Goal: Task Accomplishment & Management: Use online tool/utility

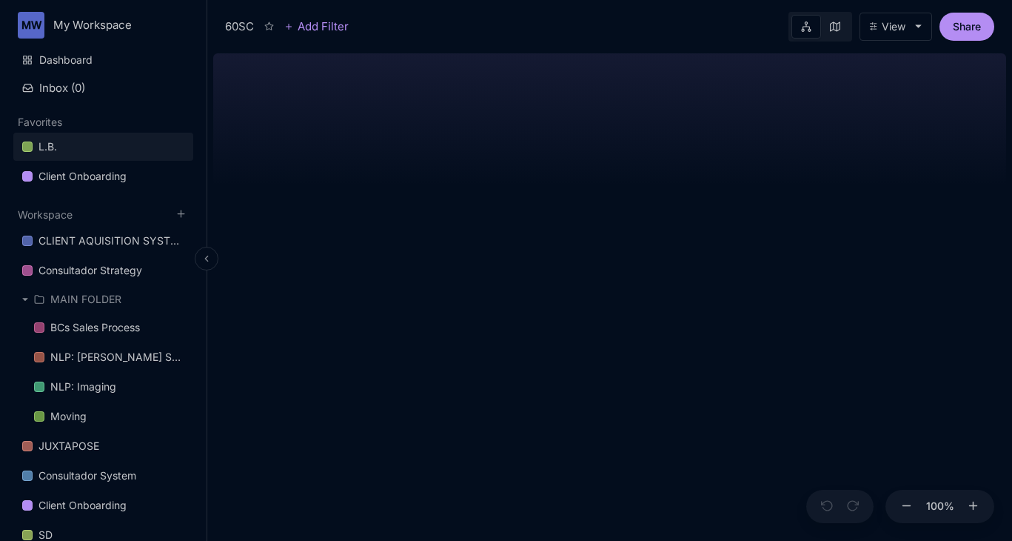
click at [57, 146] on div "L.B." at bounding box center [48, 147] width 19 height 18
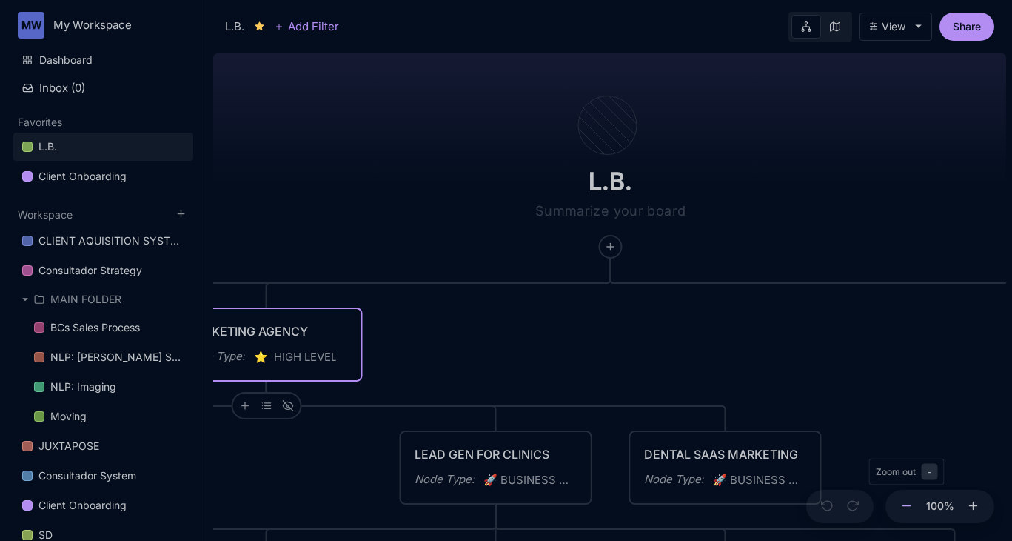
click at [904, 507] on icon at bounding box center [906, 505] width 13 height 13
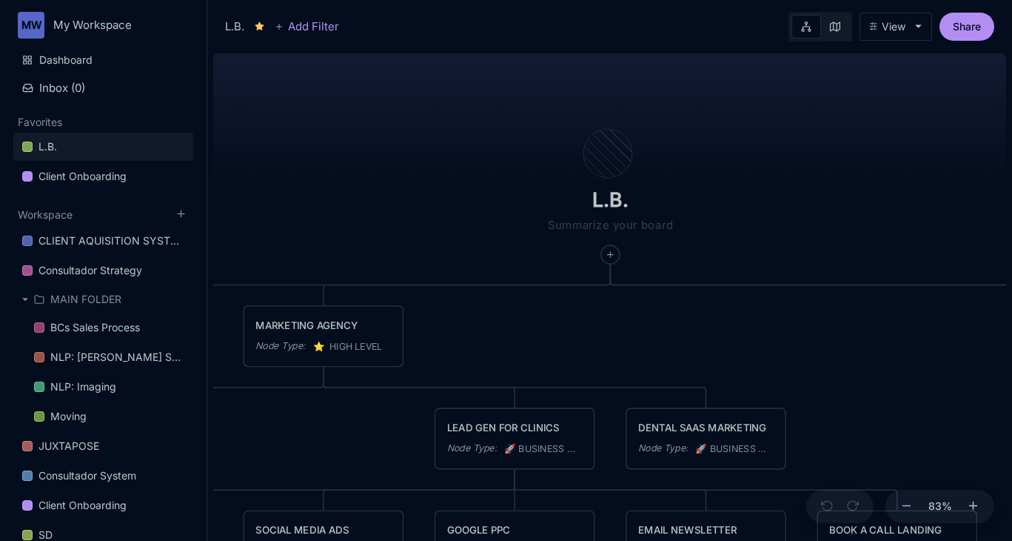
click at [904, 507] on icon at bounding box center [906, 505] width 13 height 13
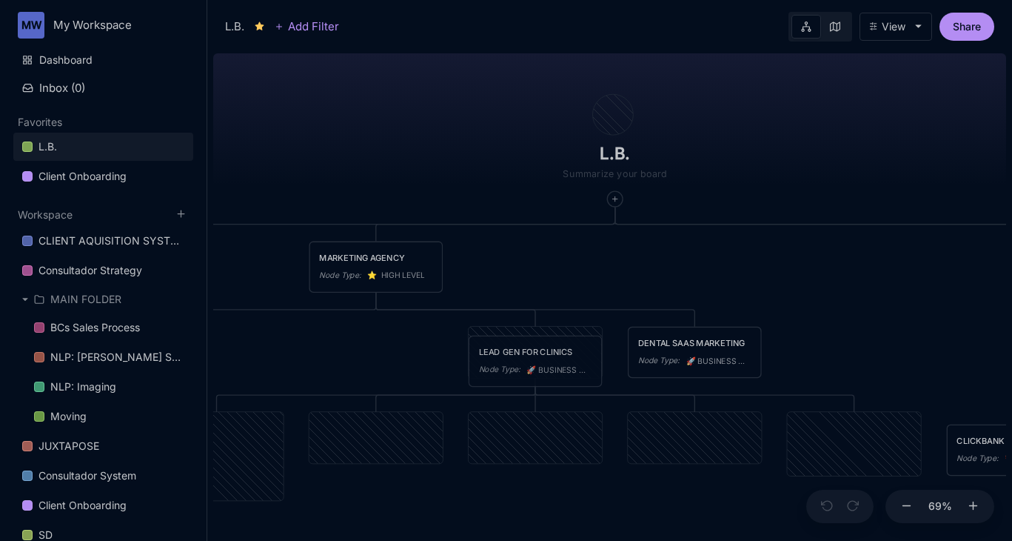
click at [546, 369] on span "🚀 BUSINESS MODEL" at bounding box center [557, 370] width 63 height 13
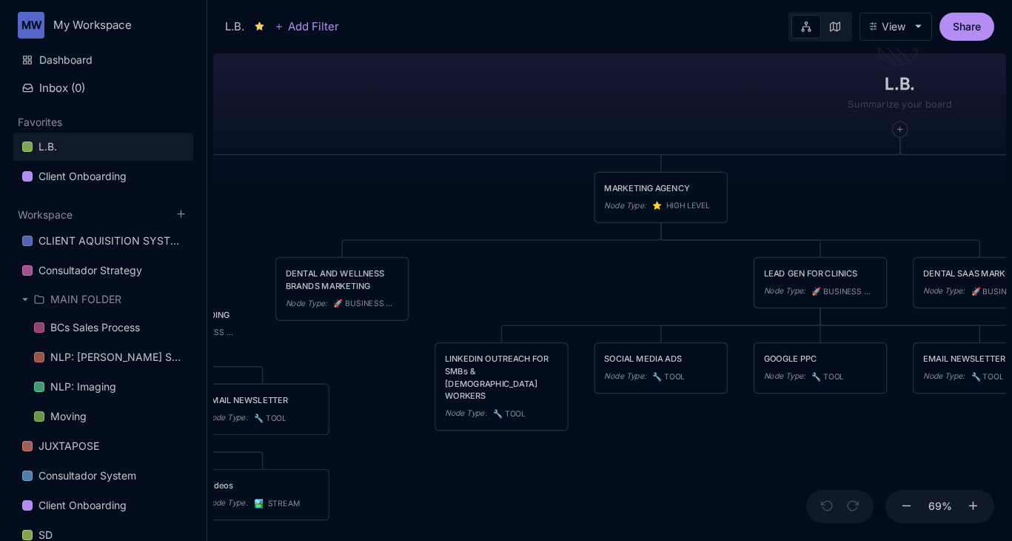
drag, startPoint x: 397, startPoint y: 334, endPoint x: 703, endPoint y: 251, distance: 317.6
click at [703, 251] on div "L.B. CONTENT DISTRIBUTION Node Type : ⭐ ️ HIGH LEVEL MARKETING AGENCY Node Type…" at bounding box center [609, 293] width 793 height 493
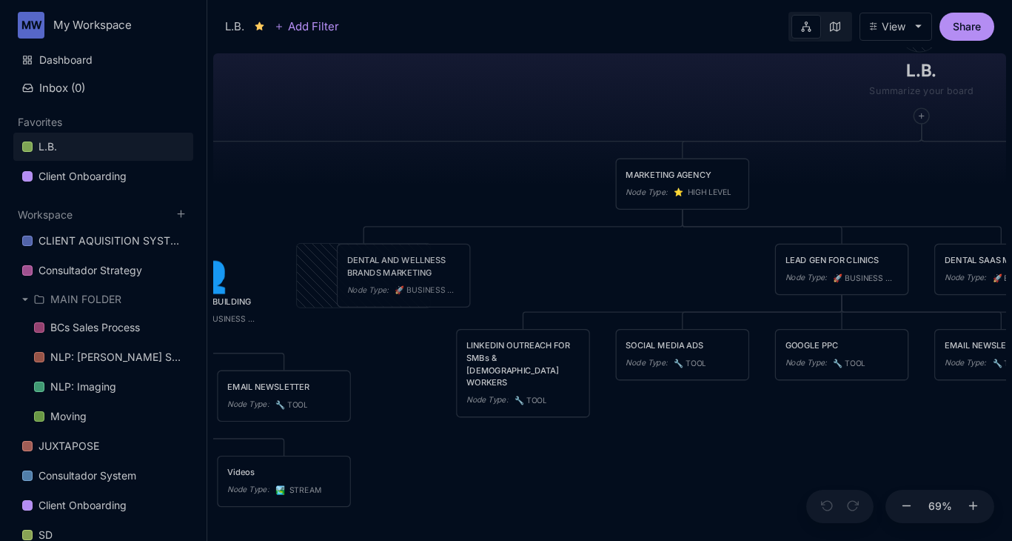
drag, startPoint x: 416, startPoint y: 305, endPoint x: 437, endPoint y: 306, distance: 20.7
click at [437, 306] on div "DENTAL AND WELLNESS BRANDS MARKETING Node Type : 🚀 BUSINESS MODEL" at bounding box center [404, 274] width 132 height 61
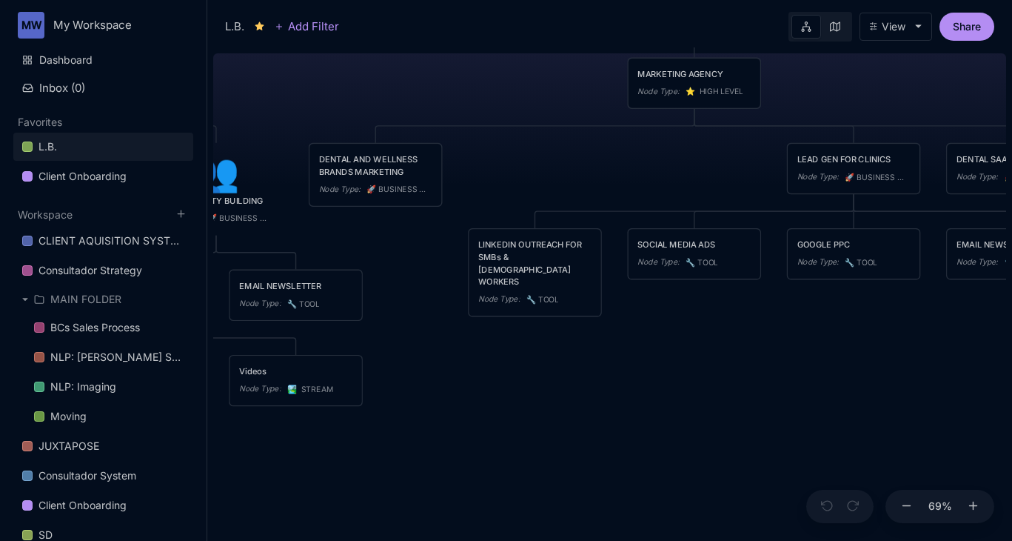
drag, startPoint x: 412, startPoint y: 412, endPoint x: 424, endPoint y: 311, distance: 102.1
click at [424, 311] on div "L.B. CONTENT DISTRIBUTION Node Type : ⭐ ️ HIGH LEVEL MARKETING AGENCY Node Type…" at bounding box center [609, 293] width 793 height 493
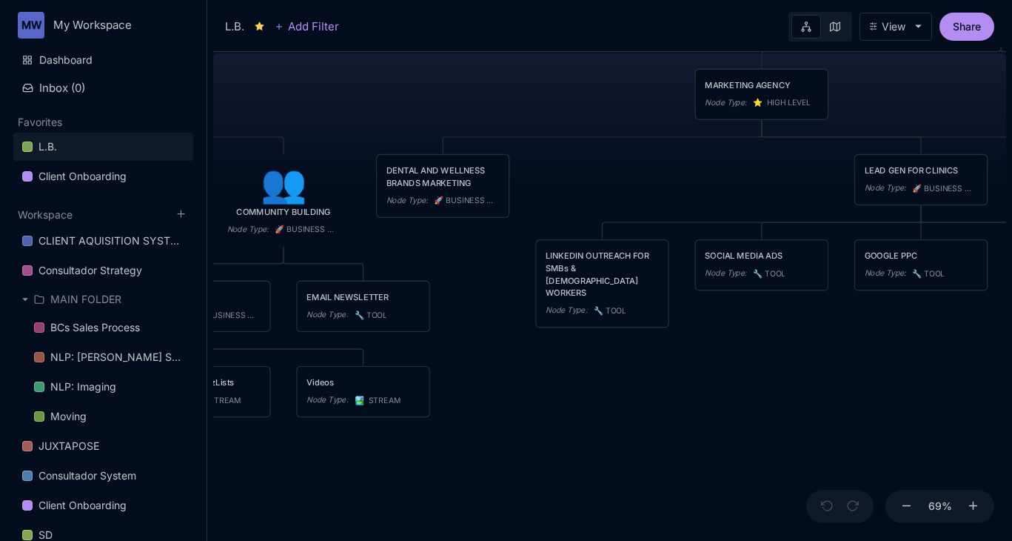
drag, startPoint x: 443, startPoint y: 372, endPoint x: 510, endPoint y: 384, distance: 68.4
click at [510, 384] on div "L.B. CONTENT DISTRIBUTION Node Type : ⭐ ️ HIGH LEVEL MARKETING AGENCY Node Type…" at bounding box center [609, 293] width 793 height 493
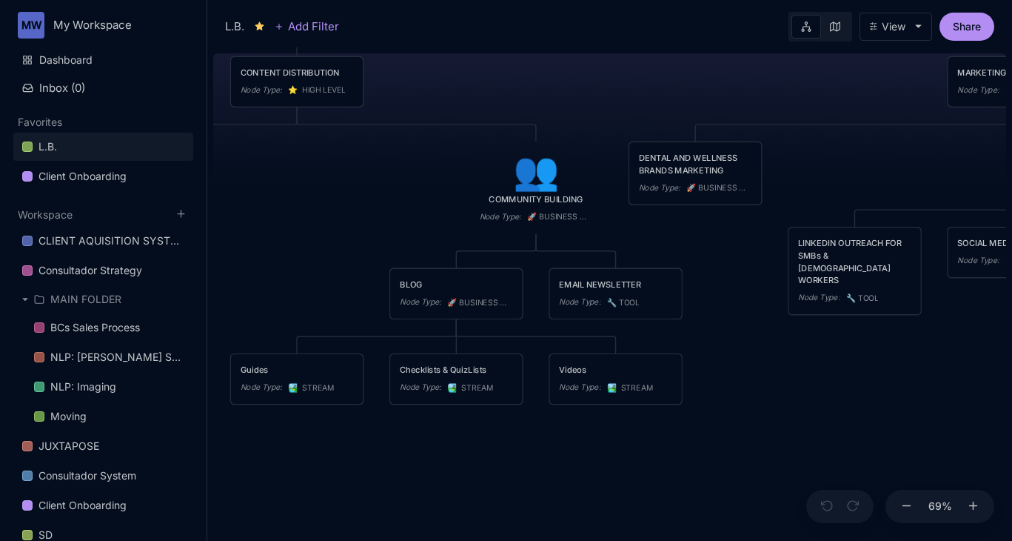
drag, startPoint x: 506, startPoint y: 425, endPoint x: 761, endPoint y: 412, distance: 255.8
click at [761, 412] on div "L.B. CONTENT DISTRIBUTION Node Type : ⭐ ️ HIGH LEVEL MARKETING AGENCY Node Type…" at bounding box center [609, 293] width 793 height 493
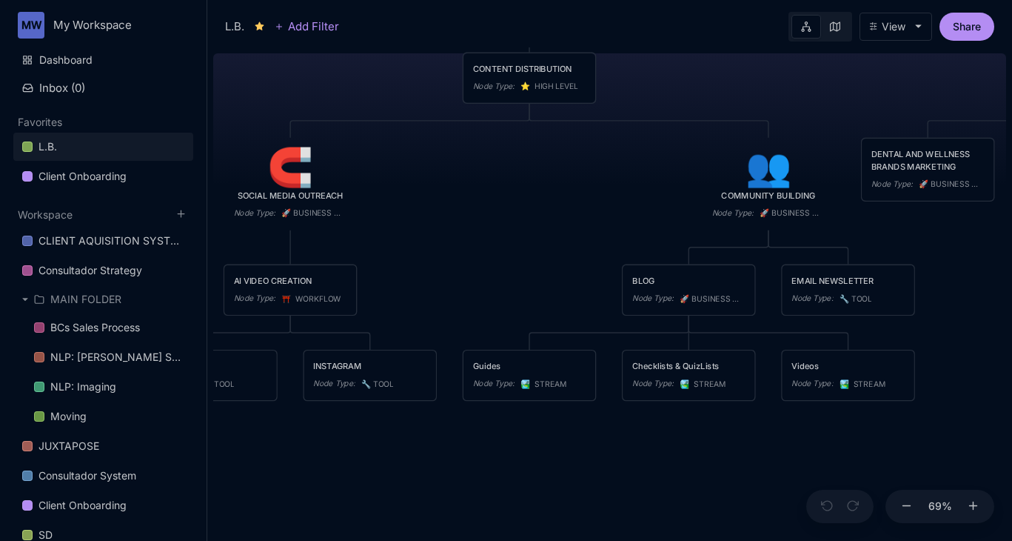
drag, startPoint x: 505, startPoint y: 486, endPoint x: 734, endPoint y: 483, distance: 229.6
click at [734, 483] on div "L.B. CONTENT DISTRIBUTION Node Type : ⭐ ️ HIGH LEVEL MARKETING AGENCY Node Type…" at bounding box center [609, 293] width 793 height 493
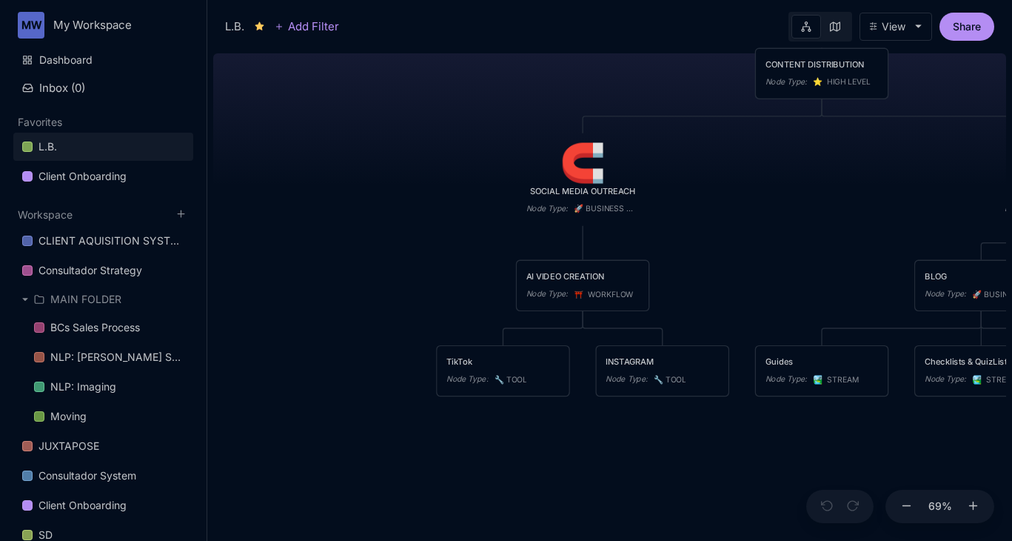
drag, startPoint x: 500, startPoint y: 458, endPoint x: 792, endPoint y: 453, distance: 292.5
click at [792, 453] on div "L.B. CONTENT DISTRIBUTION Node Type : ⭐ ️ HIGH LEVEL MARKETING AGENCY Node Type…" at bounding box center [609, 293] width 793 height 493
click at [68, 56] on link "Dashboard" at bounding box center [103, 60] width 180 height 28
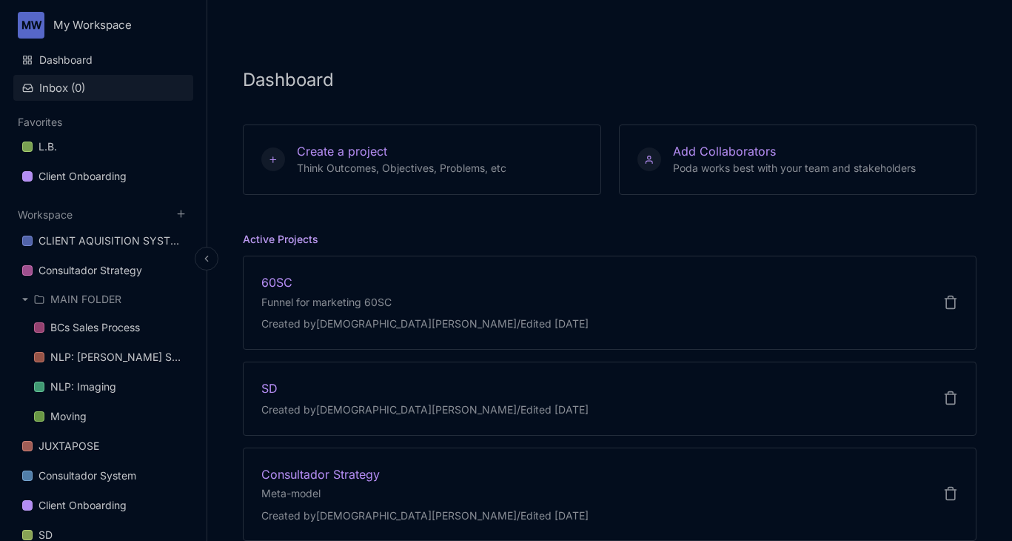
click at [65, 90] on button "Inbox ( 0 )" at bounding box center [103, 88] width 180 height 26
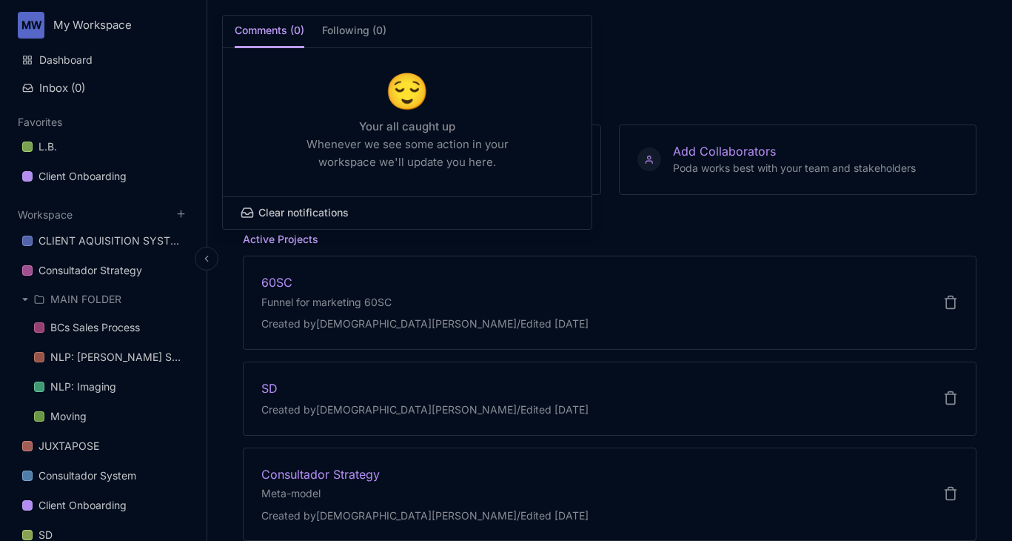
click at [64, 141] on div at bounding box center [506, 270] width 1012 height 541
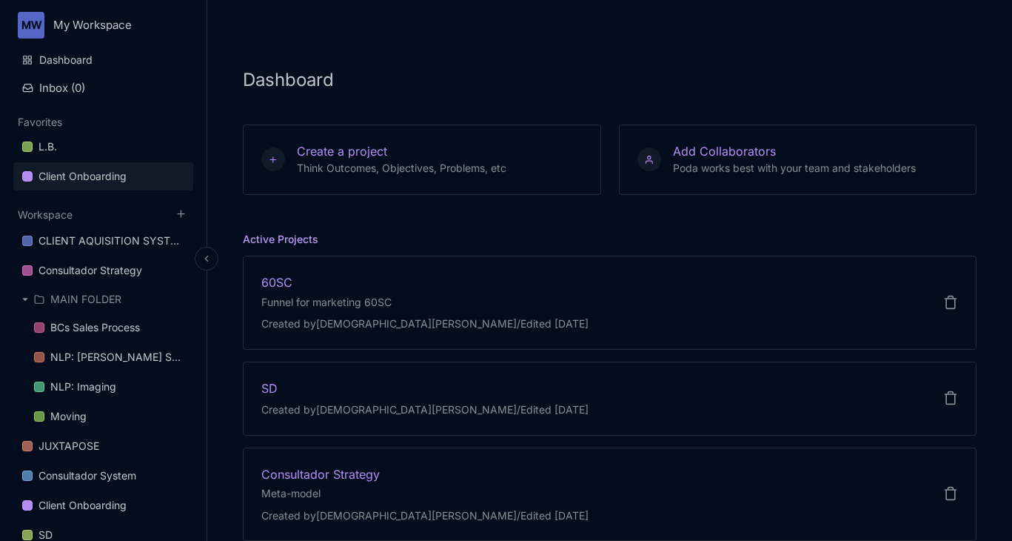
click at [73, 175] on div "Client Onboarding" at bounding box center [83, 176] width 88 height 18
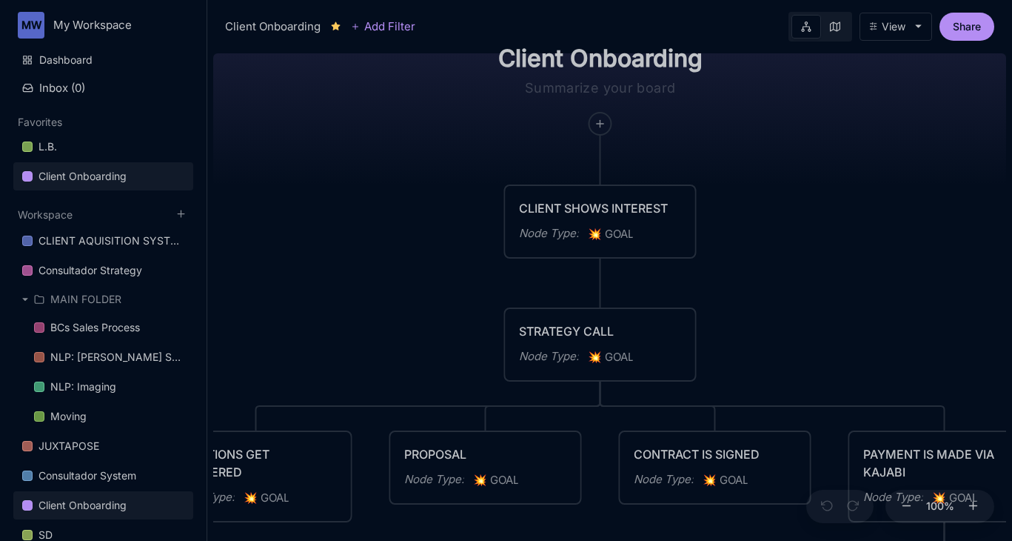
drag, startPoint x: 391, startPoint y: 361, endPoint x: 384, endPoint y: 217, distance: 144.5
click at [384, 217] on div "🏁 Client Onboarding CLIENT SHOWS INTEREST Node Type : 💥 GOAL STRATEGY CALL Node…" at bounding box center [609, 293] width 793 height 493
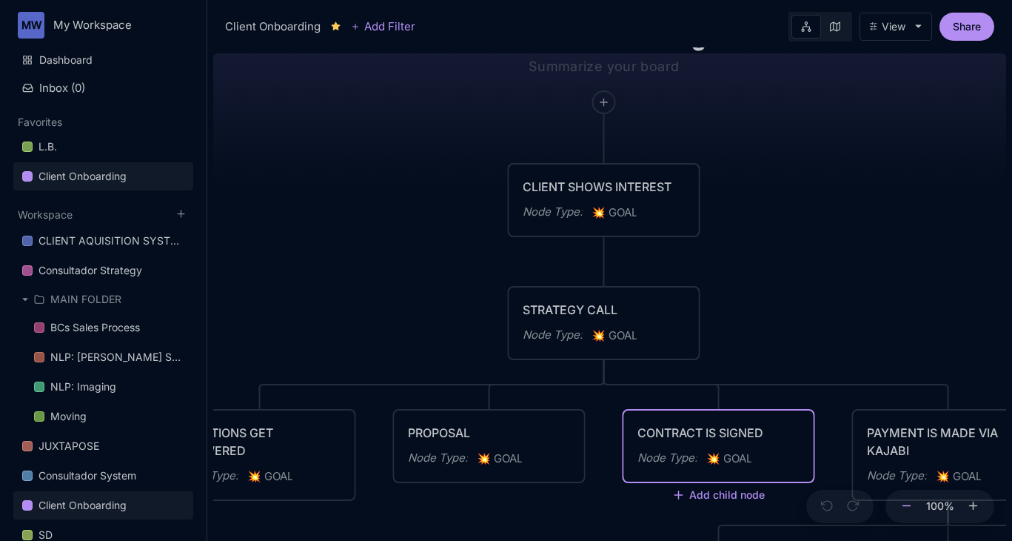
click at [903, 506] on icon at bounding box center [906, 505] width 13 height 13
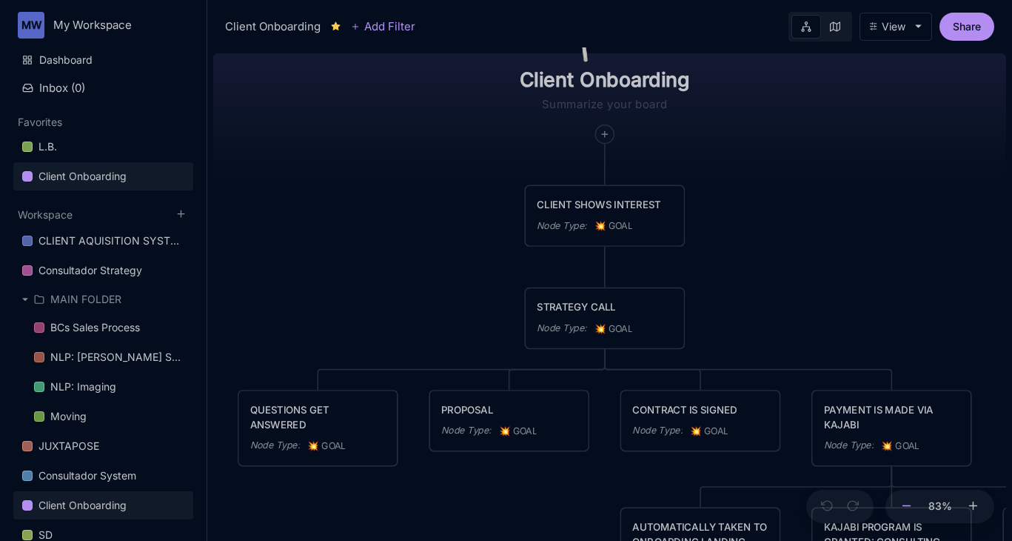
click at [903, 506] on icon at bounding box center [906, 505] width 13 height 13
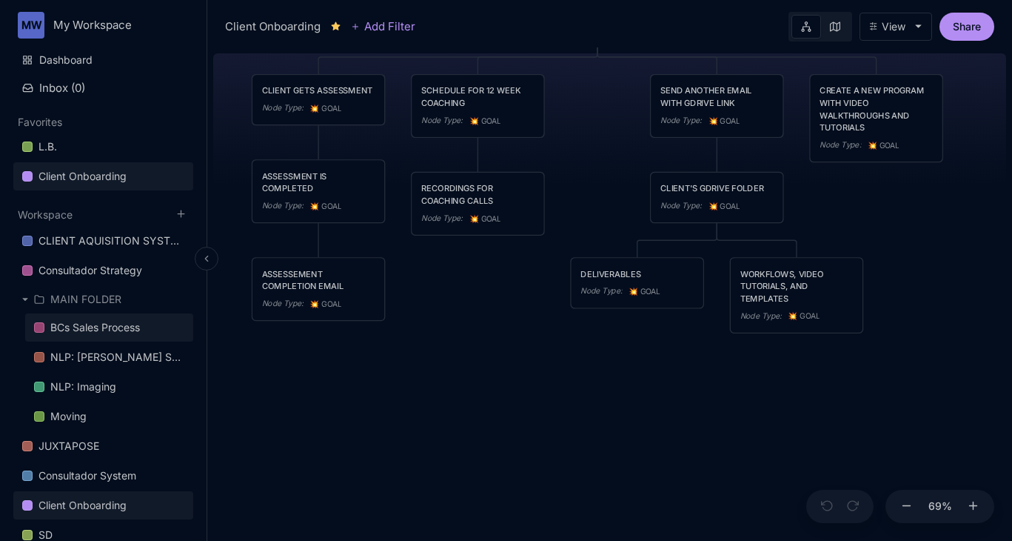
click at [85, 327] on div "BCs Sales Process" at bounding box center [95, 327] width 90 height 18
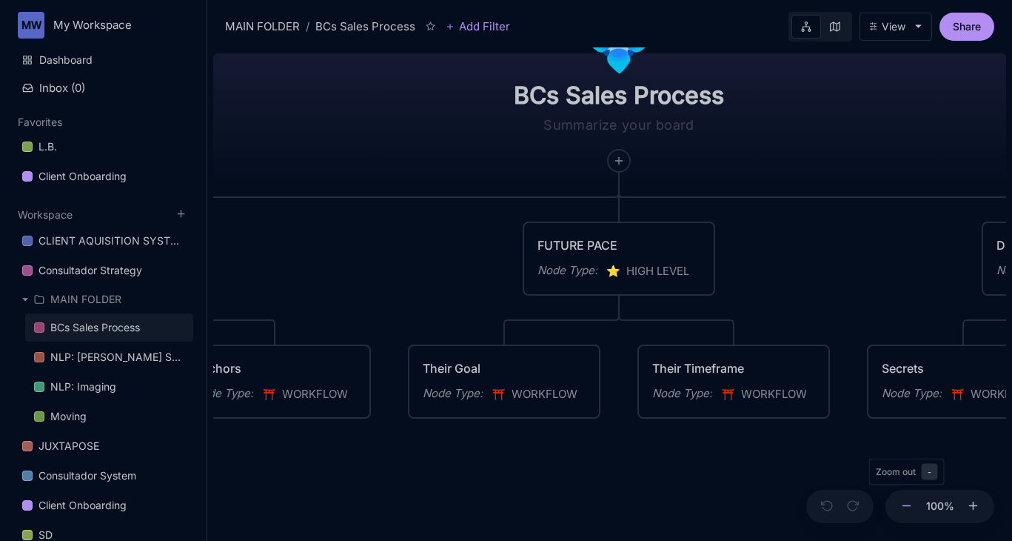
click at [906, 511] on icon at bounding box center [906, 505] width 13 height 13
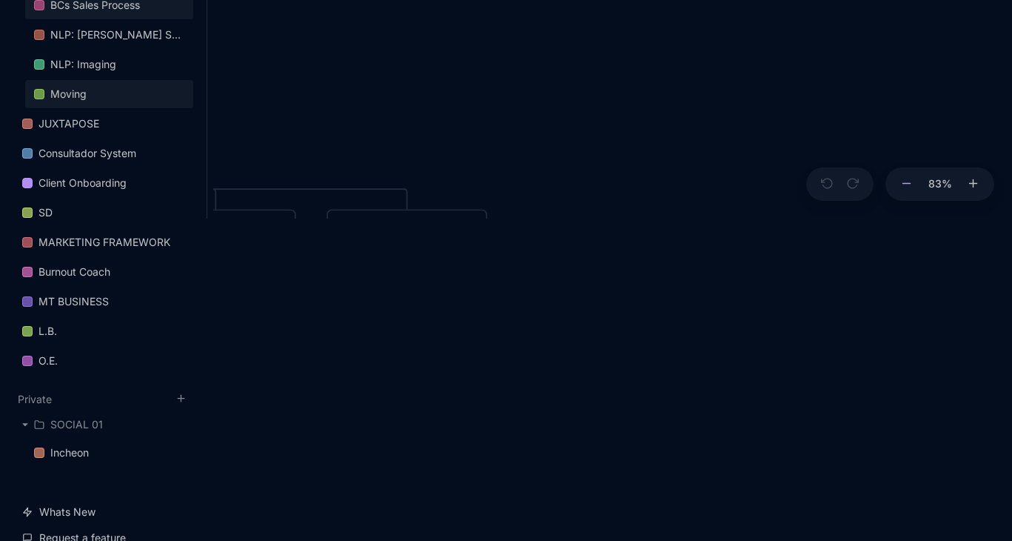
scroll to position [410, 0]
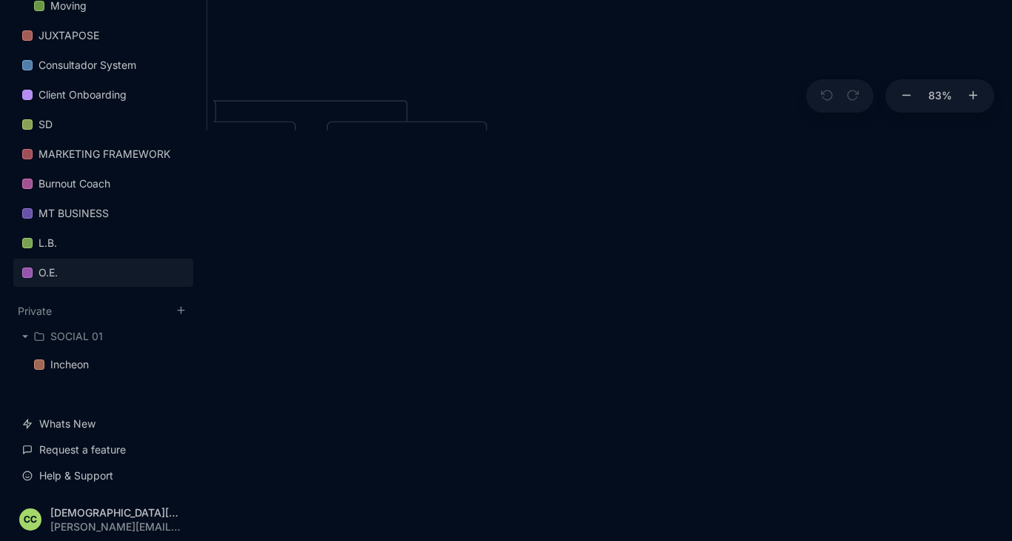
click at [47, 272] on div "O.E." at bounding box center [48, 273] width 19 height 18
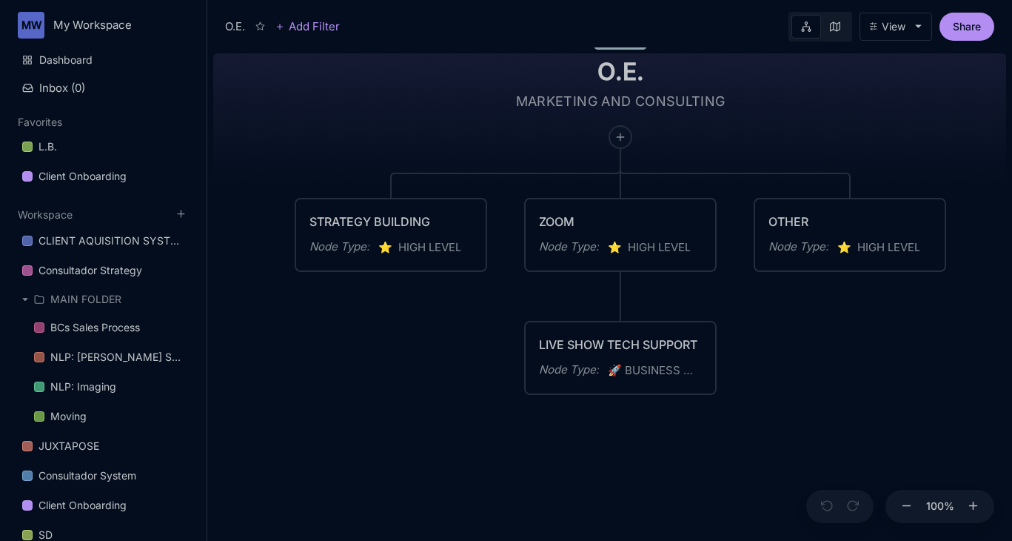
click at [917, 507] on div "100 %" at bounding box center [940, 506] width 109 height 34
click at [907, 510] on icon at bounding box center [906, 505] width 13 height 13
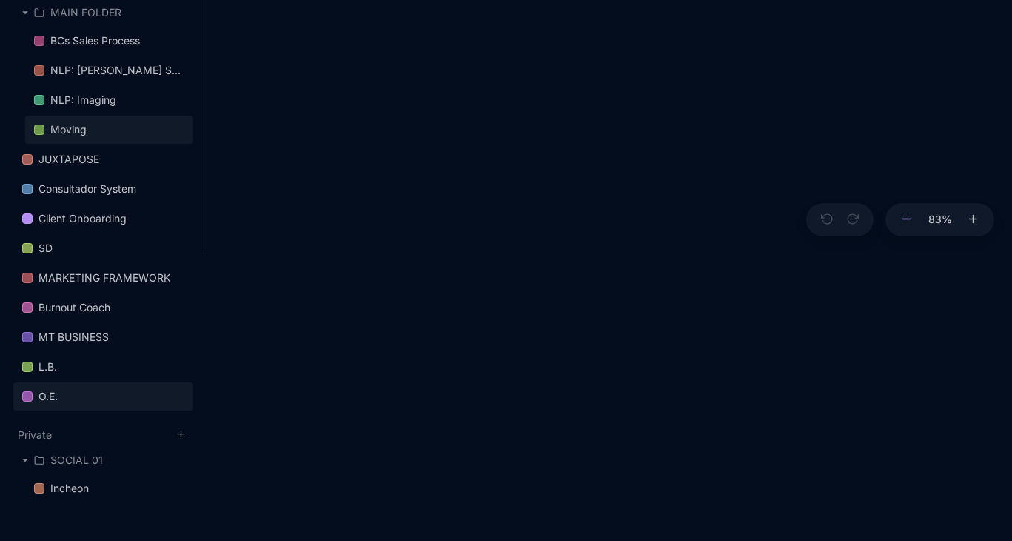
scroll to position [288, 0]
click at [56, 392] on div "O.E." at bounding box center [48, 395] width 19 height 18
click at [41, 392] on div "O.E." at bounding box center [48, 395] width 19 height 18
click at [24, 392] on div at bounding box center [27, 394] width 10 height 10
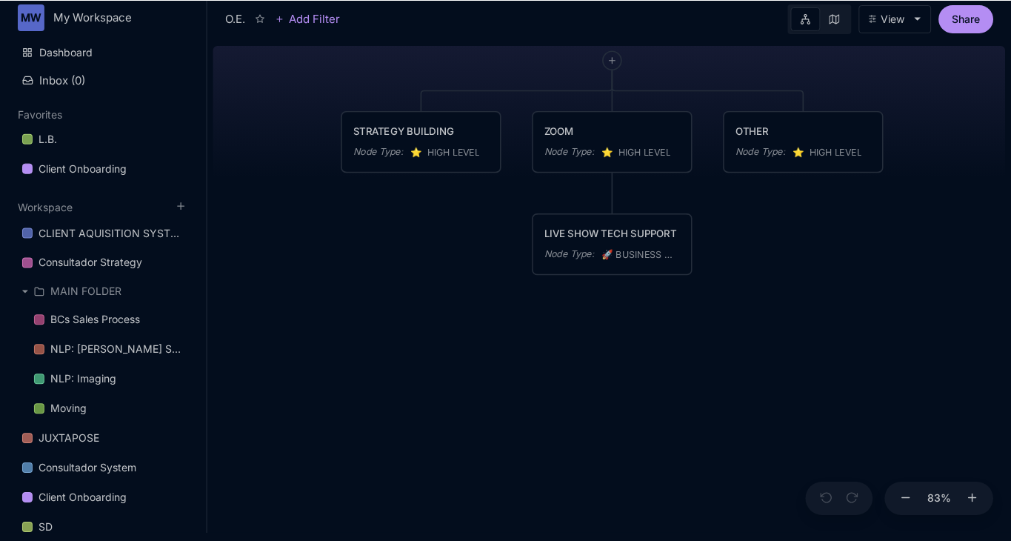
scroll to position [0, 0]
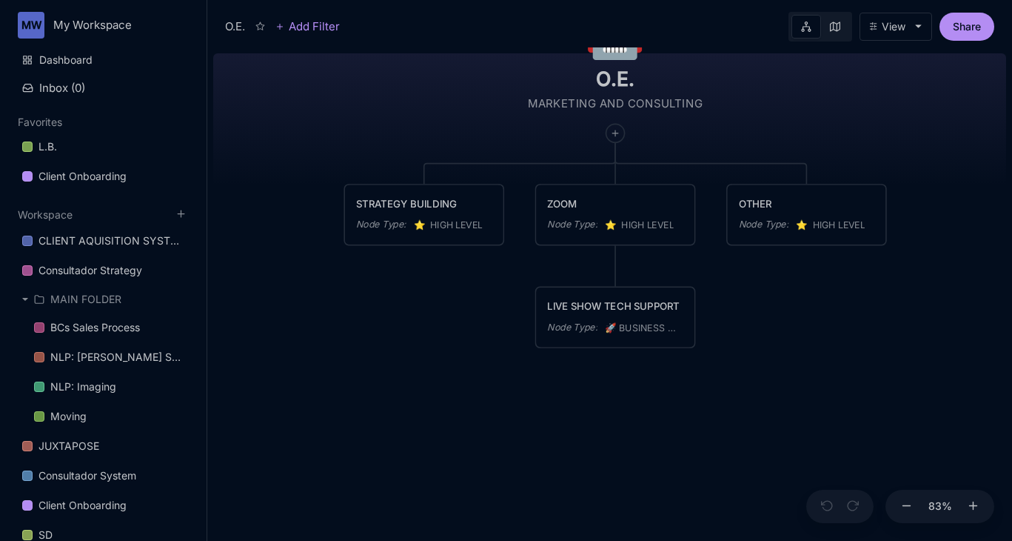
click at [908, 27] on button "View" at bounding box center [896, 27] width 73 height 28
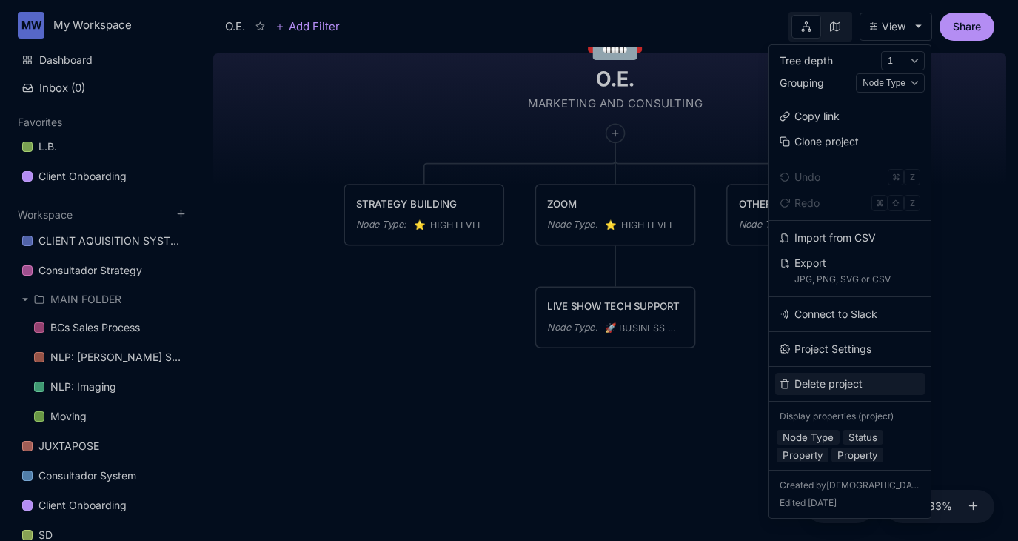
click at [831, 386] on button "Delete project" at bounding box center [850, 383] width 150 height 22
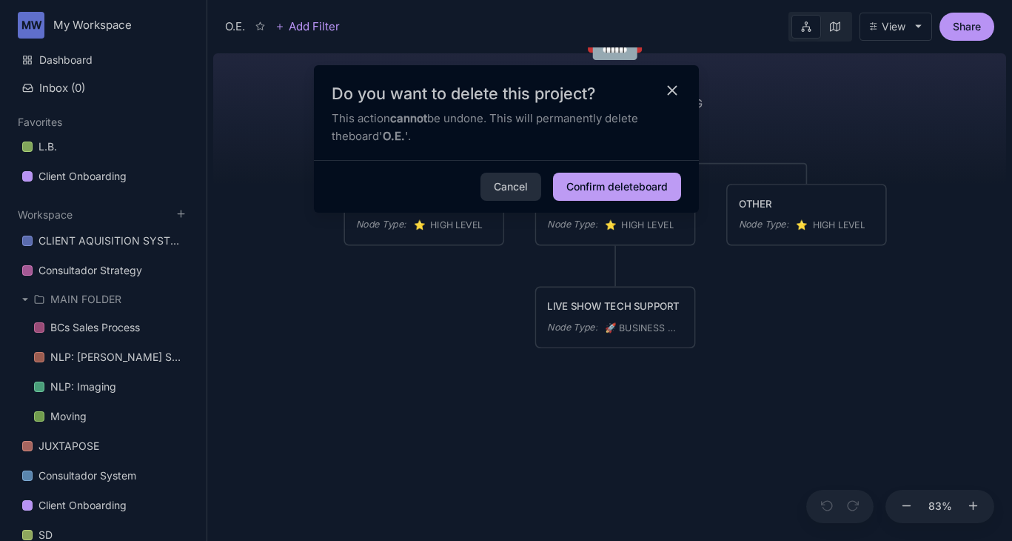
click at [579, 184] on button "Confirm delete board" at bounding box center [617, 187] width 128 height 28
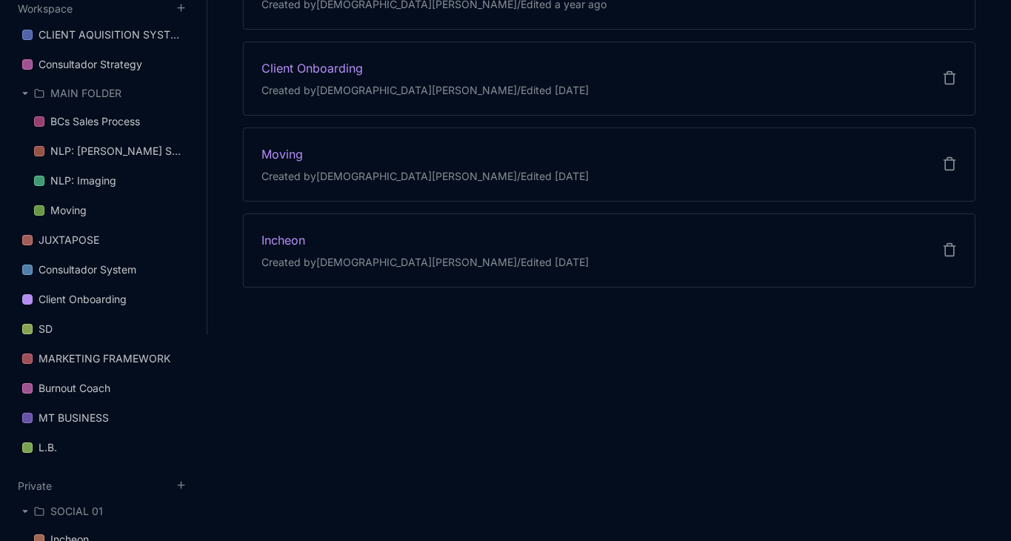
scroll to position [210, 0]
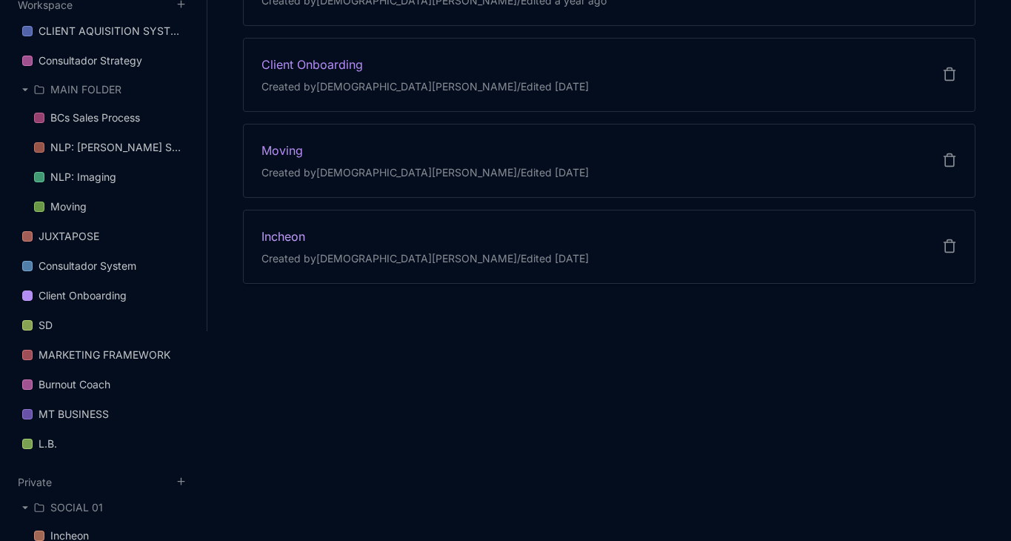
click at [287, 235] on div "Incheon" at bounding box center [424, 236] width 327 height 16
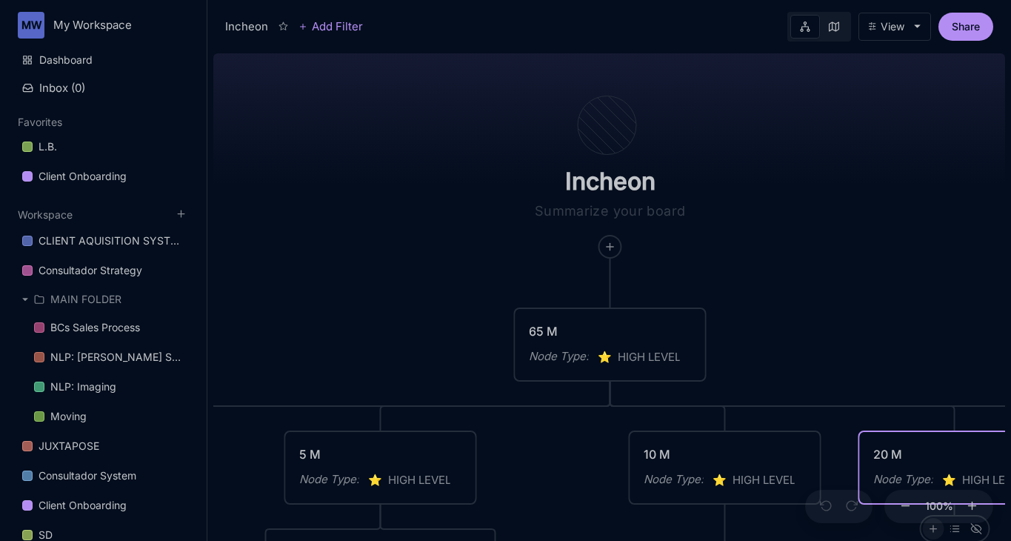
click at [933, 529] on line at bounding box center [933, 528] width 0 height 7
click at [896, 290] on div "Incheon 65 M Node Type : ⭐ ️ HIGH LEVEL 1 M Node Type : ⭐ ️ HIGH LEVEL Status :…" at bounding box center [609, 293] width 792 height 493
click at [903, 506] on icon at bounding box center [905, 505] width 13 height 13
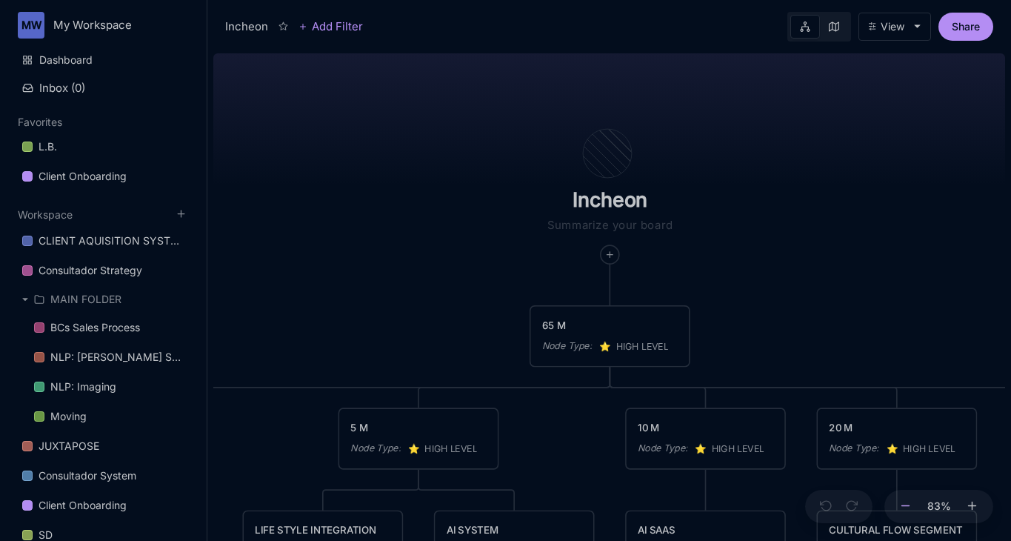
click at [903, 506] on icon at bounding box center [905, 505] width 13 height 13
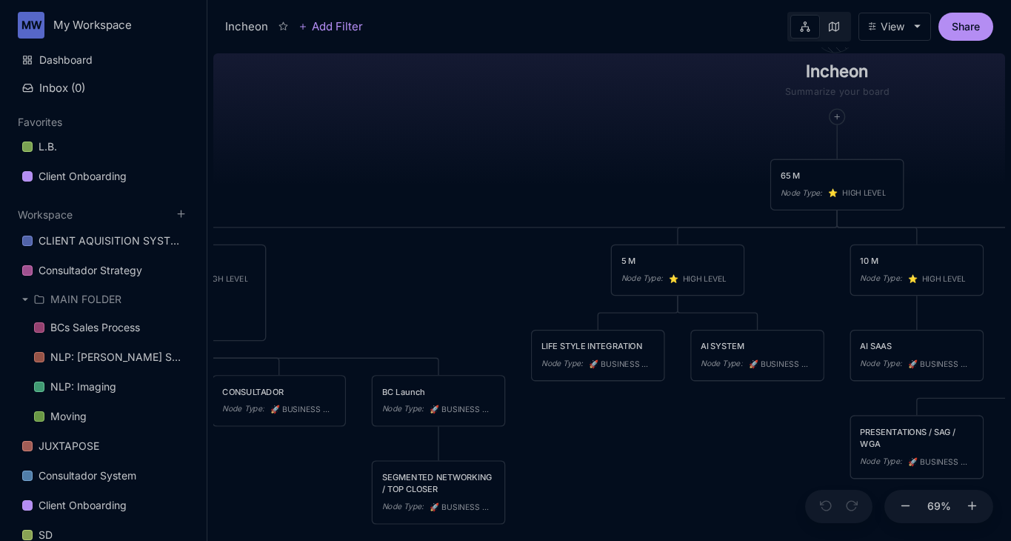
drag, startPoint x: 666, startPoint y: 382, endPoint x: 894, endPoint y: 238, distance: 269.3
click at [894, 238] on div "Incheon 65 M Node Type : ⭐ ️ HIGH LEVEL 1 M Node Type : ⭐ ️ HIGH LEVEL Status :…" at bounding box center [609, 293] width 792 height 493
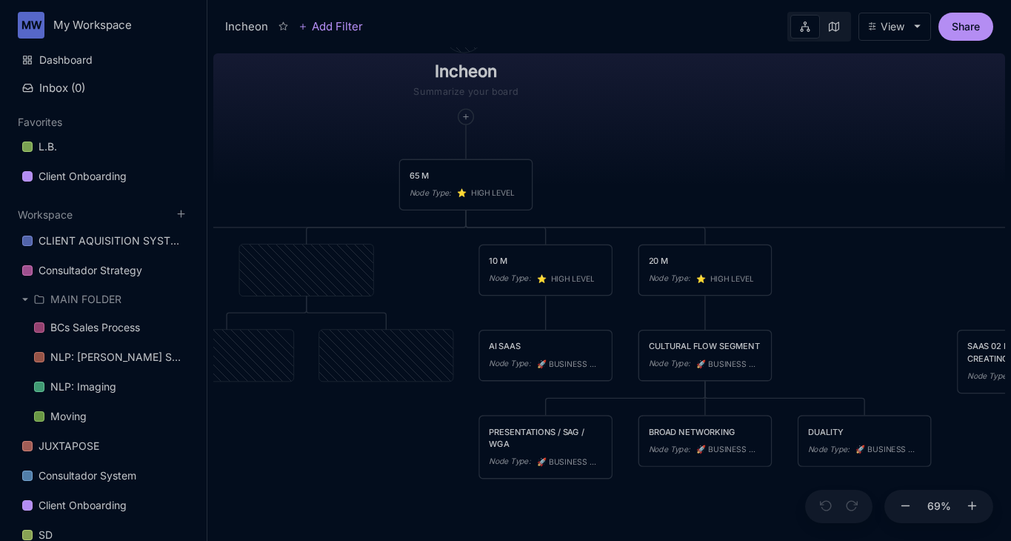
drag, startPoint x: 612, startPoint y: 281, endPoint x: 1025, endPoint y: 278, distance: 413.2
click at [1011, 278] on html "MW My Workspace Dashboard Inbox ( 0 ) Favorites L.B. Client Onboarding To pick …" at bounding box center [505, 270] width 1011 height 541
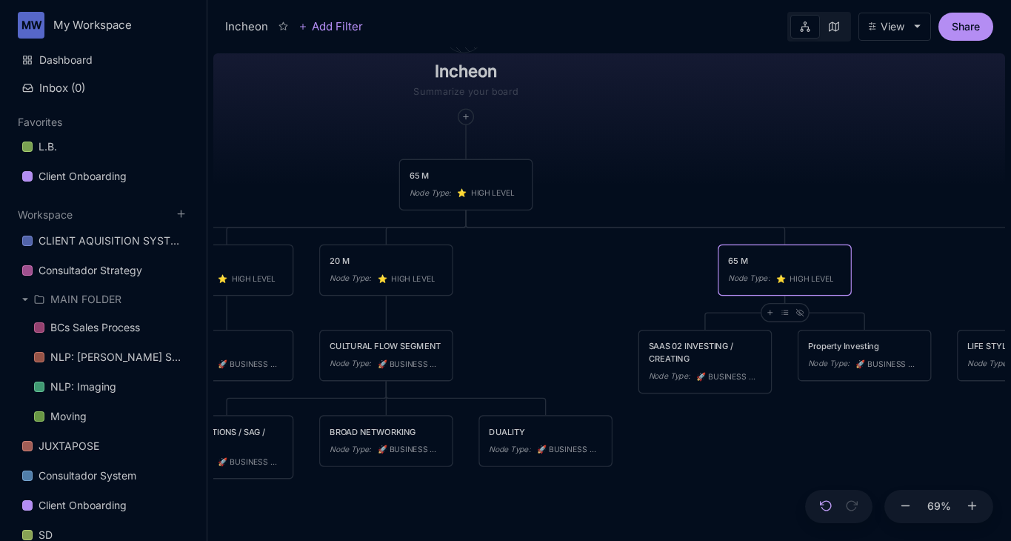
click at [822, 507] on icon at bounding box center [825, 506] width 11 height 10
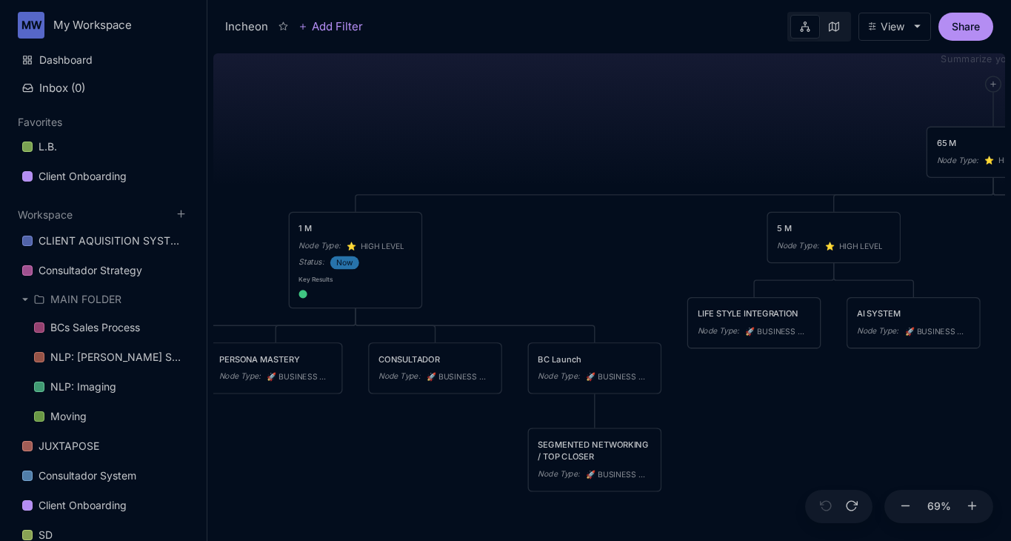
drag, startPoint x: 317, startPoint y: 441, endPoint x: 846, endPoint y: 408, distance: 529.7
click at [846, 408] on div "Incheon 65 M Node Type : ⭐ ️ HIGH LEVEL 1 M Node Type : ⭐ ️ HIGH LEVEL Status :…" at bounding box center [609, 293] width 792 height 493
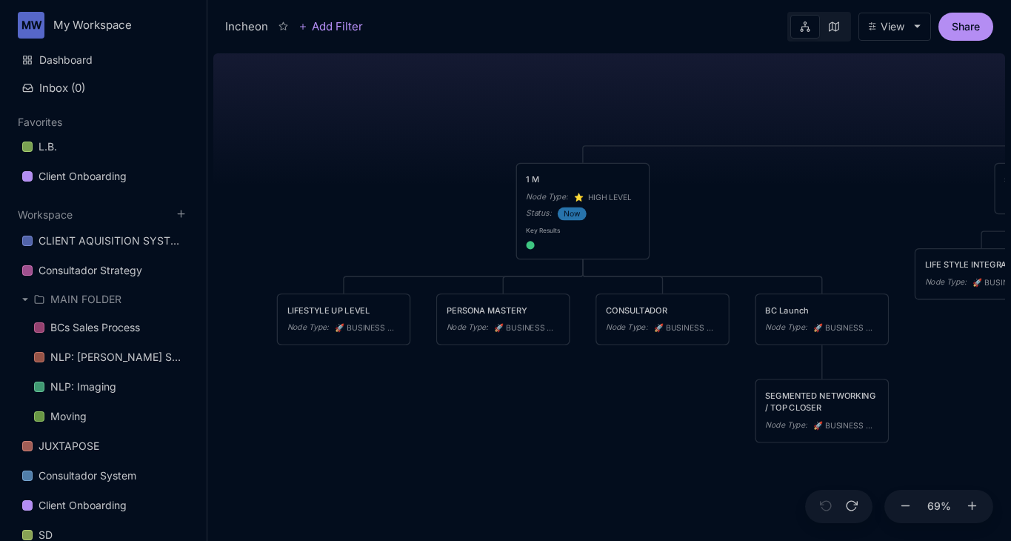
drag, startPoint x: 595, startPoint y: 252, endPoint x: 834, endPoint y: 201, distance: 243.8
click at [834, 201] on div "Incheon 65 M Node Type : ⭐ ️ HIGH LEVEL 1 M Node Type : ⭐ ️ HIGH LEVEL Status :…" at bounding box center [609, 293] width 792 height 493
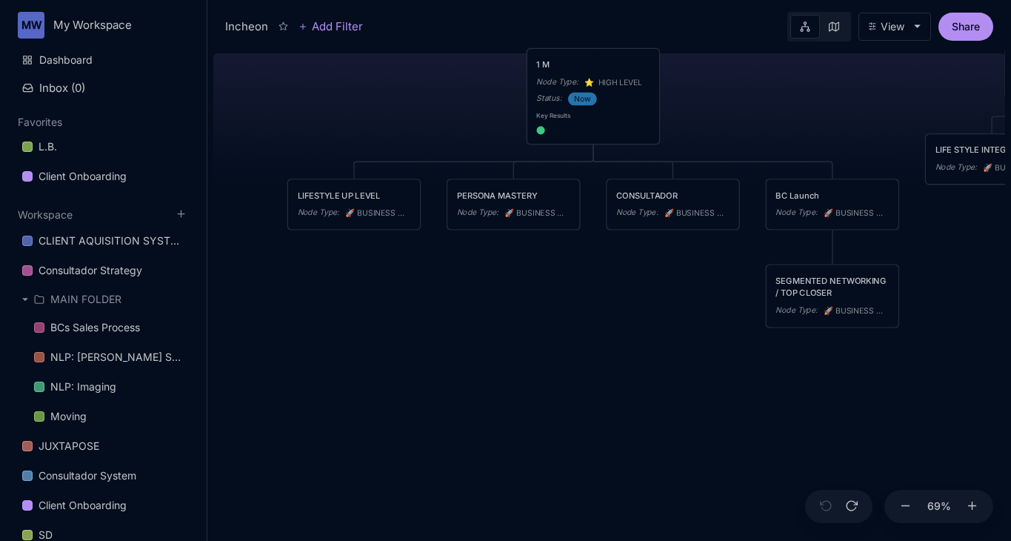
drag, startPoint x: 816, startPoint y: 238, endPoint x: 814, endPoint y: 125, distance: 112.6
click at [814, 125] on div "Incheon 65 M Node Type : ⭐ ️ HIGH LEVEL 1 M Node Type : ⭐ ️ HIGH LEVEL Status :…" at bounding box center [609, 293] width 792 height 493
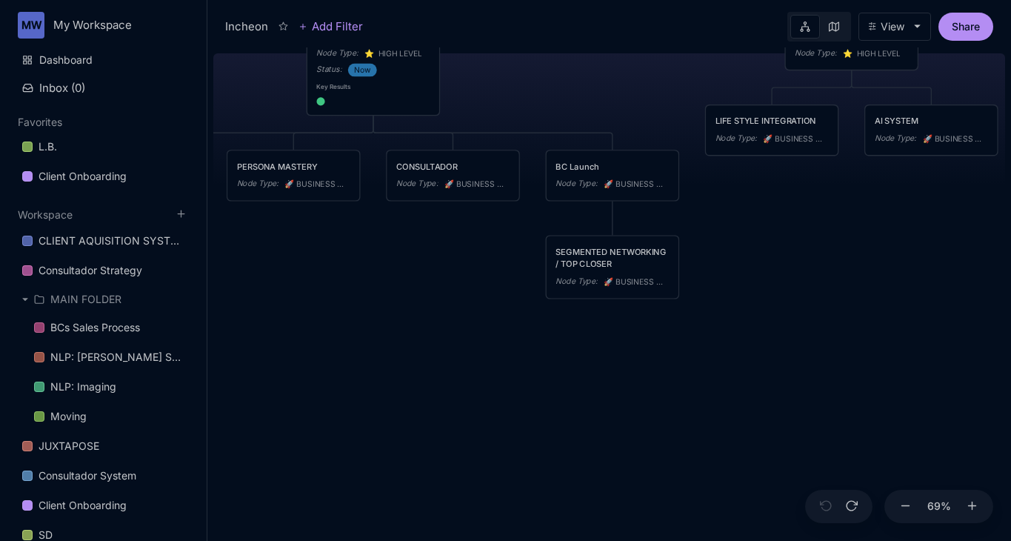
drag, startPoint x: 634, startPoint y: 285, endPoint x: 414, endPoint y: 256, distance: 221.8
click at [414, 256] on div "Incheon 65 M Node Type : ⭐ ️ HIGH LEVEL 1 M Node Type : ⭐ ️ HIGH LEVEL Status :…" at bounding box center [609, 293] width 792 height 493
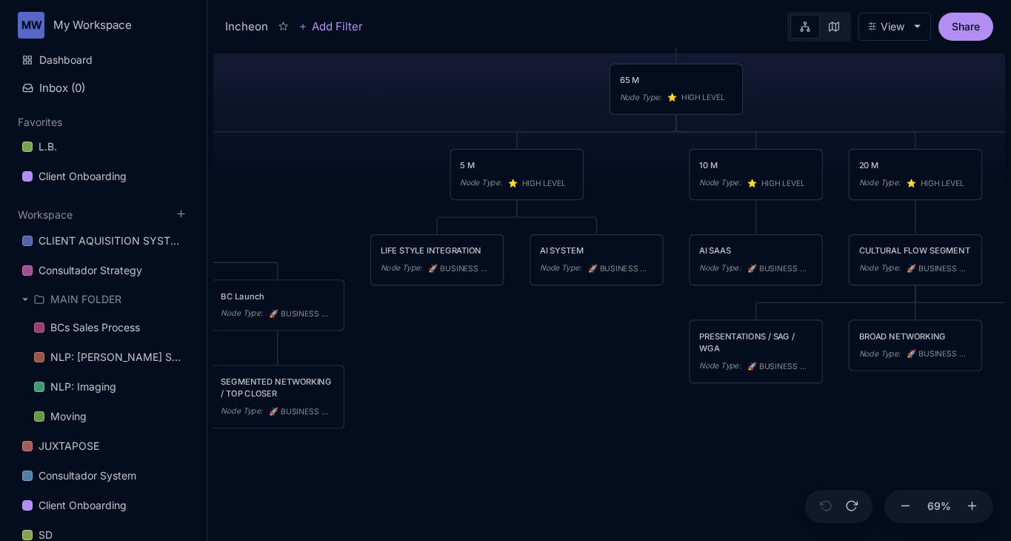
drag, startPoint x: 766, startPoint y: 306, endPoint x: 431, endPoint y: 435, distance: 358.9
click at [431, 435] on div "Incheon 65 M Node Type : ⭐ ️ HIGH LEVEL 1 M Node Type : ⭐ ️ HIGH LEVEL Status :…" at bounding box center [609, 293] width 792 height 493
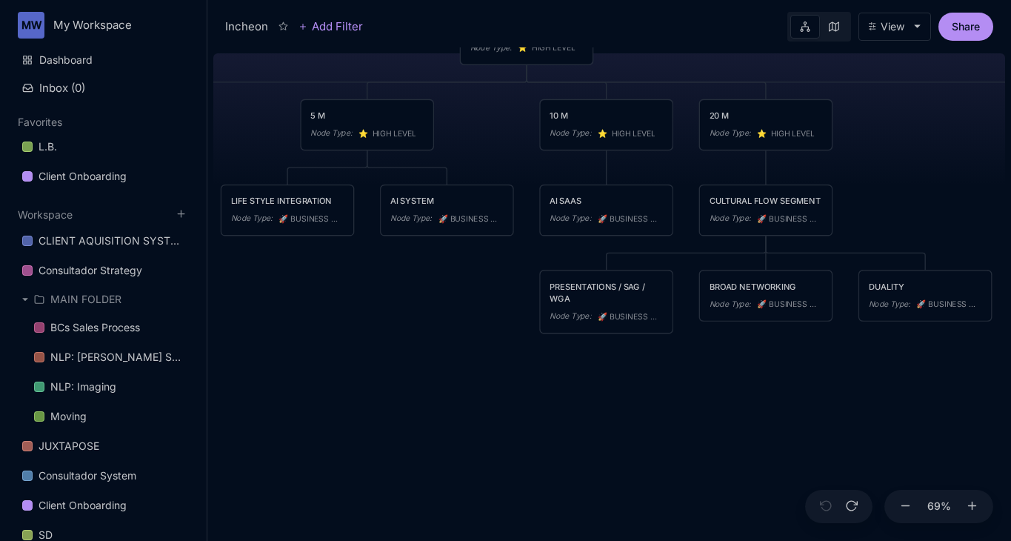
drag, startPoint x: 575, startPoint y: 360, endPoint x: 426, endPoint y: 310, distance: 157.6
click at [426, 310] on div "Incheon 65 M Node Type : ⭐ ️ HIGH LEVEL 1 M Node Type : ⭐ ️ HIGH LEVEL Status :…" at bounding box center [609, 293] width 792 height 493
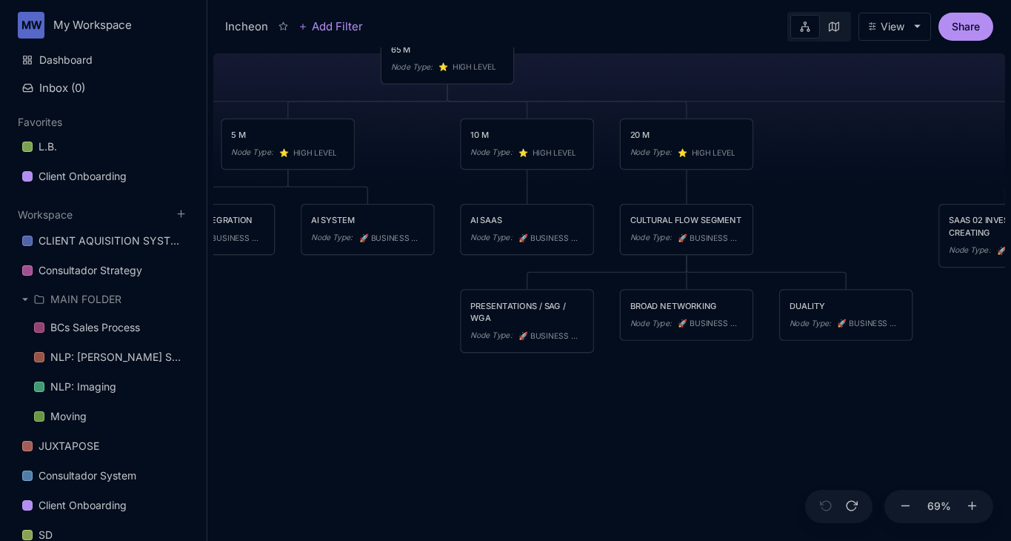
drag, startPoint x: 710, startPoint y: 379, endPoint x: 631, endPoint y: 398, distance: 81.5
click at [631, 398] on div "Incheon 65 M Node Type : ⭐ ️ HIGH LEVEL 1 M Node Type : ⭐ ️ HIGH LEVEL Status :…" at bounding box center [609, 293] width 792 height 493
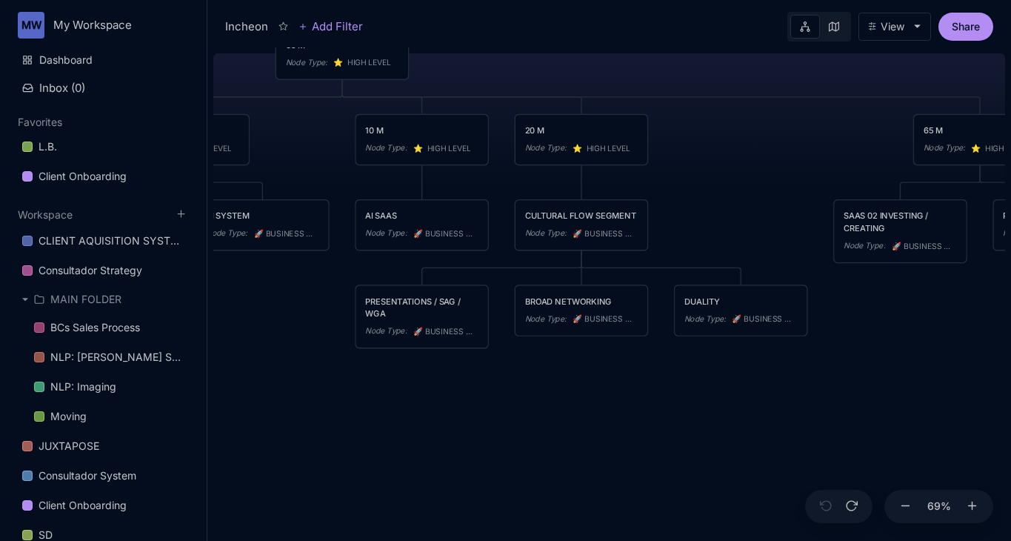
drag, startPoint x: 712, startPoint y: 394, endPoint x: 607, endPoint y: 389, distance: 105.3
click at [607, 389] on div "Incheon 65 M Node Type : ⭐ ️ HIGH LEVEL 1 M Node Type : ⭐ ️ HIGH LEVEL Status :…" at bounding box center [609, 293] width 792 height 493
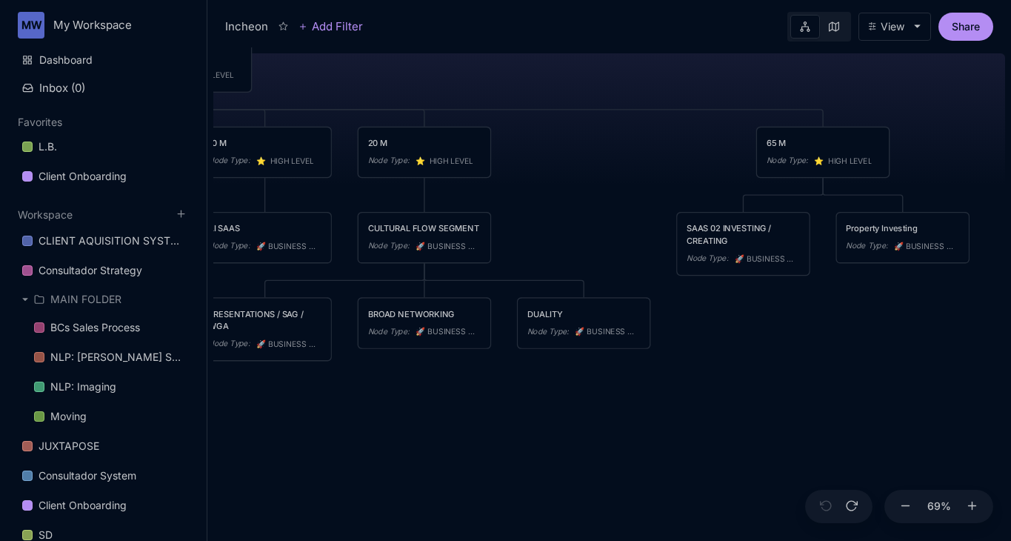
drag, startPoint x: 633, startPoint y: 378, endPoint x: 476, endPoint y: 392, distance: 157.5
click at [476, 392] on div "Incheon 65 M Node Type : ⭐ ️ HIGH LEVEL 1 M Node Type : ⭐ ️ HIGH LEVEL Status :…" at bounding box center [609, 293] width 792 height 493
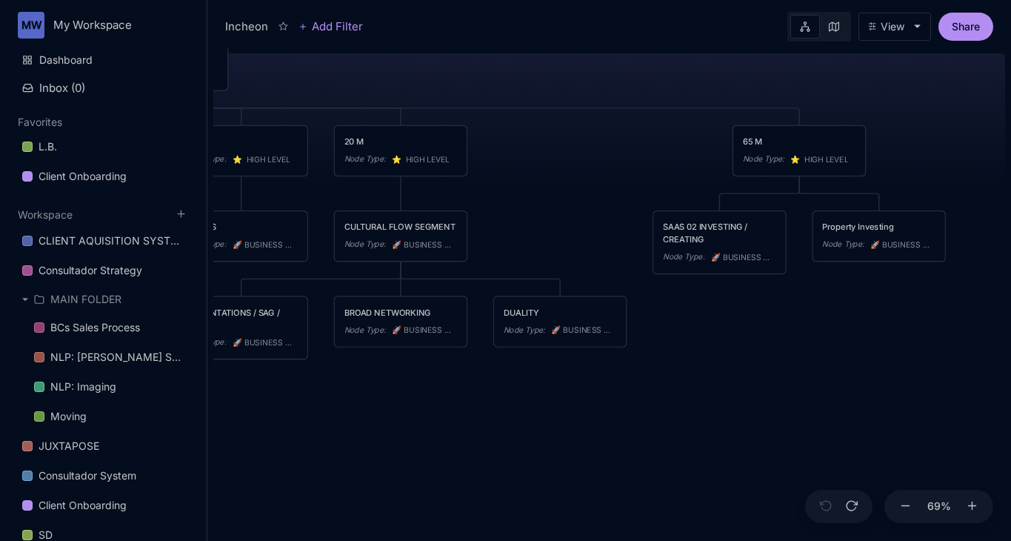
drag, startPoint x: 516, startPoint y: 393, endPoint x: 492, endPoint y: 391, distance: 24.5
click at [492, 391] on div "Incheon 65 M Node Type : ⭐ ️ HIGH LEVEL 1 M Node Type : ⭐ ️ HIGH LEVEL Status :…" at bounding box center [609, 293] width 792 height 493
click at [903, 235] on div "Property Investing Node Type : 🚀 BUSINESS MODEL" at bounding box center [877, 235] width 113 height 31
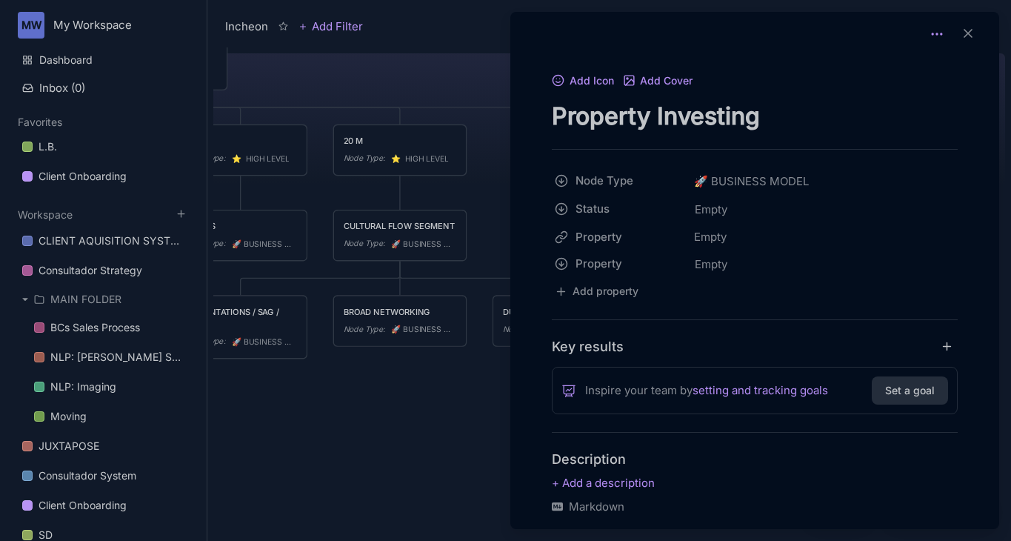
click at [931, 37] on icon at bounding box center [936, 34] width 15 height 15
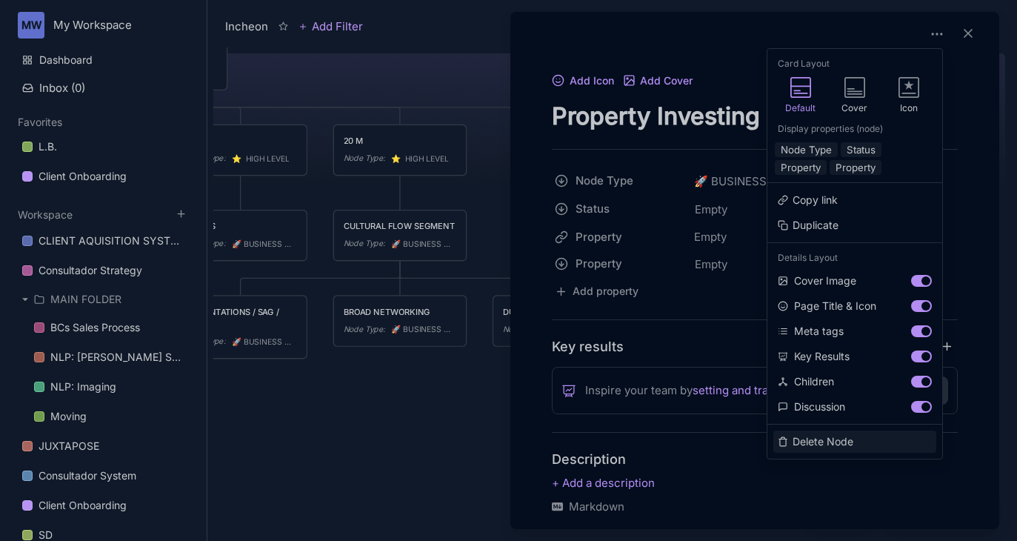
click at [809, 452] on button "Delete Node" at bounding box center [854, 441] width 163 height 22
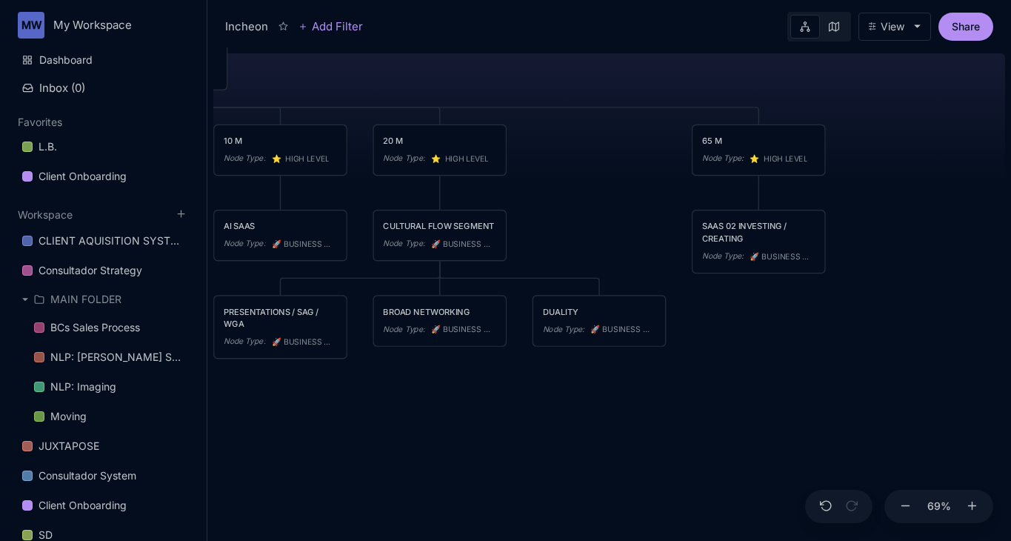
click at [403, 438] on div "Incheon 65 M Node Type : ⭐ ️ HIGH LEVEL 1 M Node Type : ⭐ ️ HIGH LEVEL Status :…" at bounding box center [609, 293] width 792 height 493
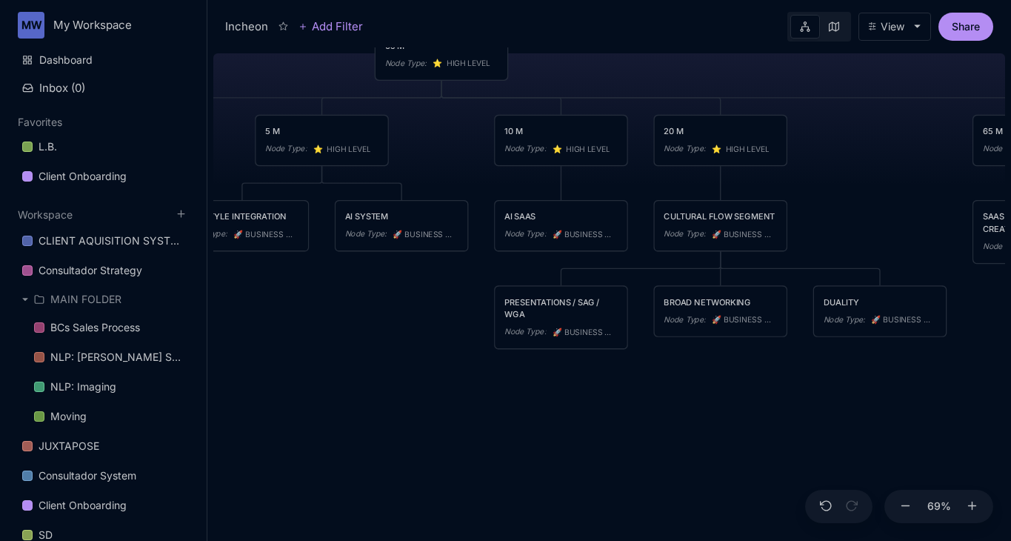
drag, startPoint x: 386, startPoint y: 435, endPoint x: 666, endPoint y: 425, distance: 280.8
click at [666, 425] on div "Incheon 65 M Node Type : ⭐ ️ HIGH LEVEL 1 M Node Type : ⭐ ️ HIGH LEVEL Status :…" at bounding box center [609, 293] width 792 height 493
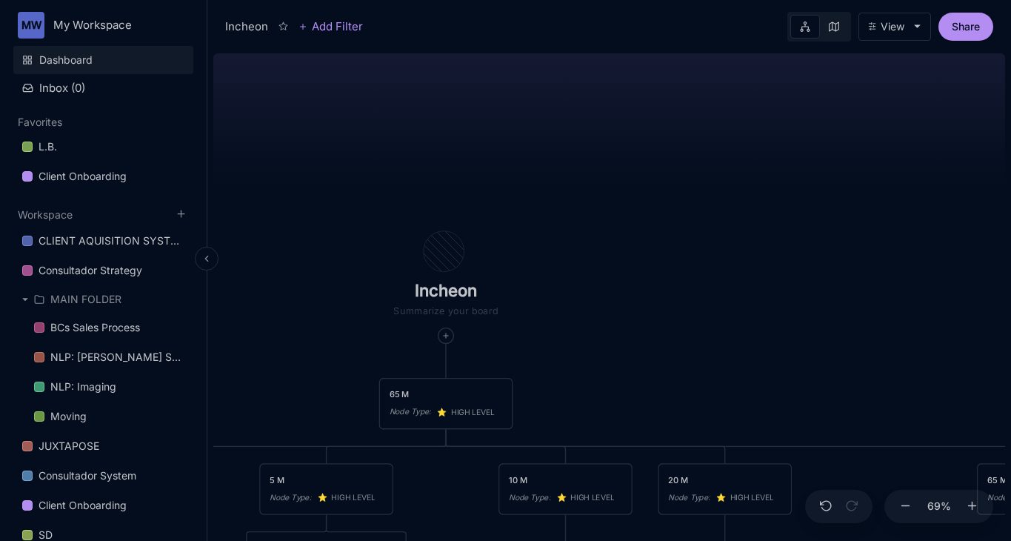
click at [62, 61] on link "Dashboard" at bounding box center [103, 60] width 180 height 28
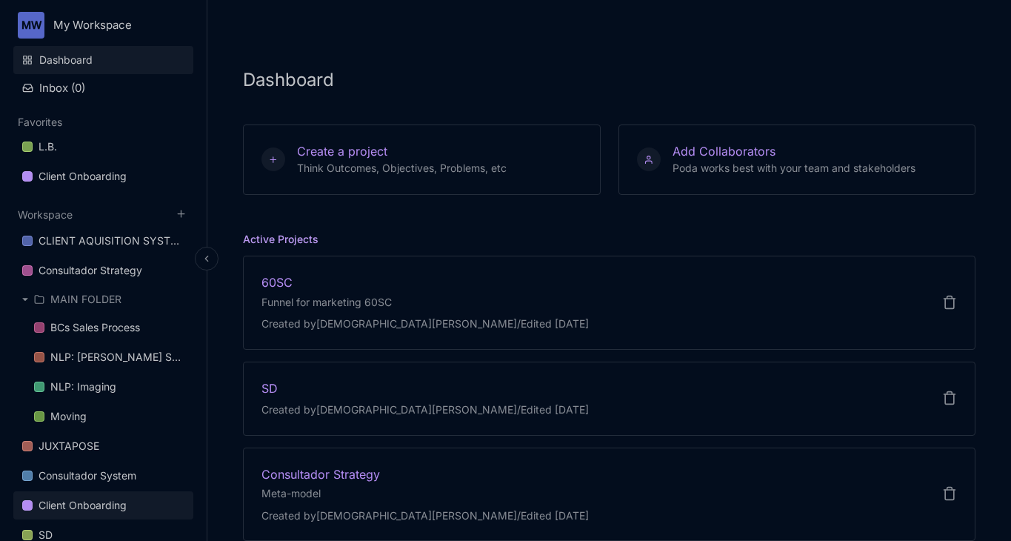
scroll to position [1, 0]
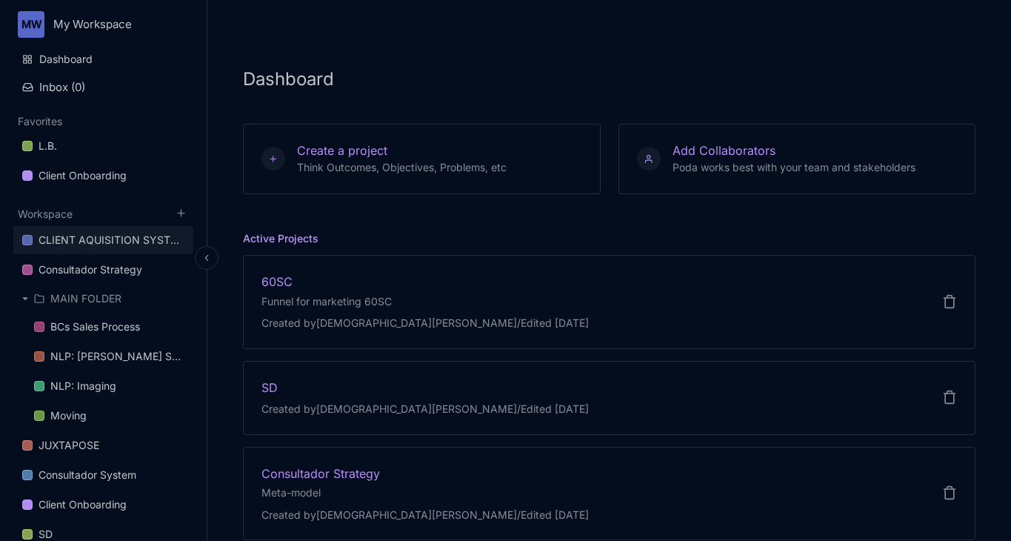
click at [111, 241] on div "CLIENT AQUISITION SYSTEM" at bounding box center [112, 240] width 146 height 18
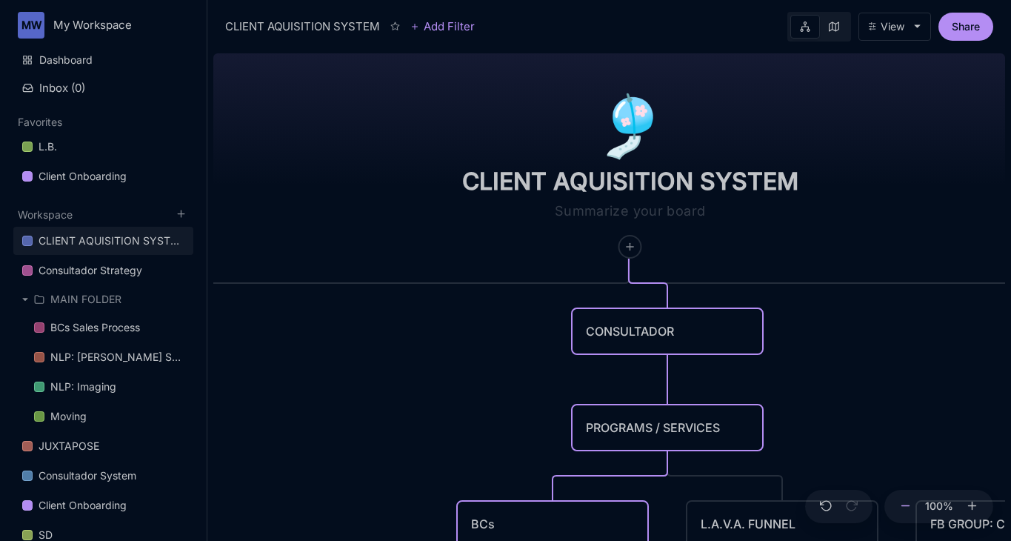
click at [913, 509] on button at bounding box center [905, 506] width 19 height 34
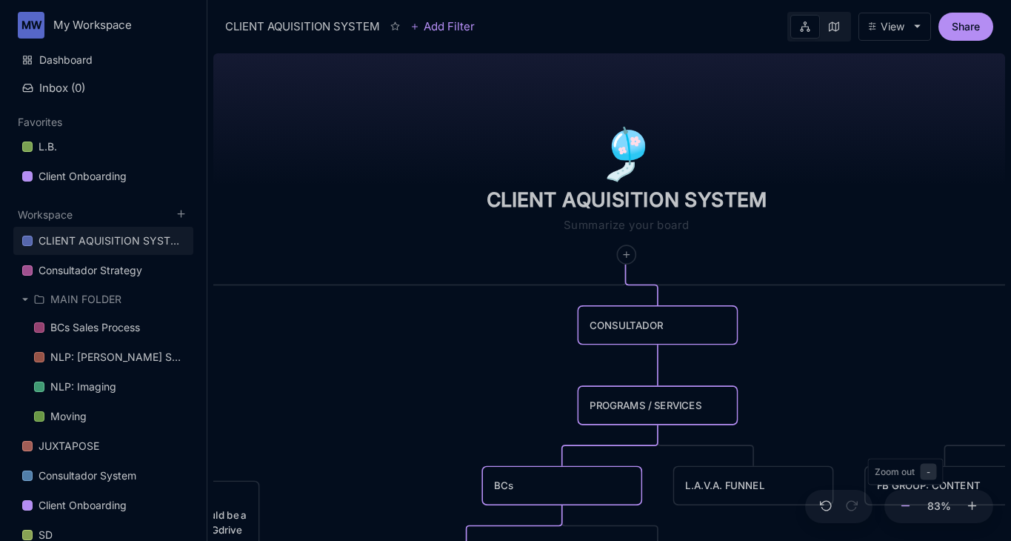
click at [913, 509] on button at bounding box center [905, 506] width 19 height 34
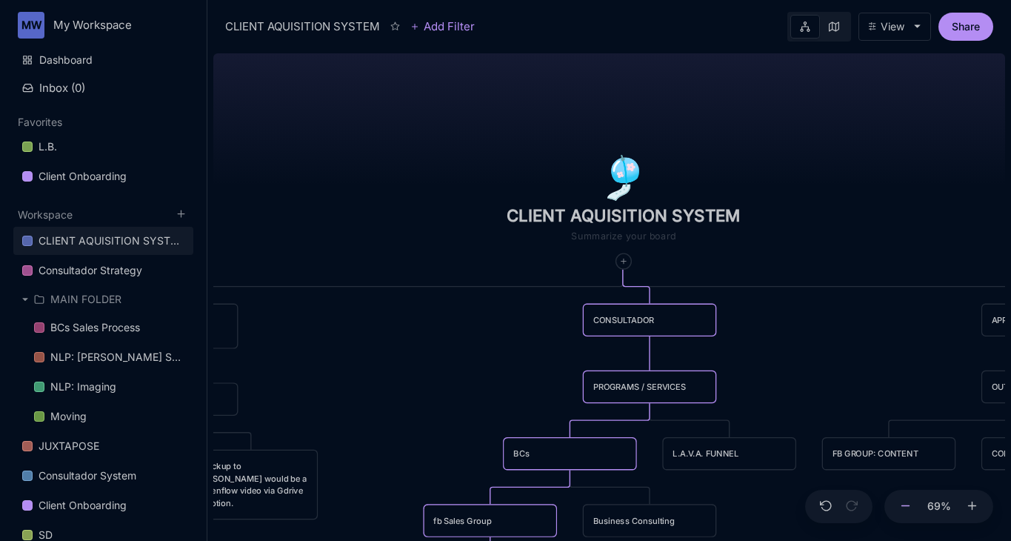
click at [913, 509] on button at bounding box center [905, 506] width 19 height 34
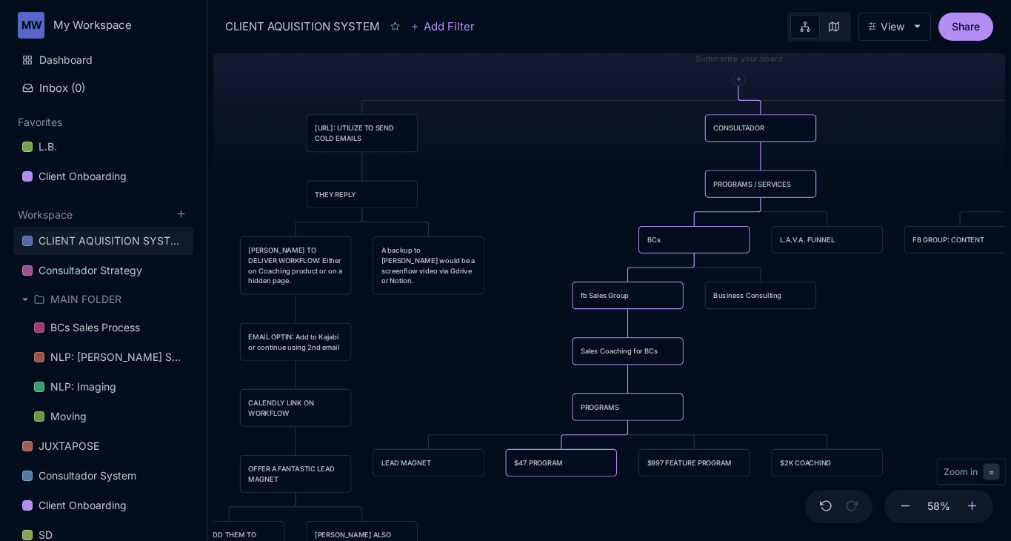
click at [974, 512] on button at bounding box center [972, 506] width 19 height 34
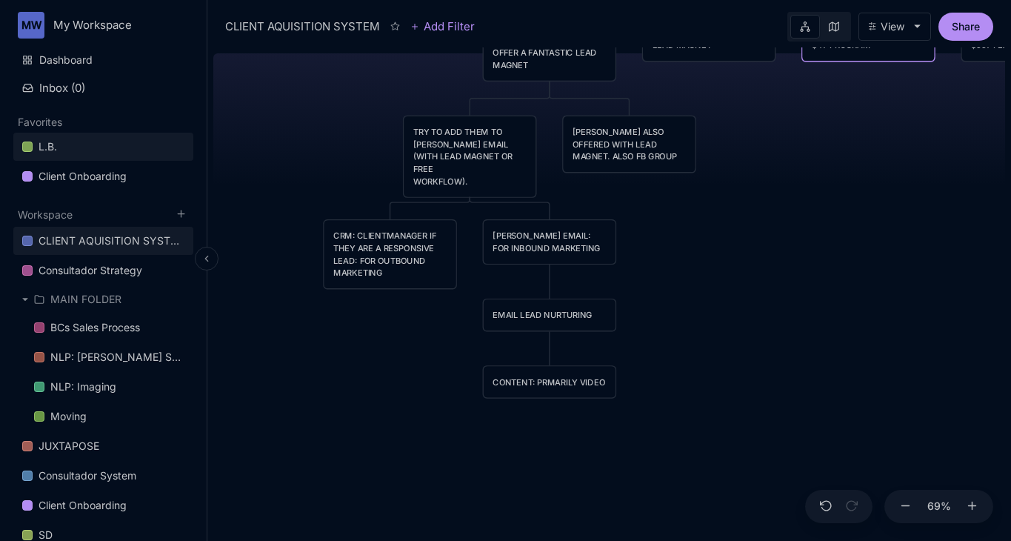
click at [43, 144] on div "L.B." at bounding box center [48, 147] width 19 height 18
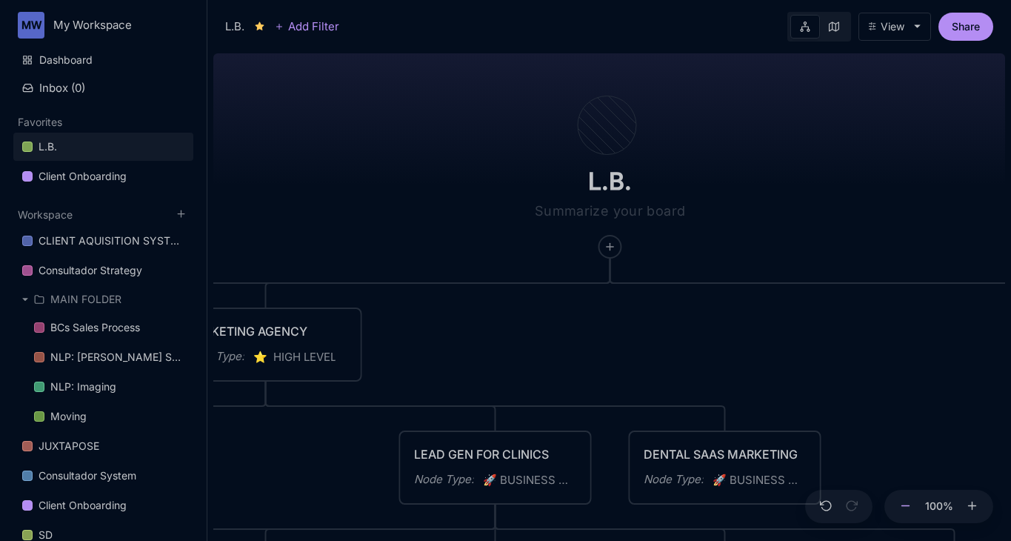
click at [906, 509] on icon at bounding box center [905, 505] width 13 height 13
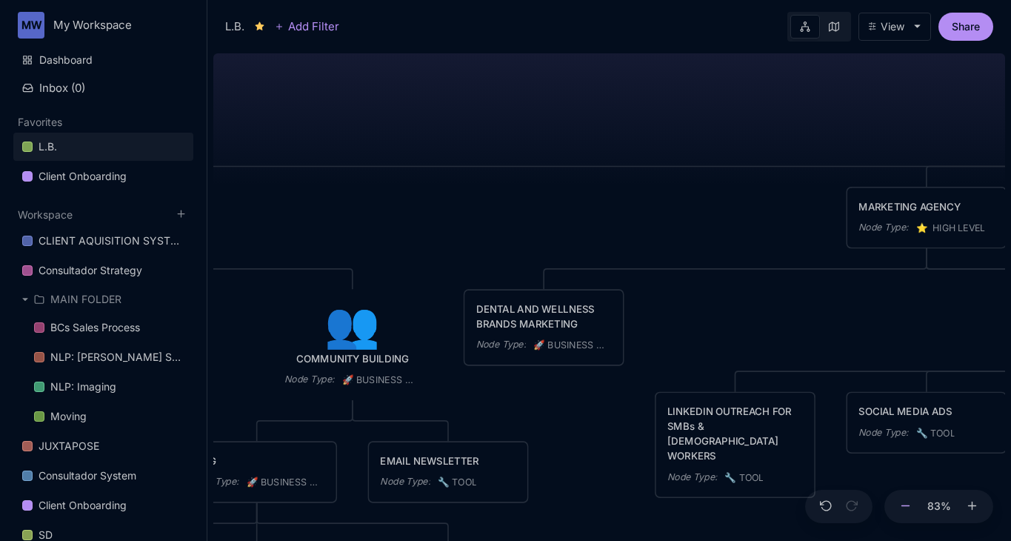
click at [900, 509] on icon at bounding box center [905, 505] width 13 height 13
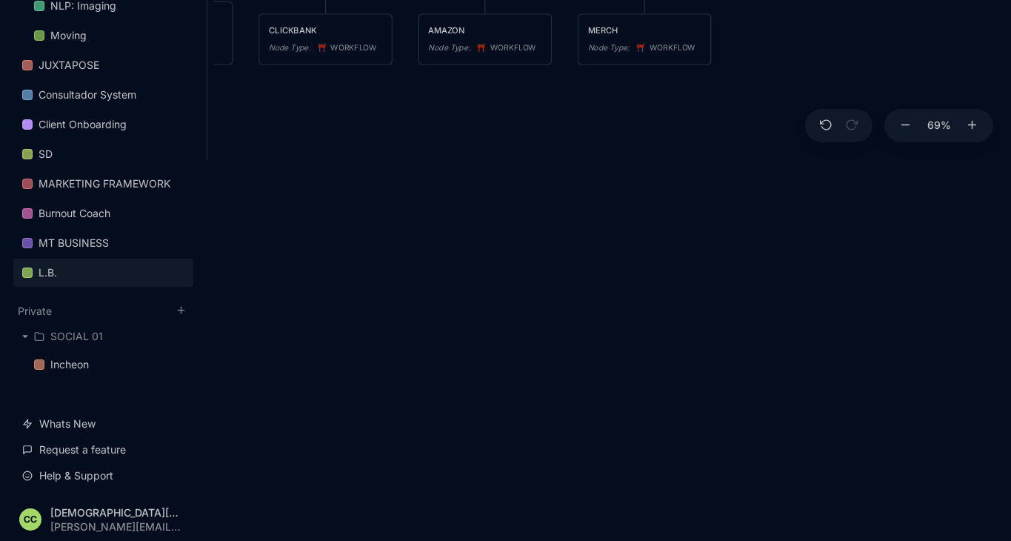
scroll to position [352, 0]
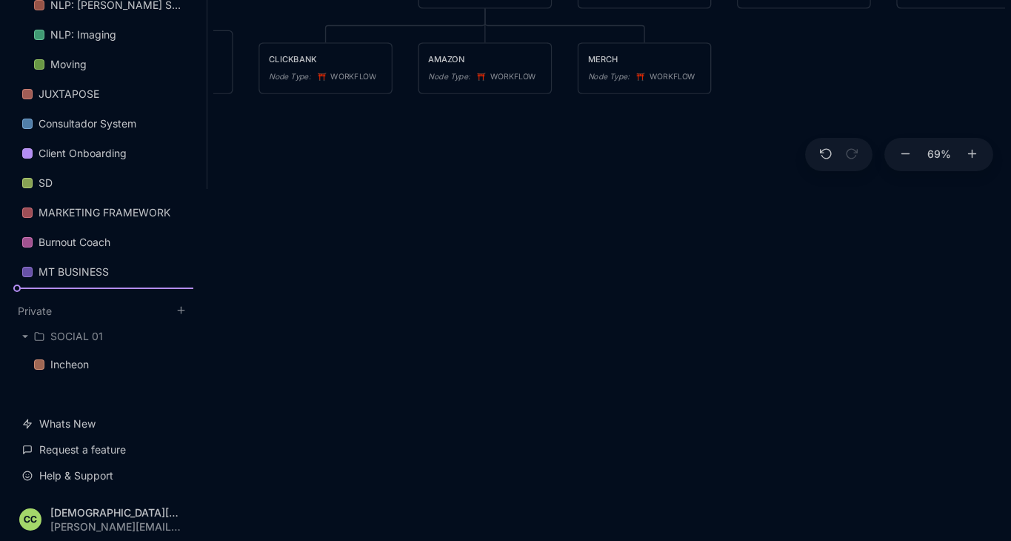
drag, startPoint x: 47, startPoint y: 267, endPoint x: 50, endPoint y: 311, distance: 44.5
click at [50, 311] on div "Dashboard Inbox ( 0 ) Favorites L.B. Client Onboarding To pick up a draggable i…" at bounding box center [103, 92] width 180 height 796
drag, startPoint x: 39, startPoint y: 301, endPoint x: 42, endPoint y: 381, distance: 79.3
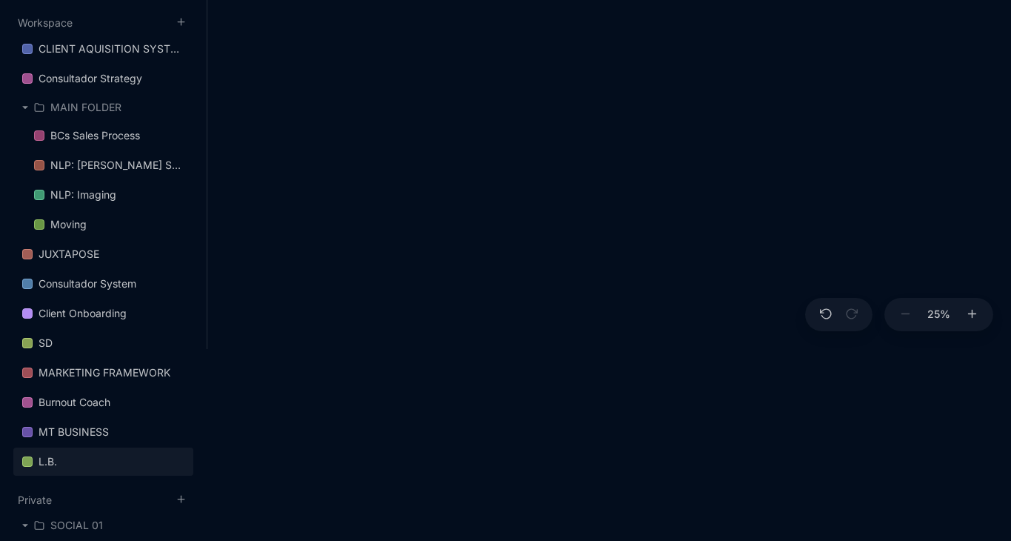
scroll to position [381, 0]
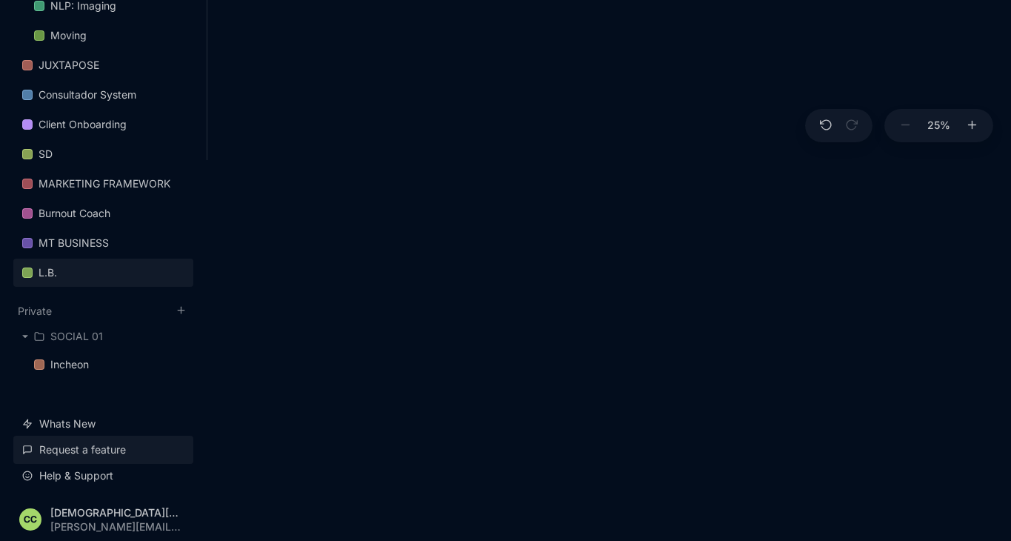
click at [91, 450] on link "Request a feature" at bounding box center [103, 449] width 180 height 28
click at [47, 271] on div "L.B." at bounding box center [48, 273] width 19 height 18
click at [35, 272] on link "L.B." at bounding box center [103, 272] width 180 height 28
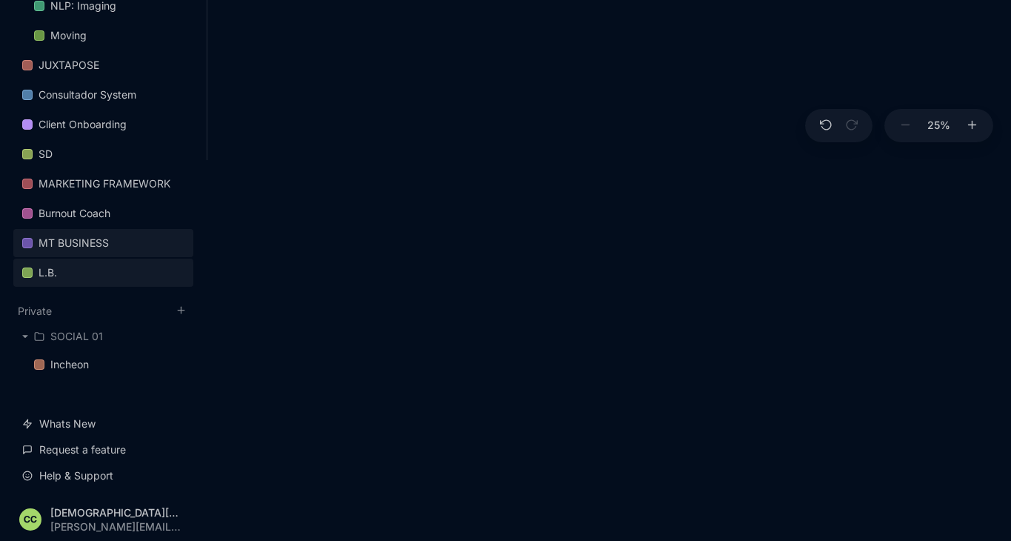
click at [90, 244] on div "MT BUSINESS" at bounding box center [74, 243] width 70 height 18
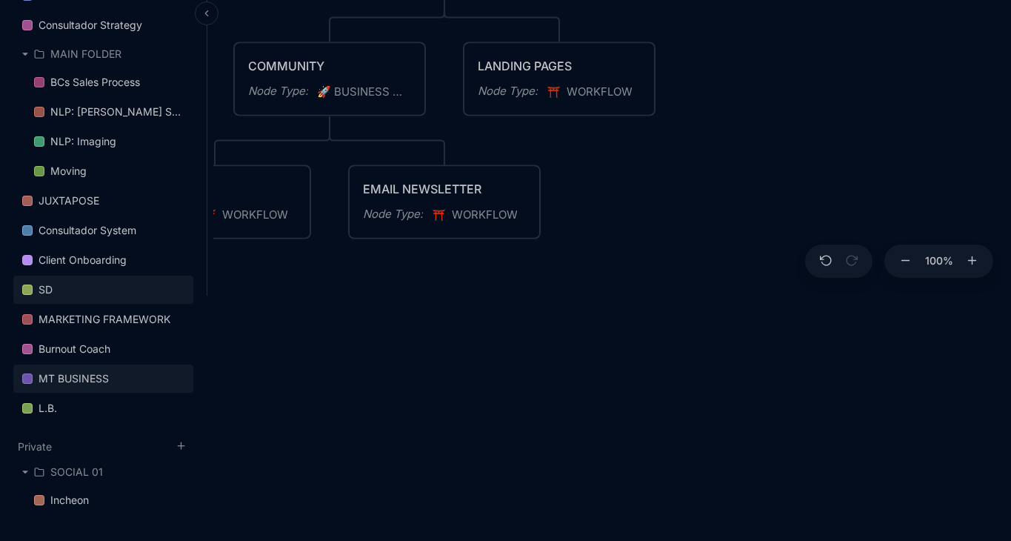
scroll to position [247, 0]
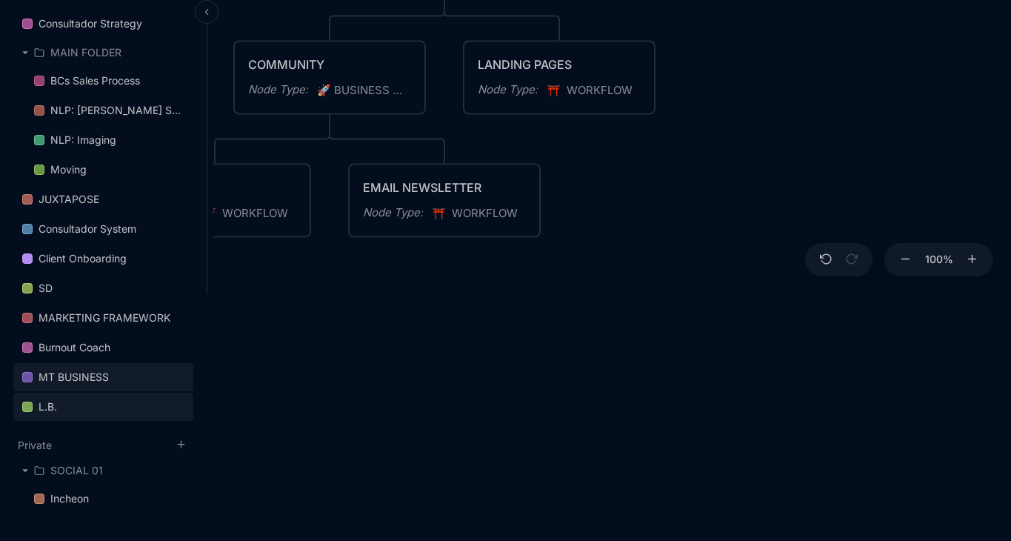
click at [62, 404] on link "L.B." at bounding box center [103, 406] width 180 height 28
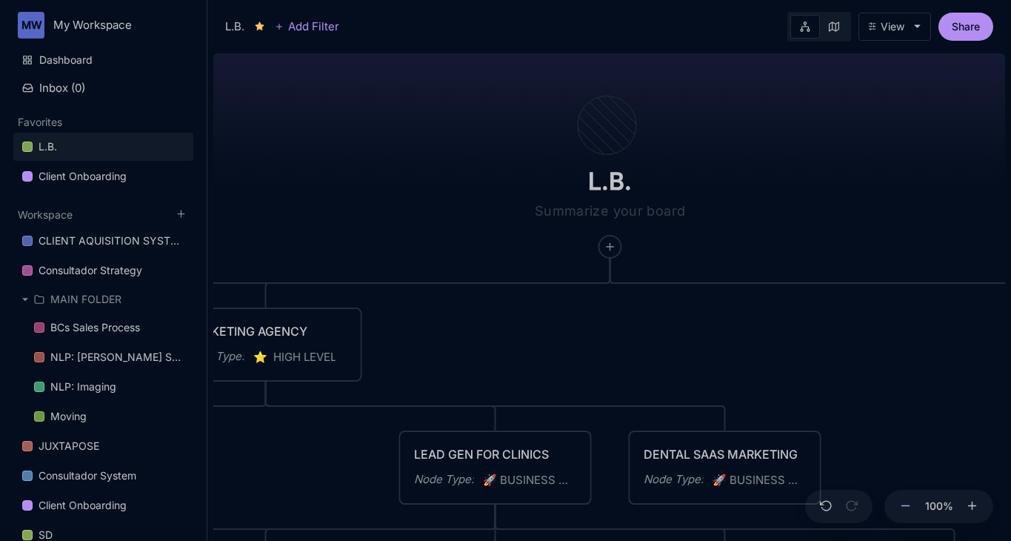
click at [905, 508] on icon at bounding box center [905, 505] width 13 height 13
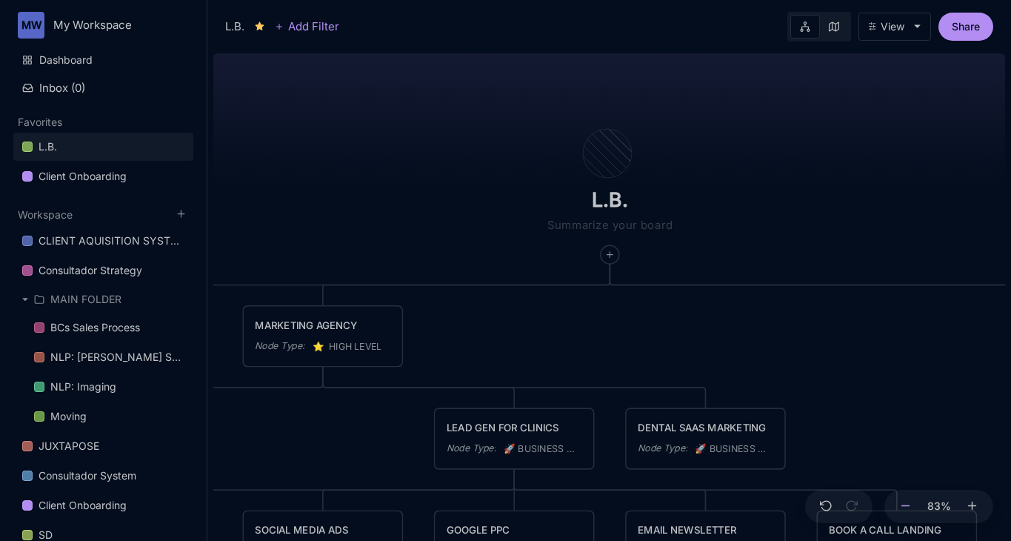
click at [904, 508] on icon at bounding box center [905, 505] width 13 height 13
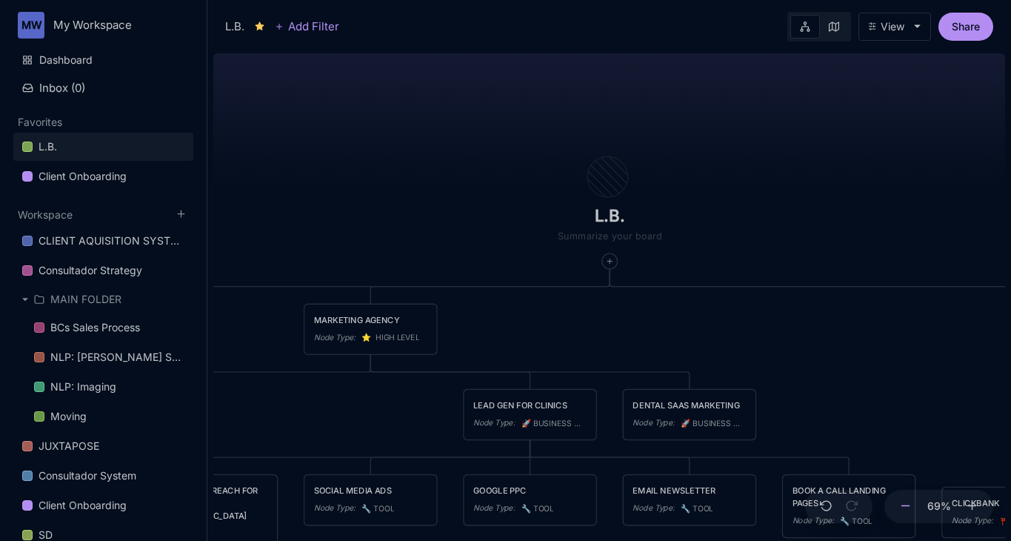
click at [904, 508] on icon at bounding box center [905, 505] width 13 height 13
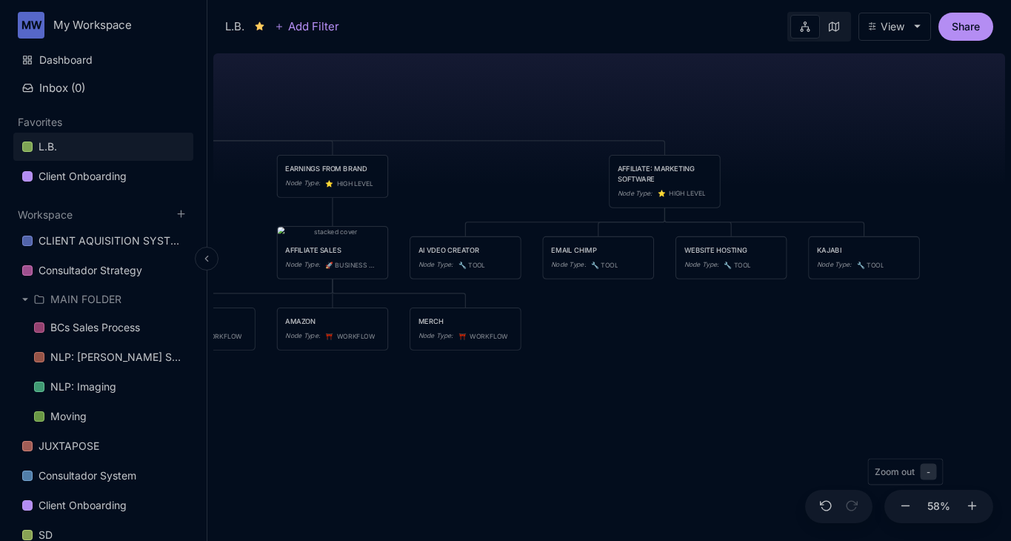
click at [73, 148] on link "L.B." at bounding box center [103, 147] width 180 height 28
click at [263, 24] on polygon at bounding box center [259, 26] width 8 height 8
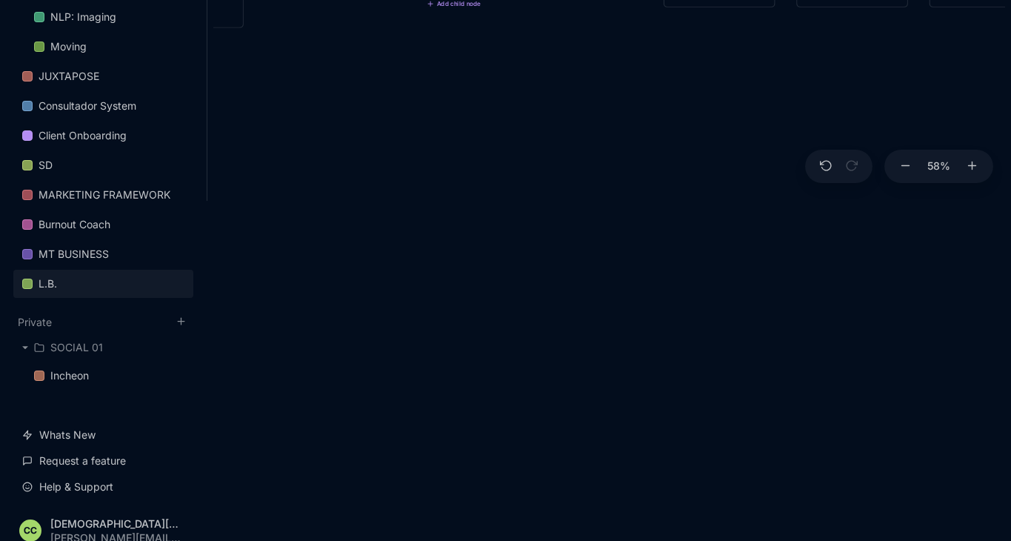
scroll to position [322, 0]
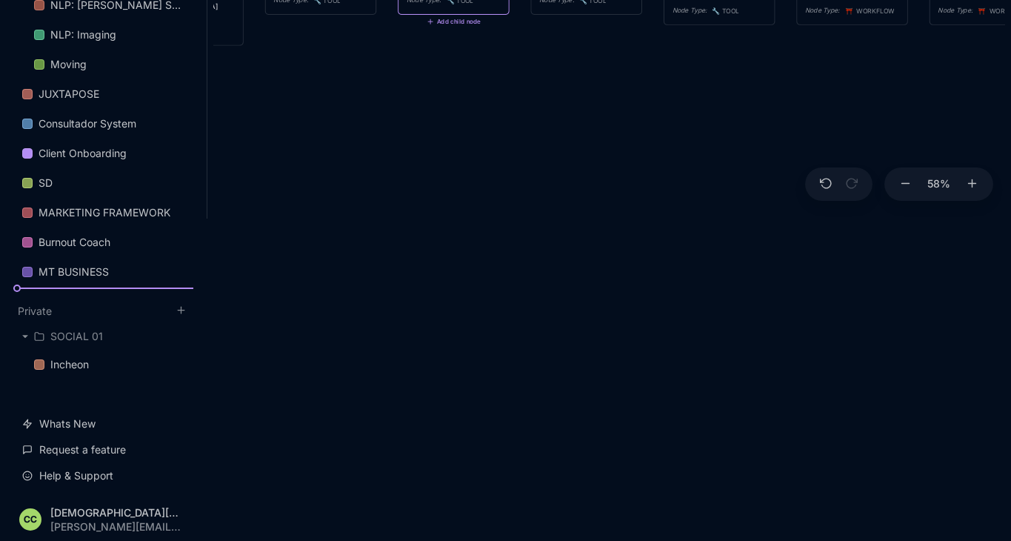
drag, startPoint x: 48, startPoint y: 284, endPoint x: 68, endPoint y: 287, distance: 20.3
click at [68, 287] on div "CLIENT AQUISITION SYSTEM Consultador Strategy MAIN FOLDER BCs Sales Process NLP…" at bounding box center [103, 81] width 180 height 422
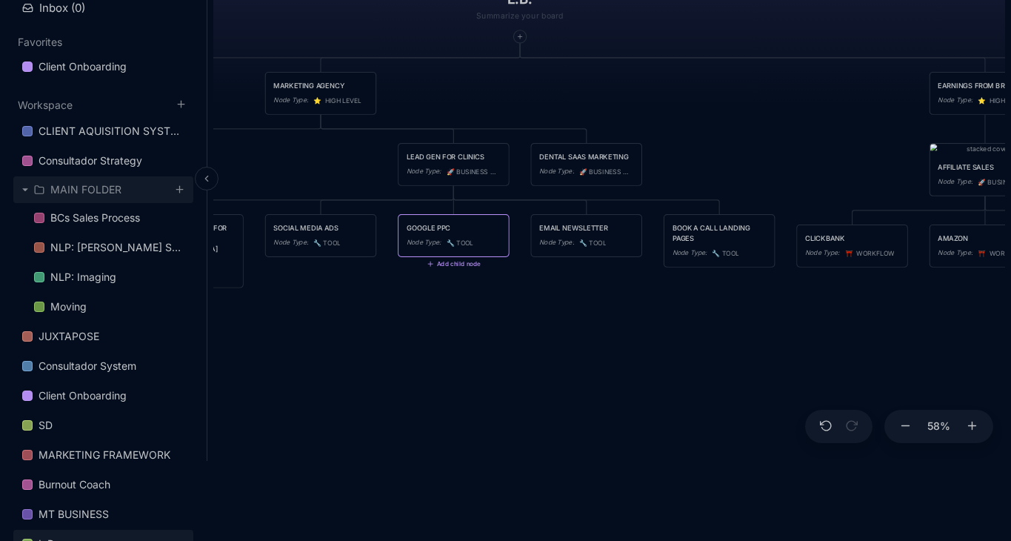
scroll to position [86, 0]
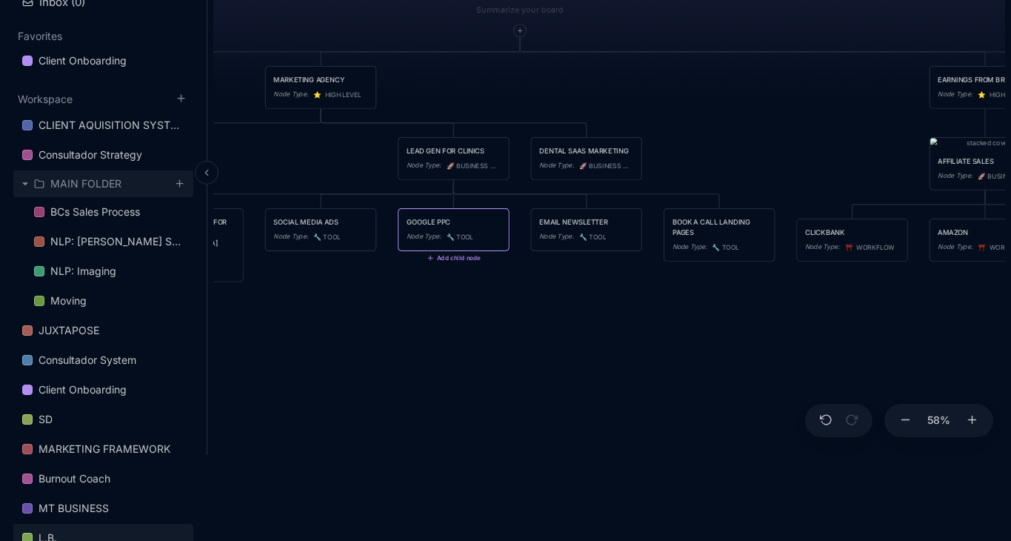
click at [18, 179] on div "MAIN FOLDER" at bounding box center [103, 183] width 180 height 27
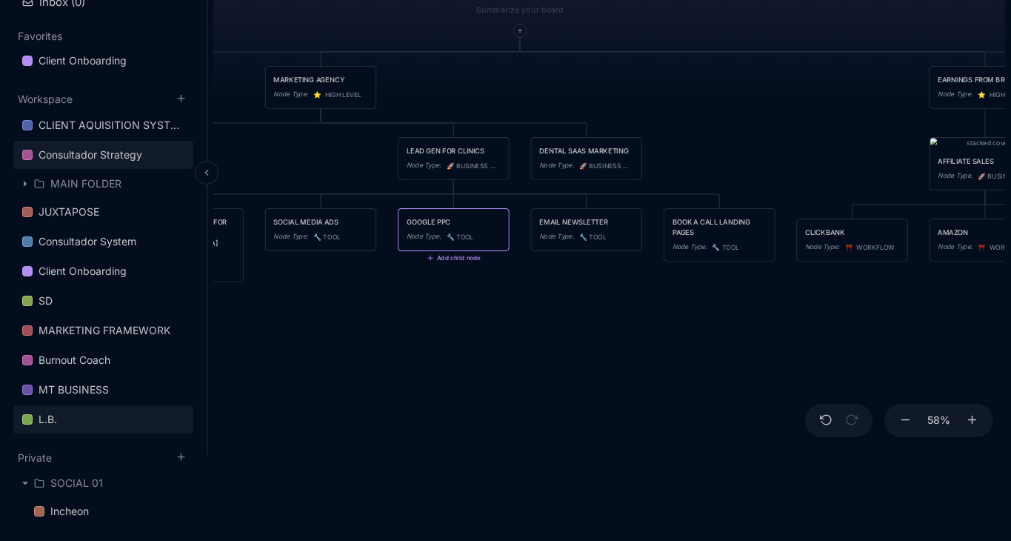
scroll to position [0, 0]
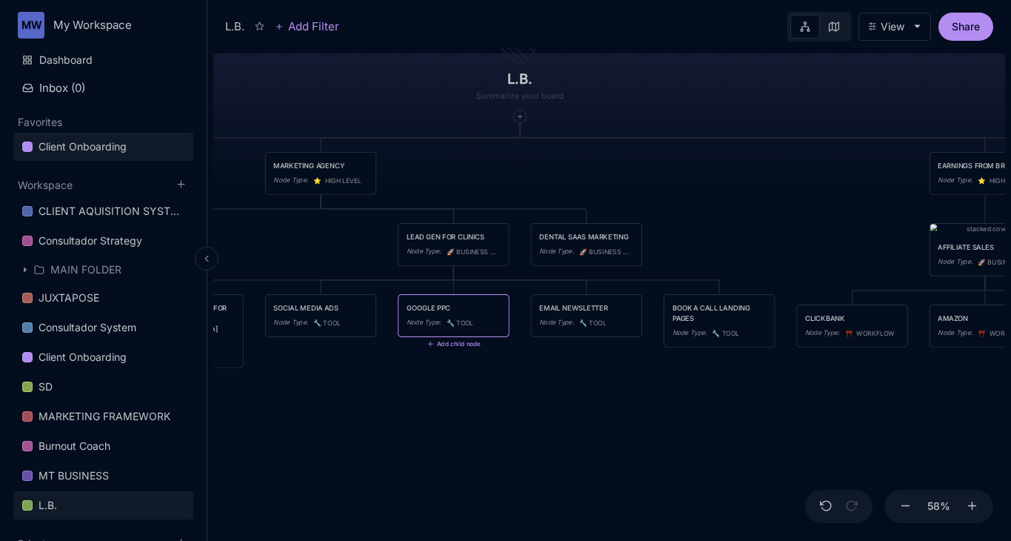
click at [104, 146] on div "Client Onboarding" at bounding box center [83, 147] width 88 height 18
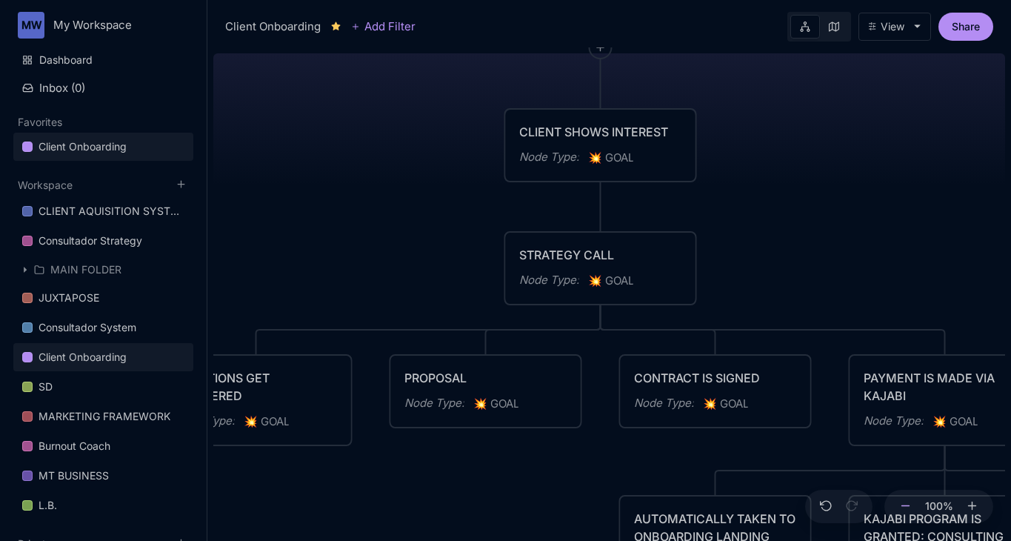
click at [906, 506] on icon at bounding box center [905, 505] width 13 height 13
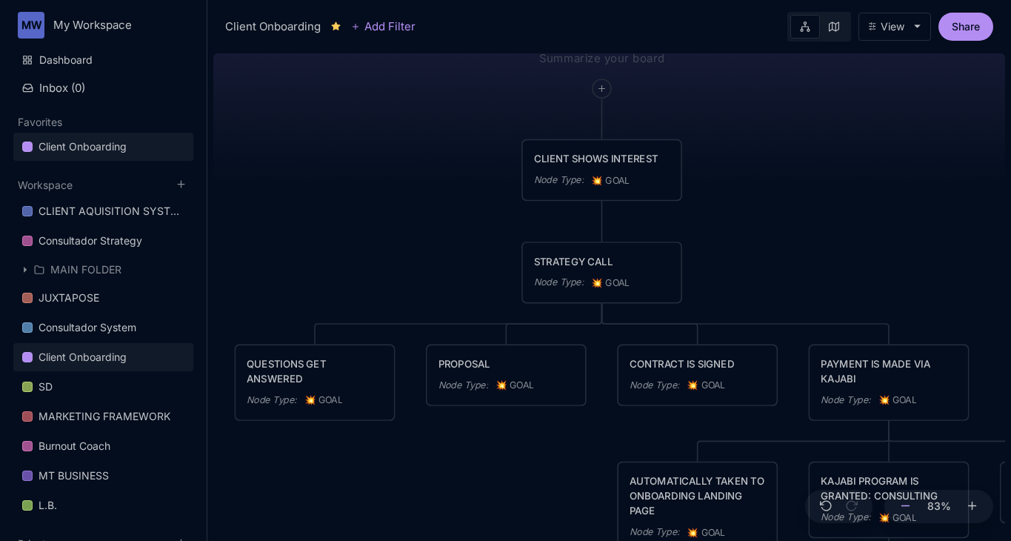
click at [906, 506] on icon at bounding box center [905, 505] width 13 height 13
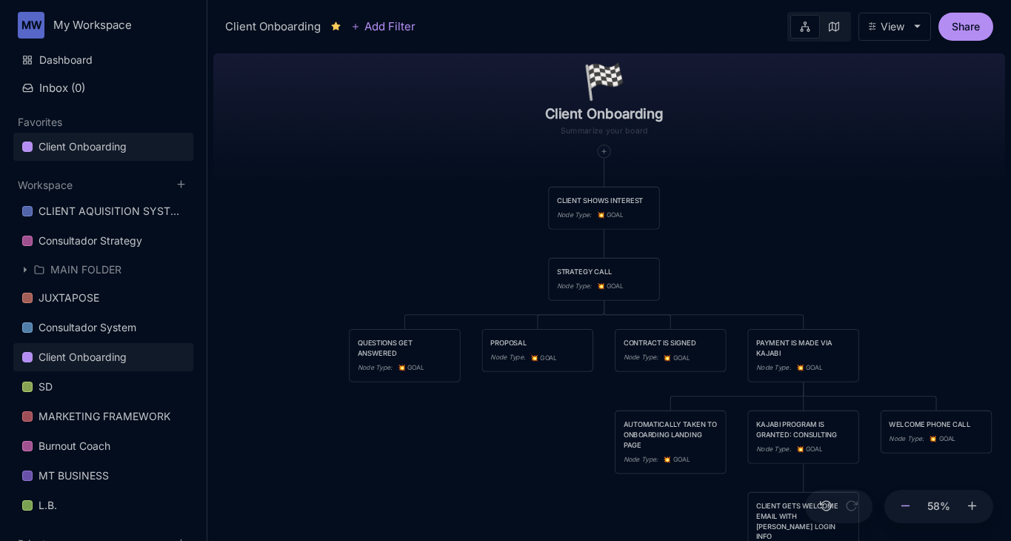
click at [906, 506] on icon at bounding box center [905, 505] width 13 height 13
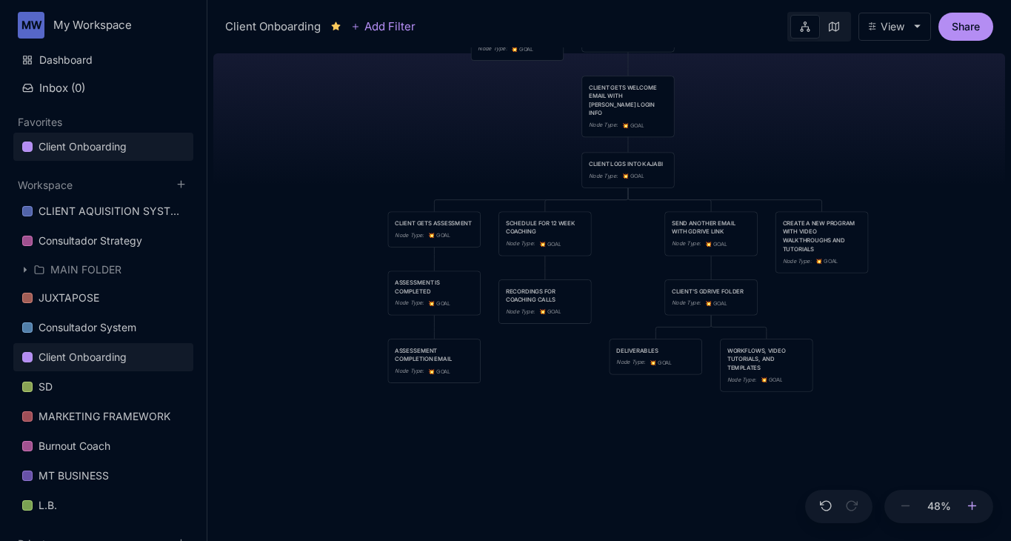
click at [971, 507] on line at bounding box center [971, 504] width 0 height 7
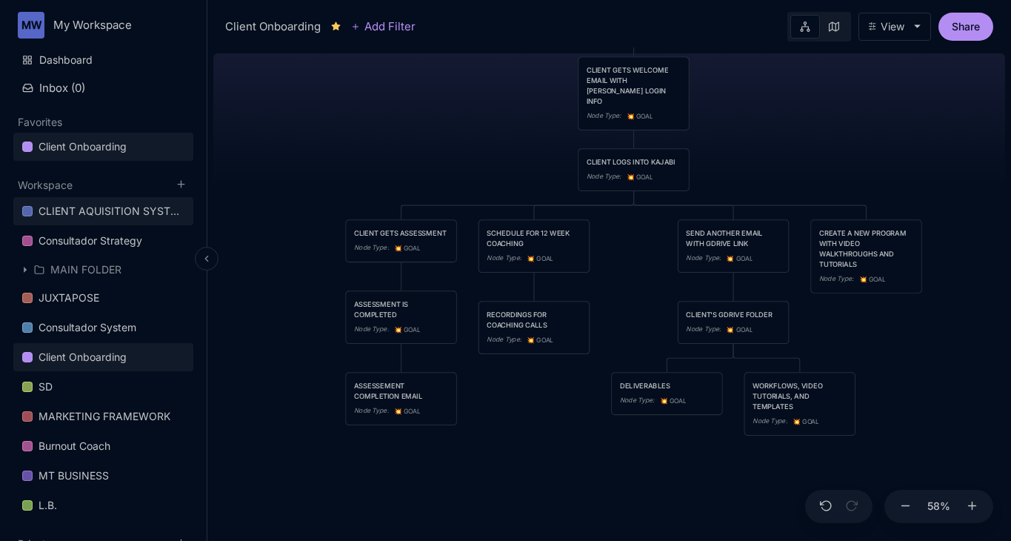
click at [123, 211] on div "CLIENT AQUISITION SYSTEM" at bounding box center [112, 211] width 146 height 18
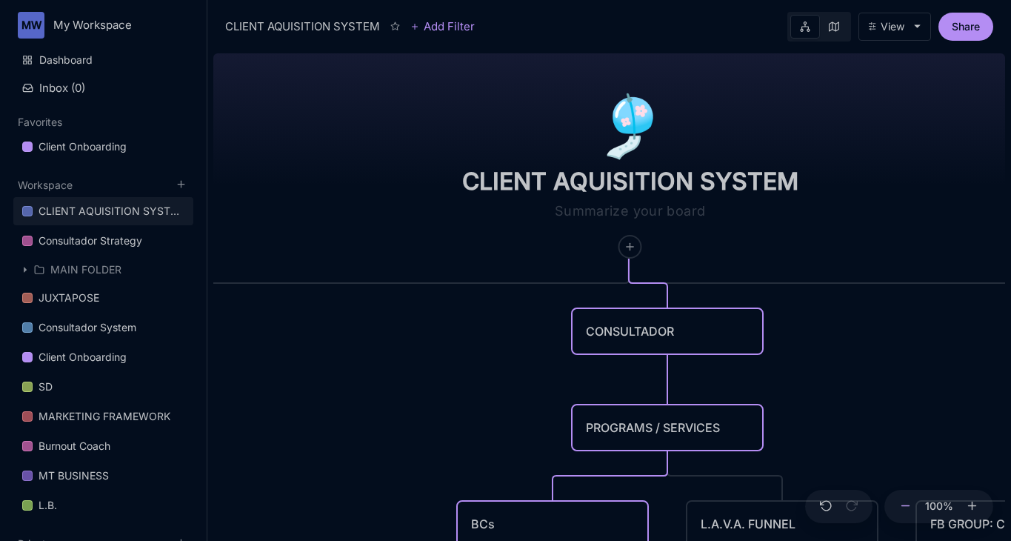
click at [907, 506] on icon at bounding box center [905, 505] width 13 height 13
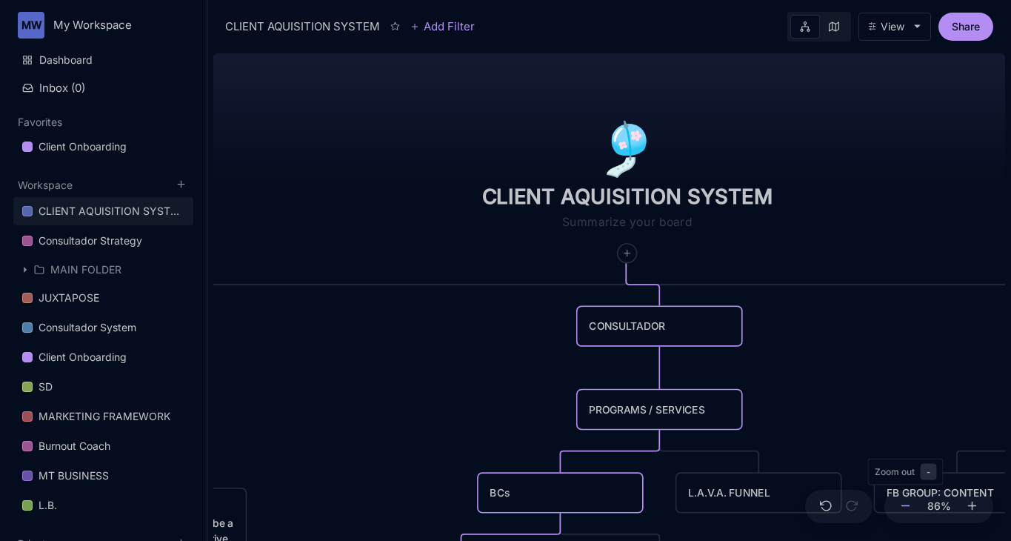
click at [907, 506] on icon at bounding box center [905, 505] width 13 height 13
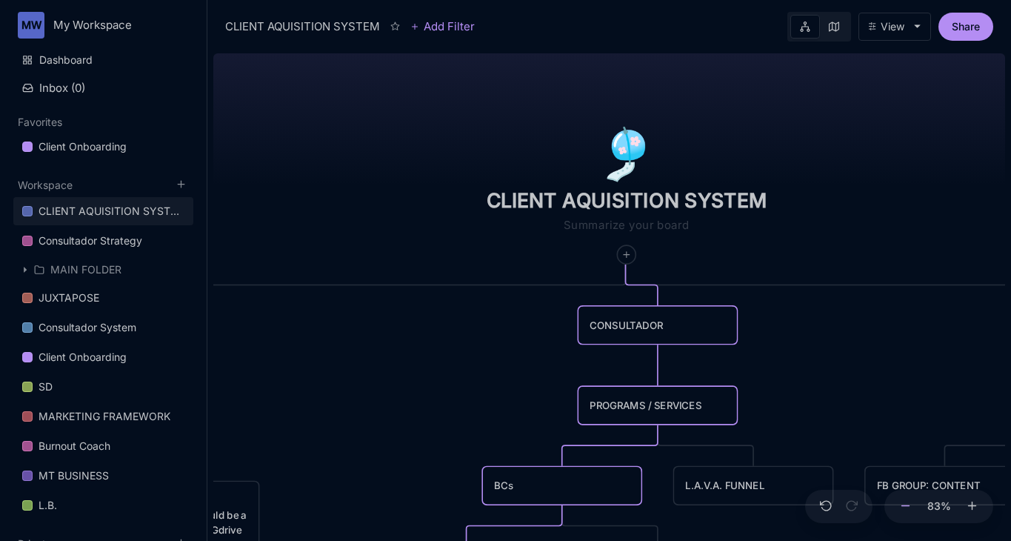
click at [907, 506] on icon at bounding box center [905, 505] width 13 height 13
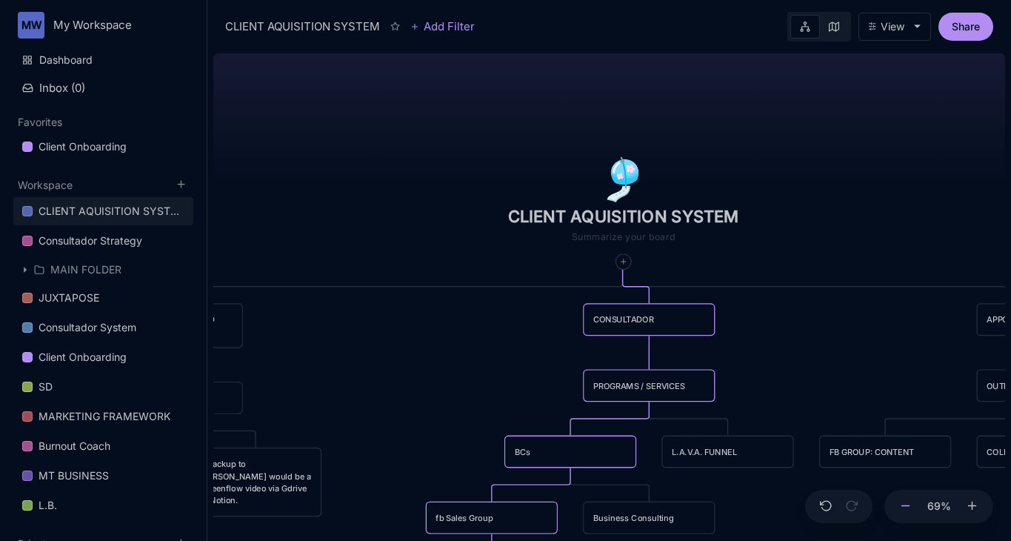
click at [907, 506] on icon at bounding box center [905, 505] width 13 height 13
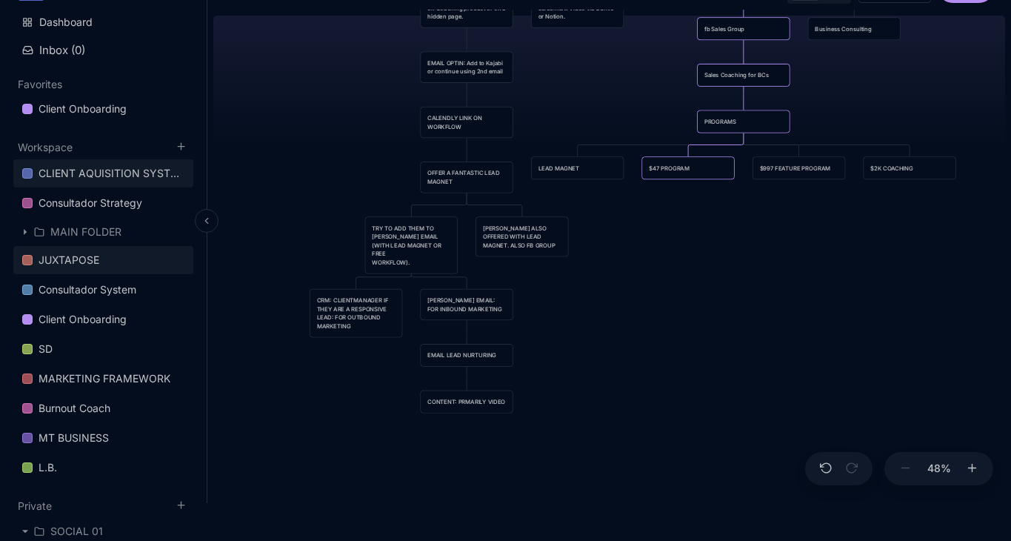
scroll to position [39, 0]
click at [23, 232] on icon at bounding box center [24, 230] width 7 height 7
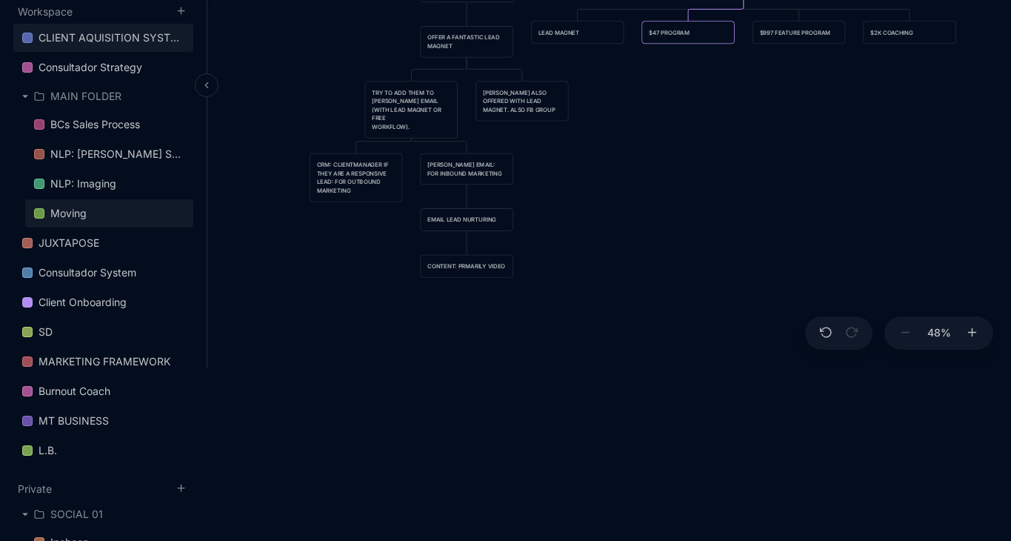
scroll to position [174, 0]
click at [70, 213] on div "Moving" at bounding box center [68, 213] width 36 height 18
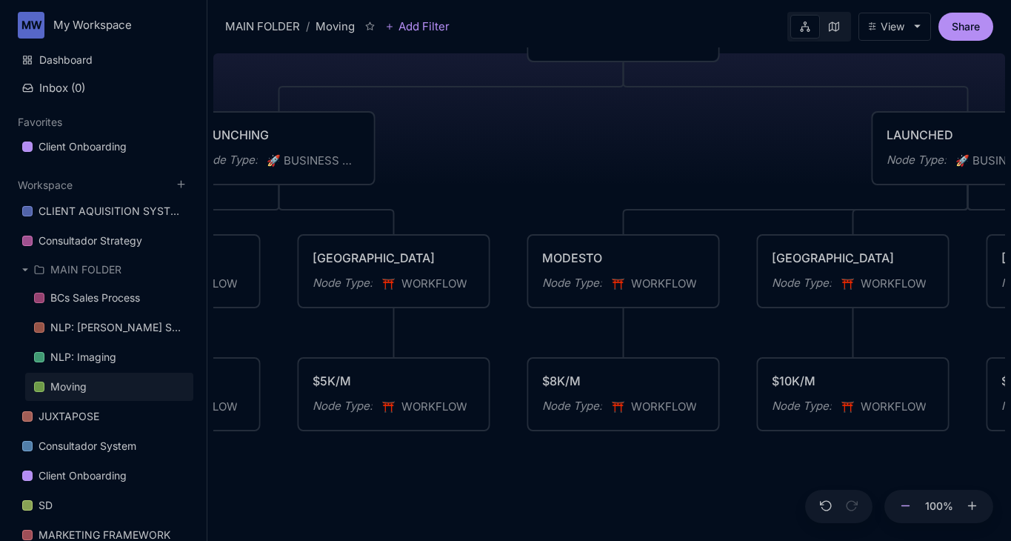
click at [901, 504] on icon at bounding box center [905, 505] width 13 height 13
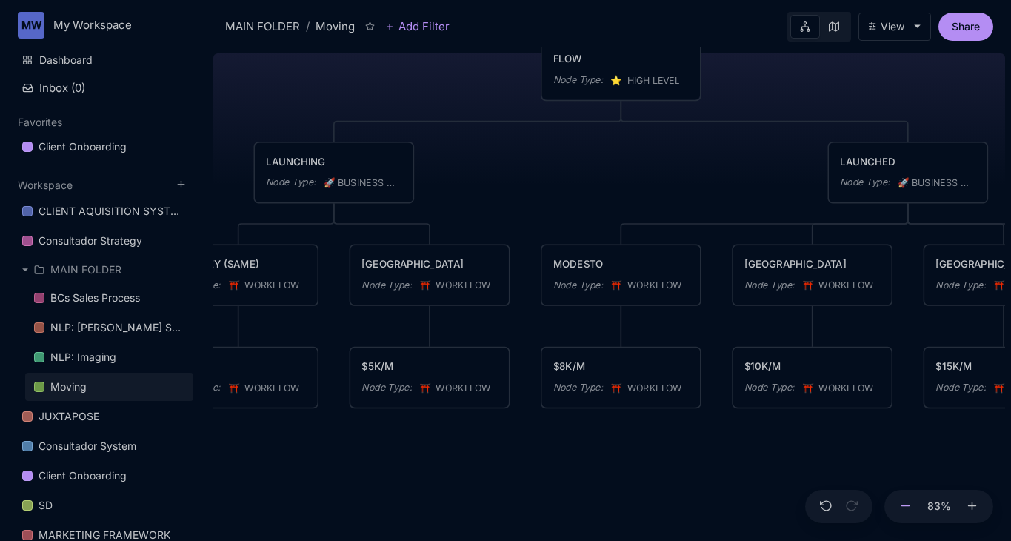
click at [901, 504] on icon at bounding box center [905, 505] width 13 height 13
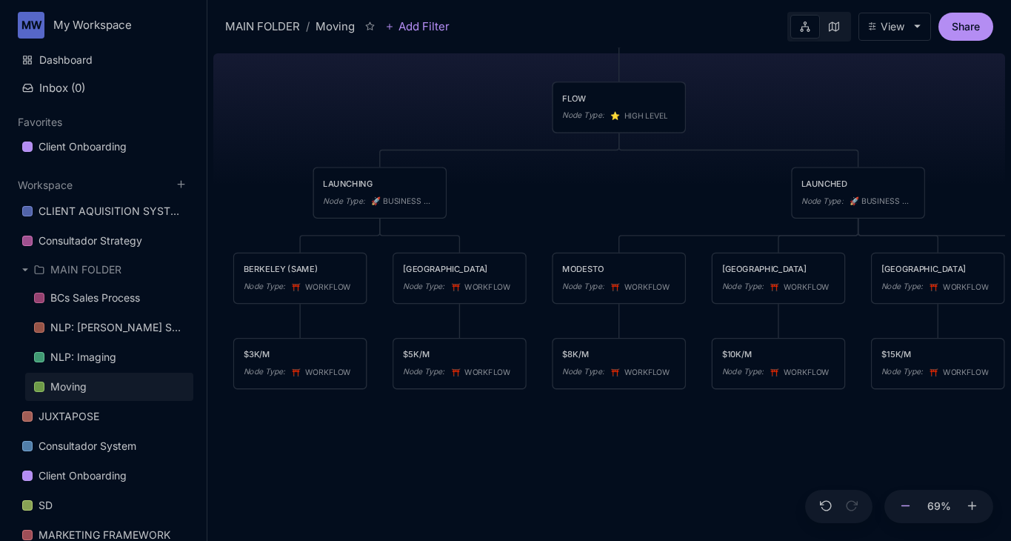
click at [901, 504] on icon at bounding box center [905, 505] width 13 height 13
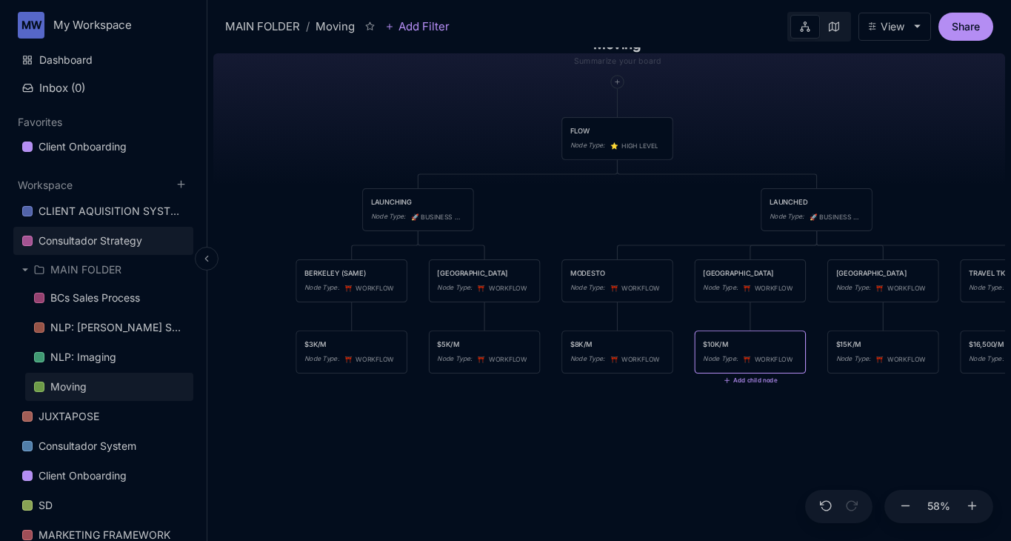
click at [97, 238] on div "Consultador Strategy" at bounding box center [91, 241] width 104 height 18
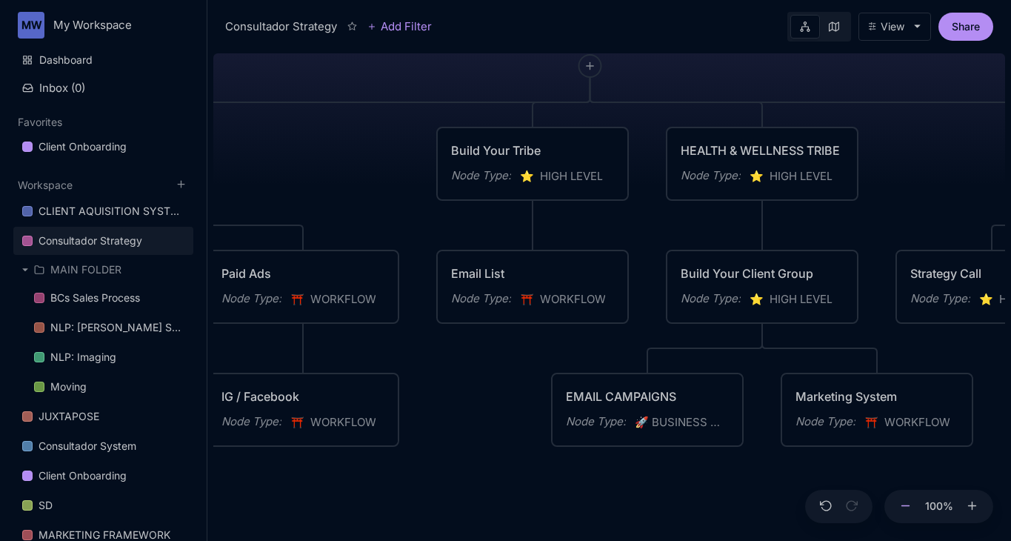
click at [906, 507] on icon at bounding box center [905, 505] width 13 height 13
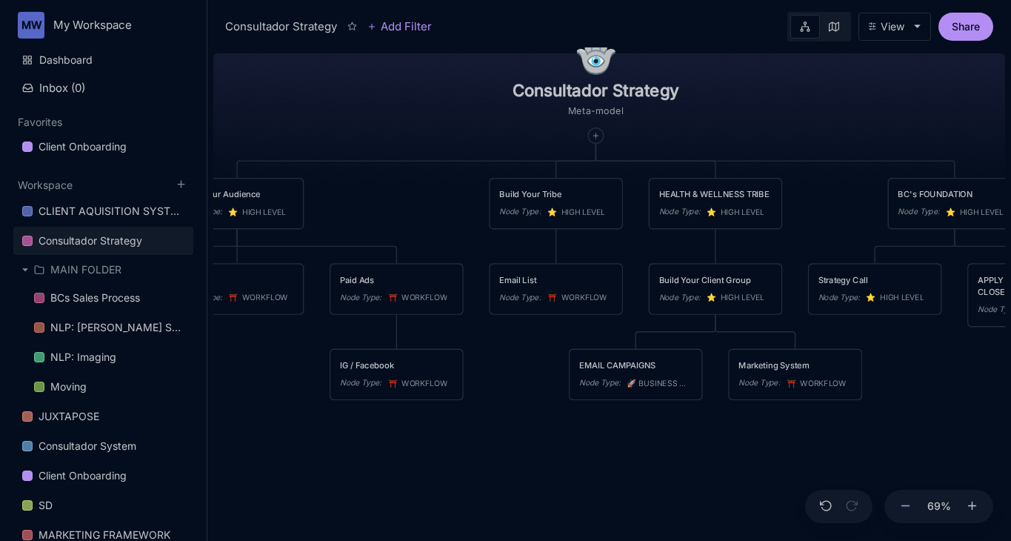
click at [906, 507] on icon at bounding box center [905, 505] width 13 height 13
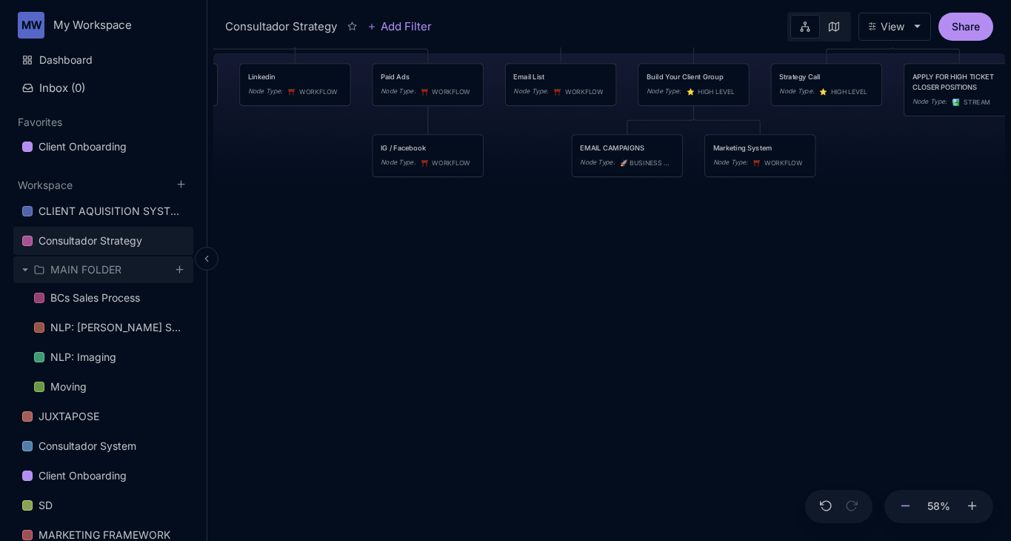
scroll to position [1, 0]
click at [109, 268] on div "MAIN FOLDER" at bounding box center [85, 269] width 71 height 18
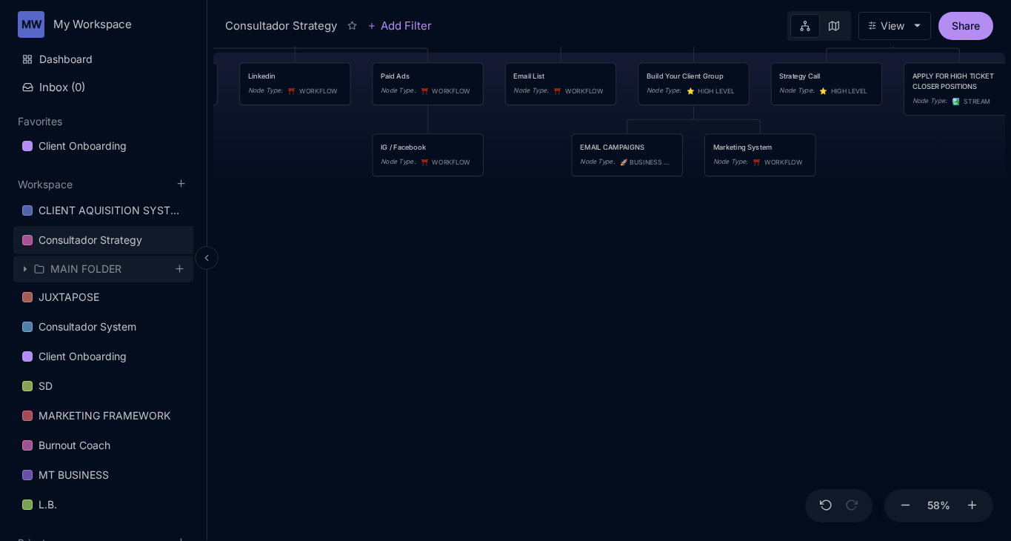
click at [113, 264] on div "MAIN FOLDER" at bounding box center [85, 269] width 71 height 18
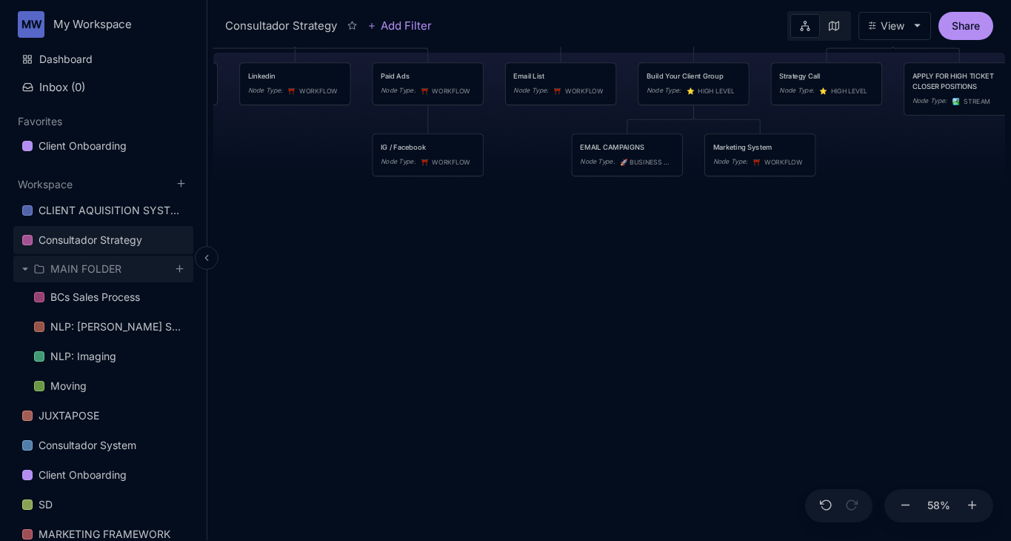
click at [184, 270] on icon at bounding box center [179, 268] width 11 height 11
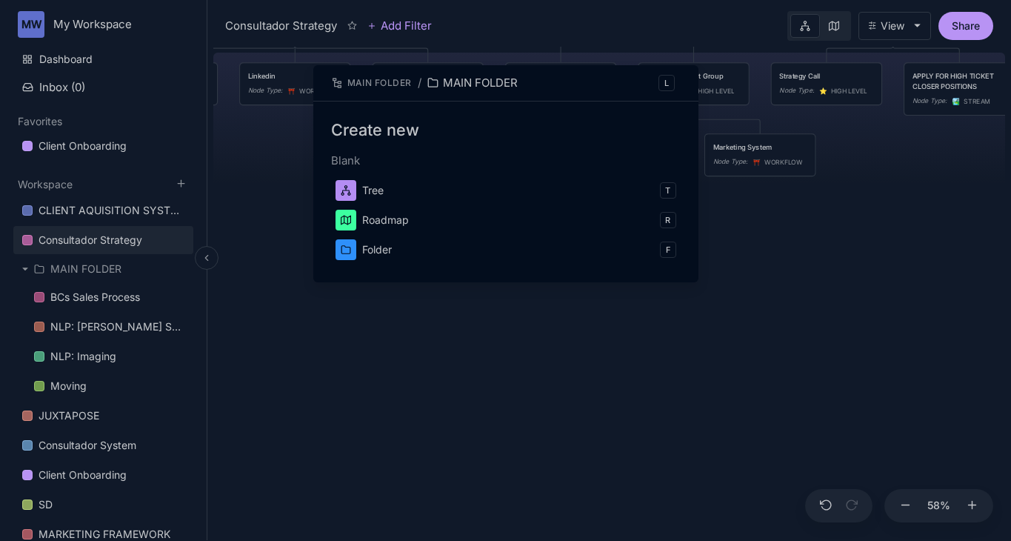
click at [22, 266] on div at bounding box center [505, 270] width 1011 height 541
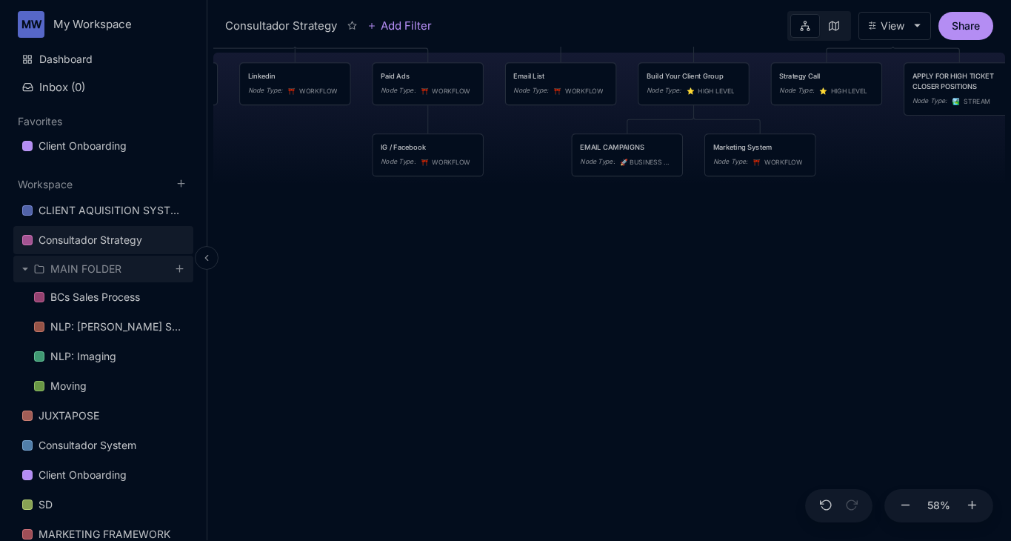
click at [31, 270] on div "MAIN FOLDER" at bounding box center [103, 268] width 180 height 27
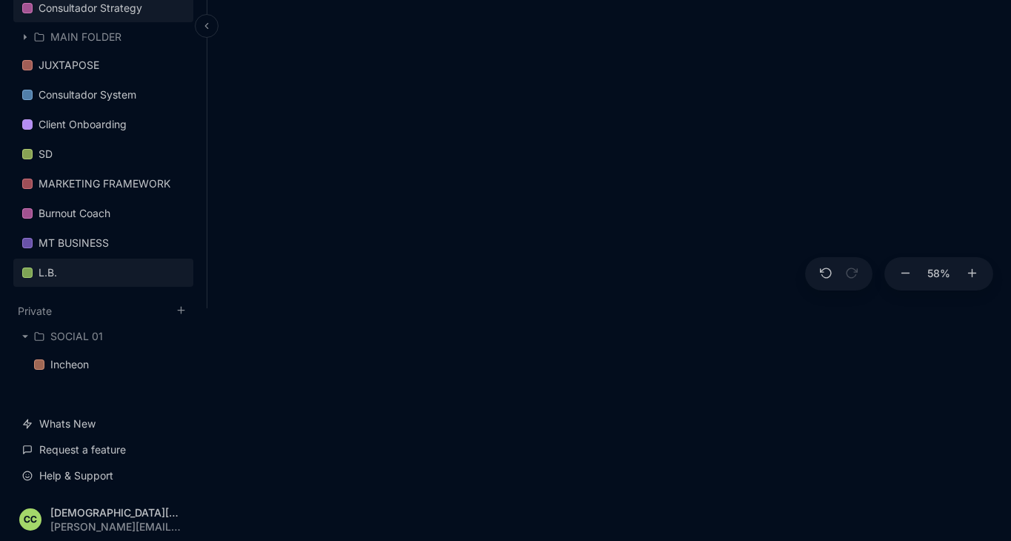
scroll to position [0, 0]
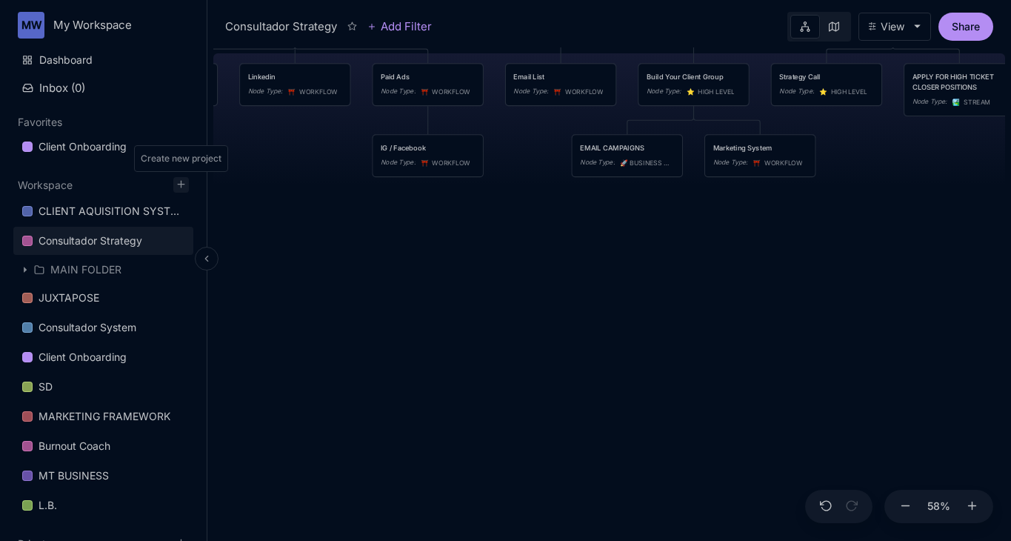
click at [181, 187] on line at bounding box center [181, 184] width 0 height 7
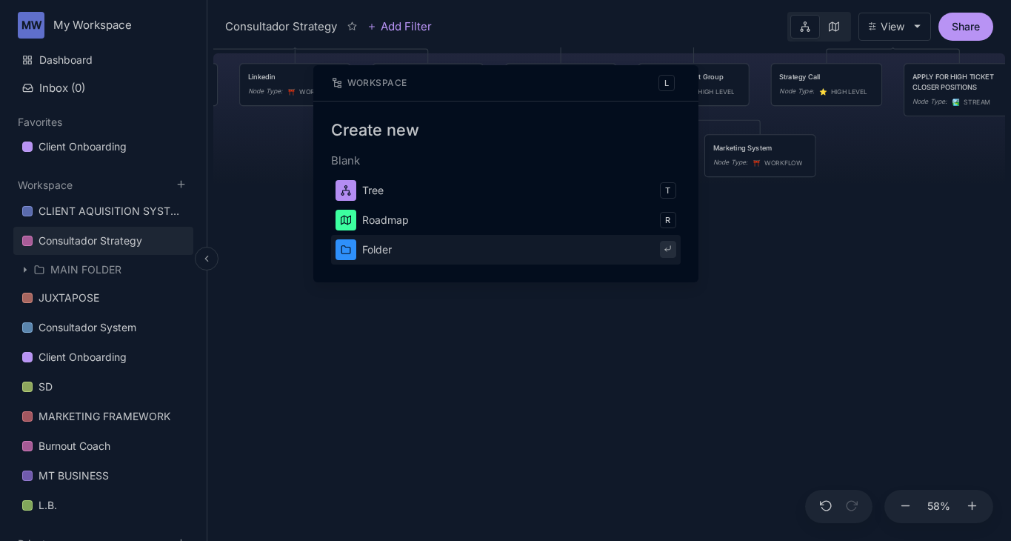
click at [392, 248] on button "Folder" at bounding box center [505, 250] width 349 height 30
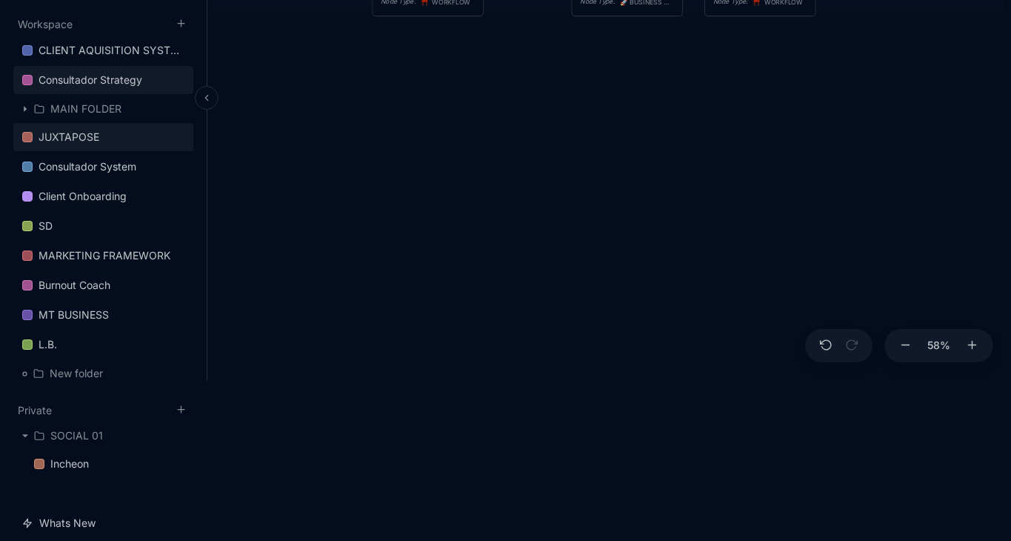
scroll to position [164, 0]
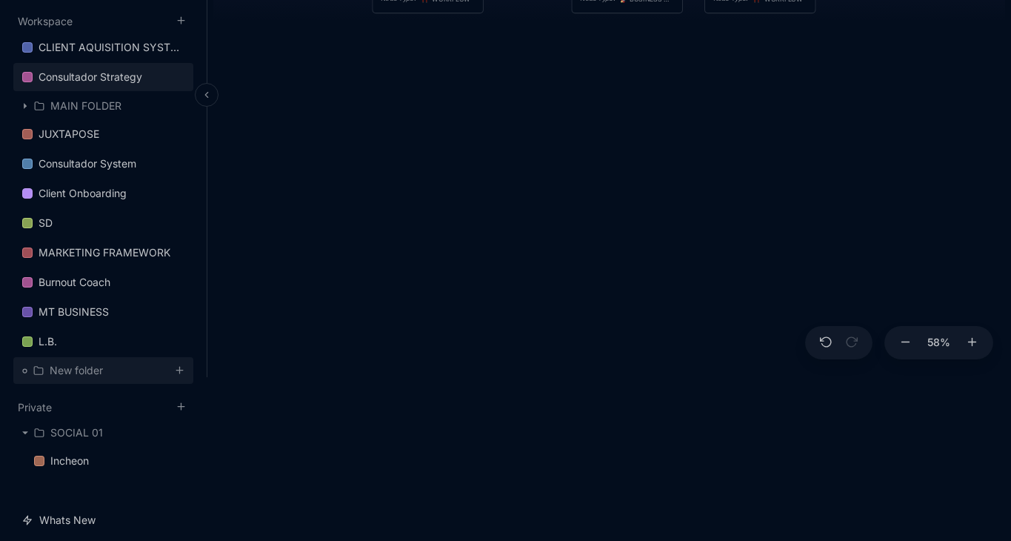
click at [79, 372] on div "New folder" at bounding box center [76, 370] width 53 height 18
click at [69, 372] on div "New folder" at bounding box center [76, 370] width 53 height 18
click at [59, 367] on div "New folder" at bounding box center [76, 370] width 53 height 18
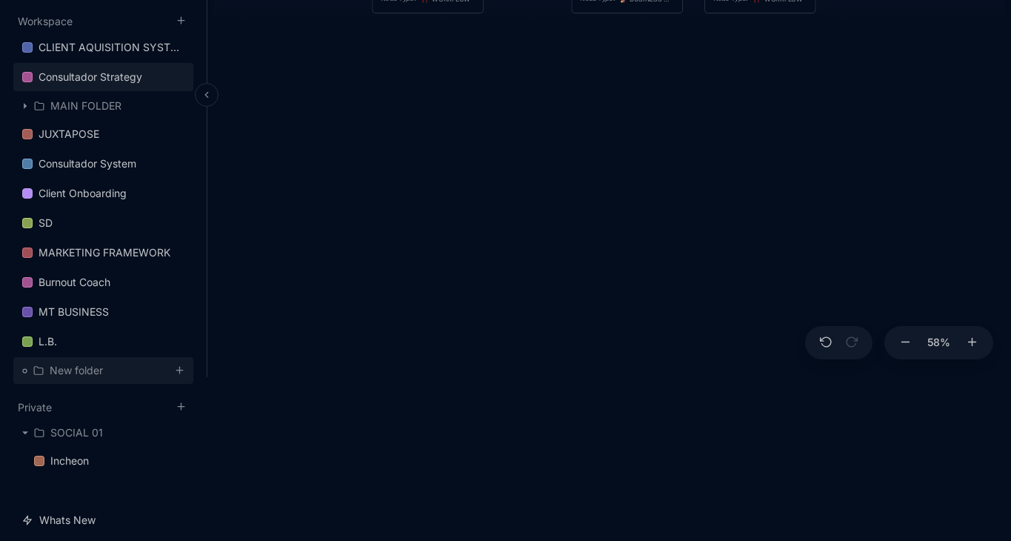
click at [129, 367] on div "New folder" at bounding box center [103, 370] width 180 height 27
click at [56, 378] on div "New folder" at bounding box center [103, 370] width 180 height 27
click at [27, 371] on icon at bounding box center [24, 370] width 11 height 11
click at [178, 369] on icon at bounding box center [179, 369] width 11 height 11
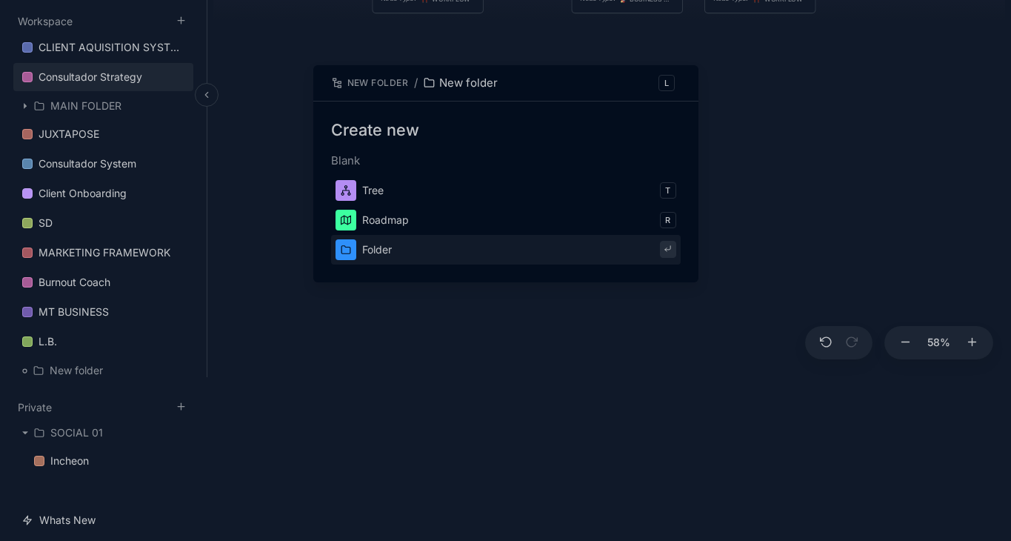
click at [327, 371] on div at bounding box center [505, 270] width 1011 height 541
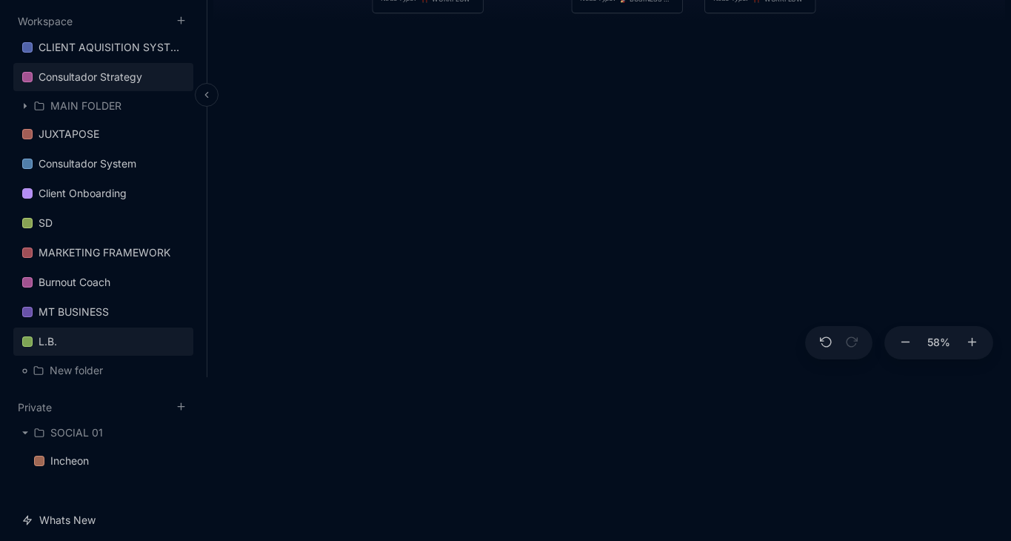
click at [81, 339] on link "L.B." at bounding box center [103, 341] width 180 height 28
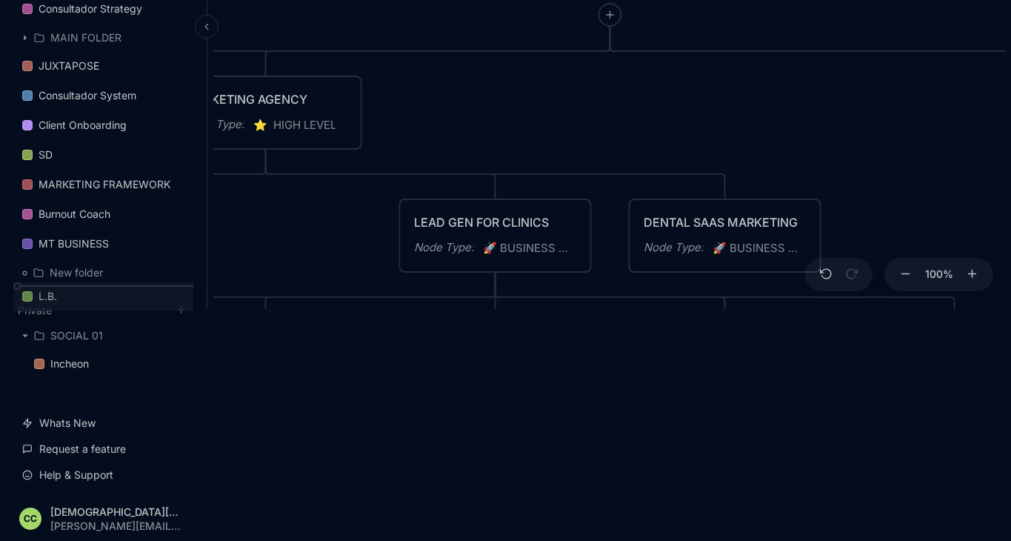
scroll to position [231, 0]
drag, startPoint x: 77, startPoint y: 244, endPoint x: 77, endPoint y: 272, distance: 28.9
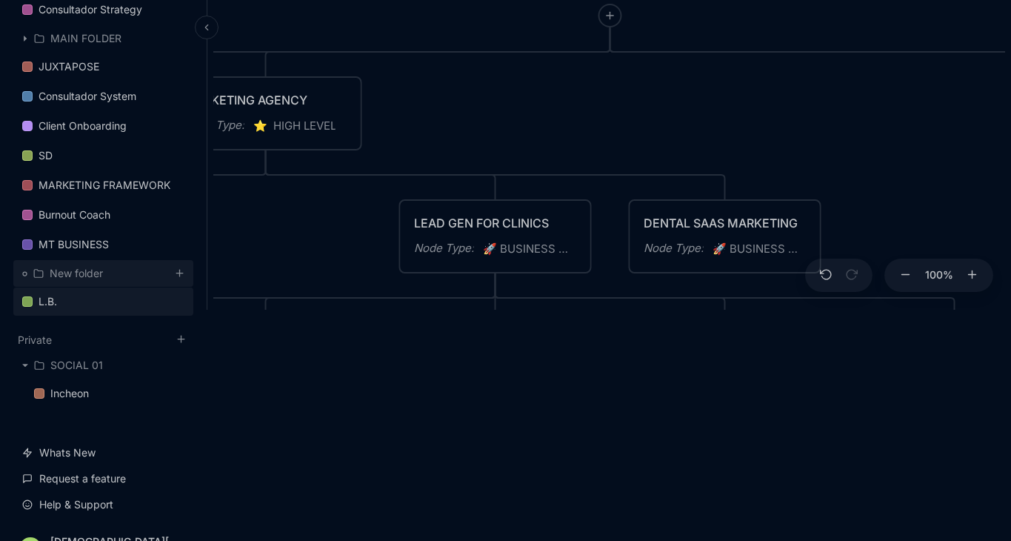
click at [59, 272] on div "New folder" at bounding box center [76, 273] width 53 height 18
click at [178, 270] on icon at bounding box center [179, 272] width 11 height 11
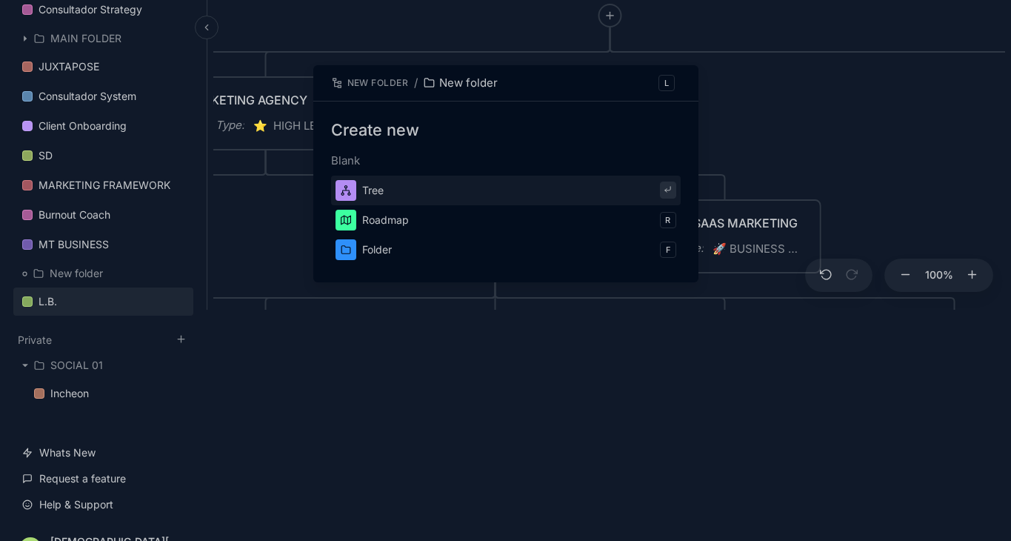
click at [959, 482] on div at bounding box center [505, 270] width 1011 height 541
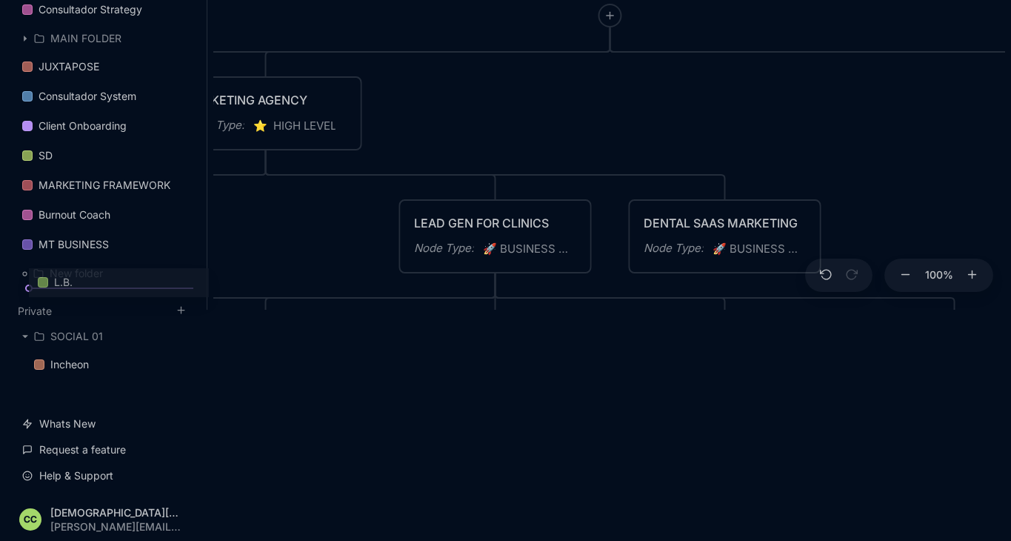
drag, startPoint x: 78, startPoint y: 297, endPoint x: 93, endPoint y: 279, distance: 23.6
click at [19, 270] on div at bounding box center [25, 274] width 12 height 12
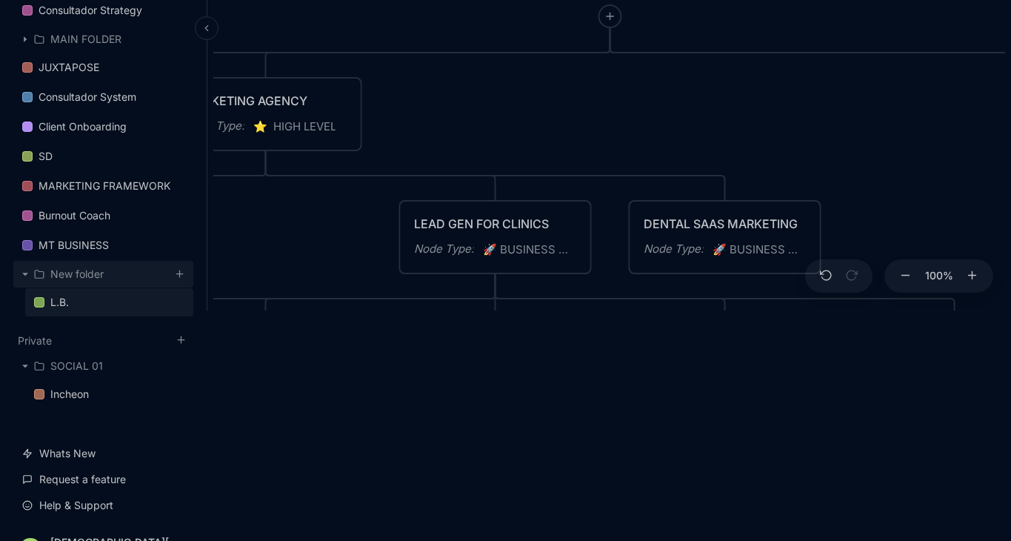
click at [87, 272] on div "New folder" at bounding box center [76, 274] width 53 height 18
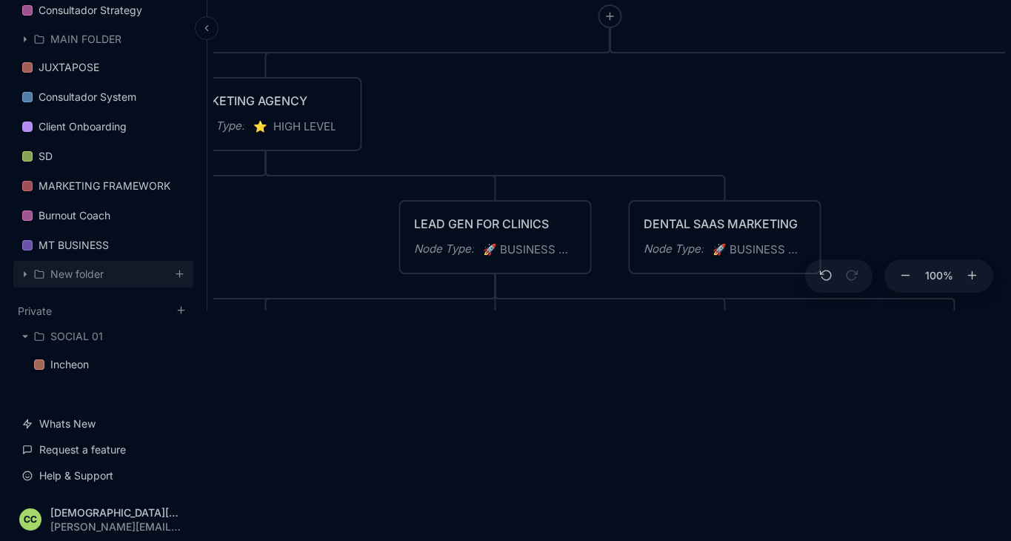
click at [82, 273] on div "New folder" at bounding box center [76, 274] width 53 height 18
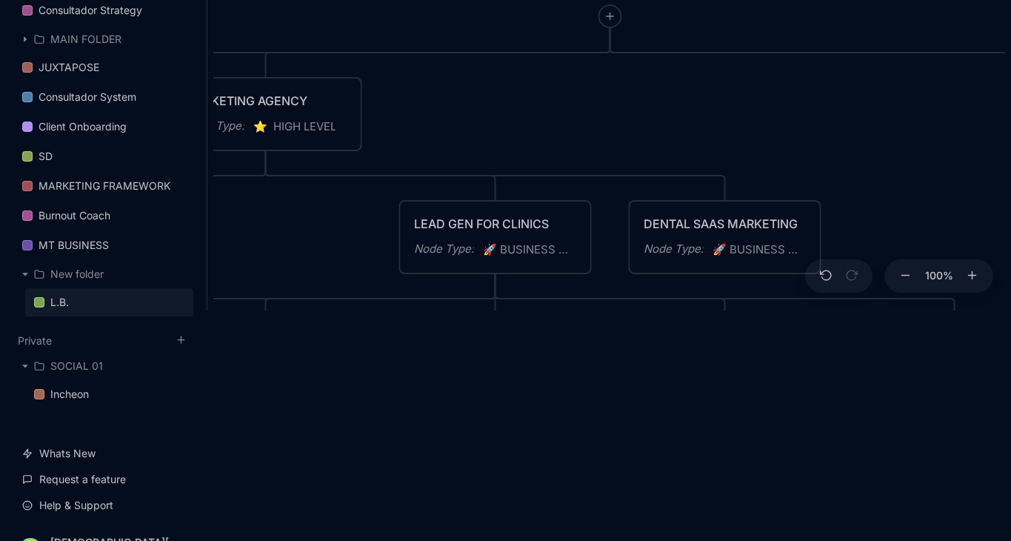
click at [267, 310] on html "MW My Workspace Dashboard Inbox ( 0 ) Favorites Client Onboarding To pick up a …" at bounding box center [505, 40] width 1011 height 541
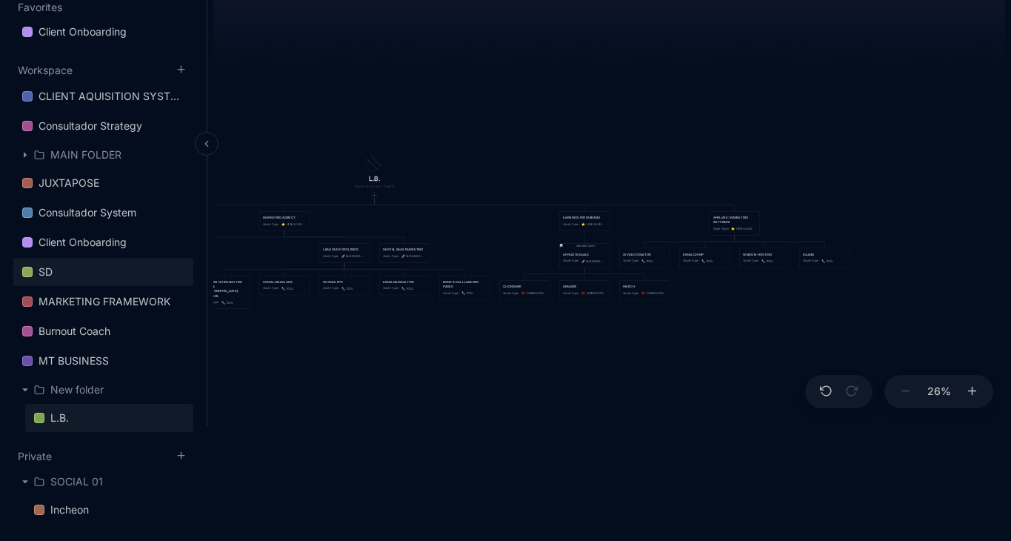
scroll to position [124, 0]
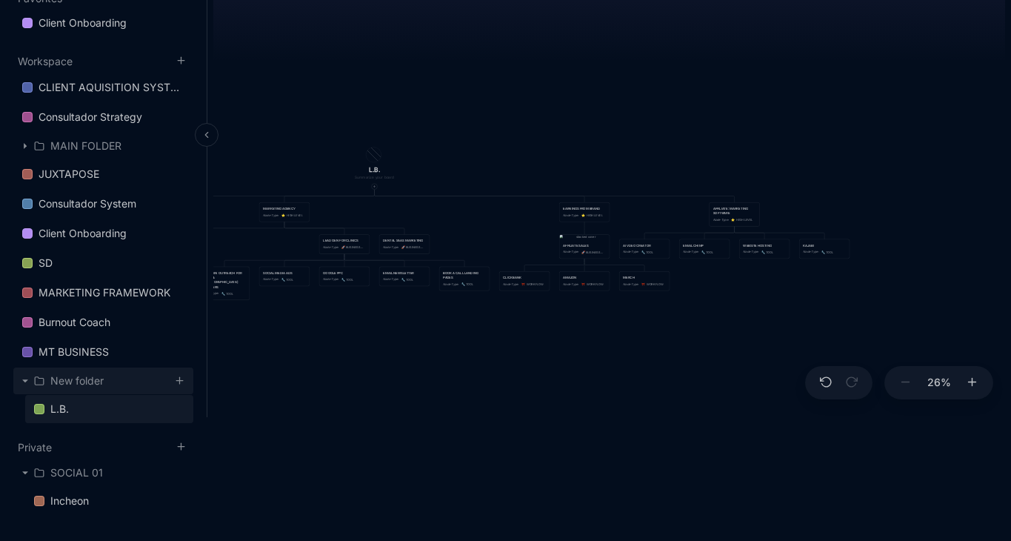
click at [96, 382] on div "New folder" at bounding box center [76, 381] width 53 height 18
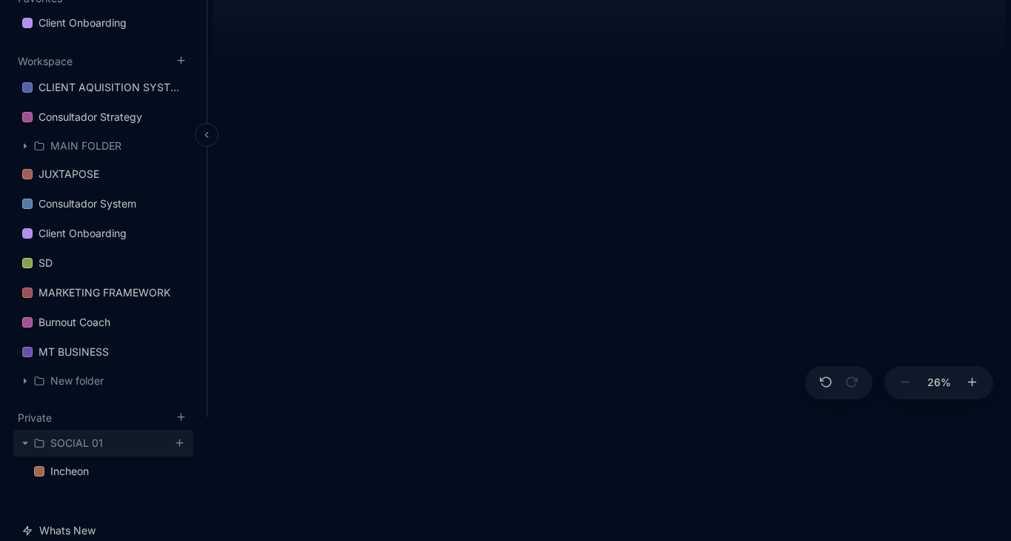
click at [42, 442] on icon at bounding box center [39, 443] width 10 height 10
click at [26, 443] on icon at bounding box center [24, 442] width 7 height 7
click at [57, 441] on div "SOCIAL 01" at bounding box center [76, 443] width 53 height 18
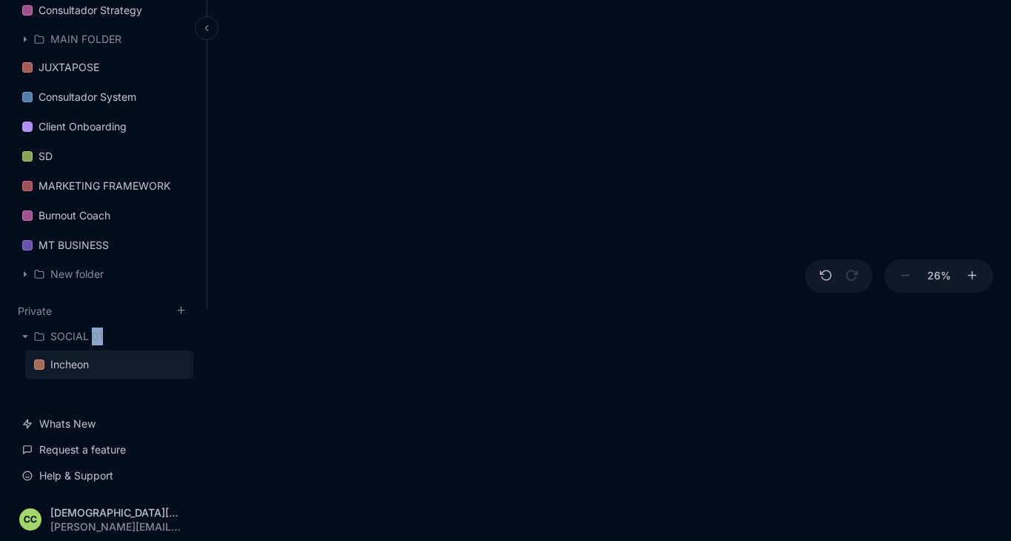
click at [82, 369] on div "Incheon" at bounding box center [69, 364] width 39 height 18
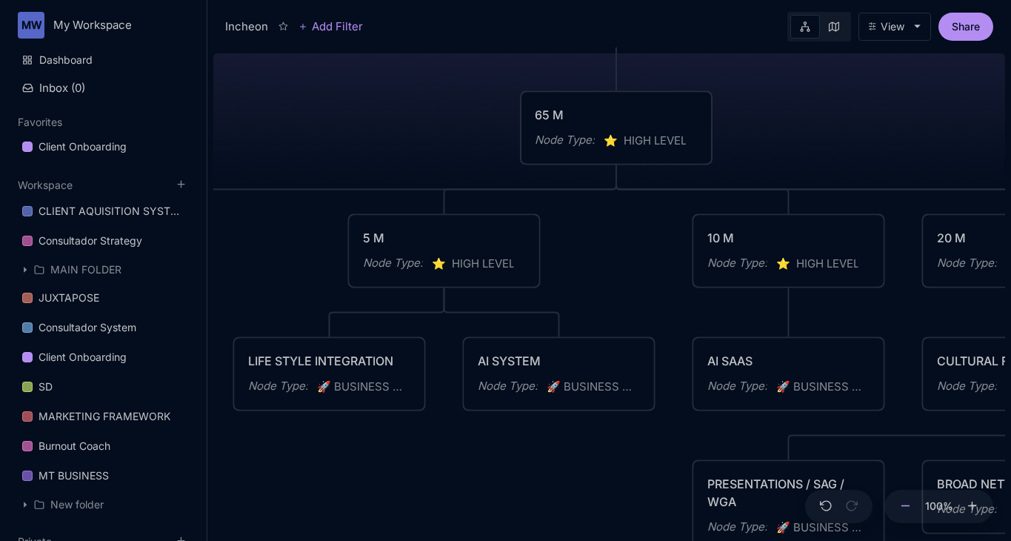
click at [910, 508] on icon at bounding box center [905, 505] width 13 height 13
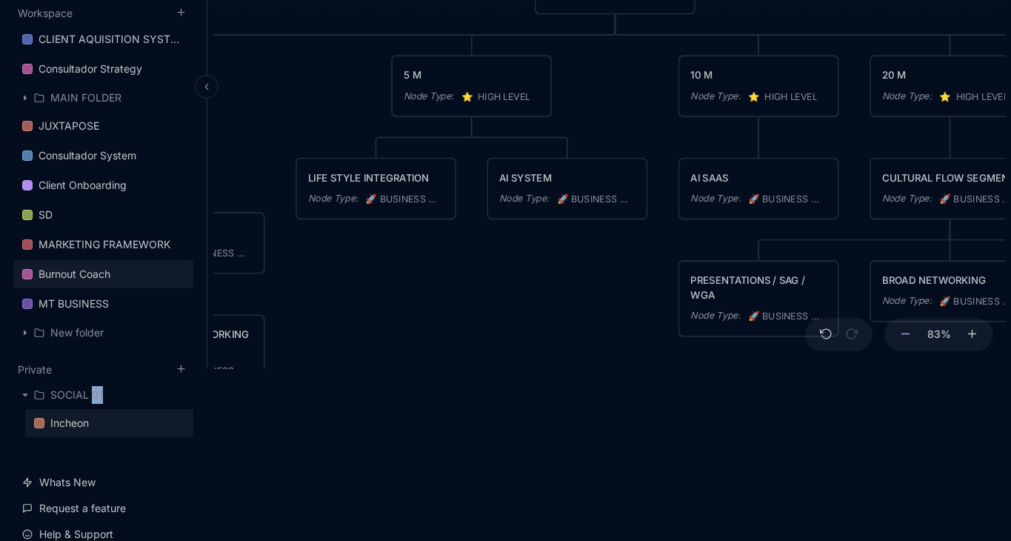
scroll to position [230, 0]
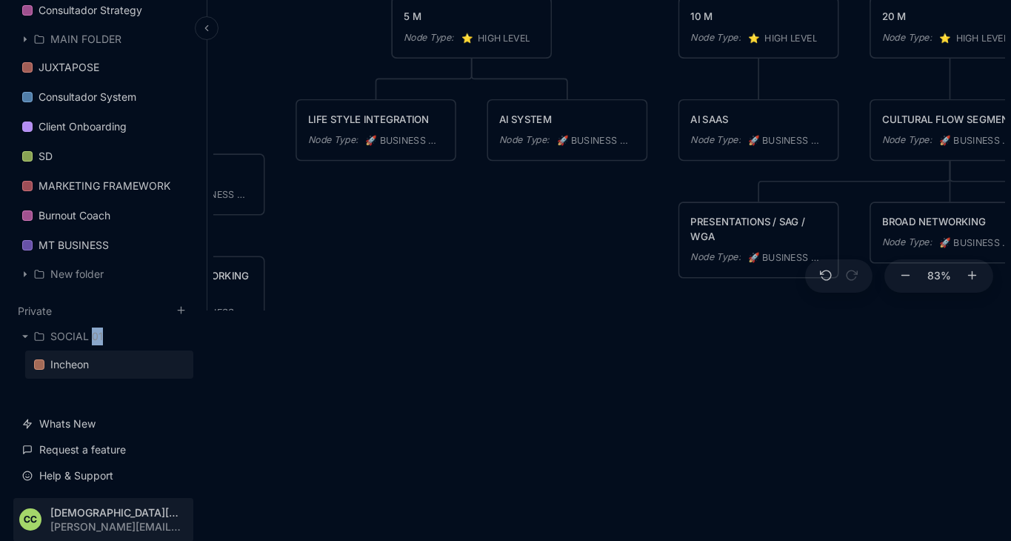
click at [109, 310] on html "MW My Workspace Dashboard Inbox ( 0 ) Favorites Client Onboarding To pick up a …" at bounding box center [505, 40] width 1011 height 541
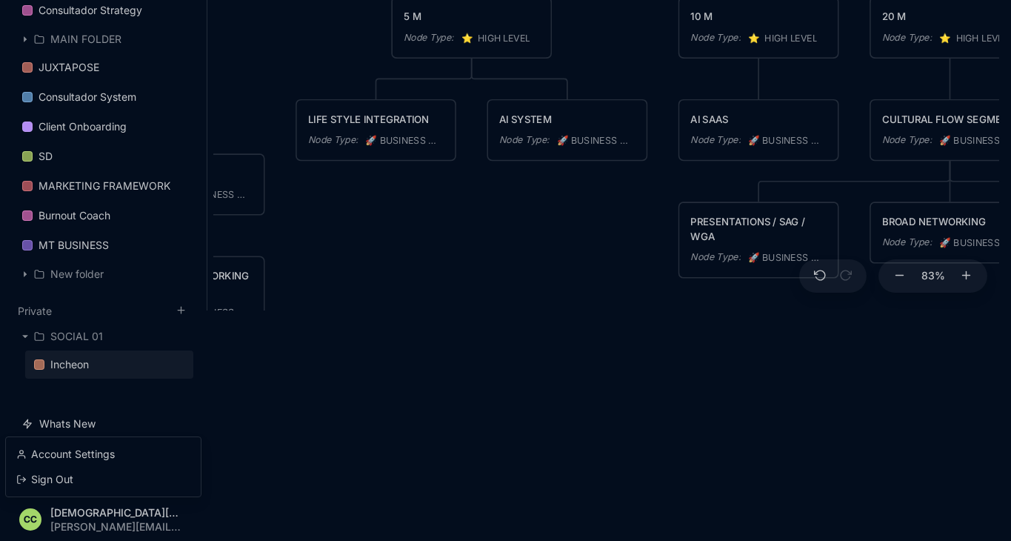
click at [101, 310] on html "MW My Workspace Dashboard Inbox ( 0 ) Favorites Client Onboarding To pick up a …" at bounding box center [505, 40] width 1011 height 541
click at [101, 310] on html "MW My Workspace Dashboard Inbox ( 0 ) Favorites Client Onboarding To pick up a …" at bounding box center [508, 40] width 1017 height 541
click at [120, 310] on html "MW My Workspace Dashboard Inbox ( 0 ) Favorites Client Onboarding To pick up a …" at bounding box center [505, 40] width 1011 height 541
click at [120, 310] on html "MW My Workspace Dashboard Inbox ( 0 ) Favorites Client Onboarding To pick up a …" at bounding box center [508, 40] width 1017 height 541
click at [92, 452] on div "Account Settings" at bounding box center [103, 454] width 183 height 22
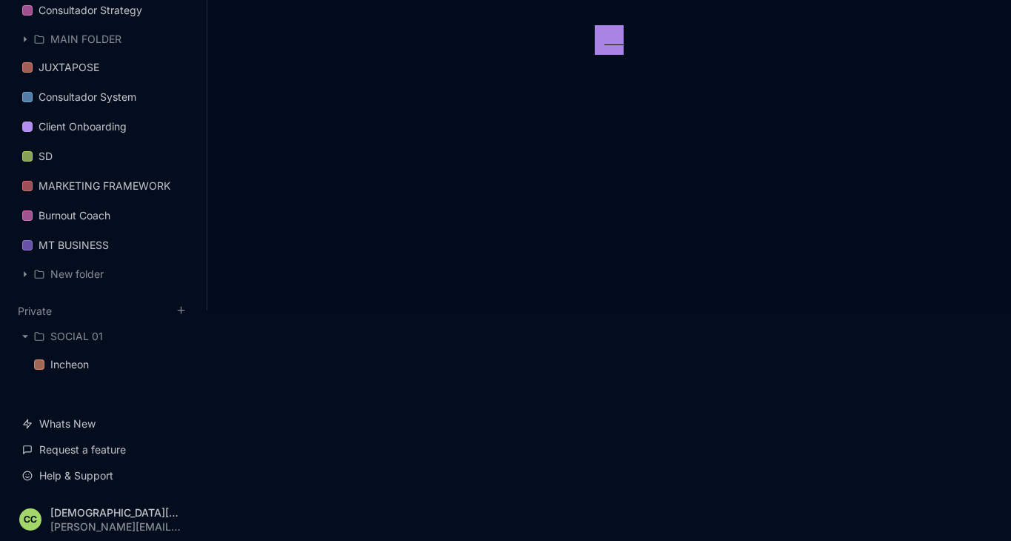
select select "dark"
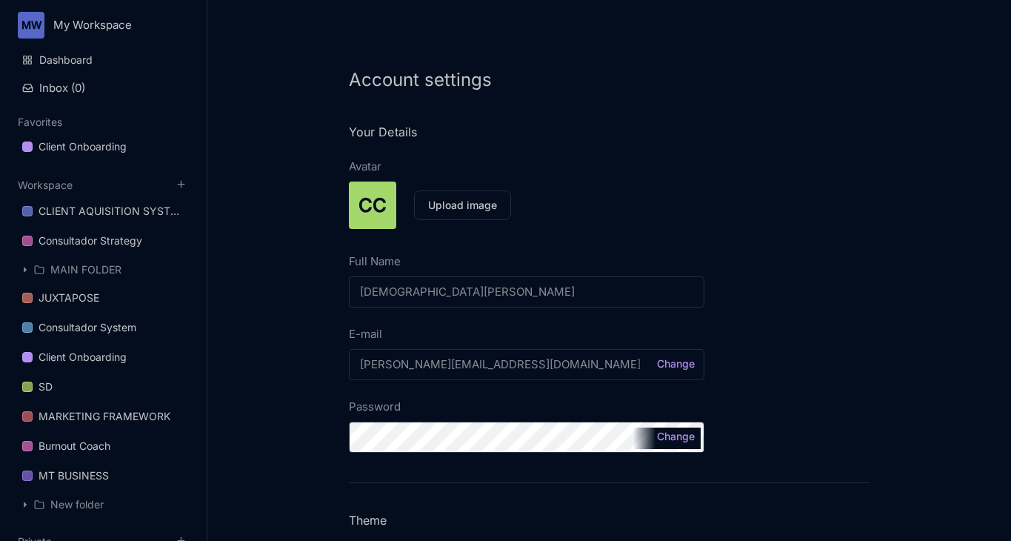
click at [270, 341] on div "Account settings Your Details Avatar CC Upload image Full Name [DEMOGRAPHIC_DAT…" at bounding box center [608, 270] width 803 height 541
click at [669, 359] on button "Change" at bounding box center [676, 363] width 44 height 10
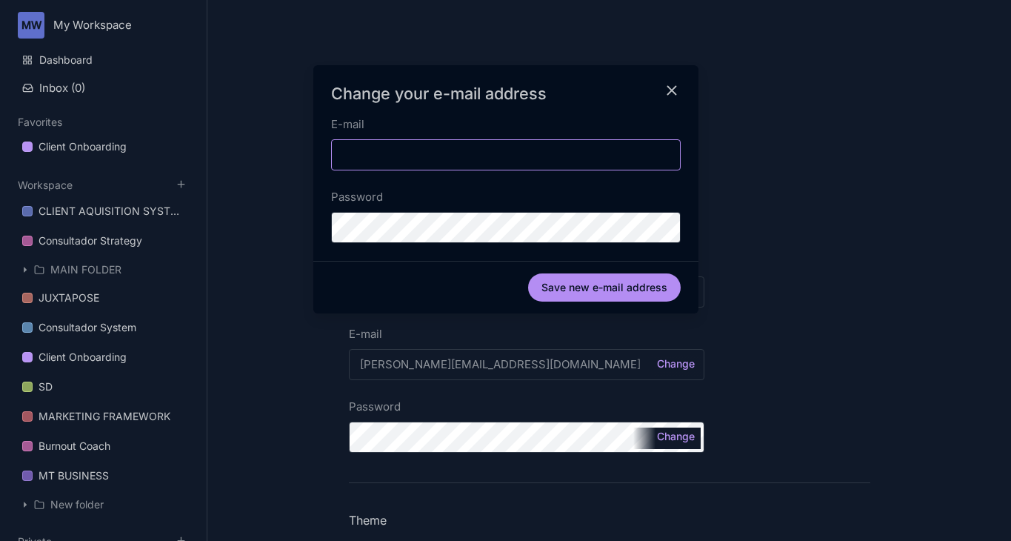
click at [417, 161] on input "E-mail" at bounding box center [505, 154] width 349 height 31
type input "[PERSON_NAME][EMAIL_ADDRESS][DOMAIN_NAME]"
click at [637, 287] on button "Save new e-mail address" at bounding box center [604, 287] width 153 height 28
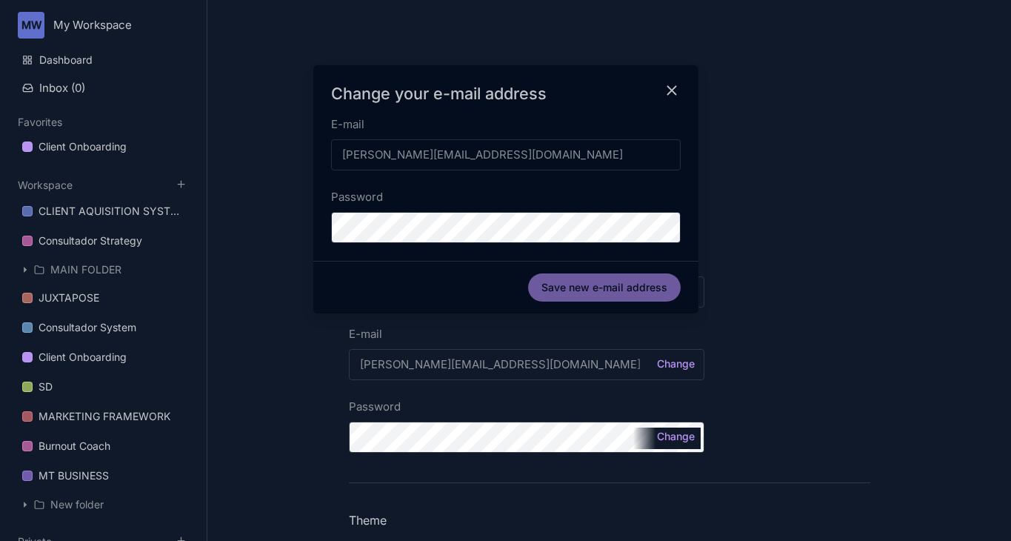
type input "[PERSON_NAME][EMAIL_ADDRESS][DOMAIN_NAME]"
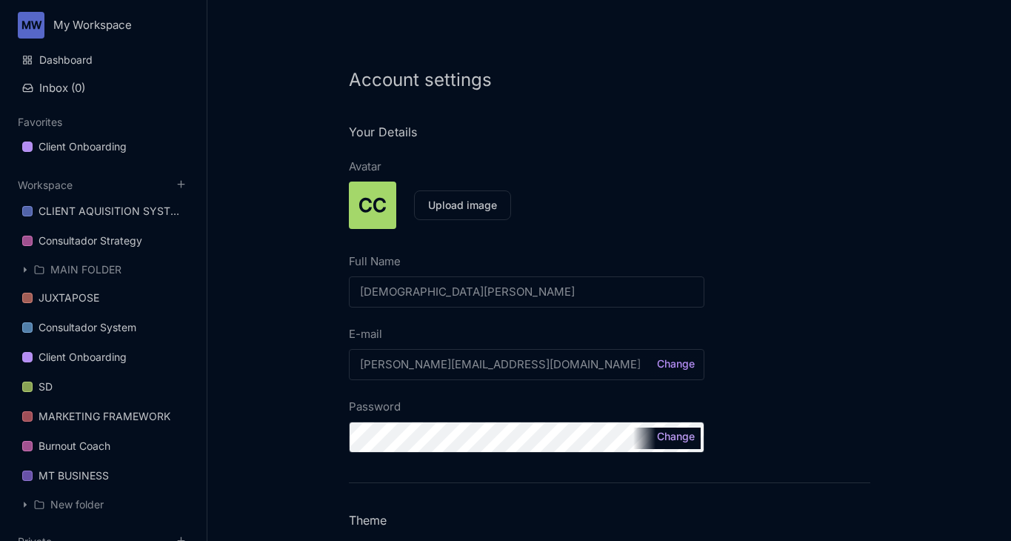
click at [673, 440] on button "Change" at bounding box center [676, 436] width 44 height 10
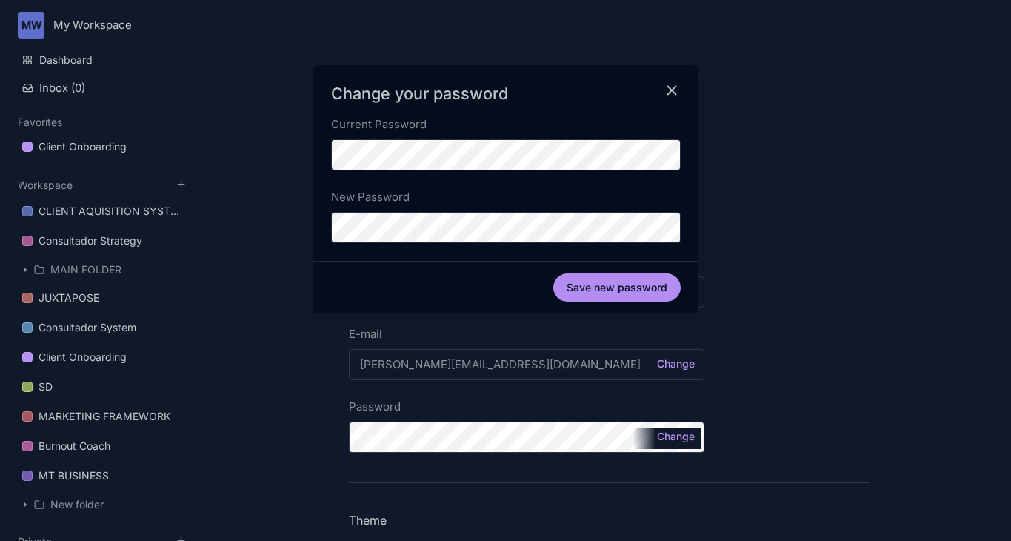
click at [315, 278] on div "Save new password" at bounding box center [505, 287] width 385 height 53
click at [643, 288] on button "Save new password" at bounding box center [616, 287] width 127 height 28
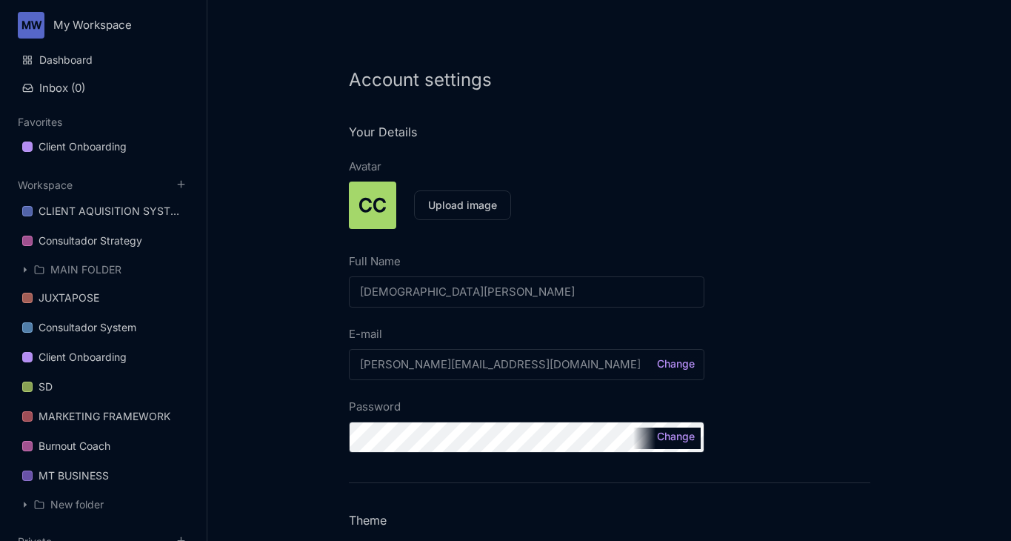
click at [794, 296] on div "Full Name [DEMOGRAPHIC_DATA][PERSON_NAME] Save E-mail [PERSON_NAME][EMAIL_ADDRE…" at bounding box center [609, 361] width 521 height 218
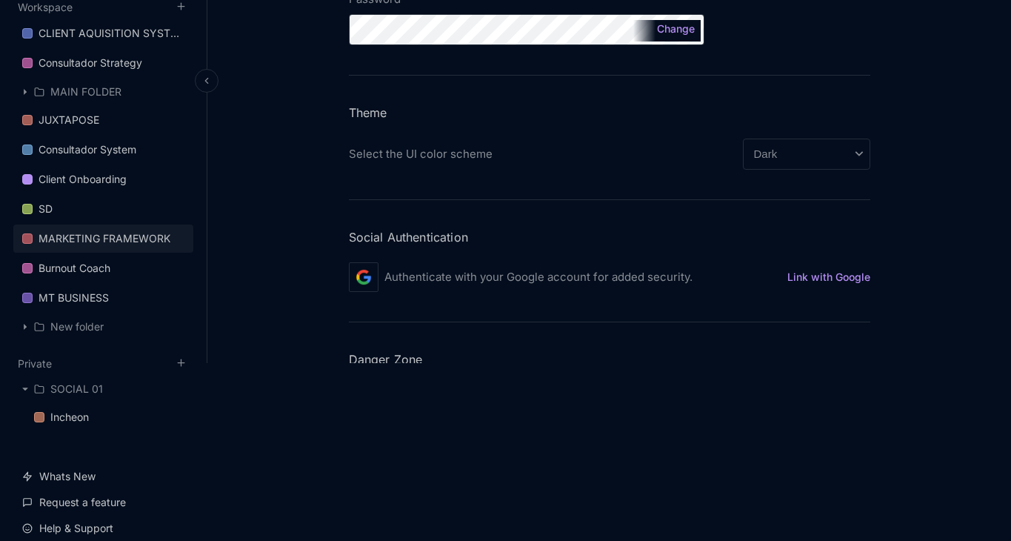
scroll to position [178, 0]
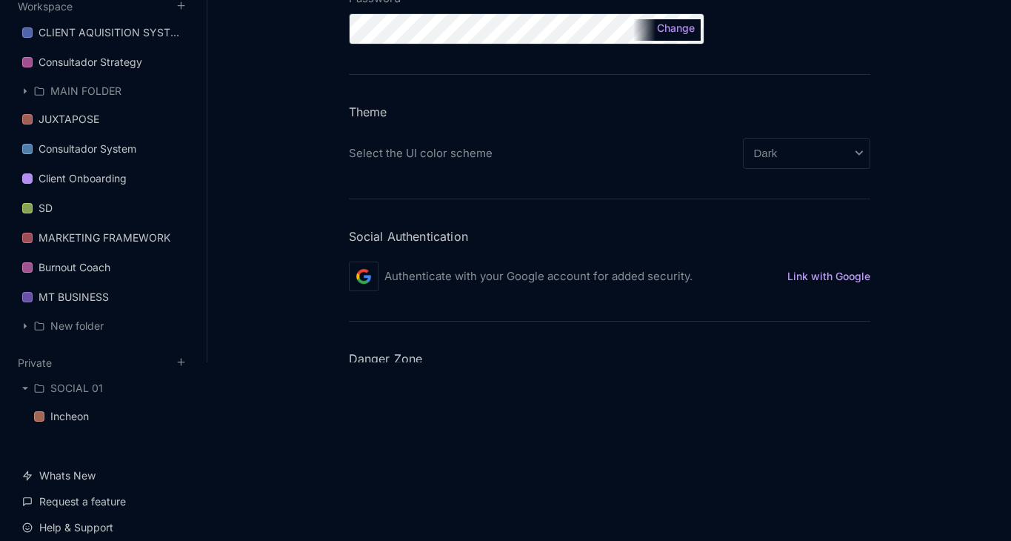
click at [810, 274] on button "Link with Google" at bounding box center [828, 276] width 83 height 10
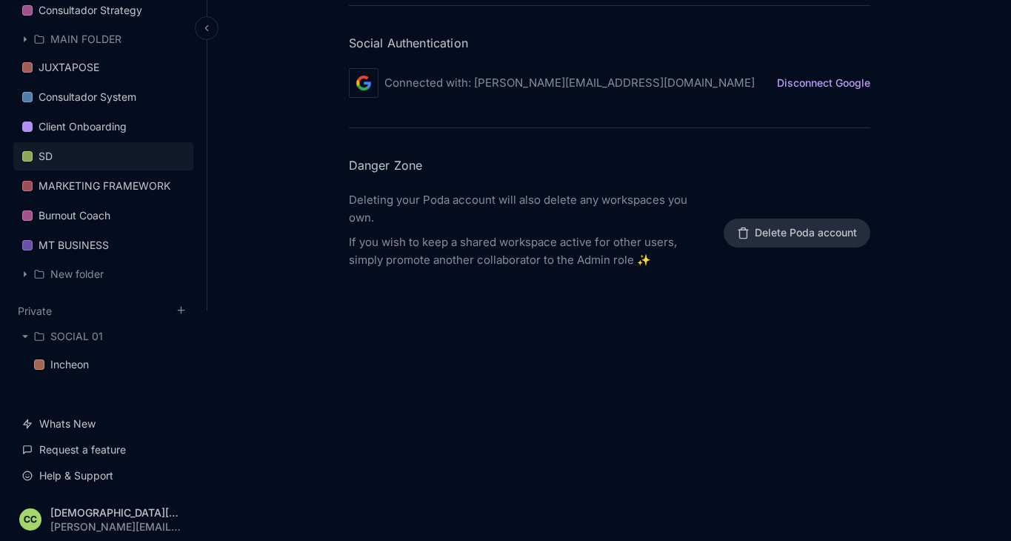
scroll to position [0, 0]
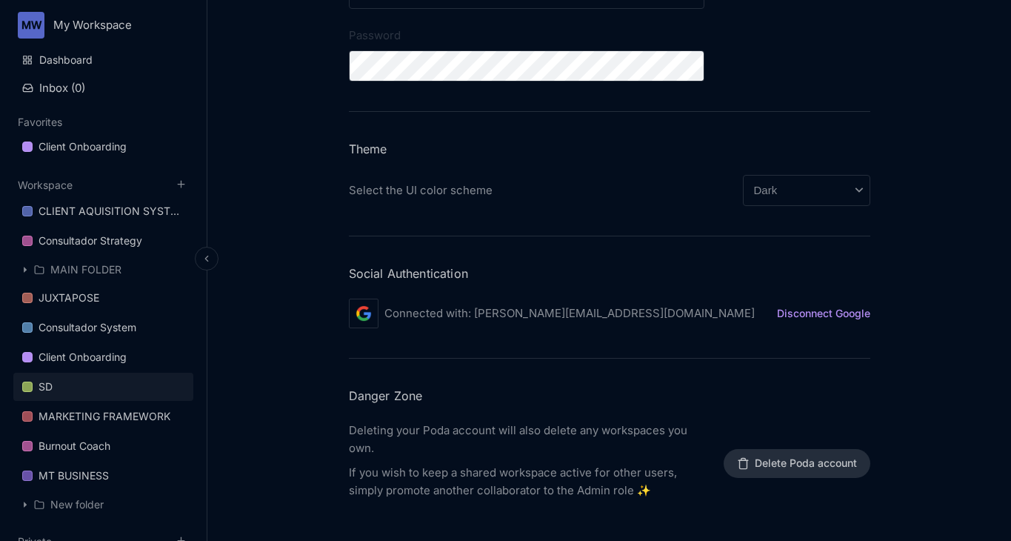
click at [100, 378] on link "SD" at bounding box center [103, 386] width 180 height 28
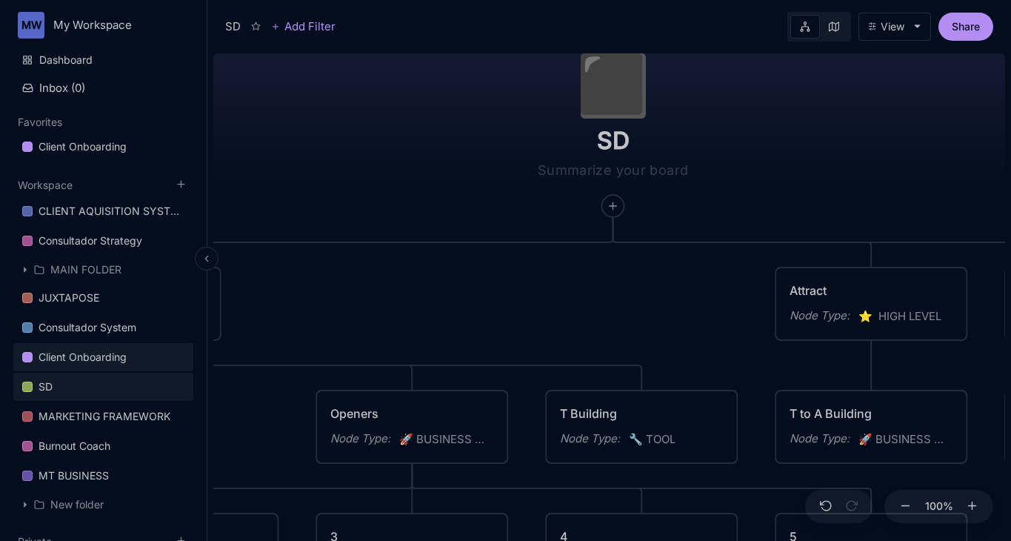
click at [93, 350] on div "Client Onboarding" at bounding box center [83, 357] width 88 height 18
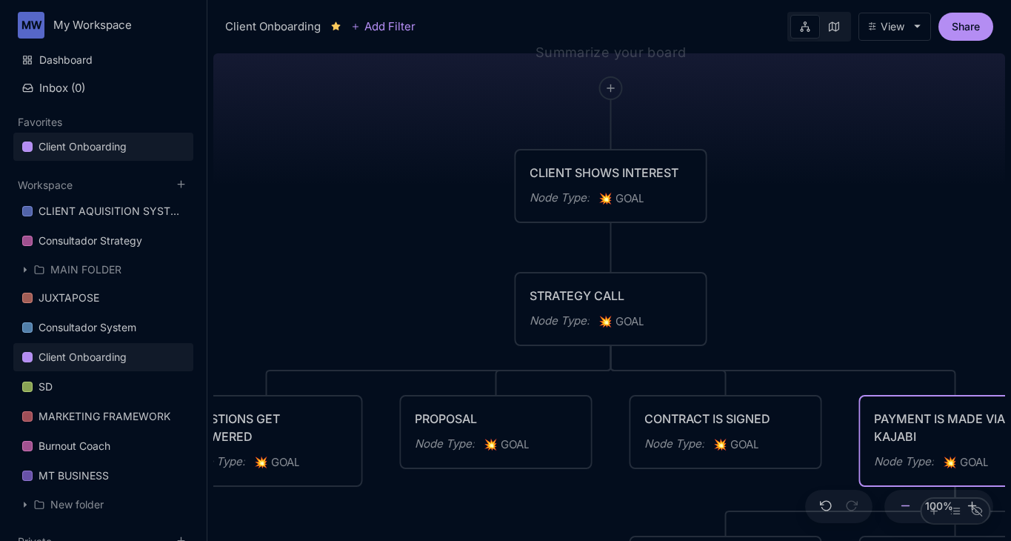
click at [906, 500] on icon at bounding box center [905, 505] width 13 height 13
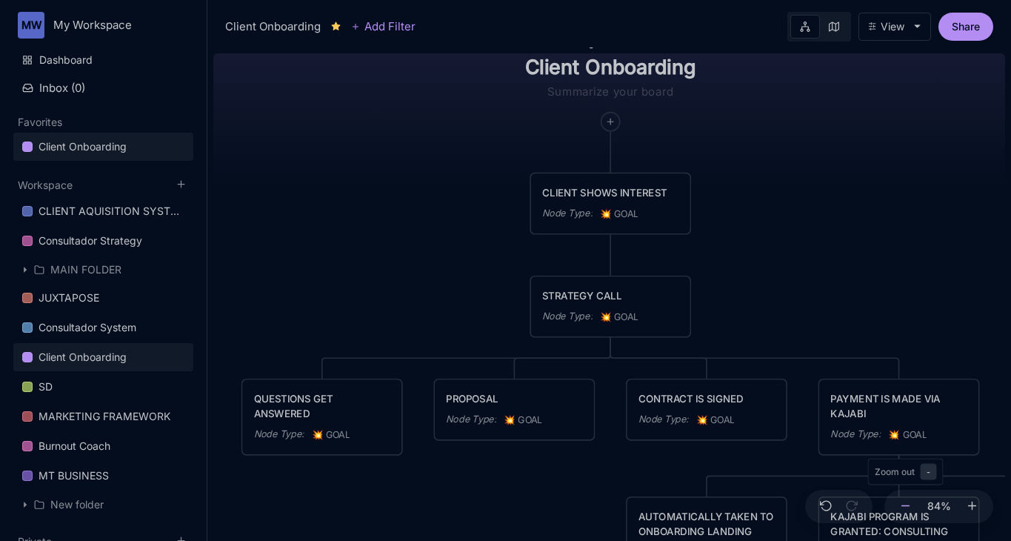
click at [906, 500] on icon at bounding box center [905, 505] width 13 height 13
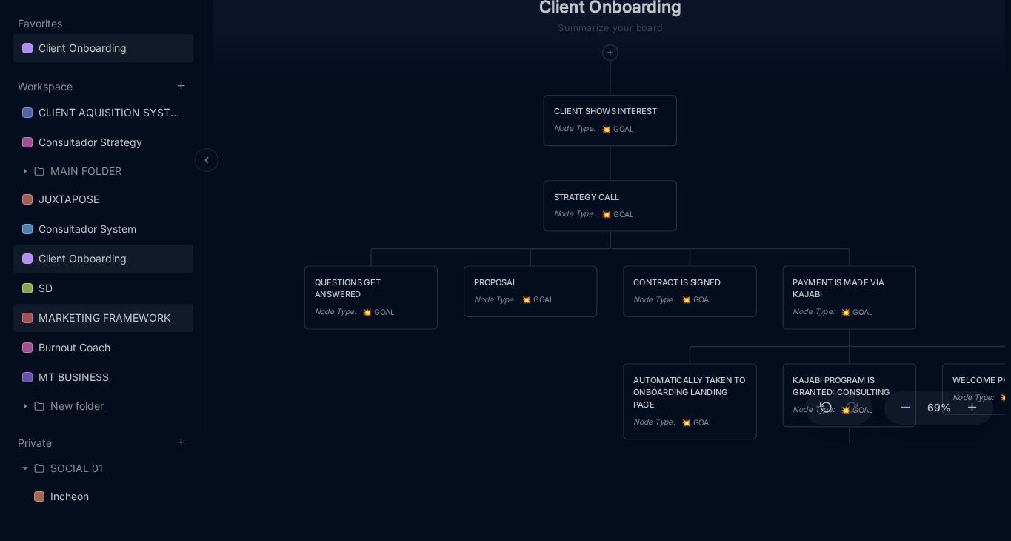
scroll to position [101, 0]
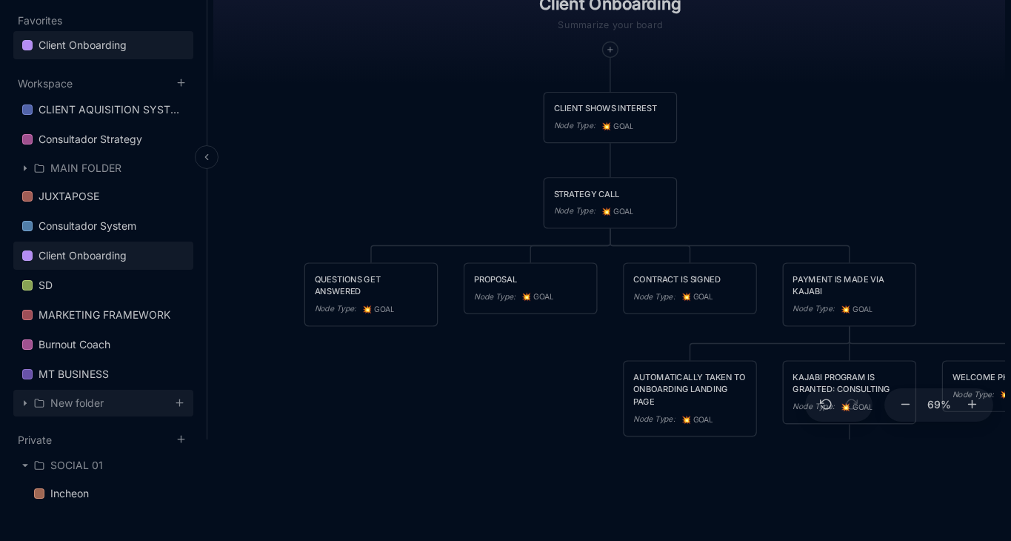
click at [85, 409] on div "New folder" at bounding box center [76, 403] width 53 height 18
click at [78, 406] on div "New folder" at bounding box center [76, 403] width 53 height 18
click at [22, 400] on icon at bounding box center [24, 402] width 7 height 7
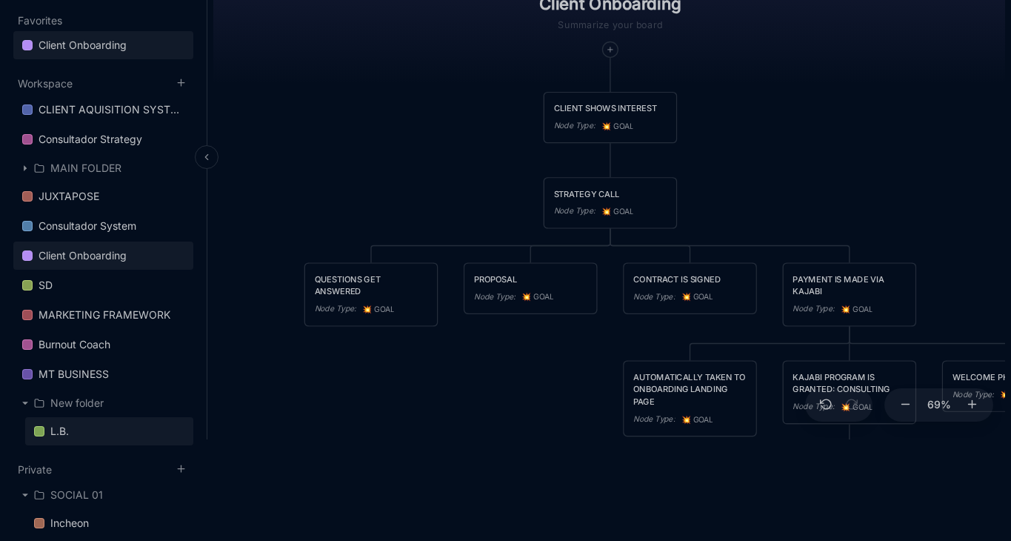
click at [64, 428] on div "L.B." at bounding box center [59, 431] width 19 height 18
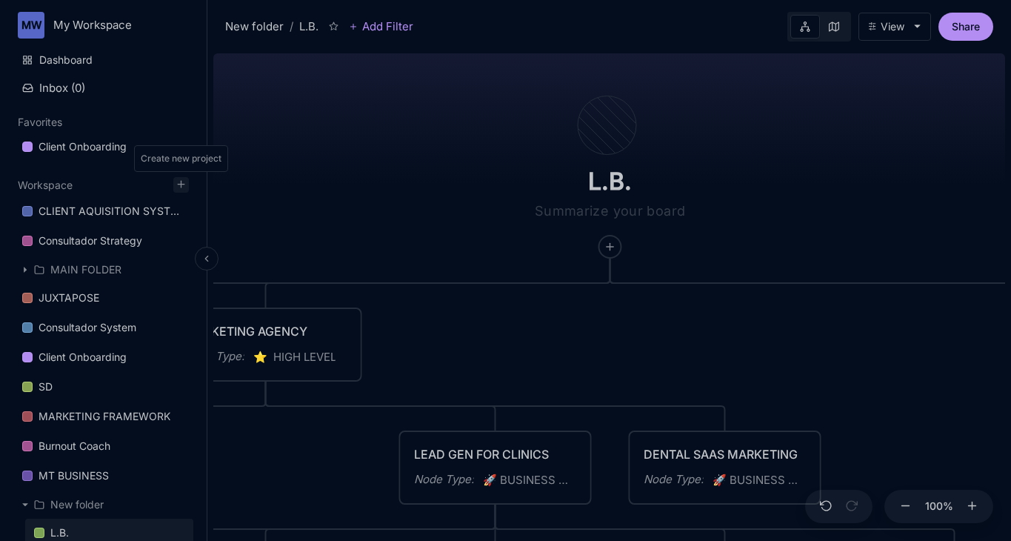
click at [188, 184] on button at bounding box center [181, 185] width 16 height 16
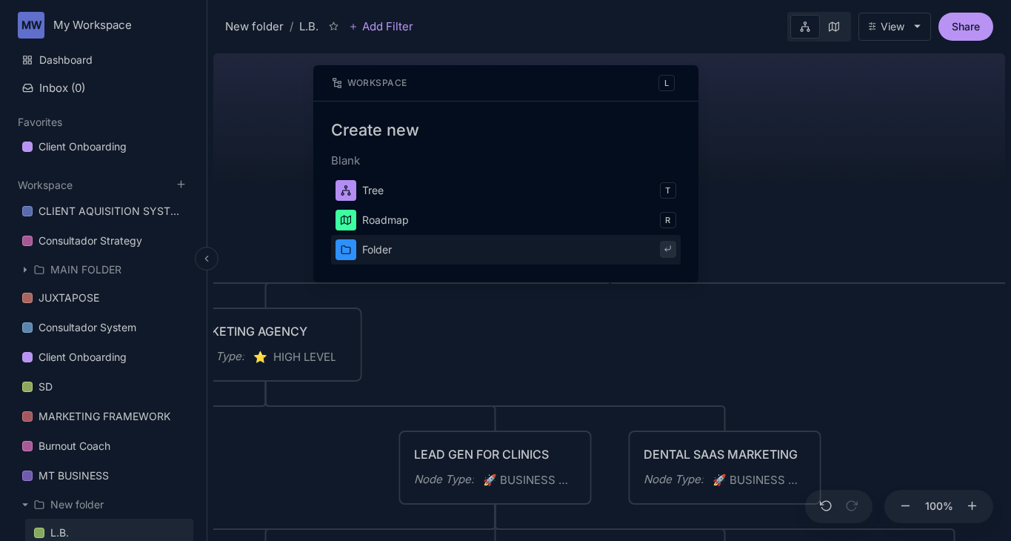
click at [421, 247] on button "Folder" at bounding box center [505, 250] width 349 height 30
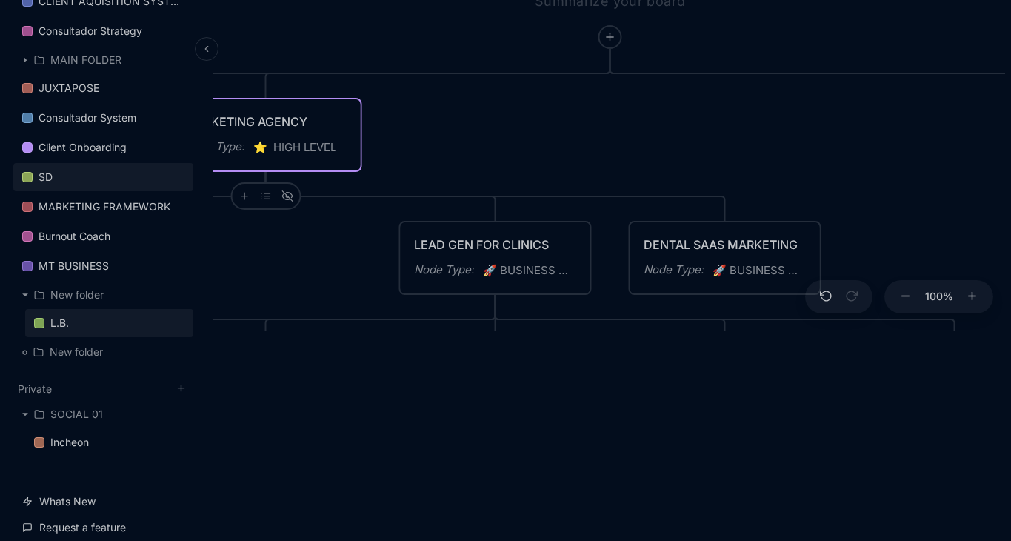
scroll to position [211, 0]
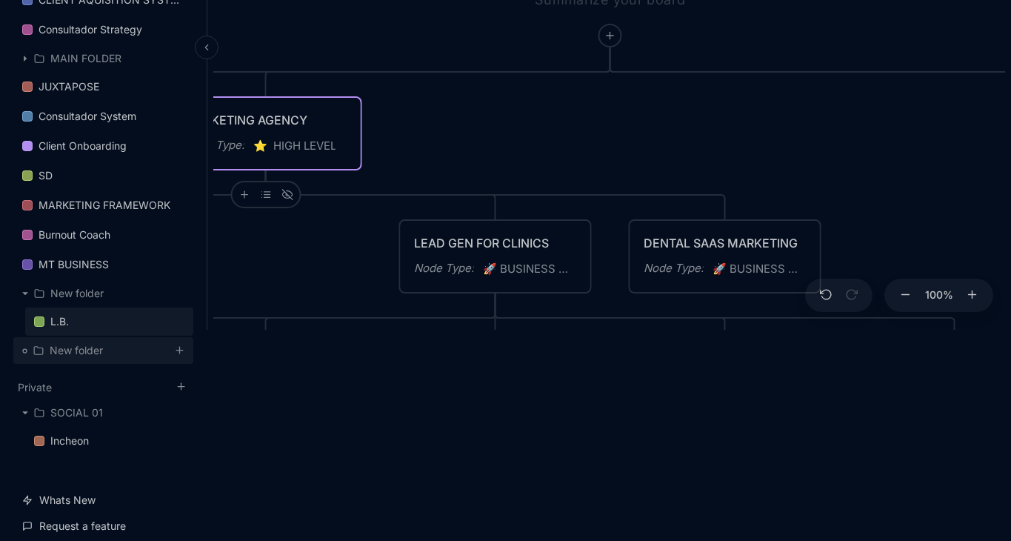
click at [89, 358] on div "New folder" at bounding box center [76, 350] width 53 height 18
click at [90, 350] on div "New folder" at bounding box center [76, 350] width 53 height 18
click at [25, 349] on icon at bounding box center [24, 350] width 11 height 11
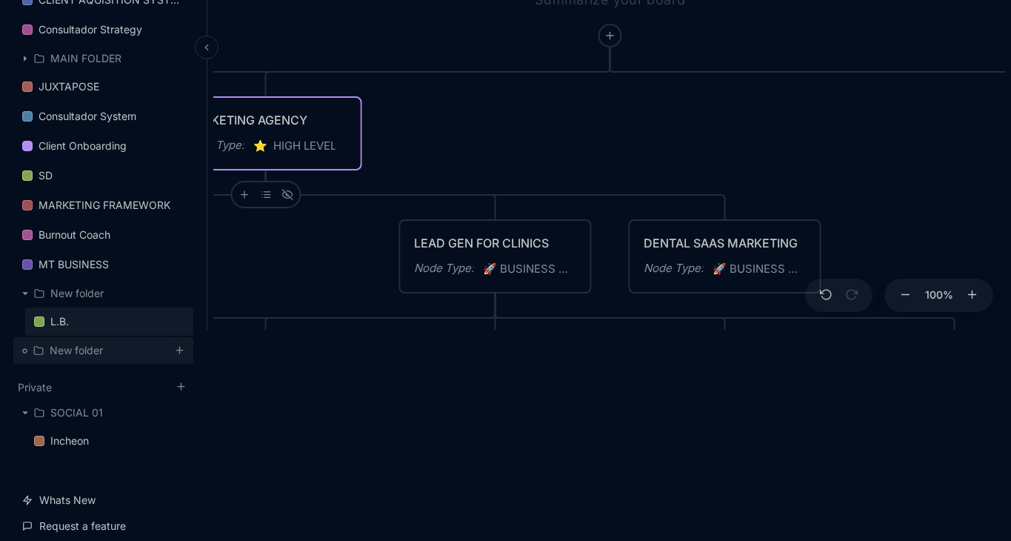
click at [181, 351] on icon at bounding box center [179, 349] width 11 height 11
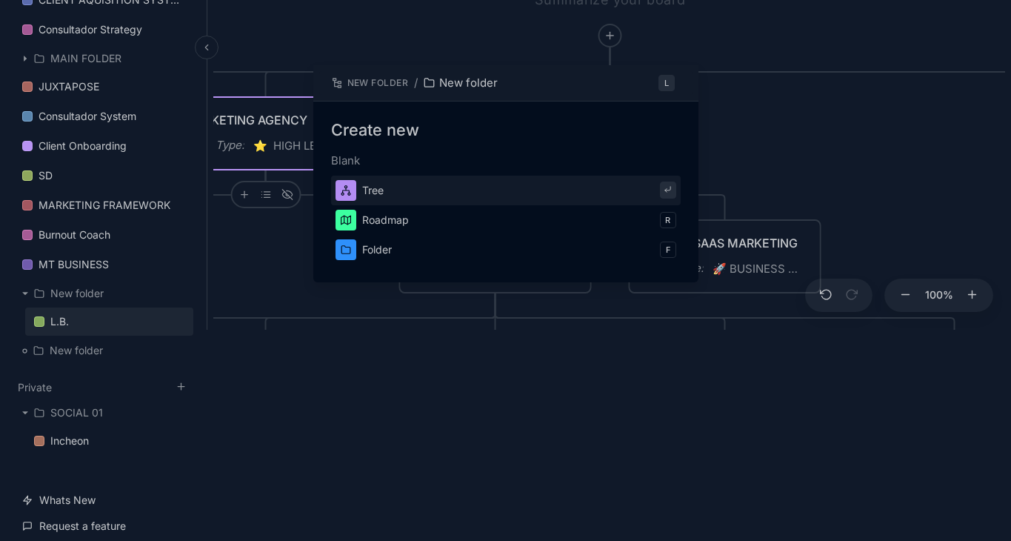
click at [666, 81] on kbd "l" at bounding box center [666, 83] width 16 height 16
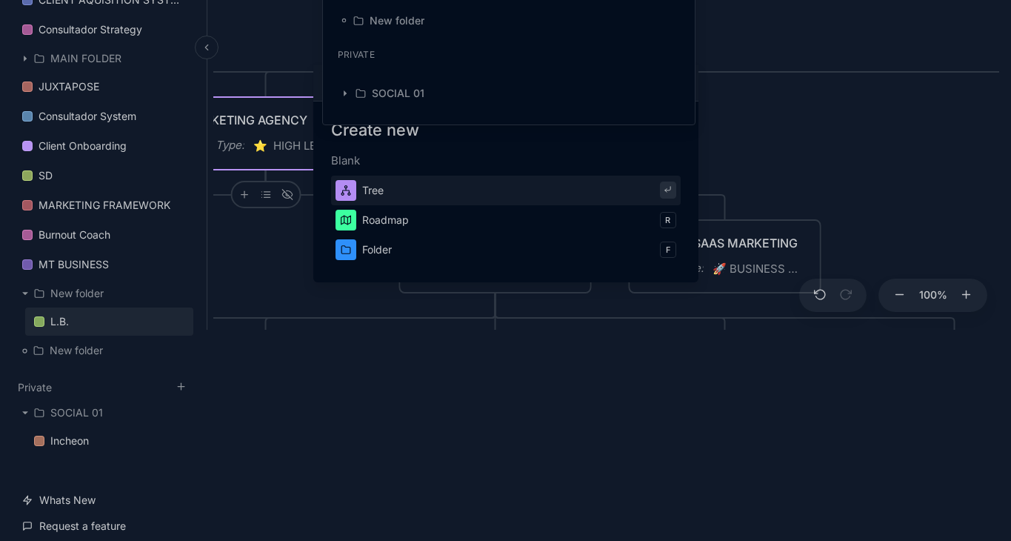
scroll to position [0, 0]
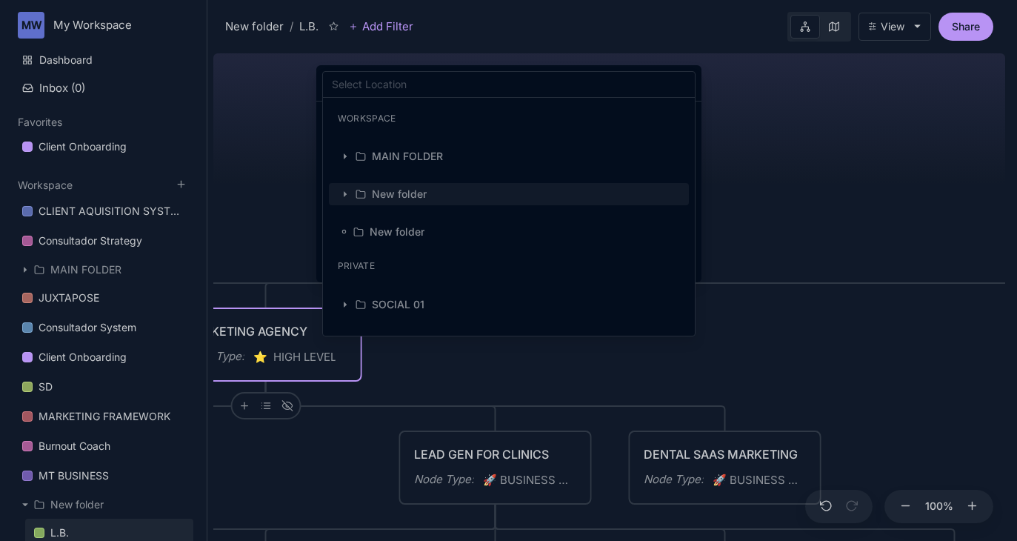
click at [433, 190] on div "New folder" at bounding box center [518, 193] width 327 height 13
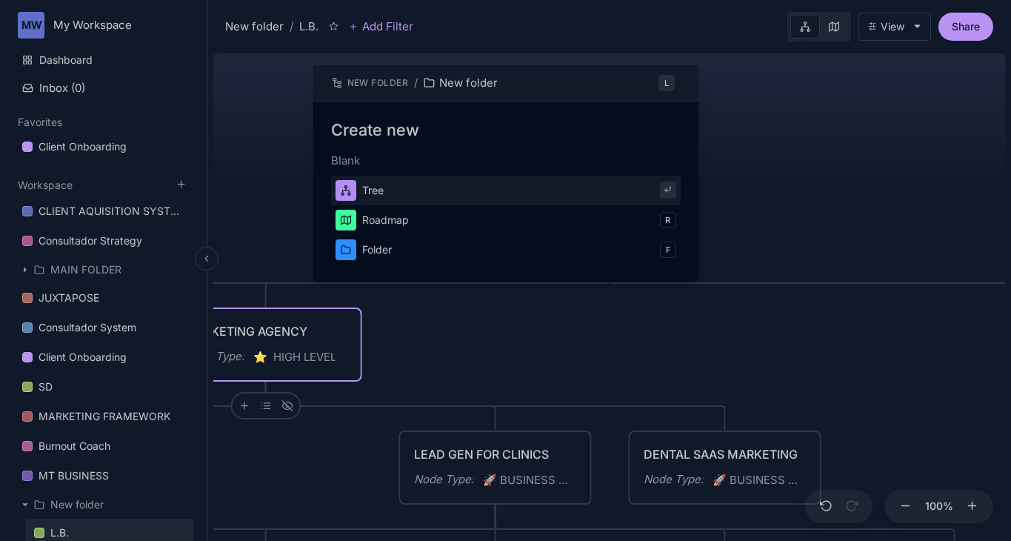
click at [669, 82] on kbd "l" at bounding box center [666, 83] width 16 height 16
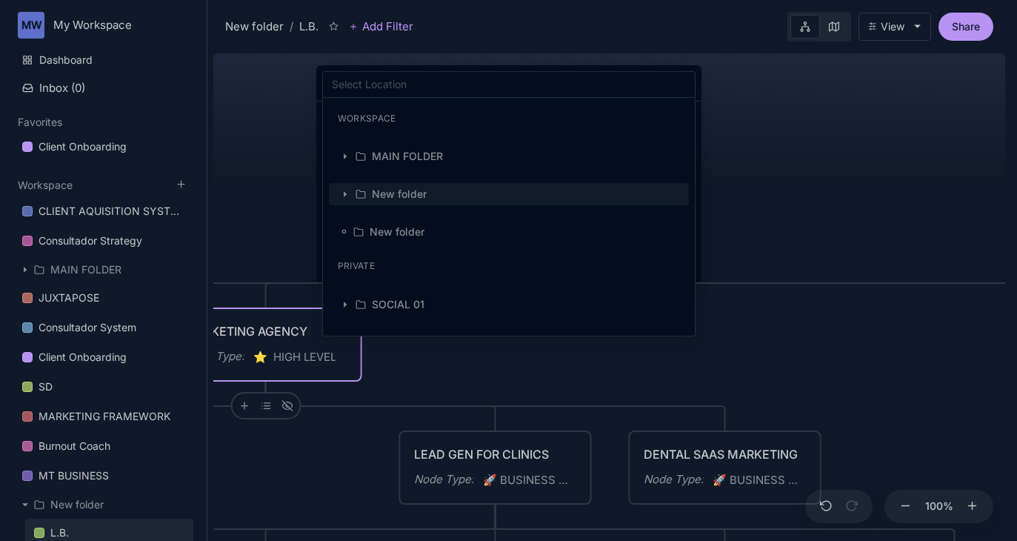
click at [344, 196] on icon "button" at bounding box center [345, 195] width 3 height 6
click at [397, 193] on div "New folder" at bounding box center [399, 193] width 55 height 13
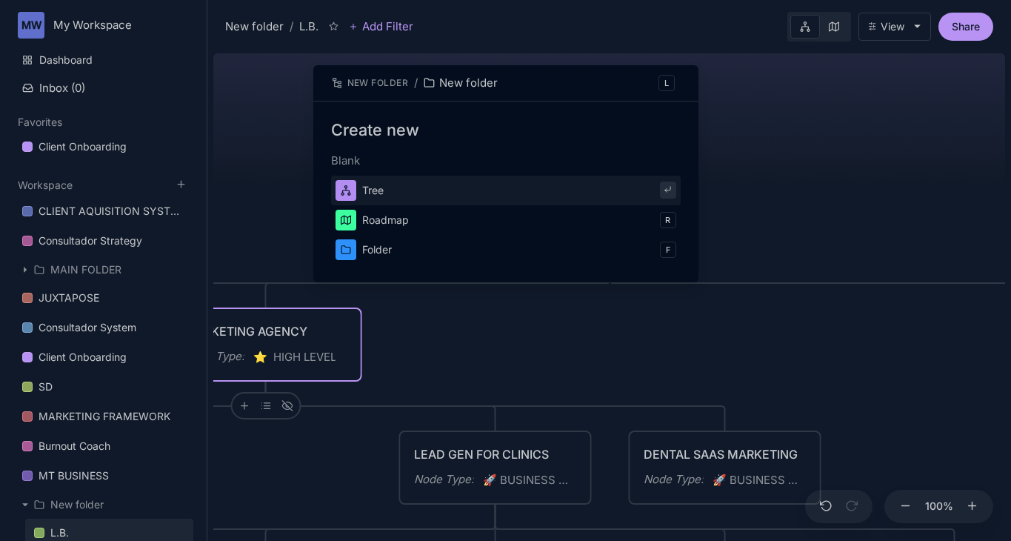
click at [397, 193] on button "Tree" at bounding box center [505, 190] width 349 height 30
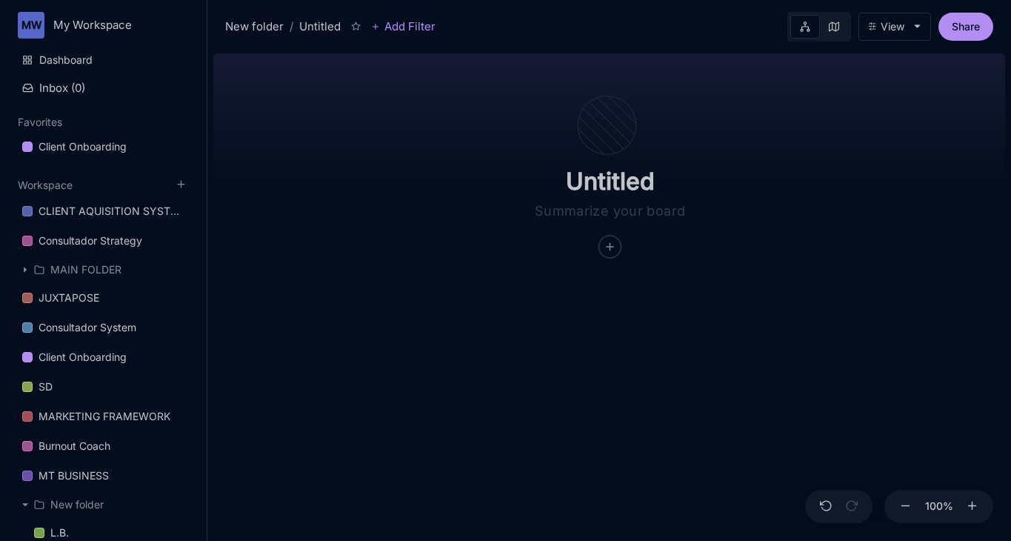
click at [386, 349] on div "Untitled" at bounding box center [609, 293] width 792 height 493
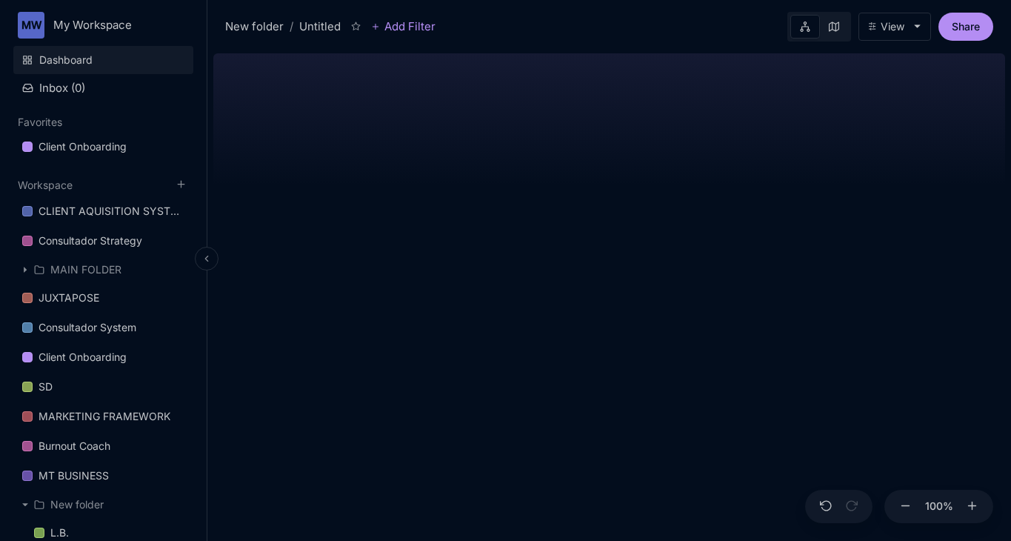
click at [92, 56] on link "Dashboard" at bounding box center [103, 60] width 180 height 28
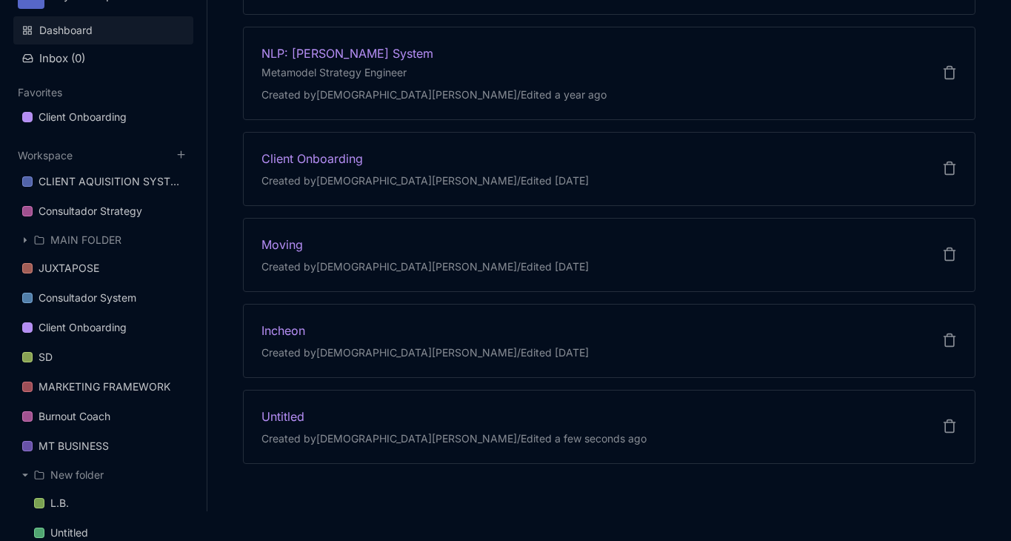
scroll to position [36, 0]
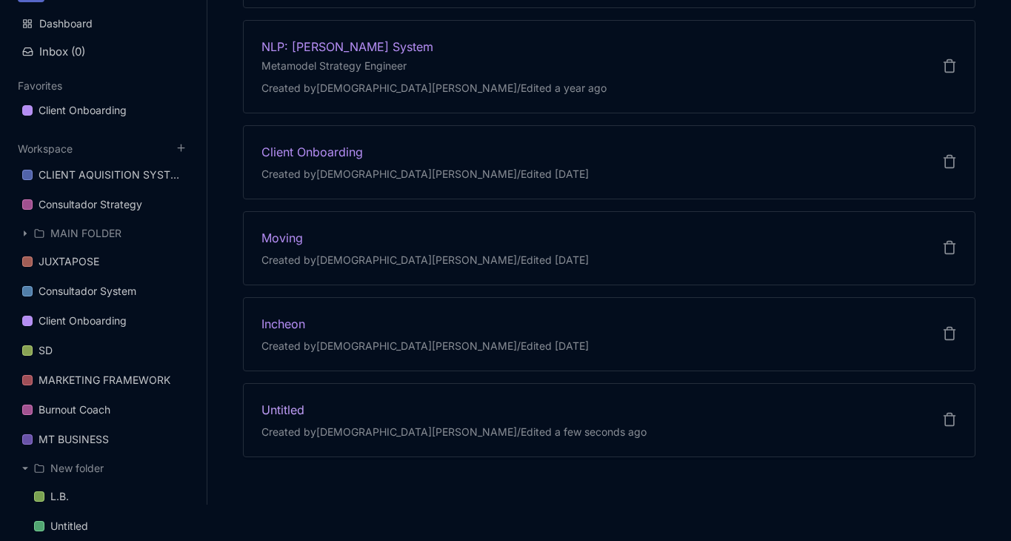
click at [416, 429] on div "Created by [PERSON_NAME] / Edited a few seconds ago" at bounding box center [453, 431] width 385 height 15
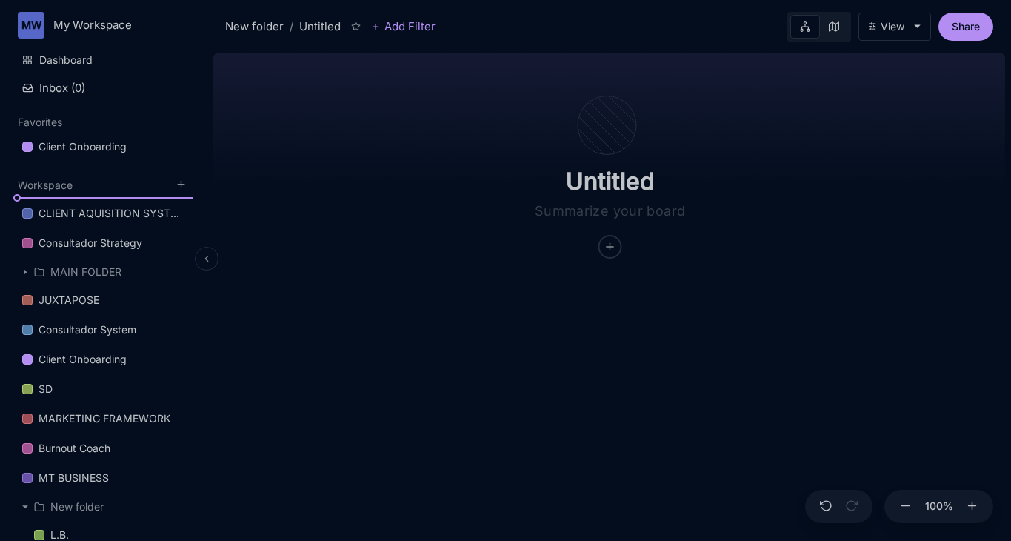
drag, startPoint x: 67, startPoint y: 248, endPoint x: 118, endPoint y: 186, distance: 81.0
click at [118, 186] on div "Workspace CLIENT AQUISITION SYSTEM Consultador Strategy MAIN FOLDER JUXTAPOSE C…" at bounding box center [103, 379] width 180 height 404
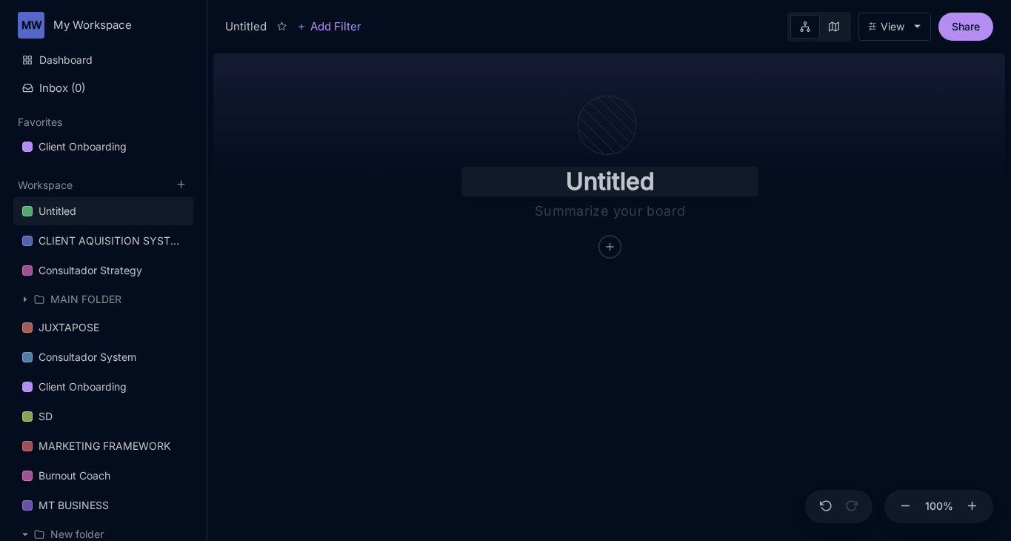
click at [602, 190] on input "Untitled" at bounding box center [610, 182] width 296 height 30
click at [613, 251] on icon at bounding box center [610, 247] width 12 height 12
click at [649, 178] on input "Cnsltdr System" at bounding box center [610, 182] width 296 height 30
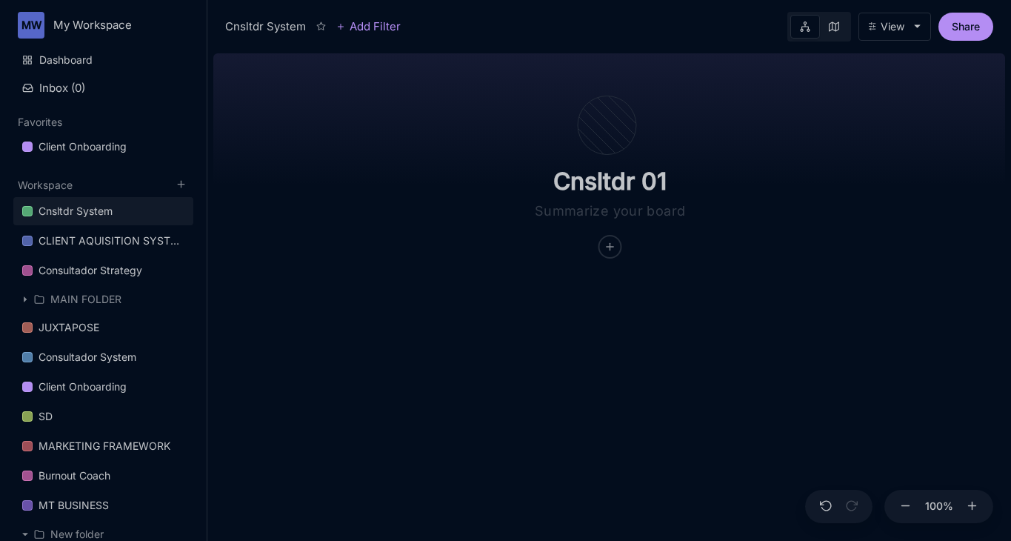
type input "Cnsltdr 01"
click at [661, 321] on div "Cnsltdr 01" at bounding box center [609, 293] width 792 height 493
click at [608, 247] on line at bounding box center [609, 247] width 7 height 0
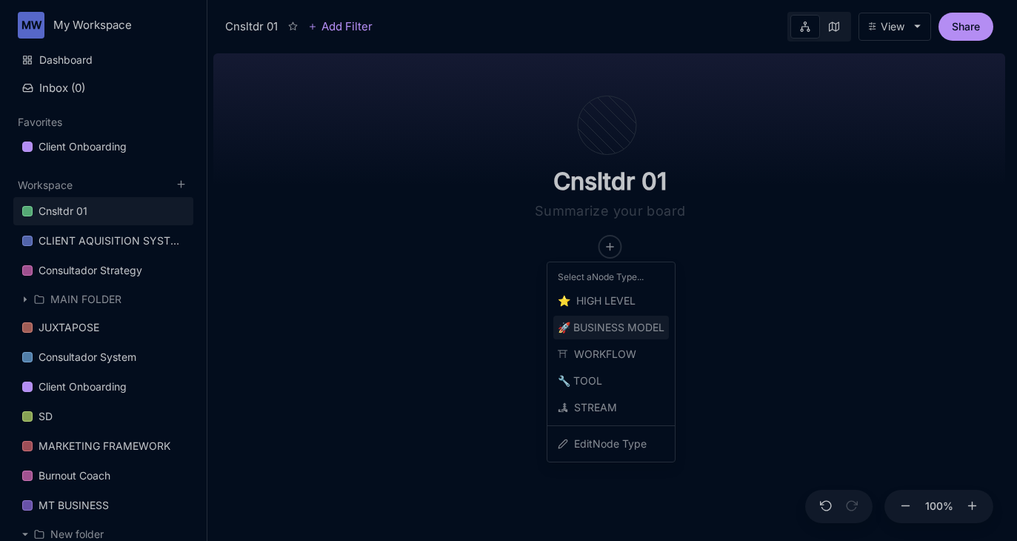
click at [627, 322] on span "🚀 BUSINESS MODEL" at bounding box center [611, 327] width 107 height 18
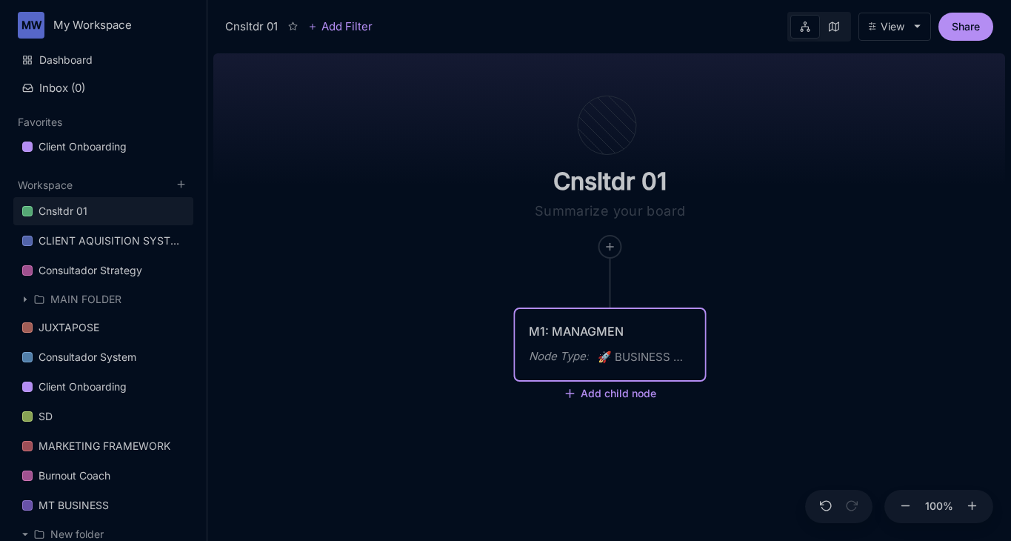
type textarea "M1: MANAGMENT"
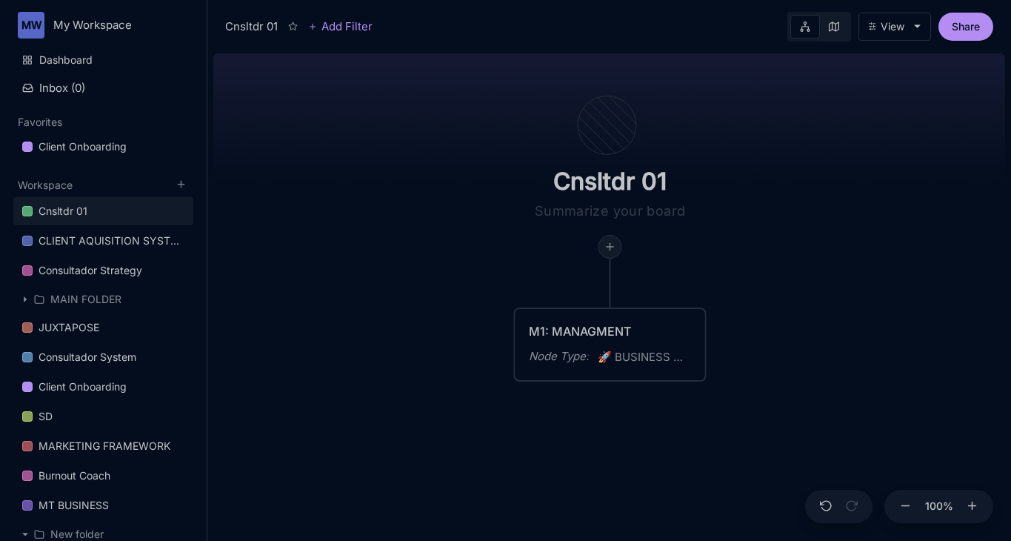
click at [613, 249] on icon at bounding box center [610, 247] width 12 height 12
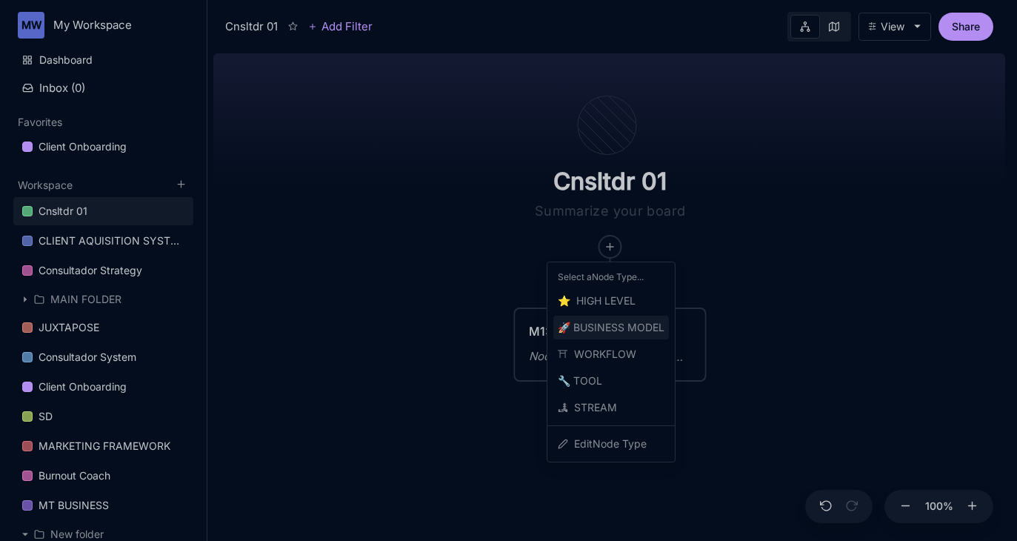
click at [603, 325] on span "🚀 BUSINESS MODEL" at bounding box center [611, 327] width 107 height 18
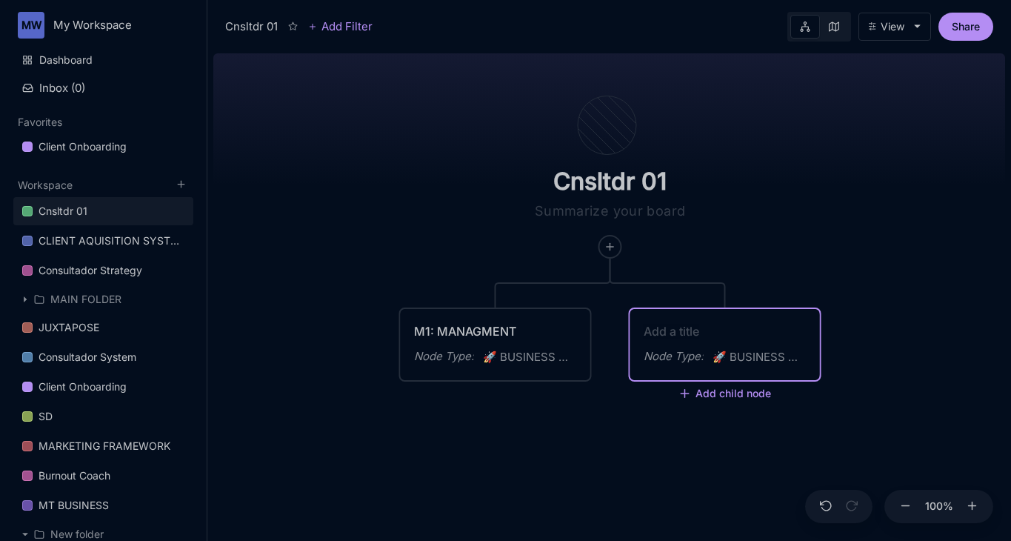
click at [652, 320] on div "Node Type : 🚀 BUSINESS MODEL" at bounding box center [725, 344] width 190 height 71
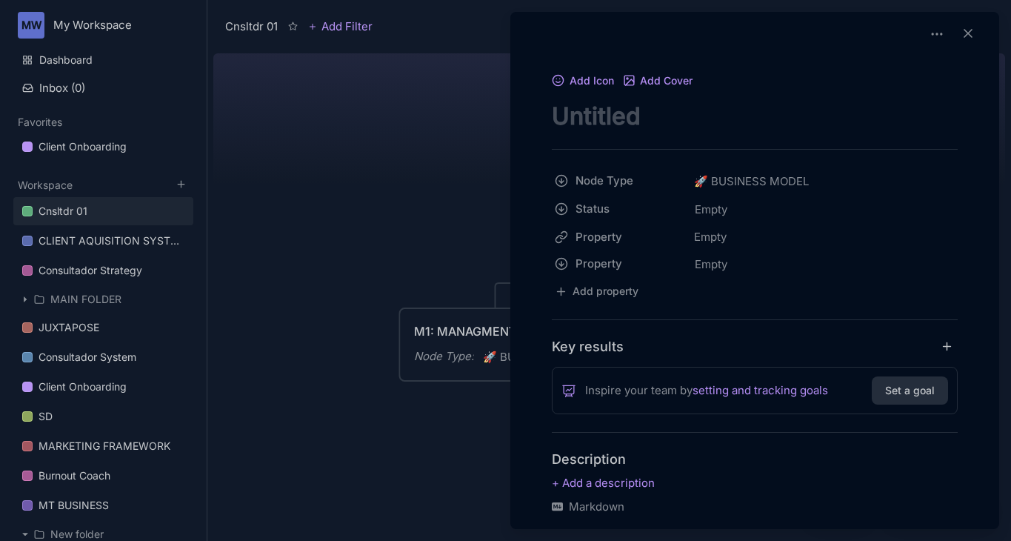
click at [451, 282] on div at bounding box center [505, 270] width 1011 height 541
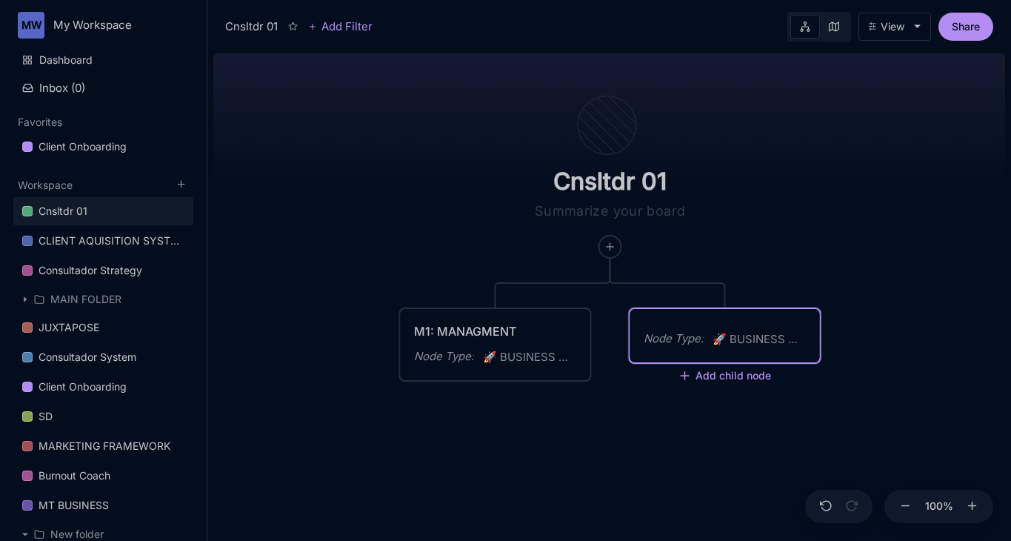
click at [675, 329] on div "Node Type :" at bounding box center [673, 338] width 60 height 18
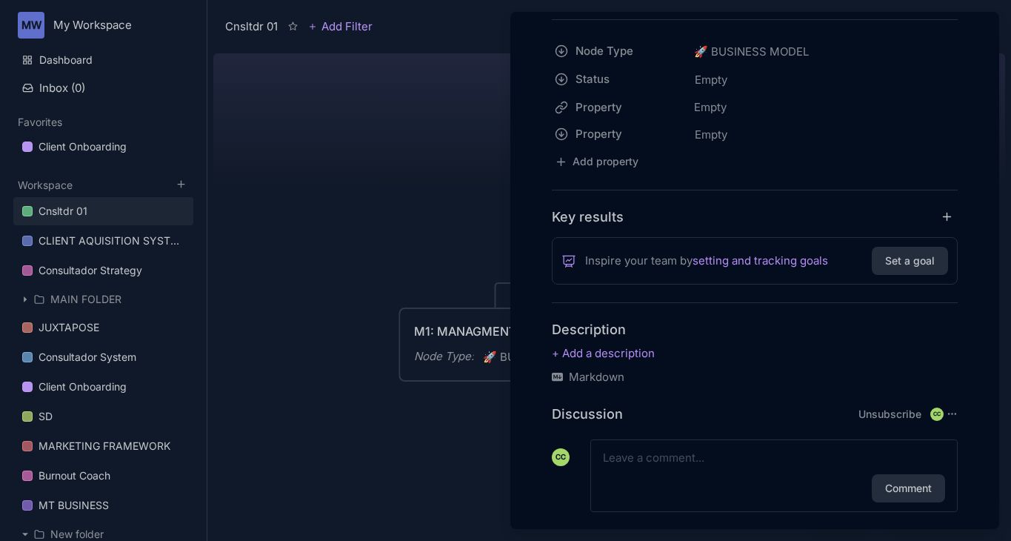
scroll to position [184, 0]
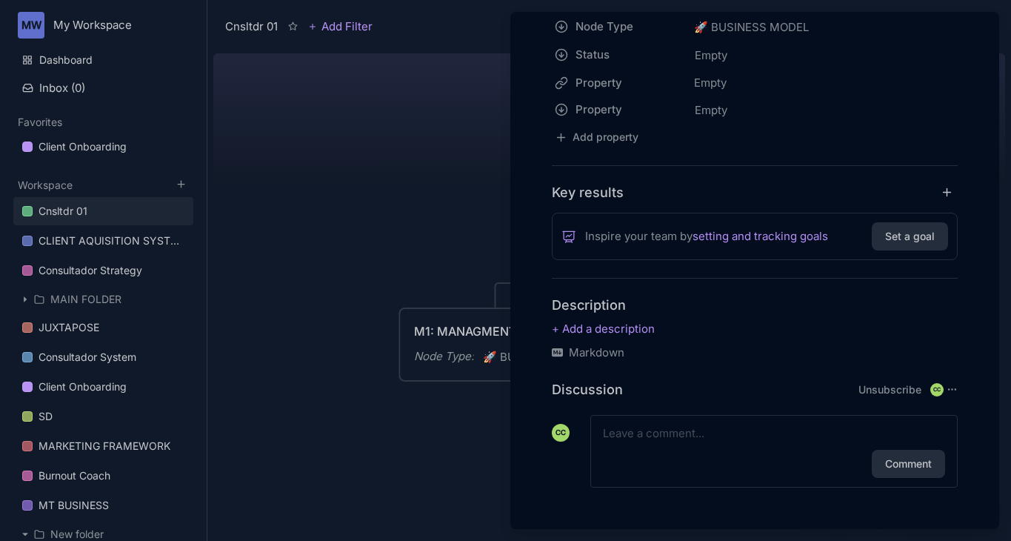
type textarea "M2: MANAGEMENT"
click at [426, 474] on div at bounding box center [505, 270] width 1011 height 541
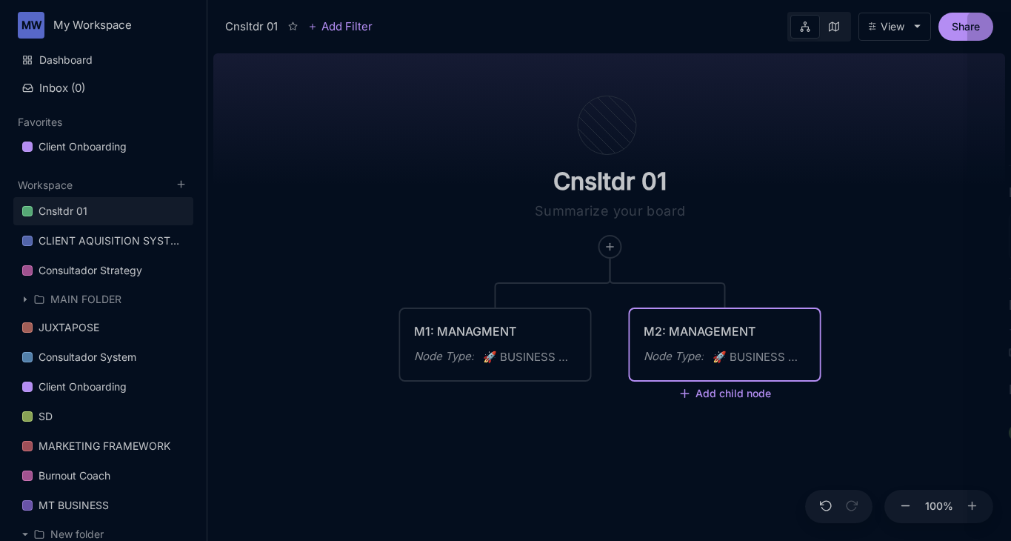
scroll to position [184, 0]
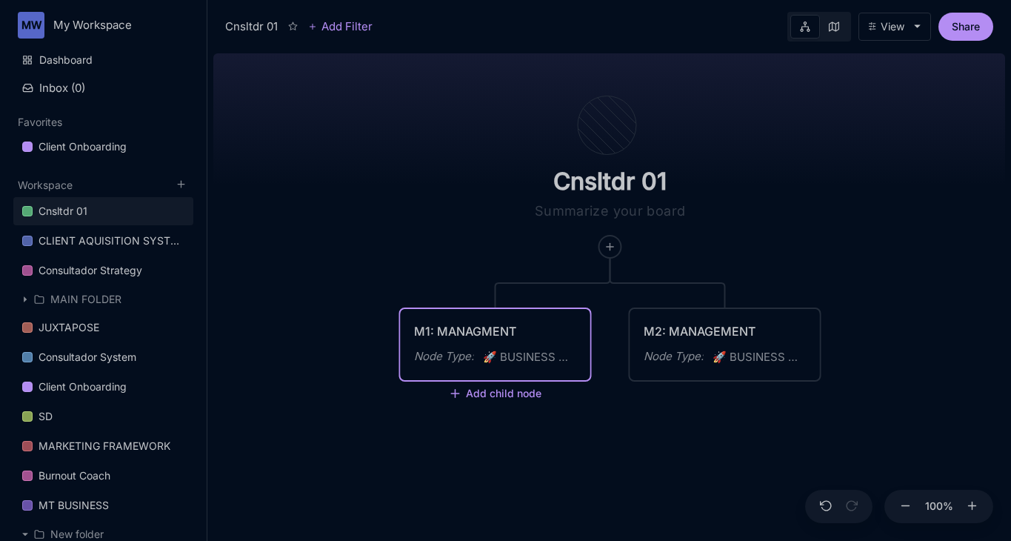
click at [475, 328] on div "M1: MANAGMENT" at bounding box center [495, 331] width 163 height 18
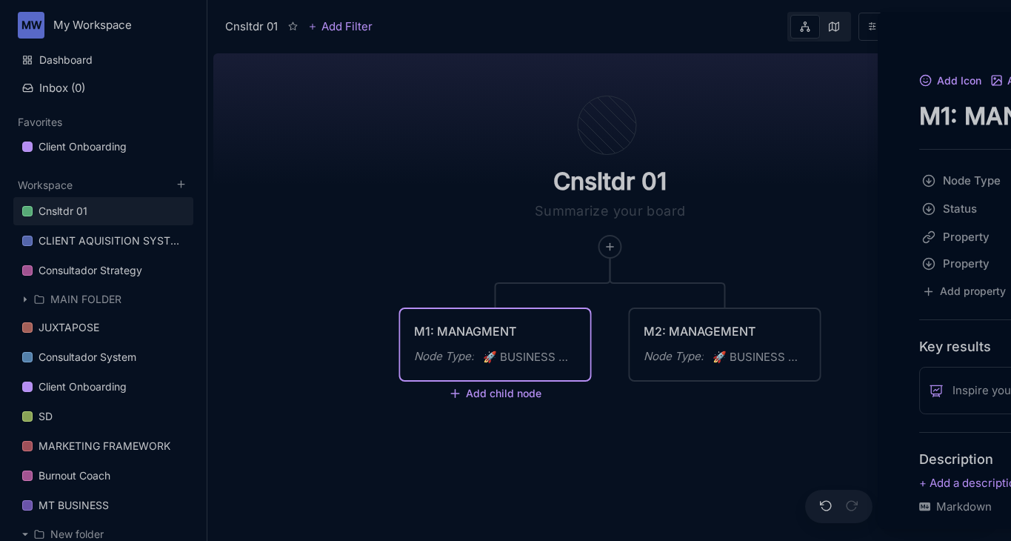
click at [475, 328] on div at bounding box center [505, 270] width 1011 height 541
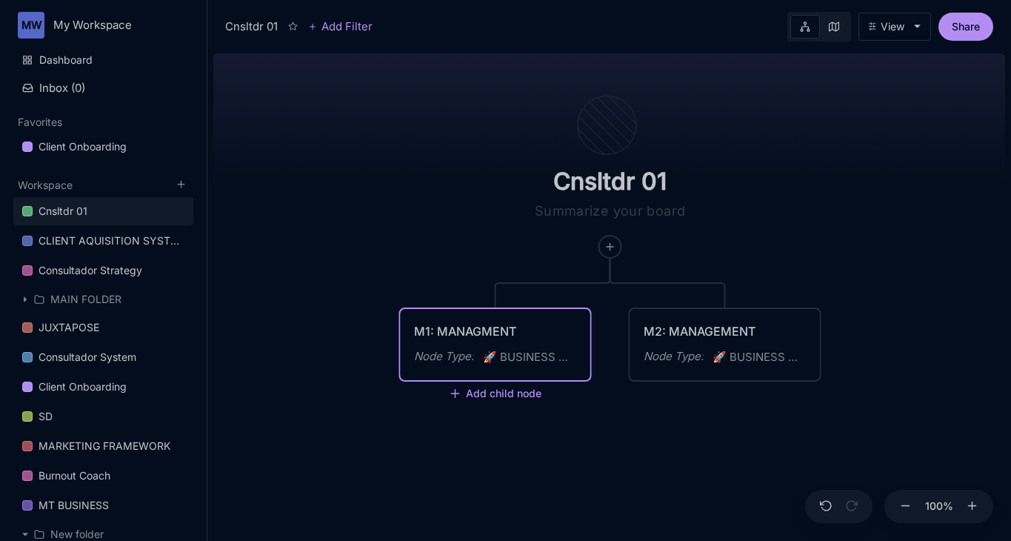
click at [477, 327] on div "M1: MANAGMENT" at bounding box center [495, 331] width 163 height 18
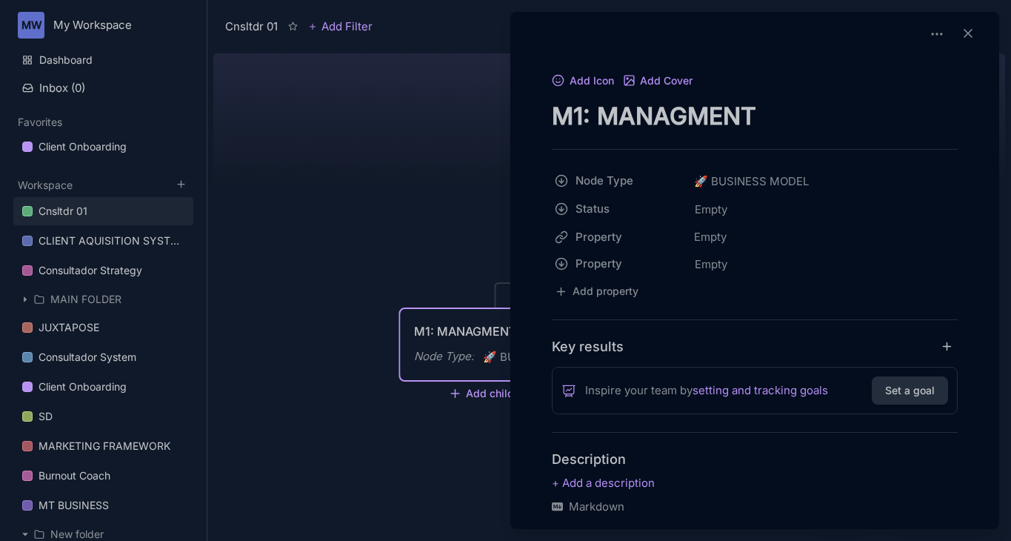
click at [606, 125] on textarea "M1: MANAGMENT" at bounding box center [755, 116] width 406 height 30
drag, startPoint x: 605, startPoint y: 121, endPoint x: 777, endPoint y: 120, distance: 172.5
click at [777, 120] on textarea "M1: MANAGMENT" at bounding box center [755, 116] width 406 height 30
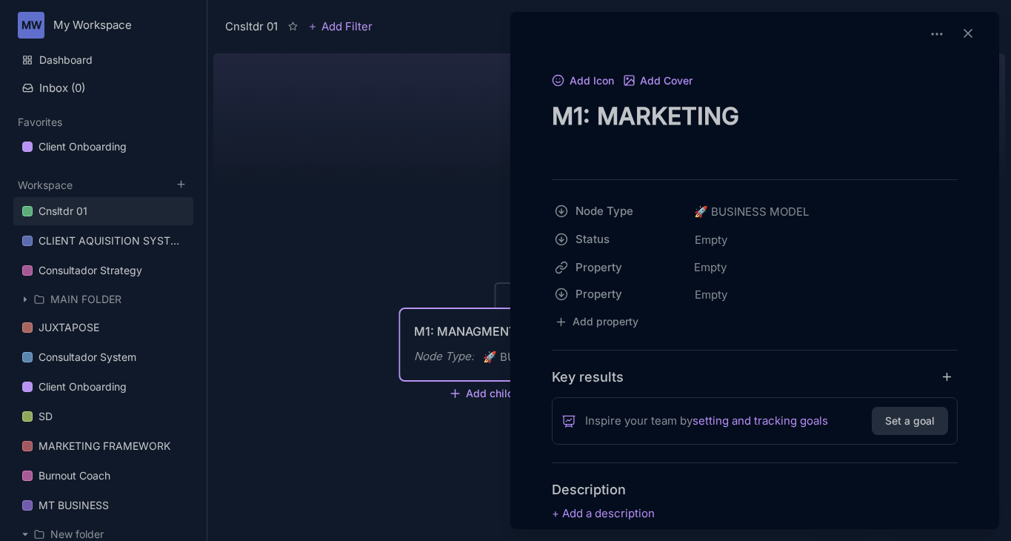
type textarea "M1: MARKETING"
click at [415, 178] on div at bounding box center [505, 270] width 1011 height 541
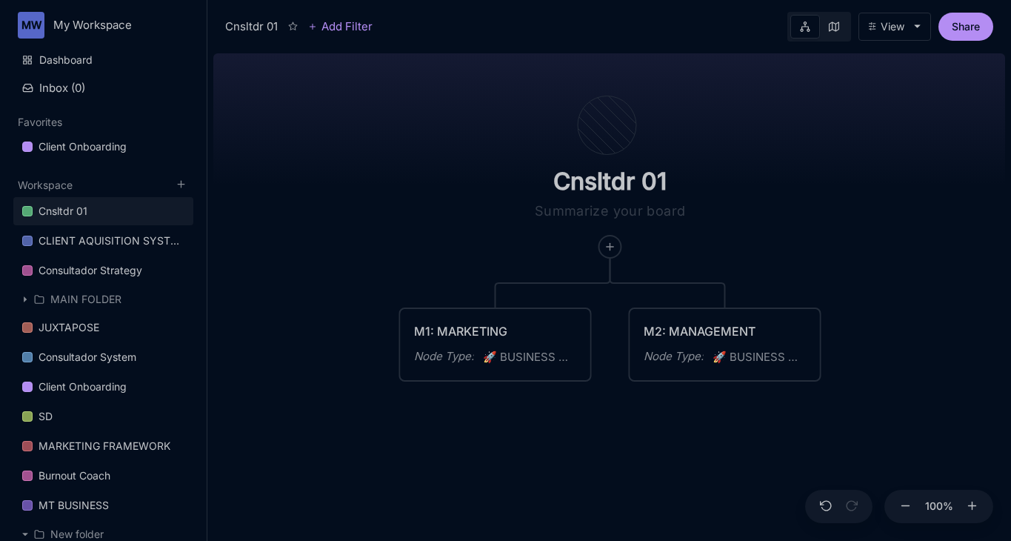
click at [447, 252] on div "Cnsltdr 01" at bounding box center [610, 153] width 344 height 210
click at [615, 248] on div at bounding box center [610, 246] width 22 height 22
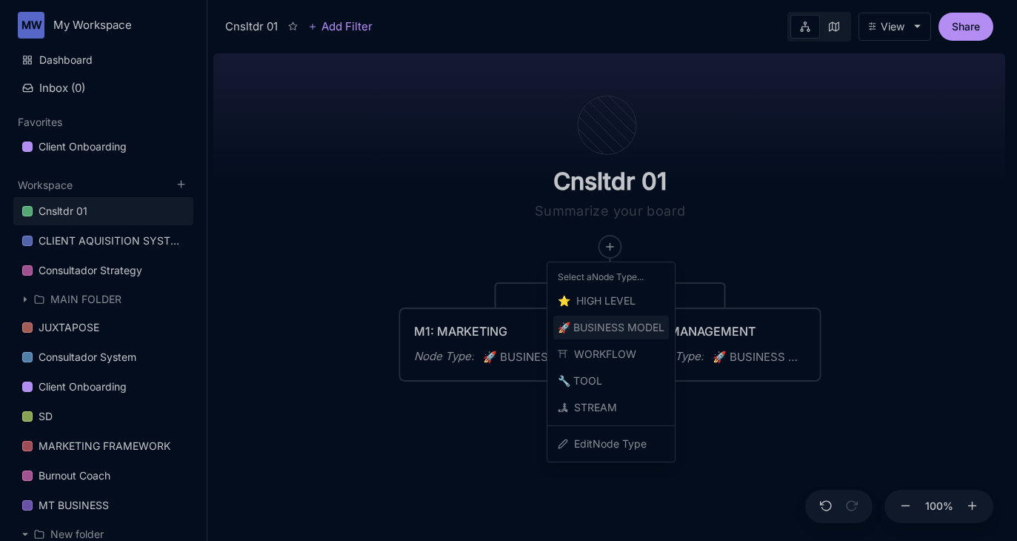
click at [612, 321] on span "🚀 BUSINESS MODEL" at bounding box center [611, 327] width 107 height 18
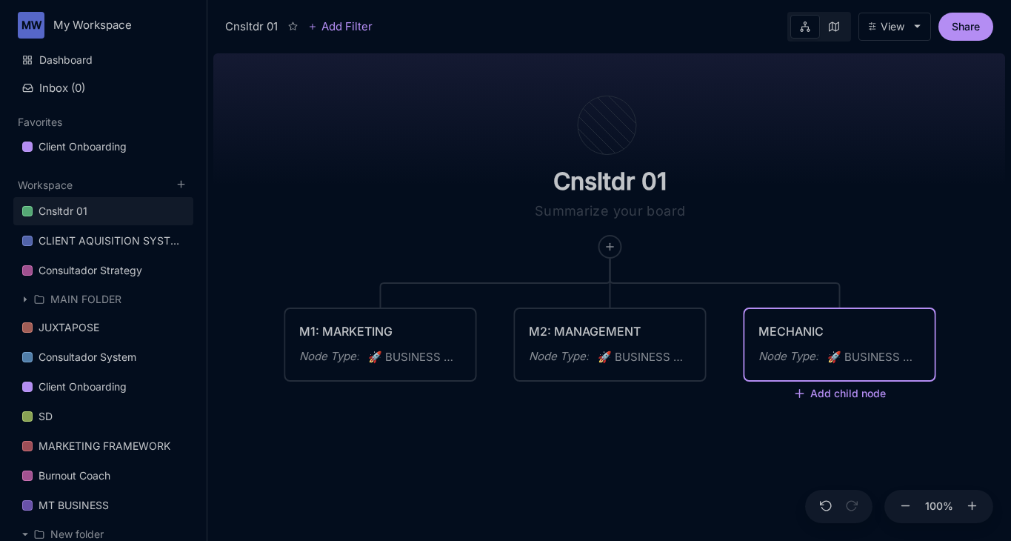
type textarea "MECHANICS"
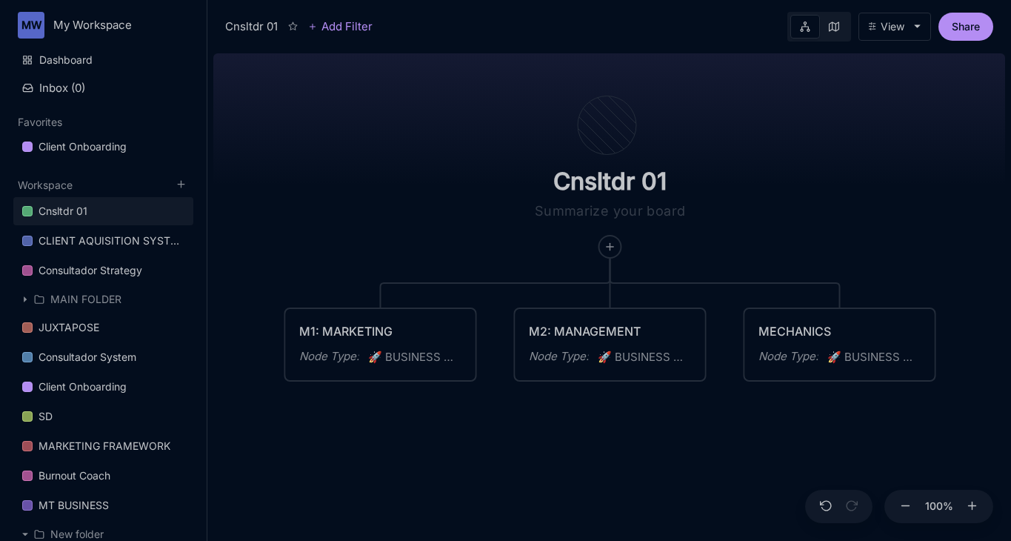
click at [894, 468] on div "Cnsltdr 01 M1: MARKETING Node Type : 🚀 BUSINESS MODEL M2: MANAGEMENT Node Type …" at bounding box center [609, 293] width 792 height 493
click at [901, 507] on icon at bounding box center [905, 505] width 13 height 13
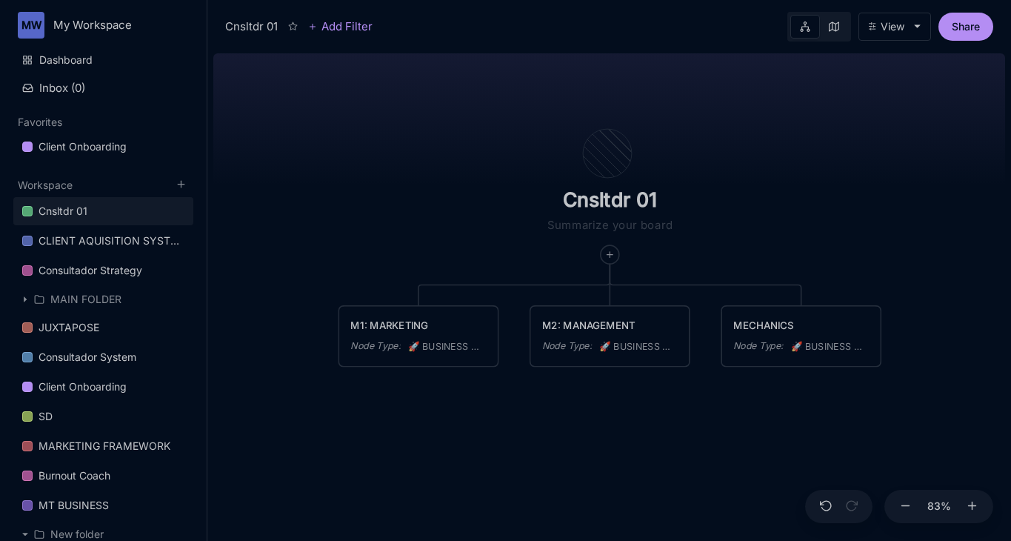
click at [803, 450] on div "Cnsltdr 01 M1: MARKETING Node Type : 🚀 BUSINESS MODEL M2: MANAGEMENT Node Type …" at bounding box center [609, 293] width 792 height 493
click at [909, 509] on icon at bounding box center [905, 505] width 13 height 13
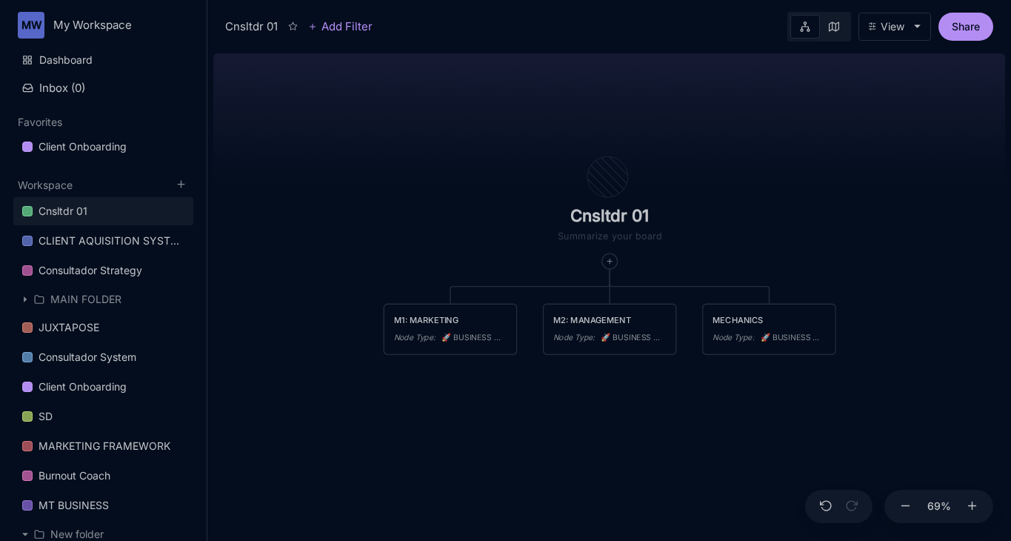
click at [869, 437] on div "Cnsltdr 01 M1: MARKETING Node Type : 🚀 BUSINESS MODEL M2: MANAGEMENT Node Type …" at bounding box center [609, 293] width 792 height 493
click at [611, 266] on div at bounding box center [610, 261] width 16 height 16
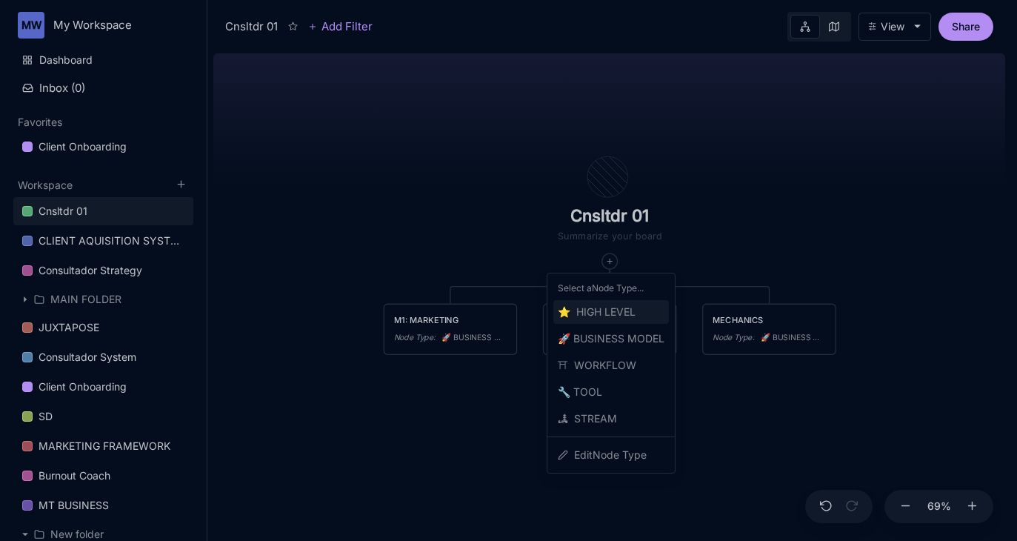
click at [607, 315] on span "⭐ ️ HIGH LEVEL" at bounding box center [597, 312] width 78 height 18
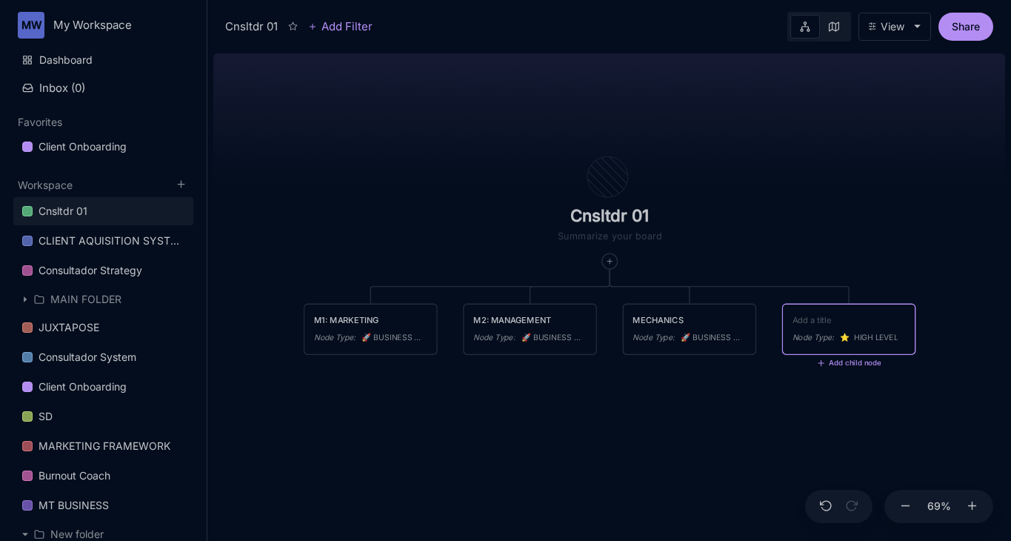
click at [737, 204] on div "Cnsltdr 01 M1: MARKETING Node Type : 🚀 BUSINESS MODEL M2: MANAGEMENT Node Type …" at bounding box center [609, 293] width 792 height 493
click at [612, 265] on div at bounding box center [610, 261] width 16 height 16
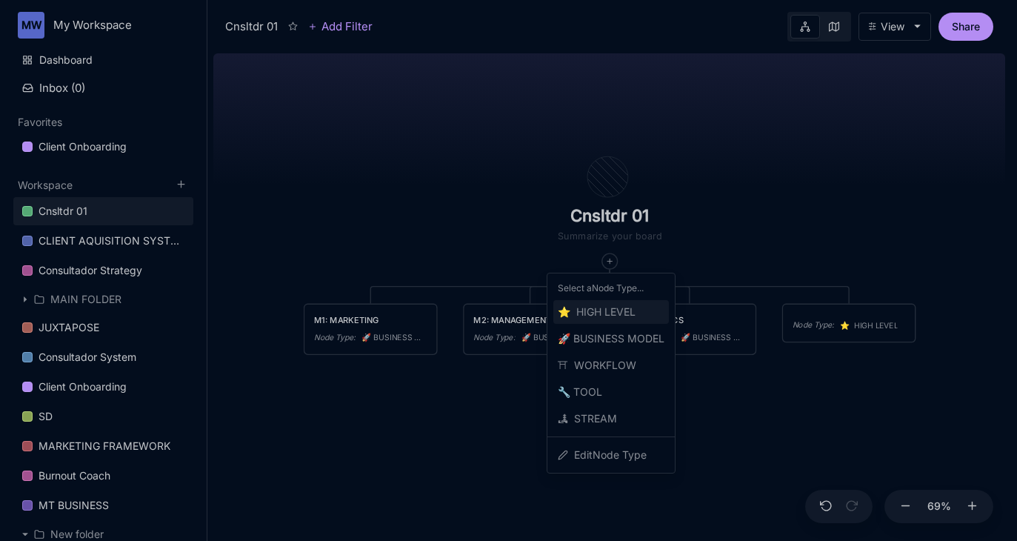
click at [619, 305] on span "⭐ ️ HIGH LEVEL" at bounding box center [597, 312] width 78 height 18
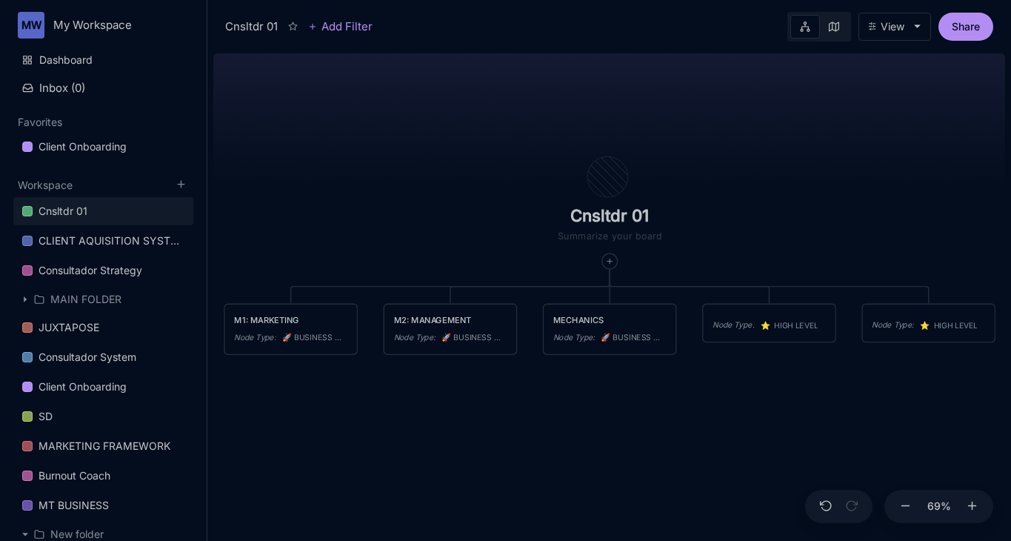
click at [755, 329] on div "Node Type : ⭐ ️ HIGH LEVEL" at bounding box center [768, 324] width 113 height 13
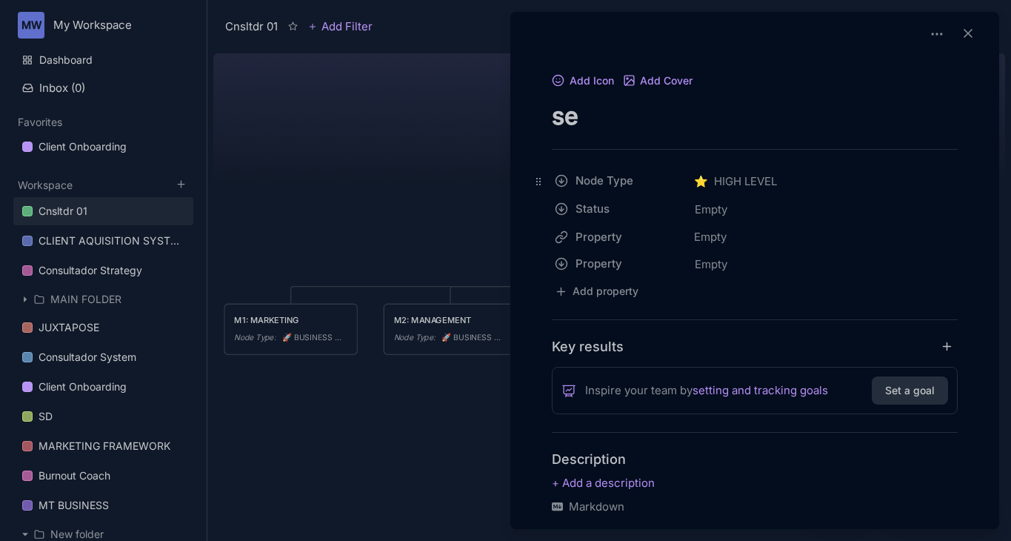
type textarea "s"
type textarea "SRVCS"
click at [395, 195] on div at bounding box center [505, 270] width 1011 height 541
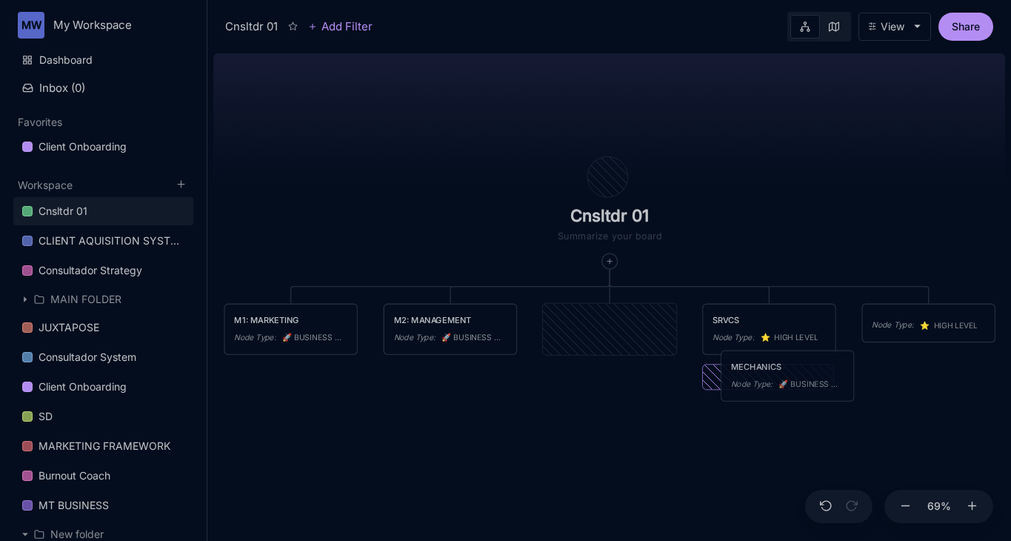
drag, startPoint x: 615, startPoint y: 326, endPoint x: 792, endPoint y: 372, distance: 183.7
click at [792, 372] on div "MECHANICS Node Type : 🚀 BUSINESS MODEL" at bounding box center [787, 375] width 113 height 31
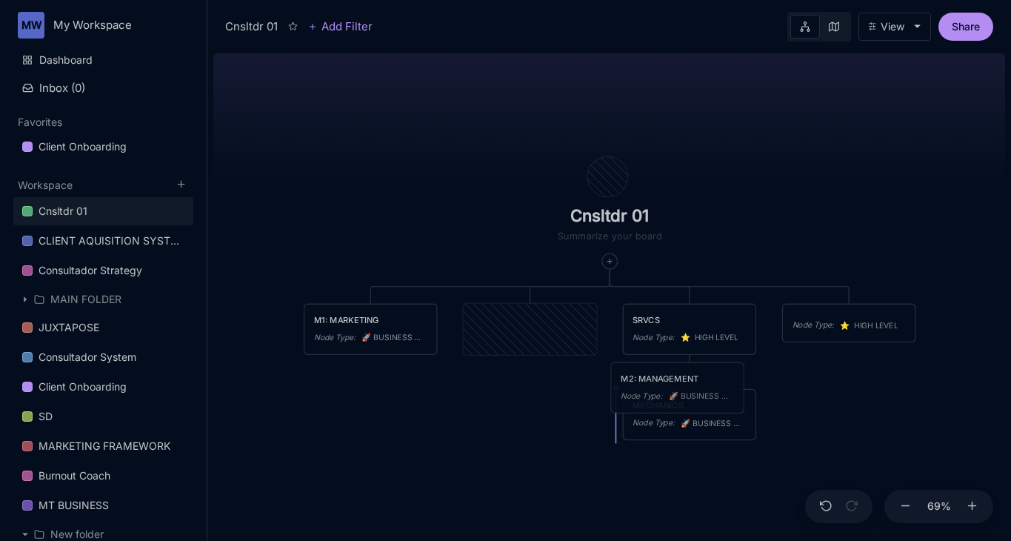
drag, startPoint x: 495, startPoint y: 321, endPoint x: 643, endPoint y: 380, distance: 158.5
click at [643, 380] on div "M2: MANAGEMENT" at bounding box center [676, 378] width 113 height 13
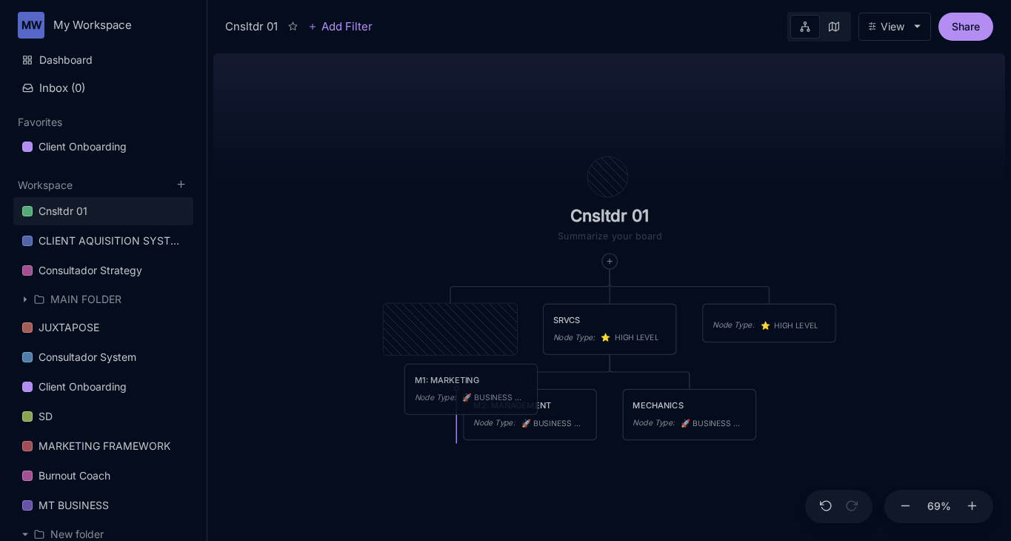
drag, startPoint x: 440, startPoint y: 329, endPoint x: 461, endPoint y: 389, distance: 63.7
click at [461, 389] on div "M1: MARKETING Node Type : 🚀 BUSINESS MODEL" at bounding box center [471, 388] width 113 height 31
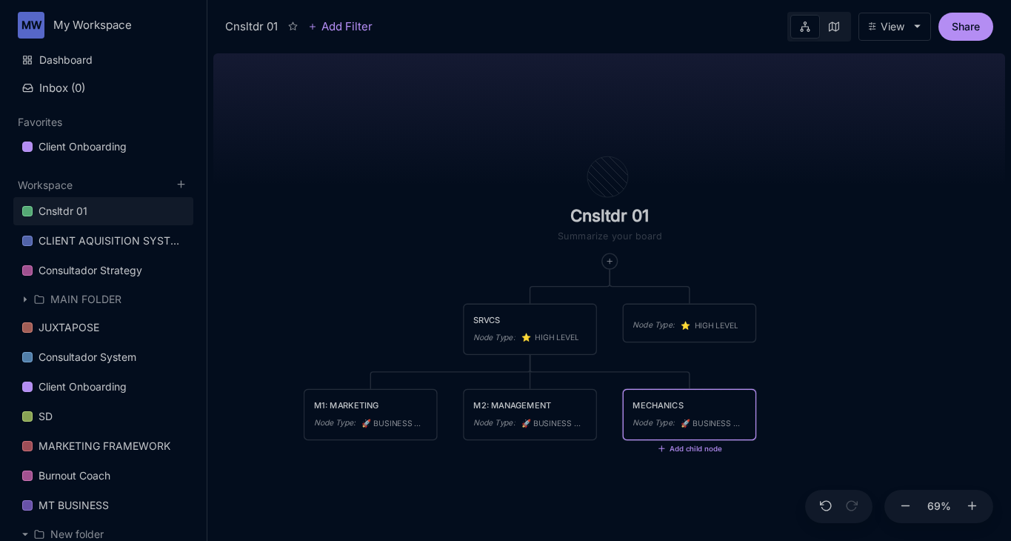
click at [649, 407] on div "MECHANICS" at bounding box center [688, 405] width 113 height 13
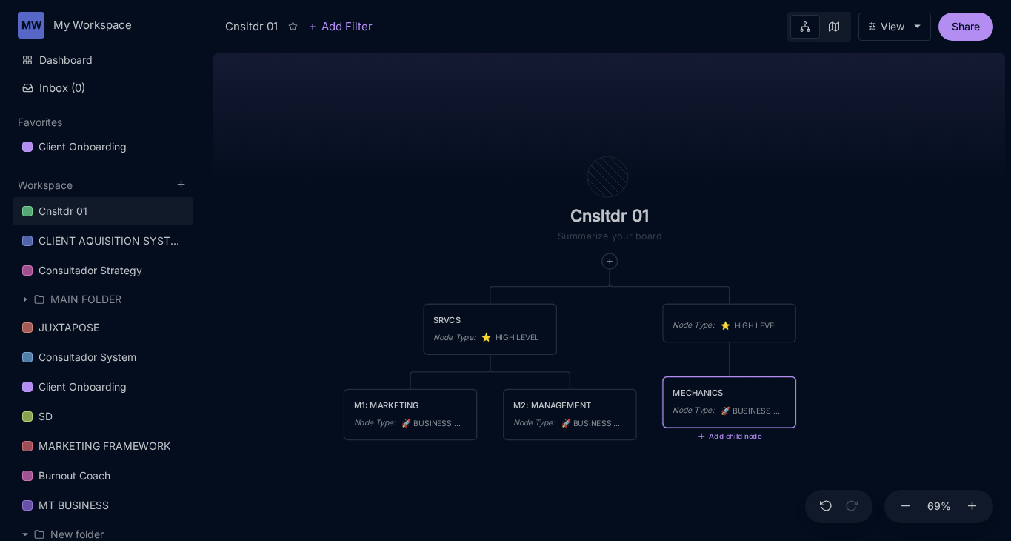
click at [683, 398] on div "MECHANICS Node Type : 🚀 BUSINESS MODEL" at bounding box center [728, 401] width 113 height 31
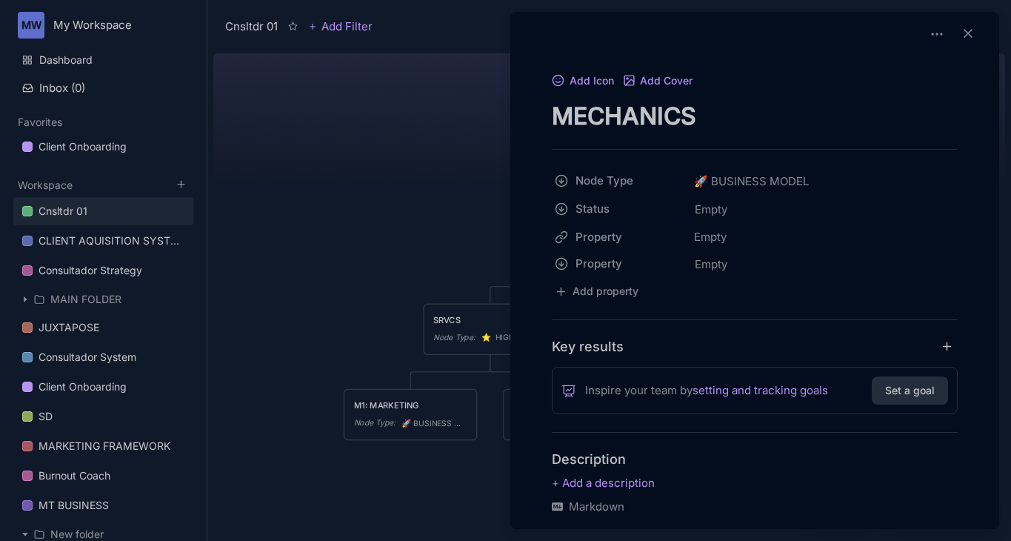
click at [552, 120] on textarea "MECHANICS" at bounding box center [755, 116] width 406 height 30
type textarea "M3: MECHANICS"
click at [409, 184] on div at bounding box center [505, 270] width 1011 height 541
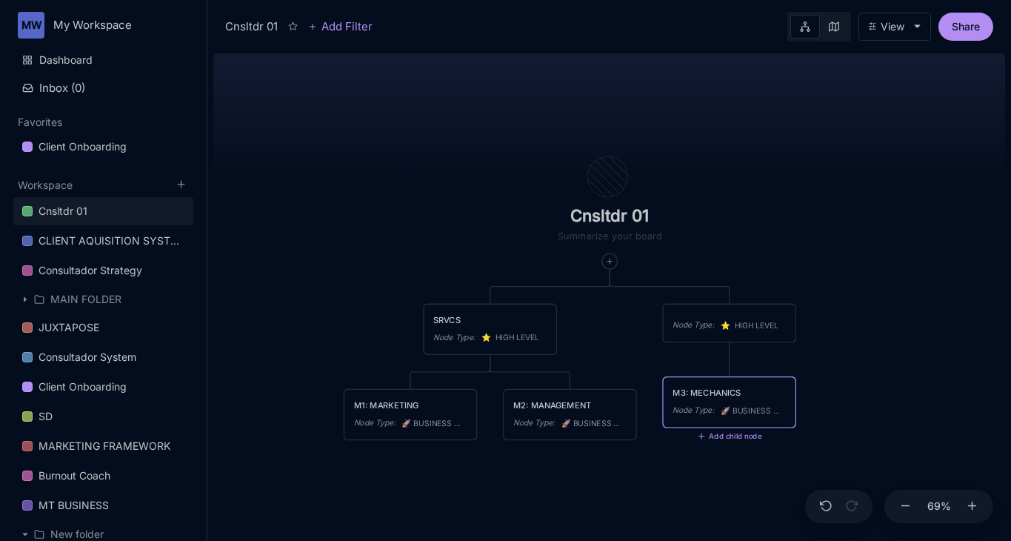
click at [723, 401] on div "M3: MECHANICS Node Type : 🚀 BUSINESS MODEL" at bounding box center [728, 401] width 113 height 31
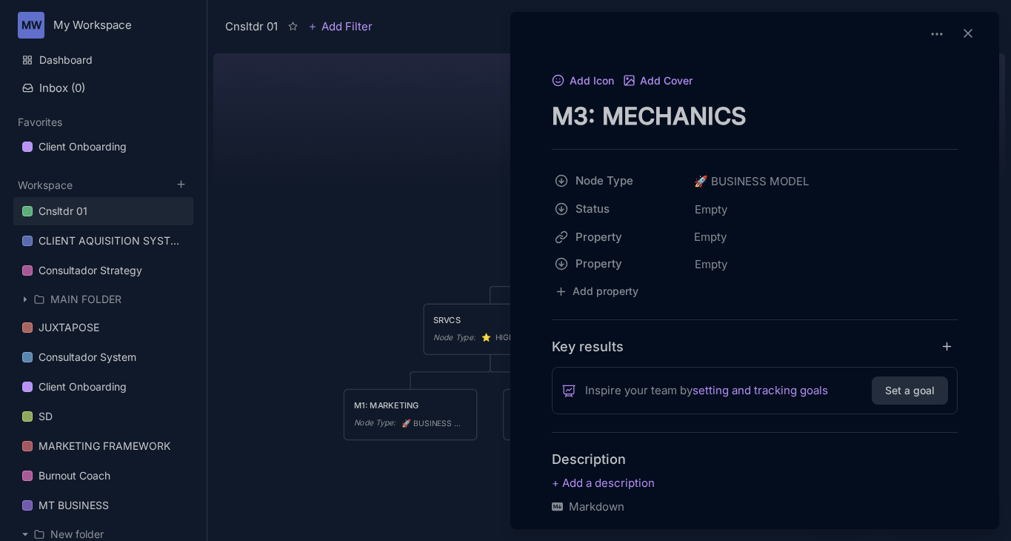
click at [779, 113] on textarea "M3: MECHANICS" at bounding box center [755, 116] width 406 height 30
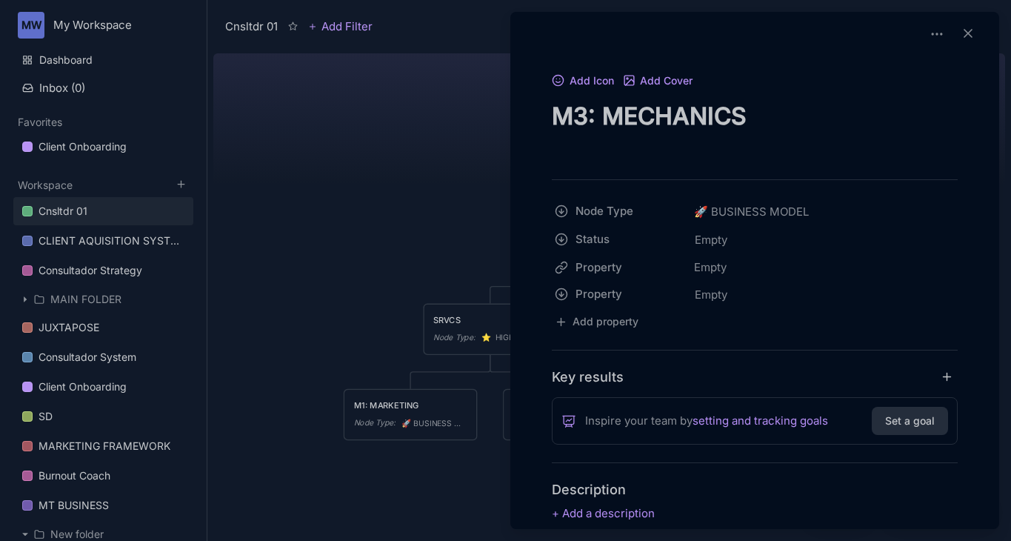
type textarea "M3: MECHANICS"
click at [336, 224] on div at bounding box center [505, 270] width 1011 height 541
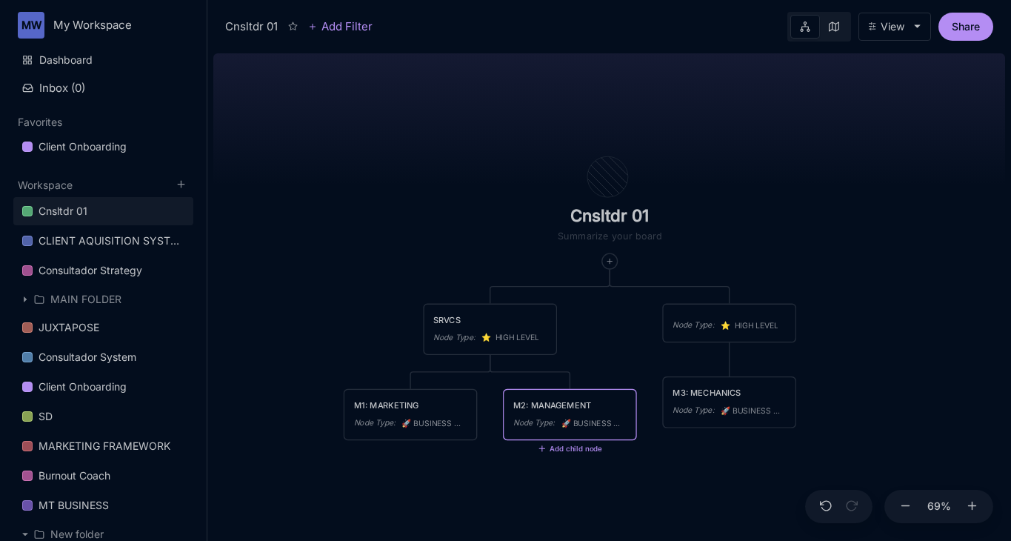
click at [578, 460] on div "Cnsltdr 01 SRVCS Node Type : ⭐ ️ HIGH LEVEL Node Type : ⭐ ️ HIGH LEVEL M1: MARK…" at bounding box center [609, 293] width 792 height 493
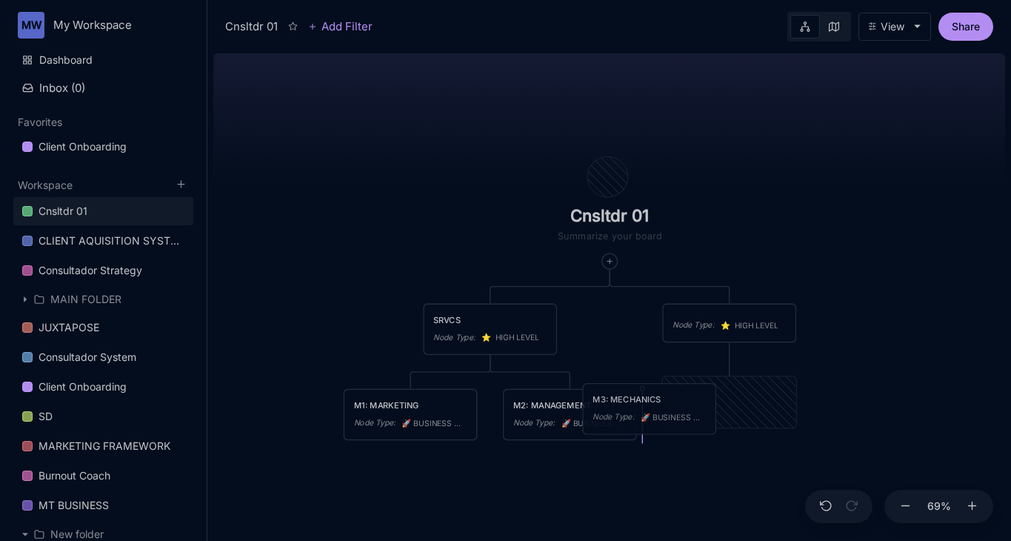
drag, startPoint x: 723, startPoint y: 397, endPoint x: 643, endPoint y: 404, distance: 80.2
click at [643, 404] on div "M3: MECHANICS" at bounding box center [648, 399] width 113 height 13
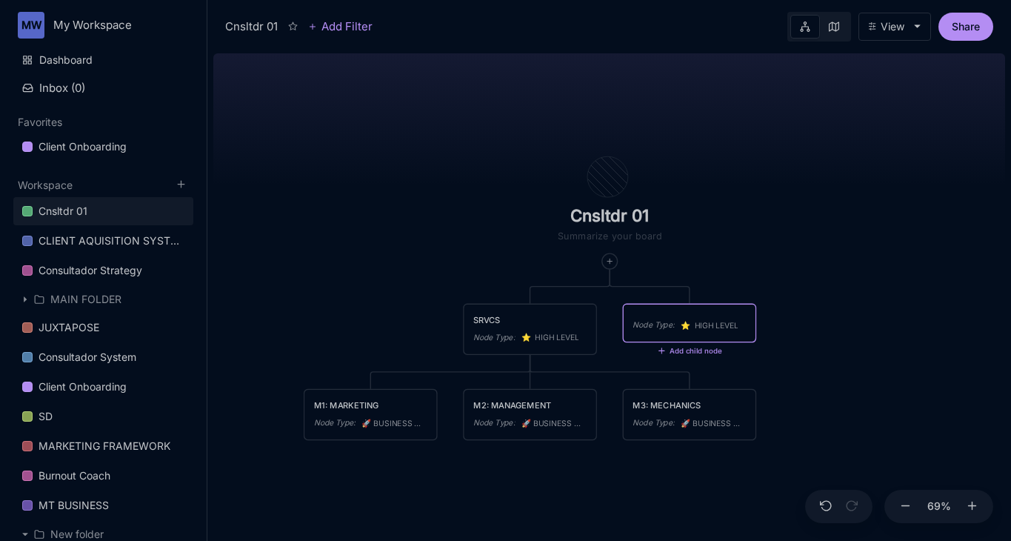
click at [657, 328] on div "Node Type :" at bounding box center [652, 324] width 41 height 13
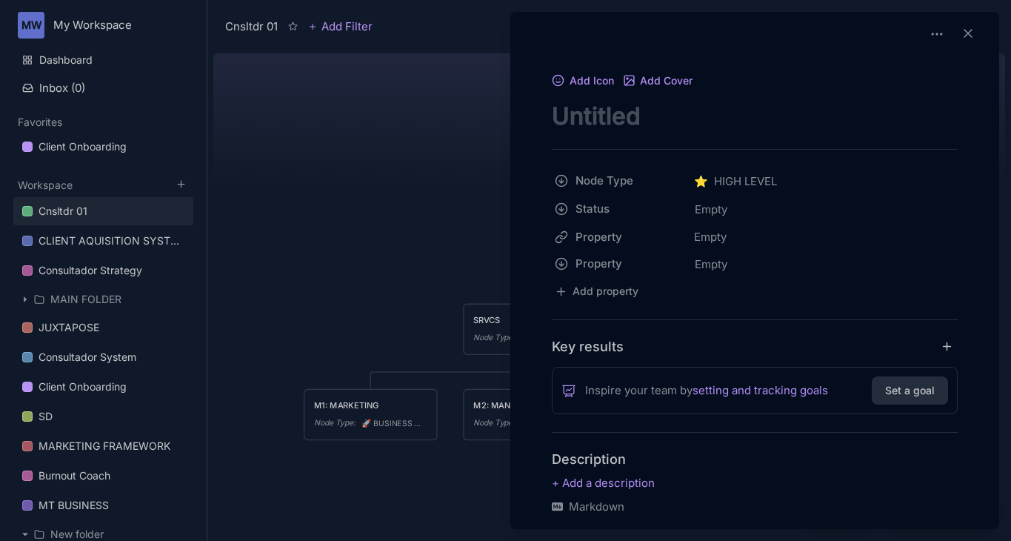
click at [452, 187] on div at bounding box center [505, 270] width 1011 height 541
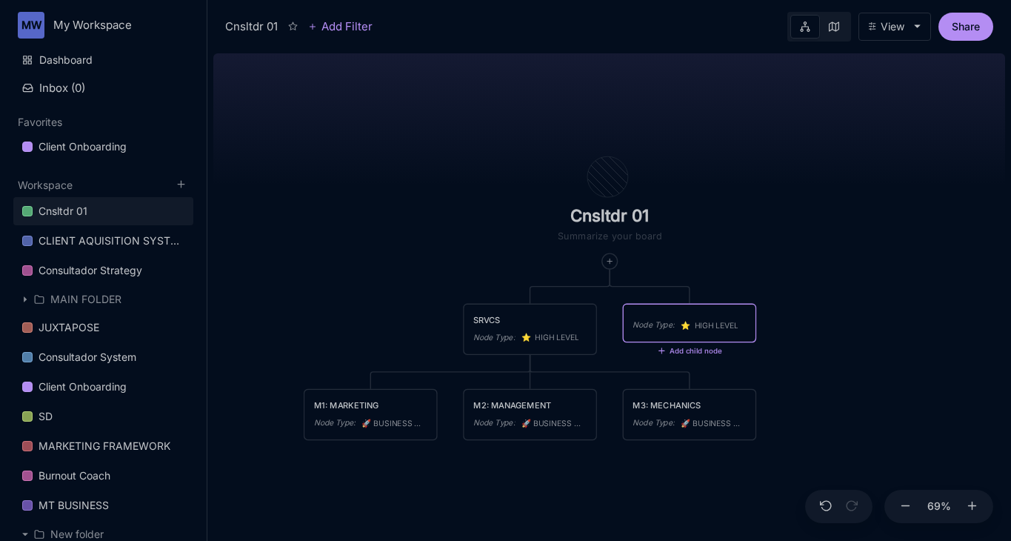
click at [706, 335] on div "Node Type : ⭐ ️ HIGH LEVEL" at bounding box center [689, 322] width 132 height 37
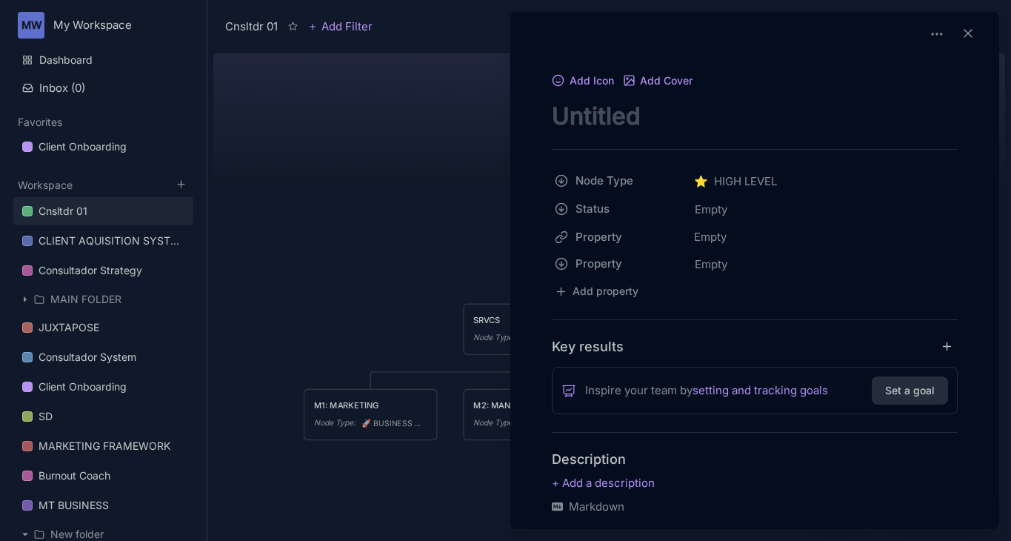
click at [395, 265] on div at bounding box center [505, 270] width 1011 height 541
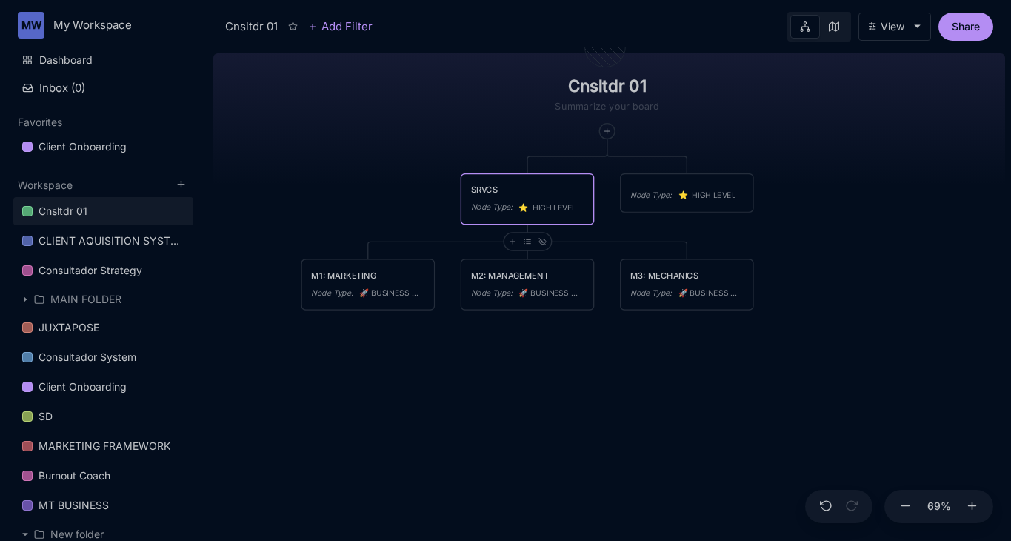
click at [469, 188] on div "SRVCS Node Type : ⭐ ️ HIGH LEVEL" at bounding box center [527, 199] width 132 height 50
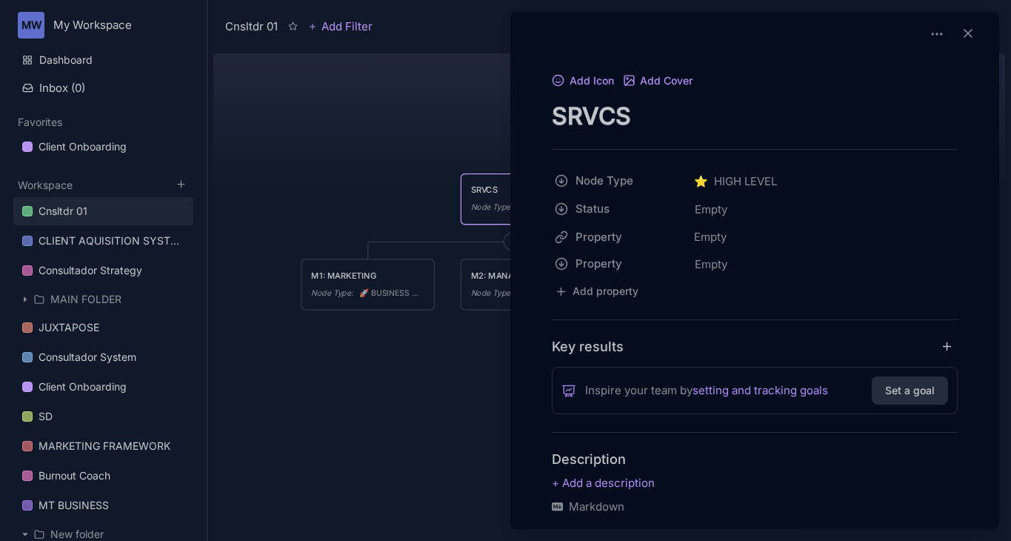
click at [438, 226] on div at bounding box center [505, 270] width 1011 height 541
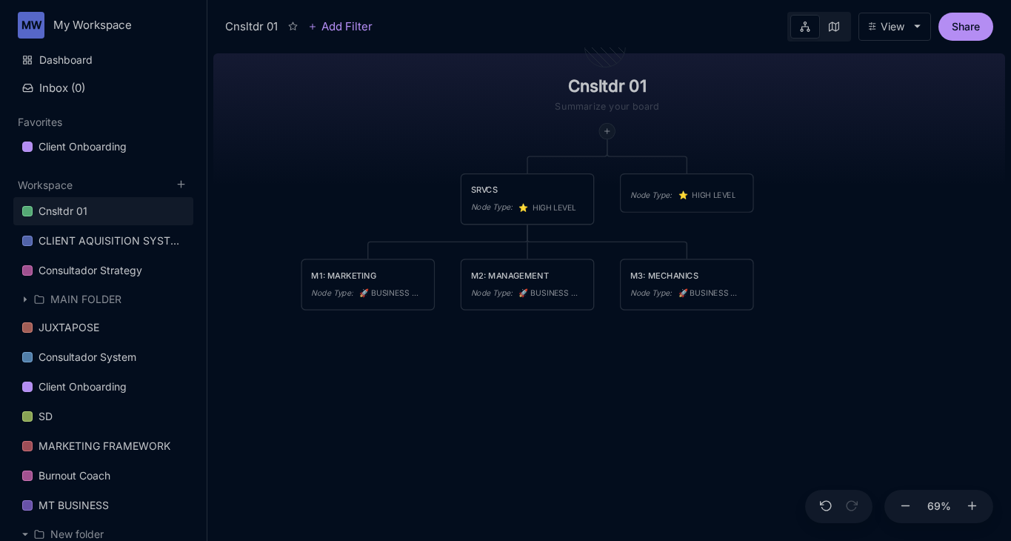
click at [609, 134] on icon at bounding box center [607, 131] width 8 height 8
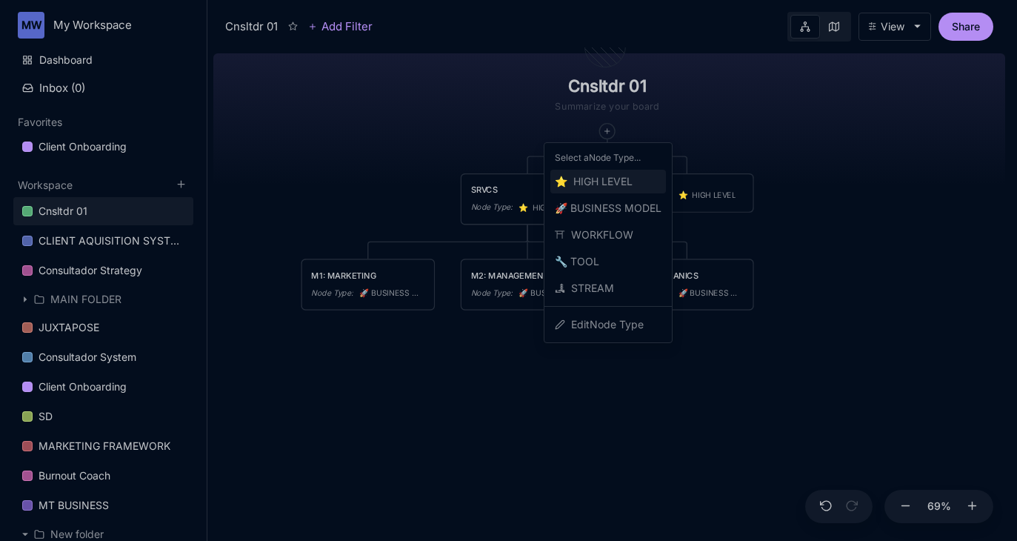
click at [598, 178] on span "⭐ ️ HIGH LEVEL" at bounding box center [594, 182] width 78 height 18
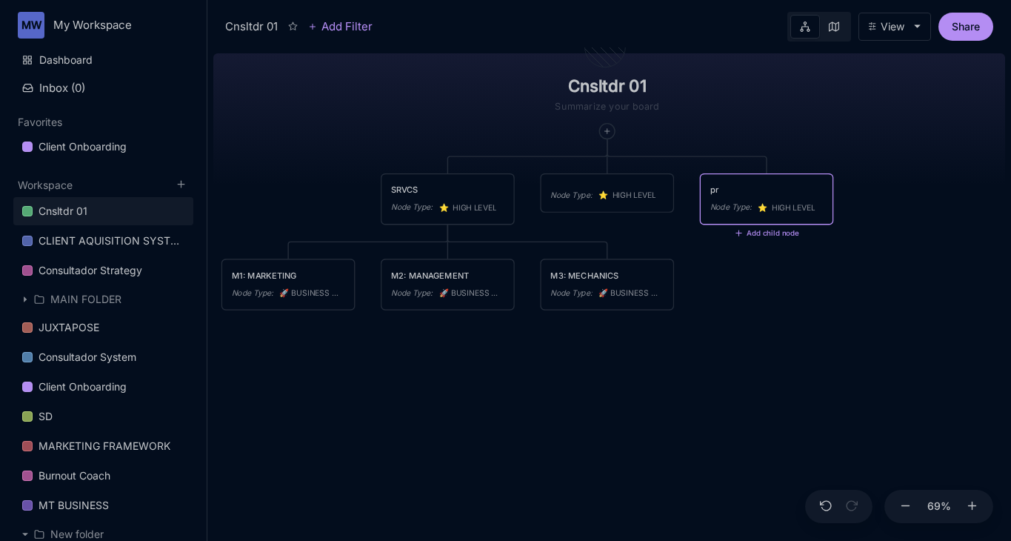
type textarea "p"
type textarea "PROCUCTION SERVICES"
drag, startPoint x: 733, startPoint y: 196, endPoint x: 488, endPoint y: 179, distance: 245.7
click at [488, 179] on div "PROCUCTION SERVICES Node Type : ⭐ ️ HIGH LEVEL" at bounding box center [521, 182] width 113 height 31
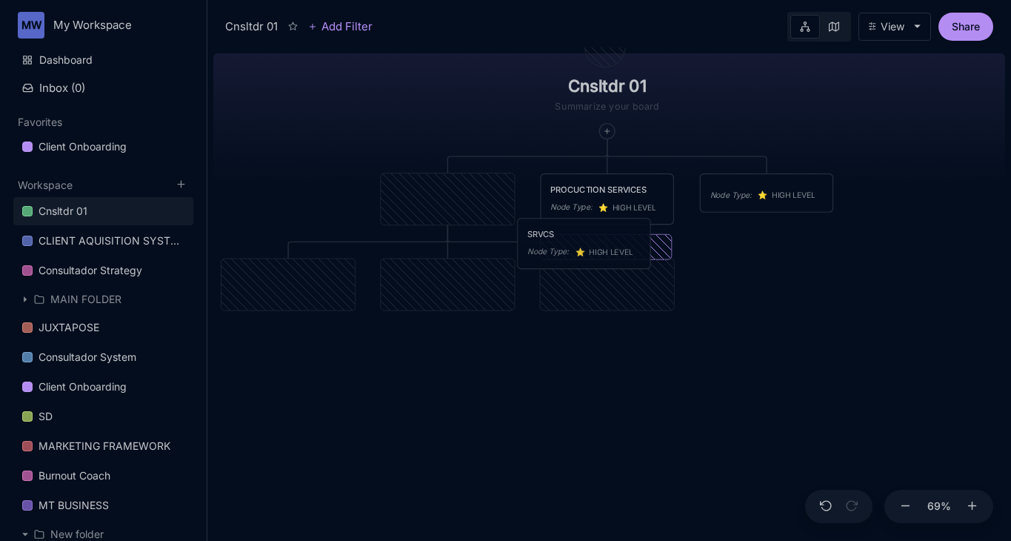
drag, startPoint x: 441, startPoint y: 191, endPoint x: 577, endPoint y: 236, distance: 143.5
click at [577, 236] on div "SRVCS" at bounding box center [583, 234] width 113 height 13
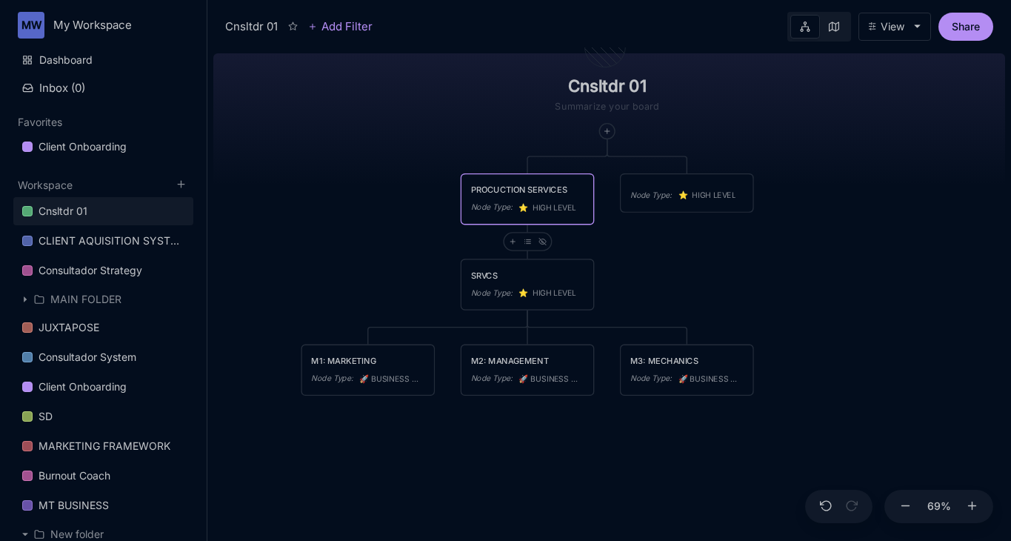
click at [534, 186] on div "PROCUCTION SERVICES" at bounding box center [527, 190] width 113 height 13
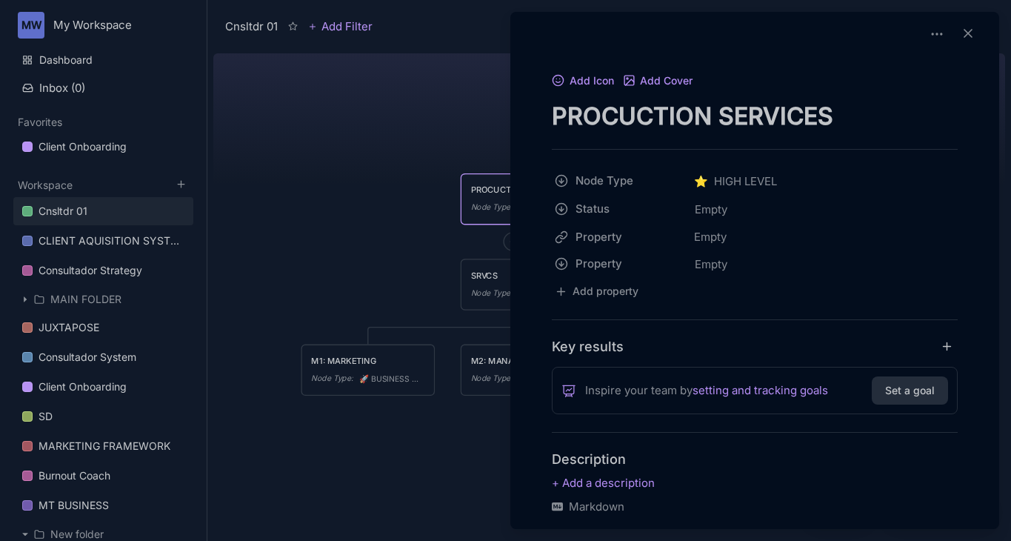
click at [726, 119] on textarea "PROCUCTION SERVICES" at bounding box center [755, 116] width 406 height 30
type textarea "PROCUCTION"
click at [302, 249] on div at bounding box center [505, 270] width 1011 height 541
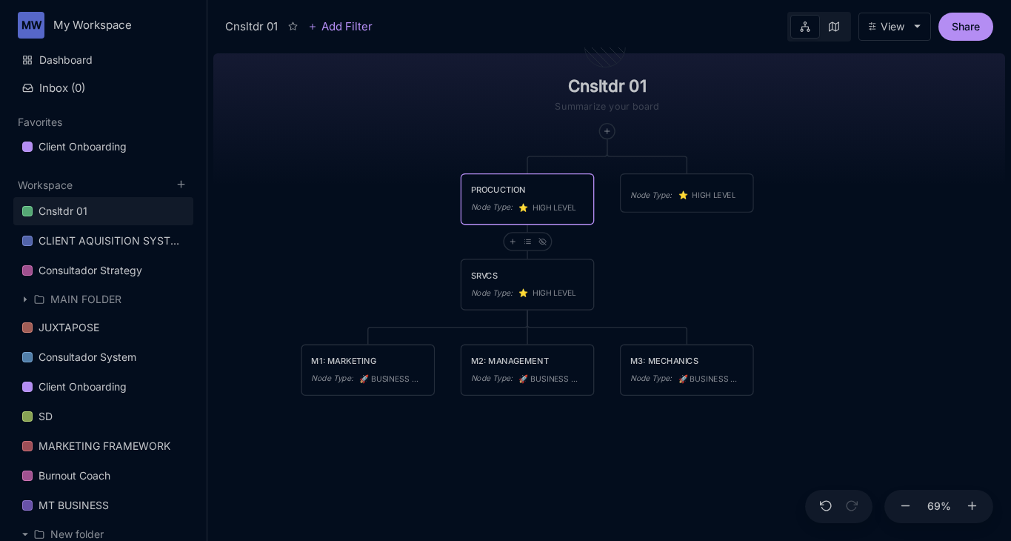
click at [355, 258] on div "Cnsltdr 01 PROCUCTION Node Type : ⭐ ️ HIGH LEVEL Node Type : ⭐ ️ HIGH LEVEL SRV…" at bounding box center [609, 293] width 792 height 493
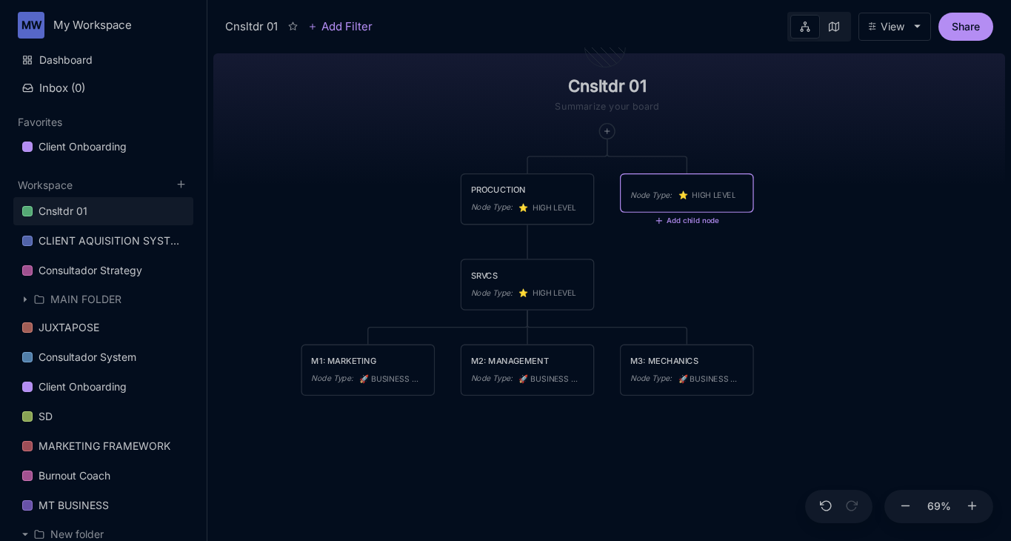
click at [658, 192] on div "Node Type :" at bounding box center [650, 195] width 41 height 13
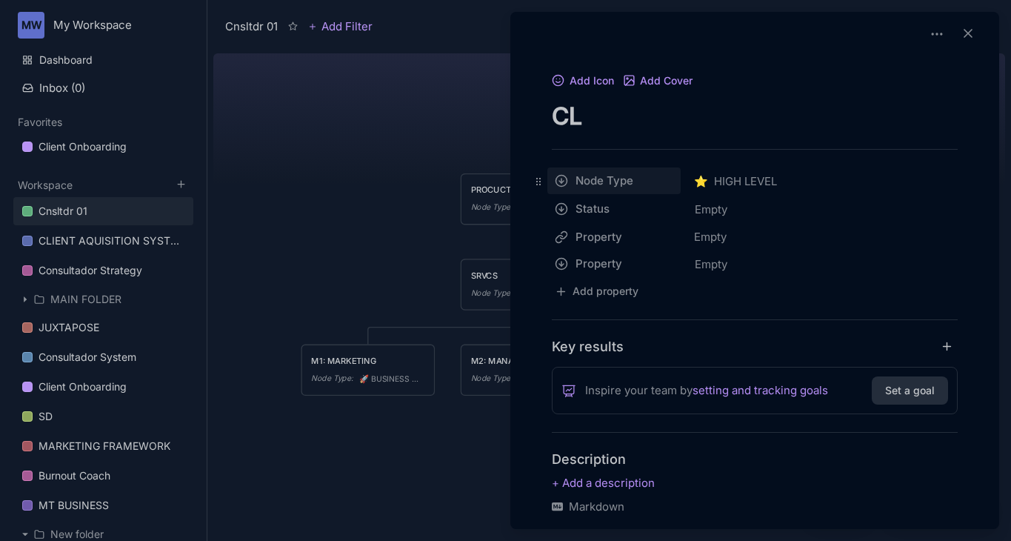
type textarea "C"
type textarea "PROGRAM"
click at [477, 171] on div at bounding box center [505, 270] width 1011 height 541
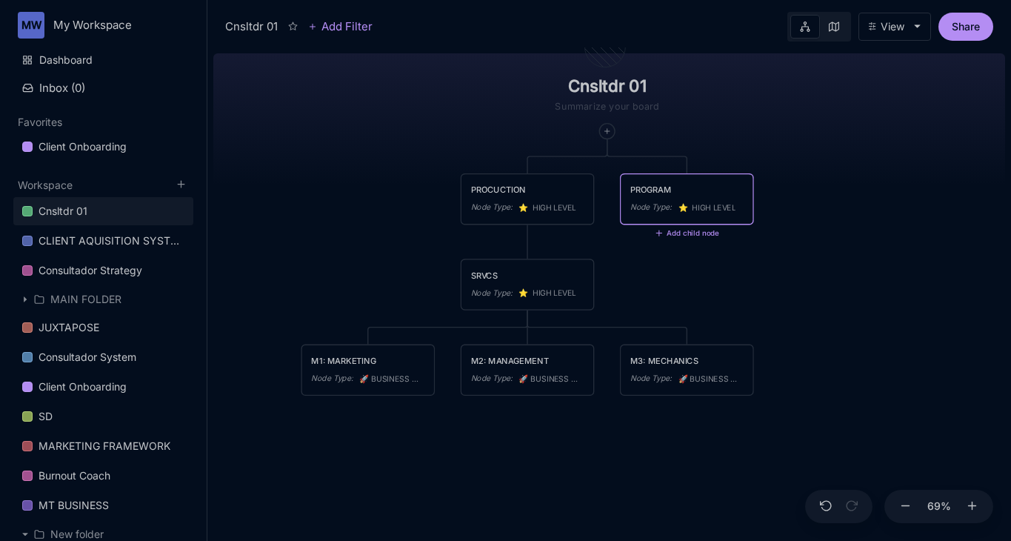
click at [652, 295] on div "Cnsltdr 01 PROCUCTION Node Type : ⭐ ️ HIGH LEVEL PROGRAM Node Type : ⭐ ️ HIGH L…" at bounding box center [609, 293] width 792 height 493
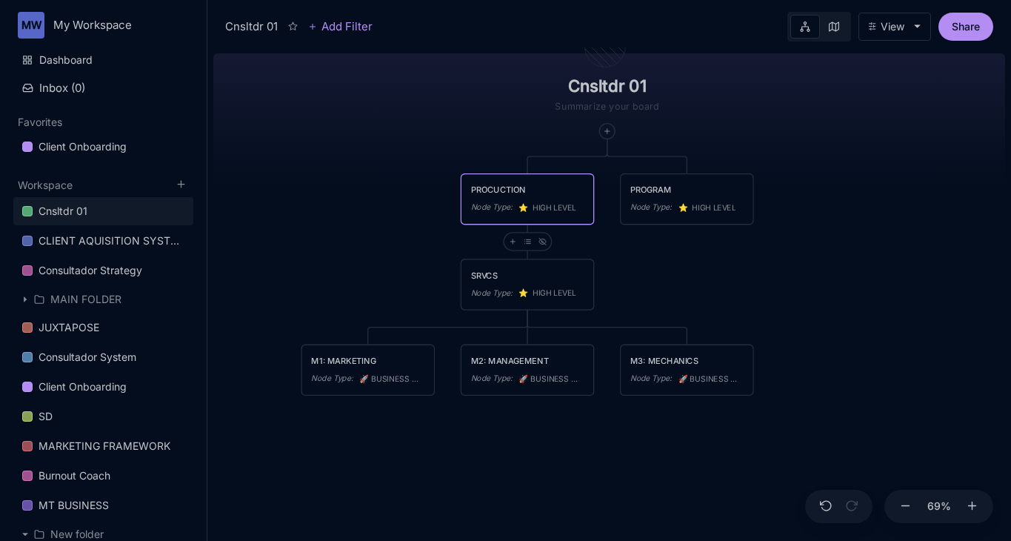
click at [516, 189] on div "PROCUCTION" at bounding box center [527, 190] width 113 height 13
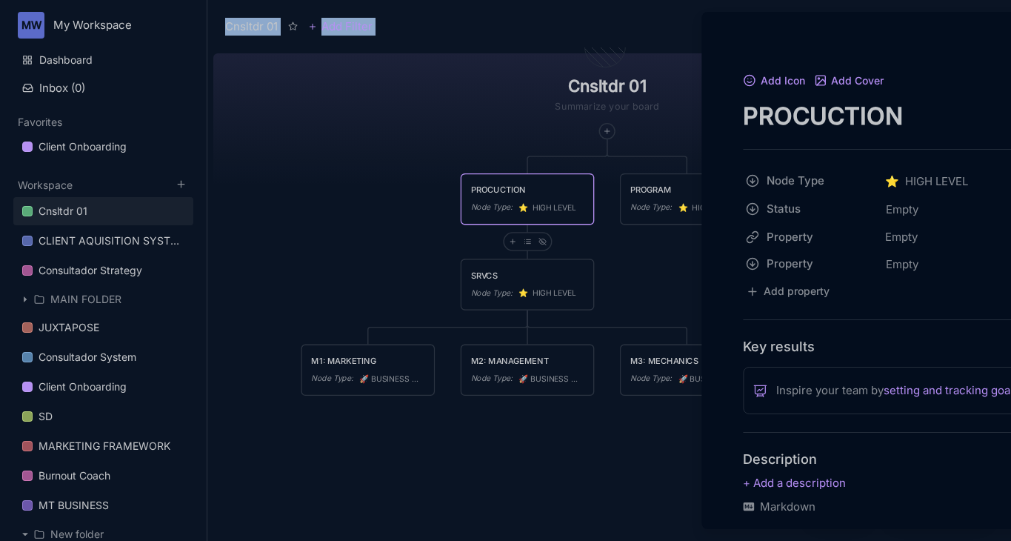
click at [516, 189] on div at bounding box center [505, 270] width 1011 height 541
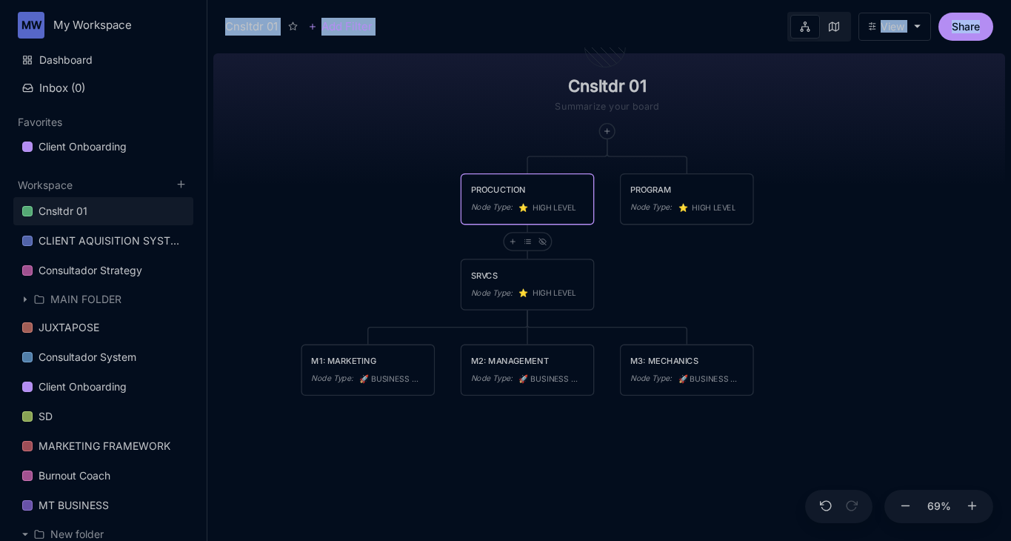
click at [516, 189] on div "PROCUCTION" at bounding box center [527, 190] width 113 height 13
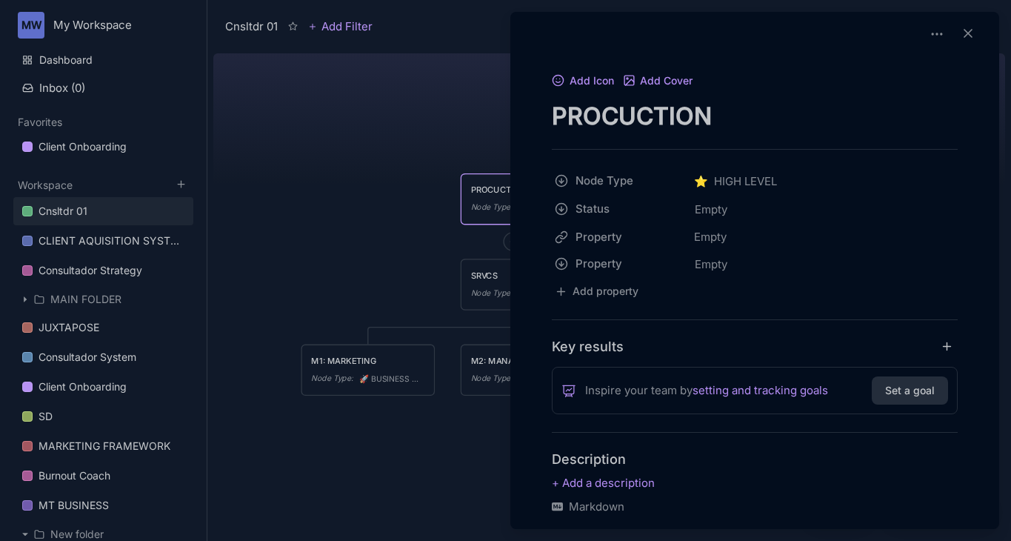
click at [615, 121] on textarea "PROCUCTION" at bounding box center [755, 116] width 406 height 30
type textarea "PRODUCTION"
click at [353, 134] on div at bounding box center [505, 270] width 1011 height 541
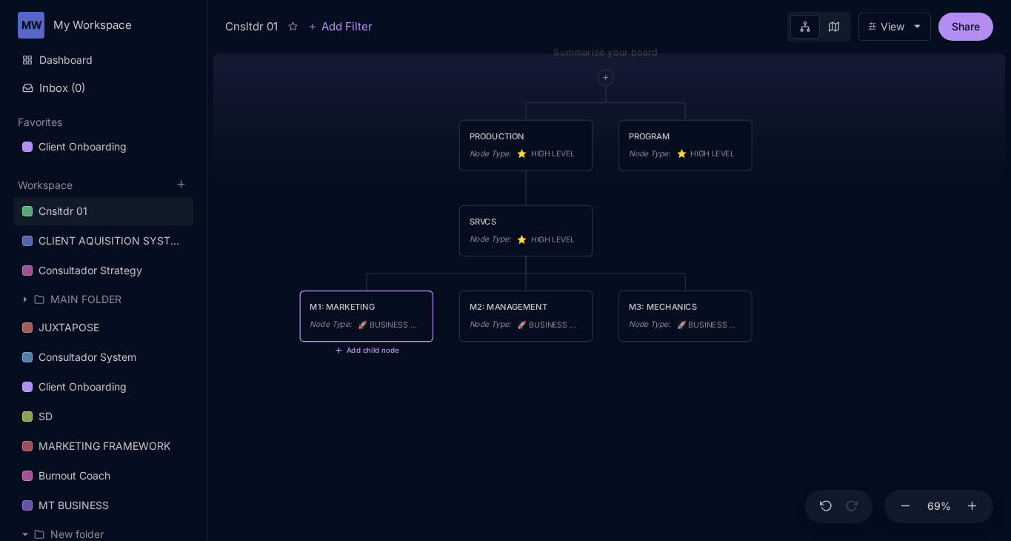
click at [357, 350] on button "Add child node" at bounding box center [366, 350] width 64 height 9
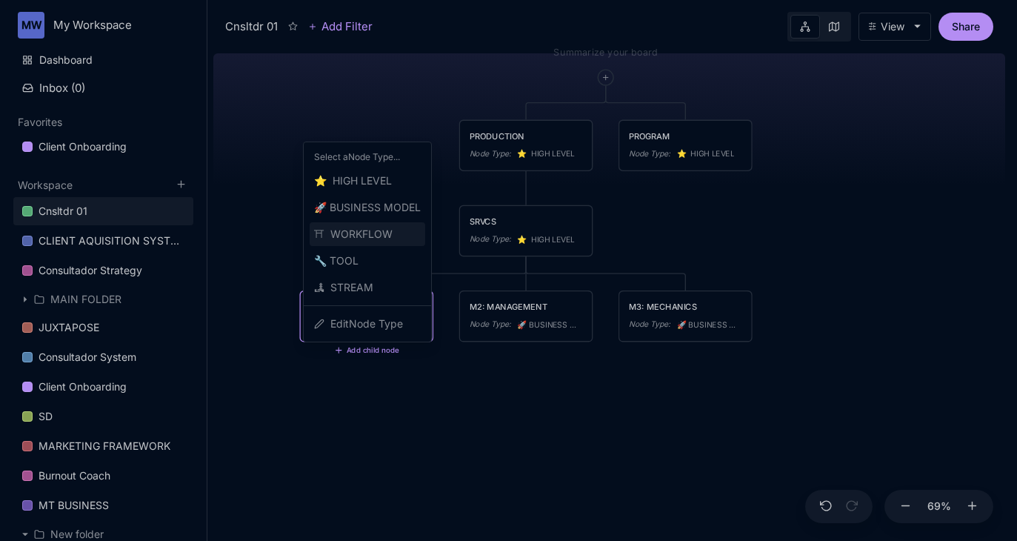
click at [368, 239] on span "⛩ ️ WORKFLOW" at bounding box center [353, 234] width 78 height 18
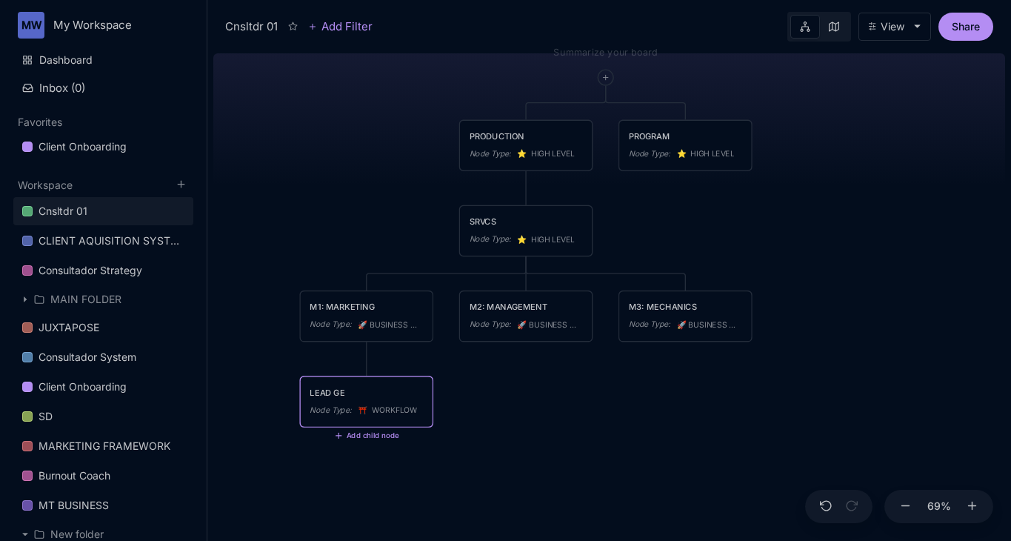
type textarea "LEAD GEN"
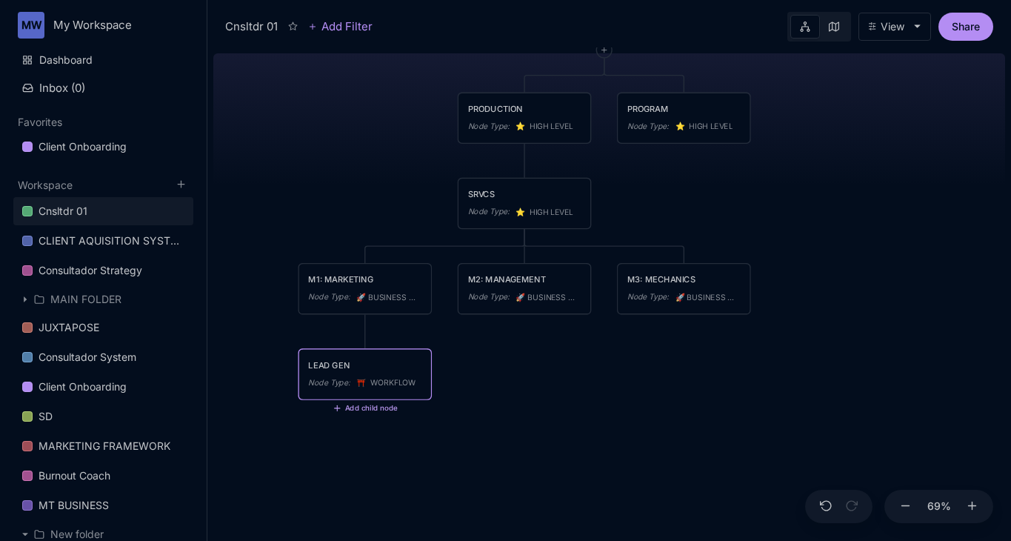
click at [336, 406] on icon at bounding box center [336, 408] width 9 height 9
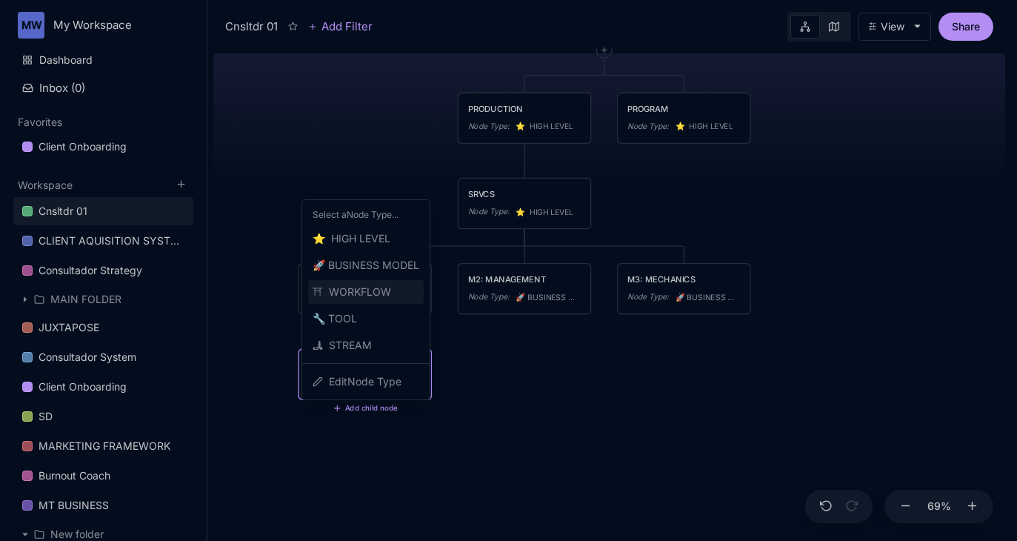
click at [360, 294] on span "⛩ ️ WORKFLOW" at bounding box center [351, 292] width 78 height 18
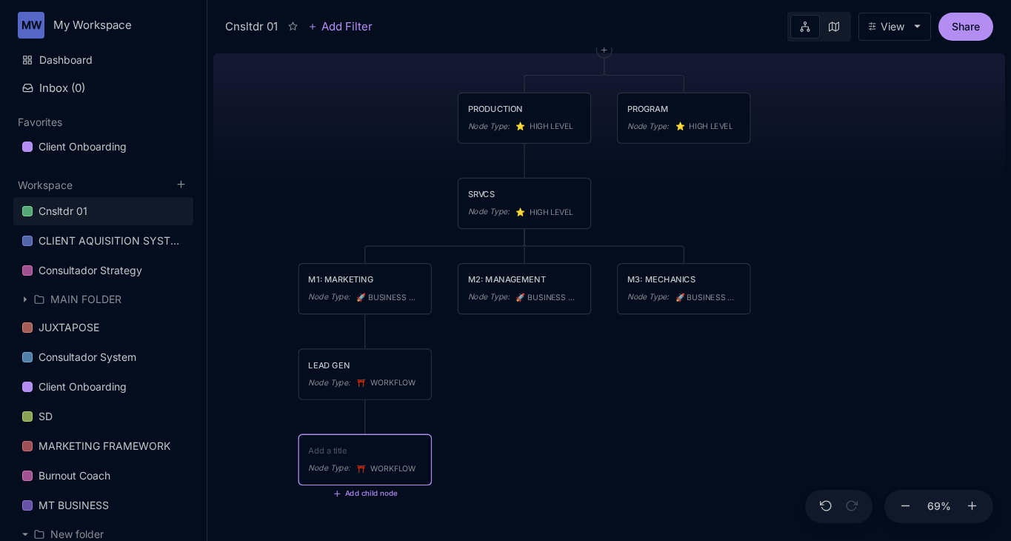
click at [367, 452] on textarea at bounding box center [364, 450] width 113 height 13
type textarea "S"
type textarea "LINKEDIN"
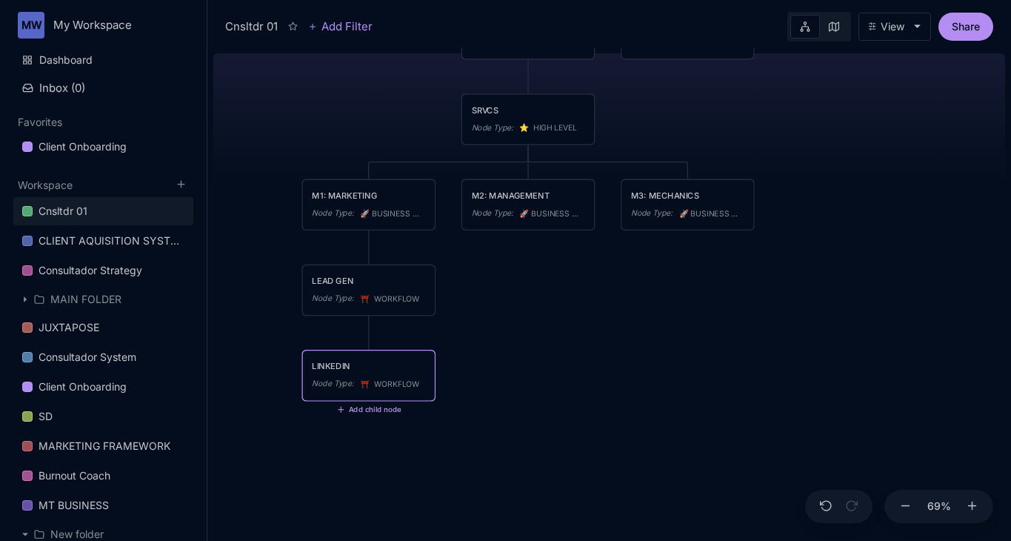
click at [339, 405] on icon at bounding box center [340, 408] width 9 height 9
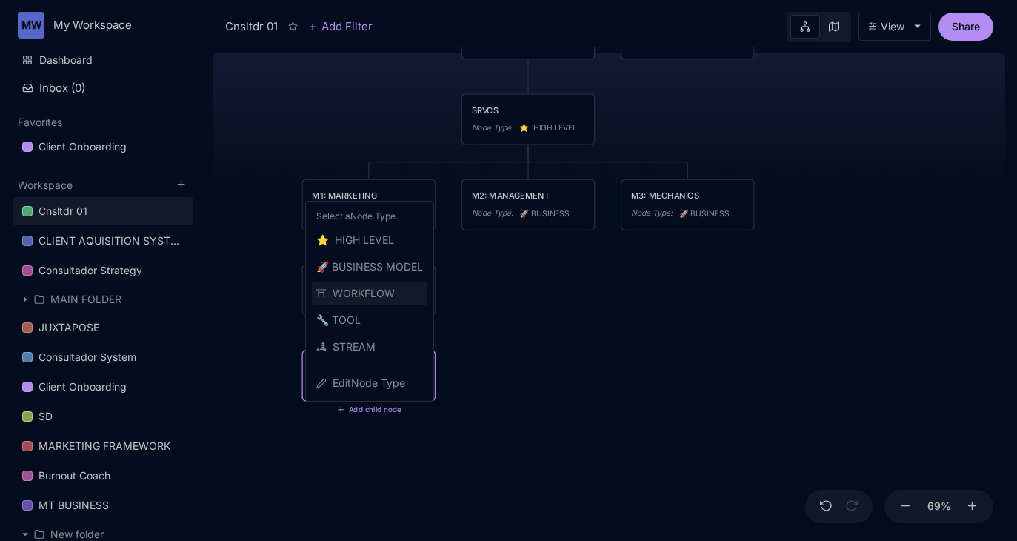
click at [361, 293] on span "⛩ ️ WORKFLOW" at bounding box center [355, 293] width 78 height 18
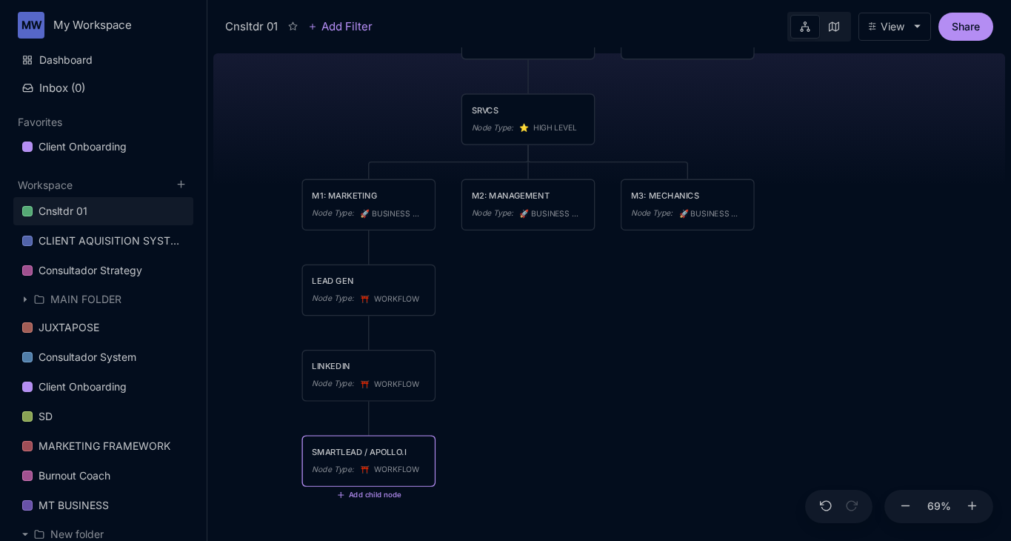
type textarea "SMARTLEAD / [DOMAIN_NAME]"
click at [608, 369] on div "Cnsltdr 01 PRODUCTION Node Type : ⭐ ️ HIGH LEVEL PROGRAM Node Type : ⭐ ️ HIGH L…" at bounding box center [609, 293] width 792 height 493
click at [529, 404] on div "Cnsltdr 01 PRODUCTION Node Type : ⭐ ️ HIGH LEVEL PROGRAM Node Type : ⭐ ️ HIGH L…" at bounding box center [609, 293] width 792 height 493
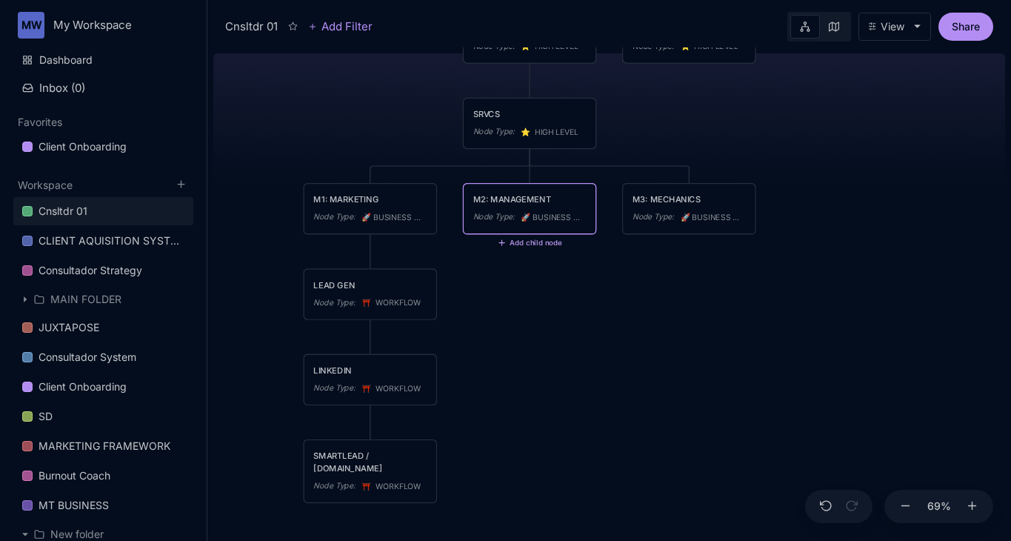
click at [505, 243] on icon at bounding box center [501, 242] width 9 height 9
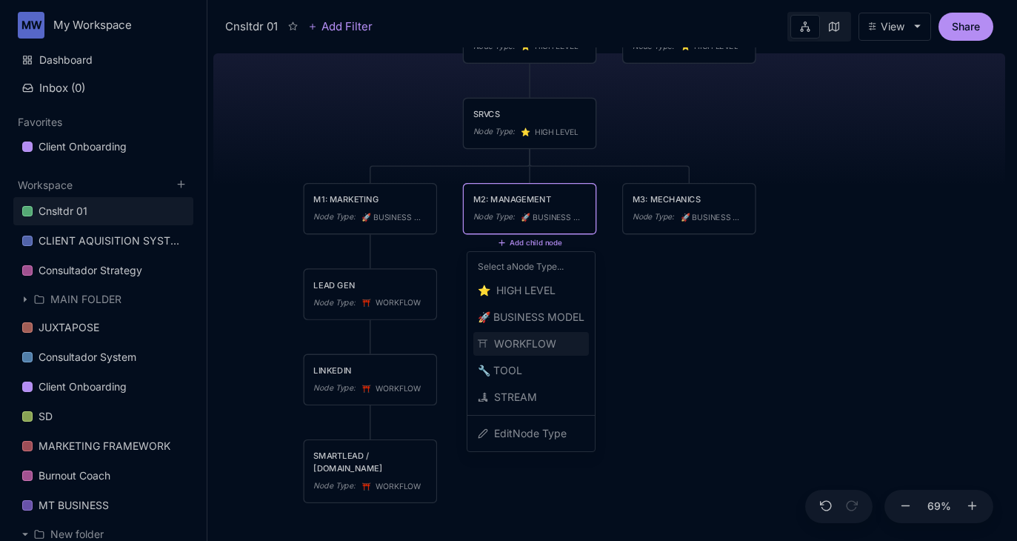
click at [525, 345] on span "⛩ ️ WORKFLOW" at bounding box center [517, 344] width 78 height 18
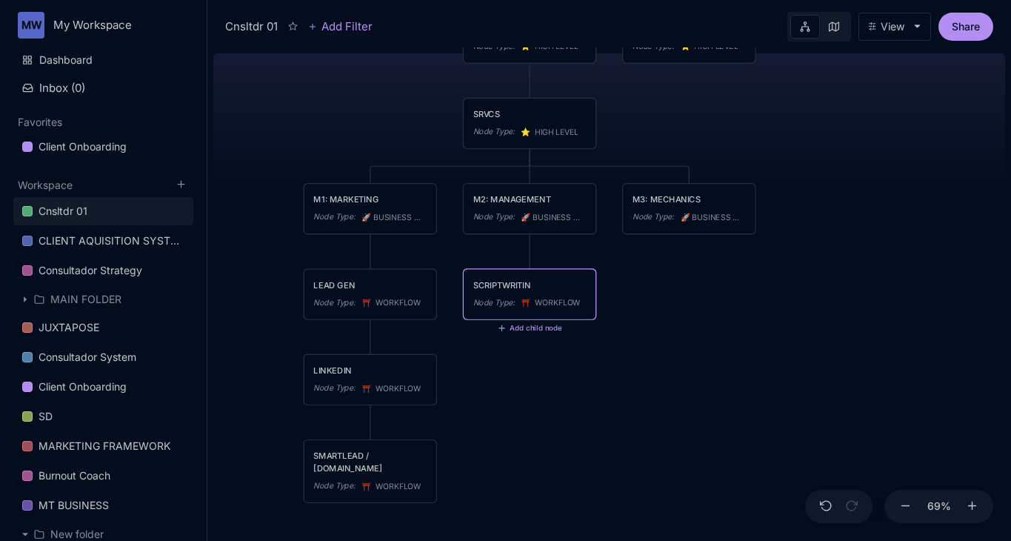
type textarea "SCRIPTWRITING"
click at [528, 229] on div "M2: MANAGEMENT Node Type : 🚀 BUSINESS MODEL" at bounding box center [530, 209] width 132 height 50
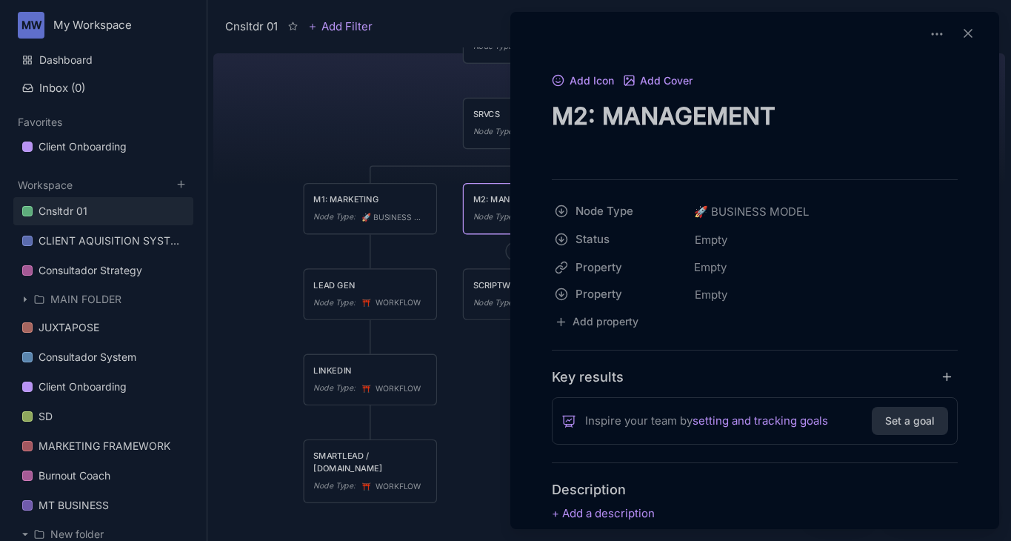
click at [497, 259] on div at bounding box center [505, 270] width 1011 height 541
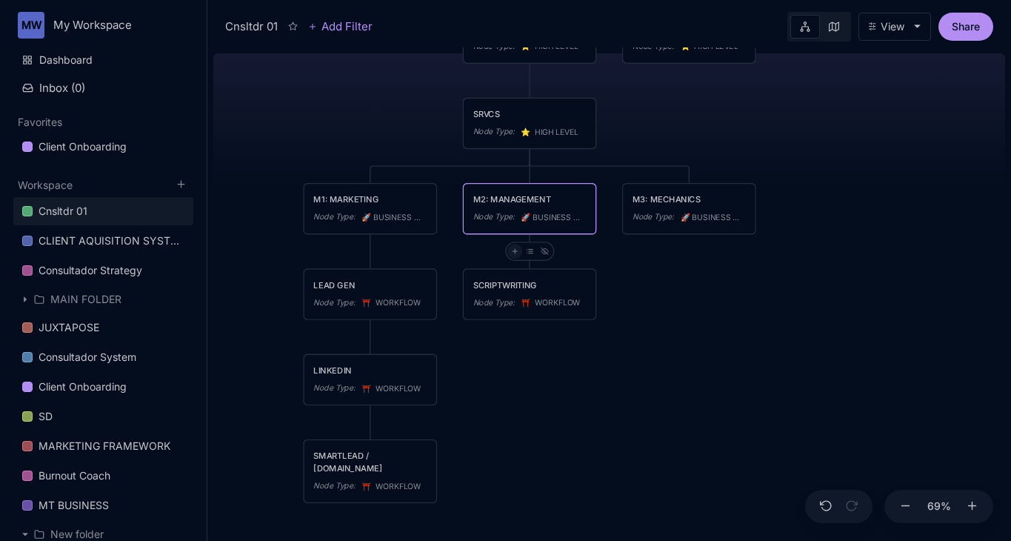
click at [511, 252] on icon at bounding box center [514, 250] width 7 height 7
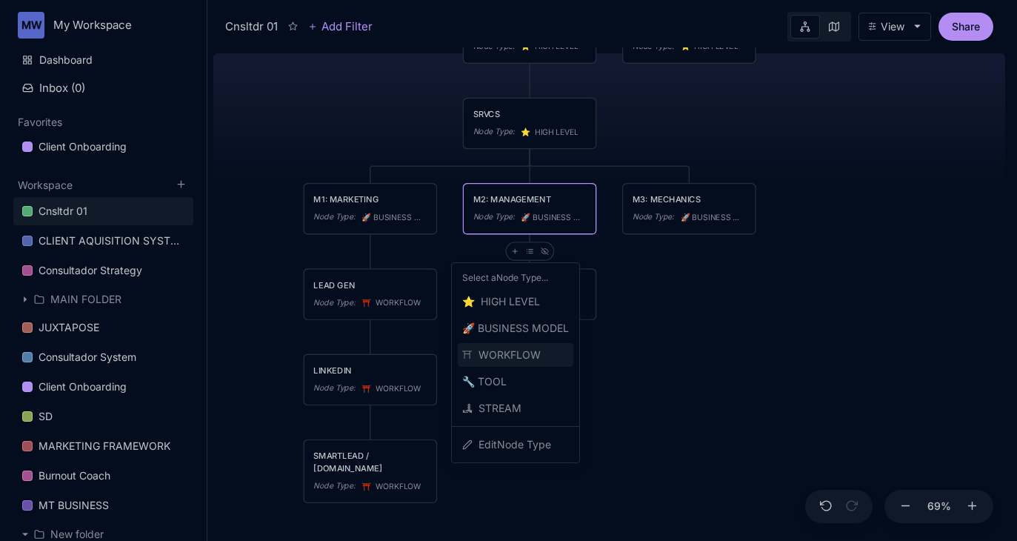
click at [512, 354] on span "⛩ ️ WORKFLOW" at bounding box center [501, 355] width 78 height 18
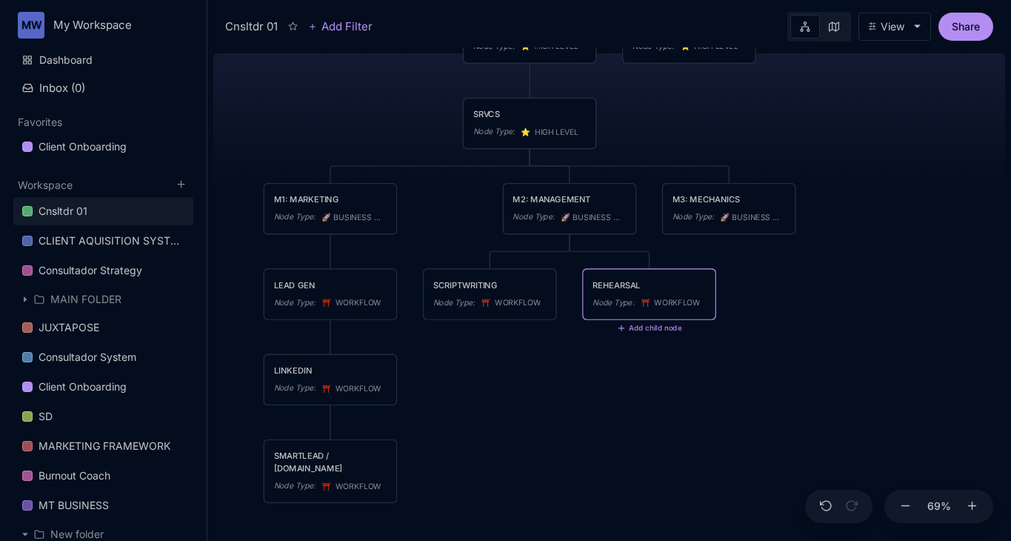
type textarea "REHEARSALS"
click at [567, 241] on div "Cnsltdr 01 PRODUCTION Node Type : ⭐ ️ HIGH LEVEL PROGRAM Node Type : ⭐ ️ HIGH L…" at bounding box center [609, 293] width 792 height 493
click at [602, 277] on div "REHEARSALS Node Type : ⛩ ️ WORKFLOW" at bounding box center [649, 295] width 132 height 50
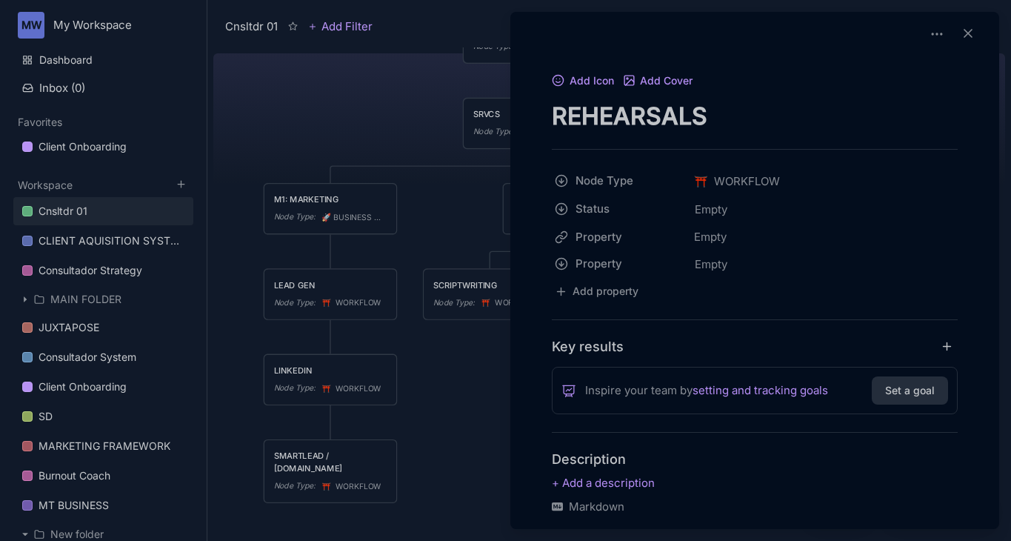
click at [486, 302] on div at bounding box center [505, 270] width 1011 height 541
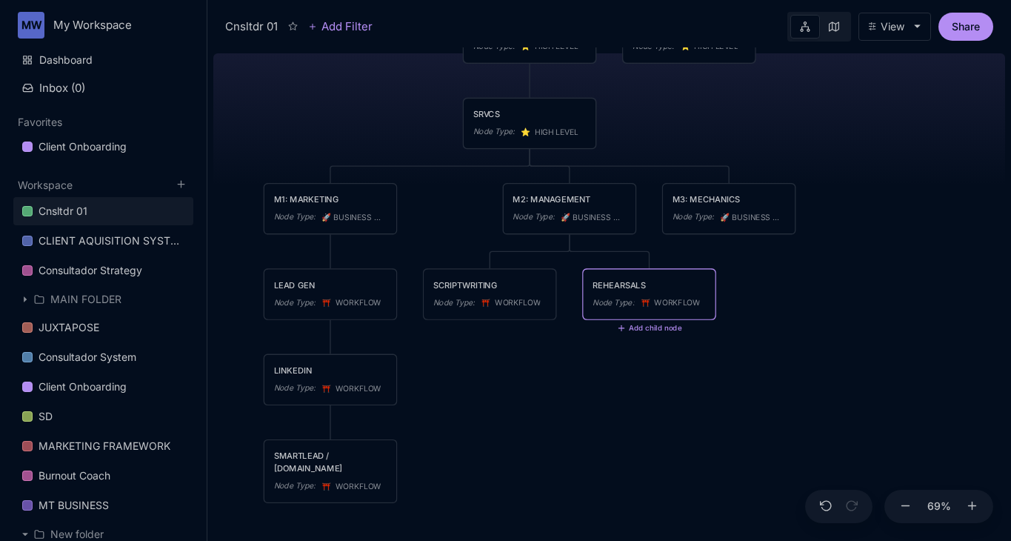
click at [567, 250] on div "Cnsltdr 01 PRODUCTION Node Type : ⭐ ️ HIGH LEVEL PROGRAM Node Type : ⭐ ️ HIGH L…" at bounding box center [609, 293] width 792 height 493
click at [568, 249] on div "Cnsltdr 01 PRODUCTION Node Type : ⭐ ️ HIGH LEVEL PROGRAM Node Type : ⭐ ️ HIGH L…" at bounding box center [609, 293] width 792 height 493
click at [566, 215] on icon "🚀" at bounding box center [566, 218] width 12 height 10
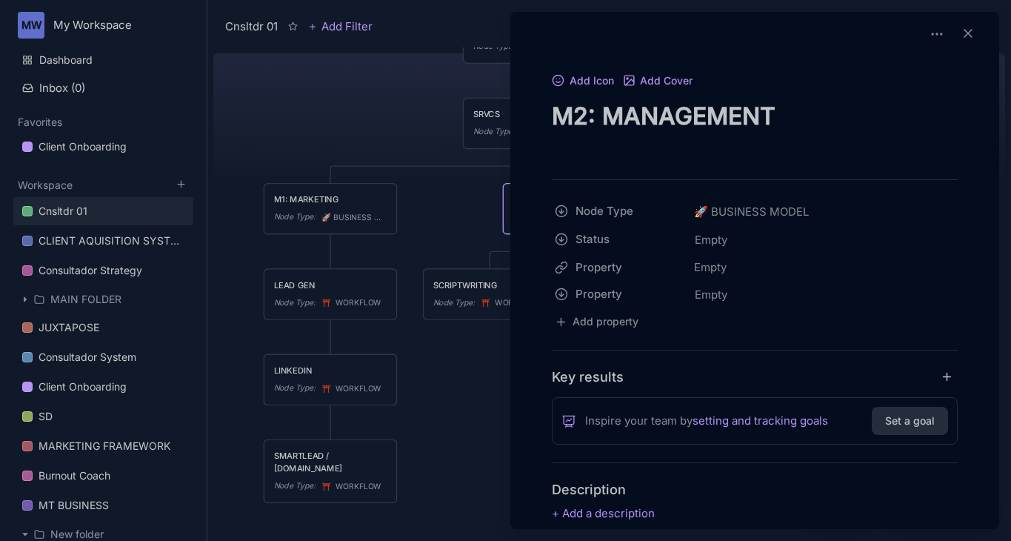
click at [482, 248] on div at bounding box center [505, 270] width 1011 height 541
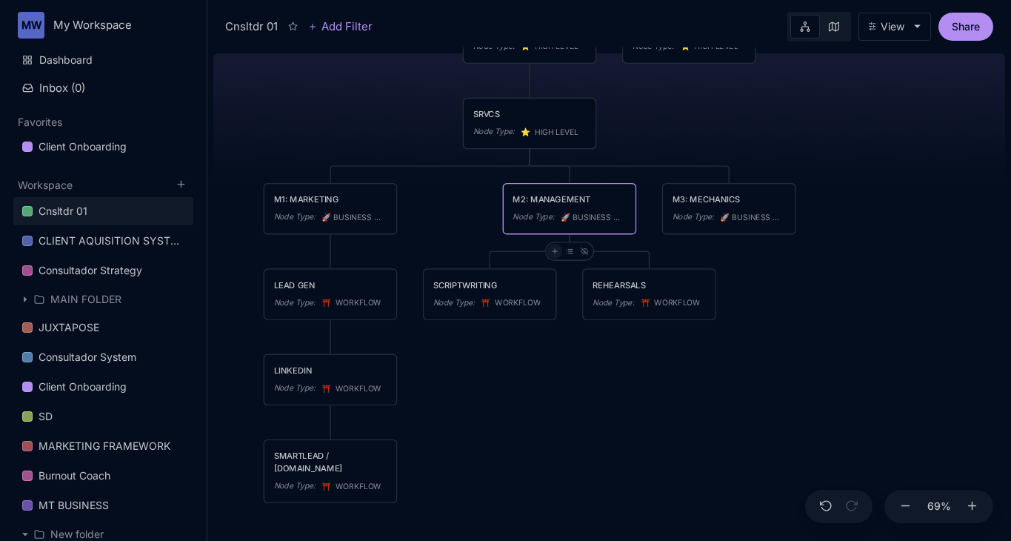
click at [558, 253] on div at bounding box center [554, 251] width 15 height 15
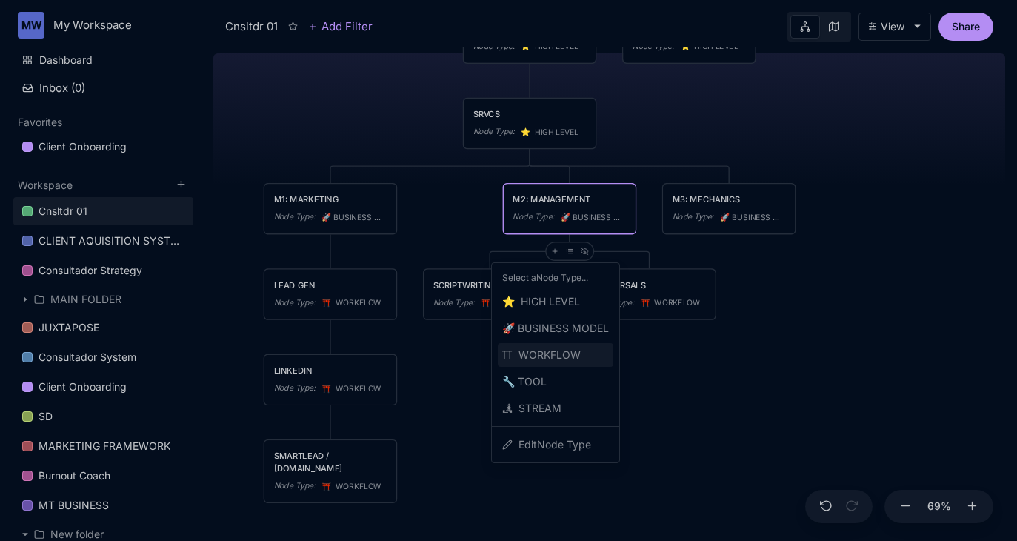
click at [554, 352] on span "⛩ ️ WORKFLOW" at bounding box center [541, 355] width 78 height 18
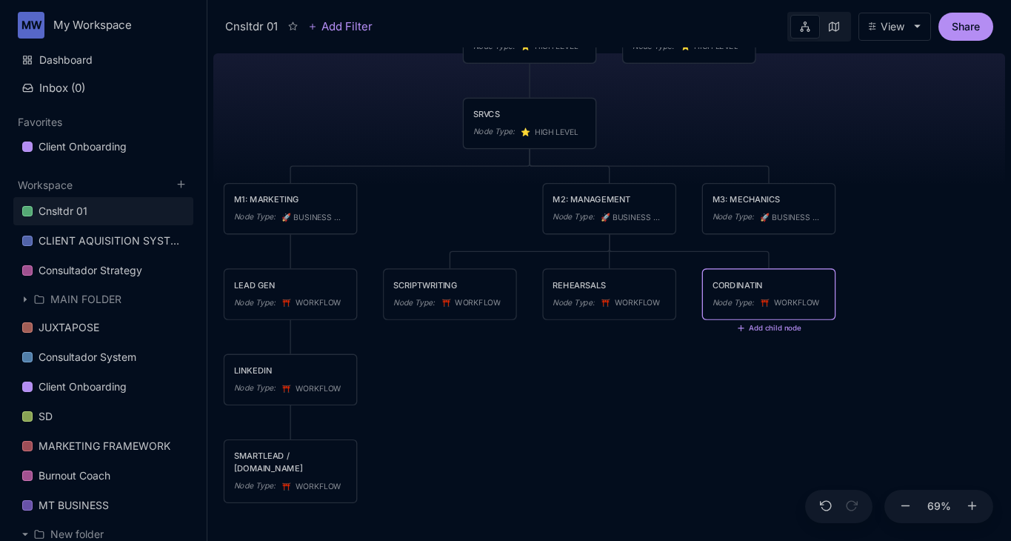
type textarea "CORDINATING"
click at [574, 445] on div "Cnsltdr 01 PRODUCTION Node Type : ⭐ ️ HIGH LEVEL PROGRAM Node Type : ⭐ ️ HIGH L…" at bounding box center [609, 293] width 792 height 493
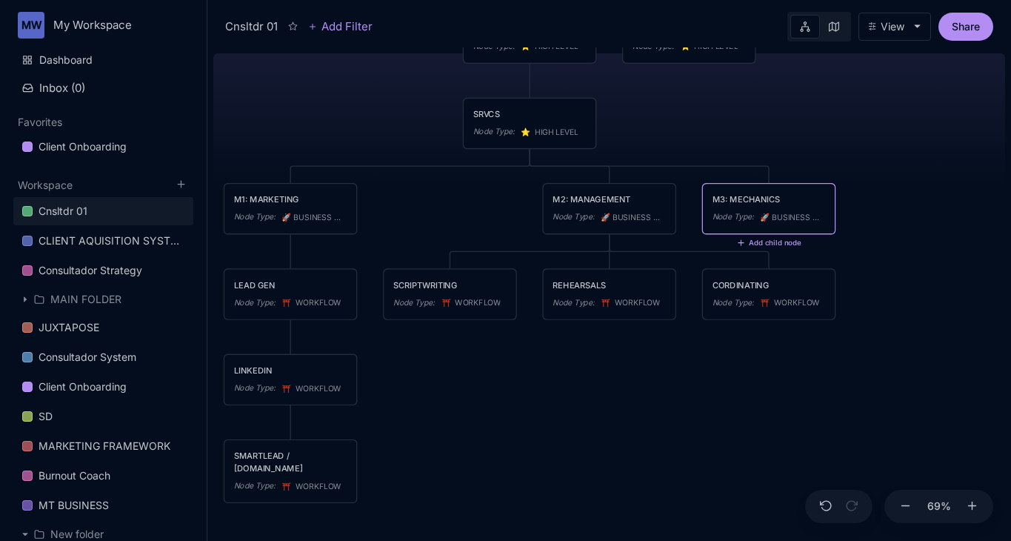
click at [742, 244] on icon at bounding box center [740, 242] width 9 height 9
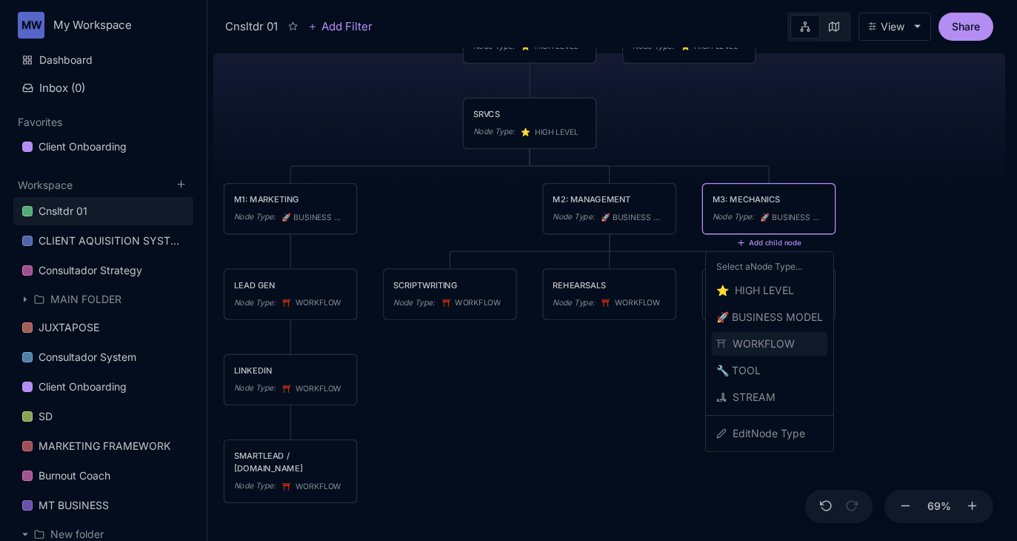
click at [749, 342] on span "⛩ ️ WORKFLOW" at bounding box center [755, 344] width 78 height 18
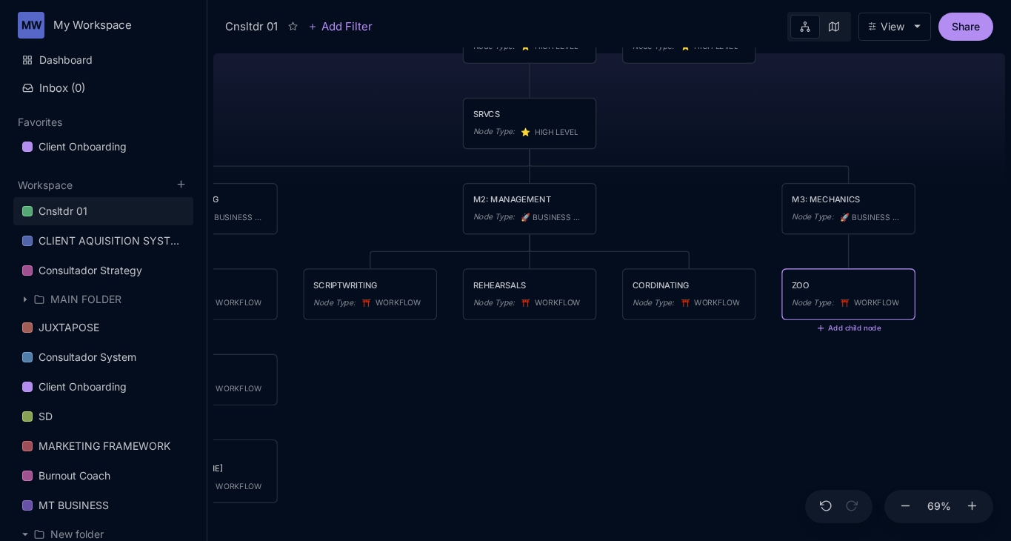
type textarea "ZOOM"
click at [834, 254] on icon at bounding box center [832, 250] width 7 height 7
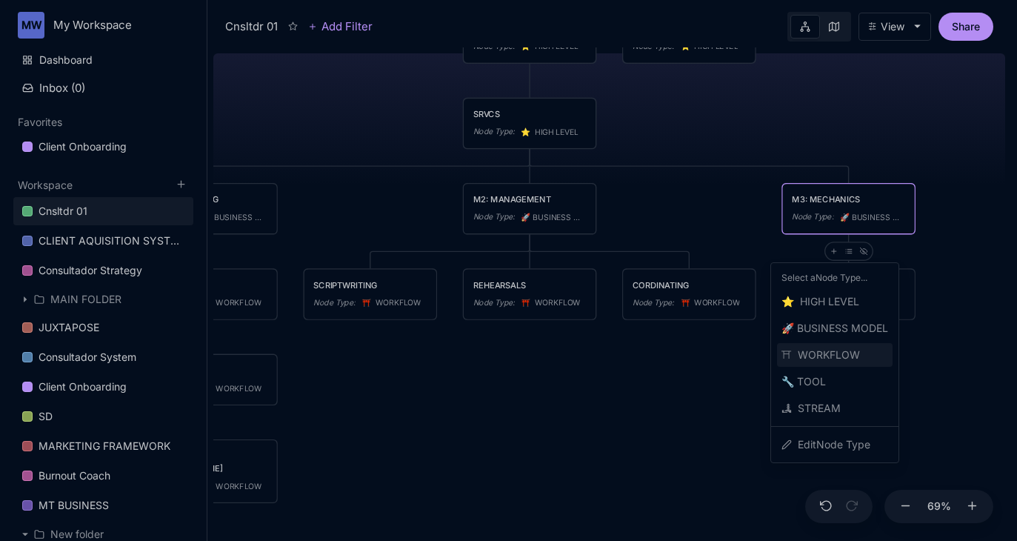
click at [829, 358] on span "⛩ ️ WORKFLOW" at bounding box center [820, 355] width 78 height 18
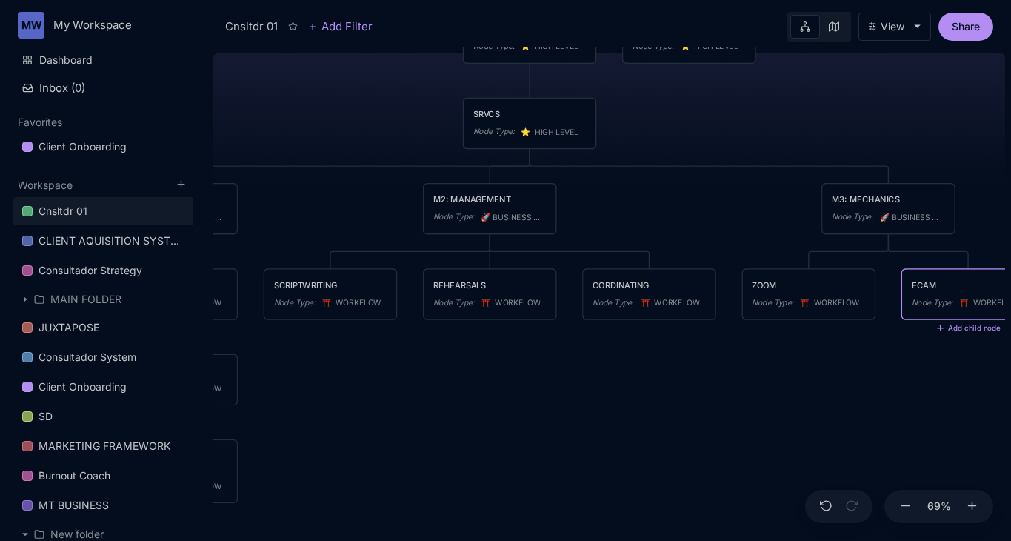
type textarea "ECAMM"
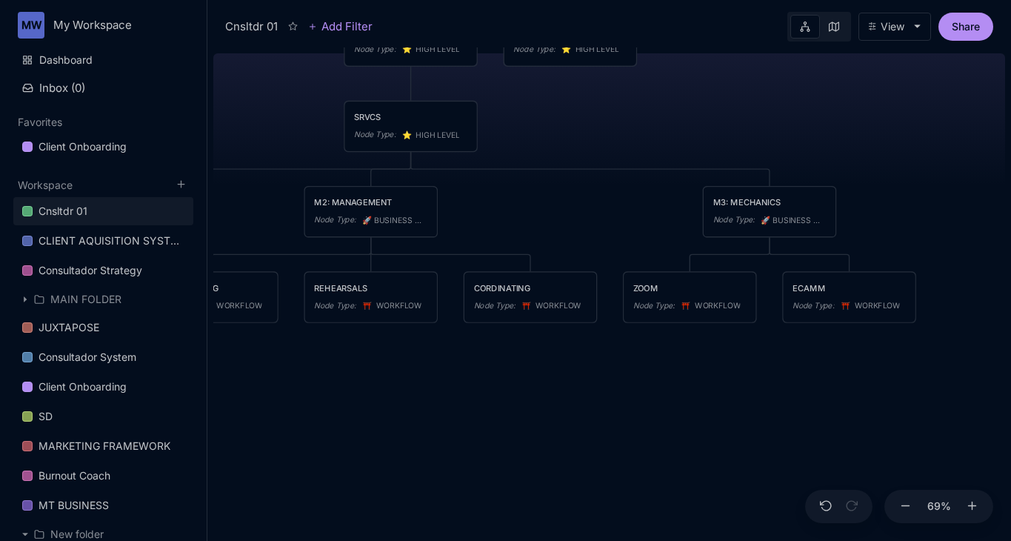
click at [768, 248] on div "Cnsltdr 01 PRODUCTION Node Type : ⭐ ️ HIGH LEVEL PROGRAM Node Type : ⭐ ️ HIGH L…" at bounding box center [609, 293] width 792 height 493
click at [754, 251] on icon at bounding box center [754, 253] width 7 height 7
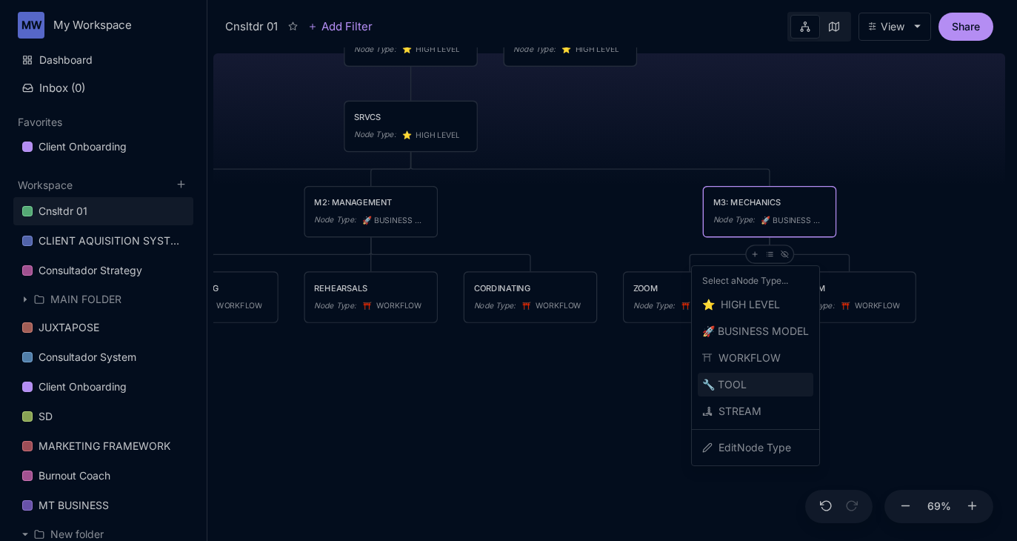
click at [753, 384] on div "🔧 TOOL" at bounding box center [755, 384] width 116 height 24
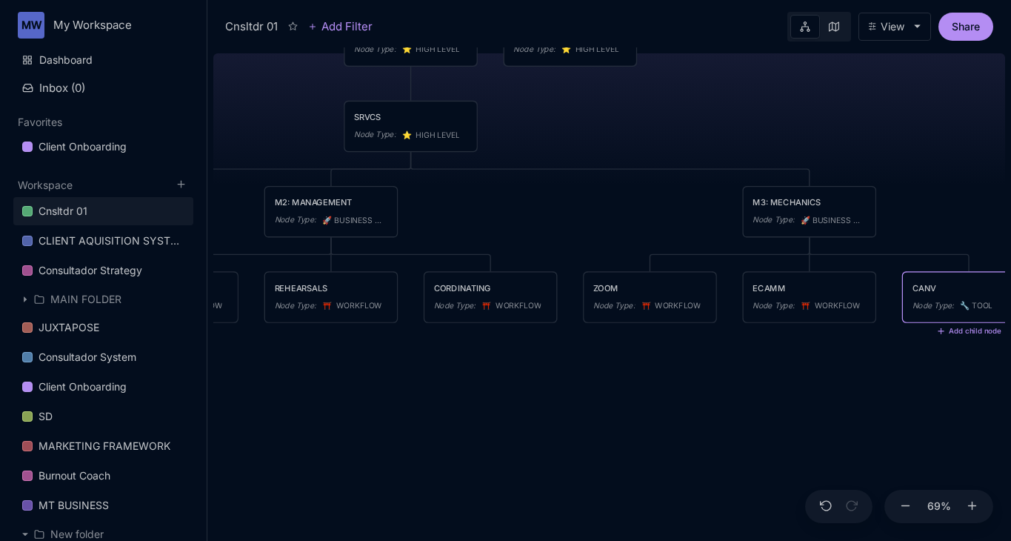
type textarea "CANVA"
click at [705, 446] on div "Cnsltdr 01 PRODUCTION Node Type : ⭐ ️ HIGH LEVEL PROGRAM Node Type : ⭐ ️ HIGH L…" at bounding box center [609, 293] width 792 height 493
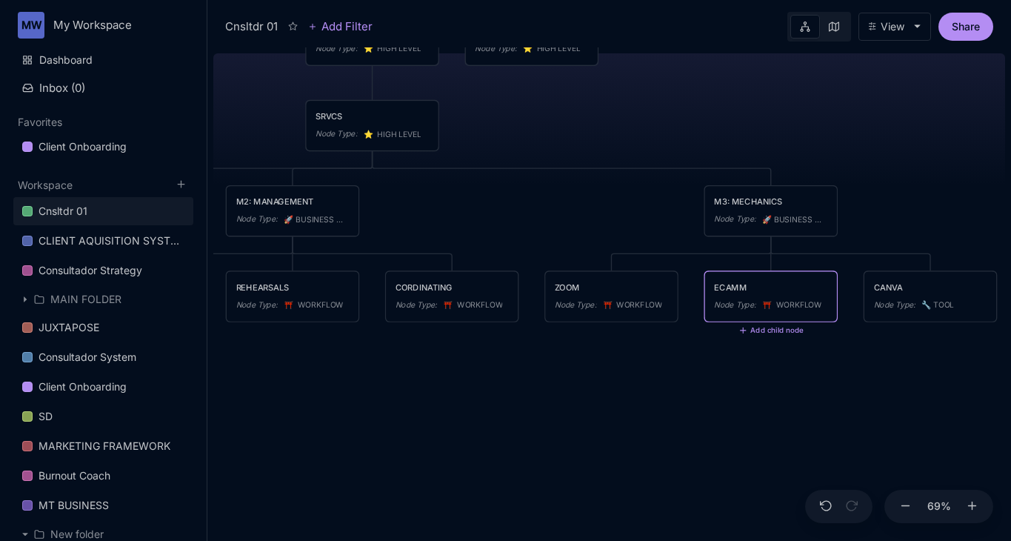
click at [799, 298] on div "⛩ ️ WORKFLOW" at bounding box center [792, 304] width 60 height 13
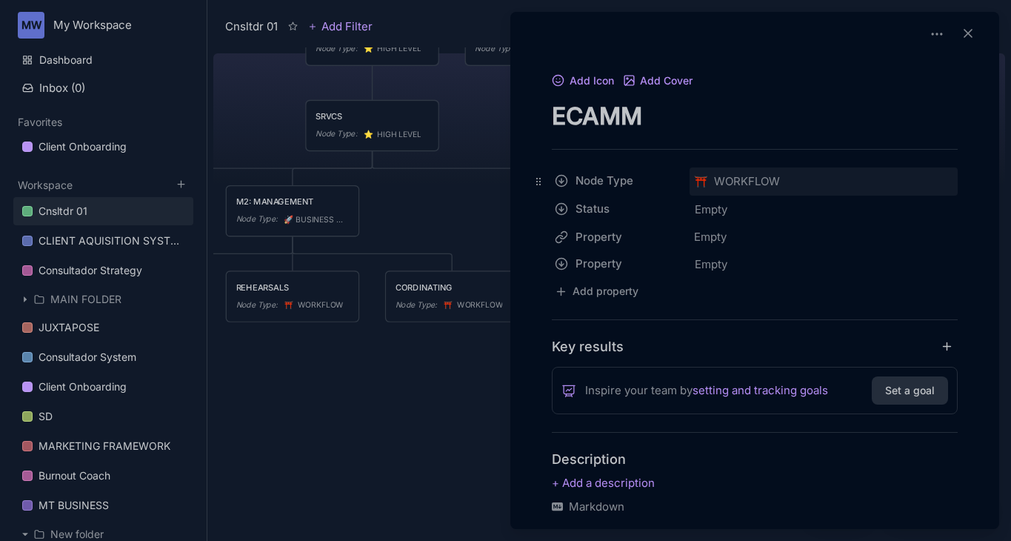
click at [720, 184] on span "⛩ ️ WORKFLOW" at bounding box center [737, 182] width 86 height 18
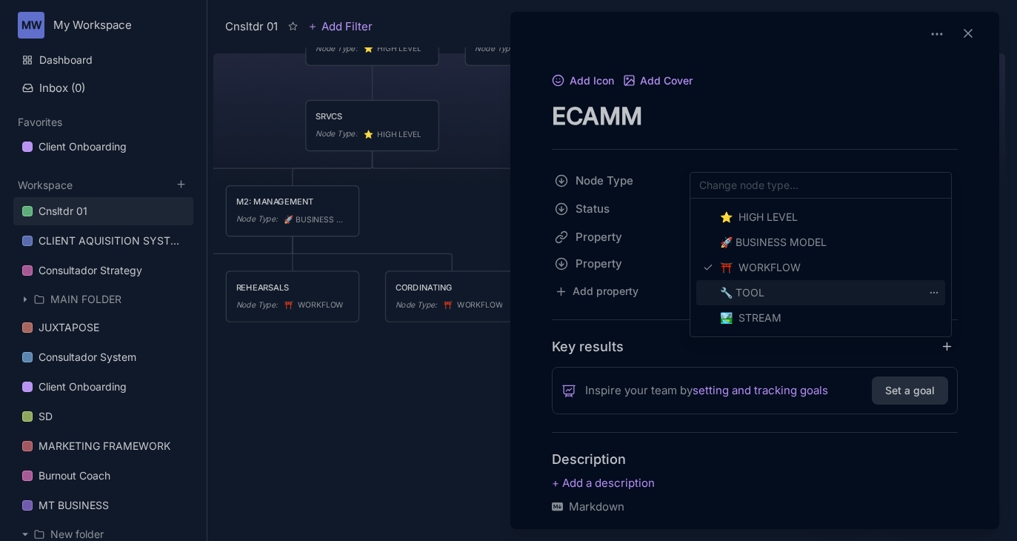
click at [755, 290] on span "🔧 TOOL" at bounding box center [742, 293] width 44 height 18
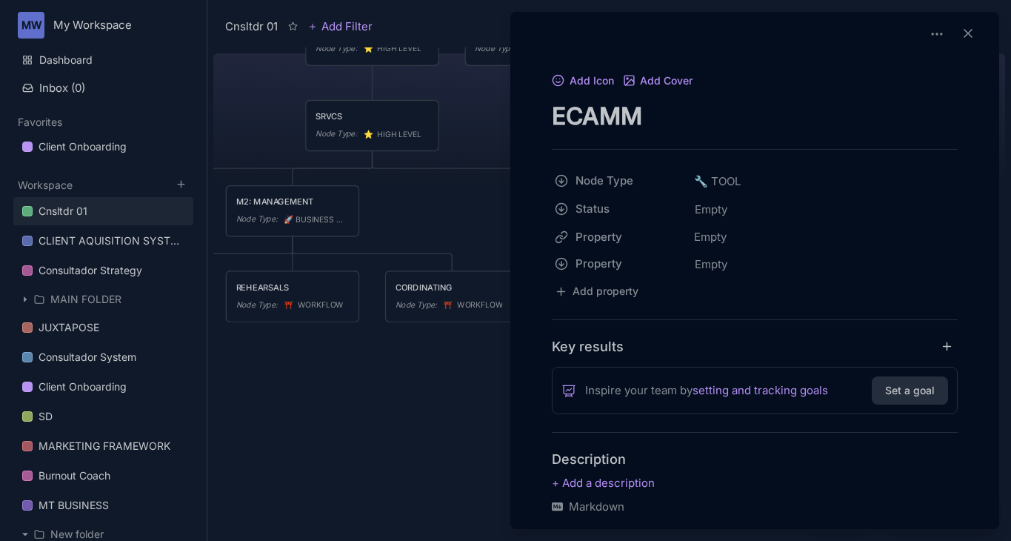
click at [423, 342] on div at bounding box center [505, 270] width 1011 height 541
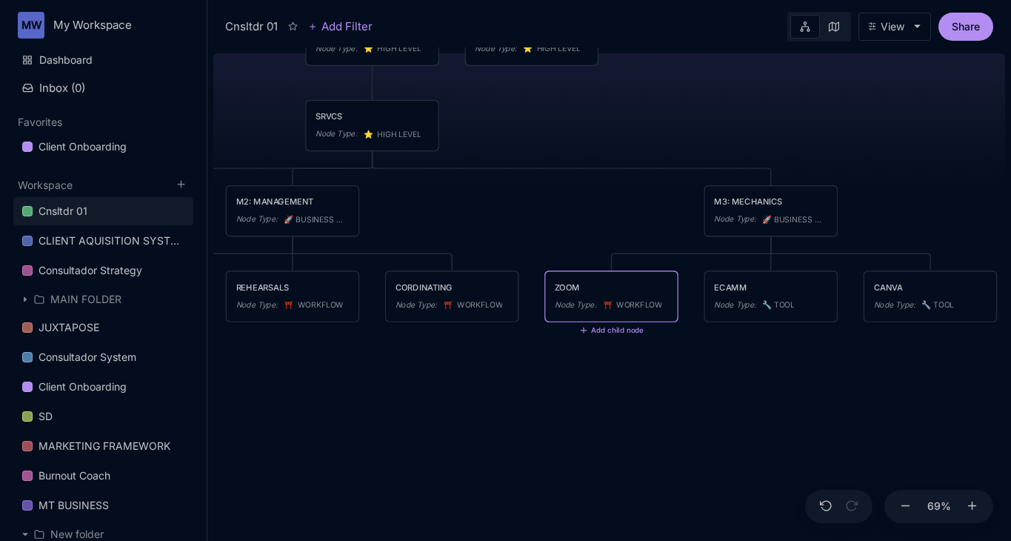
click at [649, 307] on span "⛩ ️ WORKFLOW" at bounding box center [633, 305] width 60 height 13
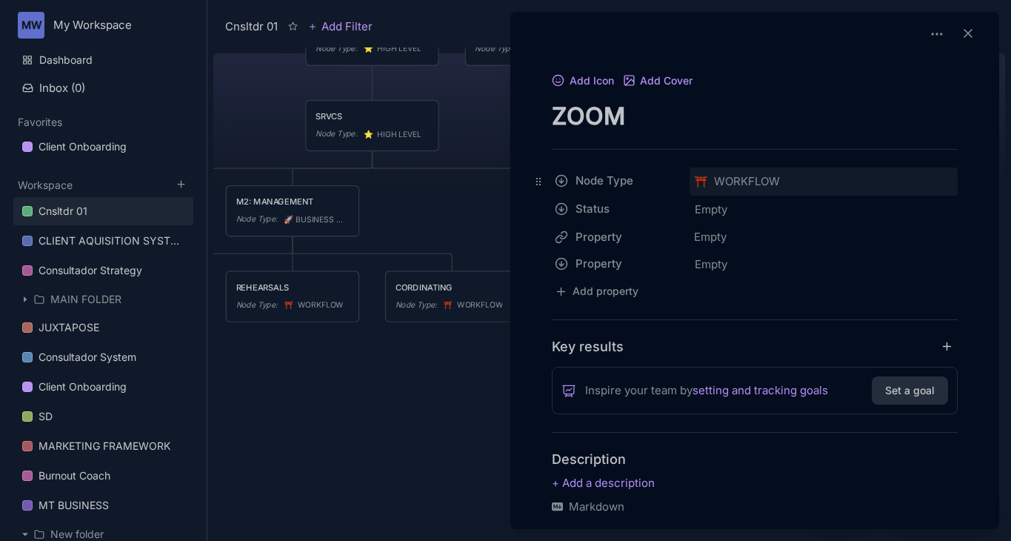
click at [732, 184] on span "⛩ ️ WORKFLOW" at bounding box center [737, 182] width 86 height 18
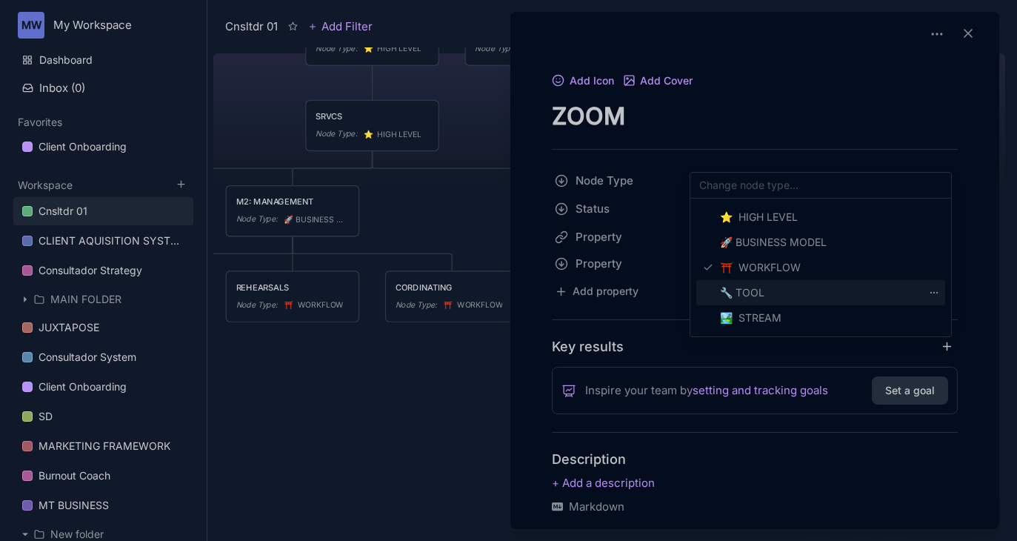
click at [756, 293] on span "🔧 TOOL" at bounding box center [742, 293] width 44 height 18
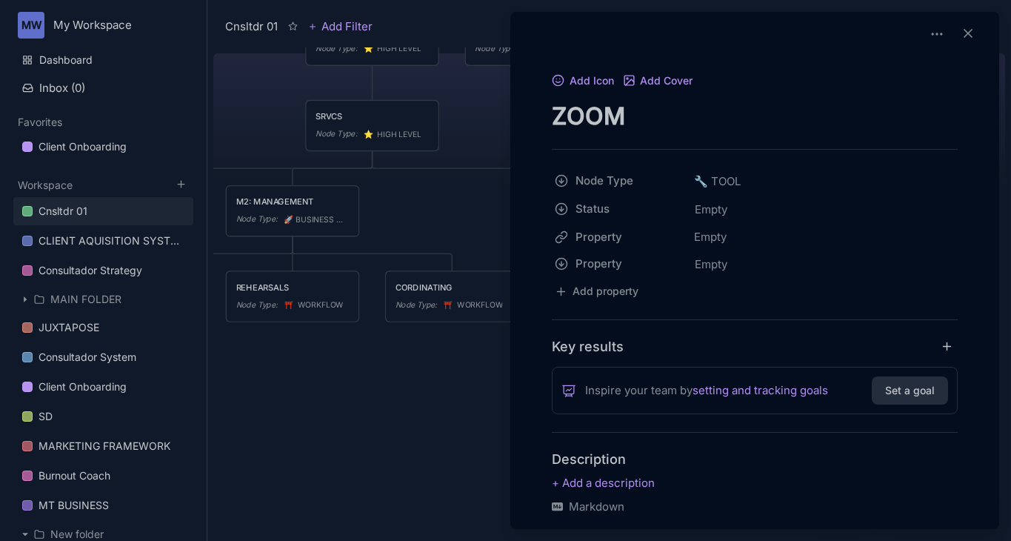
click at [486, 349] on div at bounding box center [505, 270] width 1011 height 541
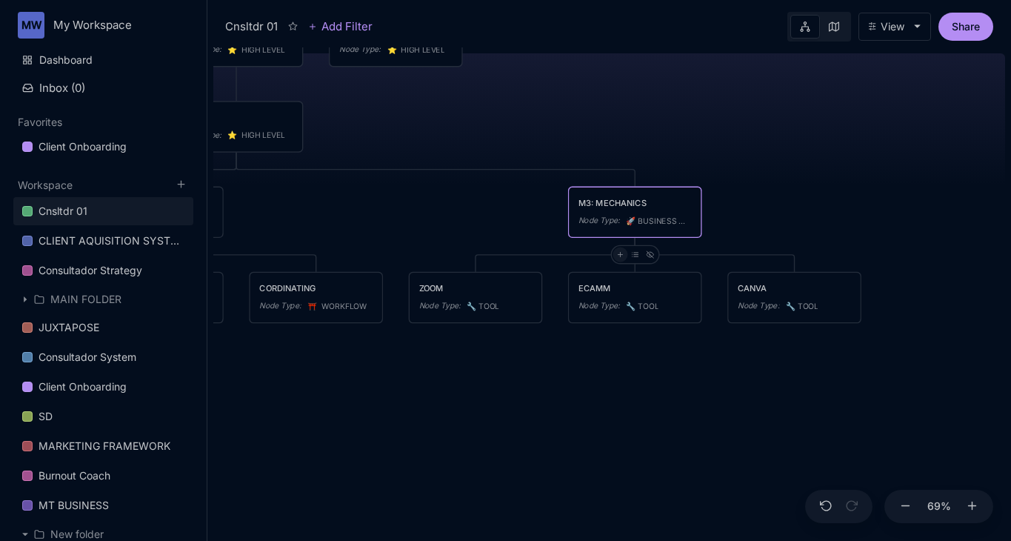
click at [621, 252] on icon at bounding box center [619, 253] width 7 height 7
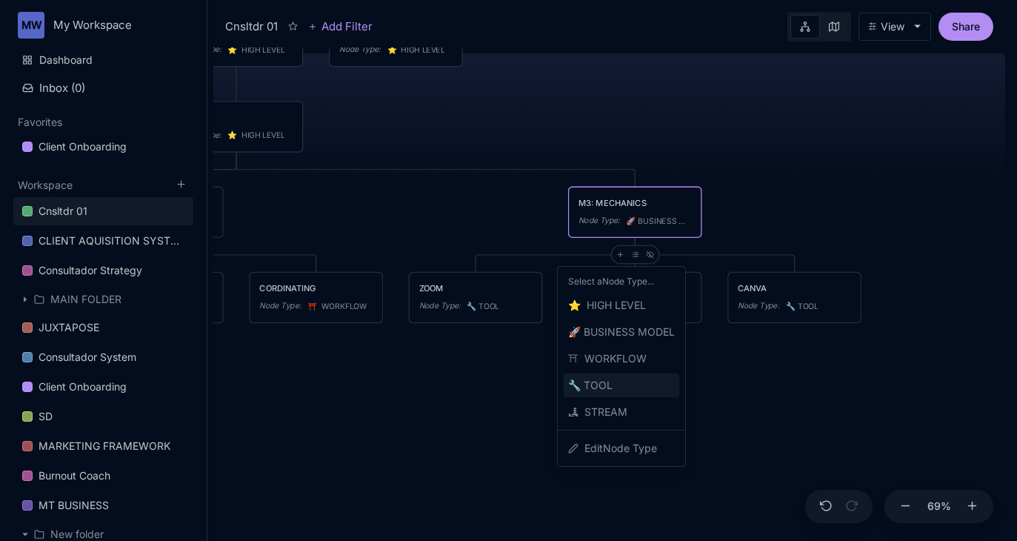
click at [624, 377] on div "🔧 TOOL" at bounding box center [621, 385] width 116 height 24
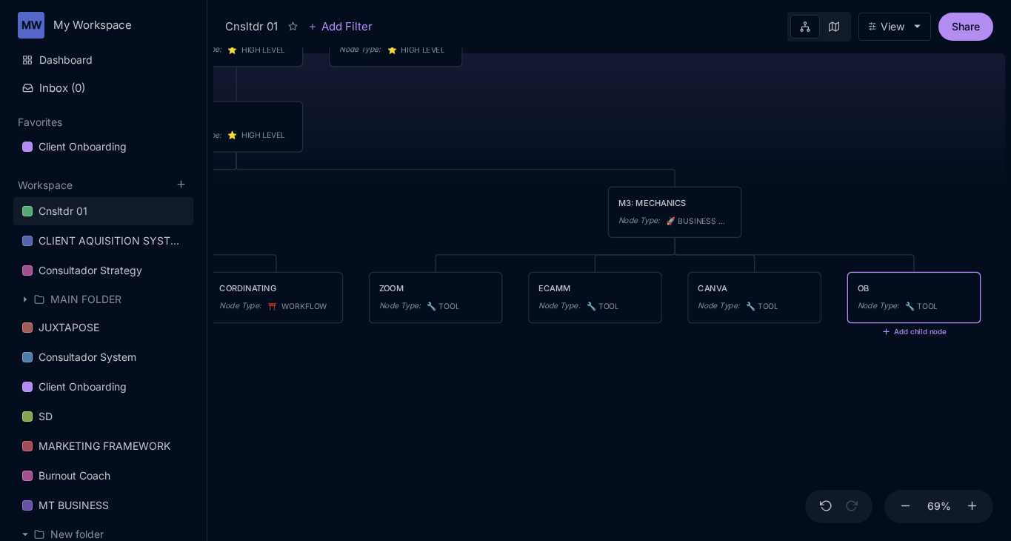
type textarea "OBX"
click at [881, 286] on div "OBX" at bounding box center [913, 288] width 113 height 13
click at [881, 286] on div "Cnsltdr 01 Add Filter View Share OBX Node Type : 🔧 TOOL Add child node Cnsltdr …" at bounding box center [608, 270] width 803 height 541
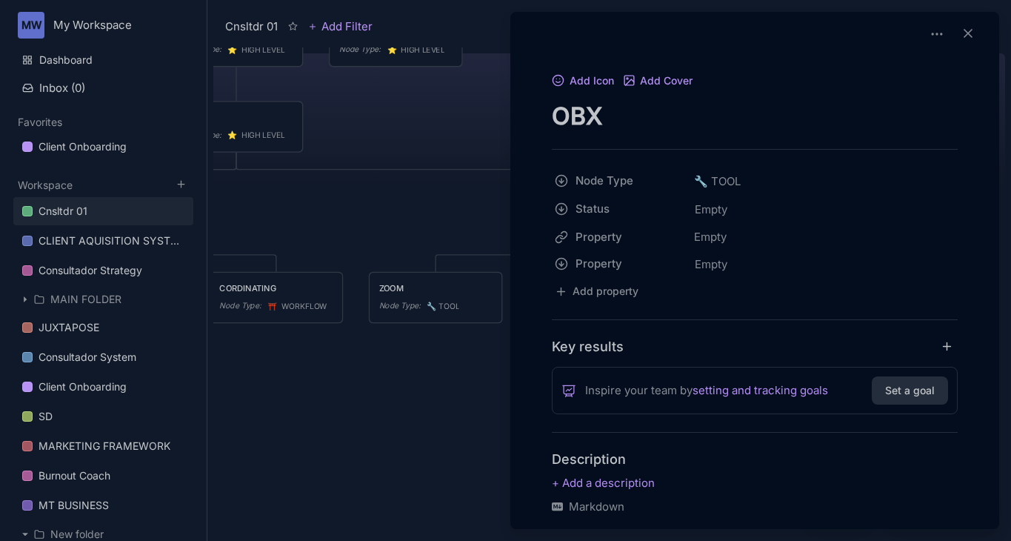
click at [606, 130] on textarea "OBX" at bounding box center [755, 116] width 406 height 30
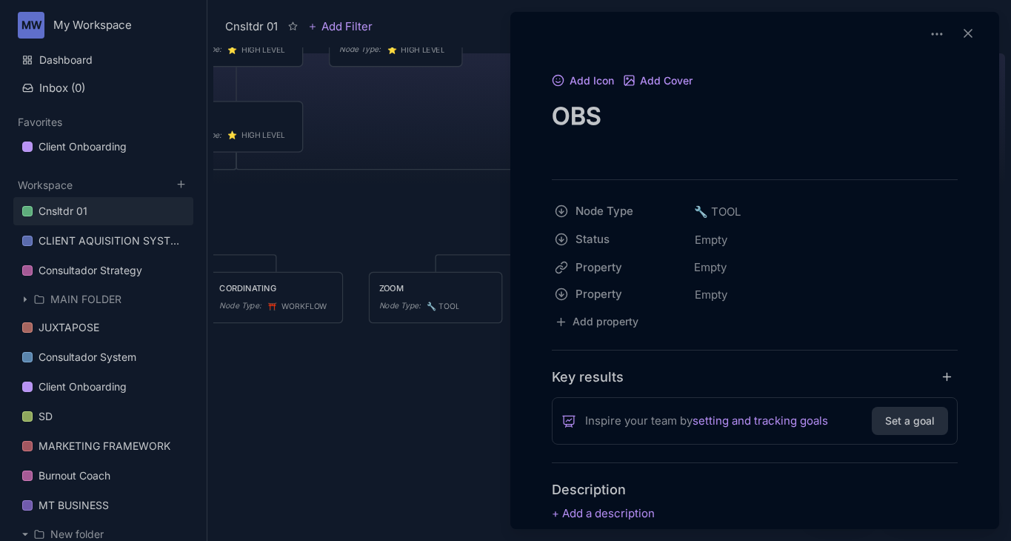
type textarea "OBS"
click at [250, 225] on div at bounding box center [505, 270] width 1011 height 541
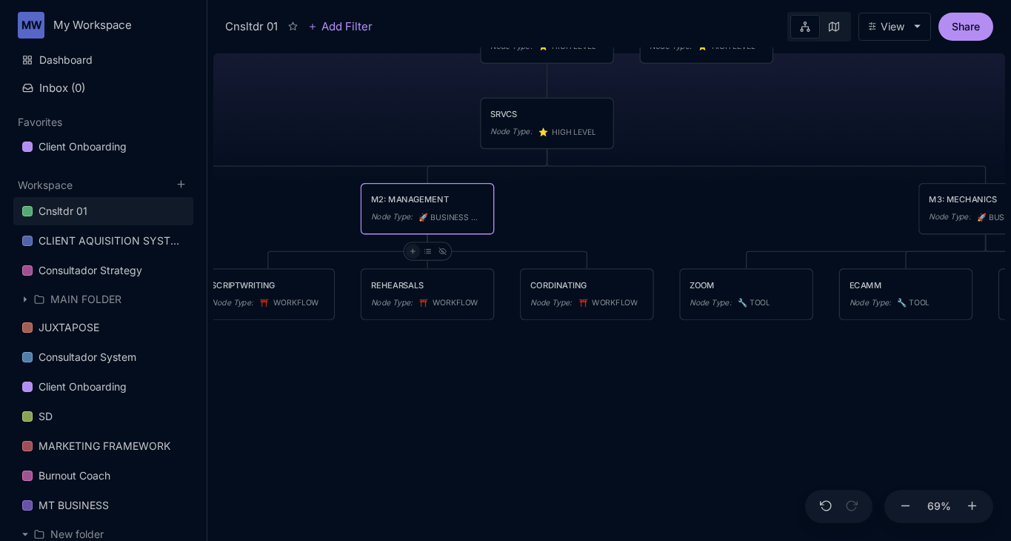
click at [415, 250] on icon at bounding box center [412, 250] width 7 height 7
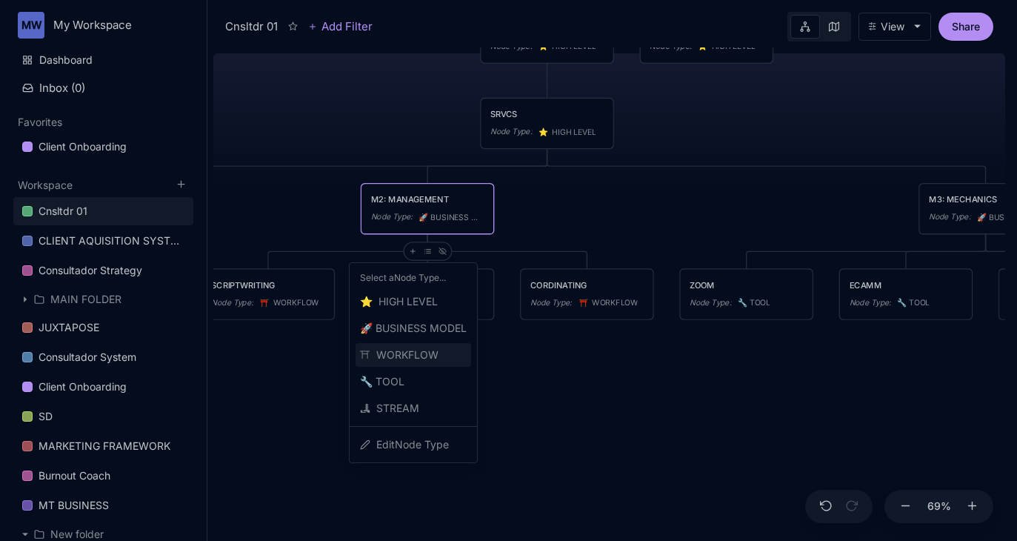
click at [426, 347] on span "⛩ ️ WORKFLOW" at bounding box center [399, 355] width 78 height 18
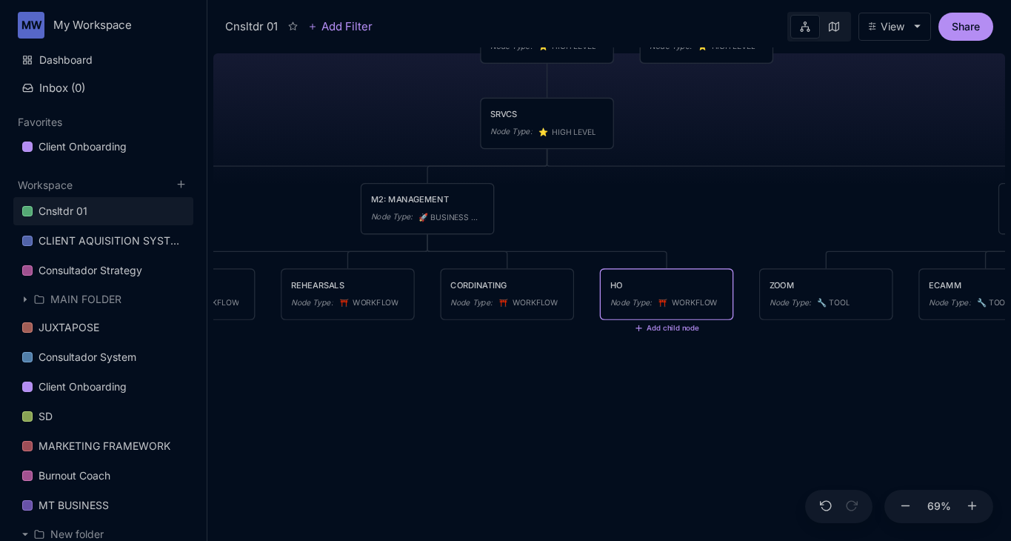
type textarea "H"
type textarea "EVENT HOSTING"
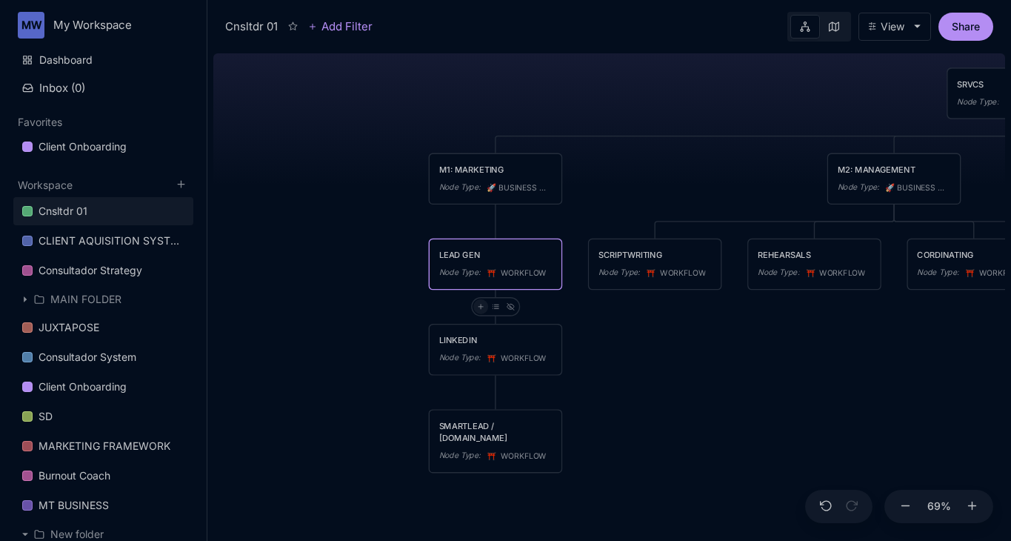
click at [477, 309] on icon at bounding box center [480, 306] width 7 height 7
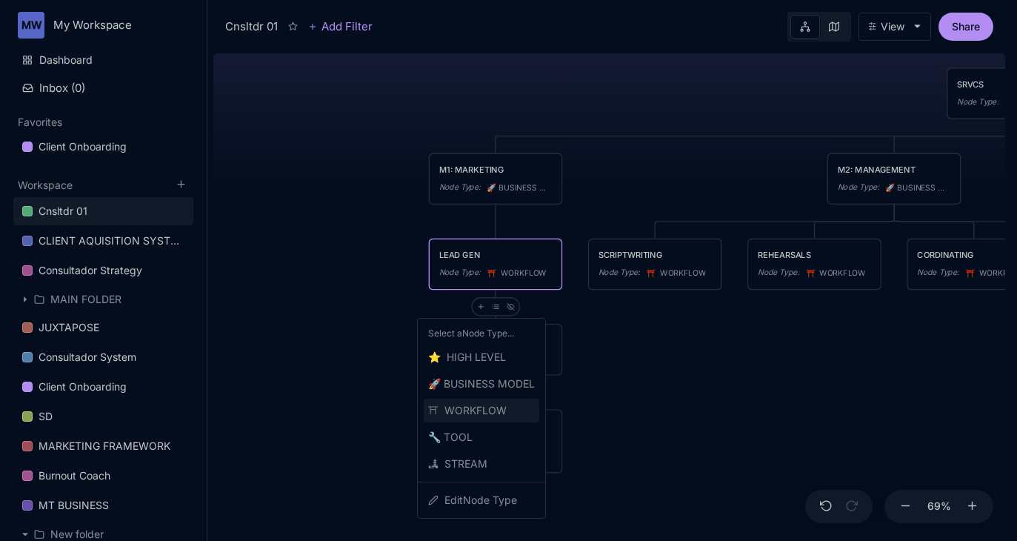
click at [492, 415] on span "⛩ ️ WORKFLOW" at bounding box center [467, 410] width 78 height 18
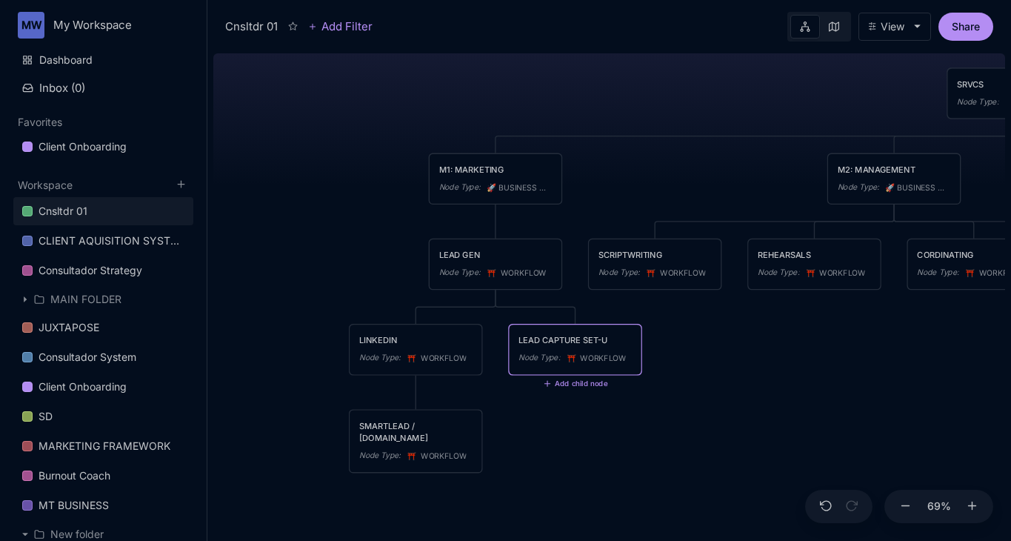
type textarea "LEAD CAPTURE SET-UP"
click at [573, 505] on div "Cnsltdr 01 PRODUCTION Node Type : ⭐ ️ HIGH LEVEL PROGRAM Node Type : ⭐ ️ HIGH L…" at bounding box center [609, 293] width 792 height 493
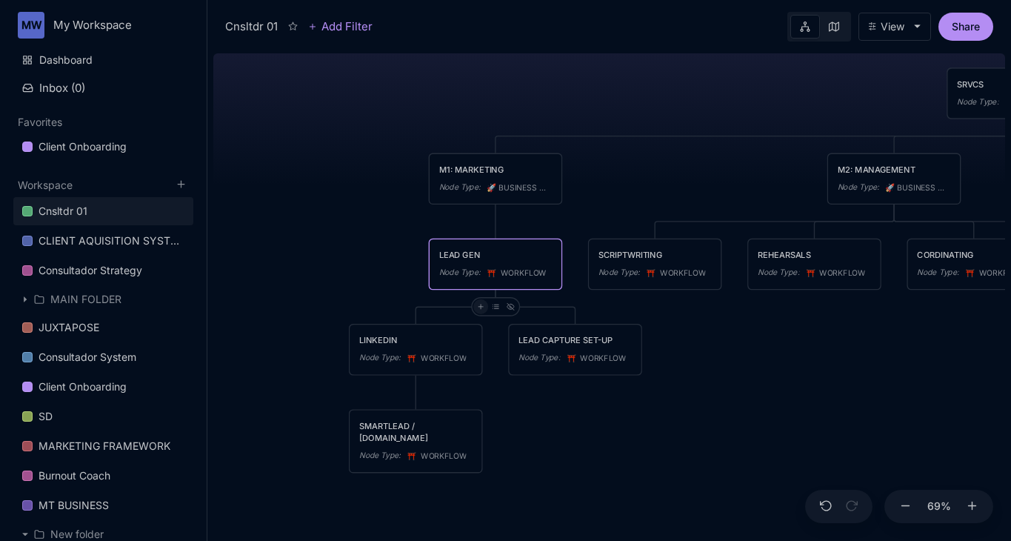
click at [479, 307] on line at bounding box center [480, 307] width 4 height 0
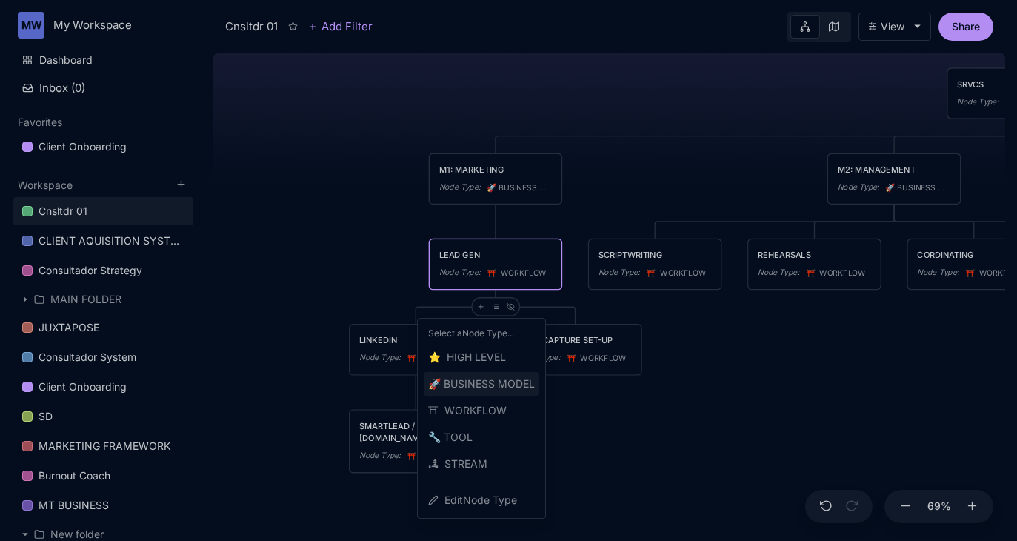
click at [505, 375] on span "🚀 BUSINESS MODEL" at bounding box center [481, 384] width 107 height 18
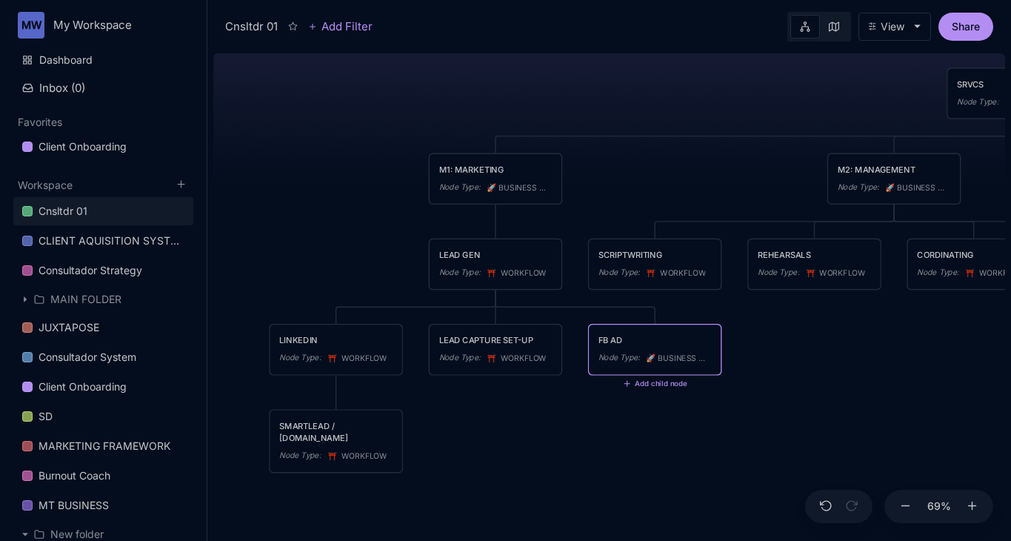
type textarea "FB ADS"
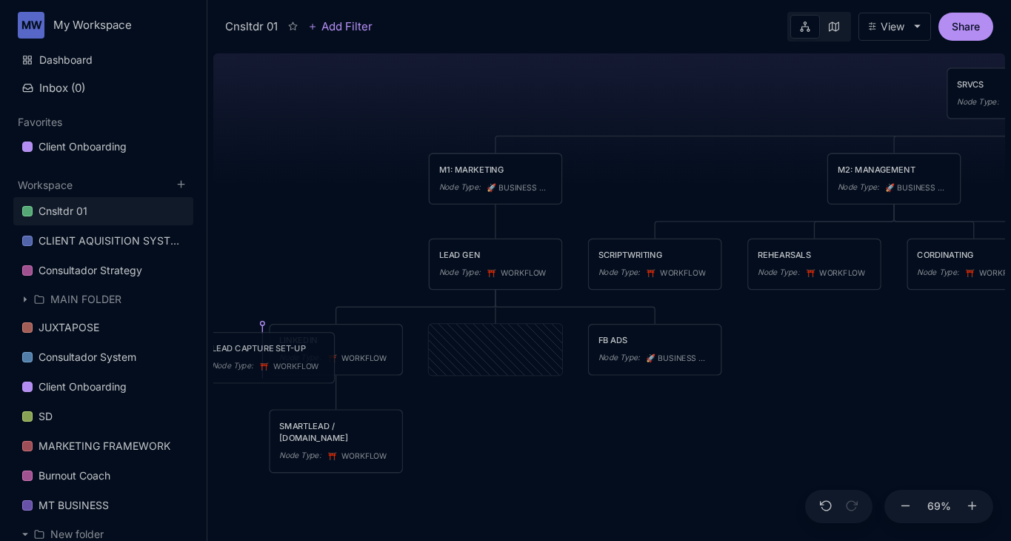
drag, startPoint x: 496, startPoint y: 351, endPoint x: 269, endPoint y: 359, distance: 227.5
click at [269, 359] on div "LEAD CAPTURE SET-UP Node Type : ⛩ ️ WORKFLOW" at bounding box center [268, 357] width 113 height 31
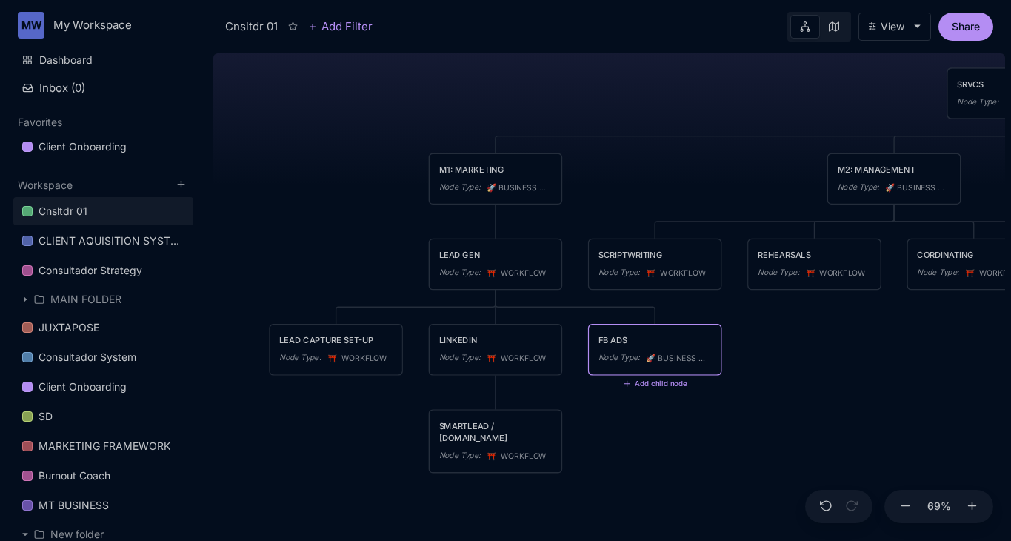
click at [665, 413] on div "Cnsltdr 01 PRODUCTION Node Type : ⭐ ️ HIGH LEVEL PROGRAM Node Type : ⭐ ️ HIGH L…" at bounding box center [609, 293] width 792 height 493
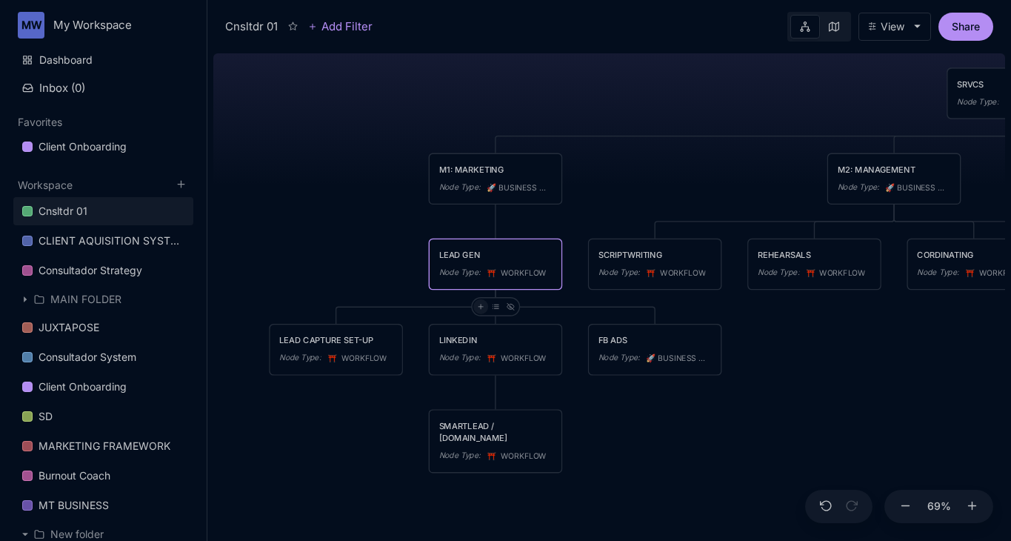
click at [479, 308] on icon at bounding box center [480, 306] width 7 height 7
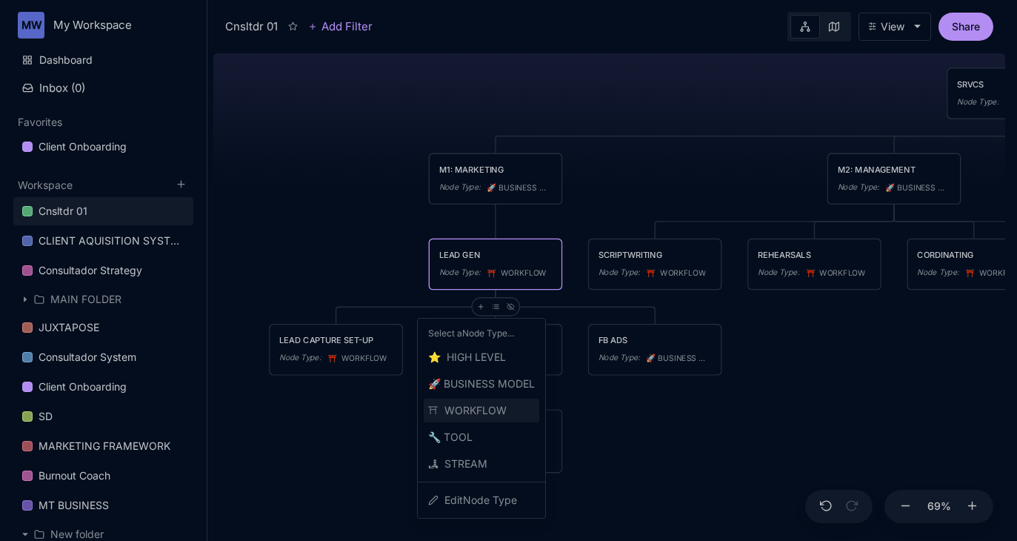
click at [486, 407] on span "⛩ ️ WORKFLOW" at bounding box center [467, 410] width 78 height 18
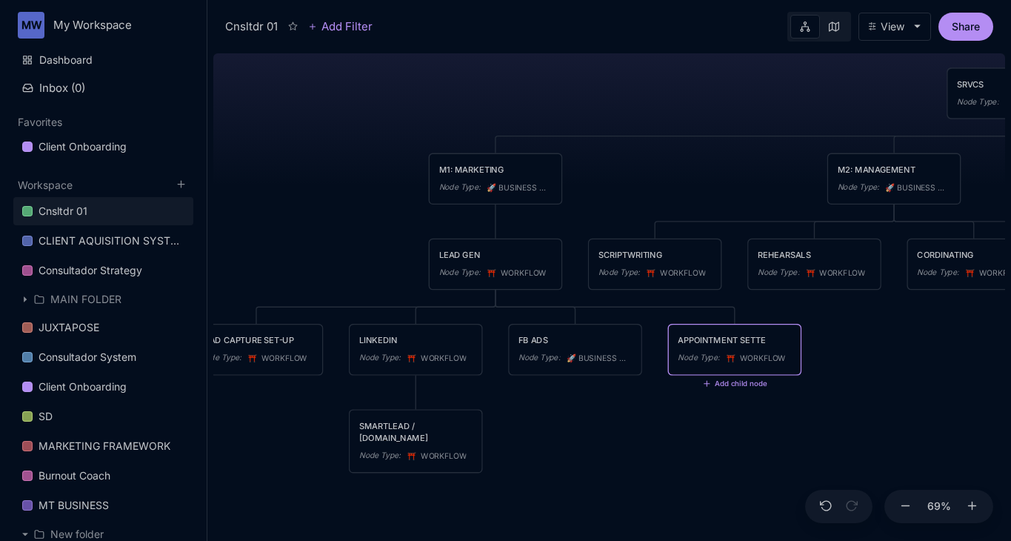
type textarea "APPOINTMENT SETTER"
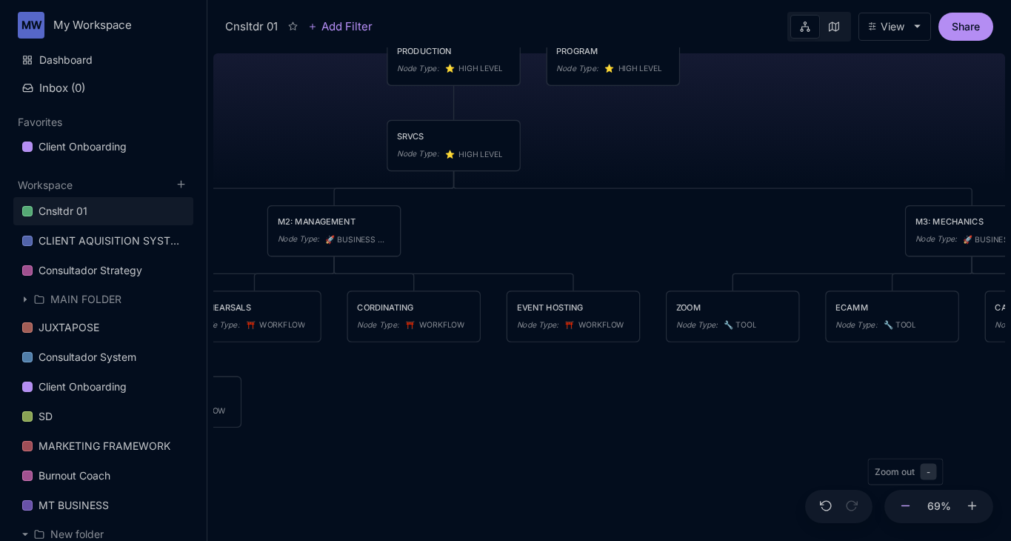
click at [903, 508] on icon at bounding box center [905, 505] width 13 height 13
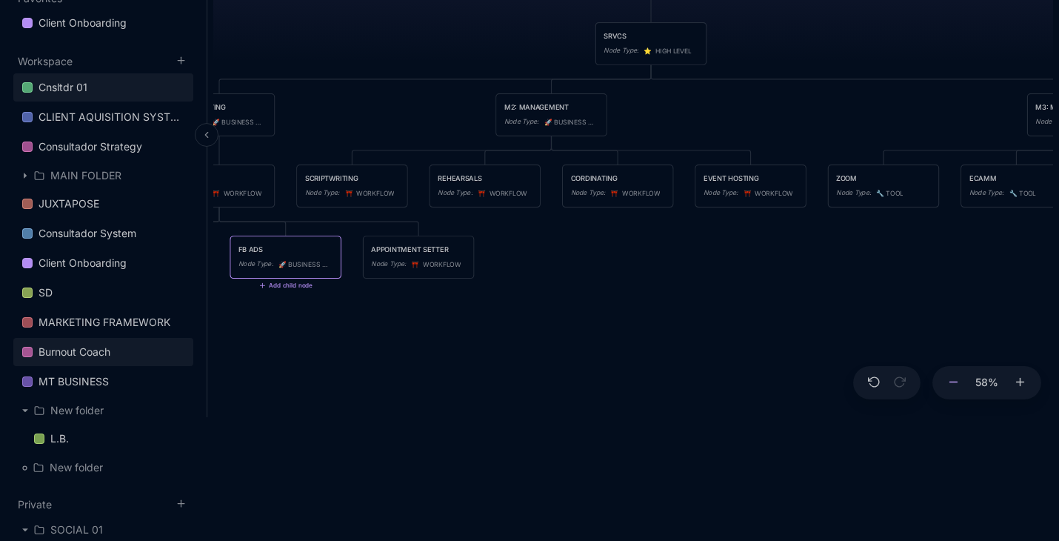
scroll to position [118, 0]
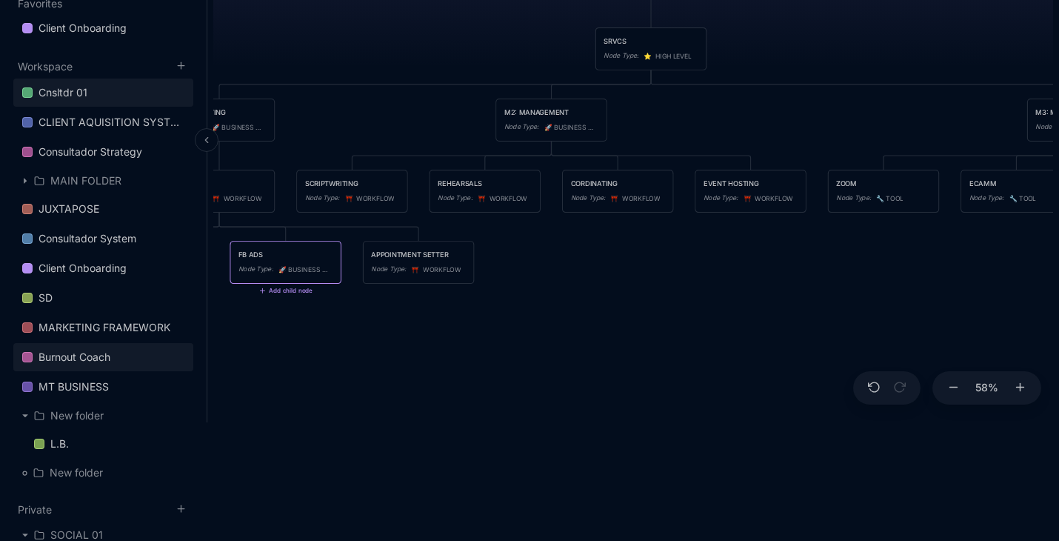
click at [74, 357] on div "Burnout Coach" at bounding box center [75, 357] width 72 height 18
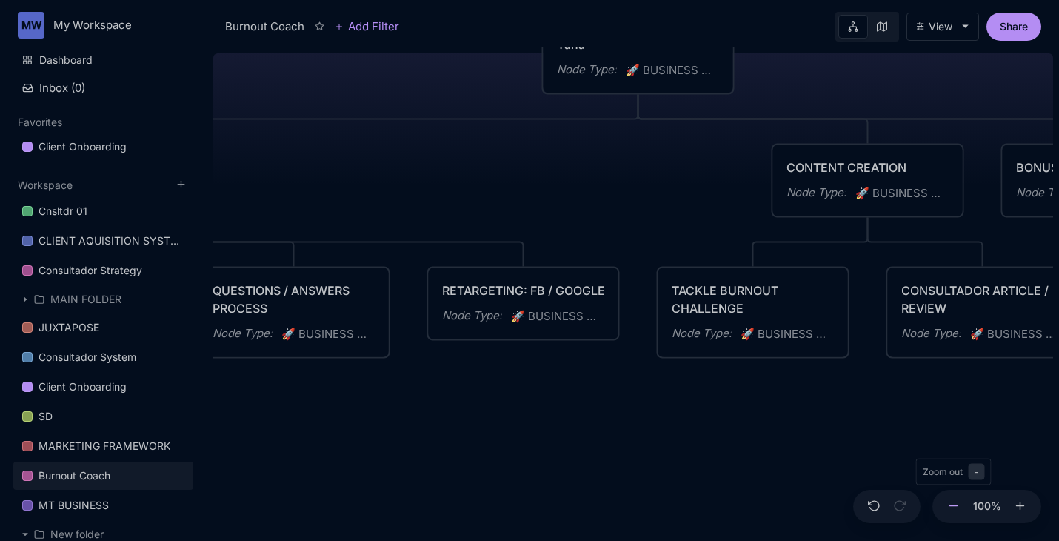
click at [949, 508] on icon at bounding box center [953, 505] width 13 height 13
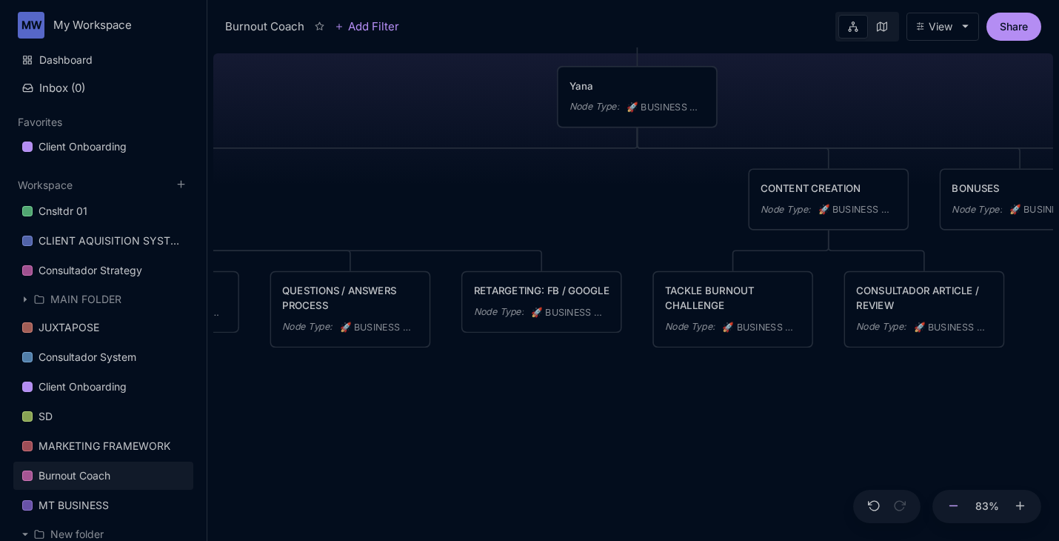
click at [949, 508] on icon at bounding box center [953, 505] width 13 height 13
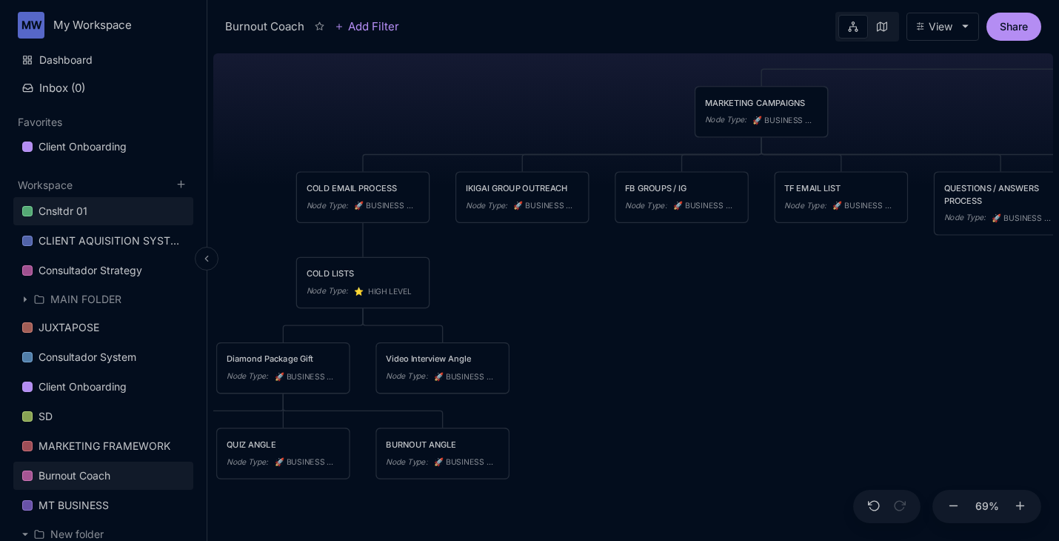
click at [83, 215] on div "Cnsltdr 01" at bounding box center [63, 211] width 49 height 18
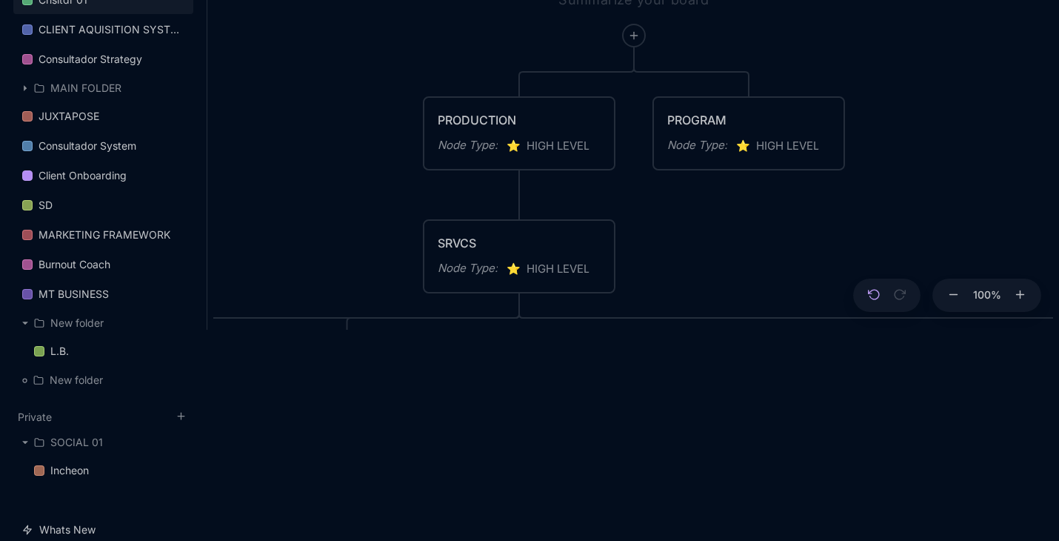
scroll to position [220, 0]
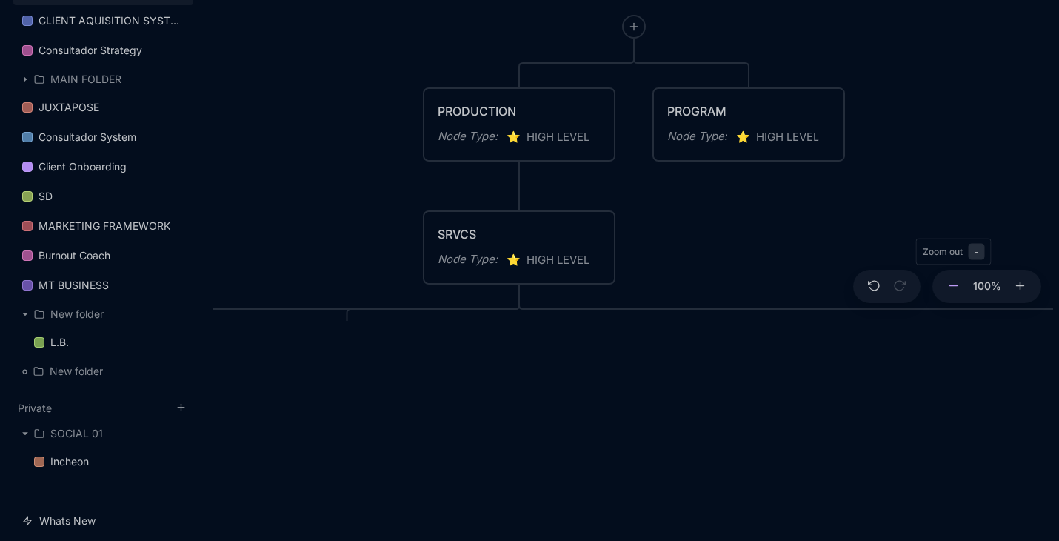
click at [955, 287] on icon at bounding box center [953, 285] width 13 height 13
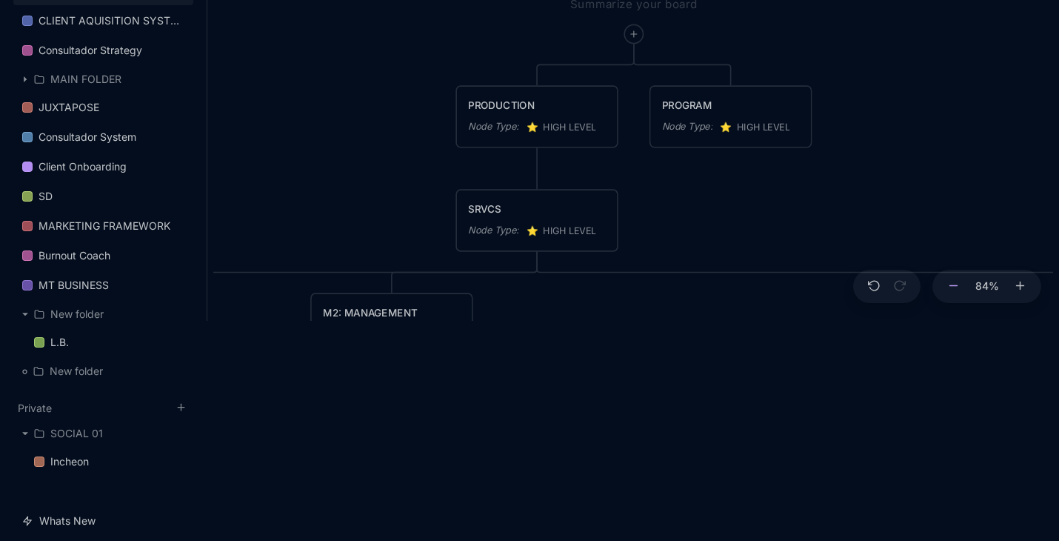
click at [955, 287] on icon at bounding box center [953, 285] width 13 height 13
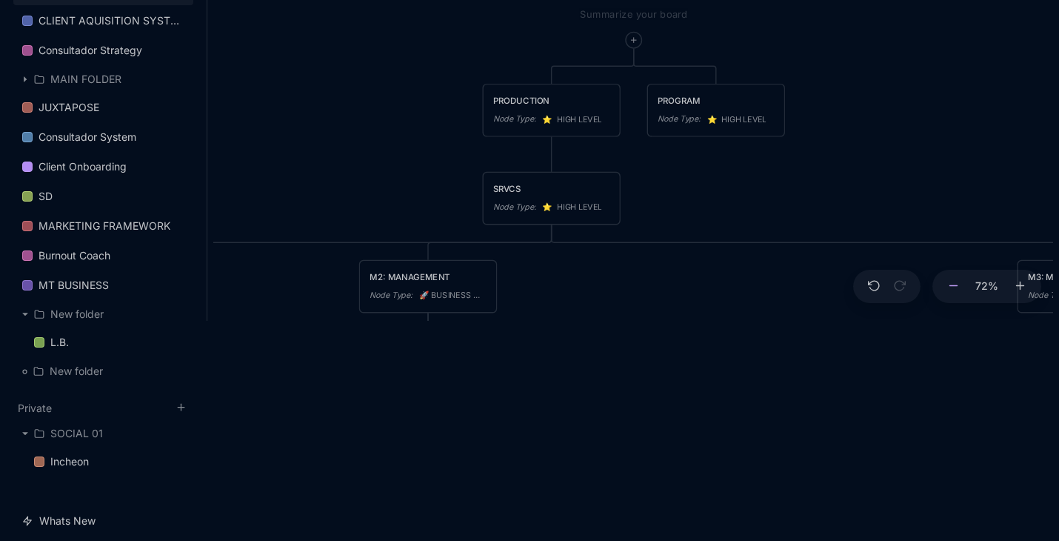
click at [955, 287] on icon at bounding box center [953, 285] width 13 height 13
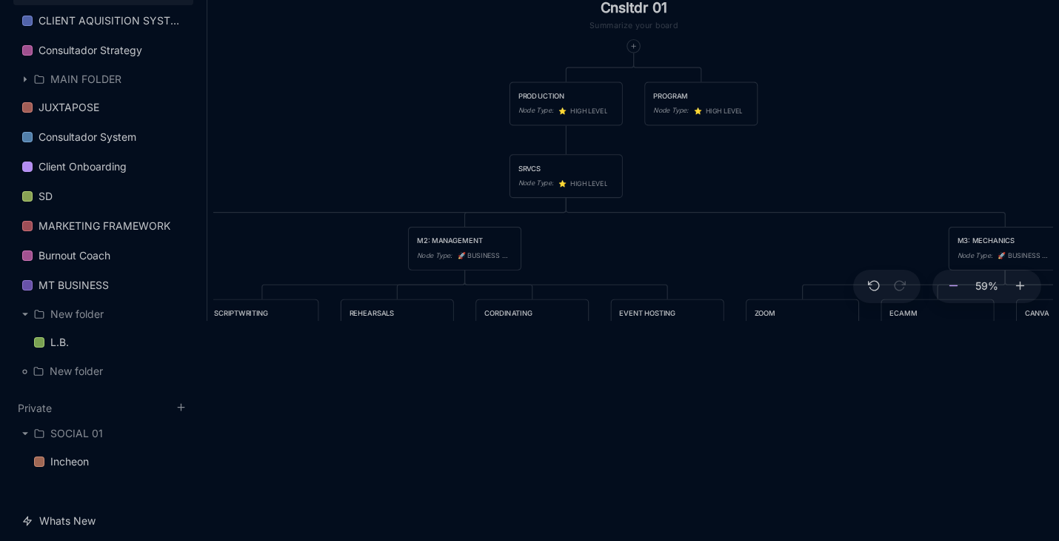
click at [955, 287] on icon at bounding box center [953, 285] width 13 height 13
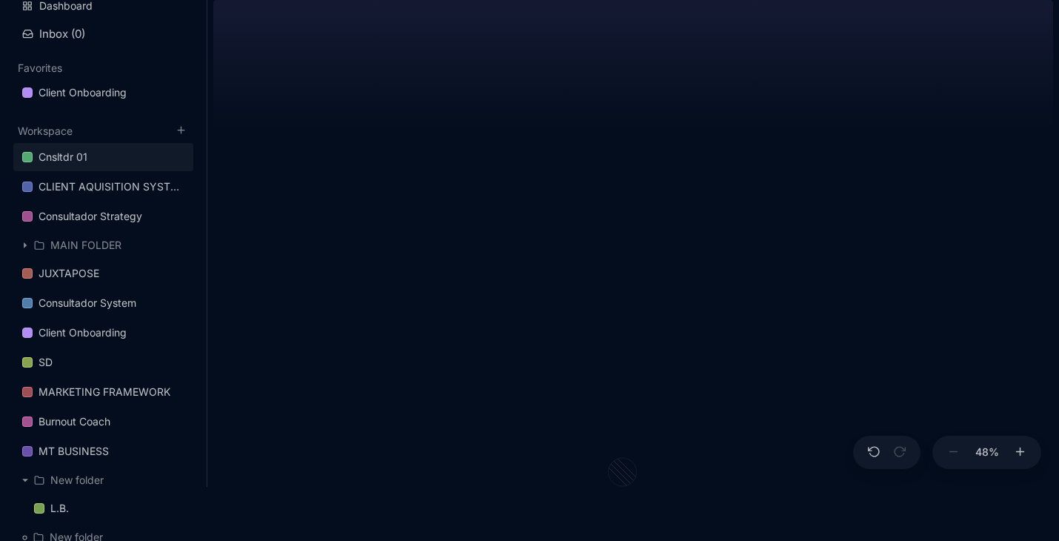
scroll to position [0, 0]
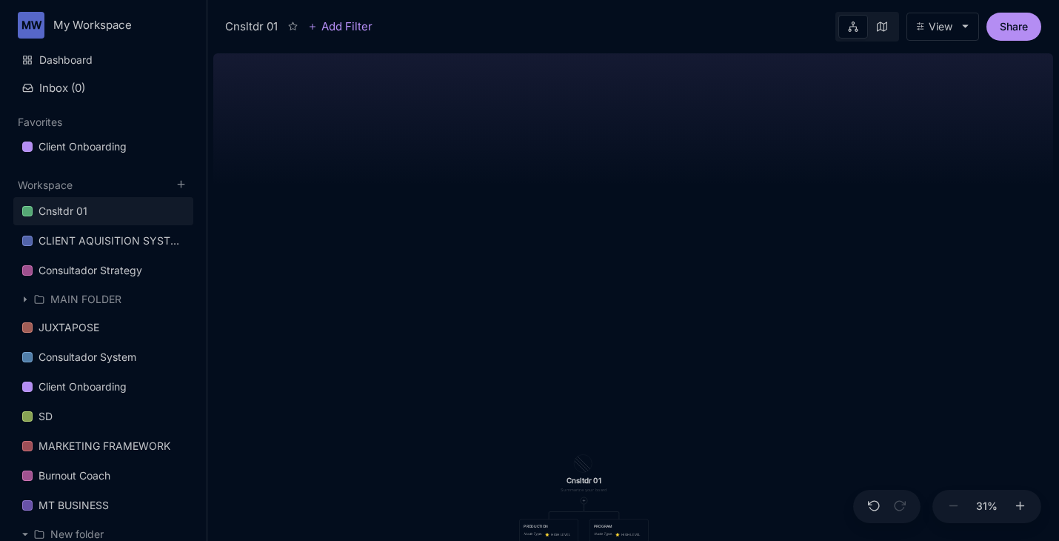
click at [515, 344] on div "Cnsltdr 01 PRODUCTION Node Type : ⭐ ️ HIGH LEVEL PROGRAM Node Type : ⭐ ️ HIGH L…" at bounding box center [633, 293] width 840 height 493
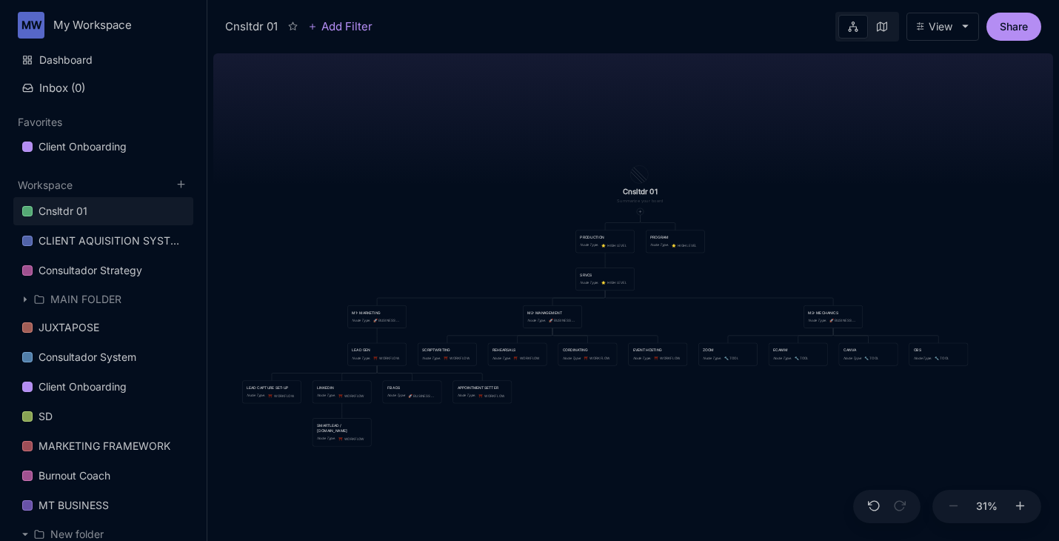
drag, startPoint x: 515, startPoint y: 344, endPoint x: 571, endPoint y: 56, distance: 294.2
click at [571, 56] on div "Cnsltdr 01 PRODUCTION Node Type : ⭐ ️ HIGH LEVEL PROGRAM Node Type : ⭐ ️ HIGH L…" at bounding box center [633, 293] width 840 height 493
click at [1017, 507] on line at bounding box center [1020, 504] width 0 height 7
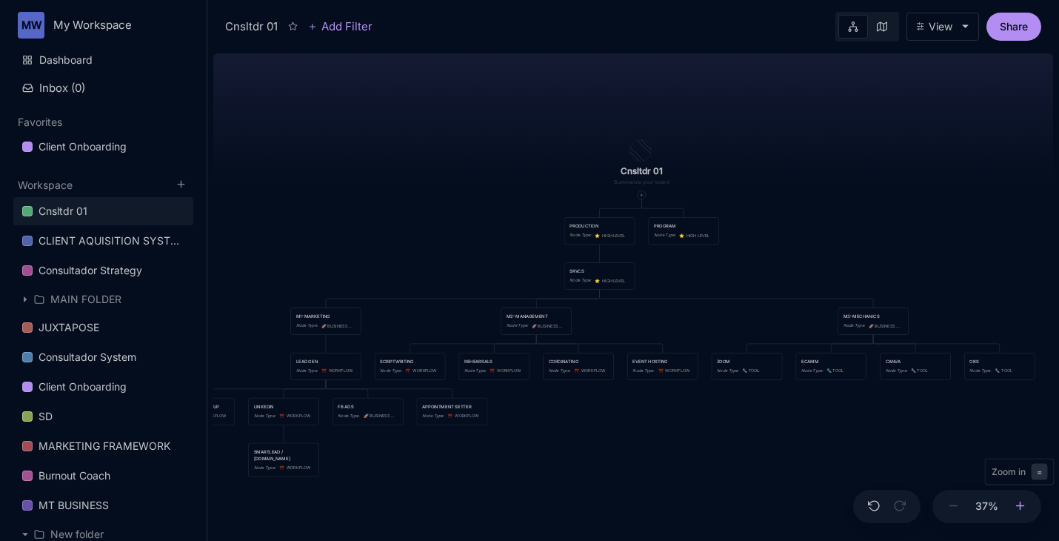
click at [1017, 507] on line at bounding box center [1020, 504] width 0 height 7
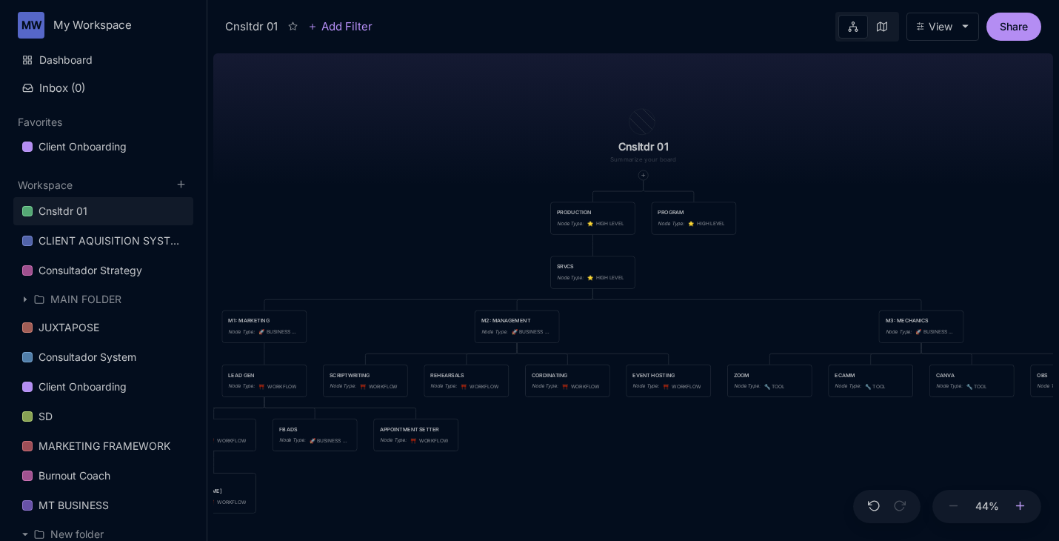
click at [1017, 507] on line at bounding box center [1020, 504] width 0 height 7
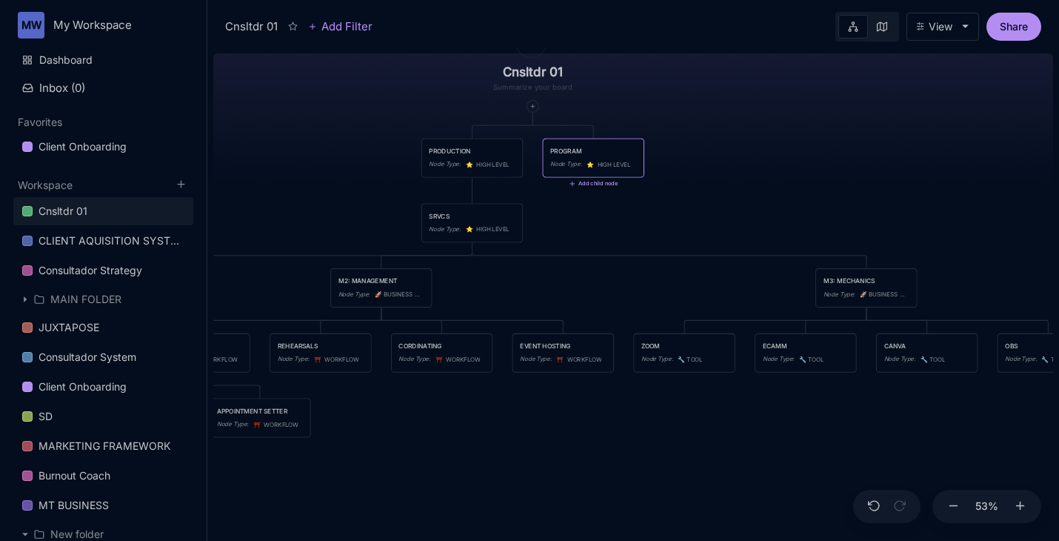
click at [570, 184] on icon at bounding box center [572, 183] width 7 height 7
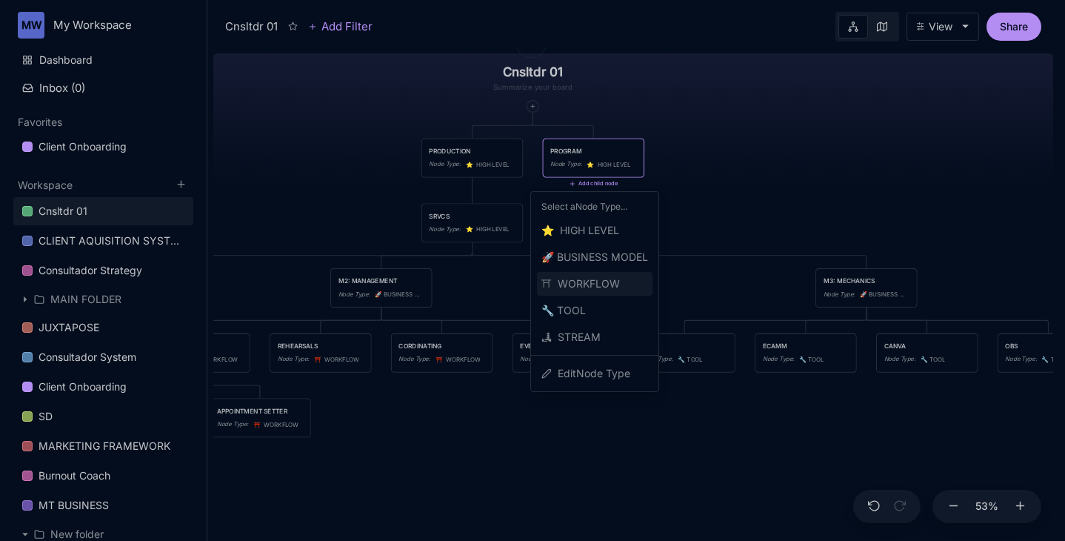
click at [603, 282] on span "⛩ ️ WORKFLOW" at bounding box center [580, 284] width 78 height 18
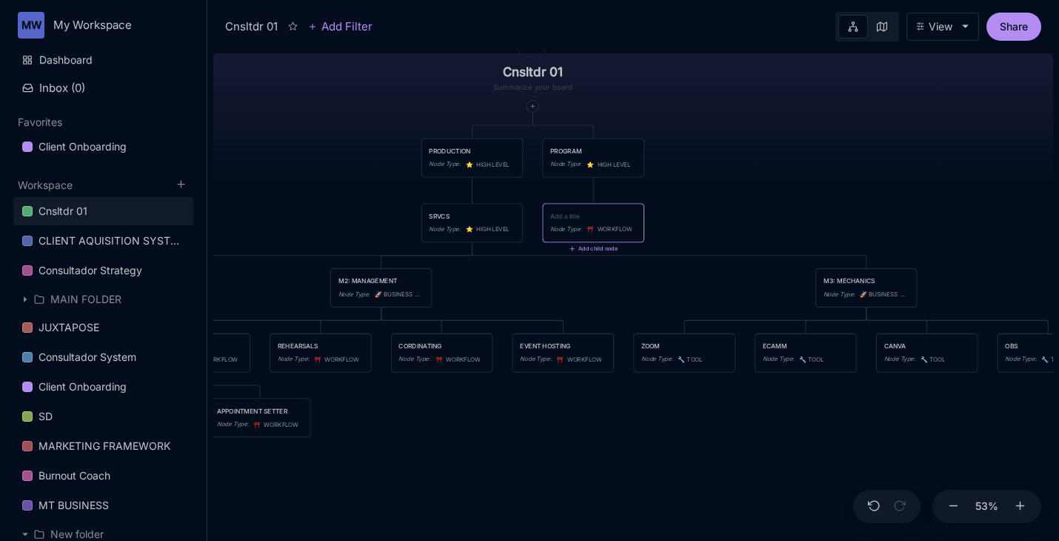
click at [593, 213] on textarea at bounding box center [593, 216] width 86 height 10
type textarea "O"
type textarea "ONLINCE CLASS"
click at [579, 194] on div at bounding box center [581, 189] width 11 height 11
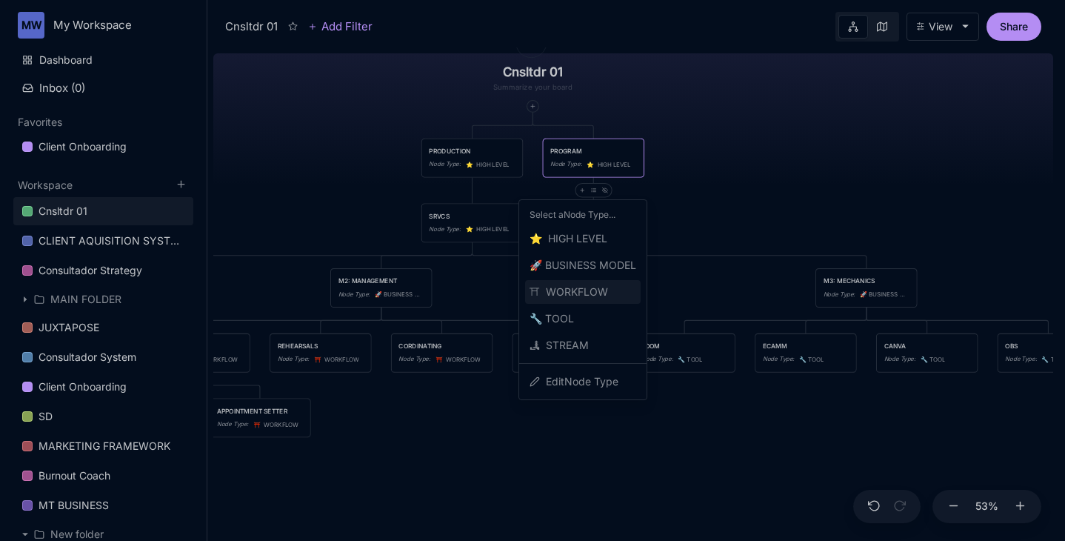
click at [583, 292] on span "⛩ ️ WORKFLOW" at bounding box center [568, 292] width 78 height 18
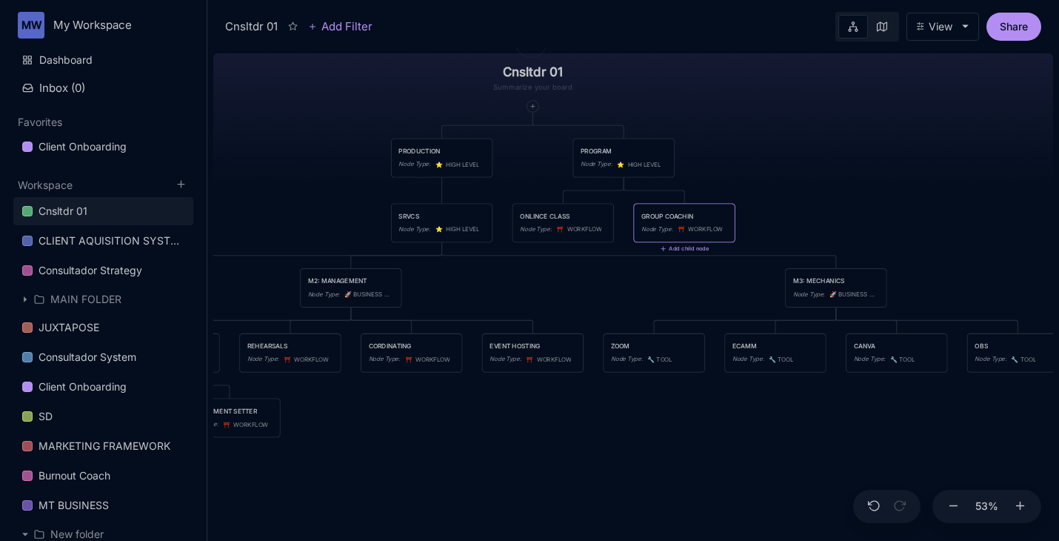
type textarea "GROUP COACHING"
click at [734, 176] on div "Cnsltdr 01 PRODUCTION Node Type : ⭐ ️ HIGH LEVEL PROGRAM Node Type : ⭐ ️ HIGH L…" at bounding box center [633, 293] width 840 height 493
click at [614, 190] on icon at bounding box center [612, 190] width 6 height 6
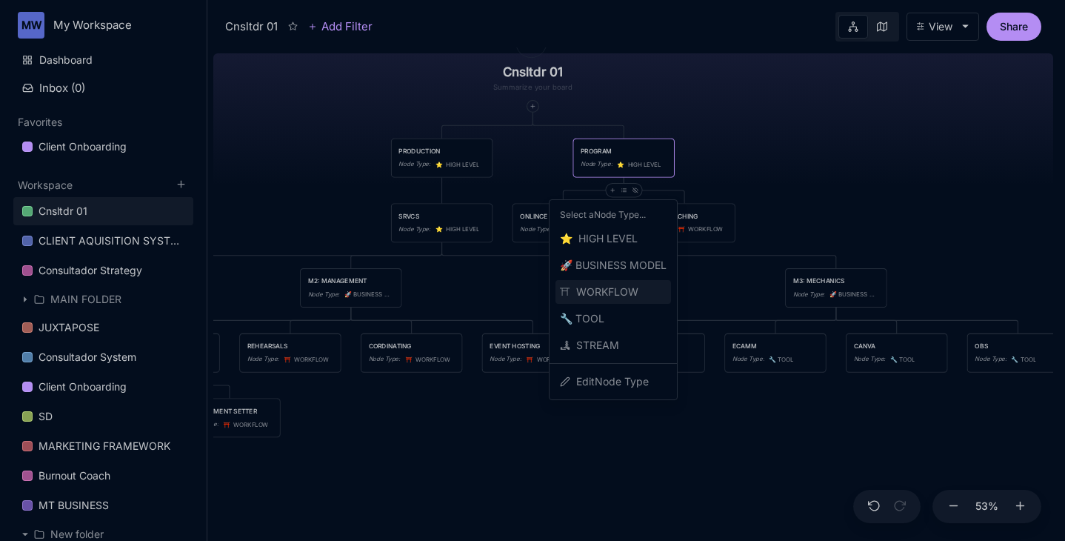
click at [618, 290] on span "⛩ ️ WORKFLOW" at bounding box center [599, 292] width 78 height 18
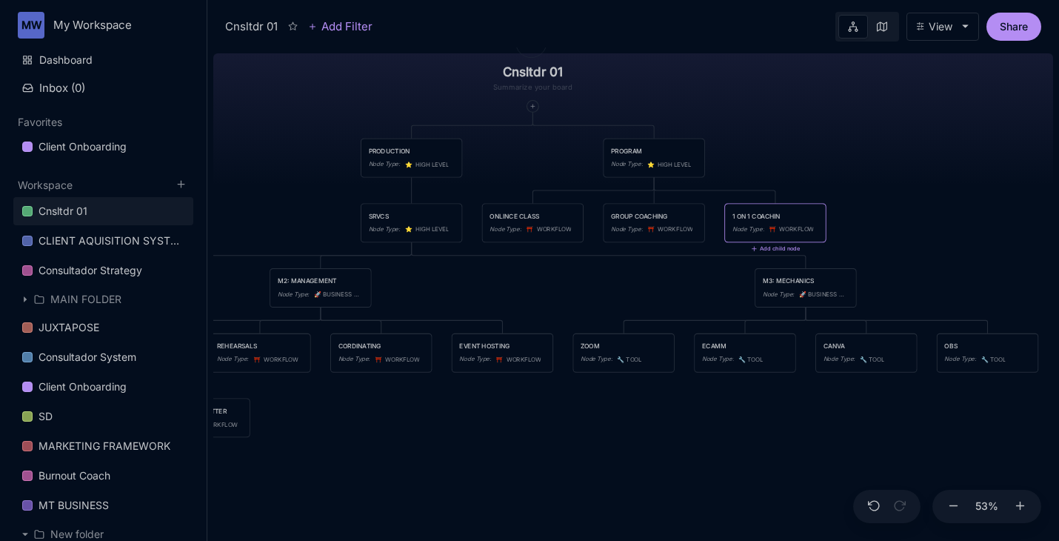
type textarea "1 ON 1 COACHING"
click at [783, 170] on div "Cnsltdr 01 PRODUCTION Node Type : ⭐ ️ HIGH LEVEL PROGRAM Node Type : ⭐ ️ HIGH L…" at bounding box center [633, 293] width 840 height 493
click at [797, 158] on div "Cnsltdr 01 PRODUCTION Node Type : ⭐ ️ HIGH LEVEL PROGRAM Node Type : ⭐ ️ HIGH L…" at bounding box center [633, 293] width 840 height 493
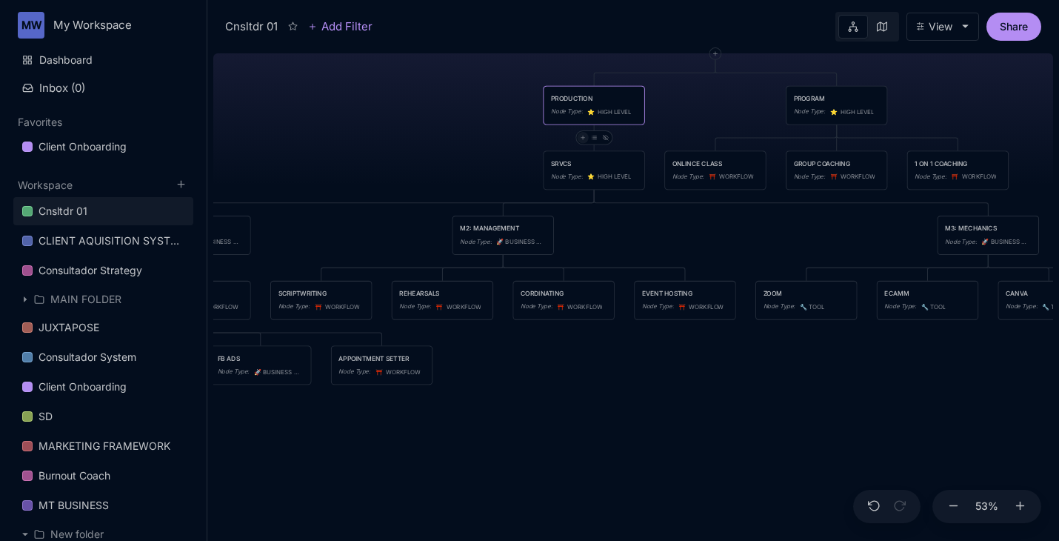
click at [583, 136] on line at bounding box center [583, 137] width 0 height 4
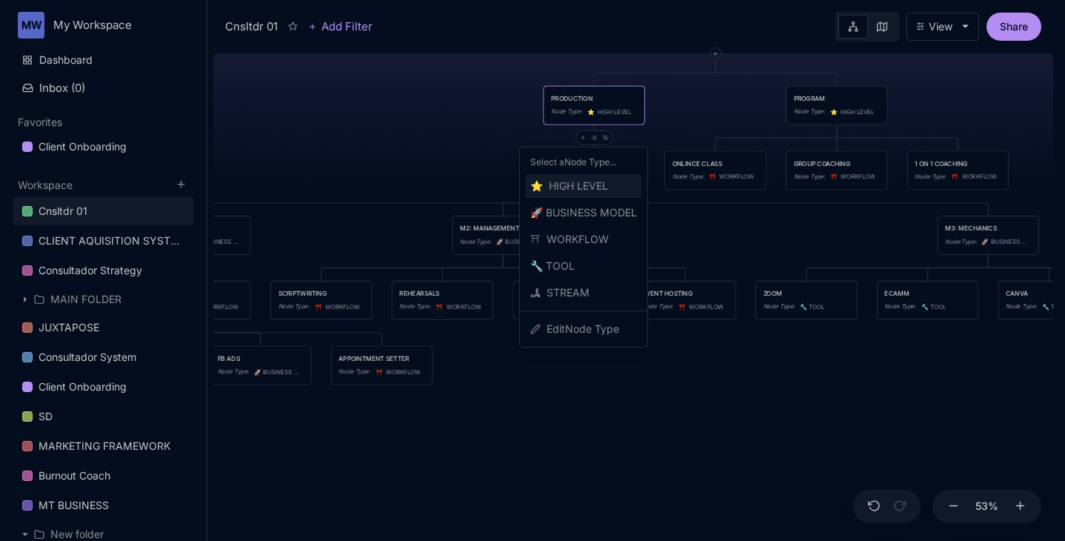
click at [597, 181] on span "⭐ ️ HIGH LEVEL" at bounding box center [569, 186] width 78 height 18
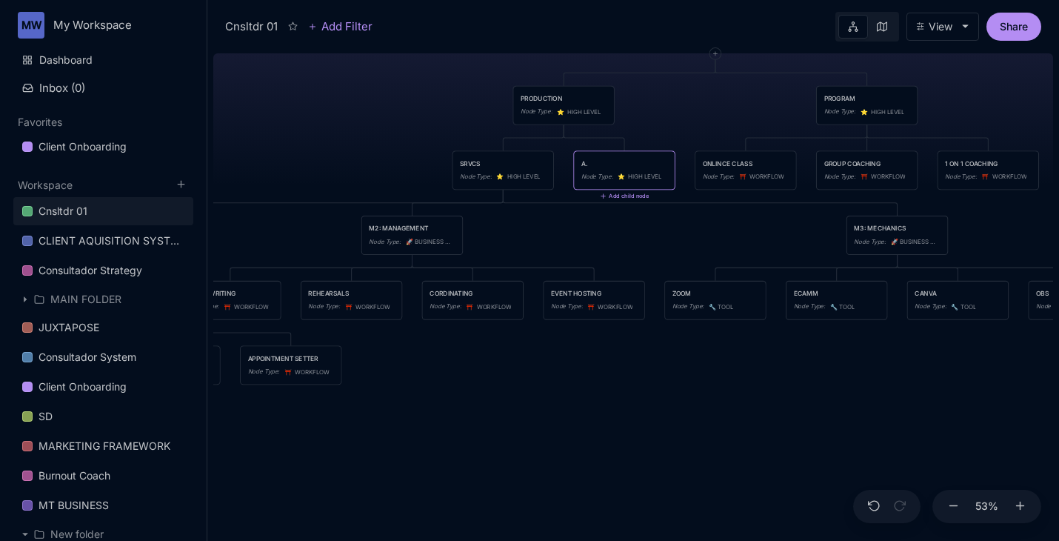
type textarea "A.I"
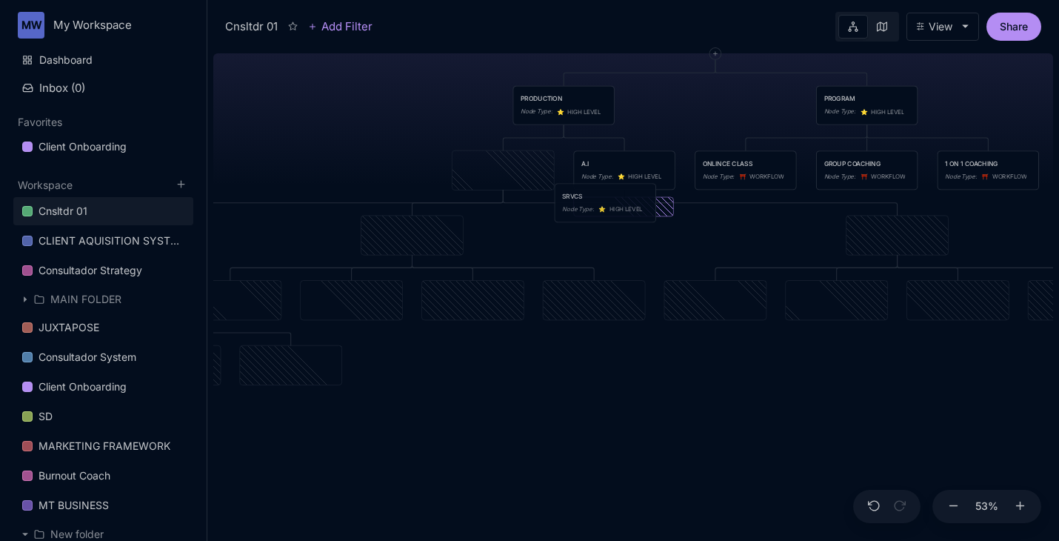
drag, startPoint x: 505, startPoint y: 164, endPoint x: 607, endPoint y: 197, distance: 107.2
click at [607, 197] on div "SRVCS" at bounding box center [605, 196] width 86 height 10
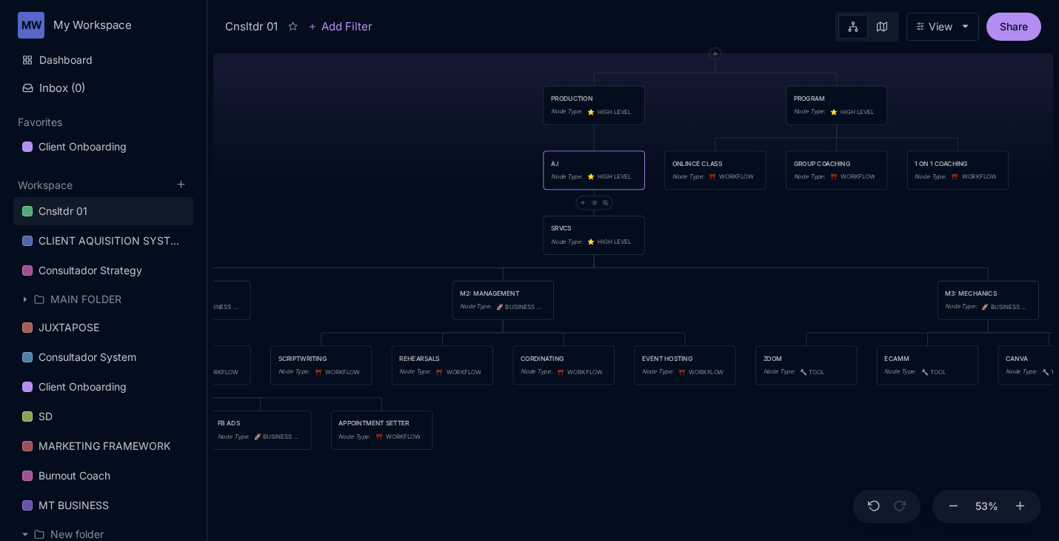
click at [572, 163] on div "A.I" at bounding box center [594, 163] width 86 height 10
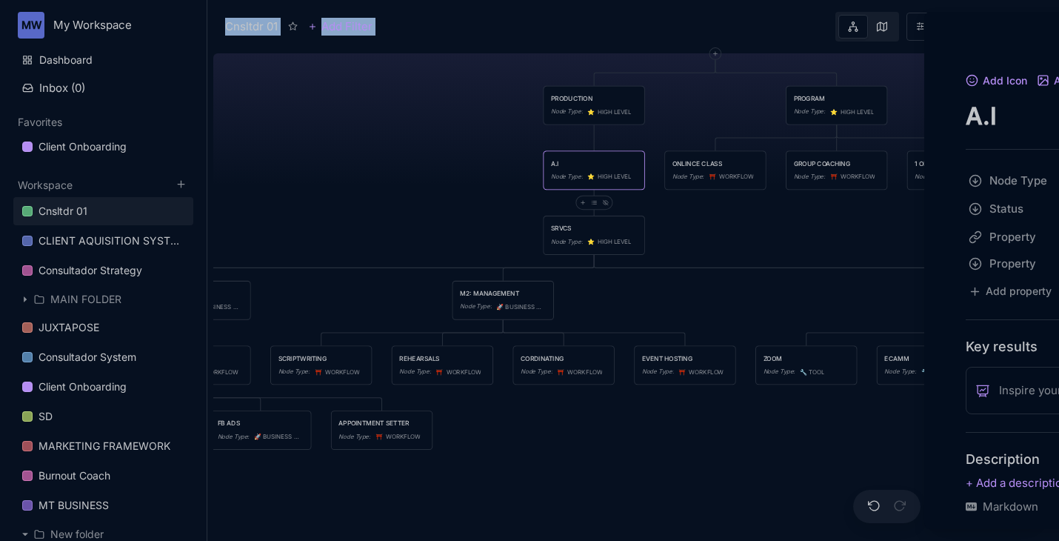
click at [572, 163] on div at bounding box center [529, 270] width 1059 height 541
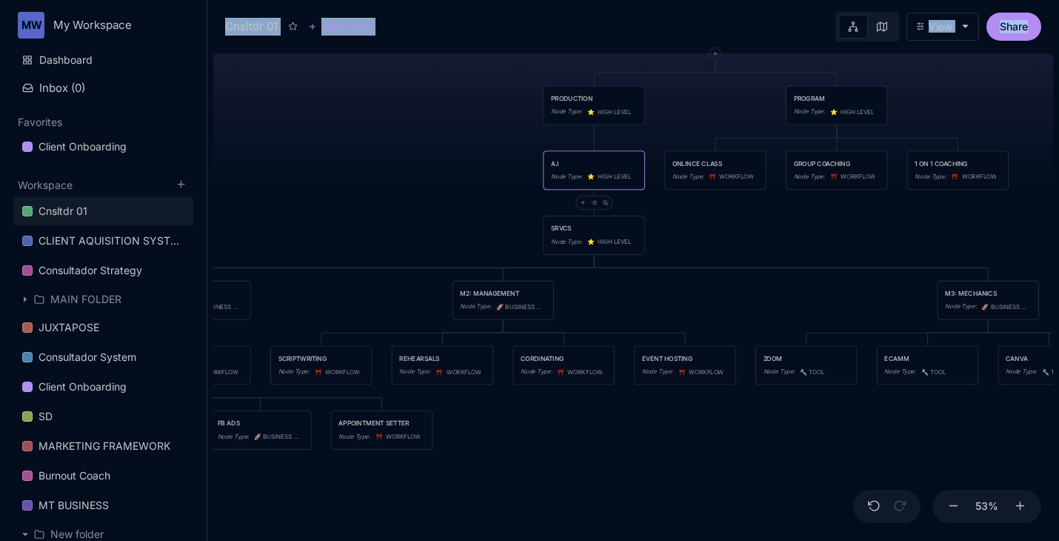
click at [569, 163] on div "A.I" at bounding box center [594, 163] width 86 height 10
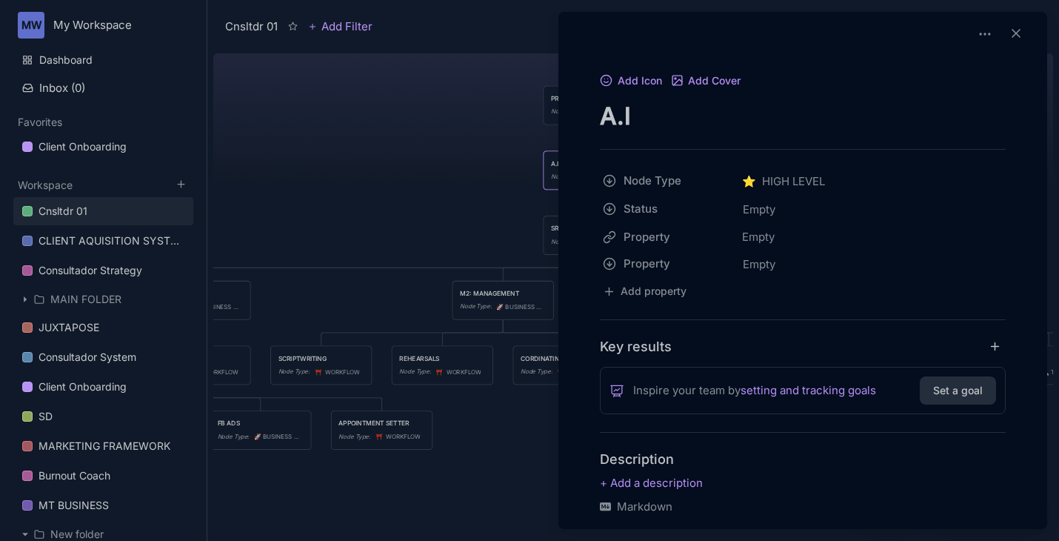
click at [646, 121] on textarea "A.I" at bounding box center [803, 116] width 406 height 30
type textarea "A.I."
click at [314, 167] on div at bounding box center [529, 270] width 1059 height 541
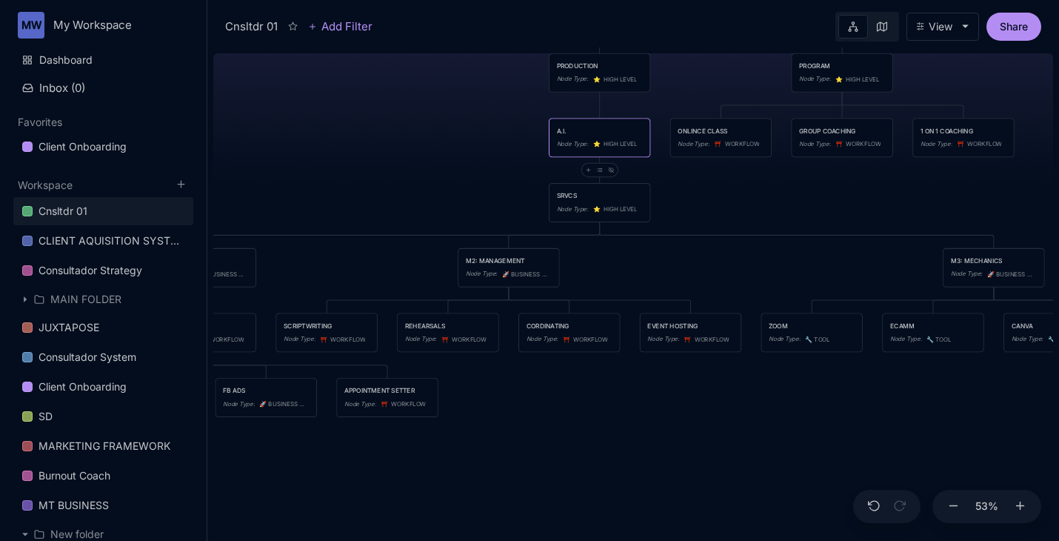
click at [572, 139] on div "Node Type :" at bounding box center [573, 144] width 32 height 10
click at [572, 139] on div at bounding box center [529, 270] width 1059 height 541
click at [572, 139] on div "Node Type :" at bounding box center [573, 144] width 32 height 10
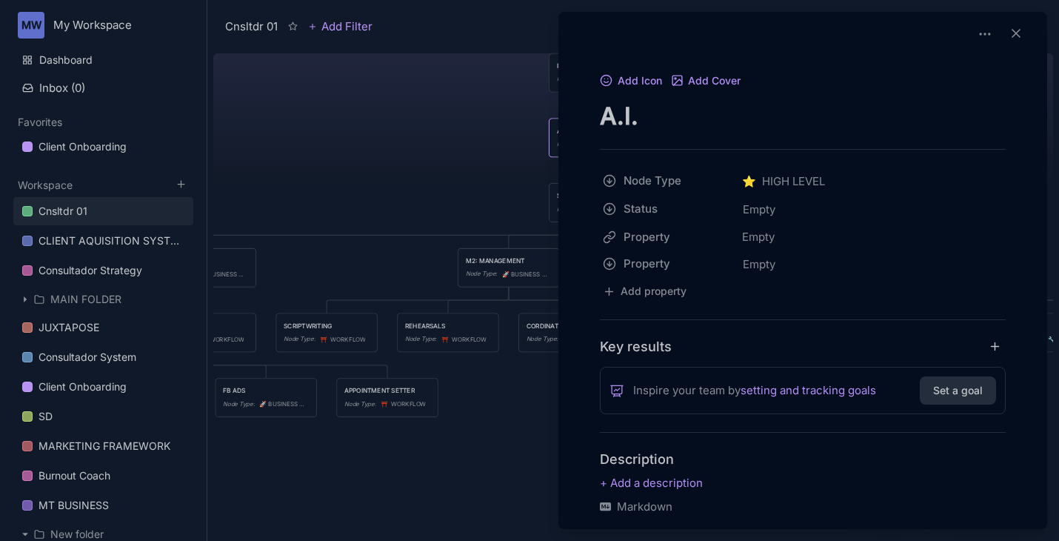
click at [660, 114] on textarea "A.I." at bounding box center [803, 116] width 406 height 30
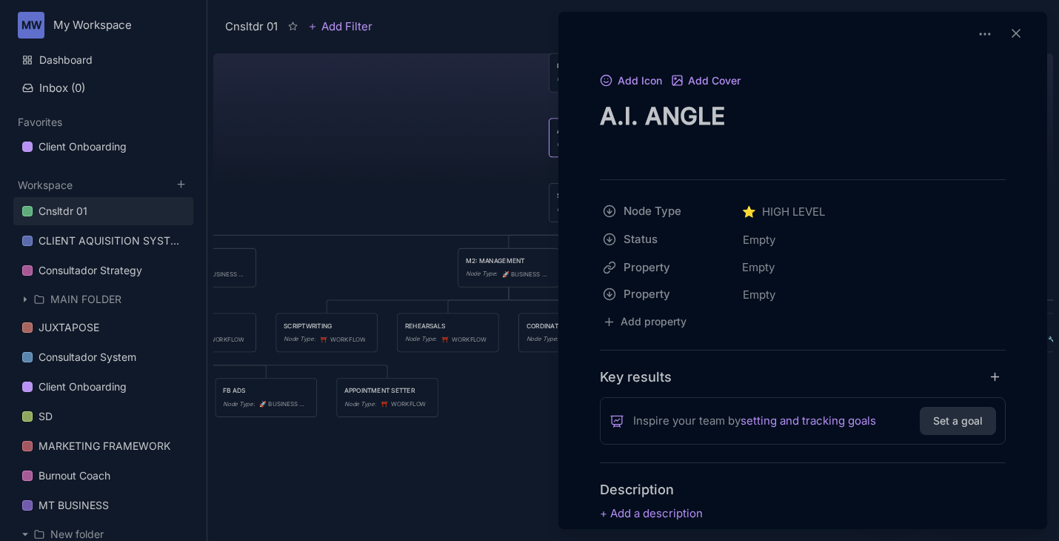
type textarea "A.I. ANGLE"
click at [427, 161] on div at bounding box center [529, 270] width 1059 height 541
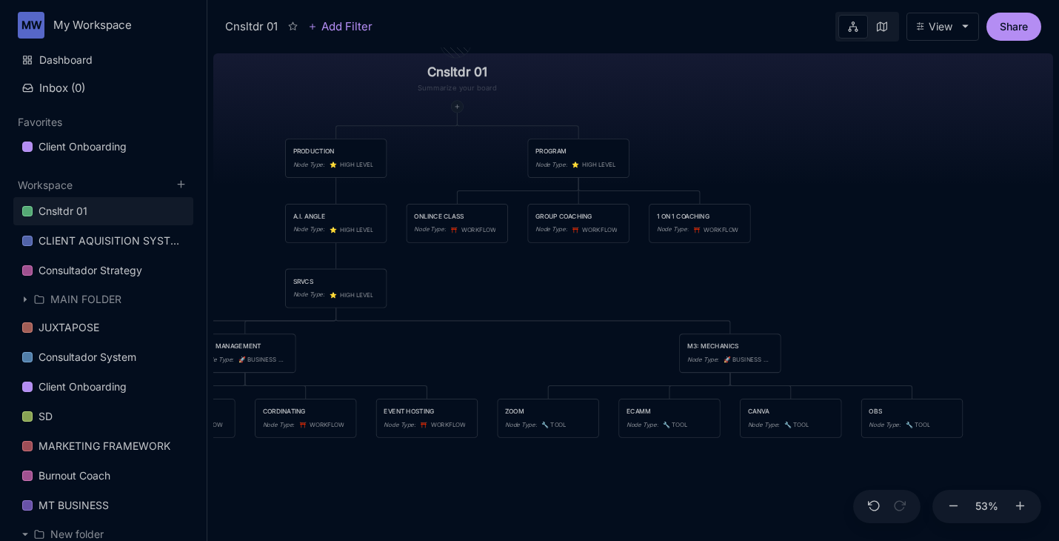
click at [458, 110] on icon at bounding box center [457, 107] width 6 height 6
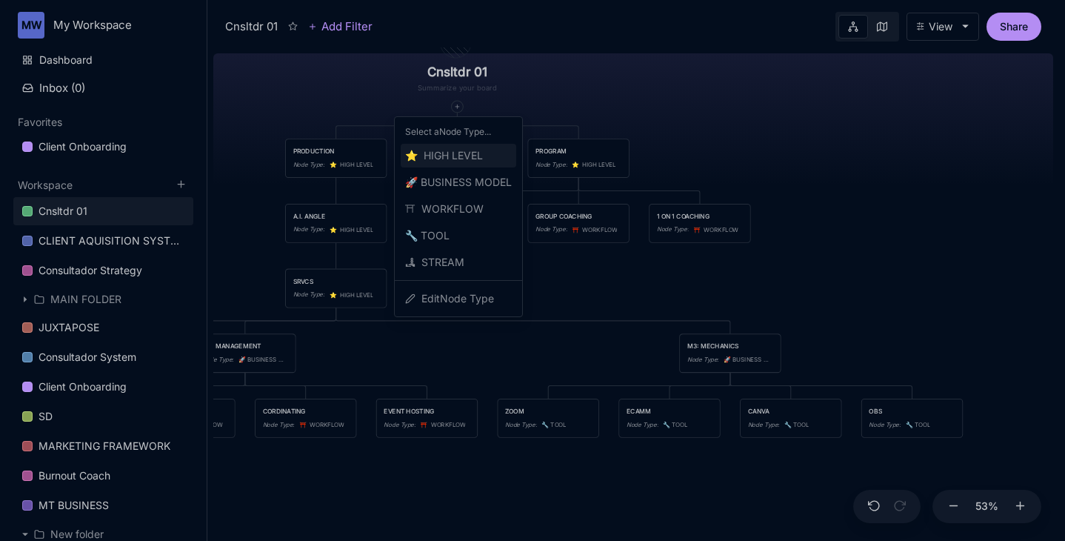
click at [456, 160] on span "⭐ ️ HIGH LEVEL" at bounding box center [444, 156] width 78 height 18
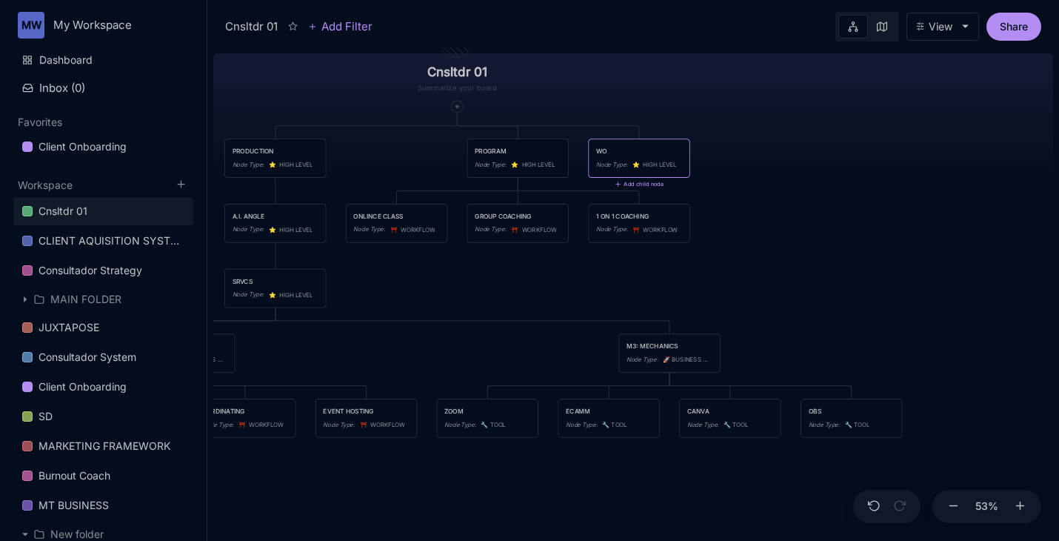
type textarea "W"
type textarea "TEAM"
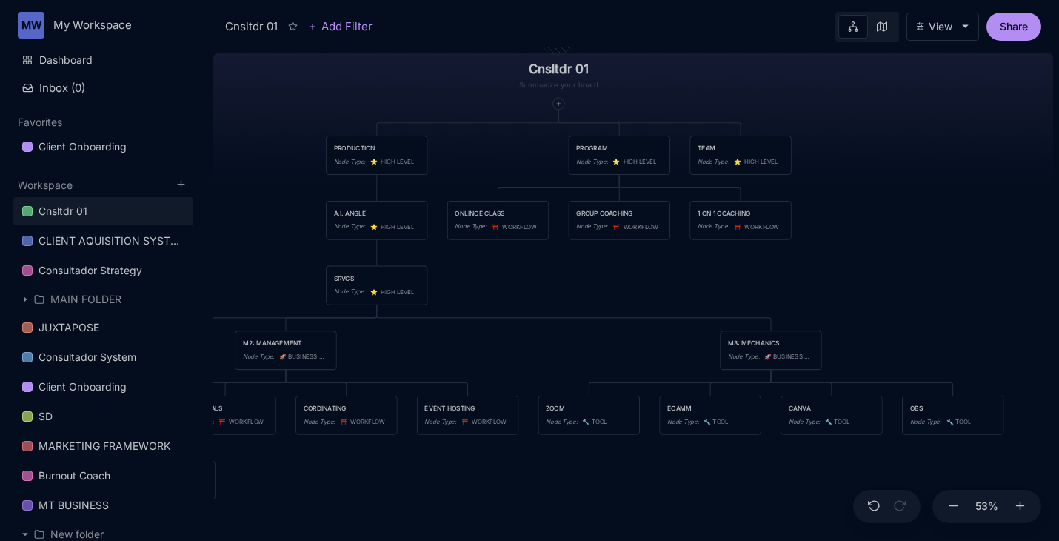
drag, startPoint x: 740, startPoint y: 160, endPoint x: 323, endPoint y: 174, distance: 417.8
click at [323, 174] on div "Cnsltdr 01 PRODUCTION Node Type : ⭐ ️ HIGH LEVEL PROGRAM Node Type : ⭐ ️ HIGH L…" at bounding box center [633, 293] width 840 height 493
drag, startPoint x: 748, startPoint y: 152, endPoint x: 343, endPoint y: 148, distance: 405.0
click at [343, 148] on div "TEAM" at bounding box center [336, 146] width 86 height 10
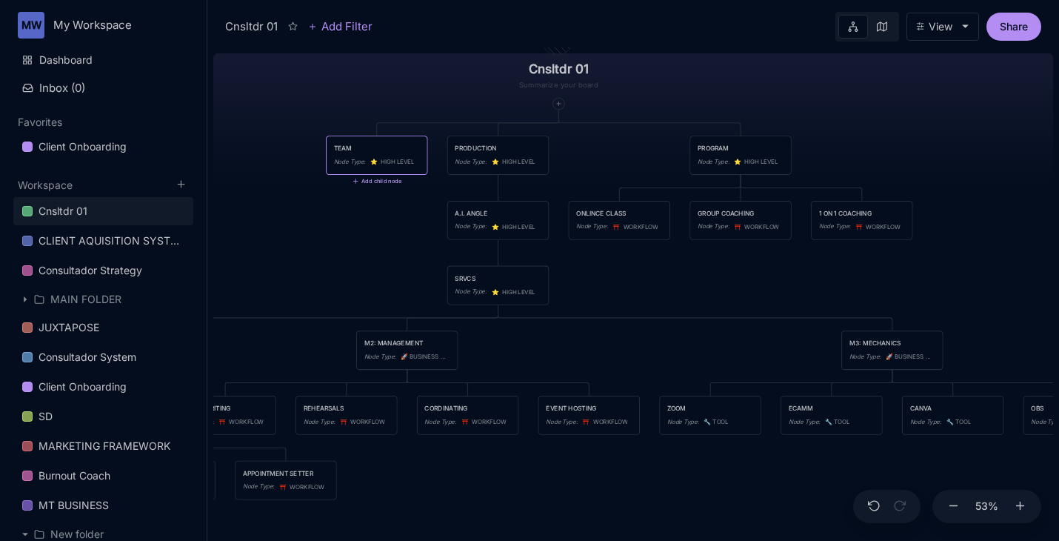
click at [360, 178] on button "Add child node" at bounding box center [376, 181] width 49 height 7
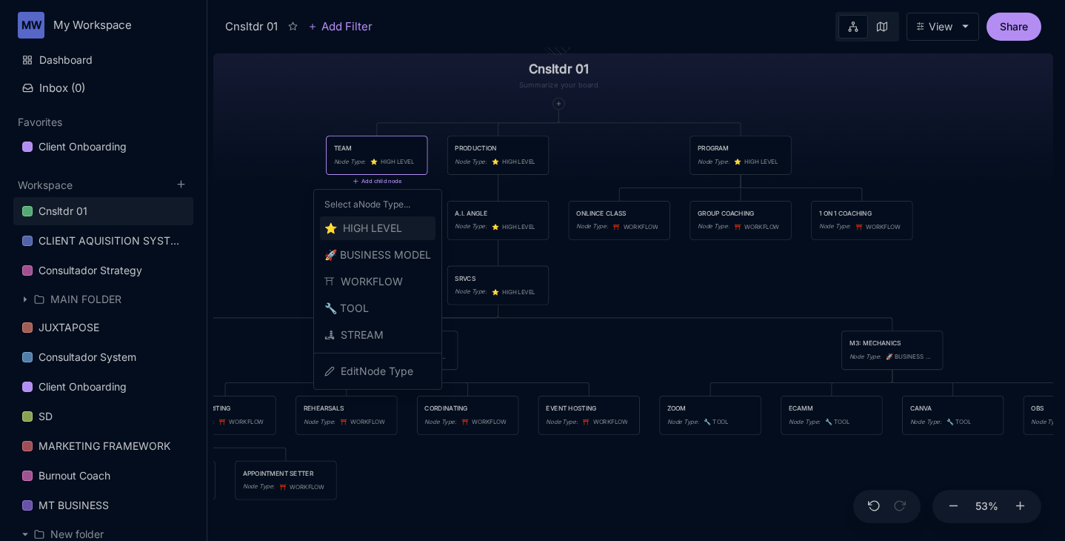
click at [389, 228] on span "⭐ ️ HIGH LEVEL" at bounding box center [363, 228] width 78 height 18
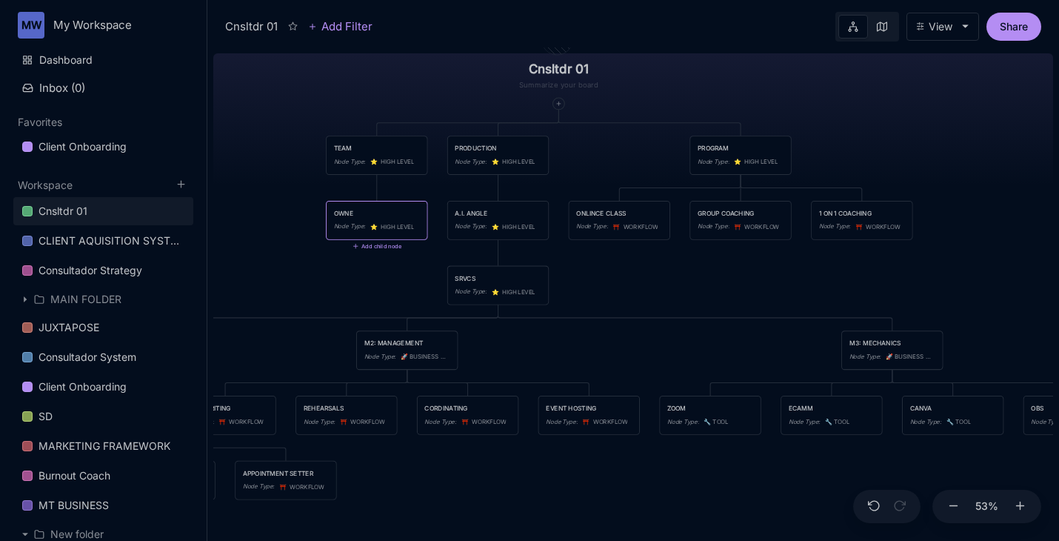
type textarea "OWNER"
click at [355, 248] on icon at bounding box center [355, 245] width 7 height 7
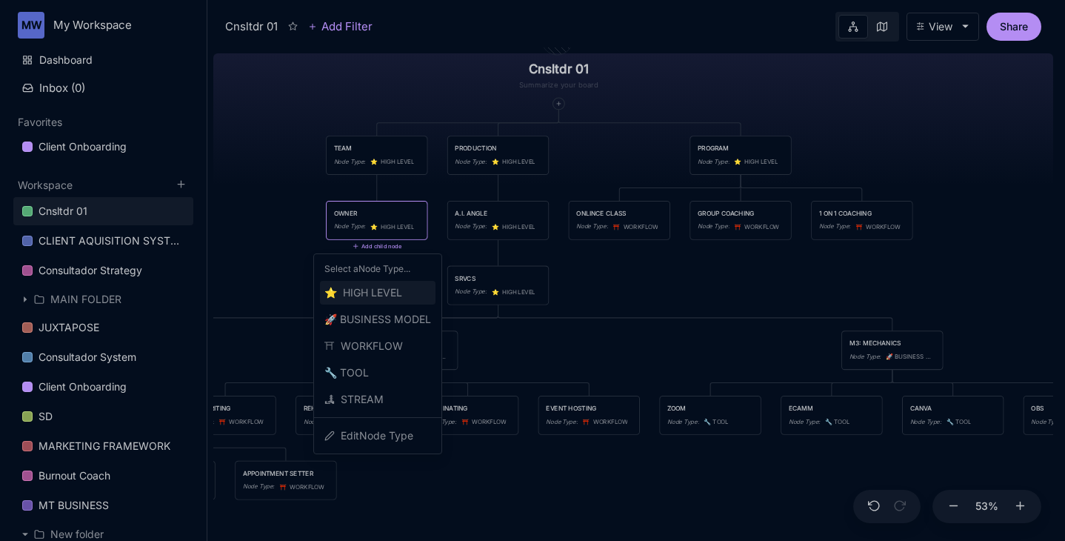
click at [355, 296] on span "⭐ ️ HIGH LEVEL" at bounding box center [363, 293] width 78 height 18
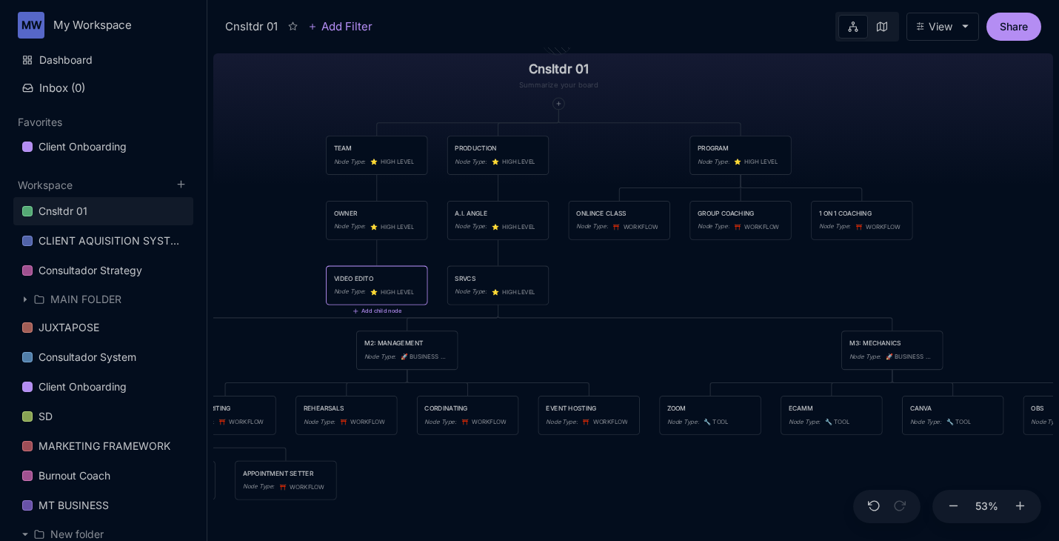
type textarea "VIDEO EDITOR"
click at [367, 250] on icon at bounding box center [365, 253] width 6 height 6
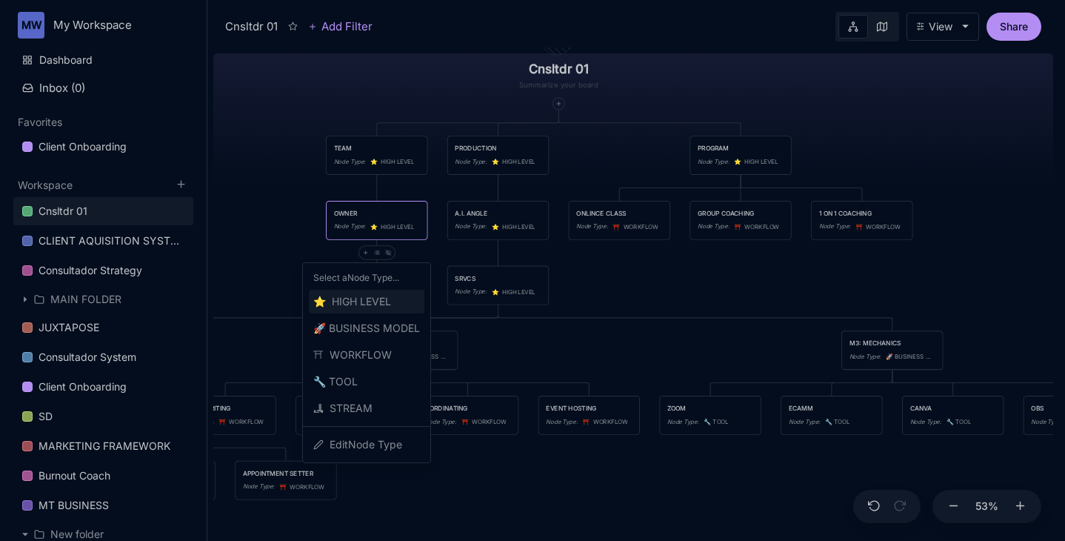
click at [366, 301] on span "⭐ ️ HIGH LEVEL" at bounding box center [352, 301] width 78 height 18
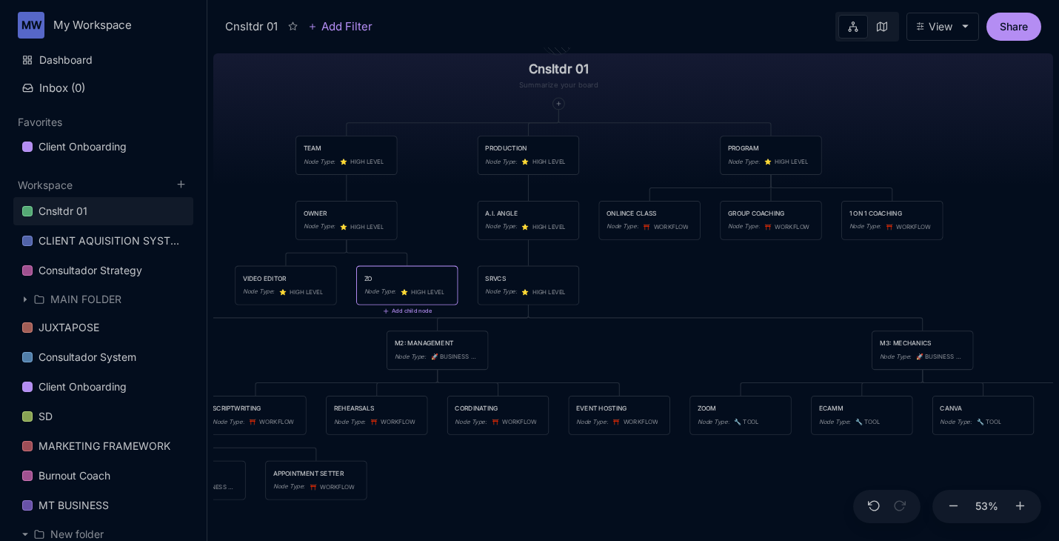
type textarea "Z"
type textarea "EVENT TECH 01"
click at [335, 250] on icon at bounding box center [335, 253] width 6 height 6
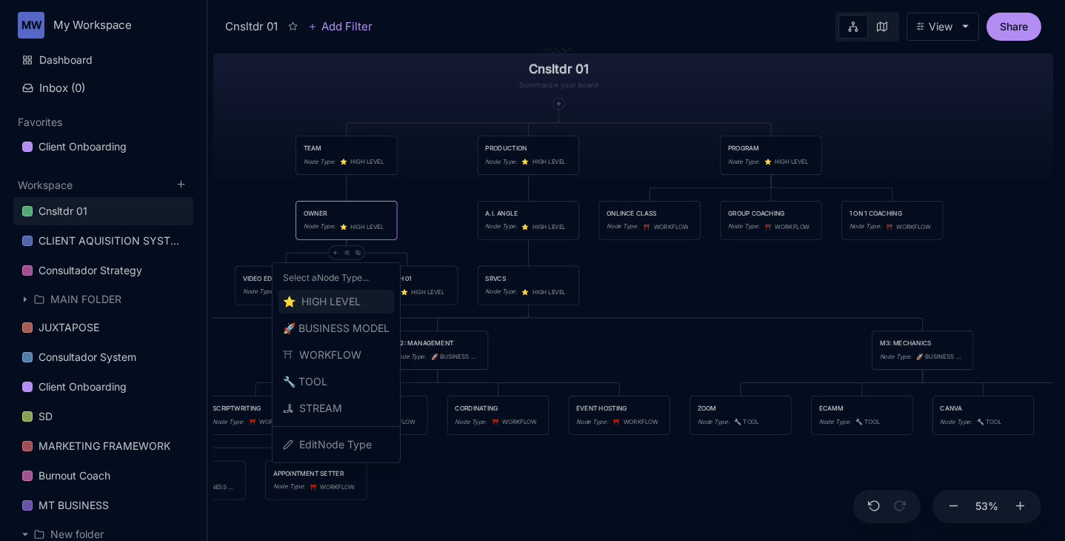
click at [328, 301] on span "⭐ ️ HIGH LEVEL" at bounding box center [322, 301] width 78 height 18
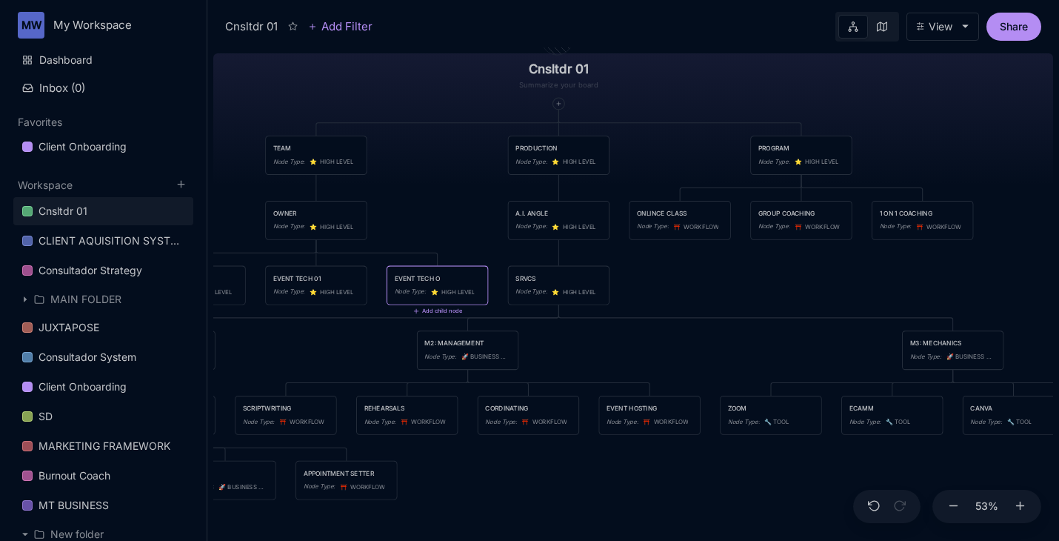
type textarea "EVENT TECH O2"
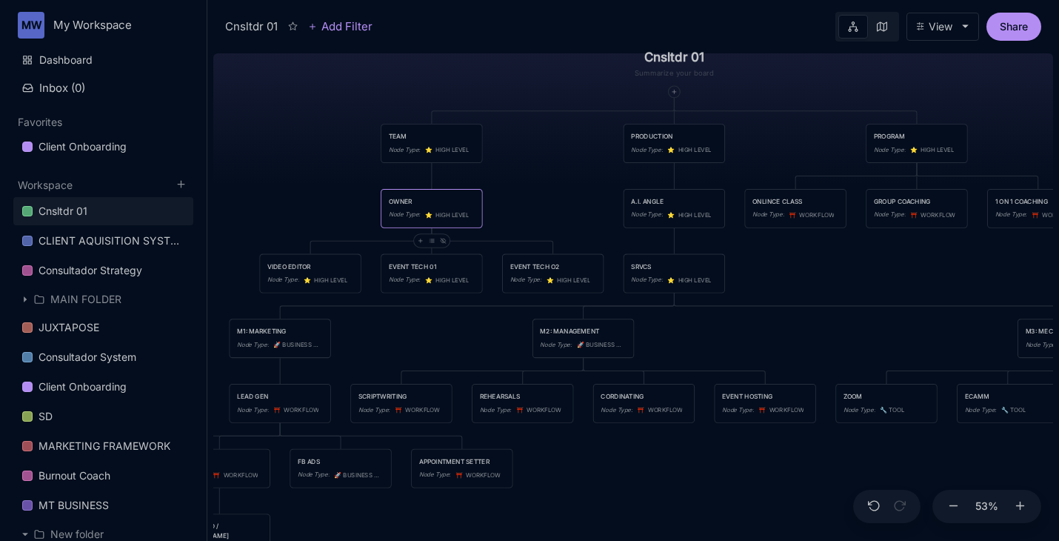
click at [422, 234] on div at bounding box center [431, 240] width 37 height 15
click at [422, 238] on icon at bounding box center [421, 241] width 6 height 6
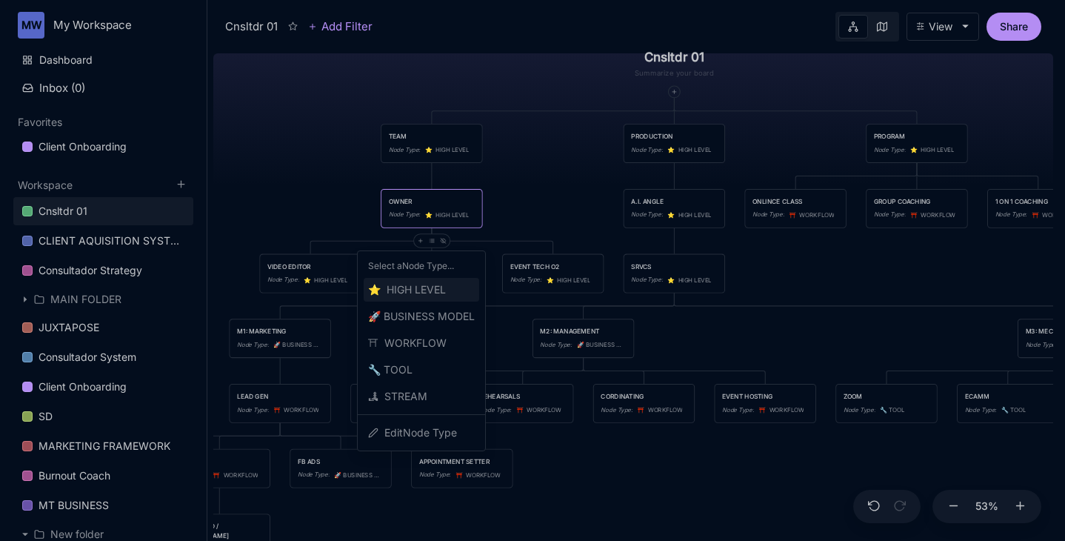
click at [437, 287] on span "⭐ ️ HIGH LEVEL" at bounding box center [407, 290] width 78 height 18
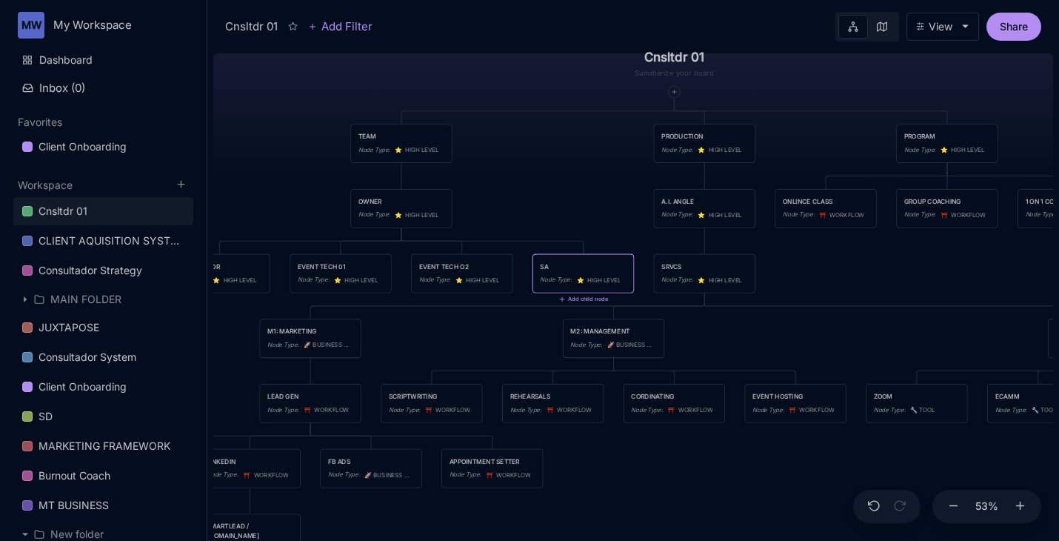
type textarea "S"
type textarea "CLOSER"
click at [389, 241] on line at bounding box center [390, 241] width 4 height 0
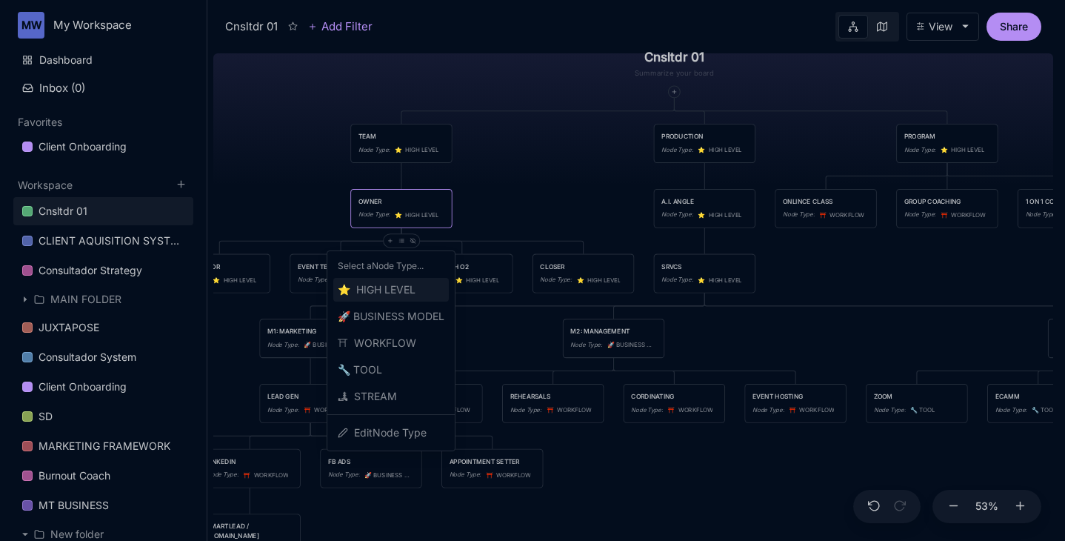
click at [385, 295] on span "⭐ ️ HIGH LEVEL" at bounding box center [377, 290] width 78 height 18
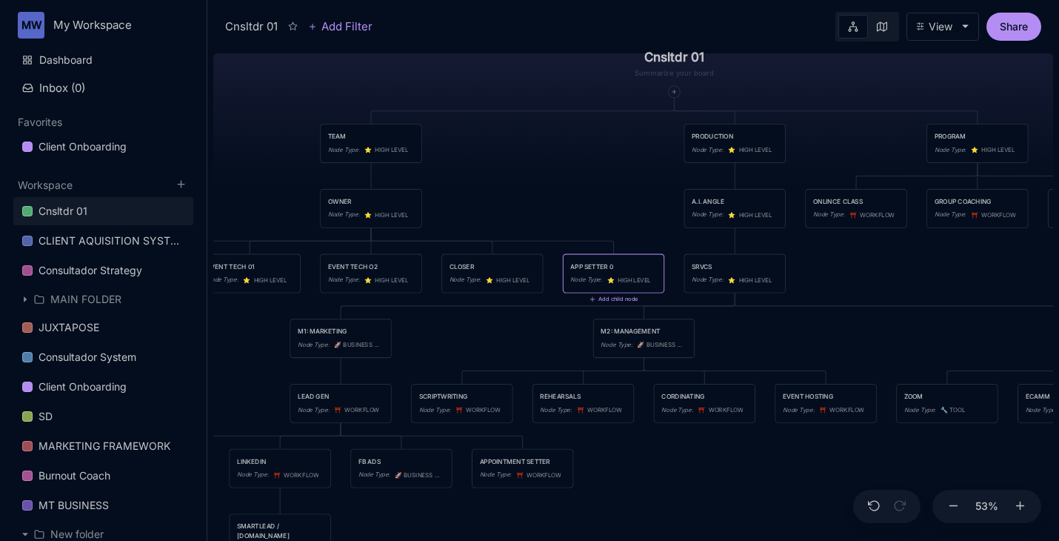
type textarea "APP SETTER 01"
click at [358, 238] on icon at bounding box center [360, 241] width 6 height 6
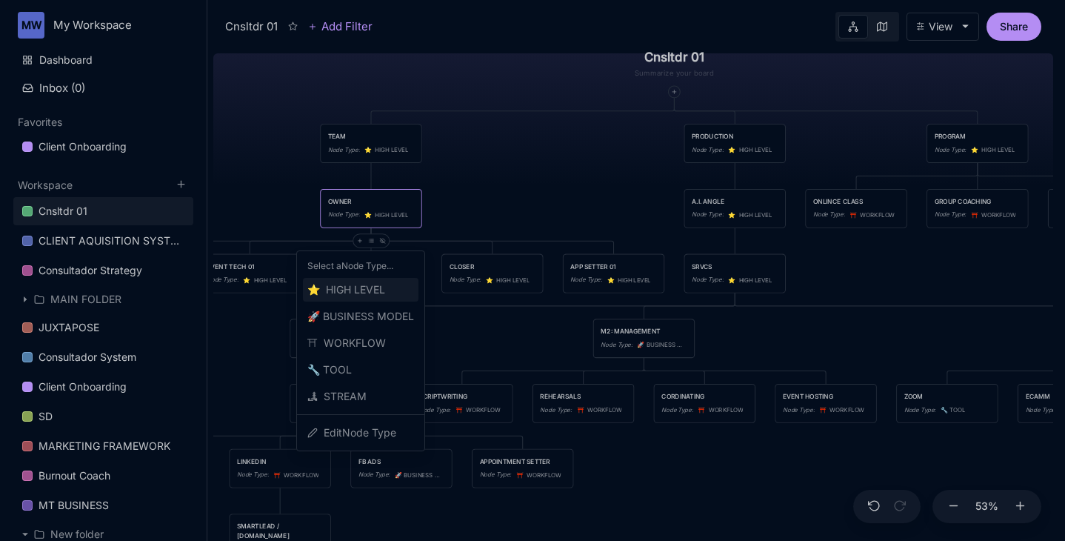
click at [364, 287] on span "⭐ ️ HIGH LEVEL" at bounding box center [346, 290] width 78 height 18
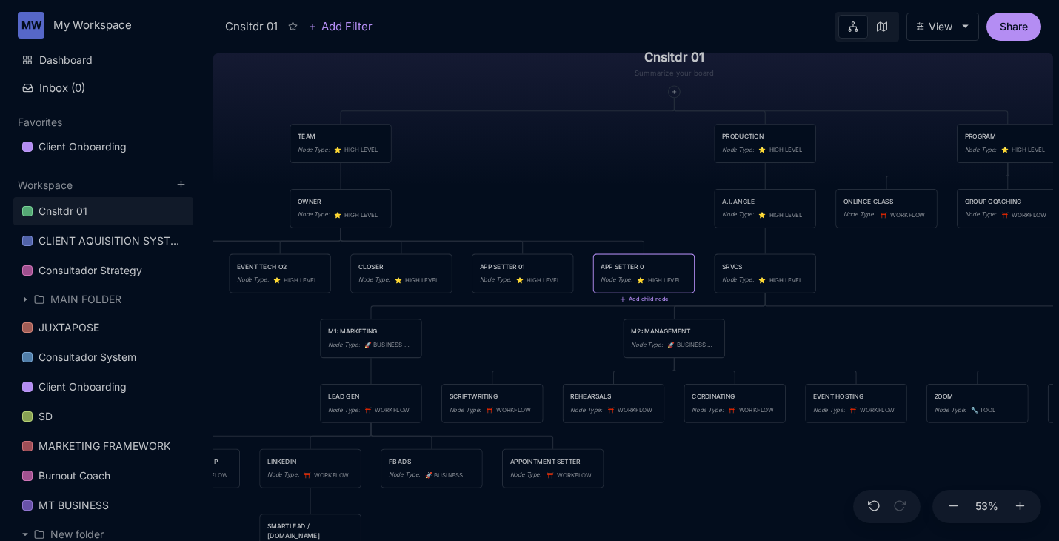
type textarea "APP SETTER 02"
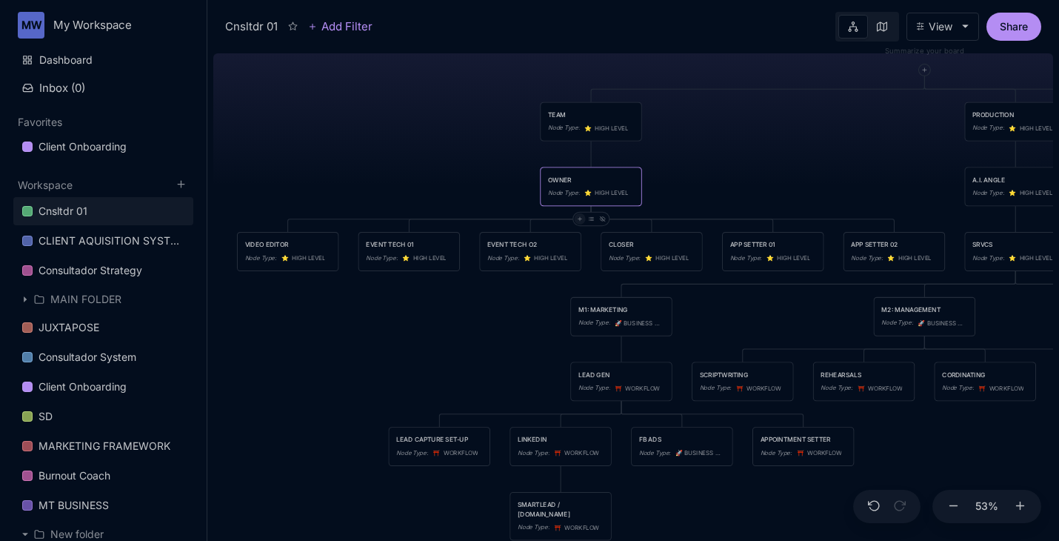
click at [581, 219] on icon at bounding box center [580, 218] width 6 height 6
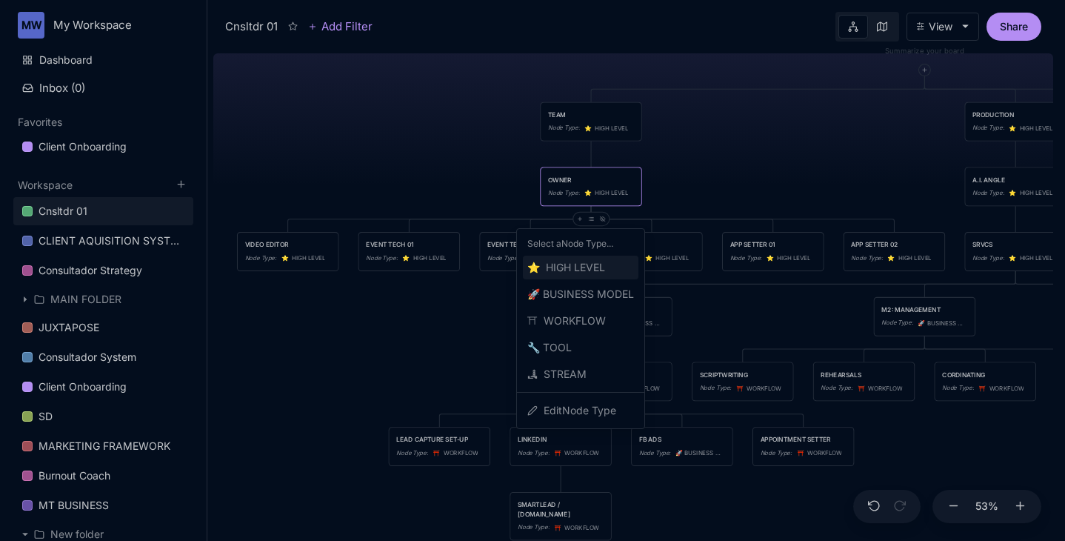
click at [573, 271] on span "⭐ ️ HIGH LEVEL" at bounding box center [566, 267] width 78 height 18
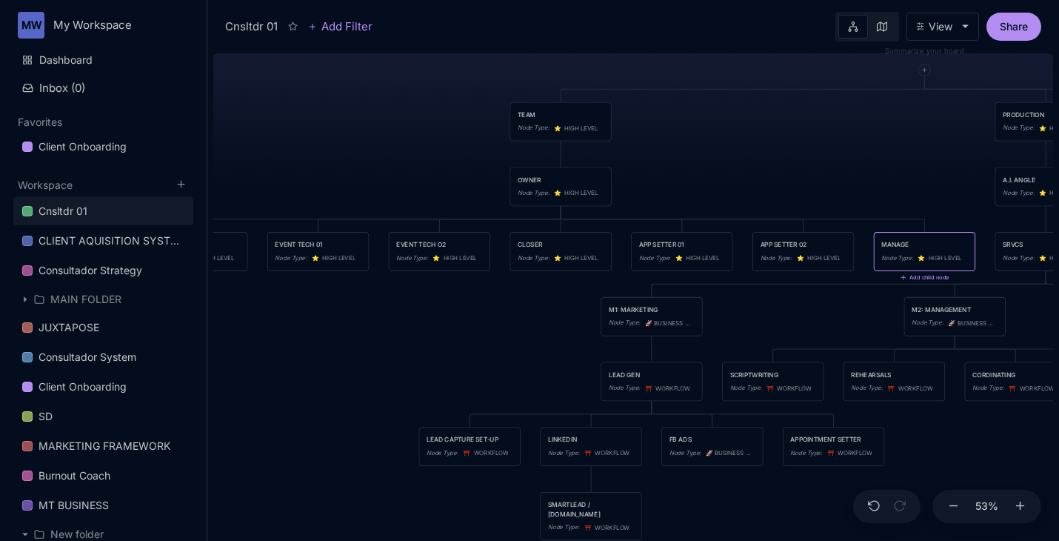
type textarea "MANAGER"
drag, startPoint x: 896, startPoint y: 247, endPoint x: 552, endPoint y: 210, distance: 345.5
click at [552, 210] on div "Cnsltdr 01 TEAM Node Type : ⭐ ️ HIGH LEVEL PRODUCTION Node Type : ⭐ ️ HIGH LEVE…" at bounding box center [633, 293] width 840 height 493
click at [813, 202] on div "Cnsltdr 01 TEAM Node Type : ⭐ ️ HIGH LEVEL PRODUCTION Node Type : ⭐ ️ HIGH LEVE…" at bounding box center [633, 293] width 840 height 493
drag, startPoint x: 922, startPoint y: 245, endPoint x: 580, endPoint y: 206, distance: 344.3
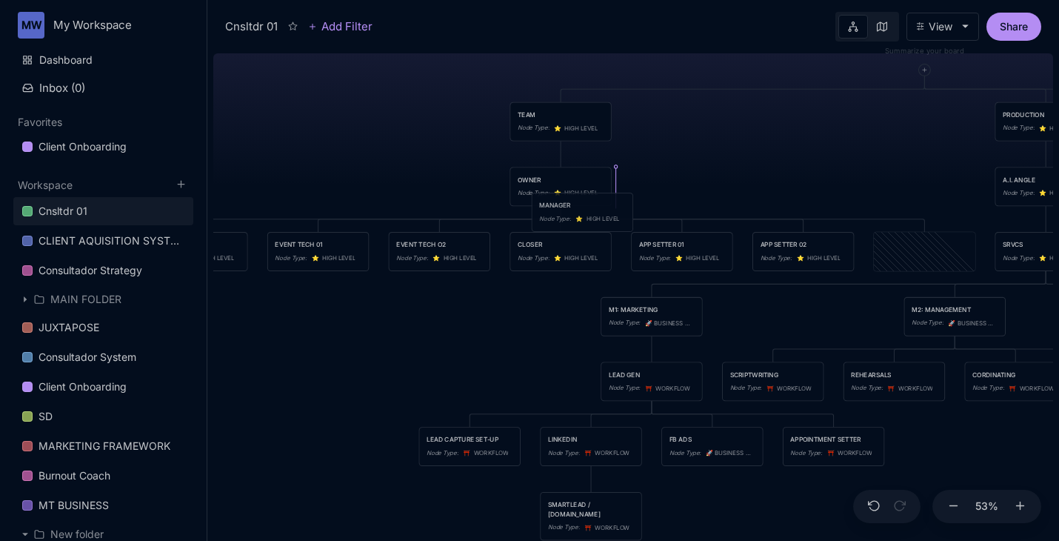
click at [580, 206] on div "MANAGER" at bounding box center [582, 206] width 86 height 10
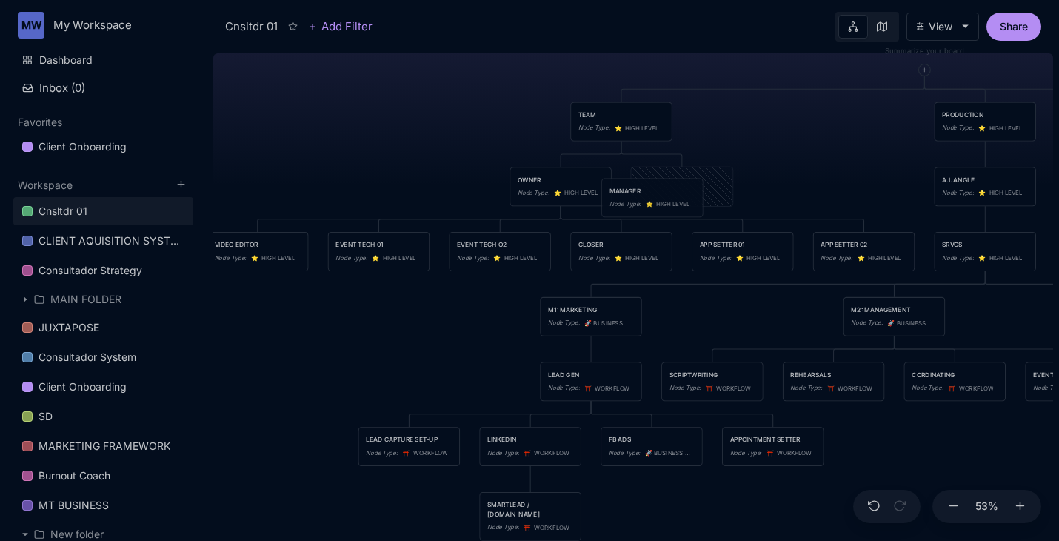
drag, startPoint x: 655, startPoint y: 194, endPoint x: 626, endPoint y: 205, distance: 31.6
click at [626, 205] on div "Node Type :" at bounding box center [625, 204] width 32 height 10
drag, startPoint x: 656, startPoint y: 184, endPoint x: 603, endPoint y: 135, distance: 72.3
click at [603, 135] on div "MANAGER Node Type : ⭐ ️ HIGH LEVEL" at bounding box center [629, 137] width 86 height 24
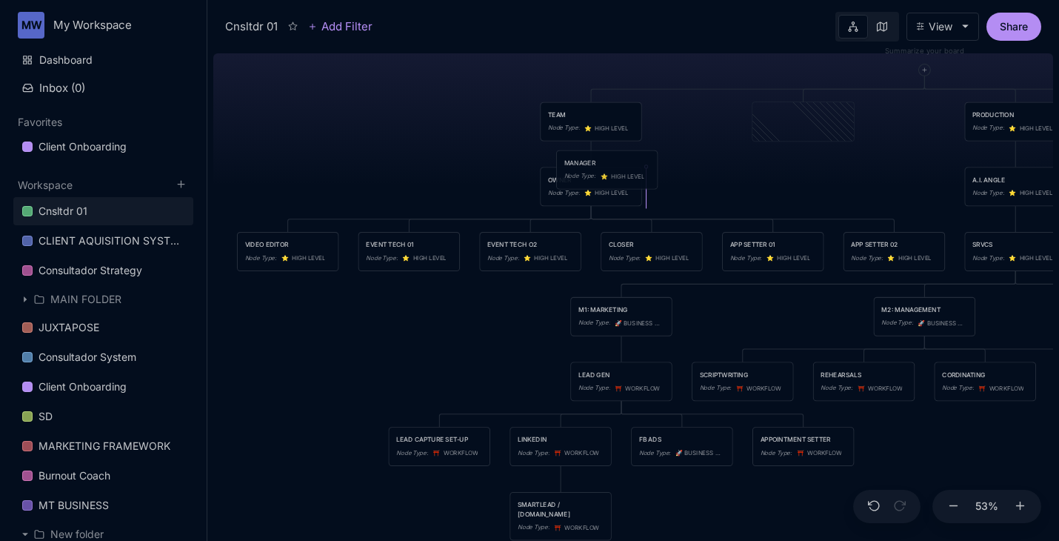
drag, startPoint x: 780, startPoint y: 128, endPoint x: 583, endPoint y: 176, distance: 202.0
click at [583, 176] on div "Node Type :" at bounding box center [580, 176] width 32 height 10
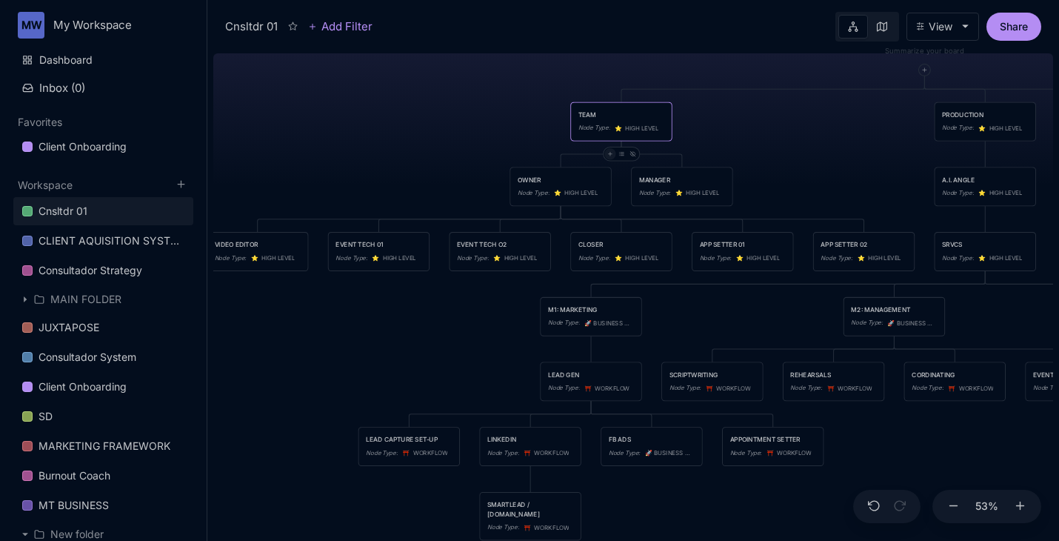
click at [610, 154] on icon at bounding box center [610, 154] width 6 height 6
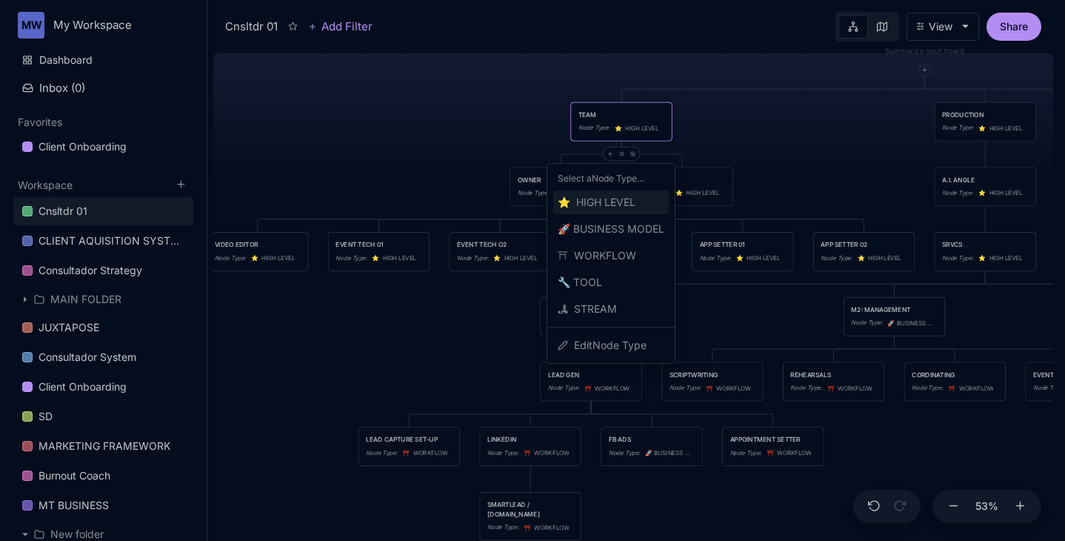
click at [605, 210] on span "⭐ ️ HIGH LEVEL" at bounding box center [597, 202] width 78 height 18
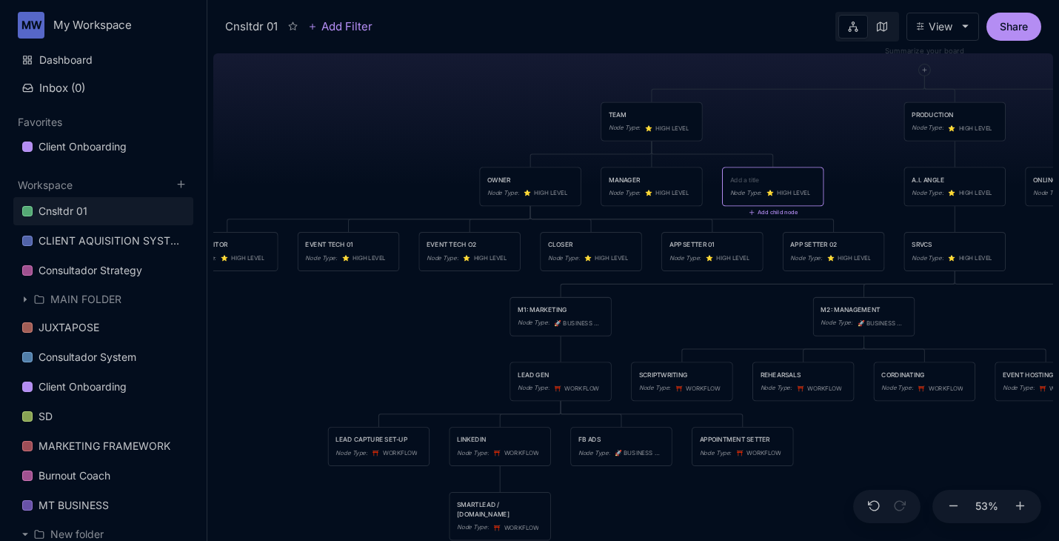
type textarea "O"
click at [799, 121] on div "Cnsltdr 01 TEAM Node Type : ⭐ ️ HIGH LEVEL PRODUCTION Node Type : ⭐ ️ HIGH LEVE…" at bounding box center [633, 293] width 840 height 493
click at [798, 179] on span "⭐ ️ HIGH LEVEL" at bounding box center [788, 184] width 44 height 10
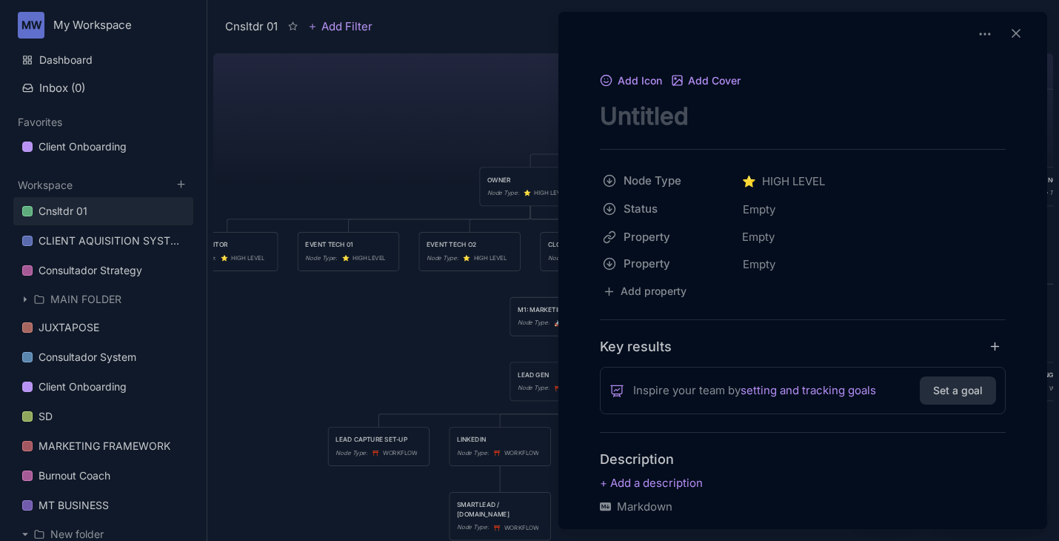
click at [986, 32] on div at bounding box center [985, 34] width 24 height 21
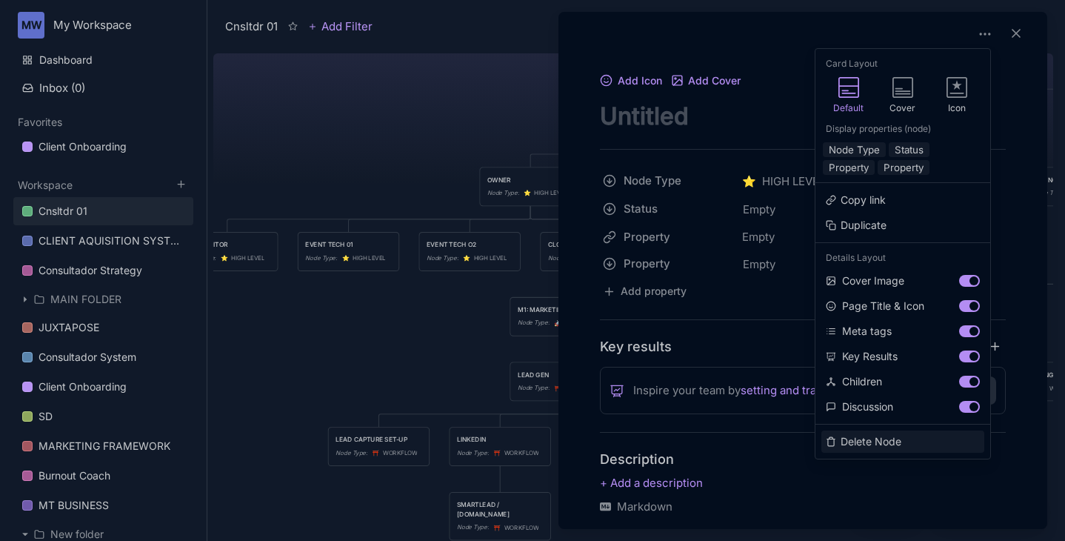
click at [869, 452] on button "Delete Node" at bounding box center [902, 441] width 163 height 22
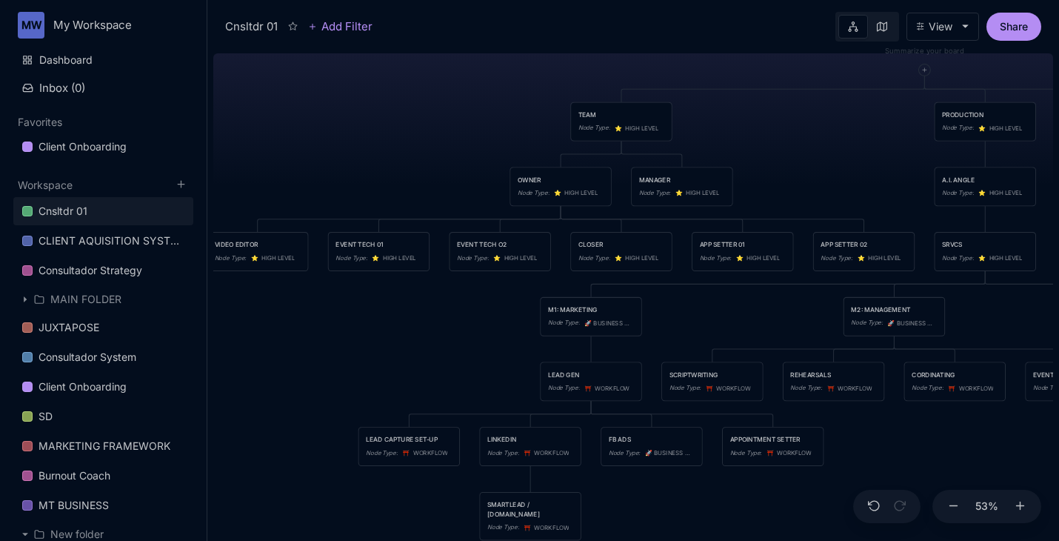
click at [398, 347] on div "Cnsltdr 01 TEAM Node Type : ⭐ ️ HIGH LEVEL PRODUCTION Node Type : ⭐ ️ HIGH LEVE…" at bounding box center [633, 293] width 840 height 493
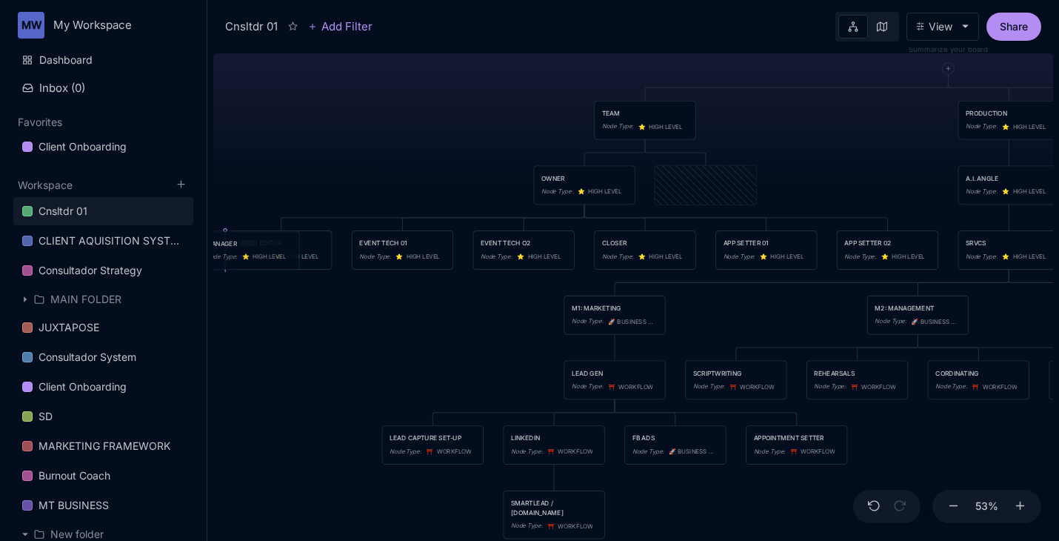
drag, startPoint x: 711, startPoint y: 184, endPoint x: 254, endPoint y: 250, distance: 461.5
click at [254, 250] on div "MANAGER Node Type : ⭐ ️ HIGH LEVEL" at bounding box center [249, 250] width 86 height 24
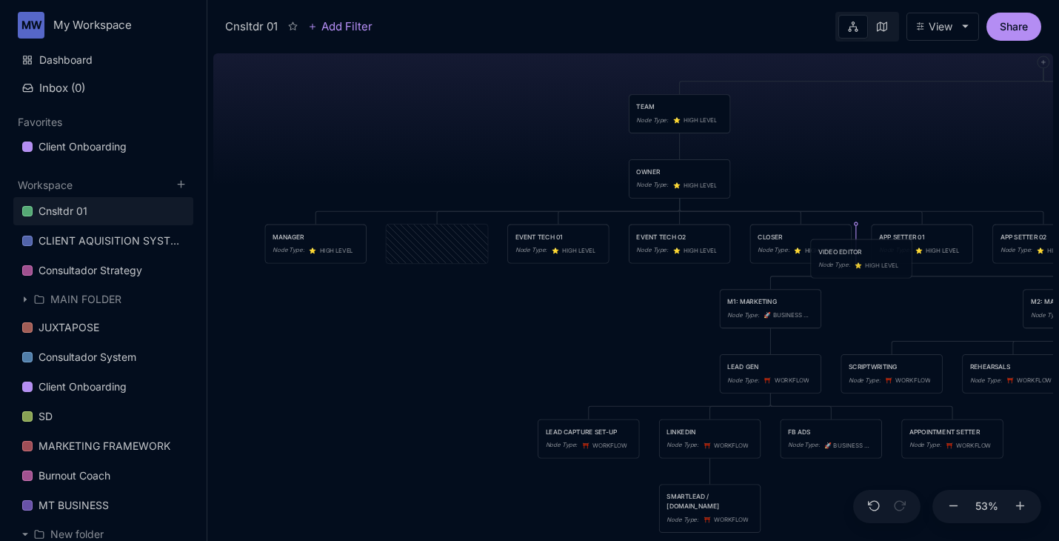
drag, startPoint x: 440, startPoint y: 244, endPoint x: 864, endPoint y: 259, distance: 424.5
click at [864, 260] on div "⭐ ️ HIGH LEVEL" at bounding box center [876, 265] width 44 height 10
drag, startPoint x: 680, startPoint y: 233, endPoint x: 406, endPoint y: 227, distance: 273.3
click at [406, 227] on div "CLOSER" at bounding box center [406, 232] width 86 height 10
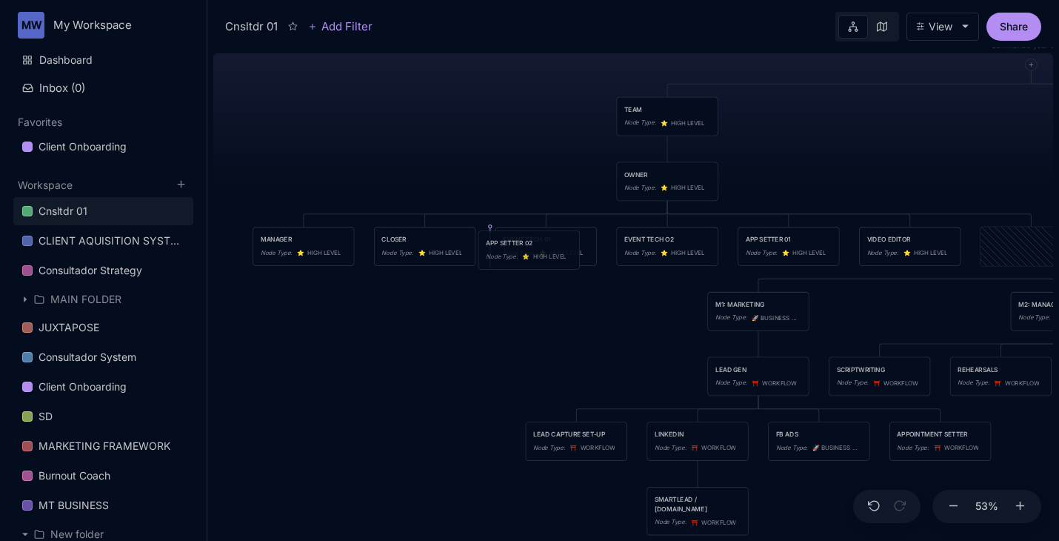
drag, startPoint x: 1000, startPoint y: 237, endPoint x: 498, endPoint y: 241, distance: 502.0
click at [498, 241] on div "APP SETTER 02" at bounding box center [529, 243] width 86 height 10
drag, startPoint x: 909, startPoint y: 246, endPoint x: 523, endPoint y: 252, distance: 385.8
click at [523, 252] on div "APP SETTER 01 Node Type : ⭐ ️ HIGH LEVEL" at bounding box center [524, 253] width 86 height 24
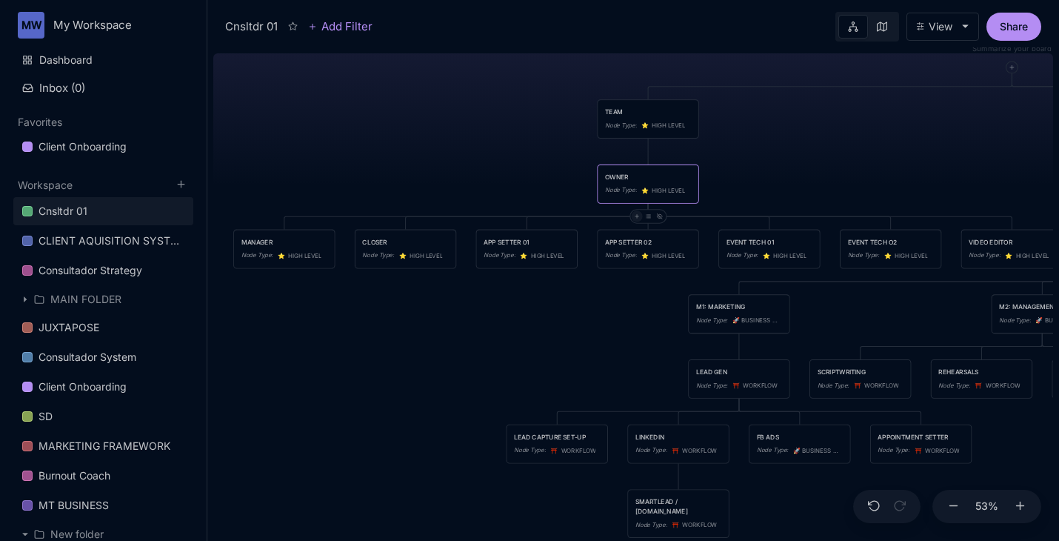
click at [639, 218] on div at bounding box center [636, 215] width 11 height 11
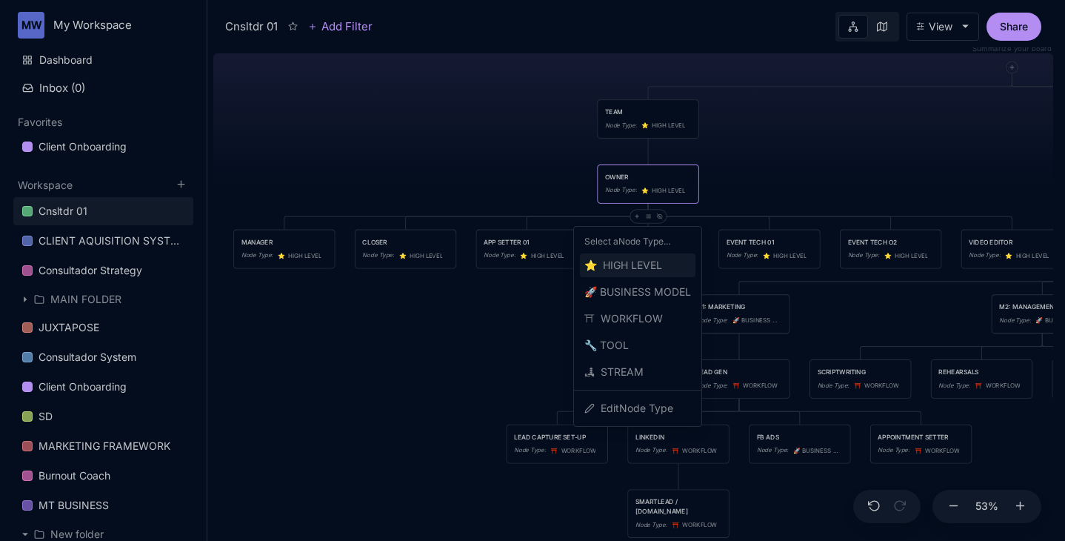
click at [648, 260] on span "⭐ ️ HIGH LEVEL" at bounding box center [623, 265] width 78 height 18
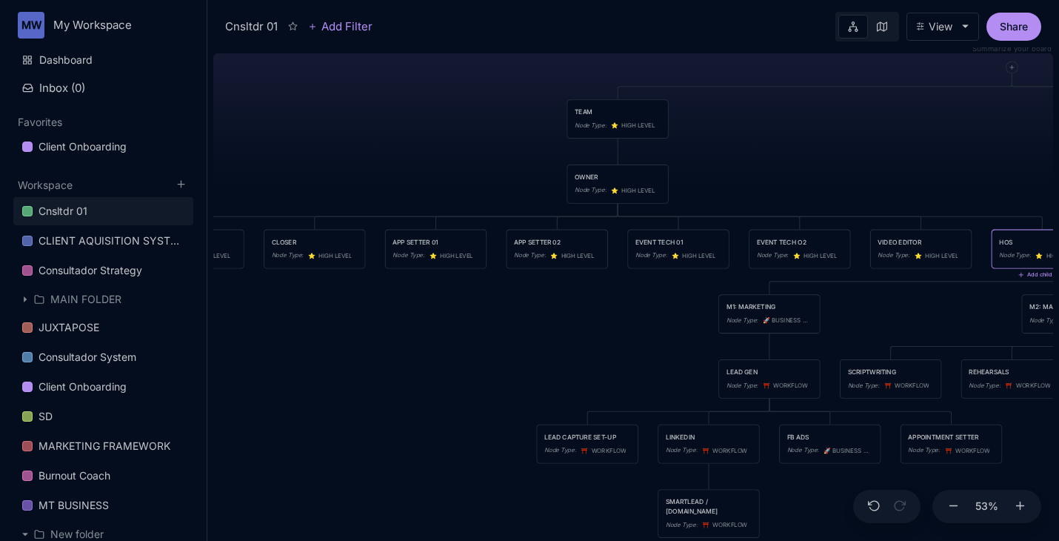
type textarea "HOST"
drag, startPoint x: 1017, startPoint y: 260, endPoint x: 636, endPoint y: 271, distance: 380.7
click at [636, 271] on div "Node Type : ⭐ ️ HIGH LEVEL" at bounding box center [661, 266] width 86 height 10
click at [660, 239] on div "HOST" at bounding box center [678, 242] width 86 height 10
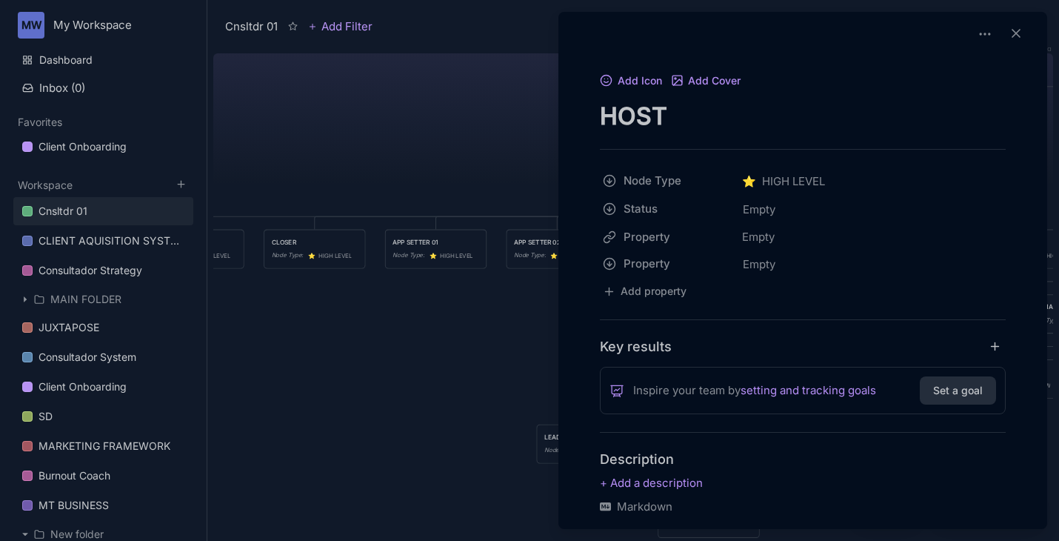
click at [604, 116] on textarea "HOST" at bounding box center [803, 116] width 406 height 30
type textarea "EVENT HOST"
click at [421, 165] on div at bounding box center [529, 270] width 1059 height 541
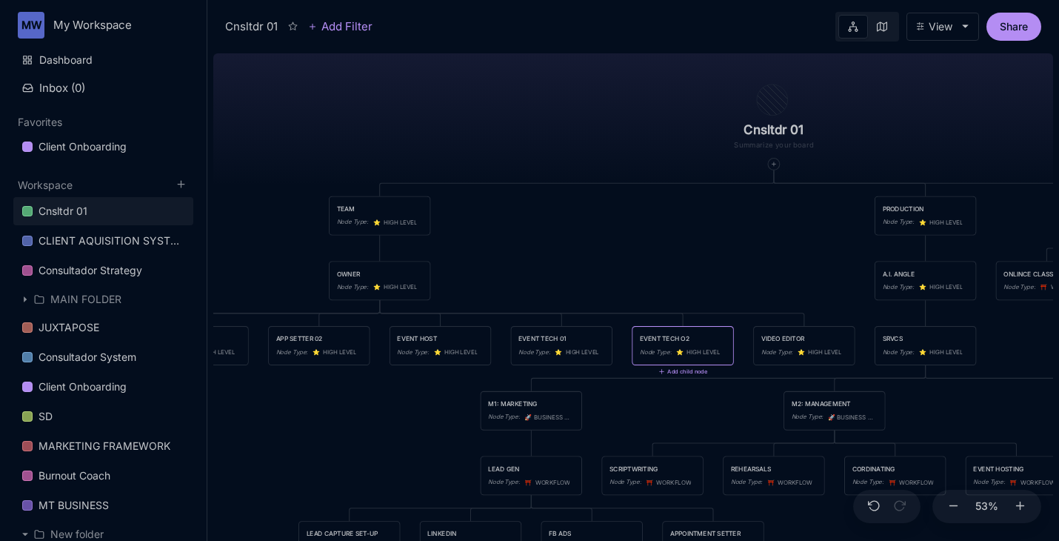
click at [777, 173] on div "Cnsltdr 01 TEAM Node Type : ⭐ ️ HIGH LEVEL PRODUCTION Node Type : ⭐ ️ HIGH LEVE…" at bounding box center [633, 293] width 840 height 493
click at [776, 167] on div at bounding box center [774, 164] width 12 height 12
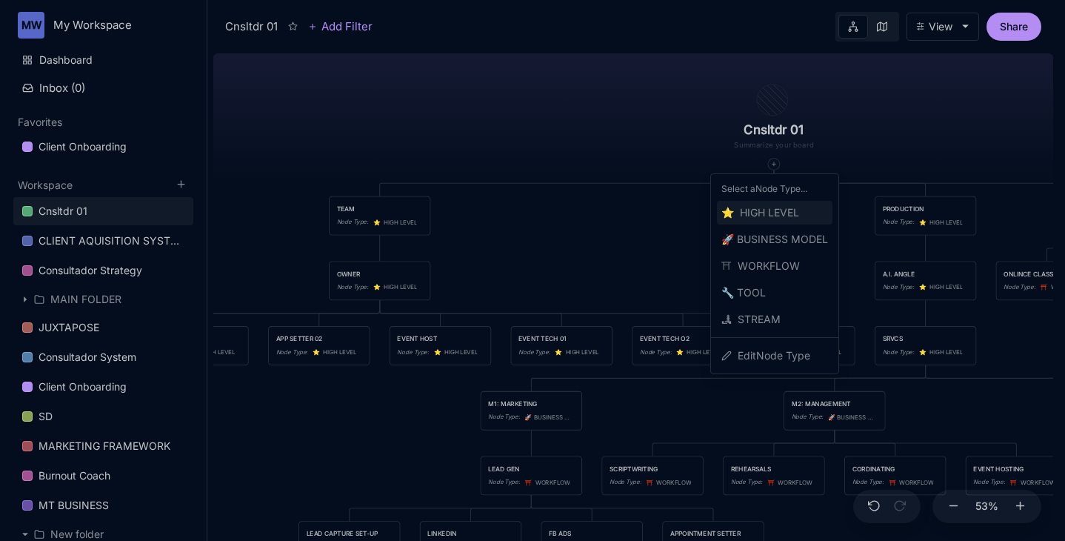
click at [772, 215] on span "⭐ ️ HIGH LEVEL" at bounding box center [760, 213] width 78 height 18
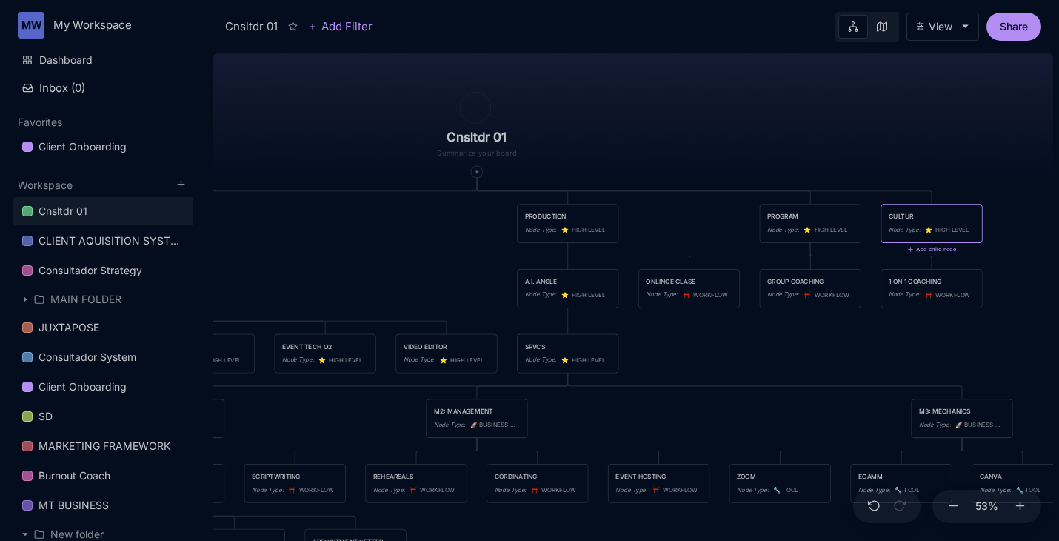
type textarea "CULTURE"
drag, startPoint x: 956, startPoint y: 222, endPoint x: 552, endPoint y: 209, distance: 404.5
click at [552, 209] on div "CULTURE Node Type : ⭐ ️ HIGH LEVEL" at bounding box center [537, 207] width 86 height 24
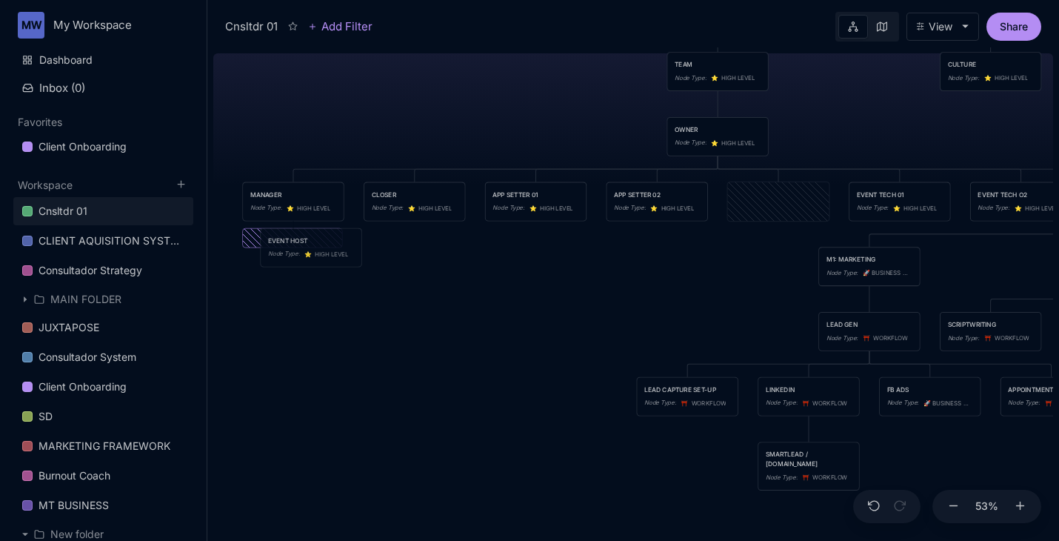
drag, startPoint x: 771, startPoint y: 208, endPoint x: 304, endPoint y: 253, distance: 468.6
click at [304, 253] on div "Node Type : ⭐ ️ HIGH LEVEL" at bounding box center [311, 254] width 86 height 10
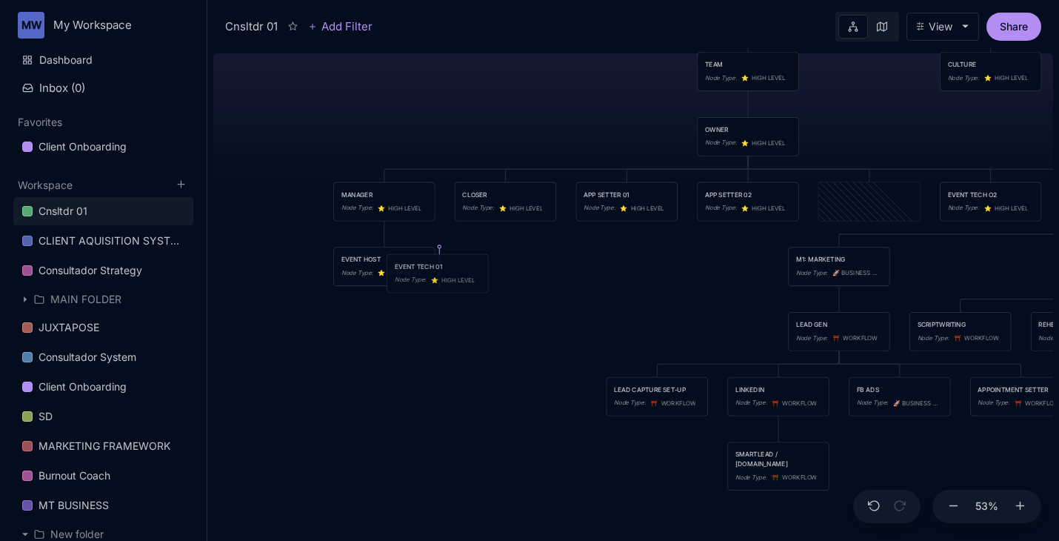
drag, startPoint x: 877, startPoint y: 198, endPoint x: 445, endPoint y: 270, distance: 437.6
click at [445, 270] on div "EVENT TECH 01" at bounding box center [438, 266] width 86 height 10
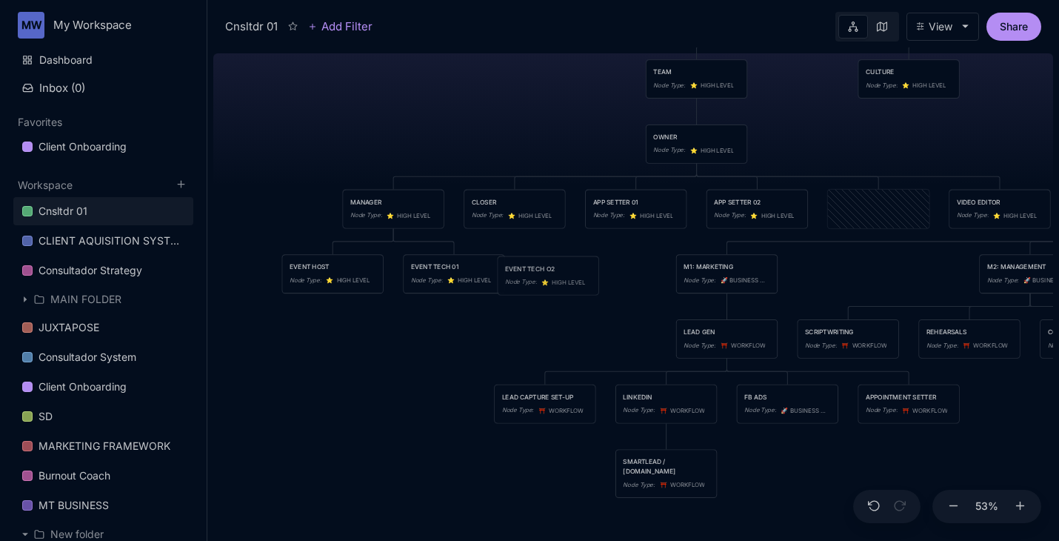
drag, startPoint x: 849, startPoint y: 210, endPoint x: 518, endPoint y: 276, distance: 336.7
click at [518, 277] on div "Node Type :" at bounding box center [521, 282] width 32 height 10
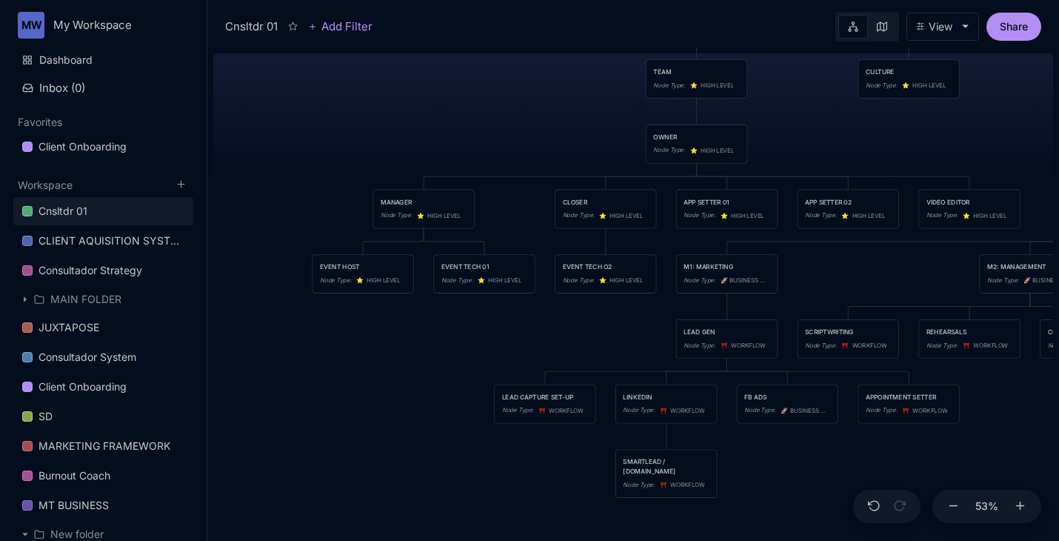
click at [393, 198] on div "MANAGER" at bounding box center [424, 202] width 86 height 10
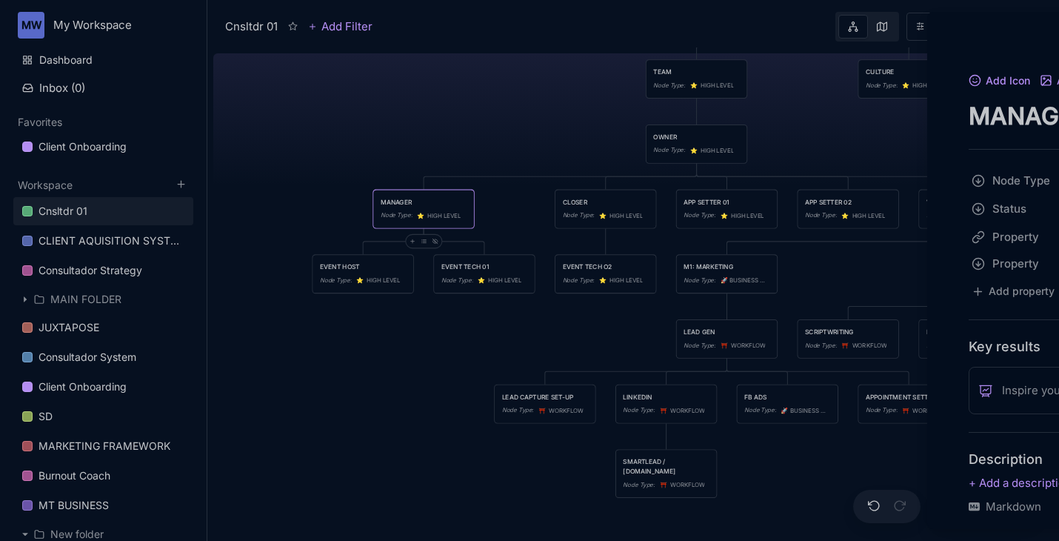
click at [393, 198] on div at bounding box center [529, 270] width 1059 height 541
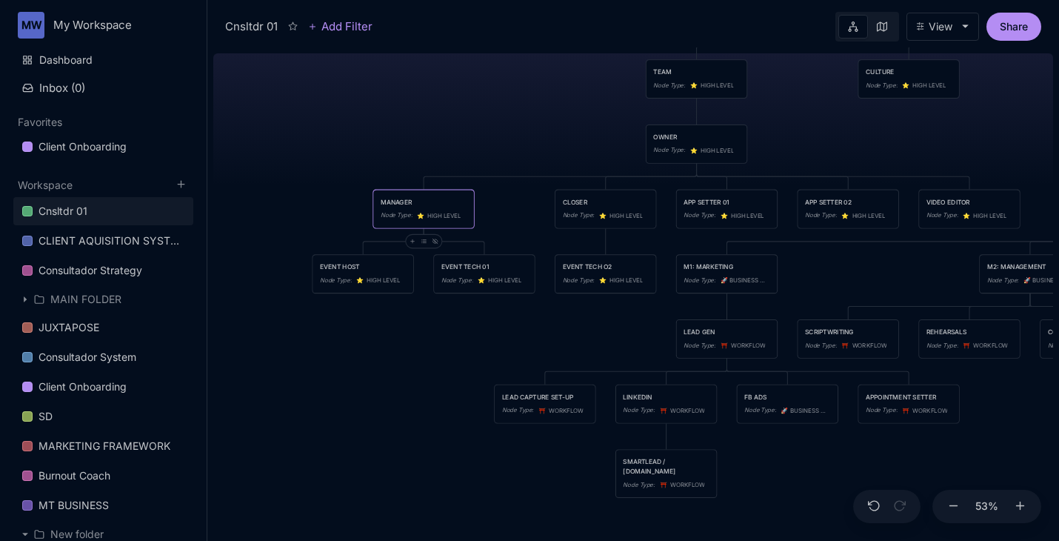
click at [392, 198] on div "MANAGER" at bounding box center [424, 202] width 86 height 10
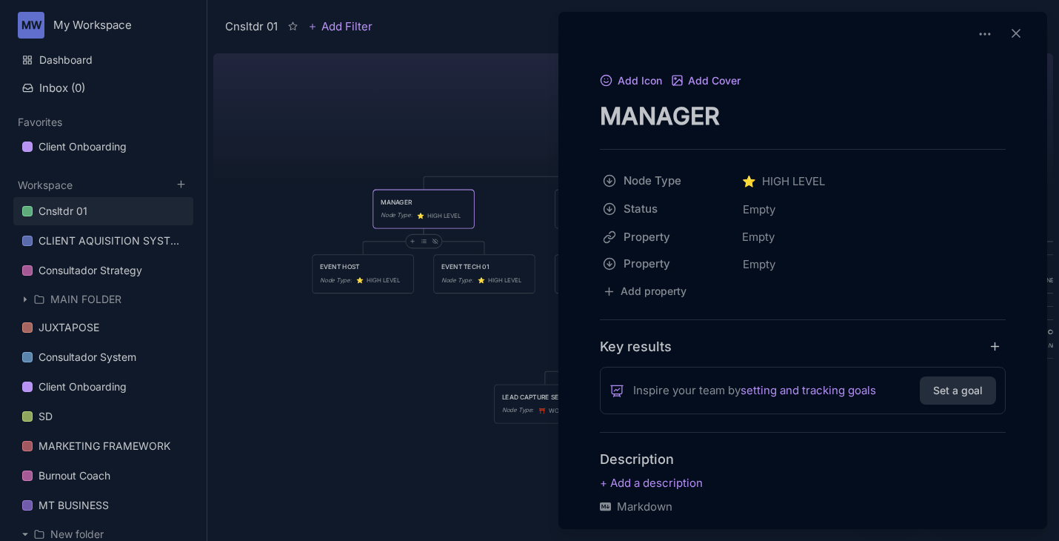
click at [597, 121] on div "Add Icon Add Cover MANAGER Node Type ⭐ ️ HIGH LEVEL Status Empty Property Empty…" at bounding box center [802, 430] width 477 height 719
click at [603, 122] on textarea "MANAGER" at bounding box center [803, 116] width 406 height 30
type textarea "EVENT MANAGER"
click at [439, 346] on div at bounding box center [529, 270] width 1059 height 541
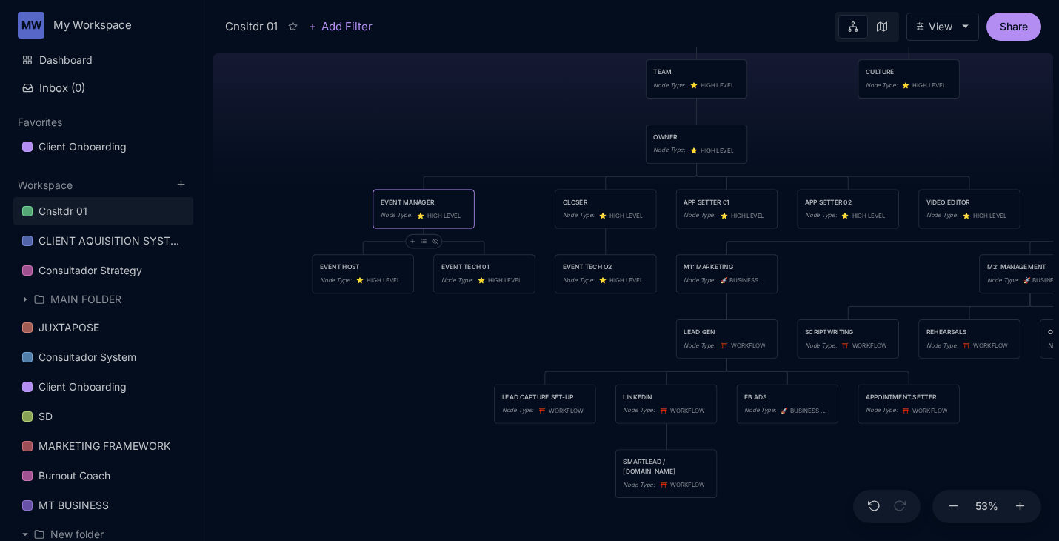
click at [455, 352] on div "Cnsltdr 01 TEAM Node Type : ⭐ ️ HIGH LEVEL CULTURE Node Type : ⭐ ️ HIGH LEVEL P…" at bounding box center [633, 293] width 840 height 493
drag, startPoint x: 575, startPoint y: 272, endPoint x: 526, endPoint y: 274, distance: 48.9
click at [526, 274] on div "EVENT TECH O2 Node Type : ⭐ ️ HIGH LEVEL" at bounding box center [557, 276] width 86 height 24
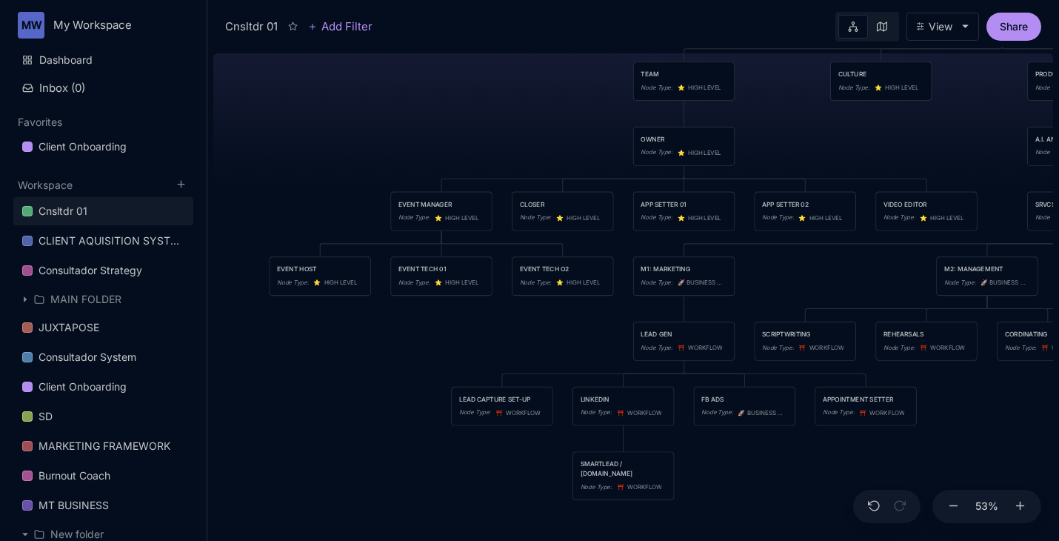
click at [803, 274] on div "Cnsltdr 01 TEAM Node Type : ⭐ ️ HIGH LEVEL CULTURE Node Type : ⭐ ️ HIGH LEVEL P…" at bounding box center [633, 293] width 840 height 493
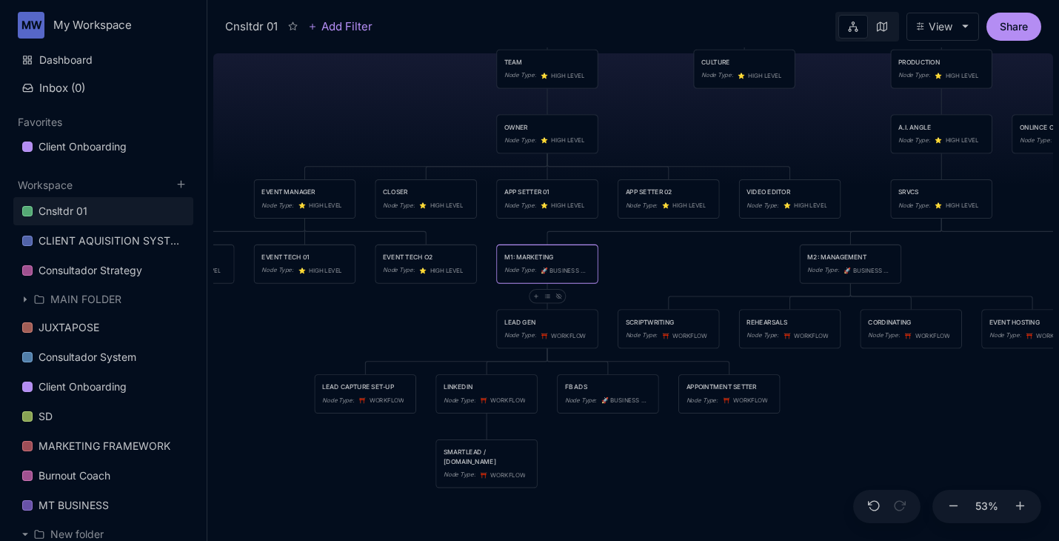
click at [546, 271] on icon "🚀" at bounding box center [545, 270] width 9 height 7
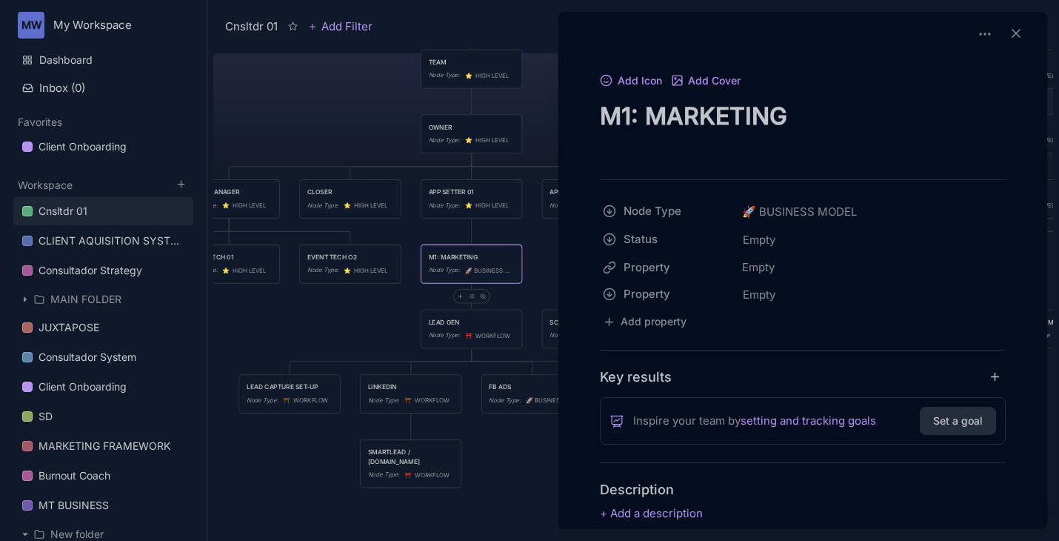
click at [484, 283] on div at bounding box center [529, 270] width 1059 height 541
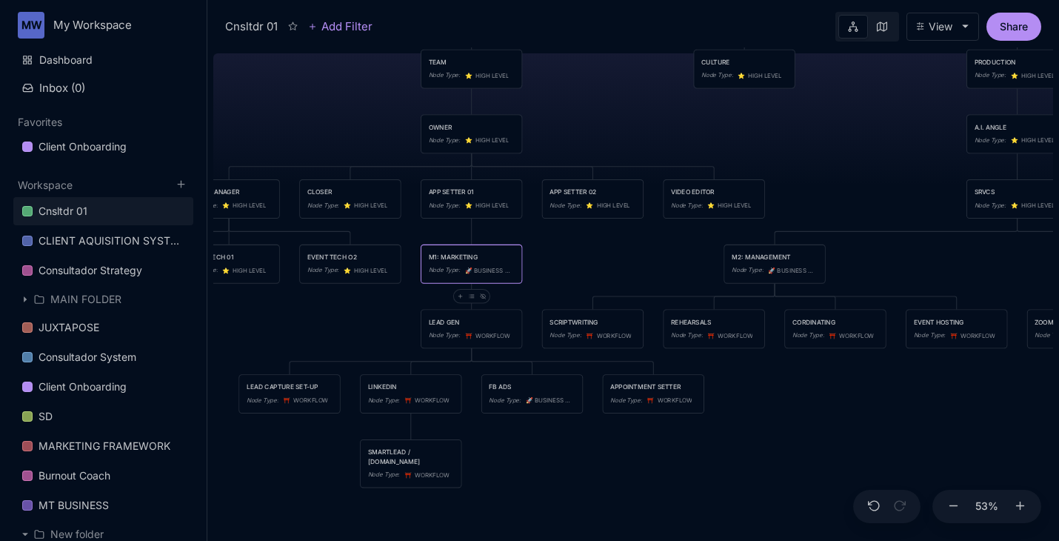
click at [591, 277] on div "Cnsltdr 01 TEAM Node Type : ⭐ ️ HIGH LEVEL CULTURE Node Type : ⭐ ️ HIGH LEVEL P…" at bounding box center [633, 293] width 840 height 493
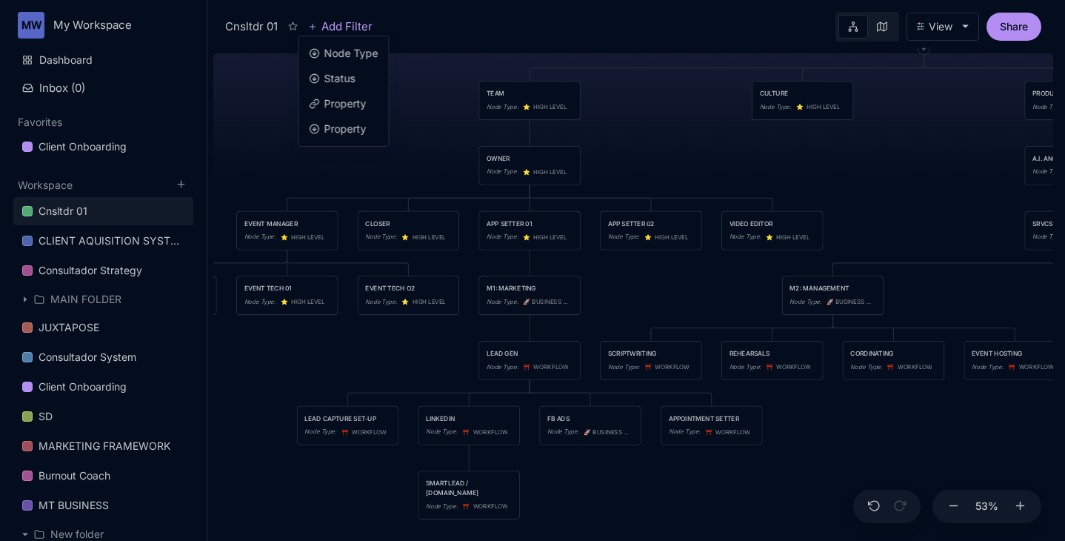
click at [349, 24] on html "MW My Workspace Dashboard Inbox ( 0 ) Favorites Client Onboarding To pick up a …" at bounding box center [532, 270] width 1065 height 541
click at [417, 73] on html "MW My Workspace Dashboard Inbox ( 0 ) Favorites Client Onboarding To pick up a …" at bounding box center [529, 270] width 1059 height 541
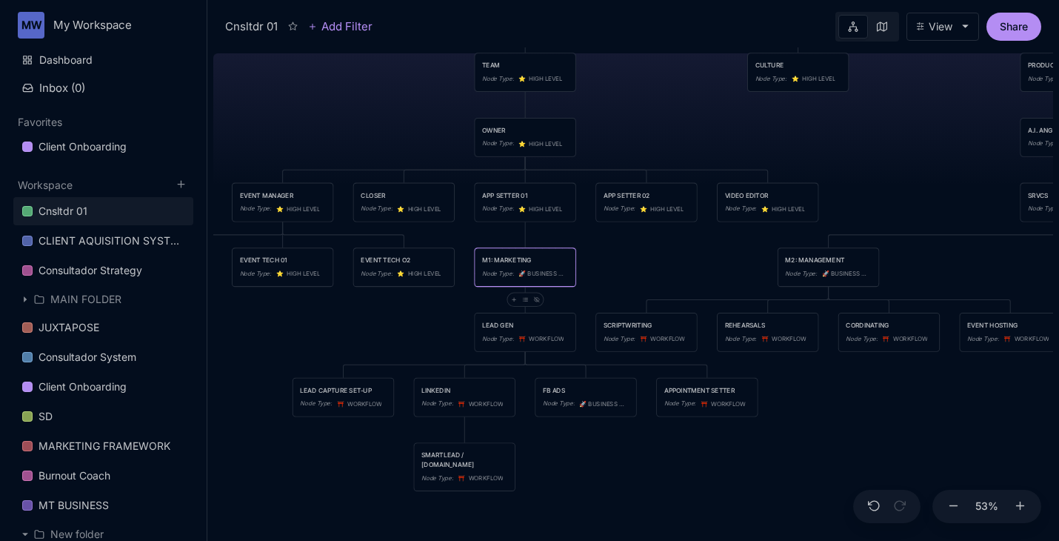
click at [532, 276] on span "🚀 BUSINESS MODEL" at bounding box center [542, 274] width 48 height 10
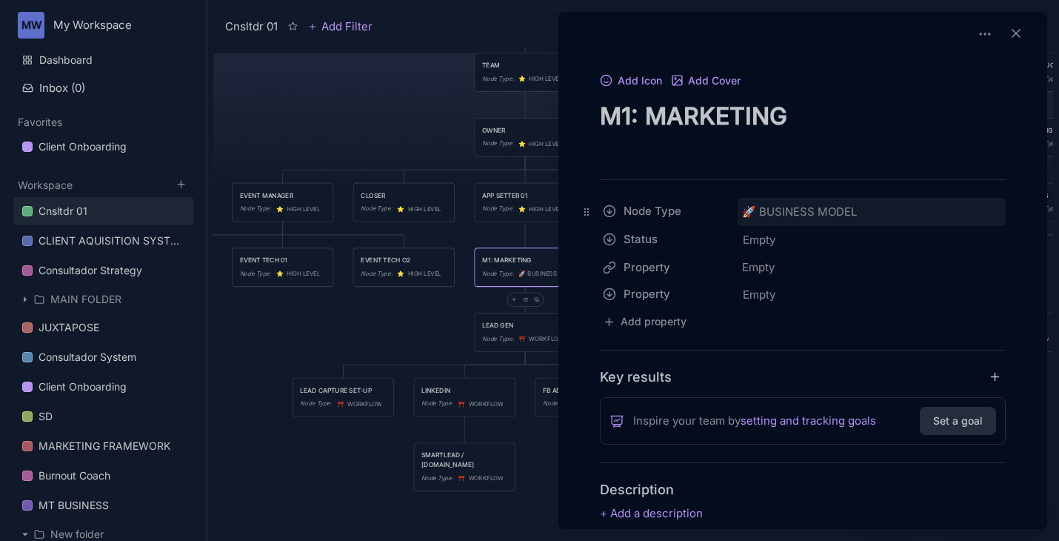
click at [784, 210] on span "🚀 BUSINESS MODEL" at bounding box center [799, 212] width 115 height 18
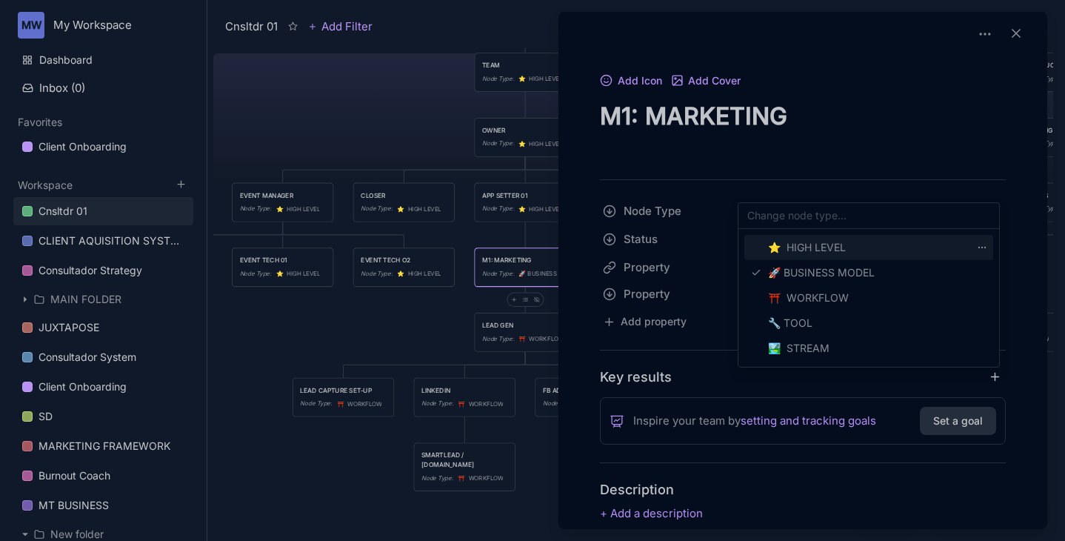
click at [809, 251] on span "⭐ ️ HIGH LEVEL" at bounding box center [807, 247] width 78 height 18
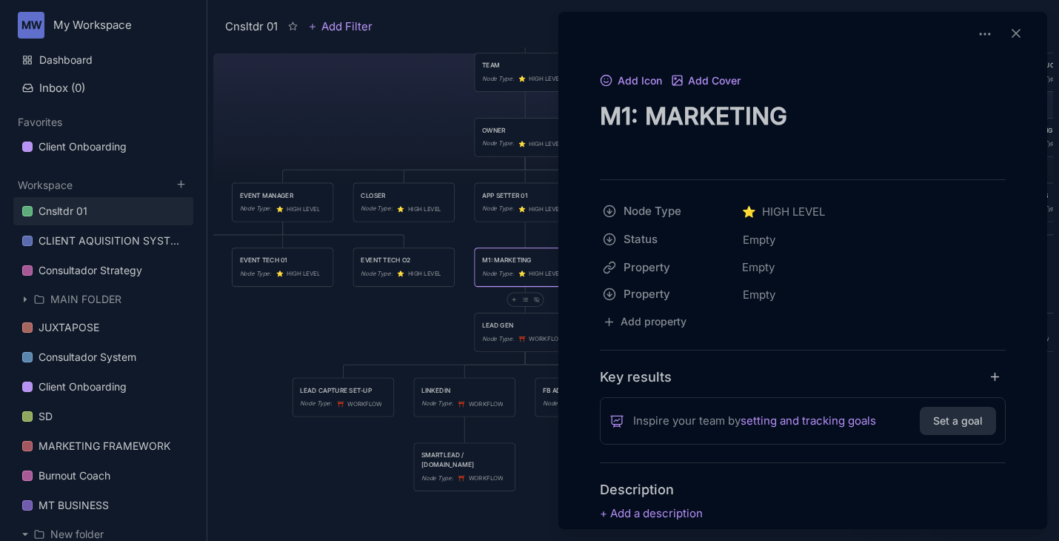
click at [414, 323] on div at bounding box center [529, 270] width 1059 height 541
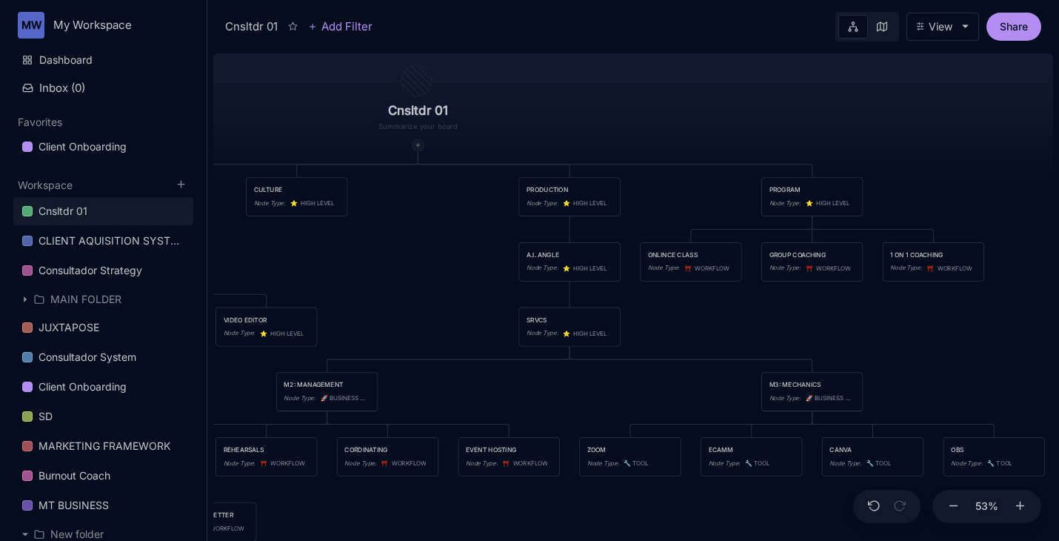
click at [422, 149] on div at bounding box center [418, 145] width 12 height 12
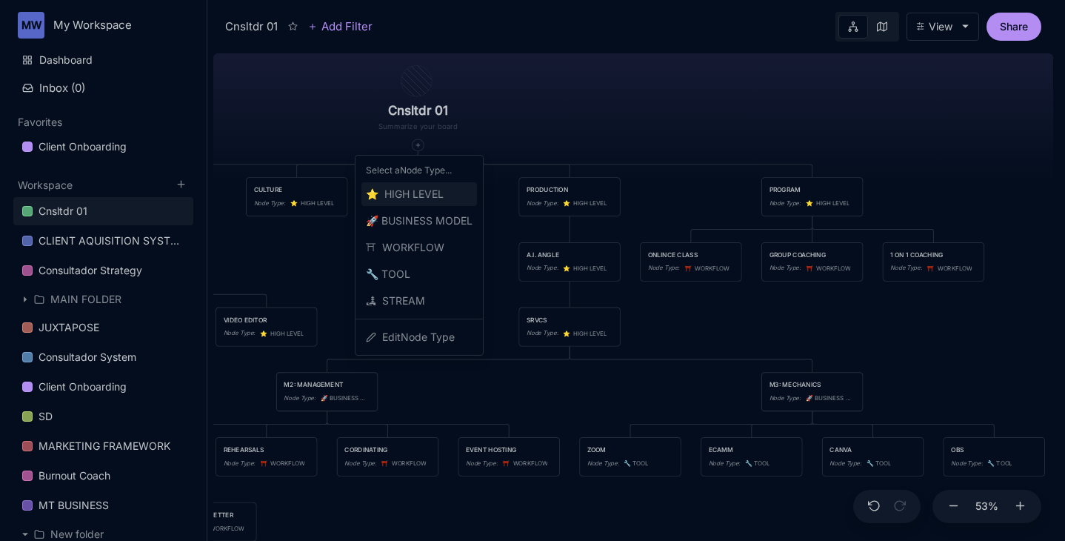
click at [426, 195] on span "⭐ ️ HIGH LEVEL" at bounding box center [405, 194] width 78 height 18
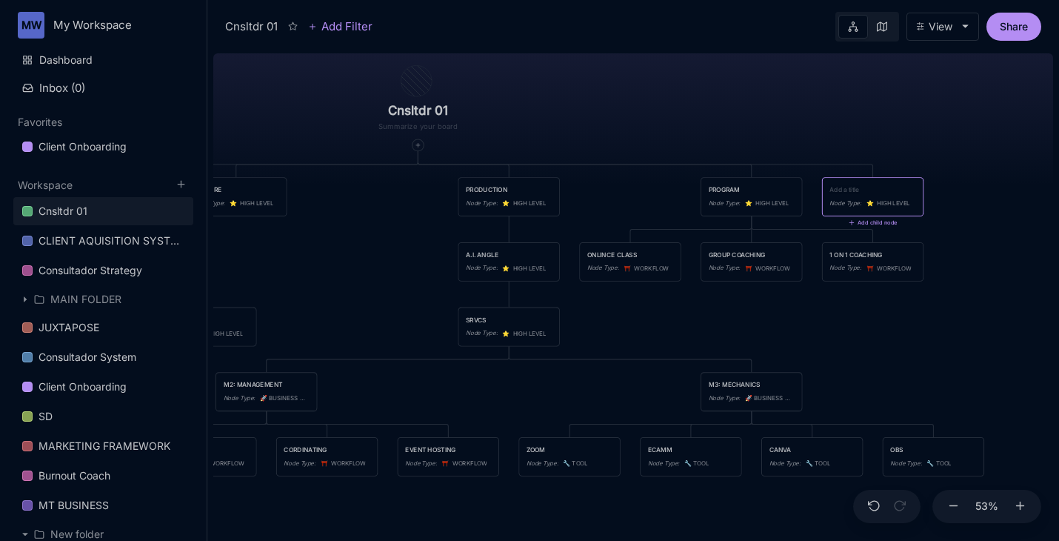
click at [849, 189] on textarea at bounding box center [872, 190] width 86 height 10
type textarea "p"
type textarea "PACKAGES"
click at [887, 224] on button "Add child node" at bounding box center [872, 222] width 49 height 7
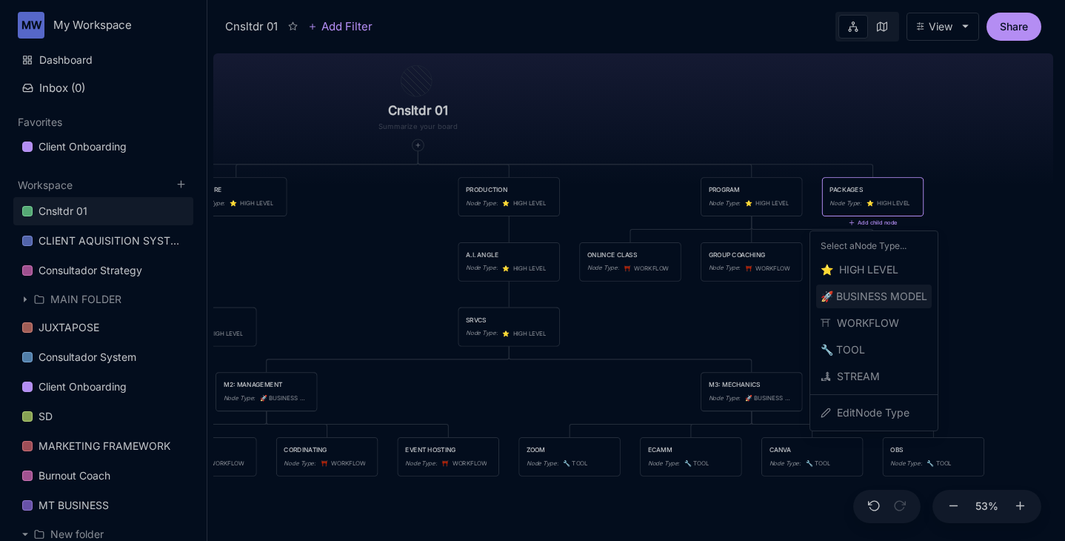
click at [875, 301] on span "🚀 BUSINESS MODEL" at bounding box center [873, 296] width 107 height 18
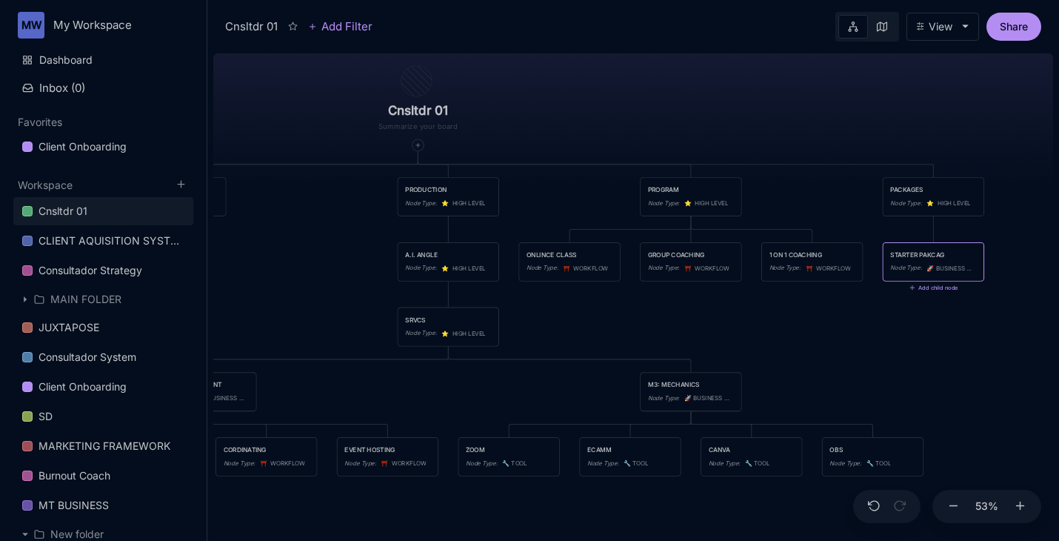
type textarea "STARTER PAKCAGE"
click at [920, 362] on div "Cnsltdr 01 TEAM Node Type : ⭐ ️ HIGH LEVEL CULTURE Node Type : ⭐ ️ HIGH LEVEL P…" at bounding box center [633, 293] width 840 height 493
click at [922, 232] on div at bounding box center [921, 229] width 11 height 11
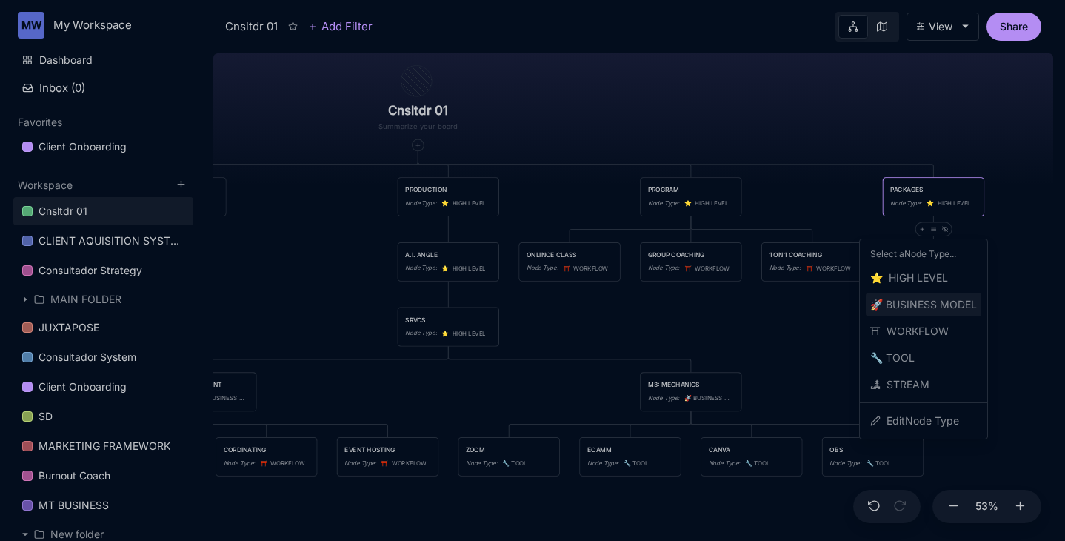
click at [924, 298] on span "🚀 BUSINESS MODEL" at bounding box center [923, 304] width 107 height 18
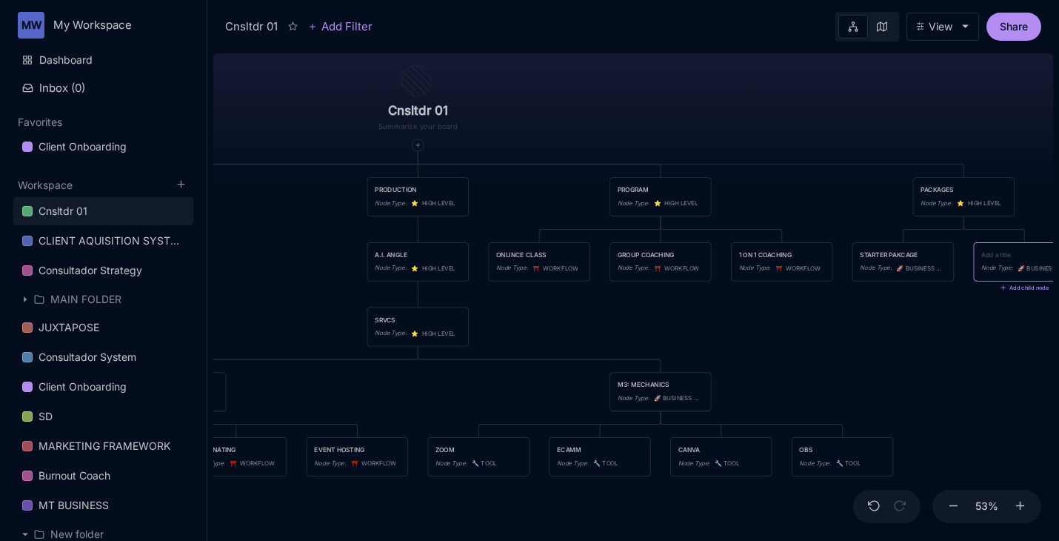
click at [992, 253] on textarea at bounding box center [1024, 255] width 86 height 10
type textarea "MID PACKAGE"
click at [971, 379] on div "Cnsltdr 01 TEAM Node Type : ⭐ ️ HIGH LEVEL CULTURE Node Type : ⭐ ️ HIGH LEVEL P…" at bounding box center [633, 293] width 840 height 493
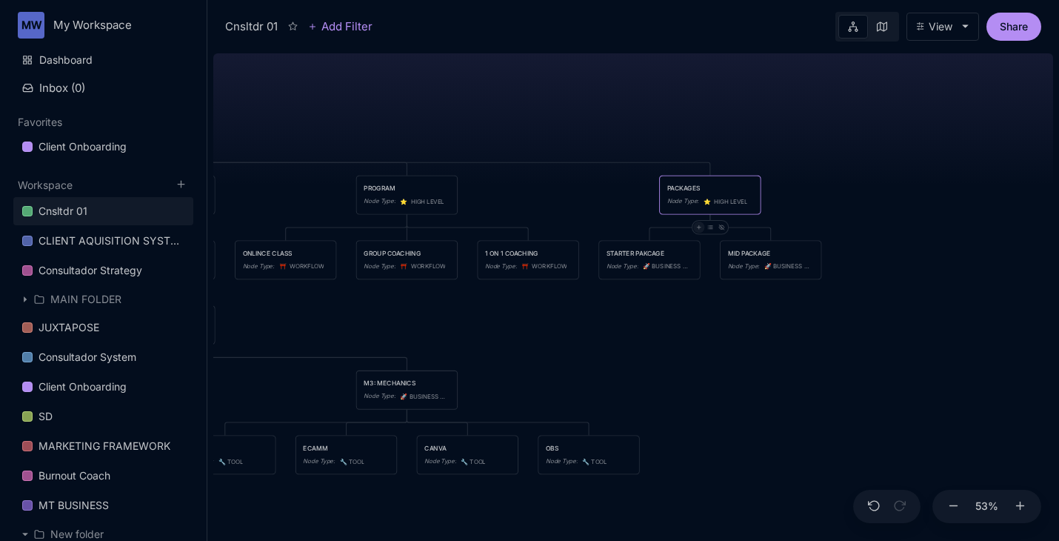
click at [701, 224] on div at bounding box center [698, 226] width 11 height 11
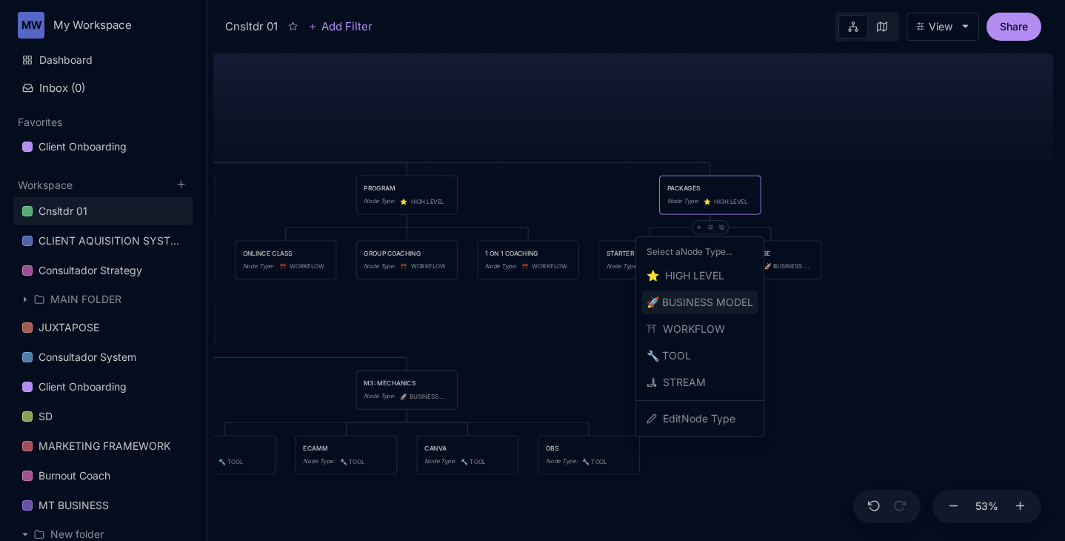
click at [726, 302] on span "🚀 BUSINESS MODEL" at bounding box center [699, 302] width 107 height 18
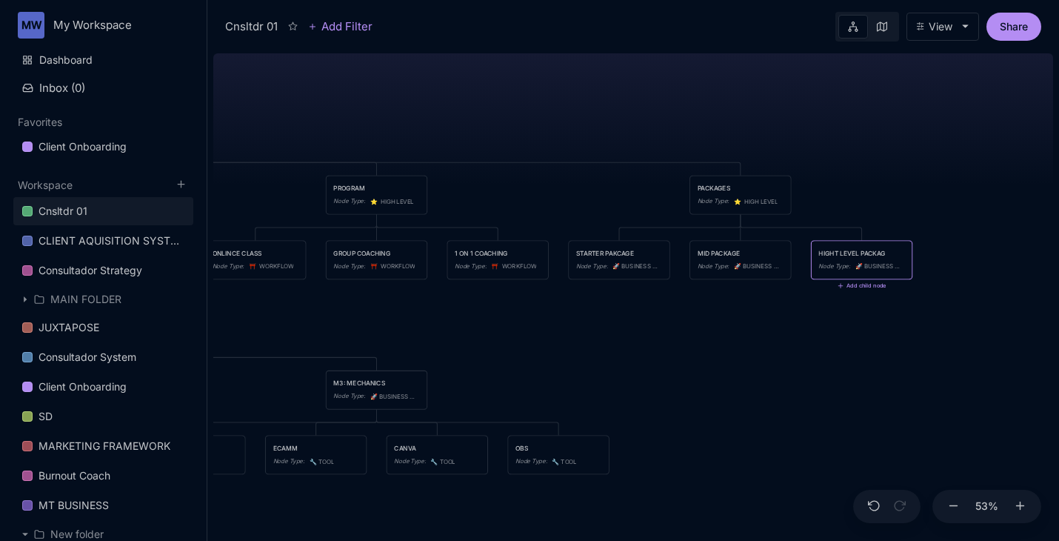
type textarea "HIGHT LEVEL PACKAGE"
click at [828, 360] on div "Cnsltdr 01 TEAM Node Type : ⭐ ️ HIGH LEVEL CULTURE Node Type : ⭐ ️ HIGH LEVEL P…" at bounding box center [633, 293] width 840 height 493
click at [720, 249] on div "MID PACKAGE" at bounding box center [740, 253] width 86 height 10
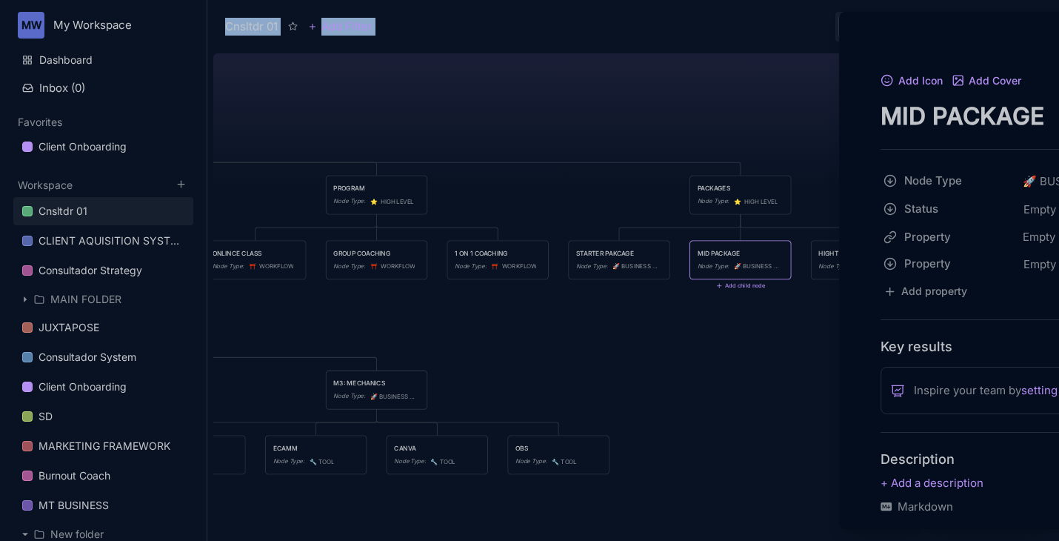
click at [720, 249] on div at bounding box center [529, 270] width 1059 height 541
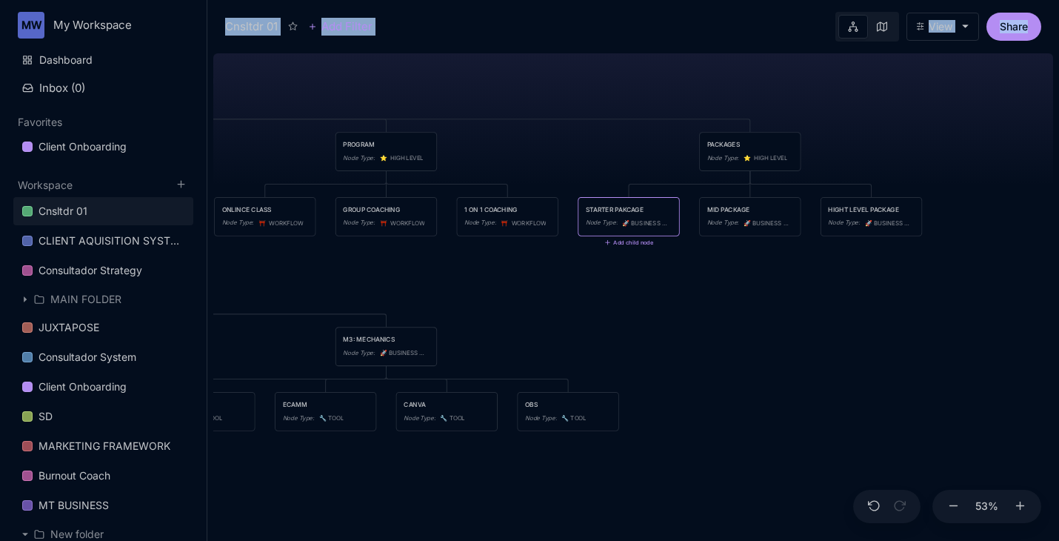
click at [650, 209] on div "STARTER PAKCAGE" at bounding box center [629, 209] width 86 height 10
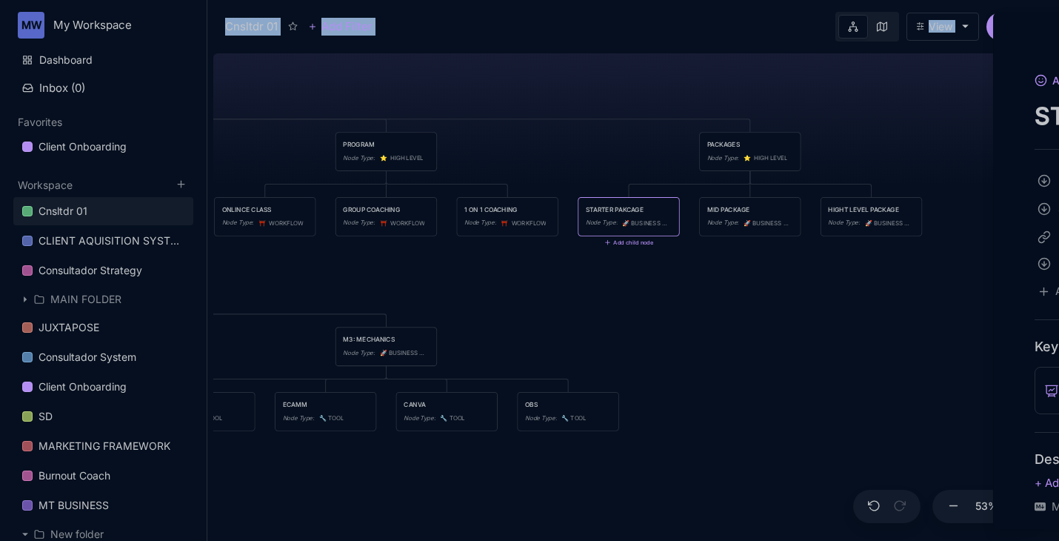
click at [650, 209] on div at bounding box center [529, 270] width 1059 height 541
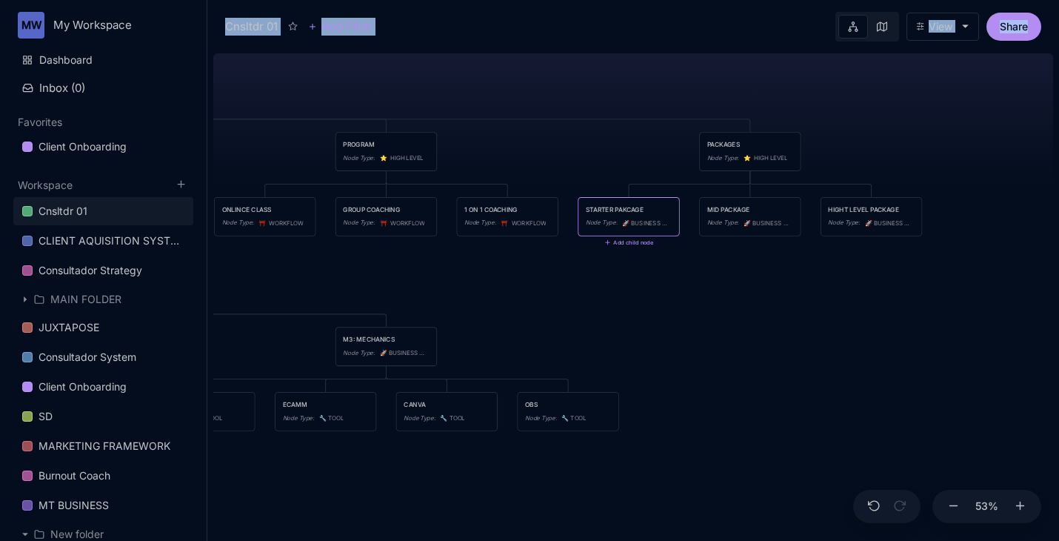
click at [650, 209] on div "STARTER PAKCAGE" at bounding box center [629, 209] width 86 height 10
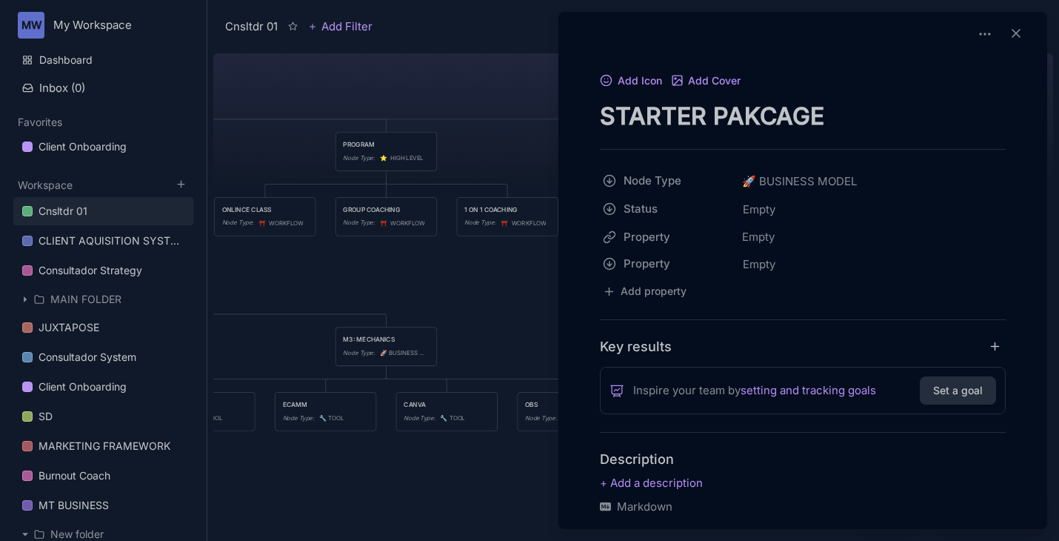
click at [839, 107] on textarea "STARTER PAKCAGE" at bounding box center [803, 116] width 406 height 30
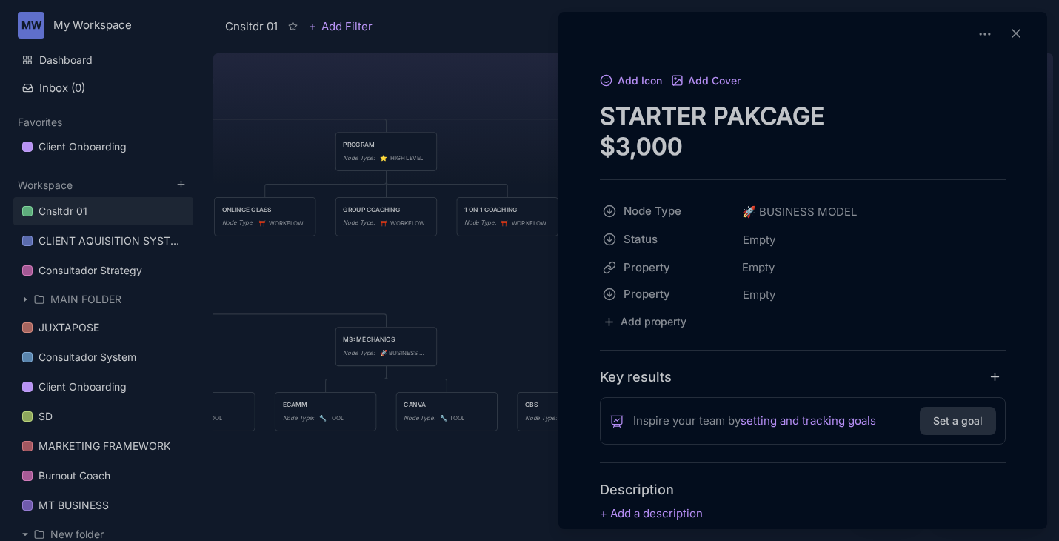
type textarea "STARTER PAKCAGE $3,000"
click at [445, 160] on div at bounding box center [529, 270] width 1059 height 541
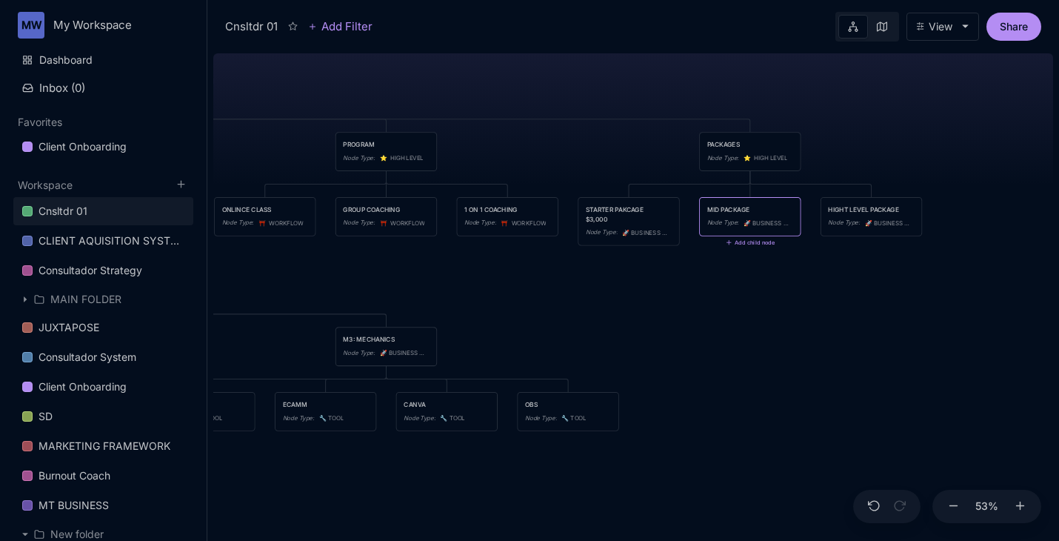
click at [750, 210] on div "MID PACKAGE" at bounding box center [750, 209] width 86 height 10
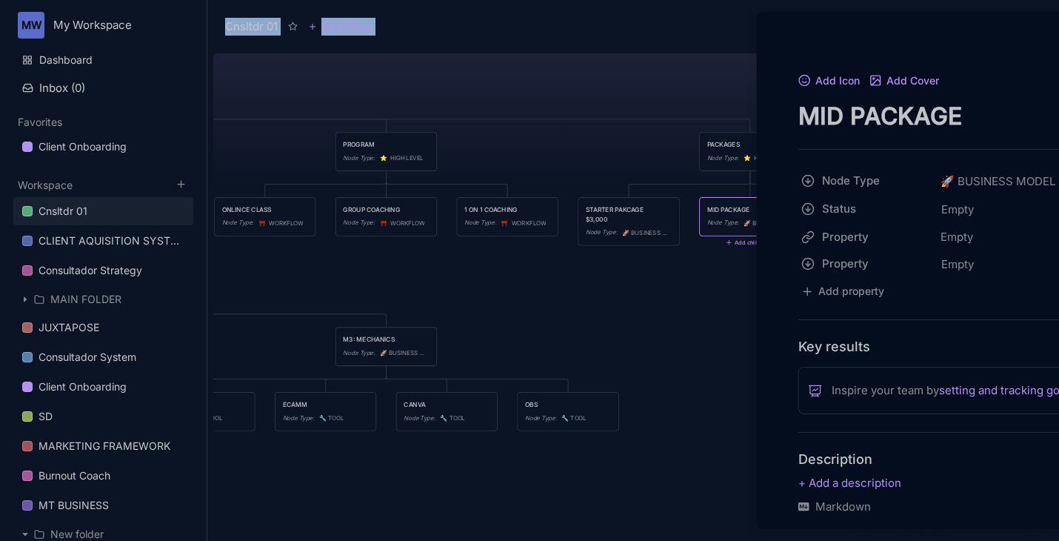
click at [750, 210] on div "Cnsltdr 01 Add Filter View Share Cnsltdr 01 TEAM Node Type : ⭐ ️ HIGH LEVEL CUL…" at bounding box center [632, 270] width 851 height 541
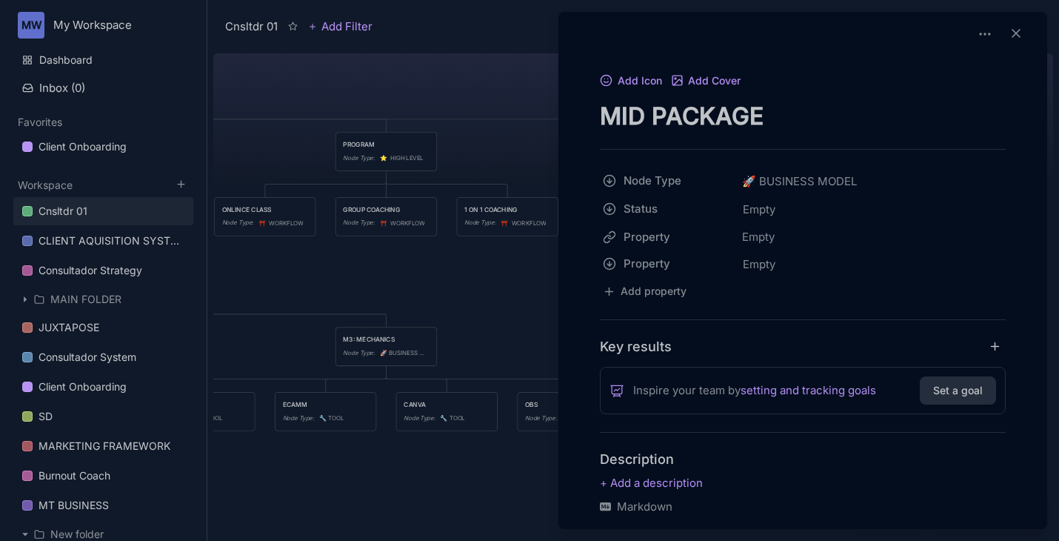
click at [623, 139] on div "Add Icon Add Cover MID PACKAGE Node Type 🚀 BUSINESS MODEL Status Empty Property…" at bounding box center [802, 374] width 477 height 606
click at [802, 110] on textarea "MID PACKAGE" at bounding box center [803, 116] width 406 height 30
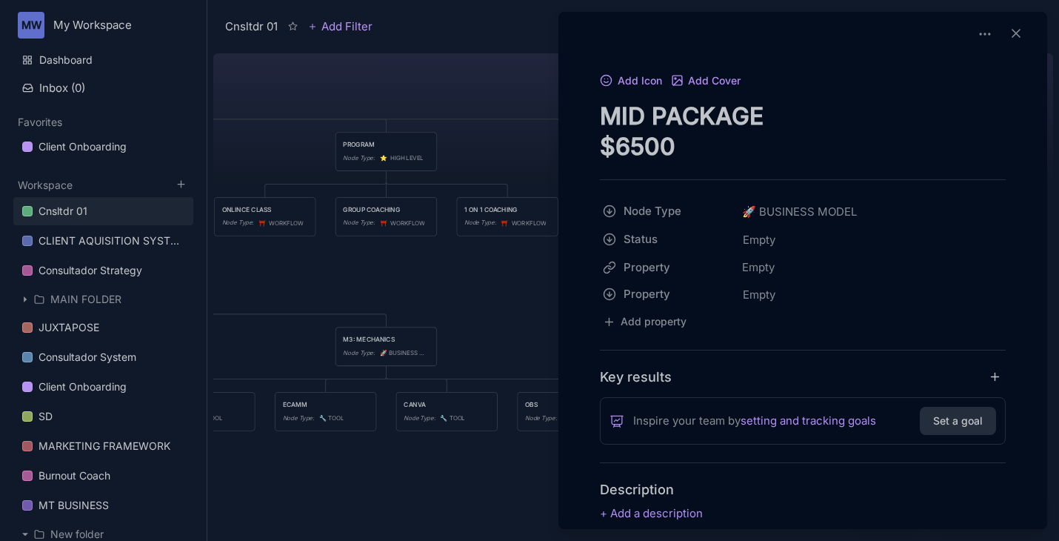
click at [631, 150] on textarea "MID PACKAGE $6500" at bounding box center [803, 131] width 406 height 61
type textarea "MID PACKAGE $6,500"
click at [475, 291] on div at bounding box center [529, 270] width 1059 height 541
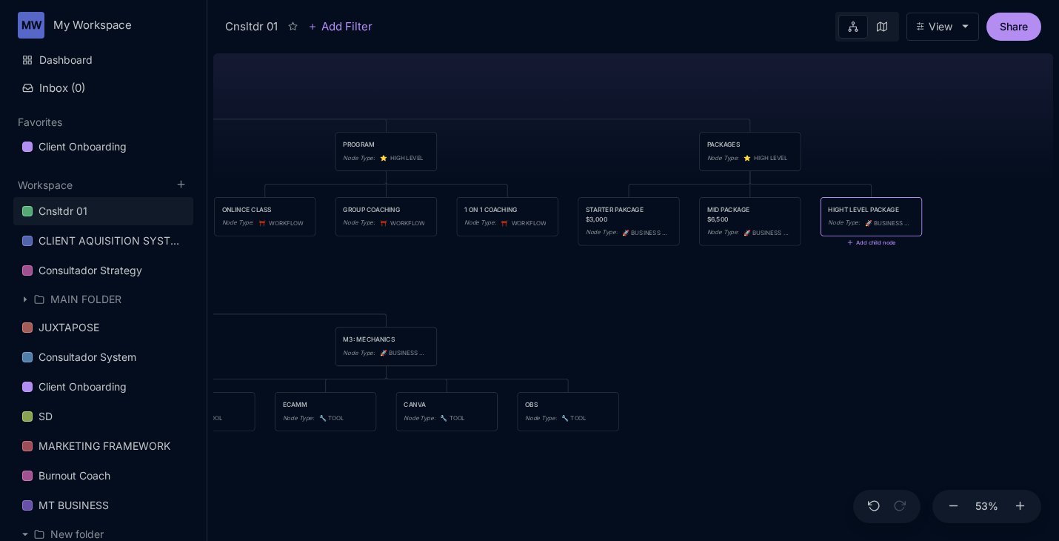
click at [845, 213] on div "HIGHT LEVEL PACKAGE" at bounding box center [871, 209] width 86 height 10
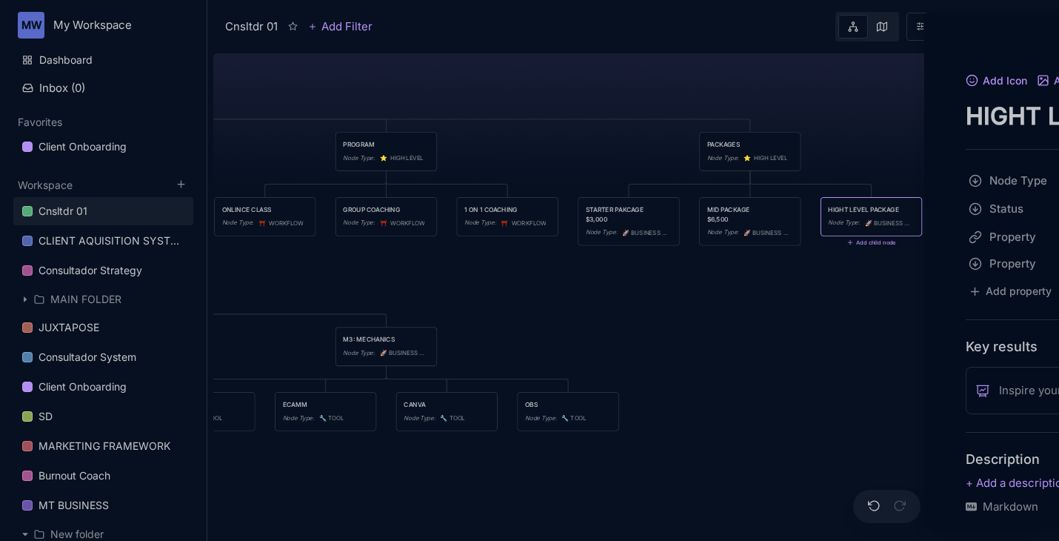
click at [845, 213] on div "Cnsltdr 01 Add Filter View Share Cnsltdr 01 TEAM Node Type : ⭐ ️ HIGH LEVEL CUL…" at bounding box center [632, 270] width 851 height 541
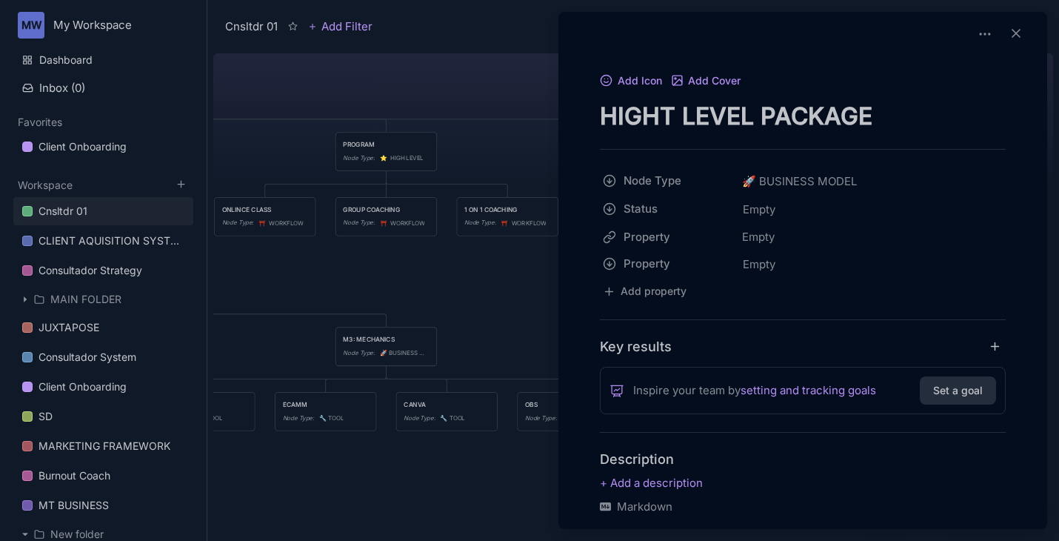
click at [883, 116] on textarea "HIGHT LEVEL PACKAGE" at bounding box center [803, 116] width 406 height 30
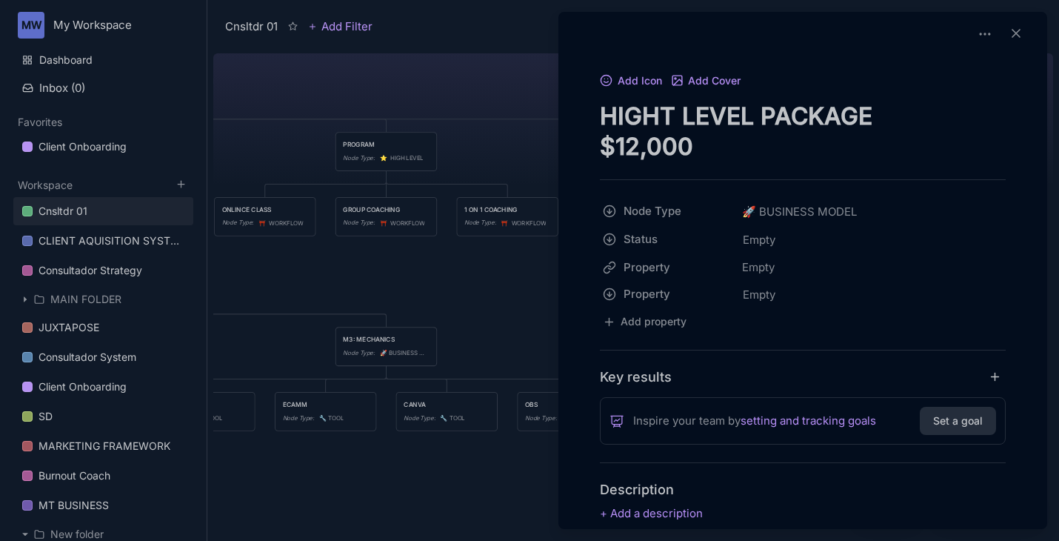
type textarea "HIGHT LEVEL PACKAGE $12,000"
click at [521, 291] on div at bounding box center [529, 270] width 1059 height 541
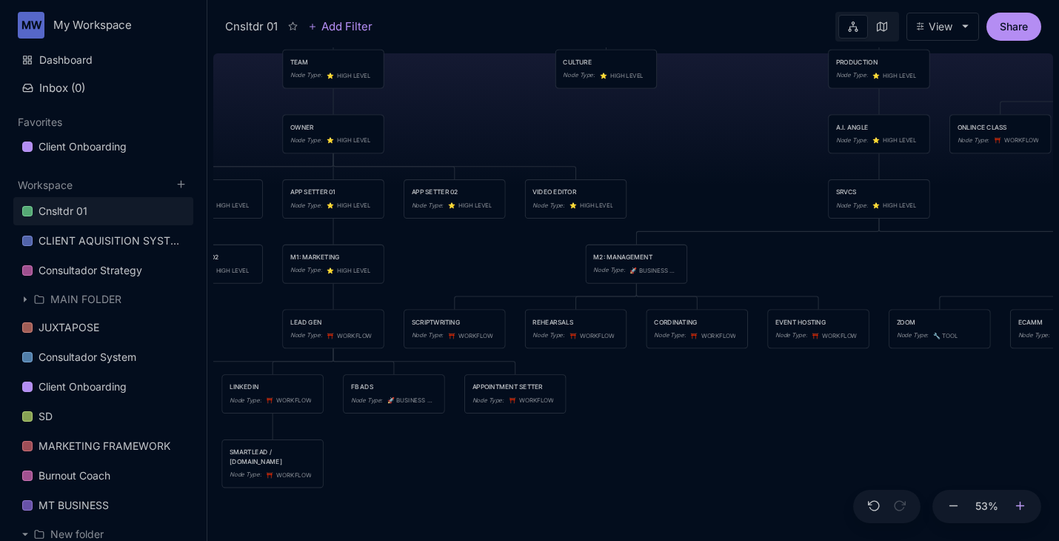
click at [1017, 503] on icon at bounding box center [1020, 505] width 13 height 13
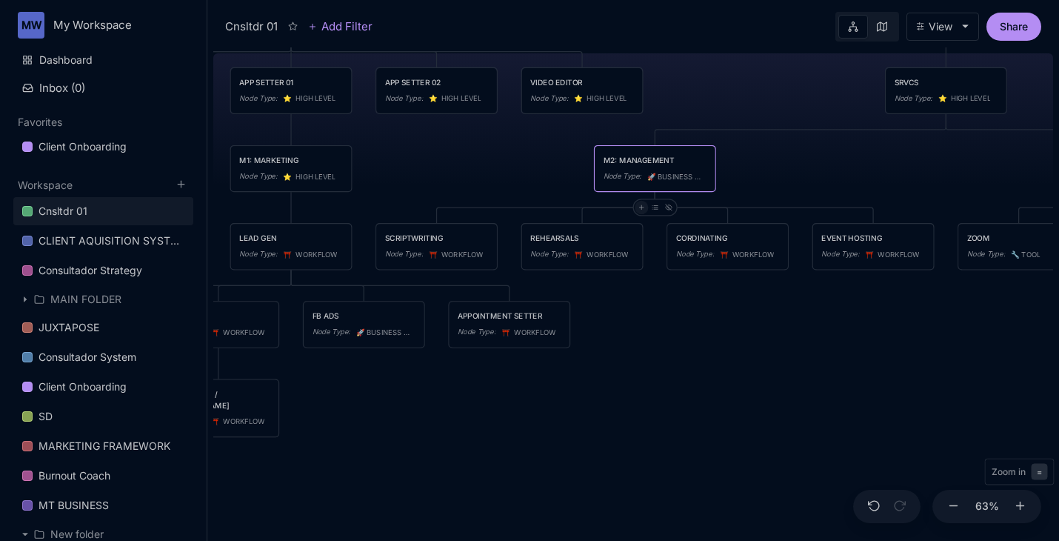
click at [643, 209] on icon at bounding box center [641, 207] width 7 height 7
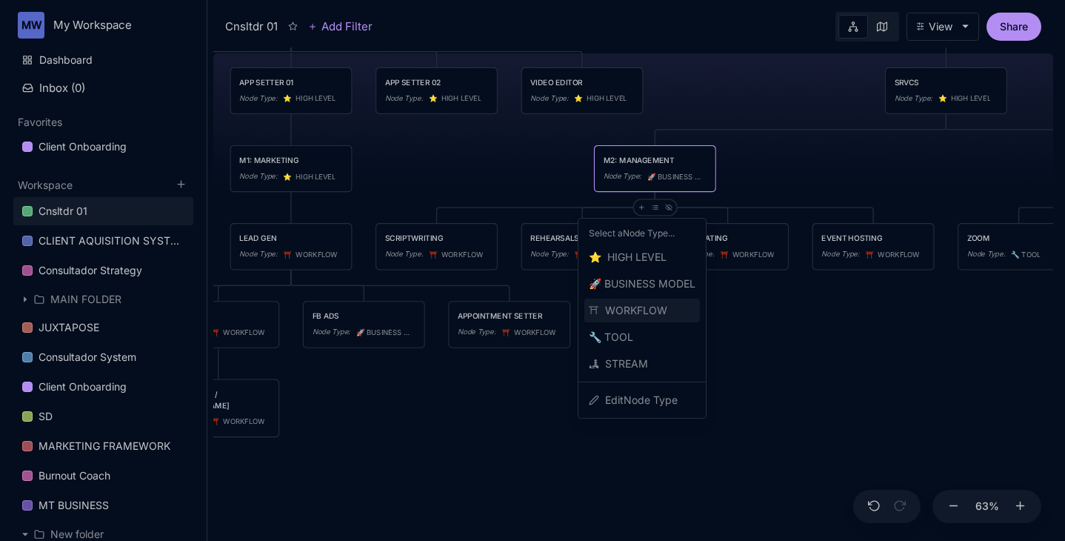
click at [642, 312] on span "⛩ ️ WORKFLOW" at bounding box center [628, 310] width 78 height 18
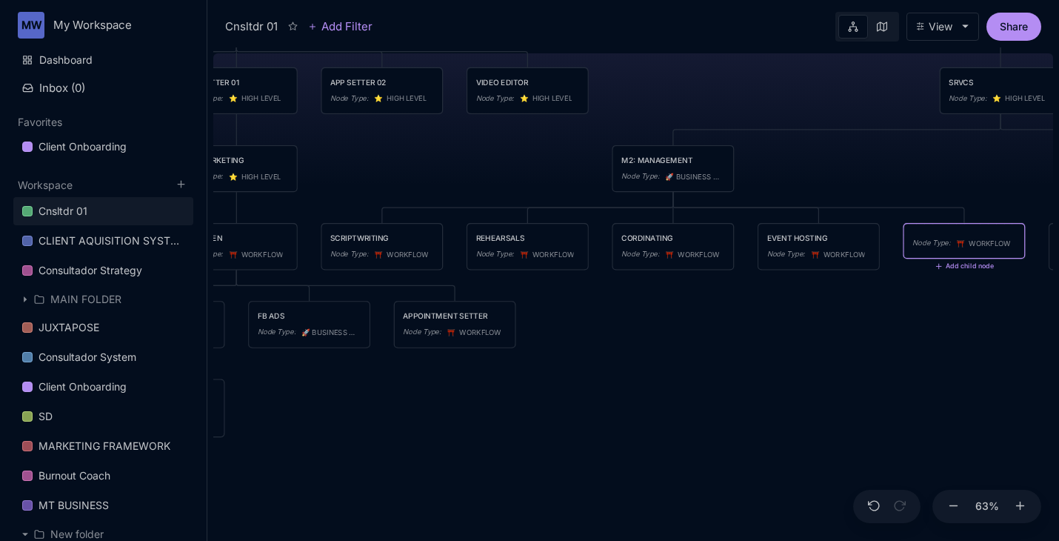
click at [923, 241] on div "Node Type :" at bounding box center [931, 242] width 38 height 11
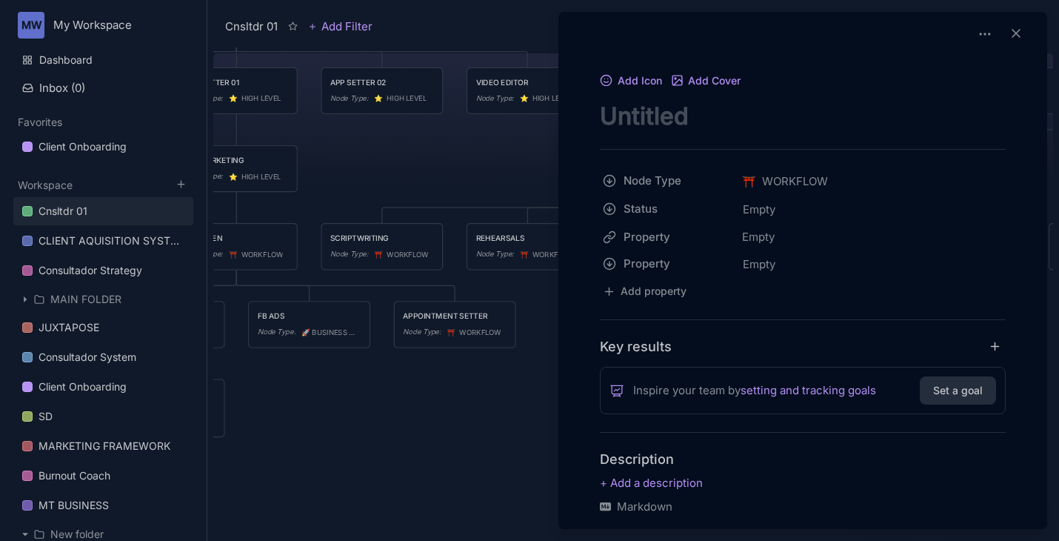
type textarea "e"
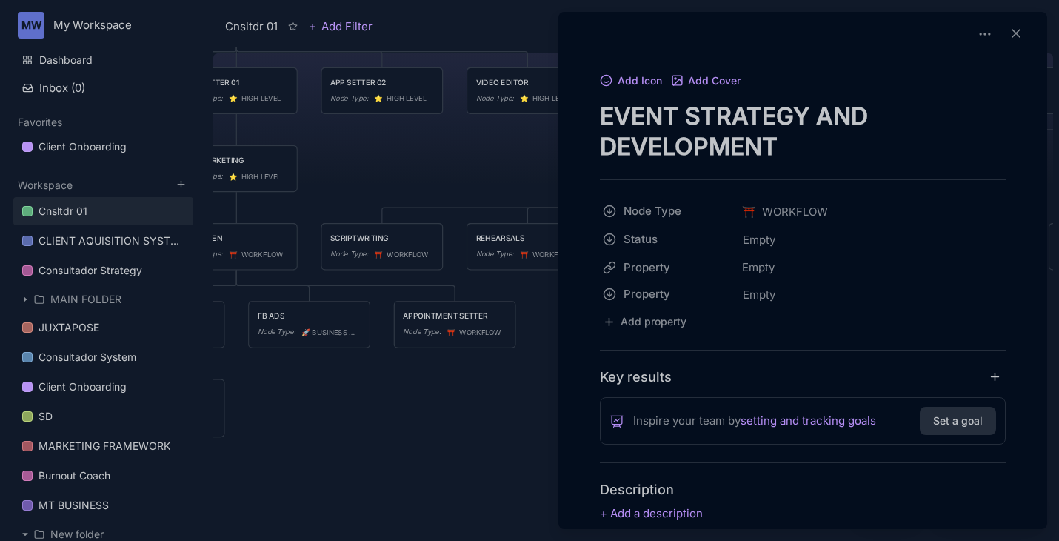
click at [600, 150] on textarea "EVENT STRATEGY AND DEVELOPMENT" at bounding box center [803, 131] width 406 height 61
type textarea "EVENT STRATEGY AND THEME DEVELOPMENT"
click at [377, 461] on div at bounding box center [529, 270] width 1059 height 541
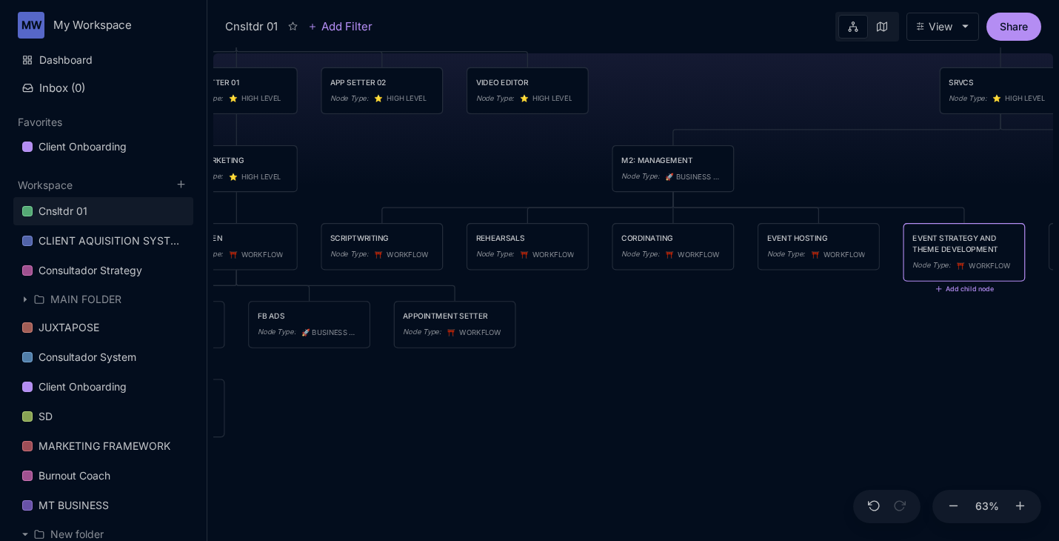
click at [658, 404] on div "Cnsltdr 01 TEAM Node Type : ⭐ ️ HIGH LEVEL CULTURE Node Type : ⭐ ️ HIGH LEVEL P…" at bounding box center [633, 293] width 840 height 493
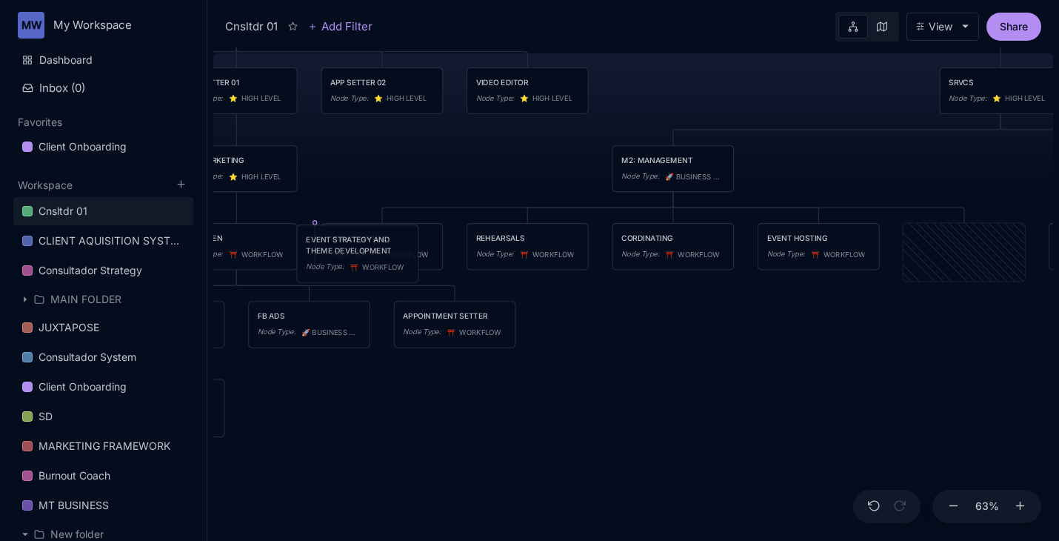
drag, startPoint x: 949, startPoint y: 244, endPoint x: 343, endPoint y: 246, distance: 606.4
click at [343, 246] on div "EVENT STRATEGY AND THEME DEVELOPMENT" at bounding box center [357, 245] width 103 height 22
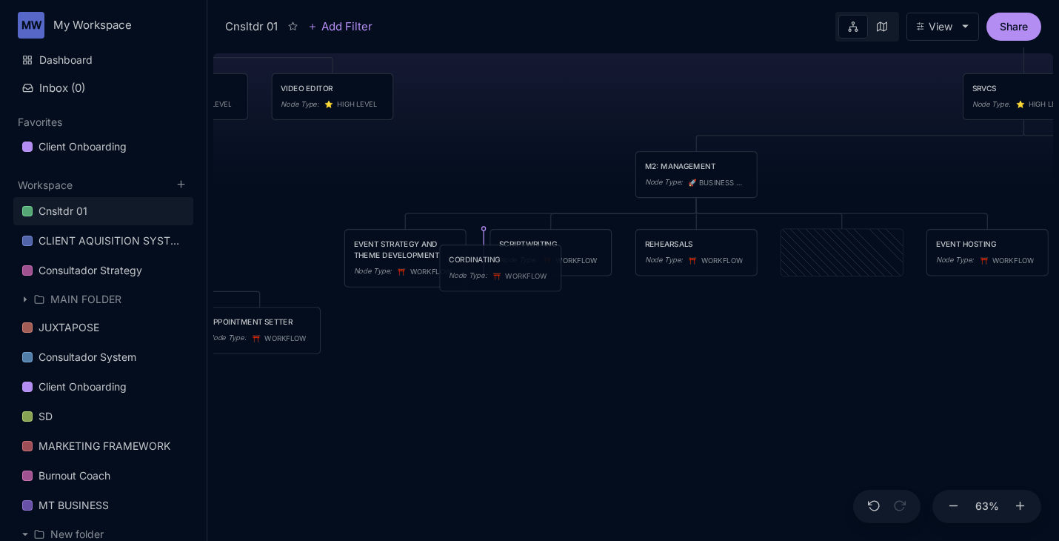
drag, startPoint x: 819, startPoint y: 246, endPoint x: 478, endPoint y: 261, distance: 341.7
click at [478, 261] on div "CORDINATING" at bounding box center [500, 259] width 103 height 11
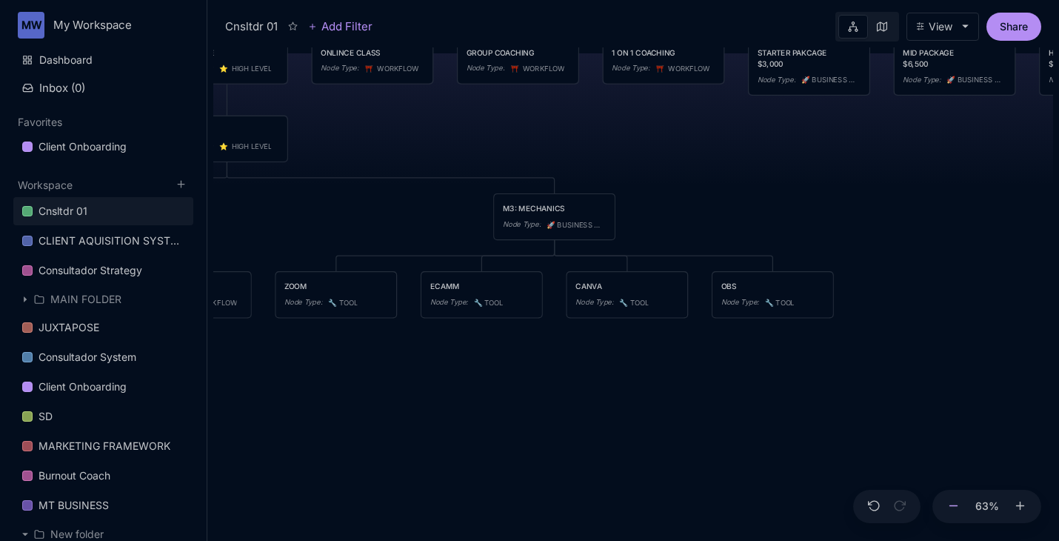
click at [957, 512] on button at bounding box center [953, 506] width 19 height 34
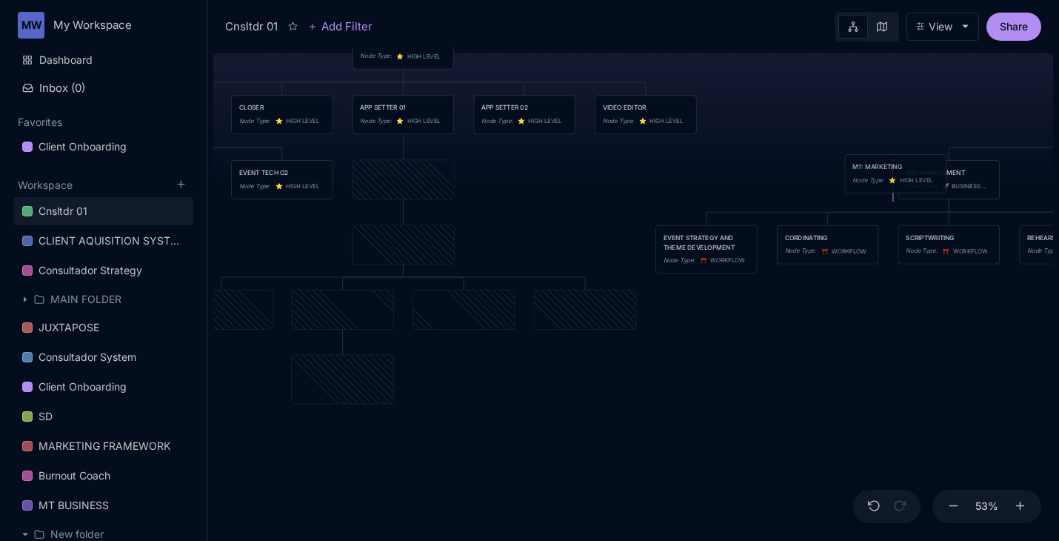
drag, startPoint x: 411, startPoint y: 181, endPoint x: 903, endPoint y: 175, distance: 492.4
click at [903, 175] on div "M1: MARKETING Node Type : ⭐ ️ HIGH LEVEL" at bounding box center [895, 174] width 86 height 24
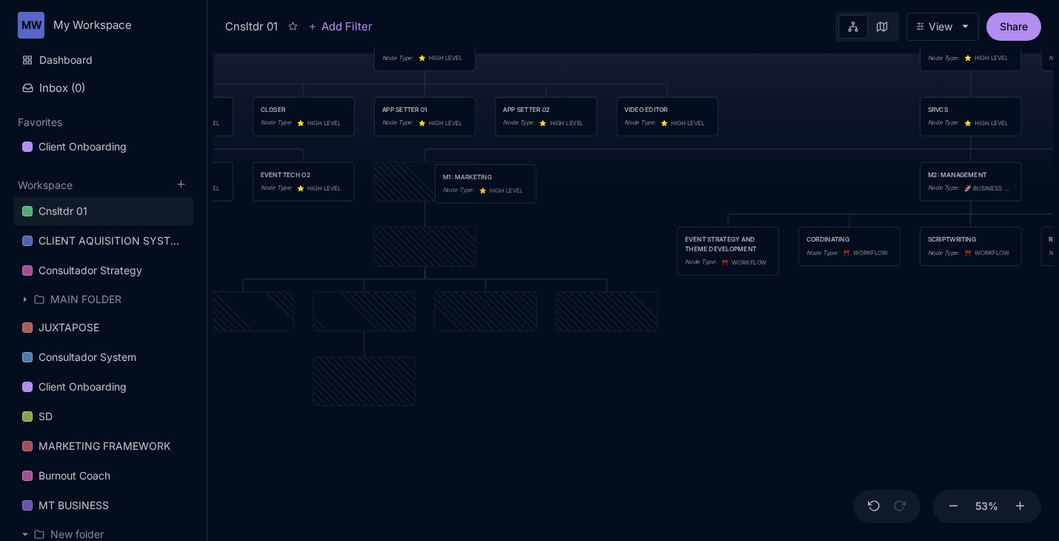
drag, startPoint x: 409, startPoint y: 182, endPoint x: 470, endPoint y: 184, distance: 60.8
click at [470, 184] on div "M1: MARKETING Node Type : ⭐ ️ HIGH LEVEL" at bounding box center [486, 184] width 86 height 24
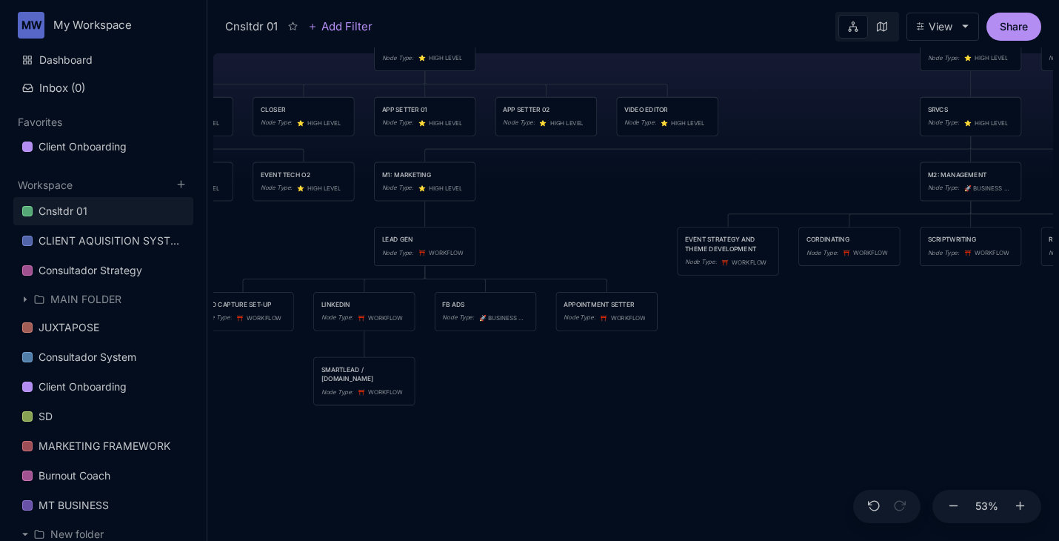
click at [589, 201] on div "Cnsltdr 01 TEAM Node Type : ⭐ ️ HIGH LEVEL CULTURE Node Type : ⭐ ️ HIGH LEVEL P…" at bounding box center [633, 293] width 840 height 493
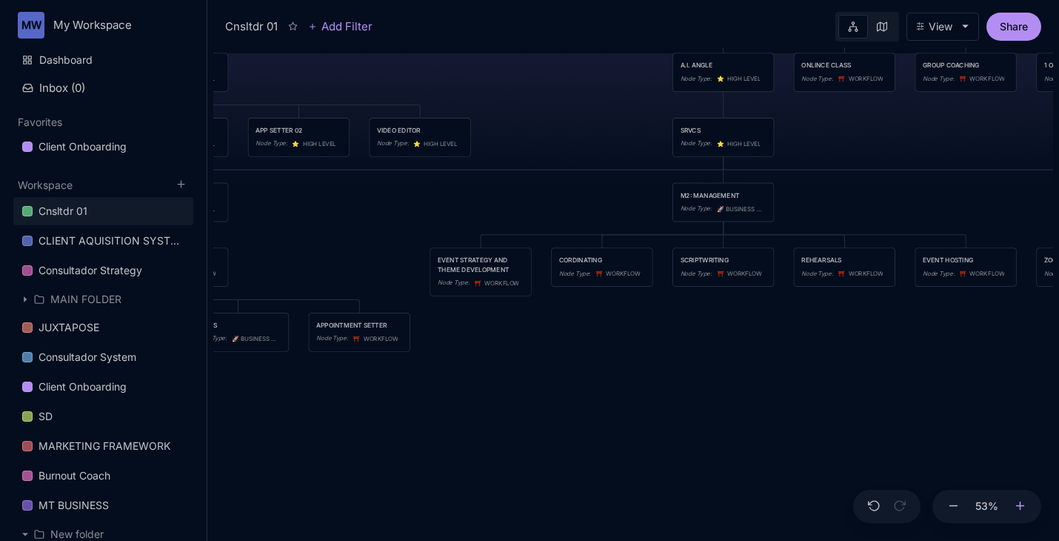
click at [1017, 506] on icon at bounding box center [1020, 505] width 13 height 13
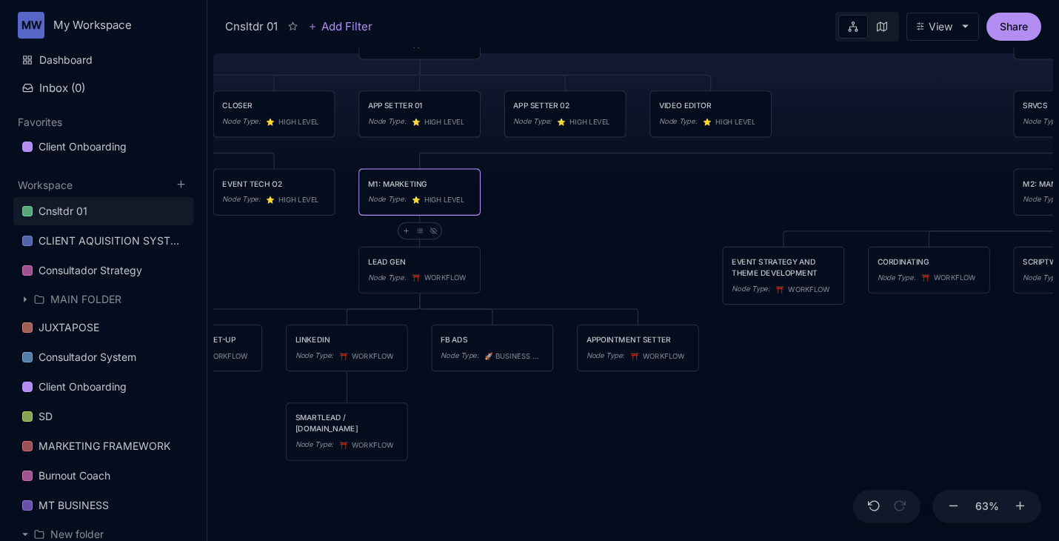
click at [433, 199] on span "⭐ ️ HIGH LEVEL" at bounding box center [438, 199] width 53 height 11
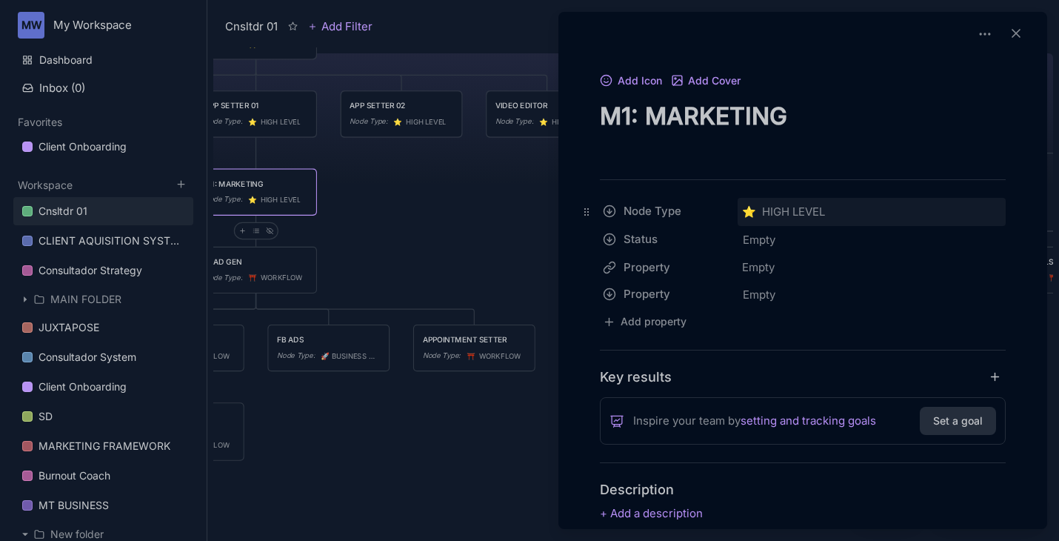
click at [791, 216] on span "⭐ ️ HIGH LEVEL" at bounding box center [783, 212] width 83 height 18
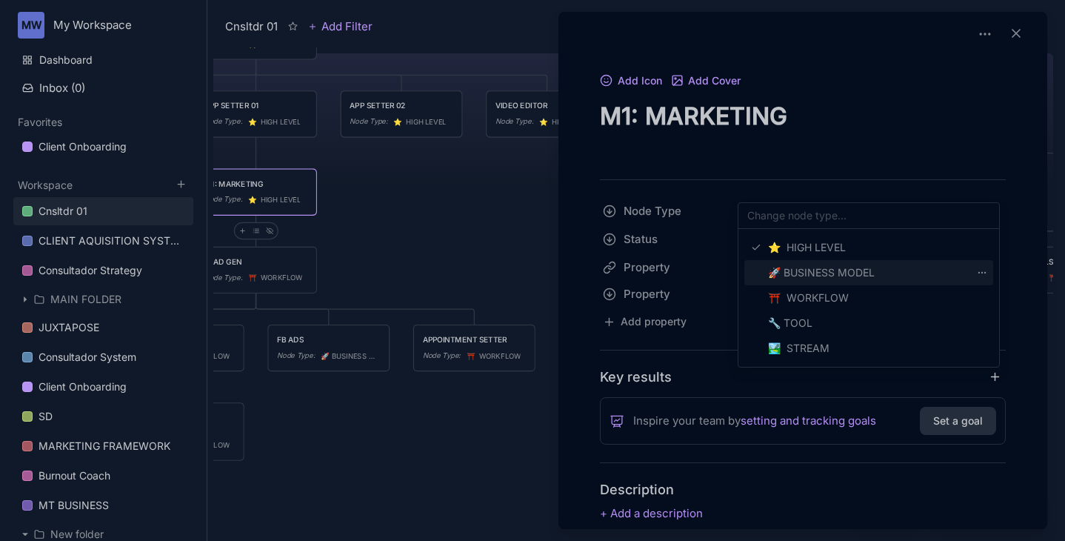
click at [801, 265] on span "🚀 BUSINESS MODEL" at bounding box center [821, 273] width 107 height 18
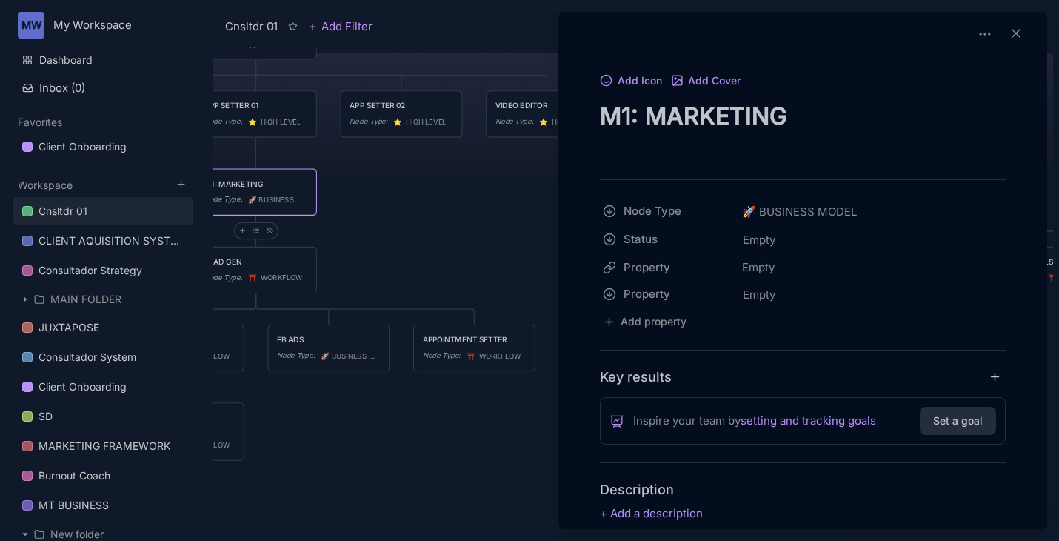
click at [547, 381] on div at bounding box center [529, 270] width 1059 height 541
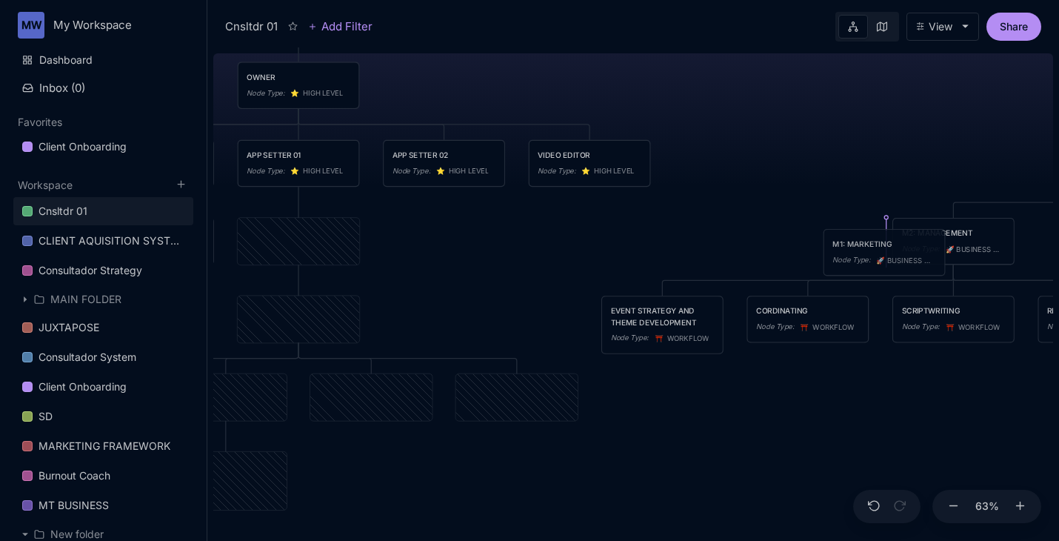
drag, startPoint x: 301, startPoint y: 243, endPoint x: 886, endPoint y: 254, distance: 585.8
click at [886, 255] on span "🚀 BUSINESS MODEL" at bounding box center [905, 260] width 58 height 11
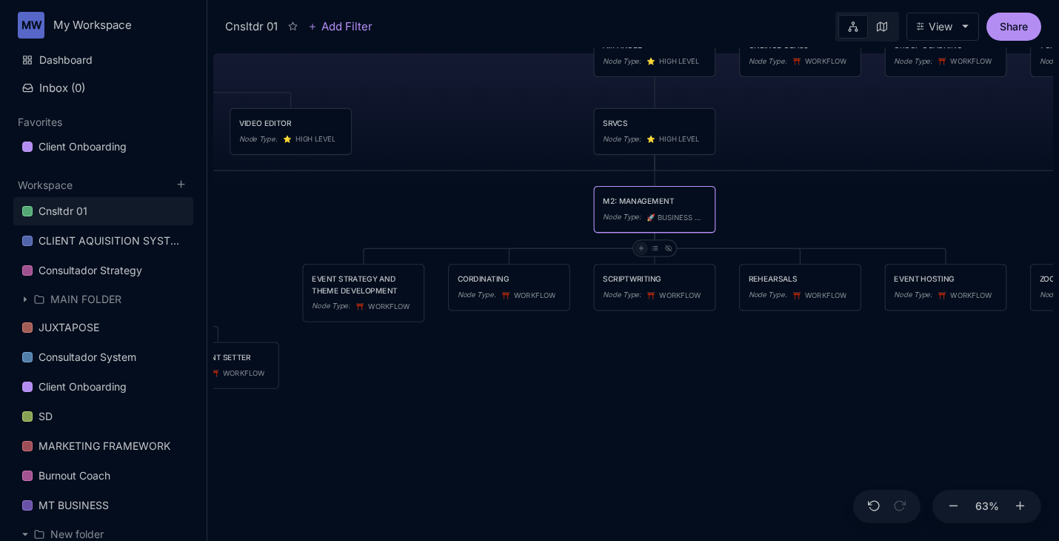
click at [640, 248] on icon at bounding box center [641, 247] width 7 height 7
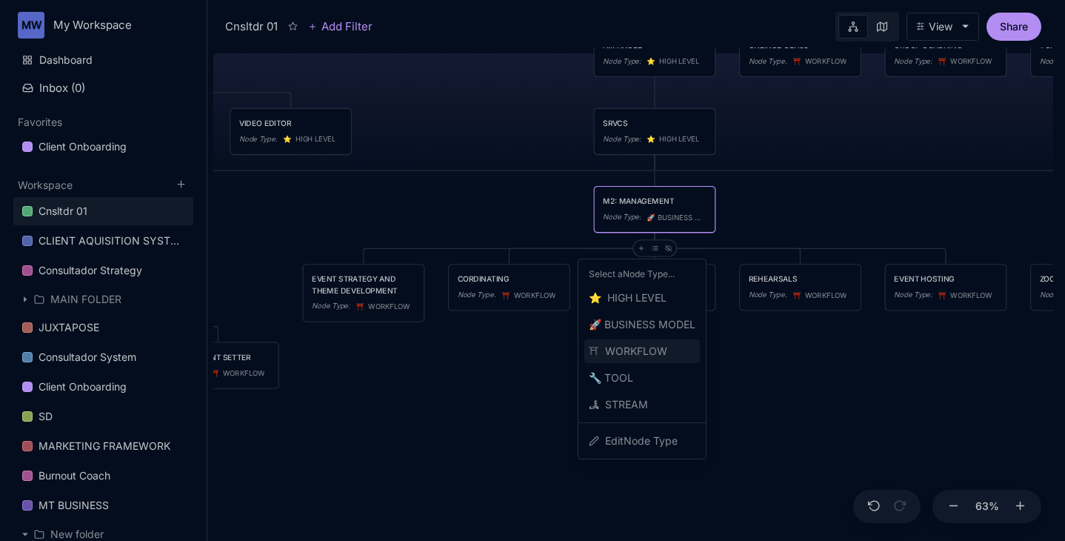
click at [649, 350] on span "⛩ ️ WORKFLOW" at bounding box center [628, 351] width 78 height 18
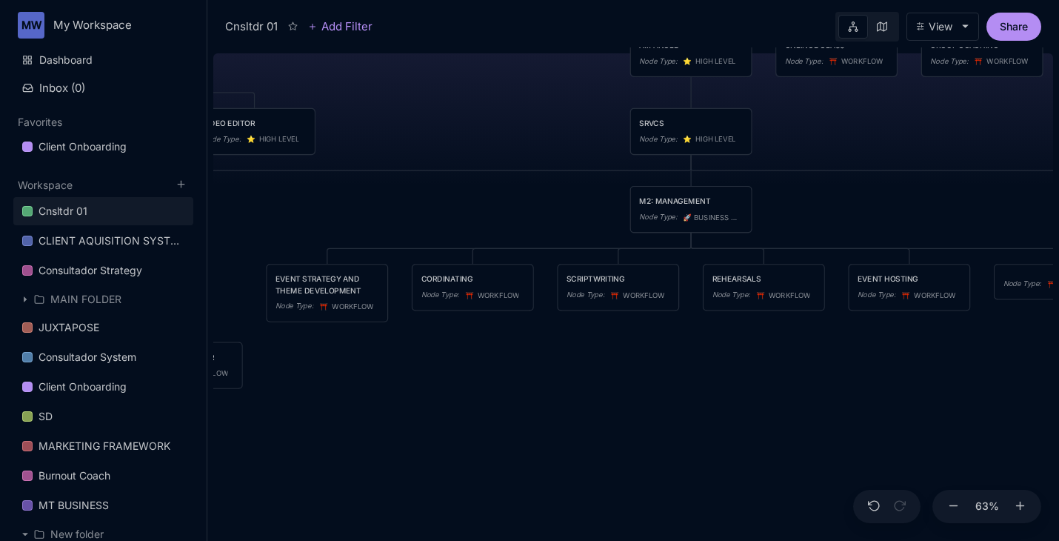
click at [531, 377] on div "Cnsltdr 01 TEAM Node Type : ⭐ ️ HIGH LEVEL CULTURE Node Type : ⭐ ️ HIGH LEVEL P…" at bounding box center [633, 293] width 840 height 493
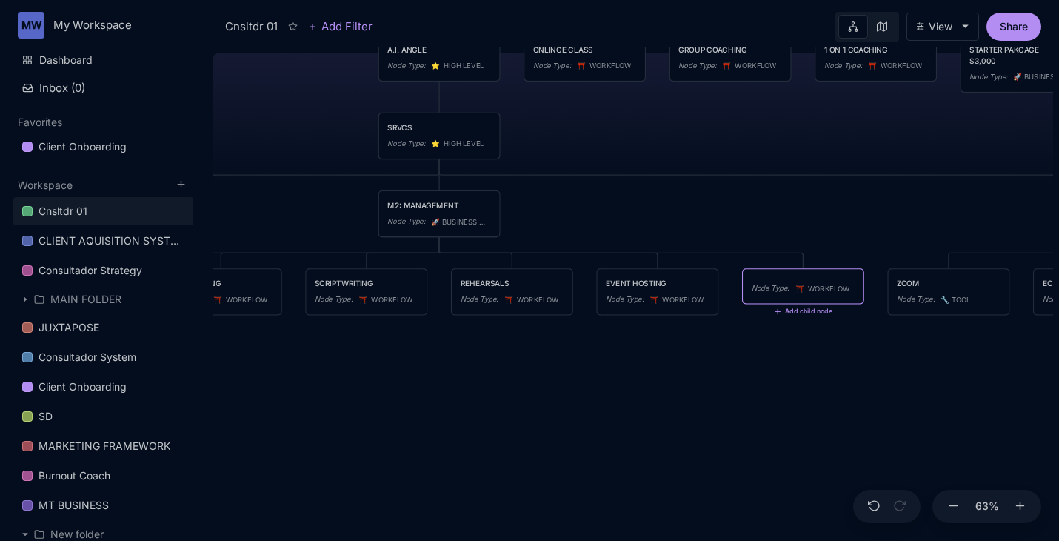
click at [774, 290] on div "Node Type :" at bounding box center [771, 287] width 38 height 11
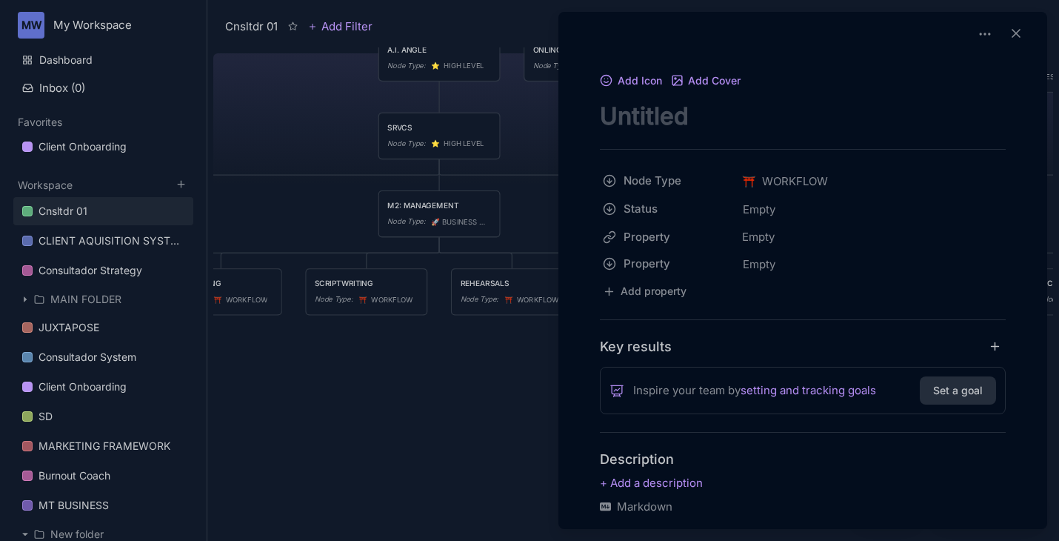
click at [973, 41] on div at bounding box center [985, 34] width 24 height 21
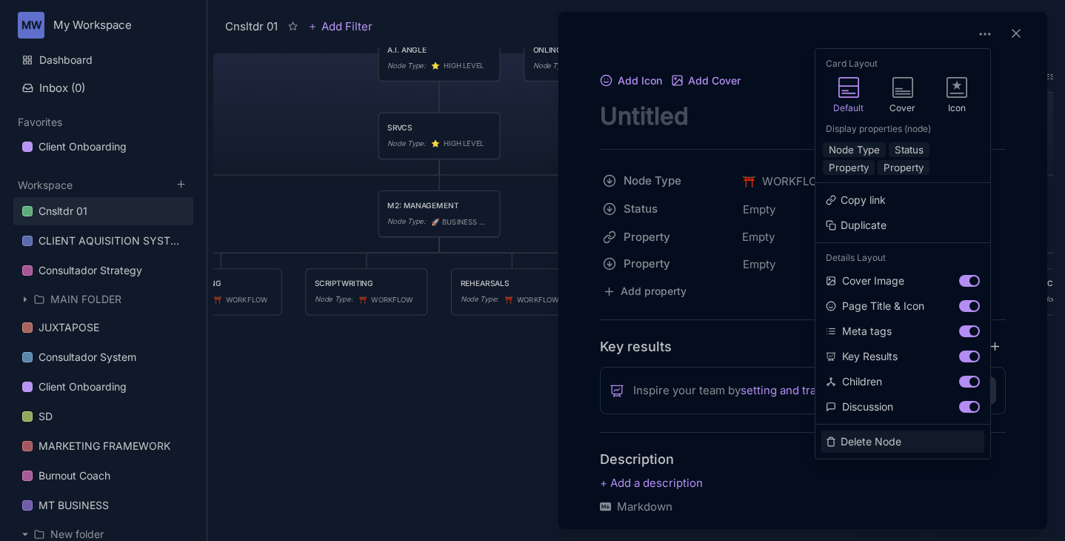
click at [871, 450] on button "Delete Node" at bounding box center [902, 441] width 163 height 22
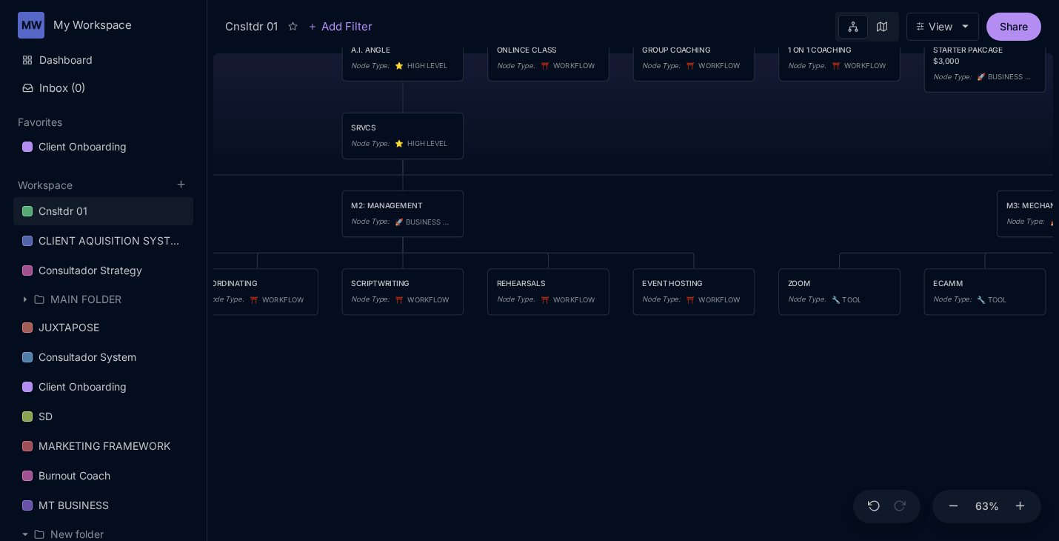
click at [565, 446] on div "Cnsltdr 01 TEAM Node Type : ⭐ ️ HIGH LEVEL CULTURE Node Type : ⭐ ️ HIGH LEVEL P…" at bounding box center [633, 293] width 840 height 493
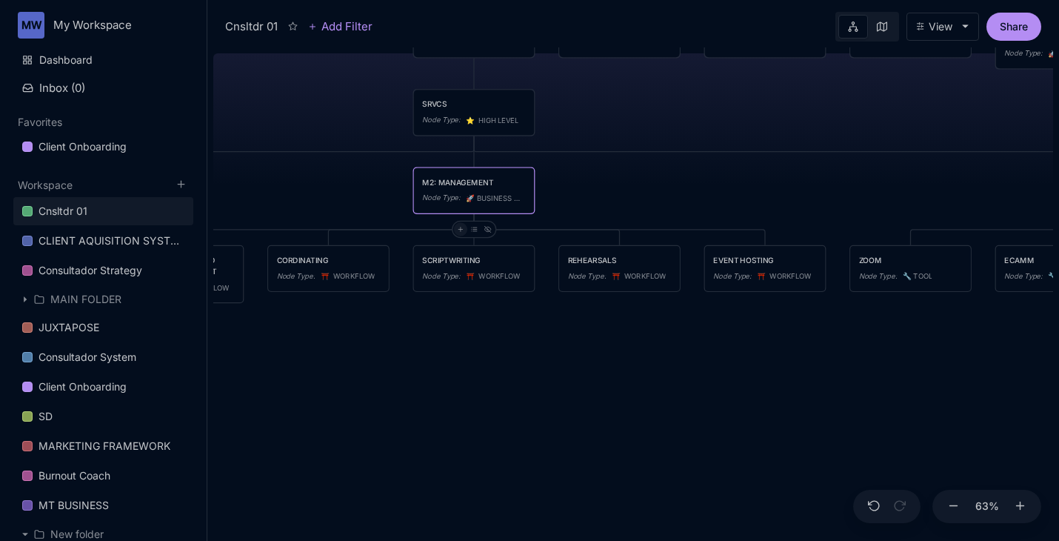
click at [461, 231] on icon at bounding box center [460, 229] width 7 height 7
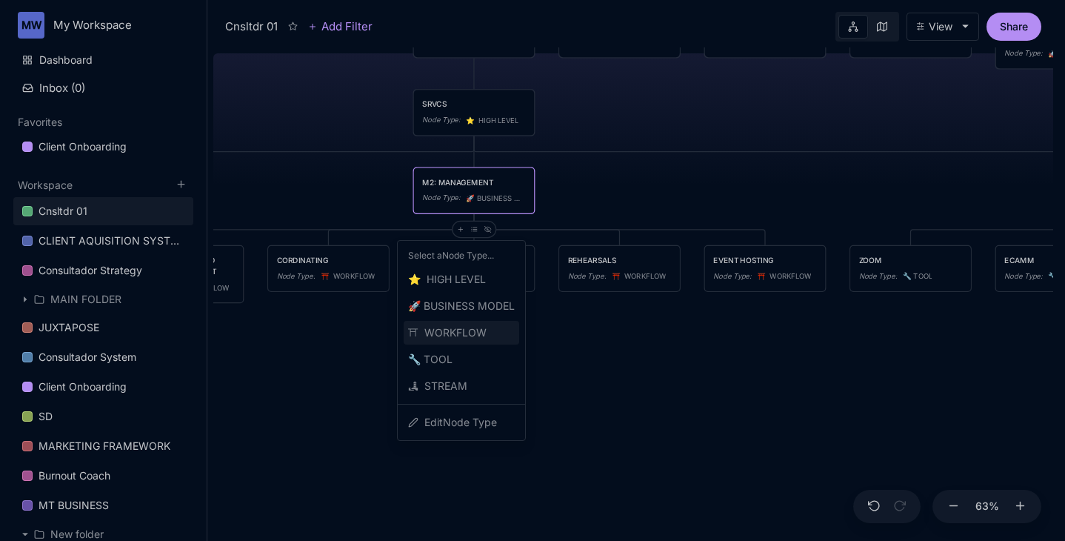
click at [466, 333] on span "⛩ ️ WORKFLOW" at bounding box center [447, 333] width 78 height 18
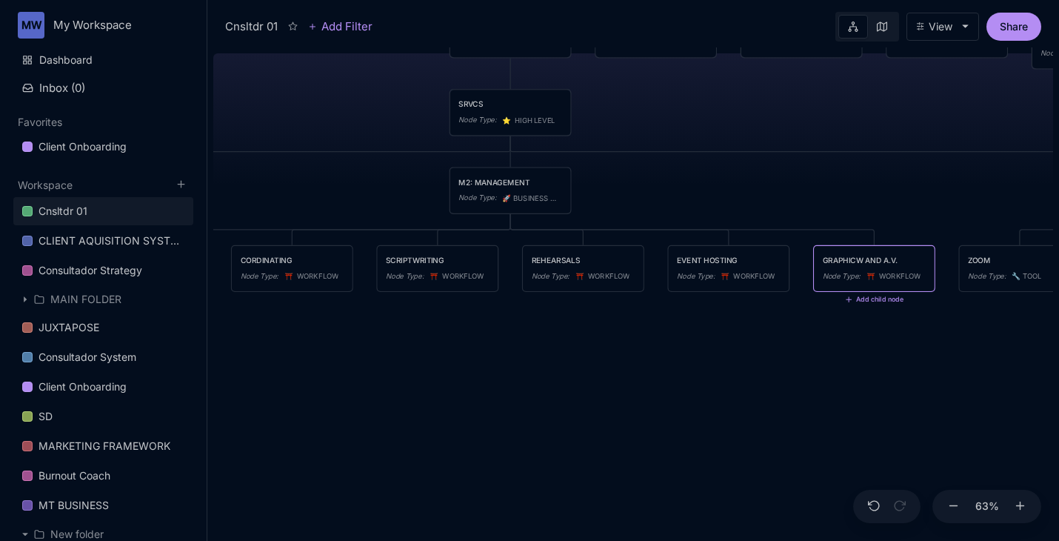
click at [859, 261] on textarea "GRAPHICW AND A.V." at bounding box center [874, 259] width 103 height 11
type textarea "GRAPHICS AND A.V."
click at [811, 317] on div "Cnsltdr 01 TEAM Node Type : ⭐ ️ HIGH LEVEL CULTURE Node Type : ⭐ ️ HIGH LEVEL P…" at bounding box center [633, 293] width 840 height 493
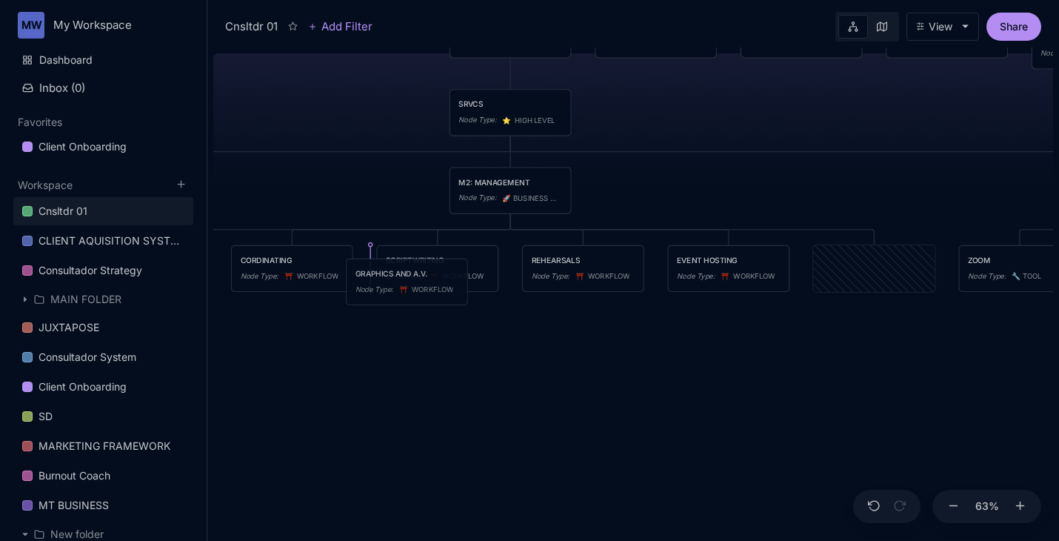
drag, startPoint x: 854, startPoint y: 262, endPoint x: 387, endPoint y: 275, distance: 467.4
click at [387, 275] on div "GRAPHICS AND A.V." at bounding box center [406, 272] width 103 height 11
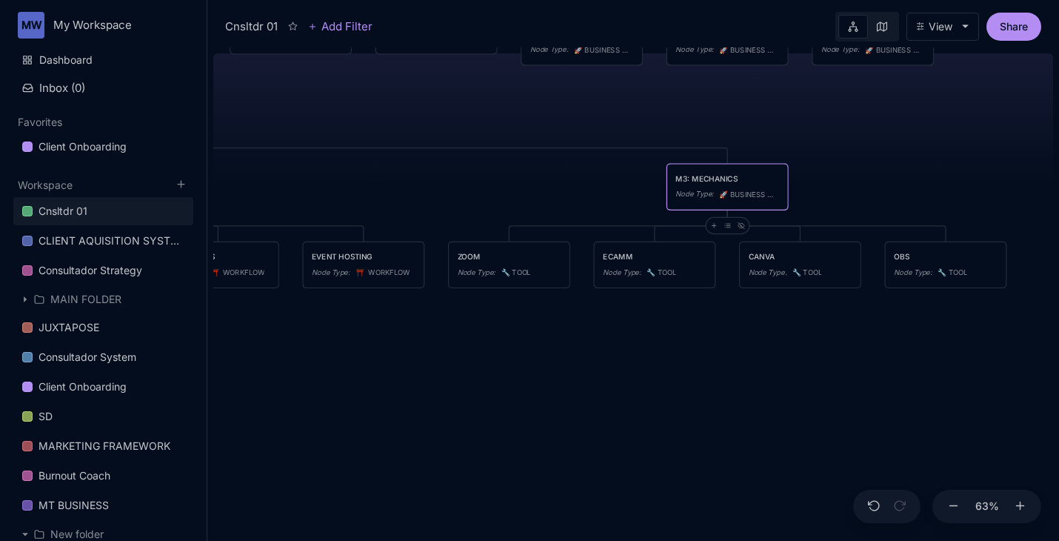
click at [603, 324] on div "Cnsltdr 01 TEAM Node Type : ⭐ ️ HIGH LEVEL CULTURE Node Type : ⭐ ️ HIGH LEVEL P…" at bounding box center [633, 293] width 840 height 493
click at [501, 352] on div "Cnsltdr 01 TEAM Node Type : ⭐ ️ HIGH LEVEL CULTURE Node Type : ⭐ ️ HIGH LEVEL P…" at bounding box center [633, 293] width 840 height 493
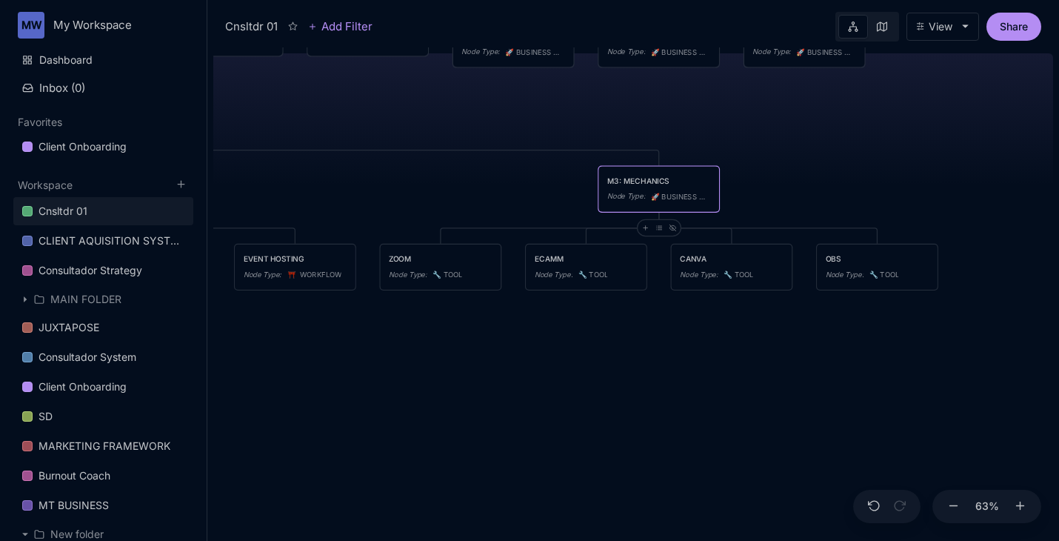
click at [676, 177] on div "M3: MECHANICS" at bounding box center [658, 180] width 103 height 11
click at [676, 177] on div at bounding box center [529, 270] width 1059 height 541
click at [675, 177] on div "M3: MECHANICS" at bounding box center [658, 180] width 103 height 11
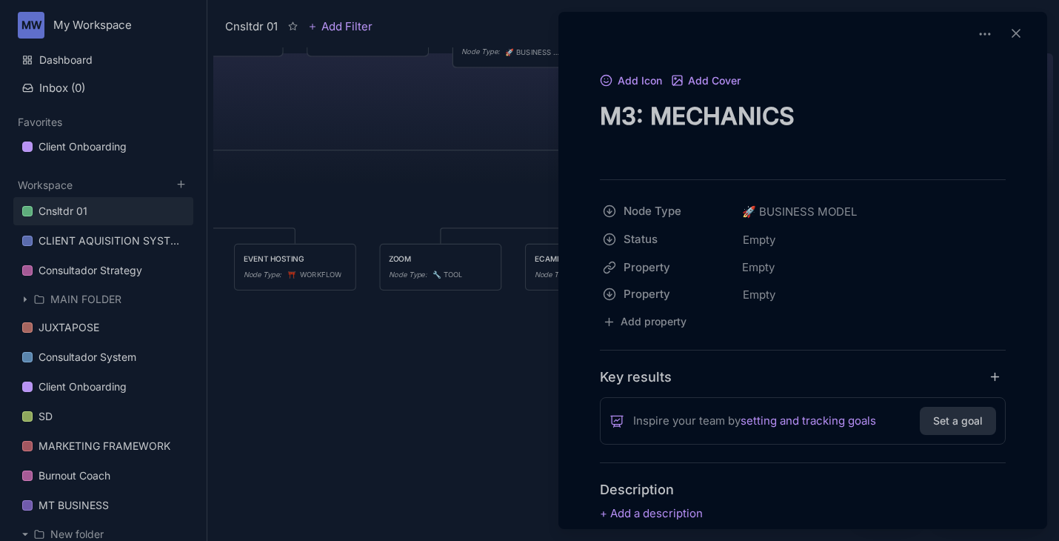
click at [808, 124] on textarea "M3: MECHANICS" at bounding box center [803, 131] width 406 height 61
type textarea "M3: MECHANICS (tech)"
click at [503, 353] on div at bounding box center [529, 270] width 1059 height 541
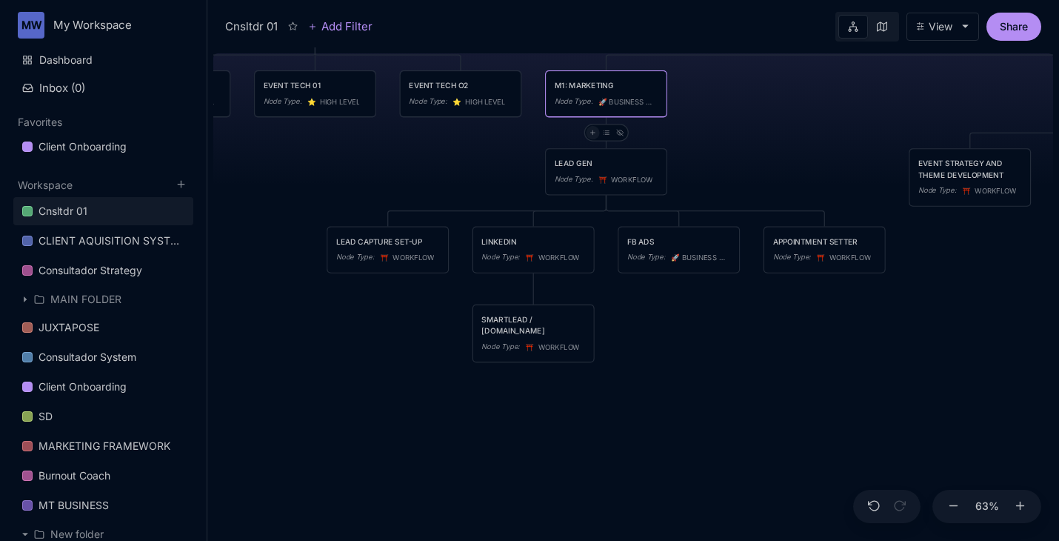
click at [592, 135] on icon at bounding box center [592, 132] width 7 height 7
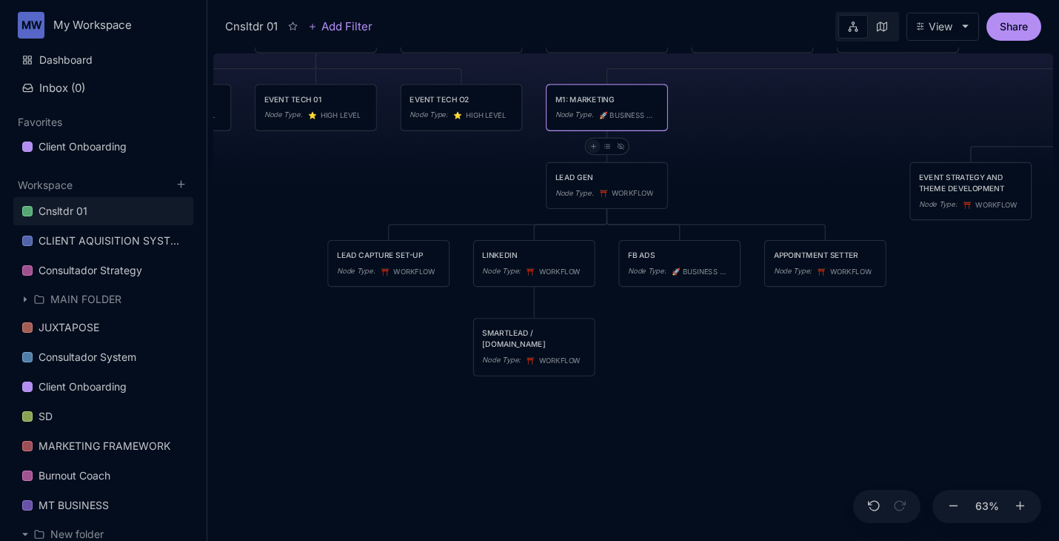
click at [590, 140] on div at bounding box center [592, 145] width 13 height 13
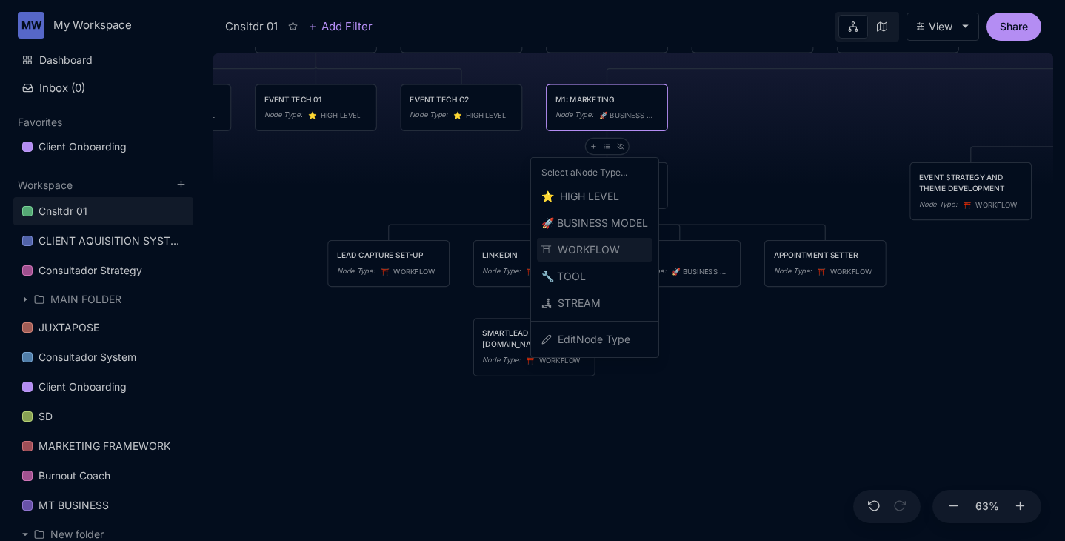
click at [602, 242] on span "⛩ ️ WORKFLOW" at bounding box center [580, 250] width 78 height 18
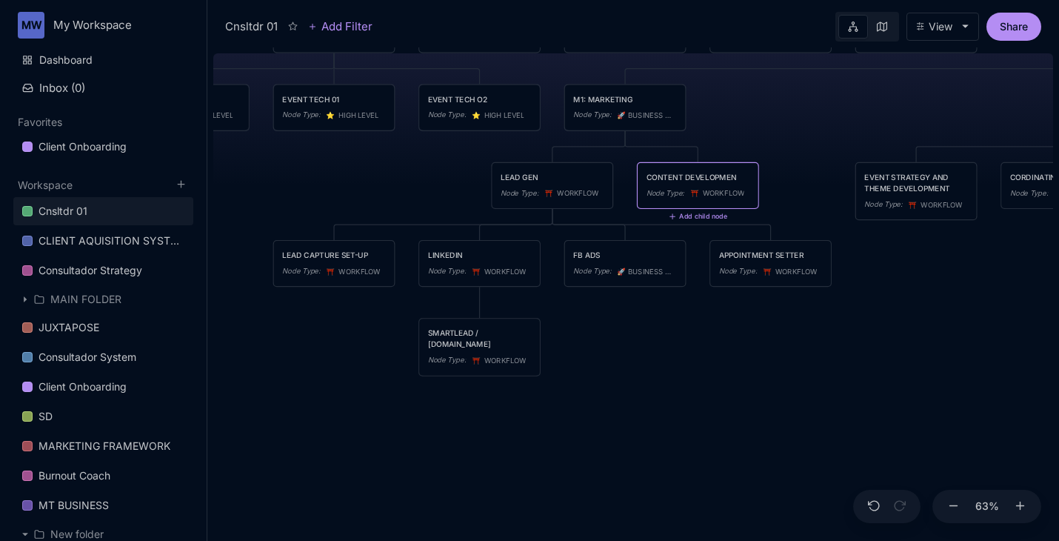
type textarea "CONTENT DEVELOPMENT"
click at [687, 349] on div "Cnsltdr 01 TEAM Node Type : ⭐ ️ HIGH LEVEL CULTURE Node Type : ⭐ ️ HIGH LEVEL P…" at bounding box center [633, 293] width 840 height 493
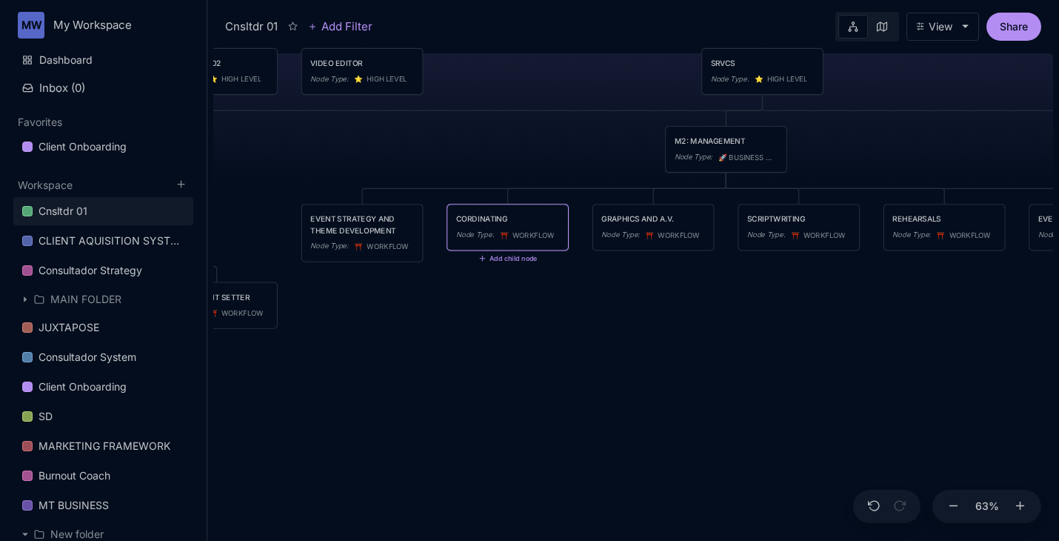
click at [491, 214] on div "CORDINATING" at bounding box center [507, 218] width 103 height 11
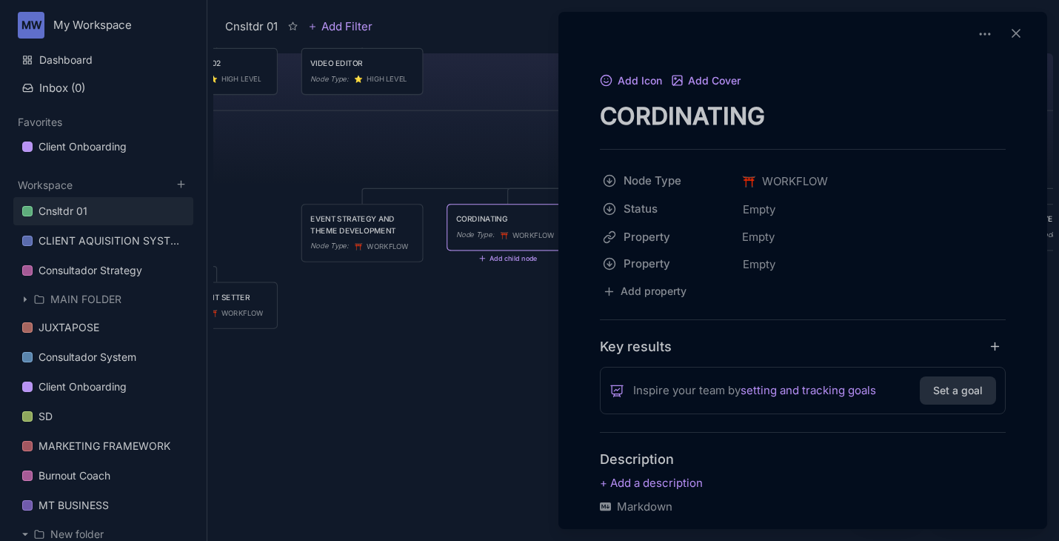
click at [657, 116] on textarea "CORDINATING" at bounding box center [803, 116] width 406 height 30
type textarea "SHOW MANAGEMENT"
click at [424, 320] on div at bounding box center [529, 270] width 1059 height 541
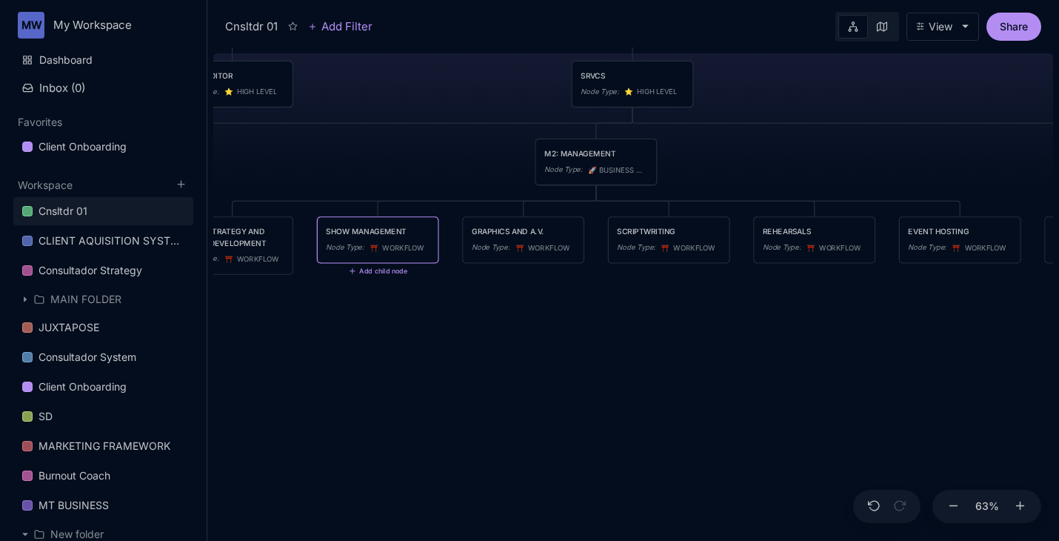
click at [391, 235] on div "SHOW MANAGEMENT" at bounding box center [377, 231] width 103 height 11
click at [391, 235] on div at bounding box center [529, 270] width 1059 height 541
click at [401, 250] on span "⛩ ️ WORKFLOW" at bounding box center [396, 247] width 55 height 11
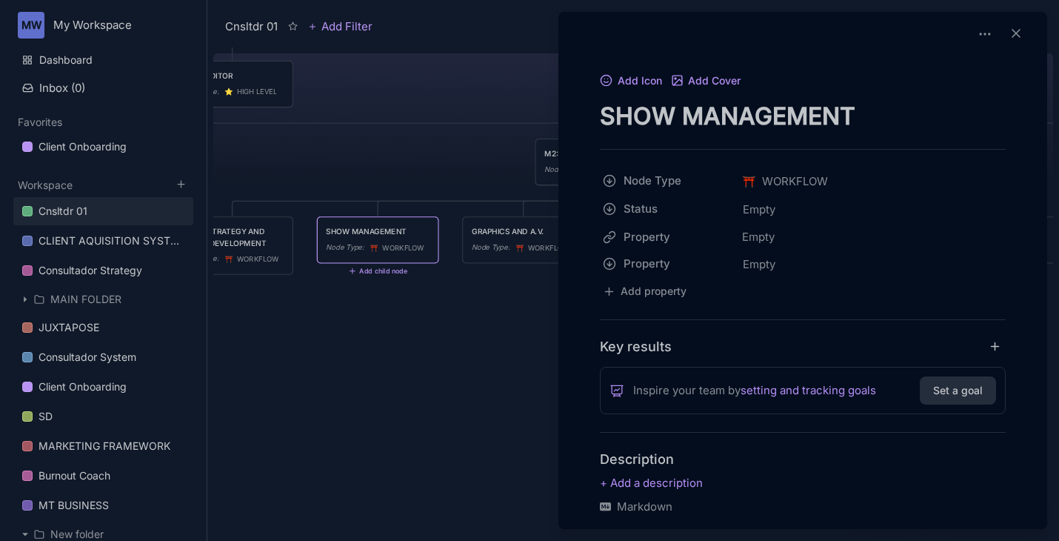
click at [889, 113] on textarea "SHOW MANAGEMENT" at bounding box center [803, 116] width 406 height 30
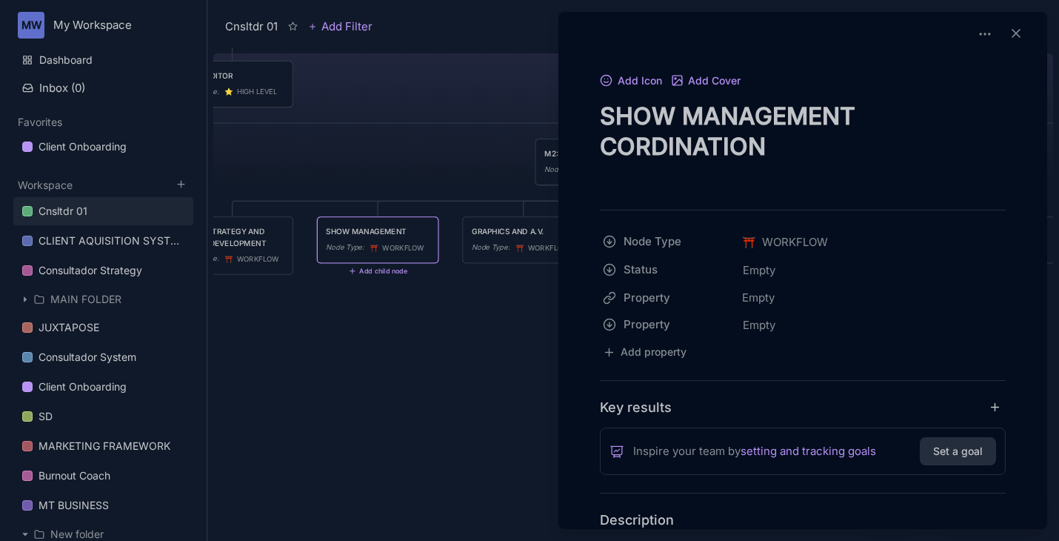
type textarea "SHOW MANAGEMENT CORDINATION"
click at [463, 351] on div at bounding box center [529, 270] width 1059 height 541
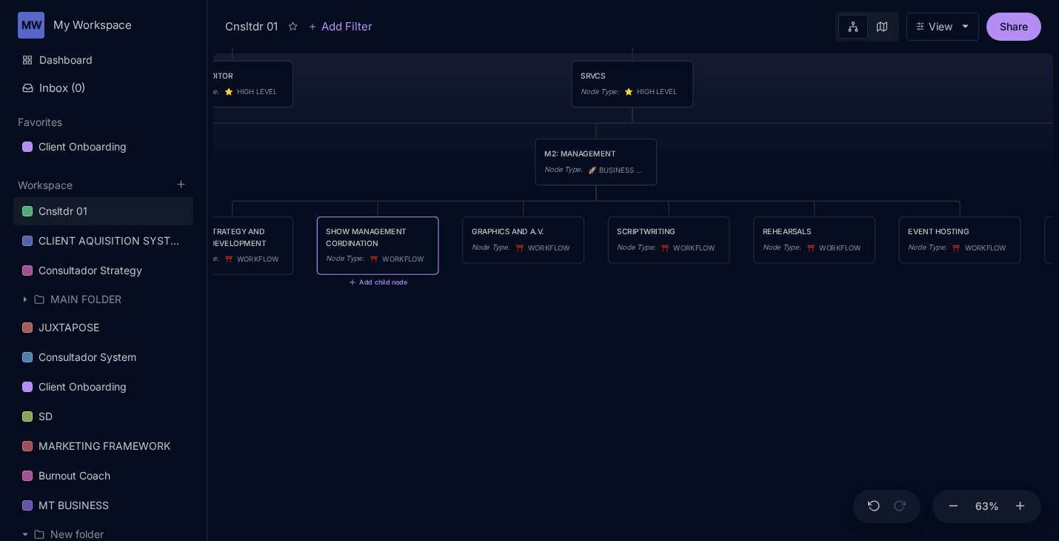
click at [340, 234] on div "SHOW MANAGEMENT CORDINATION" at bounding box center [377, 237] width 103 height 22
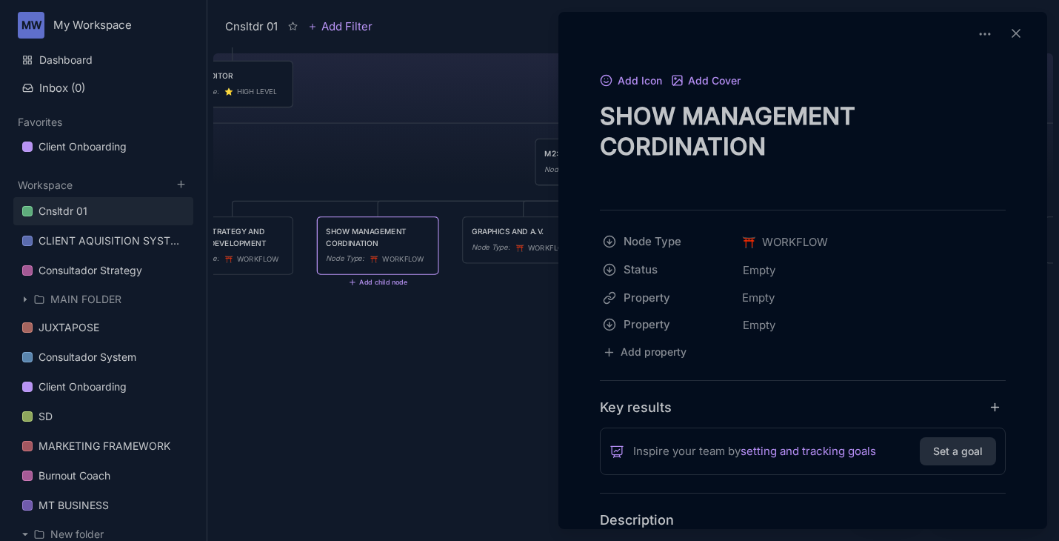
click at [341, 244] on div at bounding box center [529, 270] width 1059 height 541
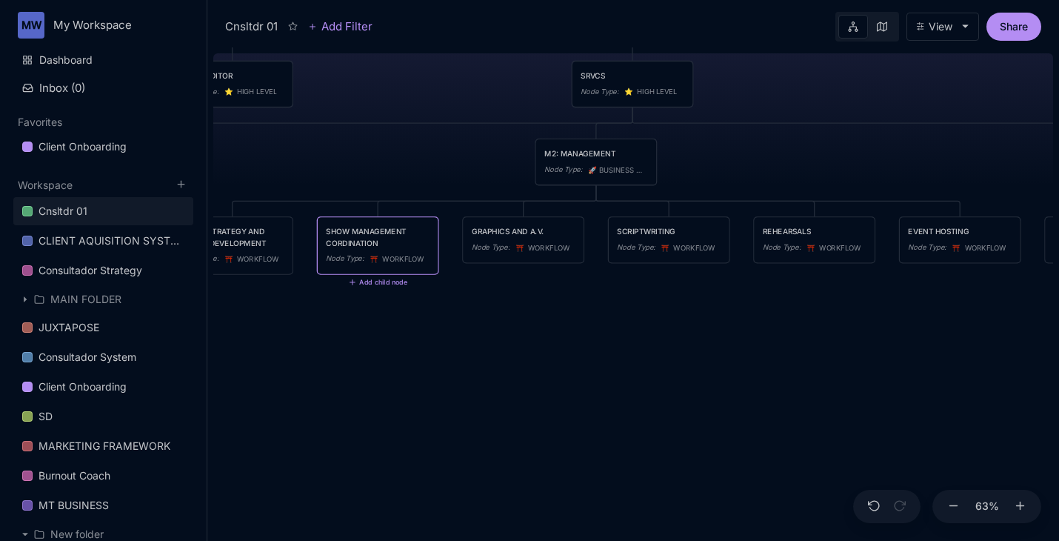
click at [341, 244] on div "SHOW MANAGEMENT CORDINATION" at bounding box center [377, 237] width 103 height 22
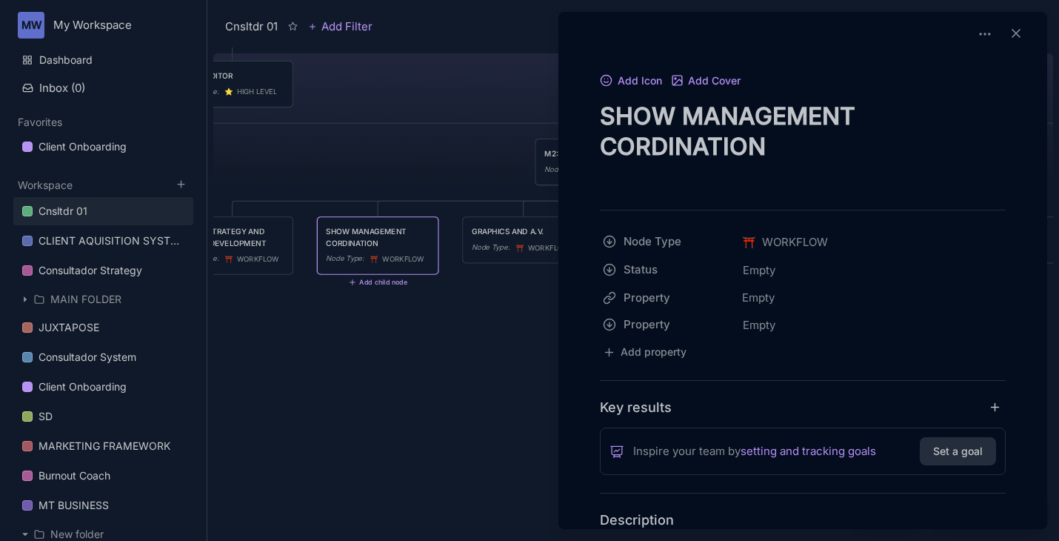
click at [623, 143] on textarea "SHOW MANAGEMENT CORDINATION" at bounding box center [803, 146] width 406 height 91
type textarea "SHOW MANAGEMENT COORDINATION"
click at [395, 337] on div at bounding box center [529, 270] width 1059 height 541
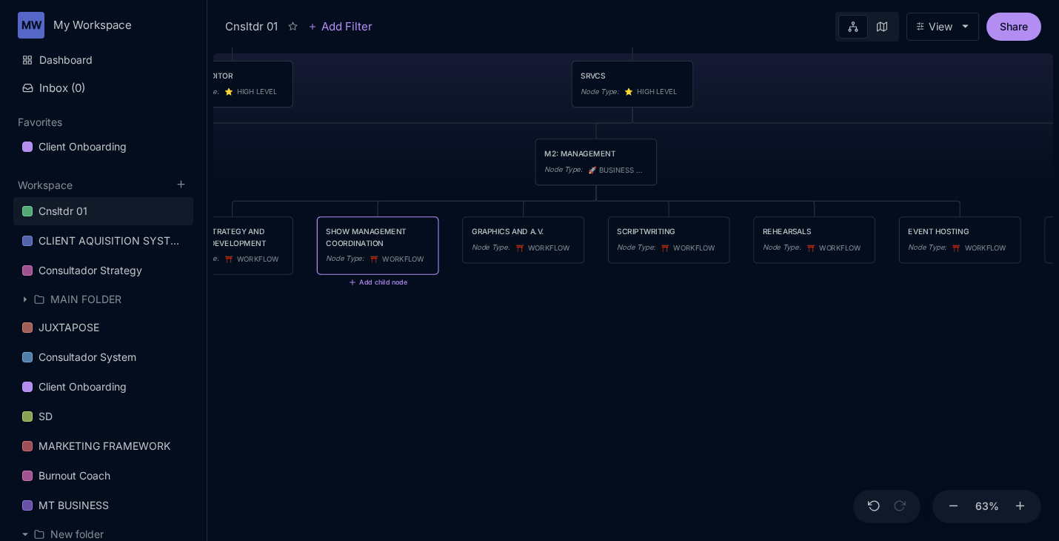
click at [558, 454] on div "Cnsltdr 01 TEAM Node Type : ⭐ ️ HIGH LEVEL CULTURE Node Type : ⭐ ️ HIGH LEVEL P…" at bounding box center [633, 293] width 840 height 493
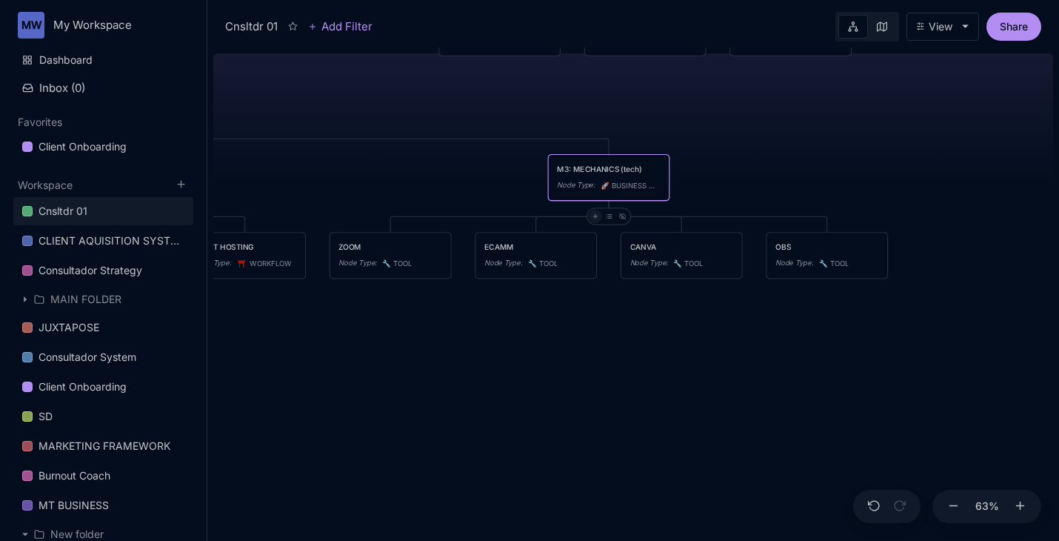
click at [596, 215] on icon at bounding box center [595, 216] width 7 height 7
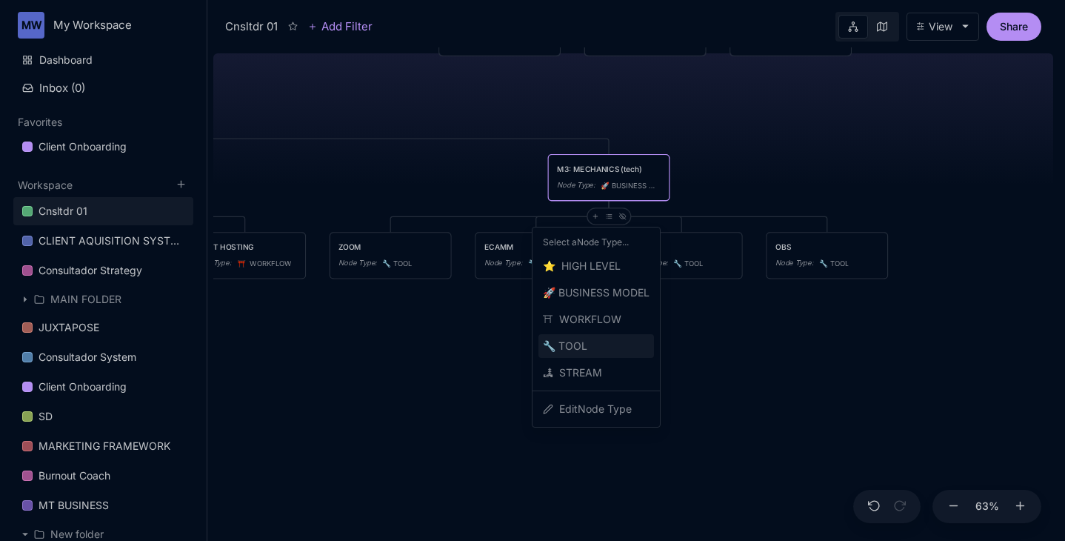
click at [581, 344] on span "🔧 TOOL" at bounding box center [565, 346] width 44 height 18
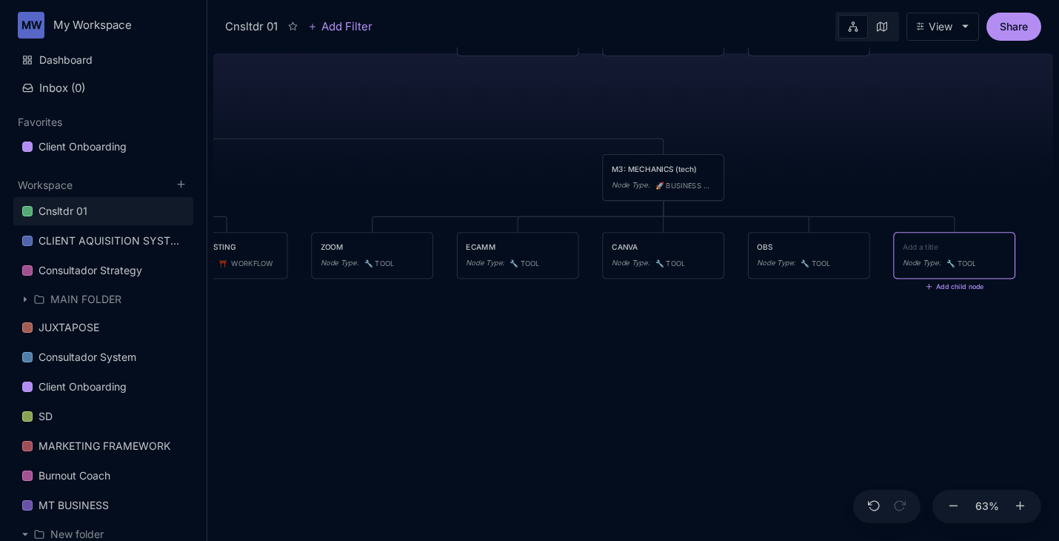
click at [924, 247] on textarea at bounding box center [954, 246] width 103 height 11
type textarea "SLIDO"
click at [884, 406] on div "Cnsltdr 01 TEAM Node Type : ⭐ ️ HIGH LEVEL CULTURE Node Type : ⭐ ️ HIGH LEVEL P…" at bounding box center [633, 293] width 840 height 493
click at [968, 252] on div "SLIDO Node Type : 🔧 TOOL" at bounding box center [954, 255] width 103 height 28
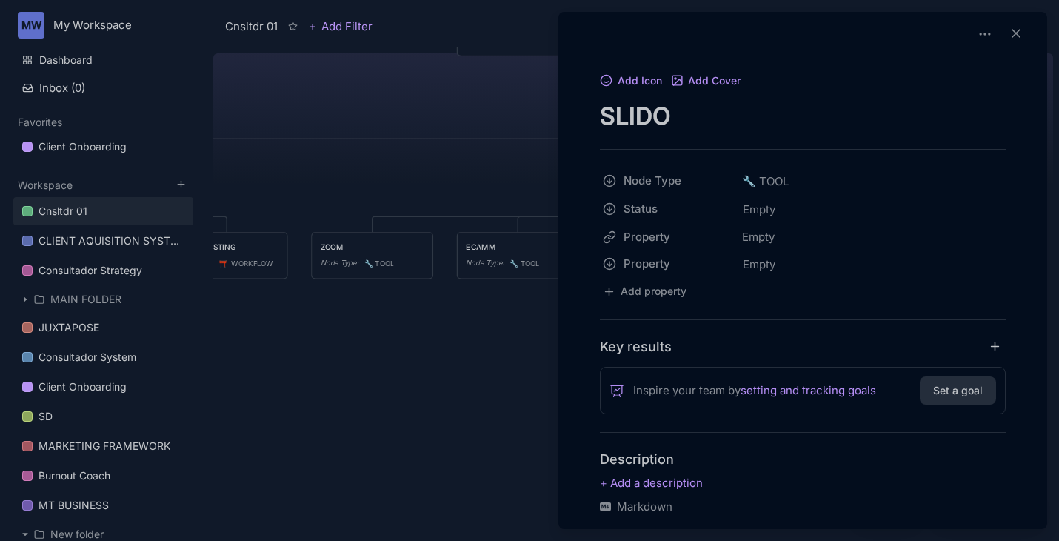
click at [715, 118] on textarea "SLIDO" at bounding box center [803, 116] width 406 height 30
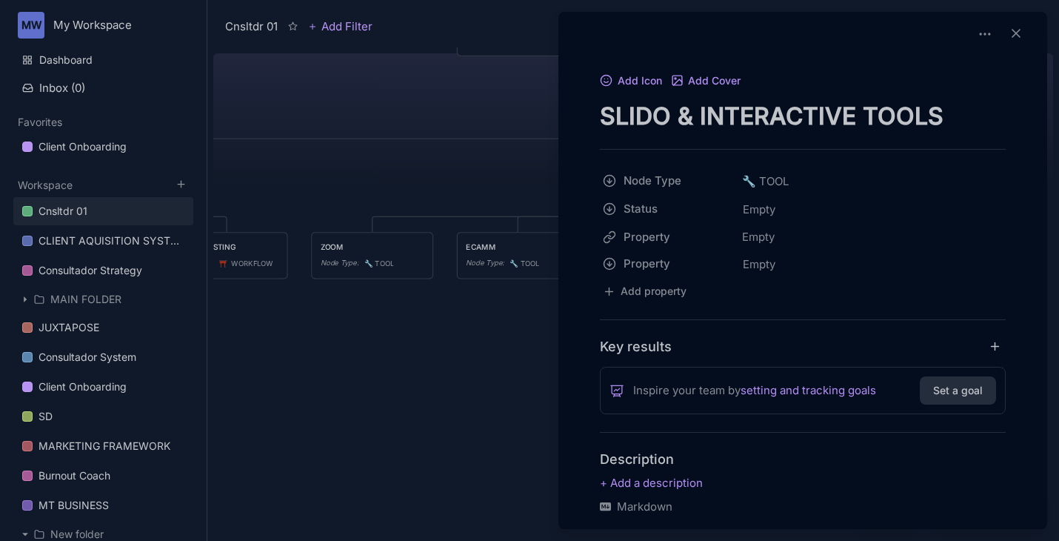
type textarea "SLIDO & INTERACTIVE TOOLS"
click at [333, 375] on div at bounding box center [529, 270] width 1059 height 541
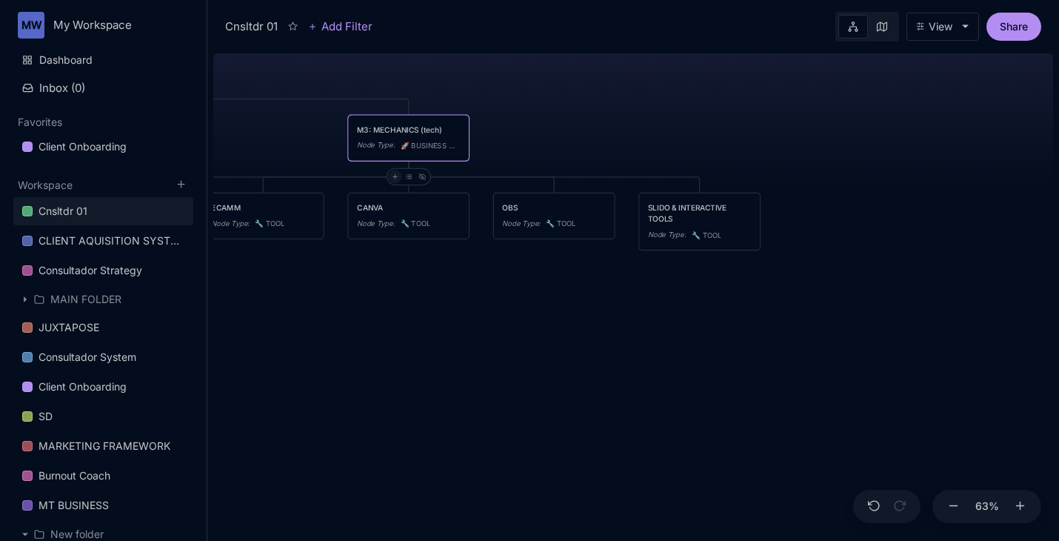
click at [395, 173] on icon at bounding box center [395, 176] width 7 height 7
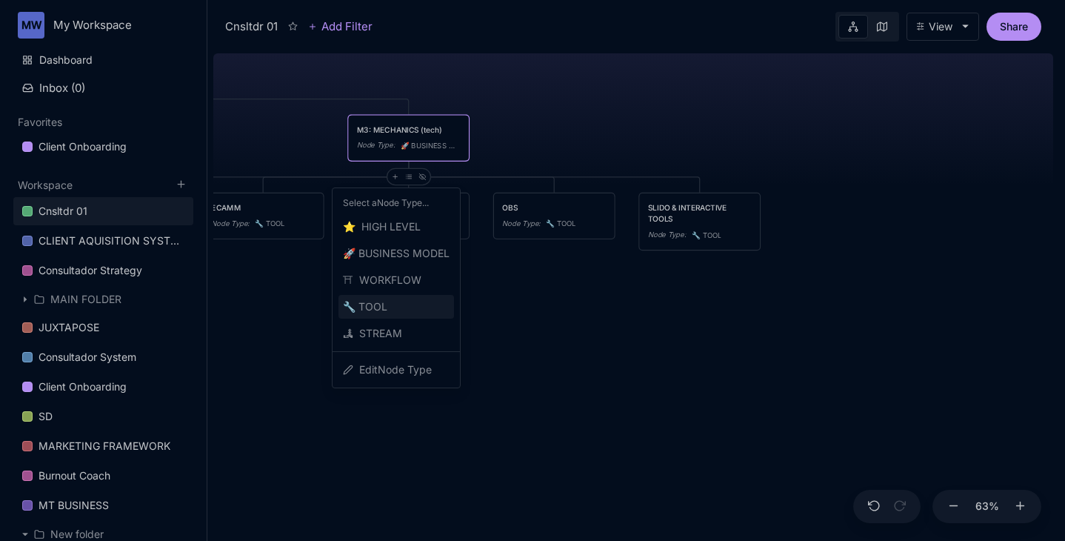
click at [399, 298] on div "🔧 TOOL" at bounding box center [396, 307] width 116 height 24
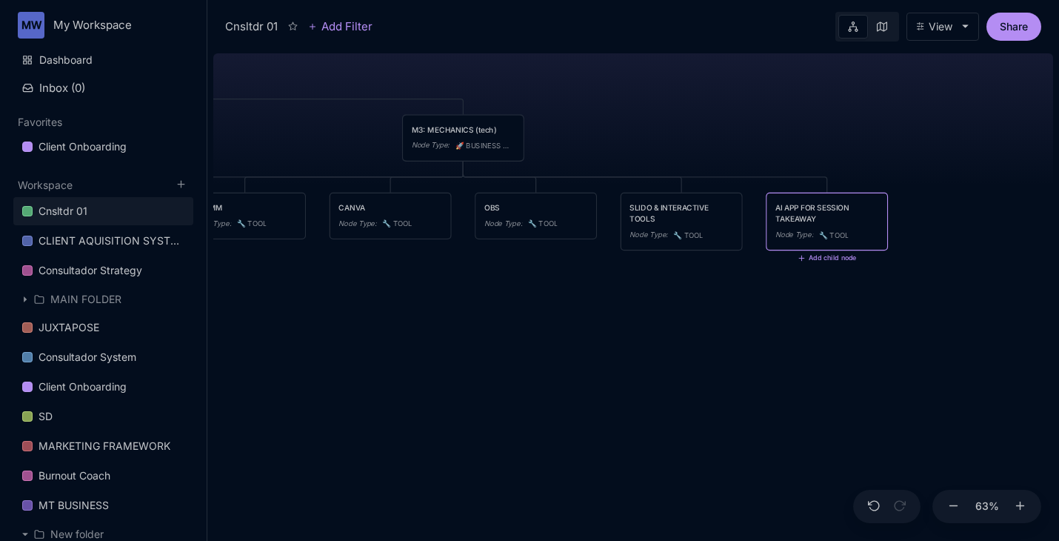
type textarea "AI APP FOR SESSION TAKEAWAYS"
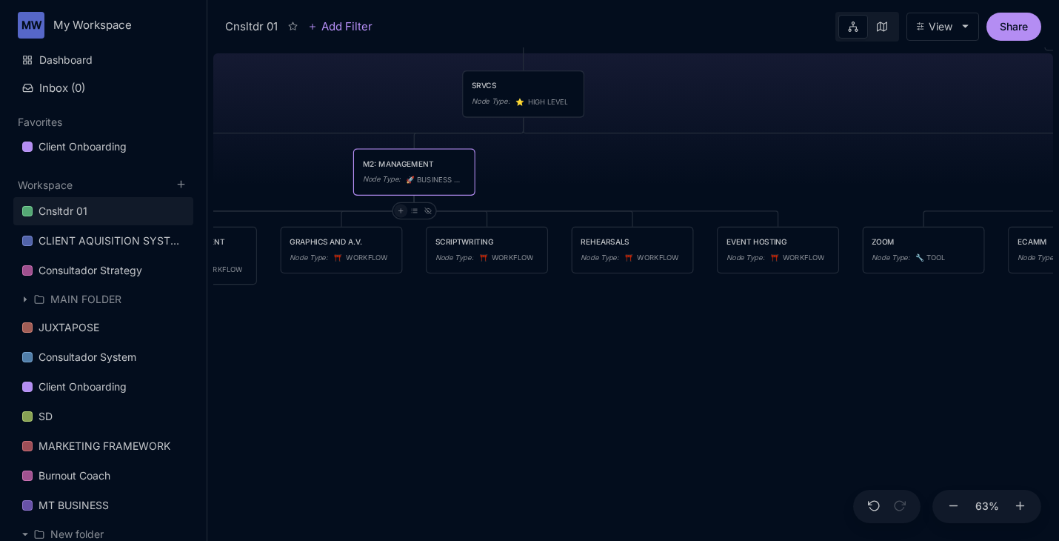
click at [400, 213] on icon at bounding box center [400, 210] width 7 height 7
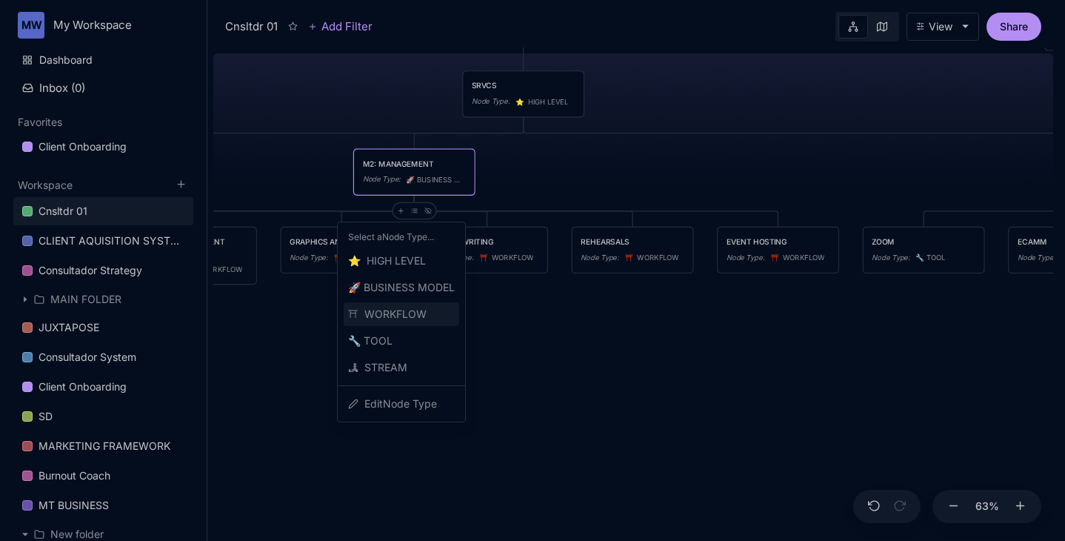
click at [398, 312] on span "⛩ ️ WORKFLOW" at bounding box center [387, 314] width 78 height 18
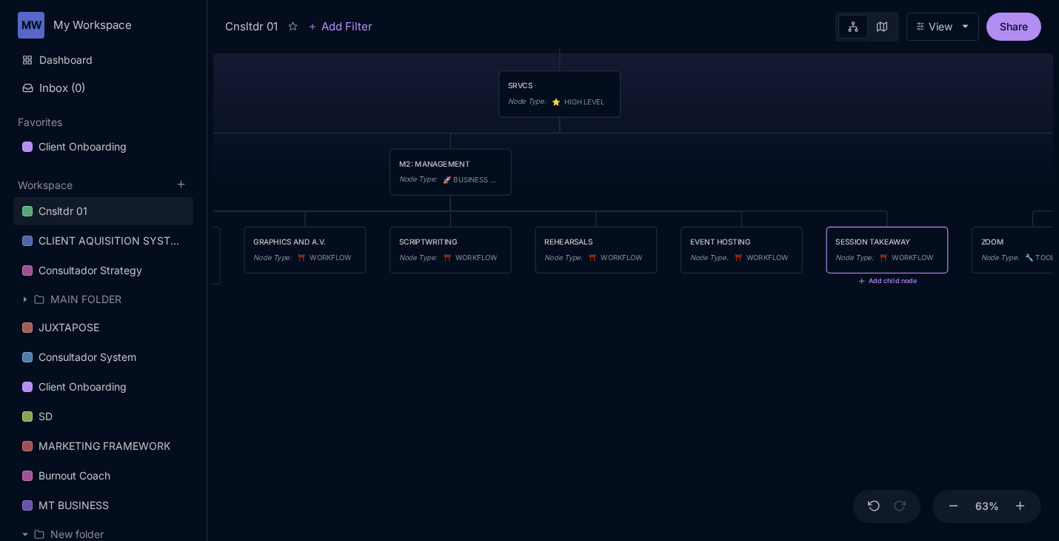
type textarea "SESSION TAKEAWAYS"
click at [619, 428] on div "Cnsltdr 01 TEAM Node Type : ⭐ ️ HIGH LEVEL CULTURE Node Type : ⭐ ️ HIGH LEVEL P…" at bounding box center [633, 293] width 840 height 493
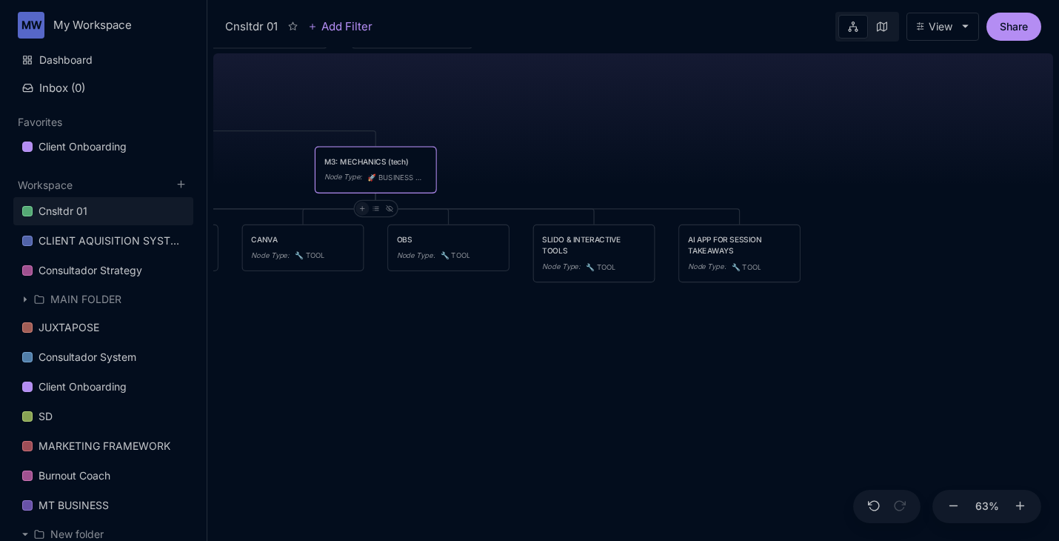
click at [363, 207] on icon at bounding box center [361, 208] width 7 height 7
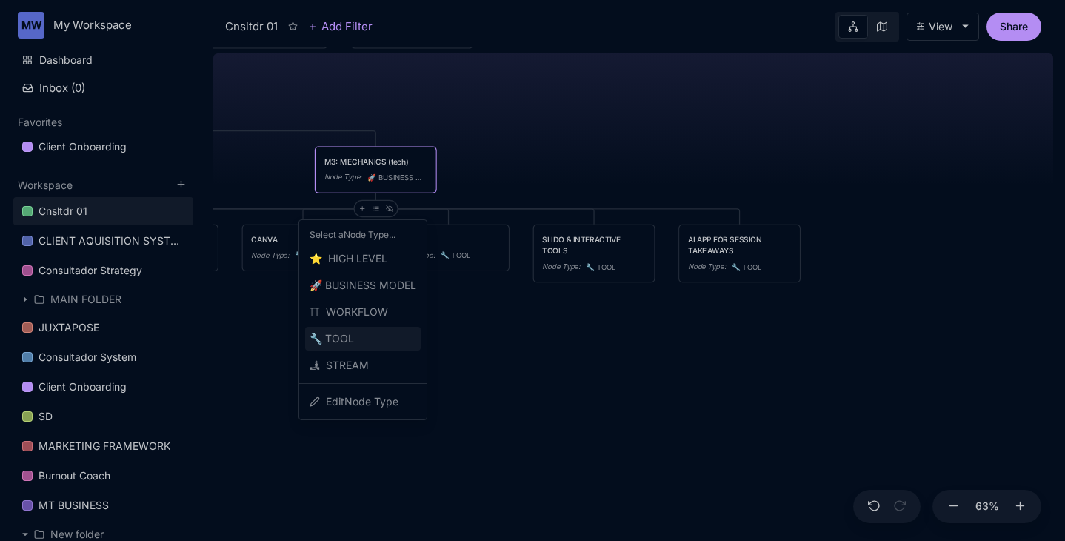
click at [355, 334] on div "🔧 TOOL" at bounding box center [363, 339] width 116 height 24
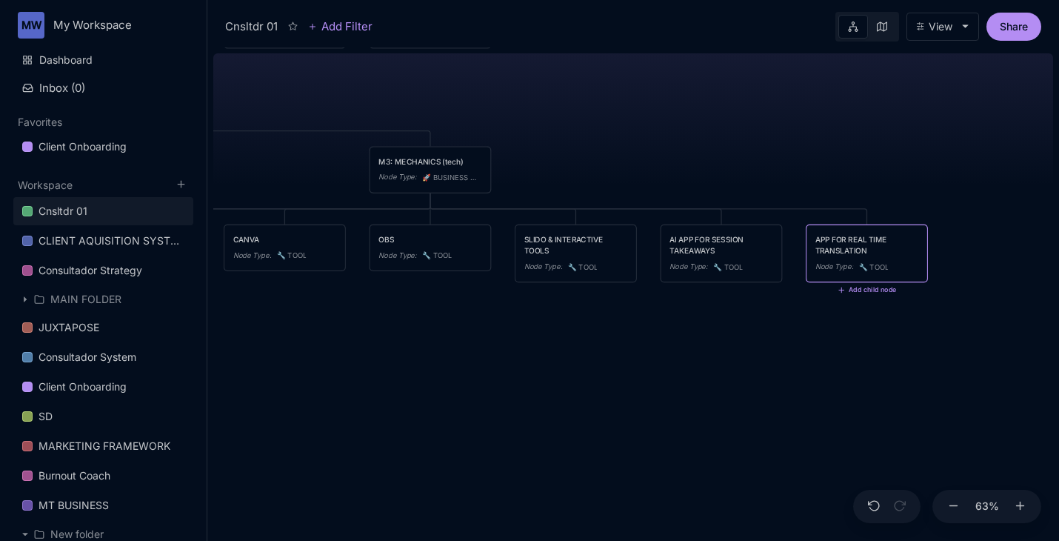
type textarea "APP FOR REAL TIME TRANSLATIONS"
click at [415, 207] on icon at bounding box center [416, 208] width 7 height 7
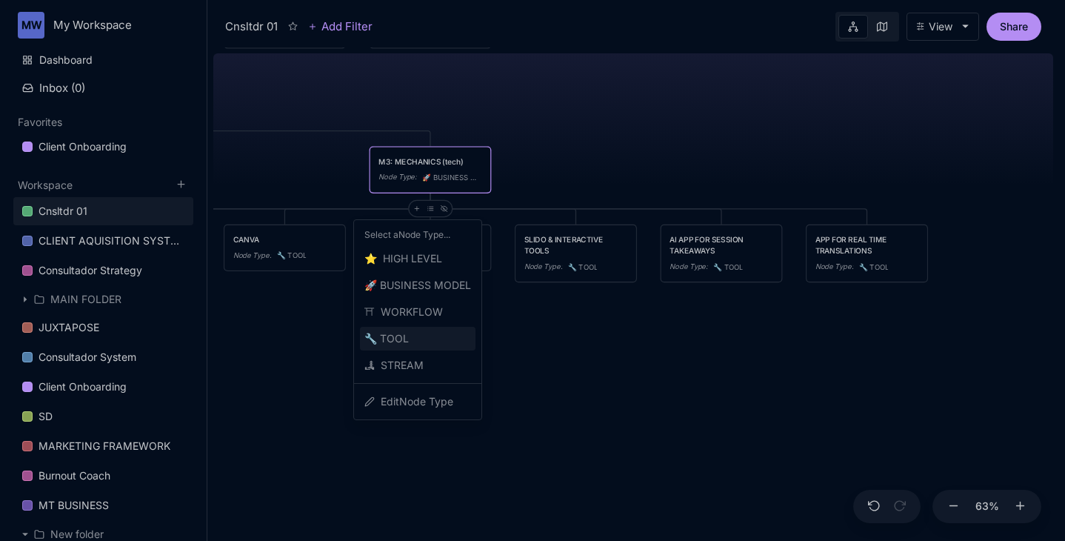
click at [424, 332] on div "🔧 TOOL" at bounding box center [418, 339] width 116 height 24
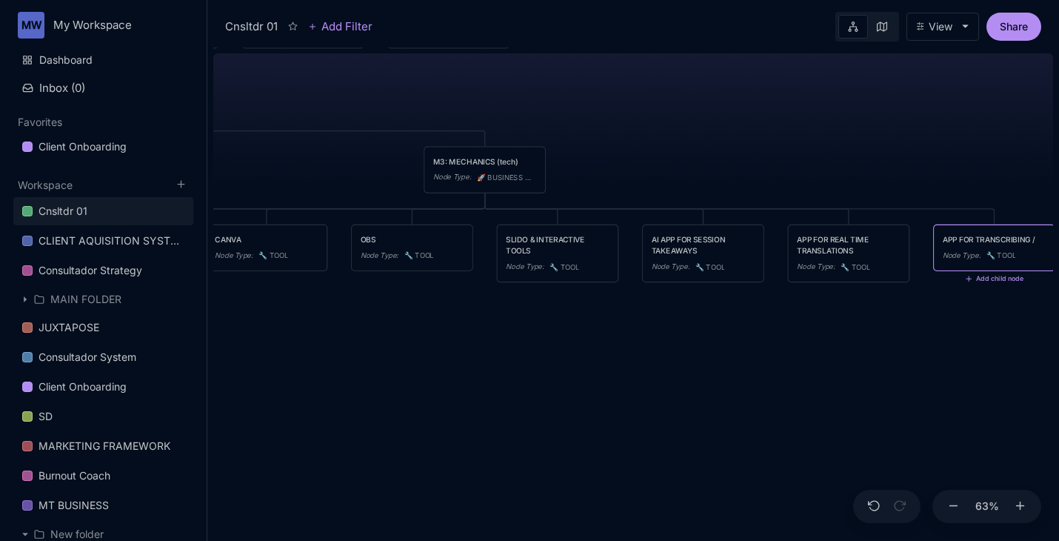
type textarea "APP FOR TRANSCRIBING"
click at [1003, 241] on div "APP FOR TRANSCRIBING" at bounding box center [994, 238] width 103 height 11
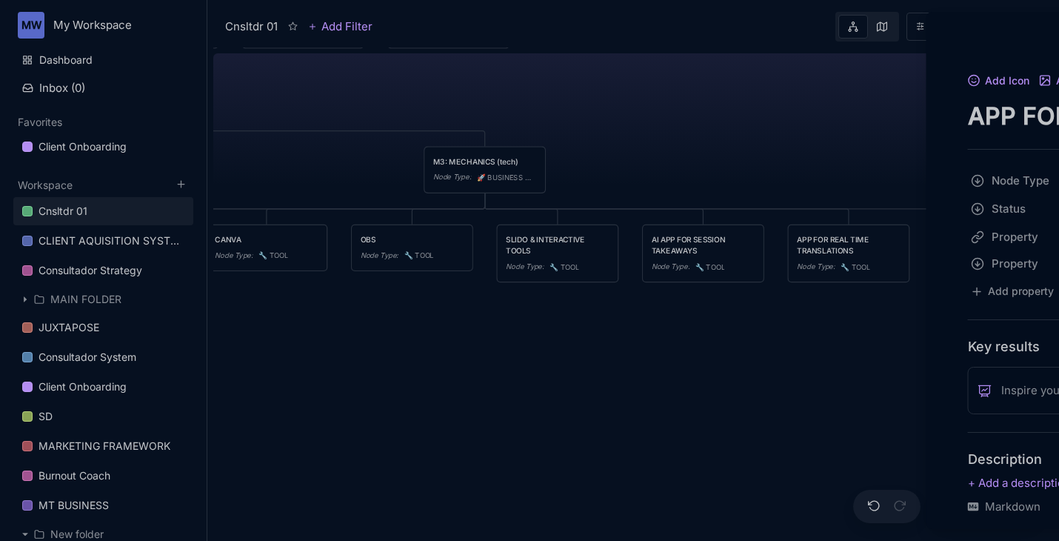
click at [1003, 241] on div "Cnsltdr 01 Add Filter View Share Cnsltdr 01 TEAM Node Type : ⭐ ️ HIGH LEVEL CUL…" at bounding box center [632, 270] width 851 height 541
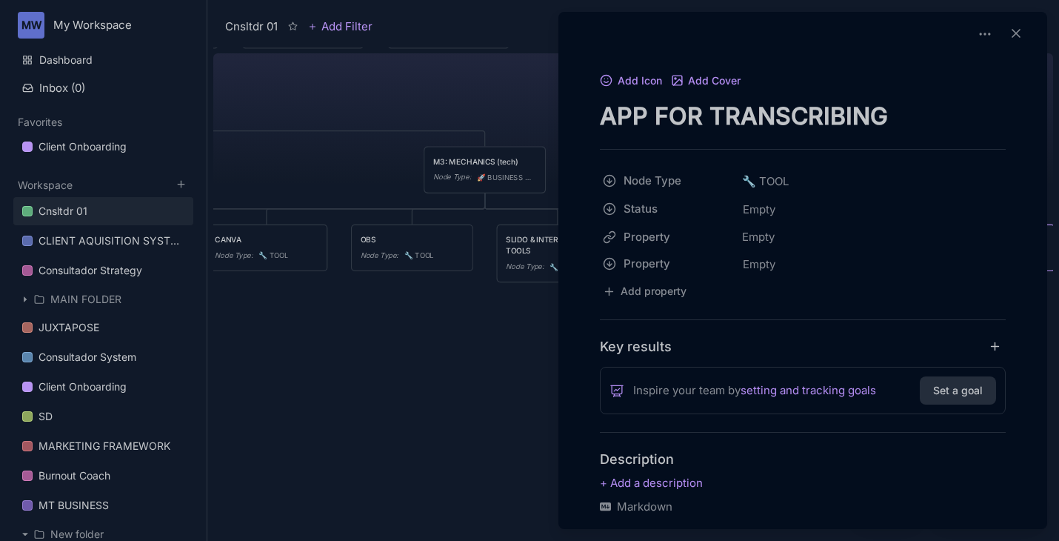
click at [893, 113] on textarea "APP FOR TRANSCRIBING" at bounding box center [803, 116] width 406 height 30
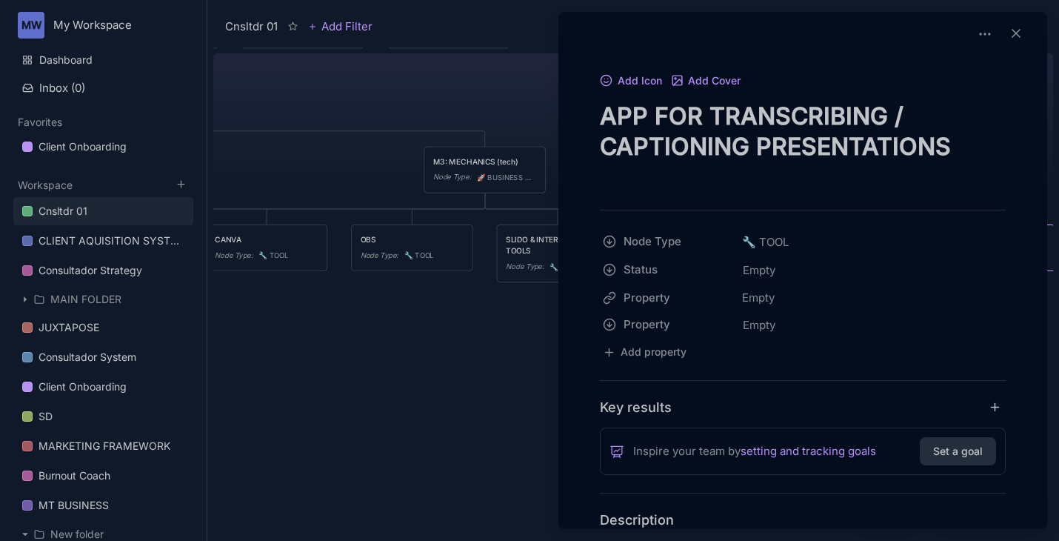
type textarea "APP FOR TRANSCRIBING / CAPTIONING PRESENTATIONS"
click at [424, 333] on div at bounding box center [529, 270] width 1059 height 541
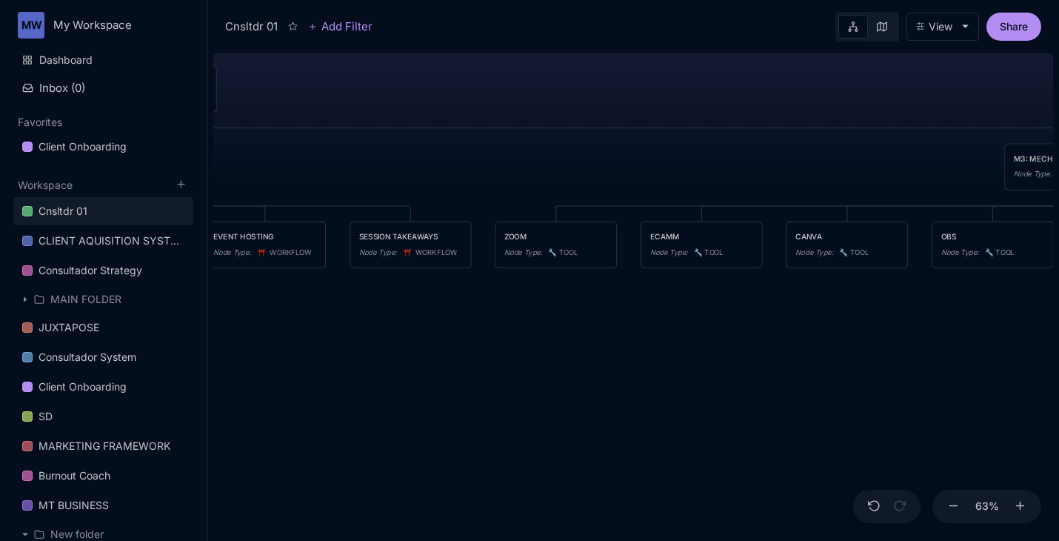
click at [861, 90] on div "Cnsltdr 01 TEAM Node Type : ⭐ ️ HIGH LEVEL CULTURE Node Type : ⭐ ️ HIGH LEVEL P…" at bounding box center [633, 293] width 840 height 493
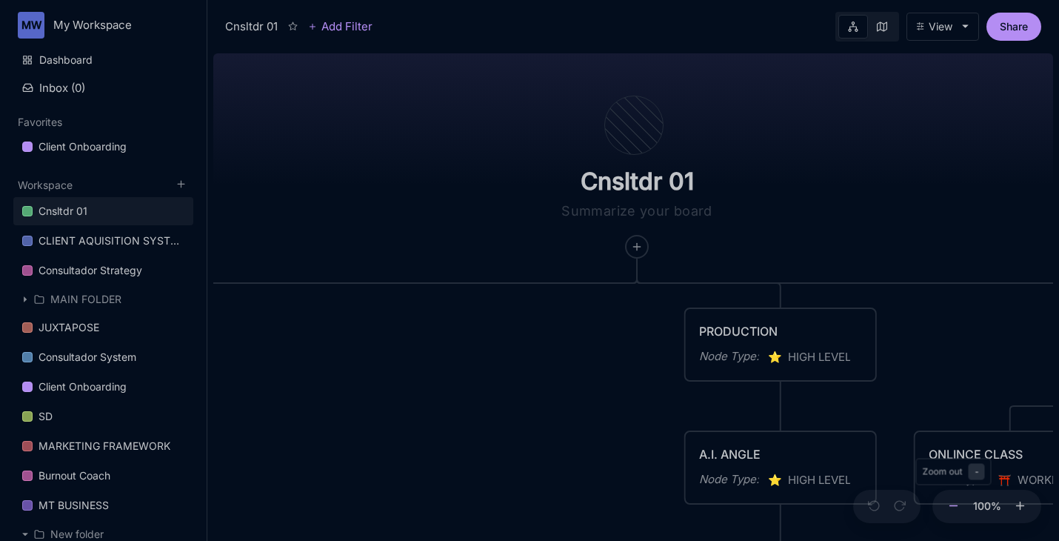
click at [949, 509] on icon at bounding box center [953, 505] width 13 height 13
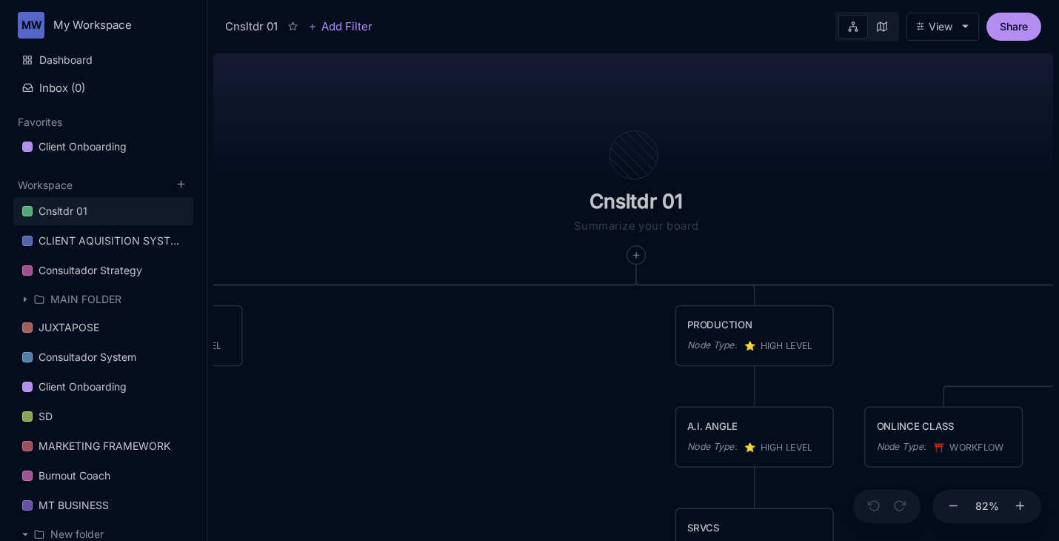
click at [949, 509] on icon at bounding box center [953, 505] width 13 height 13
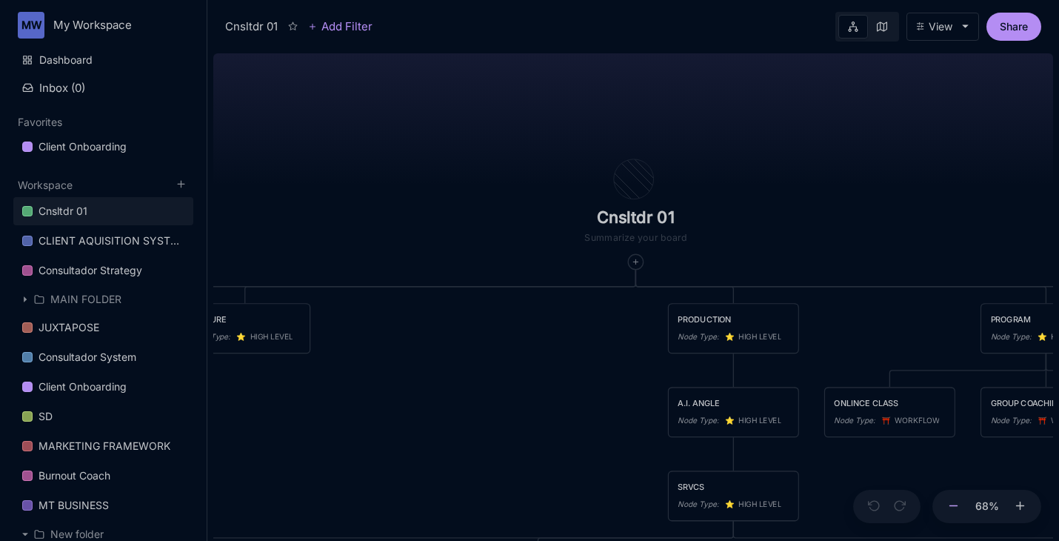
click at [949, 509] on icon at bounding box center [953, 505] width 13 height 13
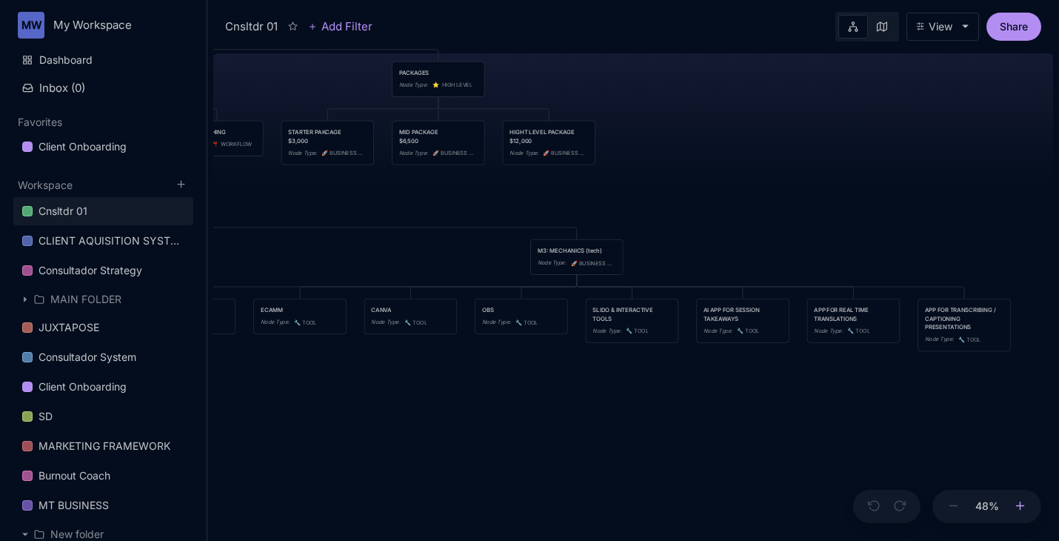
click at [1017, 510] on icon at bounding box center [1020, 505] width 13 height 13
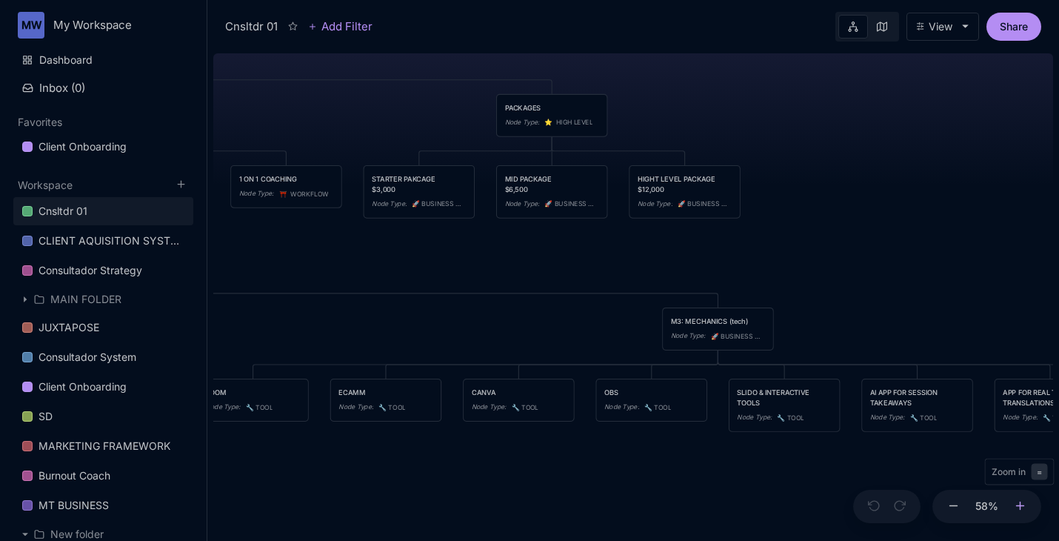
click at [1024, 510] on icon at bounding box center [1020, 505] width 13 height 13
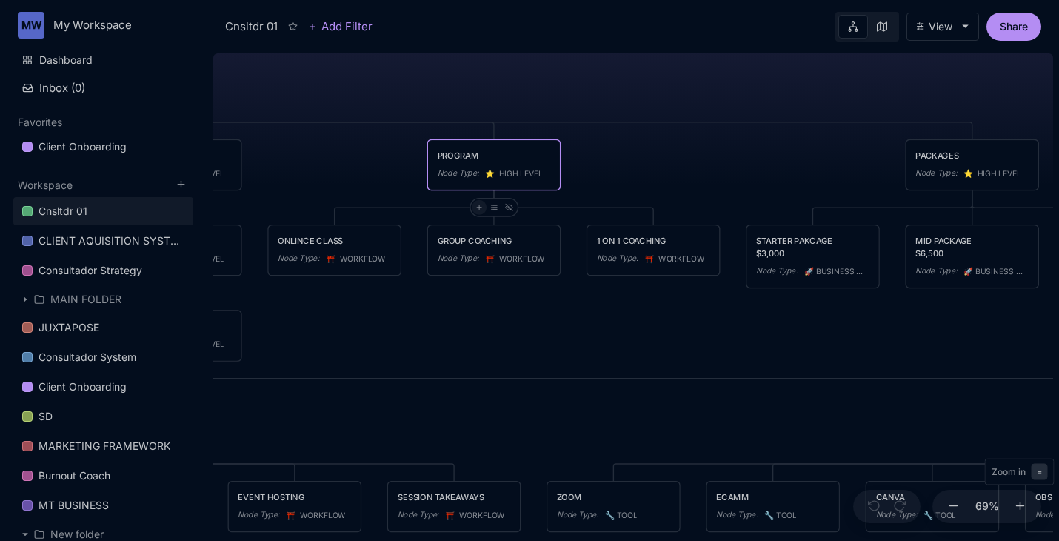
click at [481, 210] on icon at bounding box center [478, 207] width 7 height 7
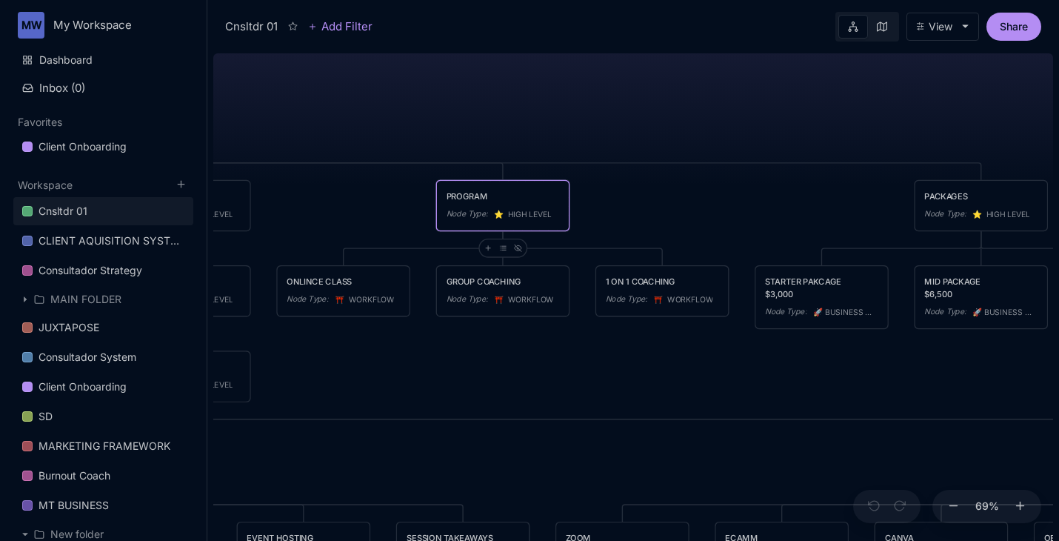
click at [476, 188] on div "PROGRAM Node Type : ⭐ ️ HIGH LEVEL" at bounding box center [503, 206] width 132 height 50
click at [477, 193] on div "PROGRAM" at bounding box center [502, 196] width 113 height 13
click at [477, 193] on div at bounding box center [529, 270] width 1059 height 541
click at [477, 193] on div "PROGRAM" at bounding box center [502, 196] width 113 height 13
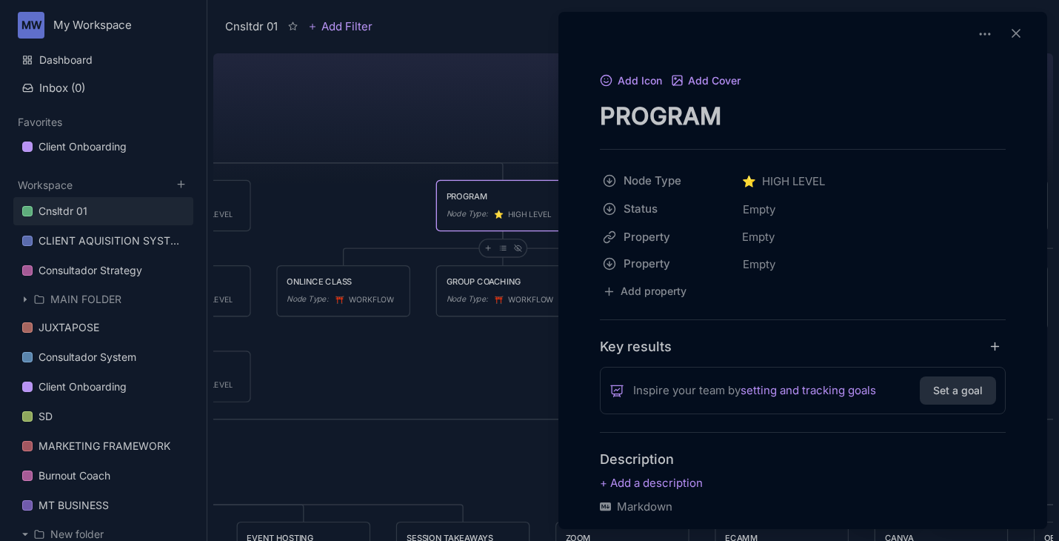
click at [705, 118] on textarea "PROGRAM" at bounding box center [803, 116] width 406 height 30
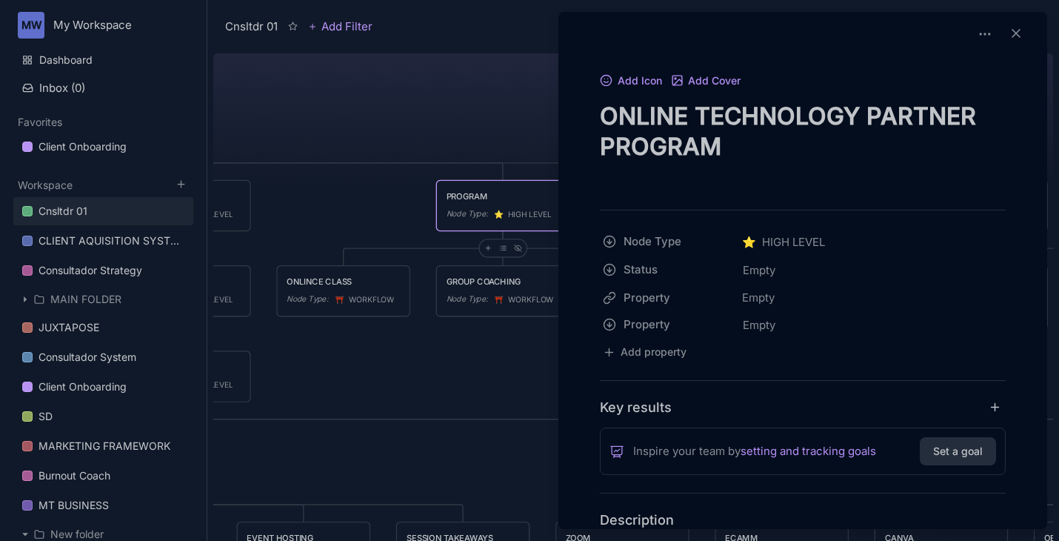
type textarea "ONLINE TECHNOLOGY PARTNER PROGRAM"
click at [478, 128] on div at bounding box center [529, 270] width 1059 height 541
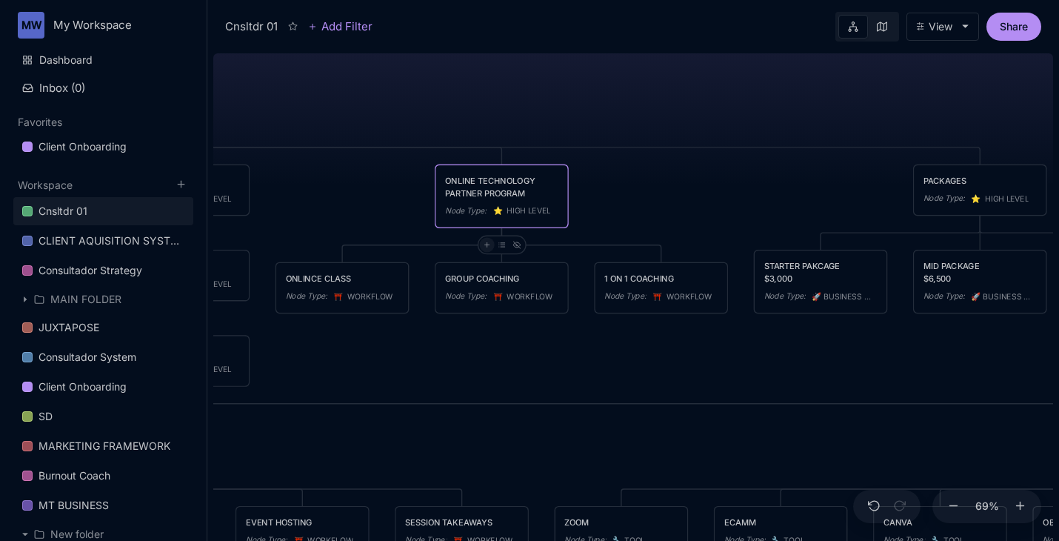
click at [486, 245] on line at bounding box center [486, 244] width 0 height 4
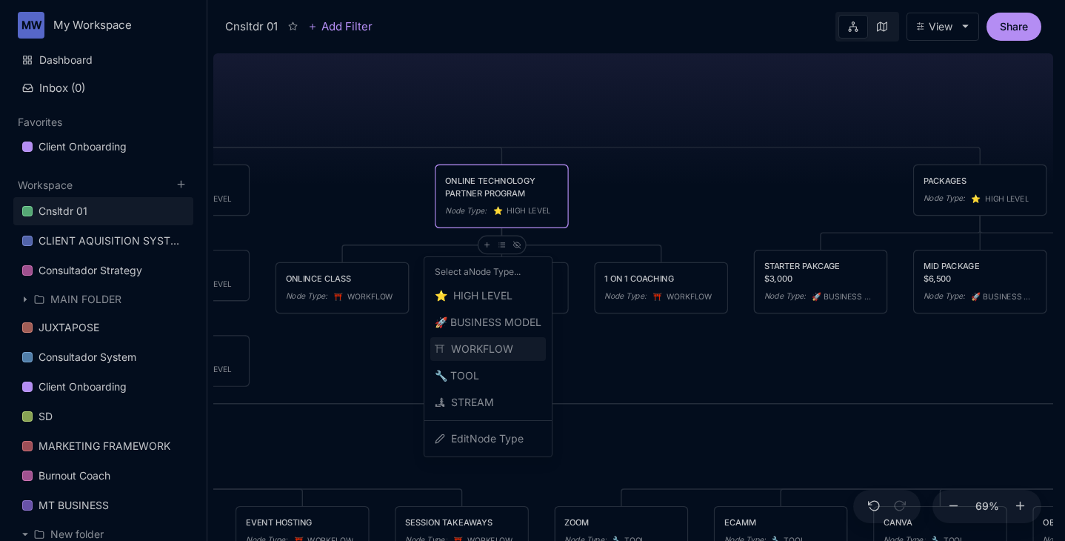
click at [498, 346] on span "⛩ ️ WORKFLOW" at bounding box center [474, 349] width 78 height 18
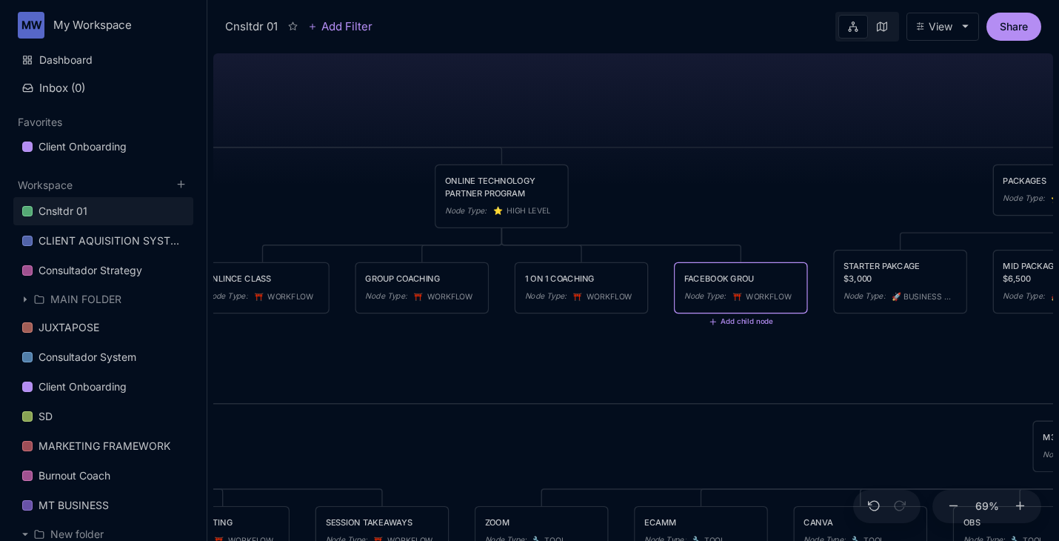
type textarea "FACEBOOK GROUP"
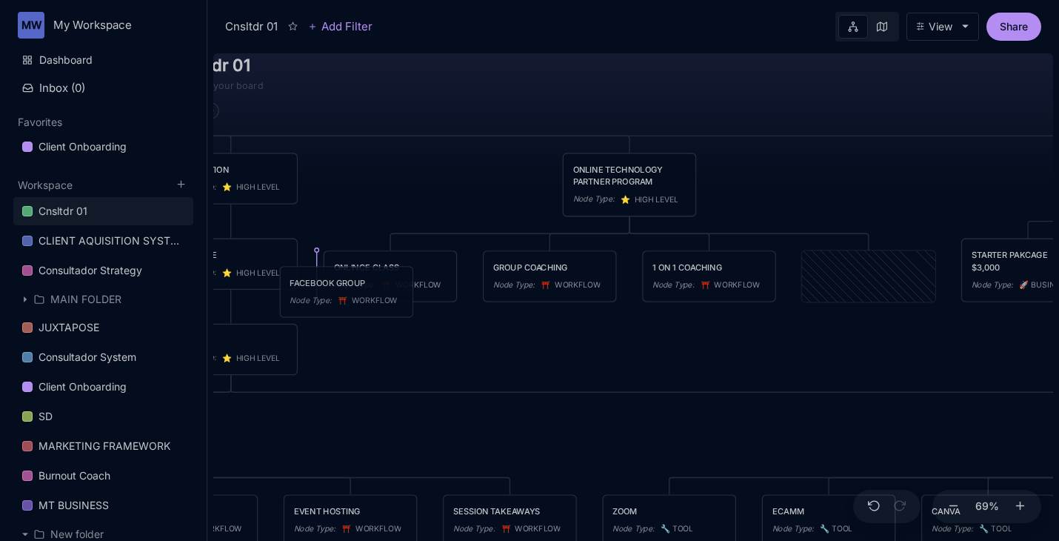
drag, startPoint x: 844, startPoint y: 278, endPoint x: 323, endPoint y: 293, distance: 521.5
click at [323, 294] on div "Node Type :" at bounding box center [310, 300] width 41 height 13
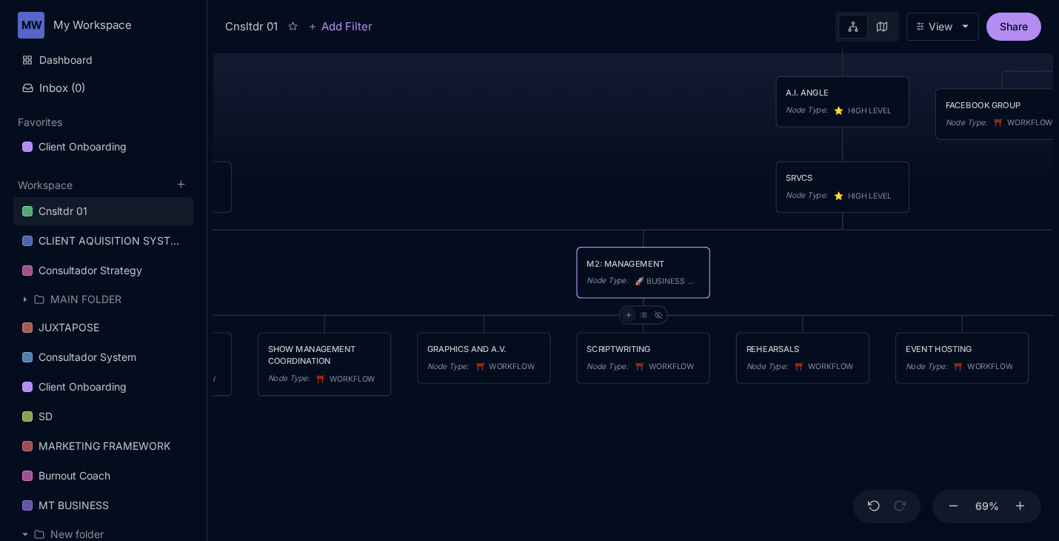
click at [623, 309] on div at bounding box center [627, 314] width 15 height 15
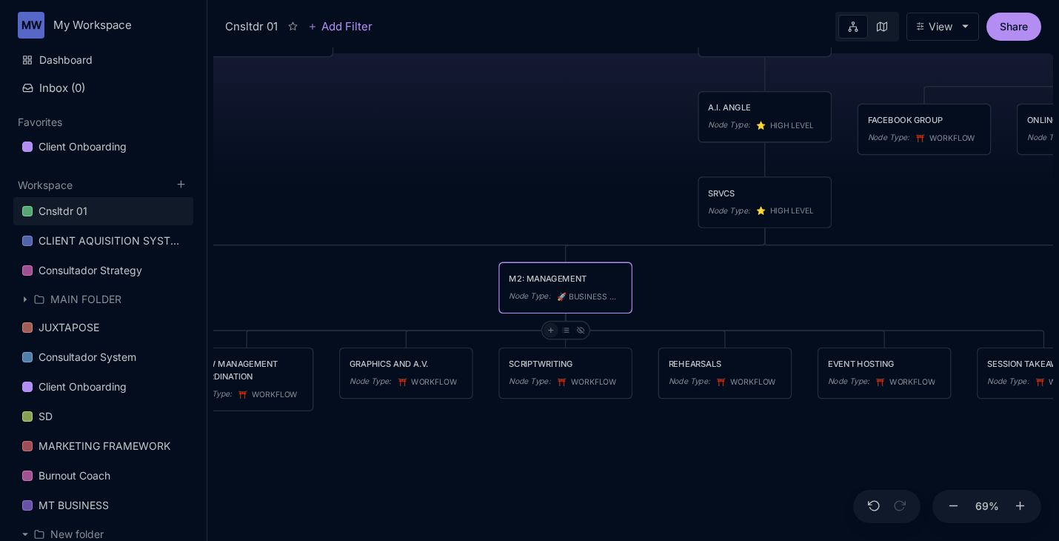
click at [548, 330] on icon at bounding box center [549, 329] width 7 height 7
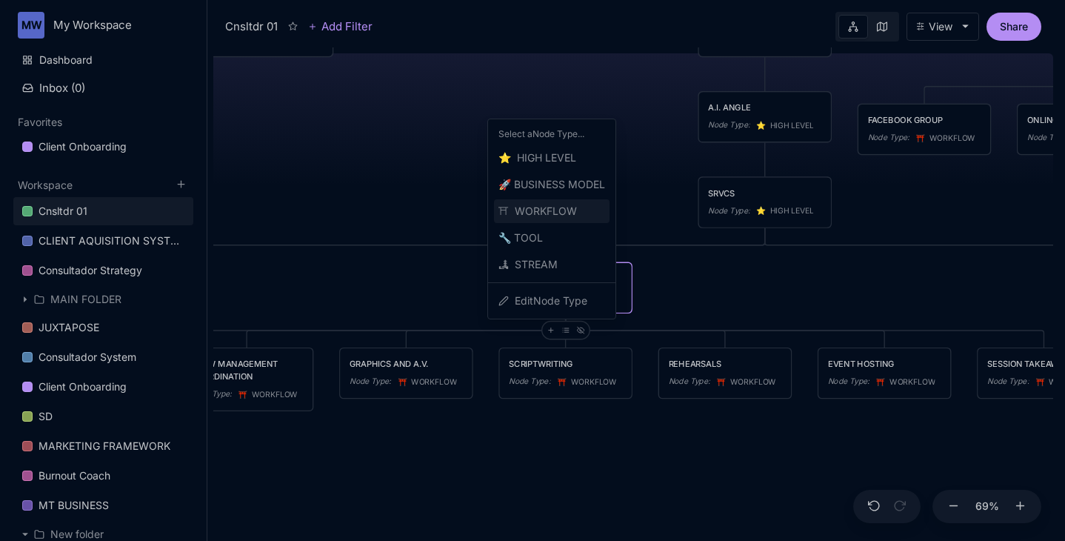
click at [549, 206] on span "⛩ ️ WORKFLOW" at bounding box center [537, 211] width 78 height 18
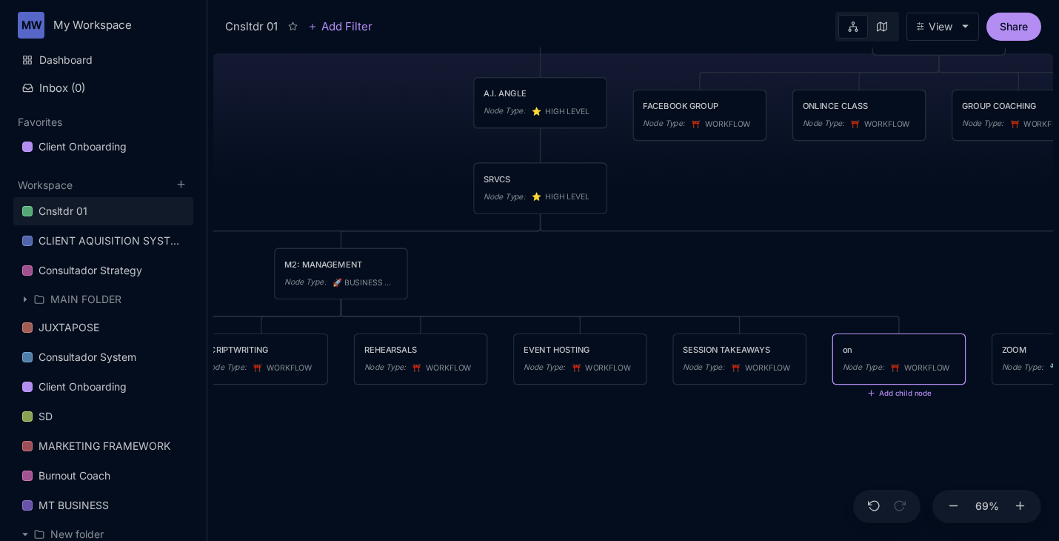
type textarea "o"
type textarea "ONLINE TECHNOLOGY PARTNER"
drag, startPoint x: 917, startPoint y: 361, endPoint x: 357, endPoint y: 278, distance: 566.6
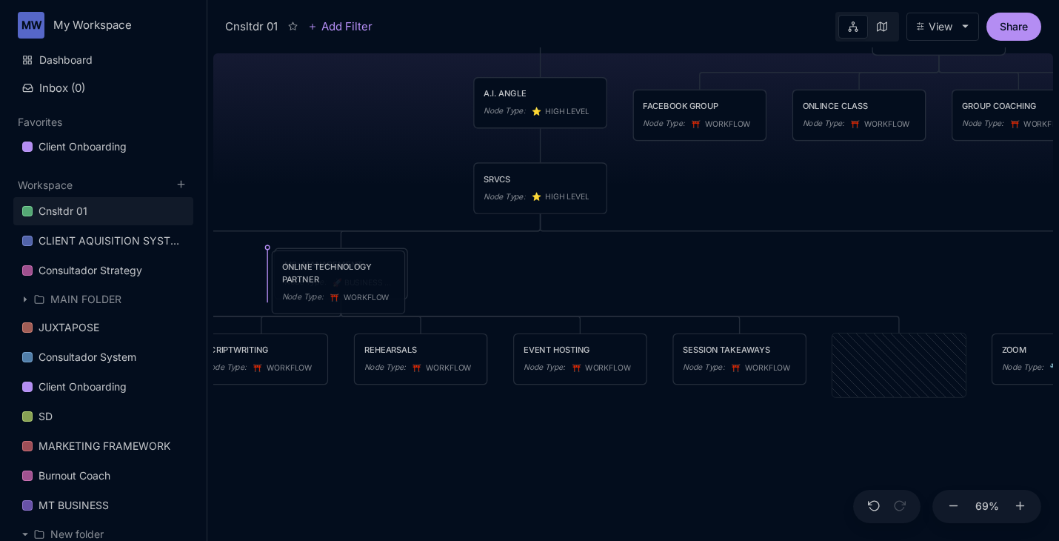
click at [357, 278] on div "ONLINE TECHNOLOGY PARTNER" at bounding box center [338, 273] width 113 height 24
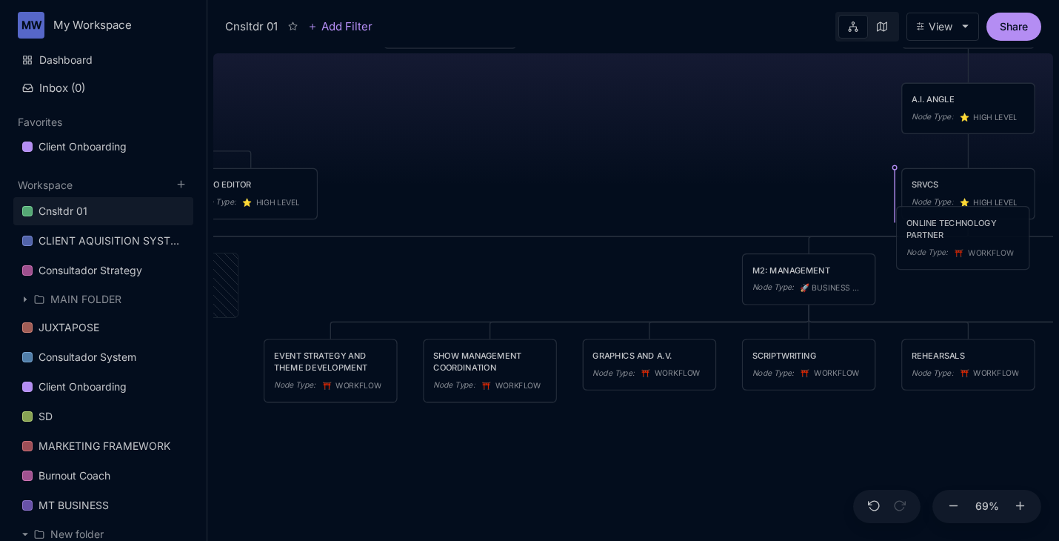
drag, startPoint x: 258, startPoint y: 280, endPoint x: 962, endPoint y: 232, distance: 705.0
click at [962, 232] on div "ONLINE TECHNOLOGY PARTNER" at bounding box center [962, 228] width 113 height 24
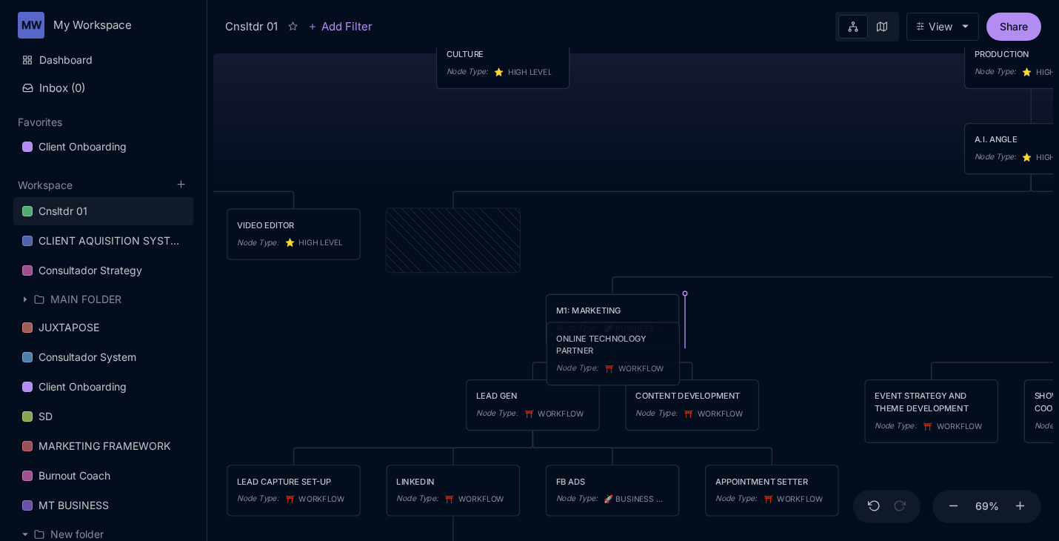
drag, startPoint x: 443, startPoint y: 245, endPoint x: 603, endPoint y: 358, distance: 196.0
click at [603, 358] on div "ONLINE TECHNOLOGY PARTNER Node Type : ⛩ ️ WORKFLOW" at bounding box center [612, 353] width 113 height 43
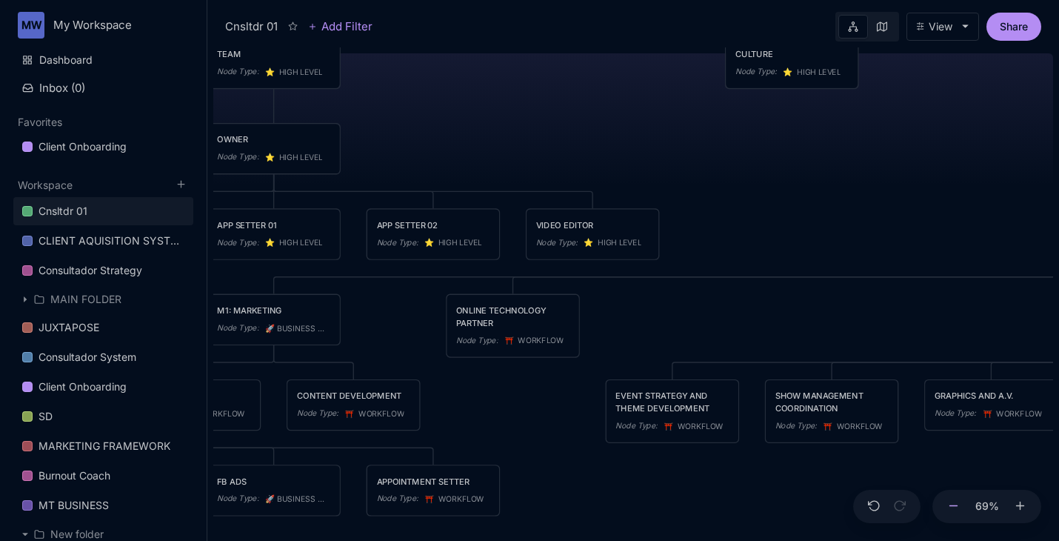
click at [961, 509] on button at bounding box center [953, 506] width 19 height 34
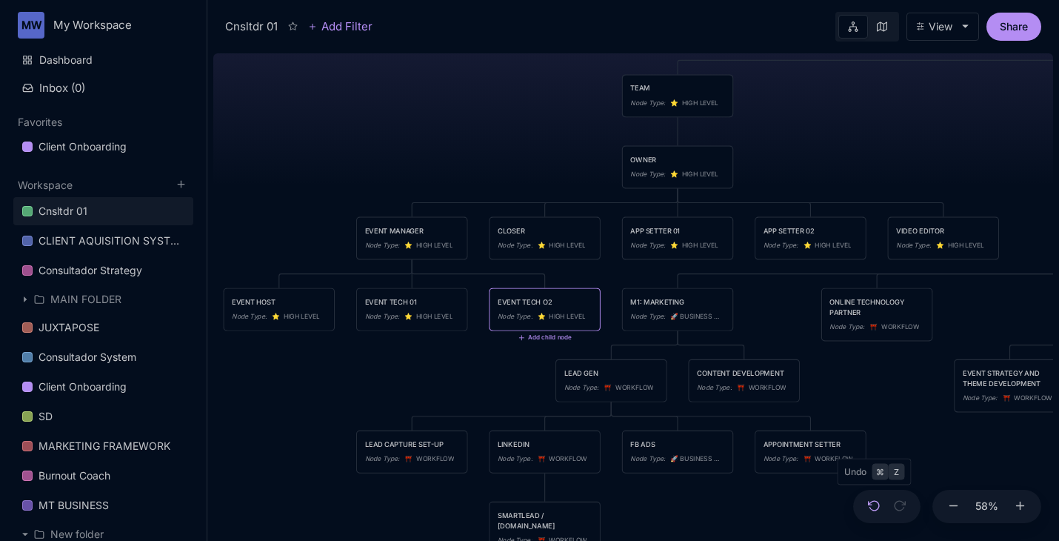
click at [876, 503] on icon at bounding box center [874, 505] width 13 height 13
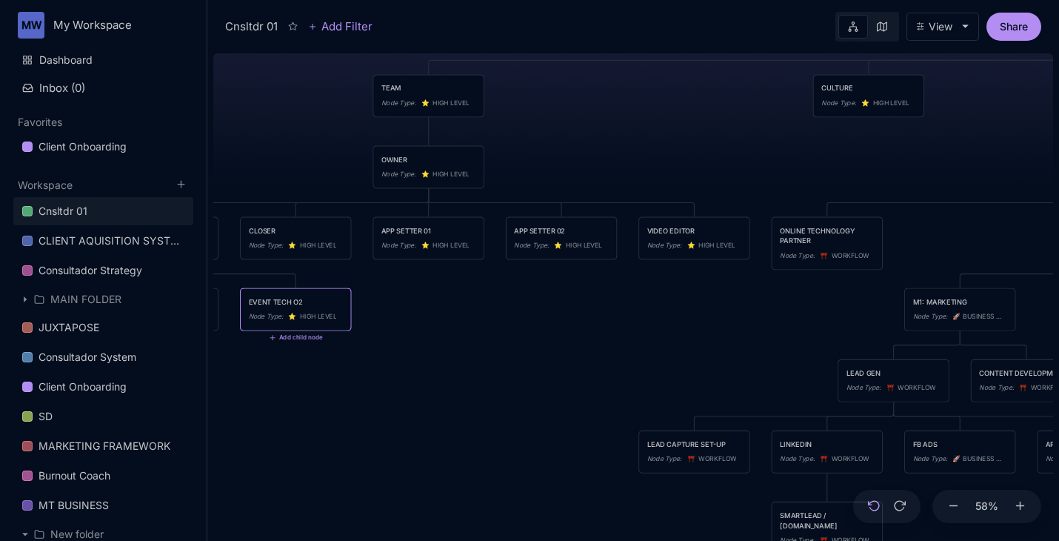
click at [876, 503] on icon at bounding box center [874, 505] width 13 height 13
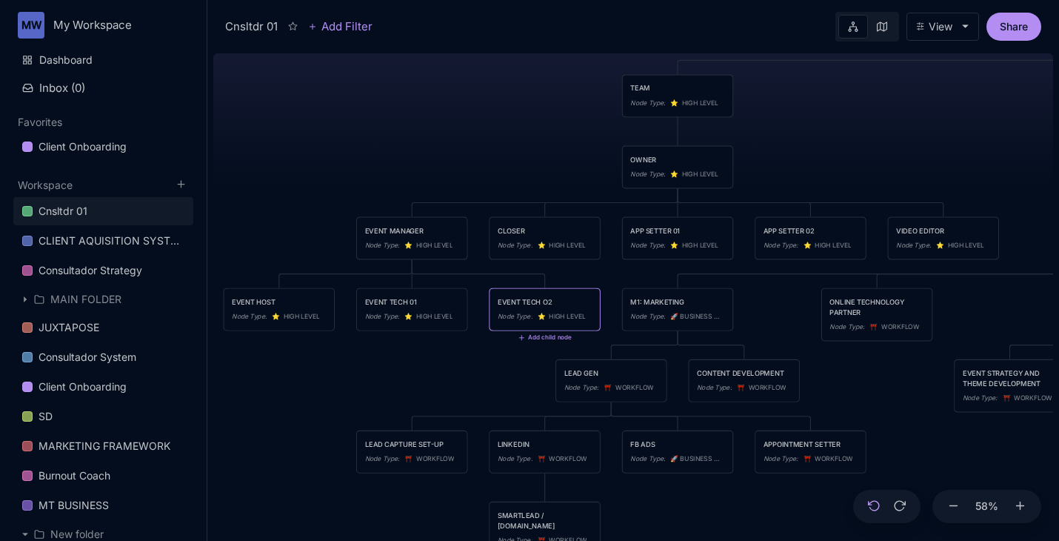
click at [874, 506] on icon at bounding box center [874, 505] width 13 height 13
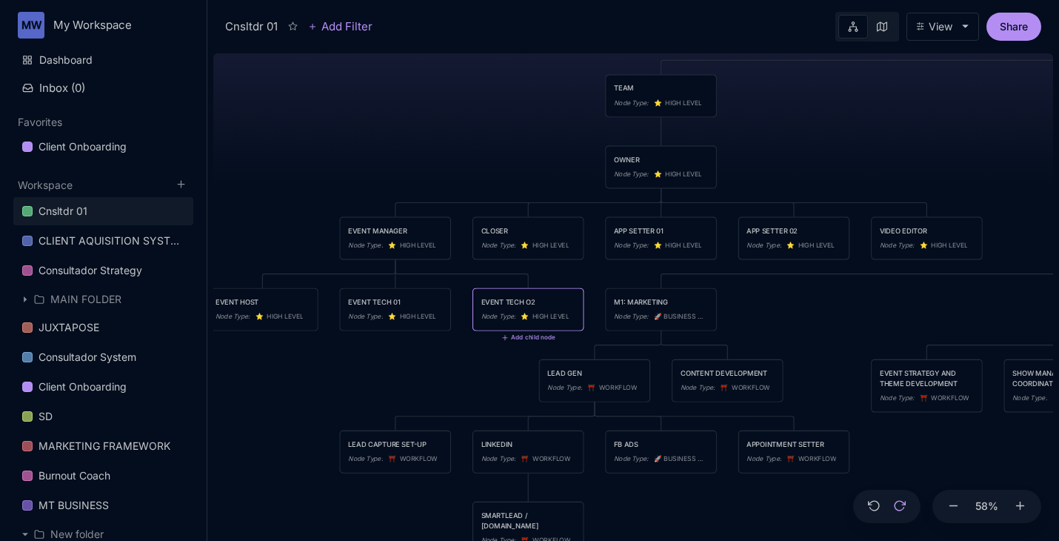
click at [895, 501] on icon at bounding box center [899, 506] width 11 height 10
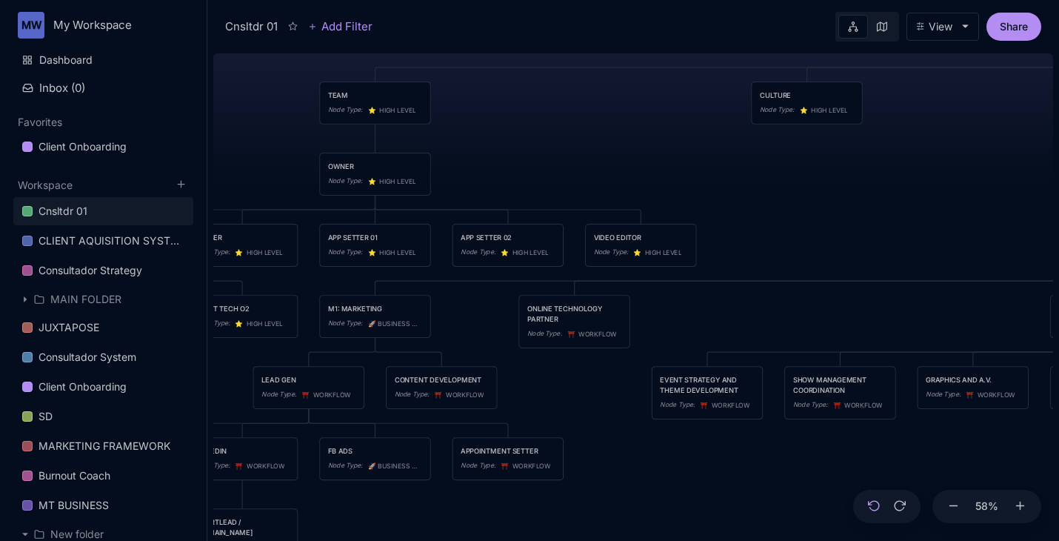
click at [874, 512] on button at bounding box center [874, 506] width 19 height 34
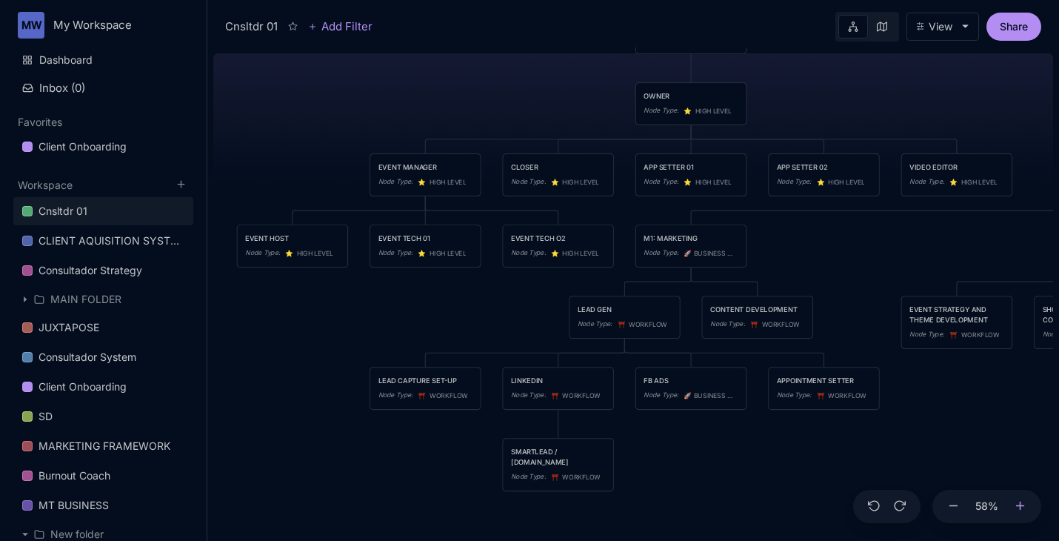
click at [1021, 503] on icon at bounding box center [1020, 505] width 13 height 13
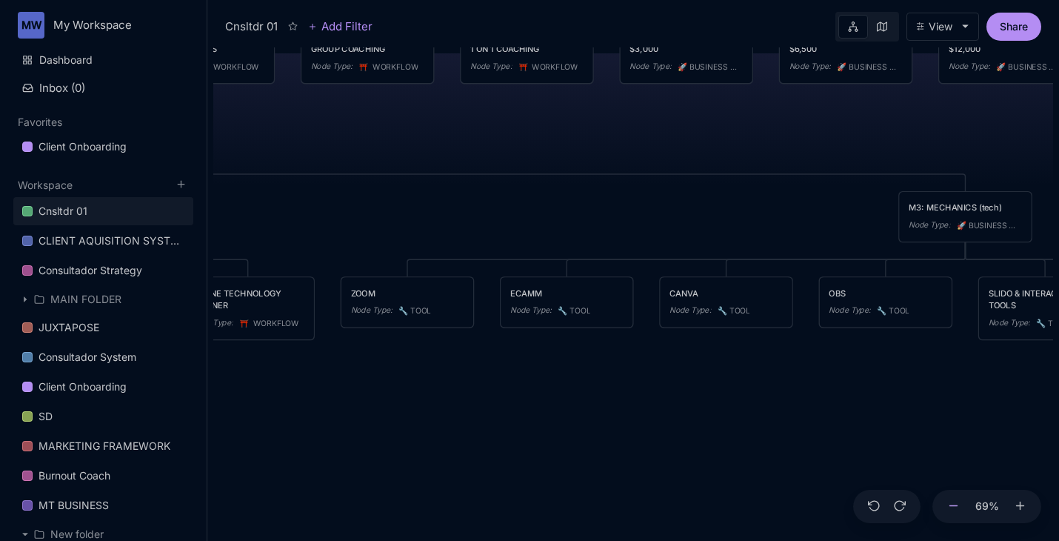
click at [949, 512] on button at bounding box center [953, 506] width 19 height 34
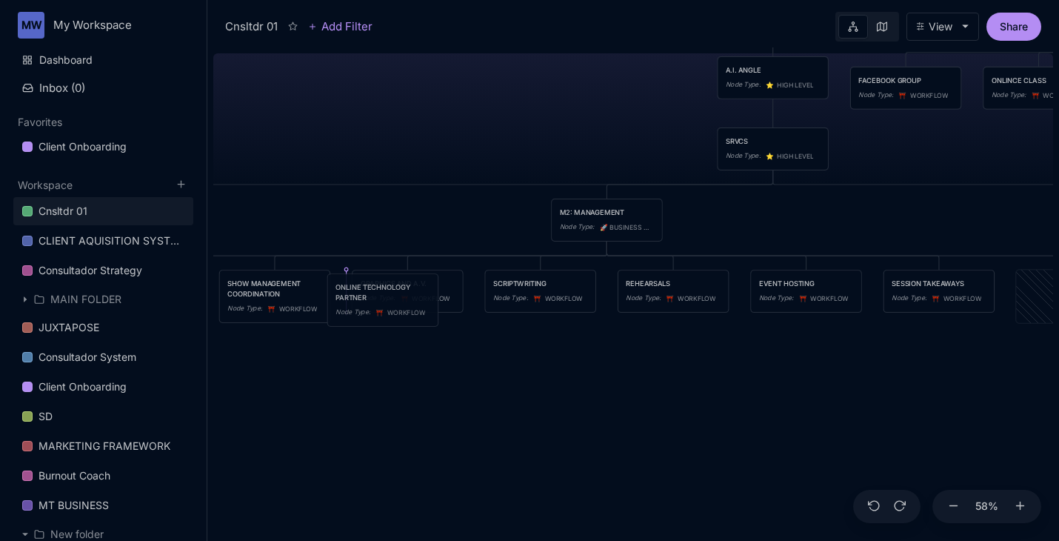
drag, startPoint x: 829, startPoint y: 290, endPoint x: 361, endPoint y: 293, distance: 468.0
click at [361, 293] on div "ONLINE TECHNOLOGY PARTNER" at bounding box center [382, 292] width 94 height 21
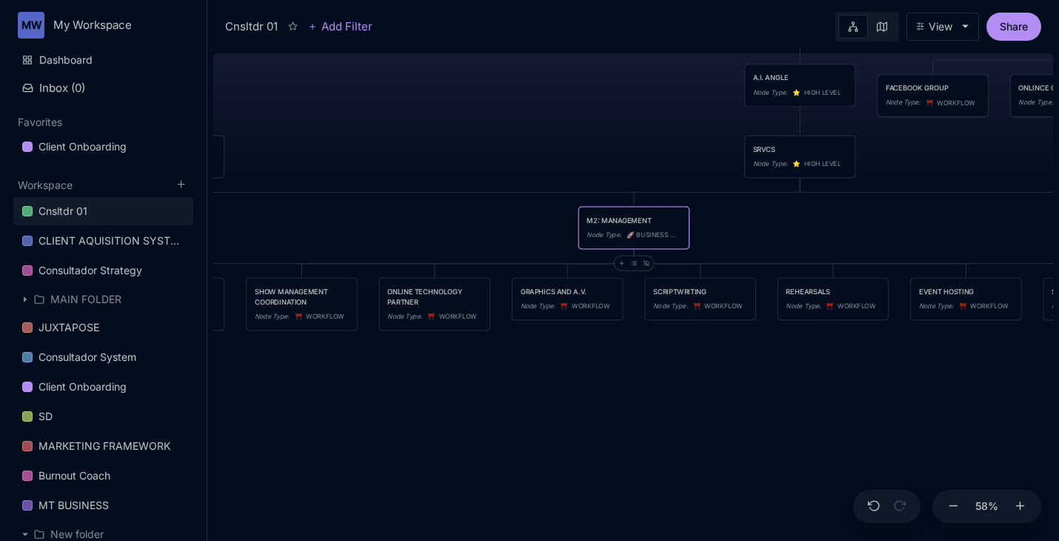
click at [629, 217] on div "M2: MANAGEMENT" at bounding box center [633, 220] width 94 height 10
click at [629, 220] on div "M2: MANAGEMENT" at bounding box center [633, 220] width 94 height 10
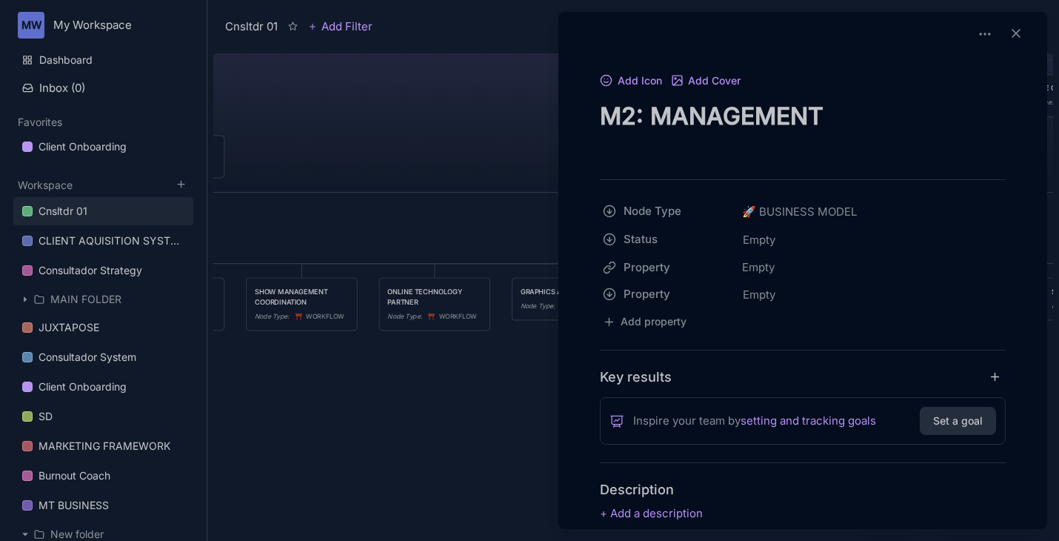
click at [825, 110] on textarea "M2: MANAGEMENT" at bounding box center [803, 131] width 406 height 61
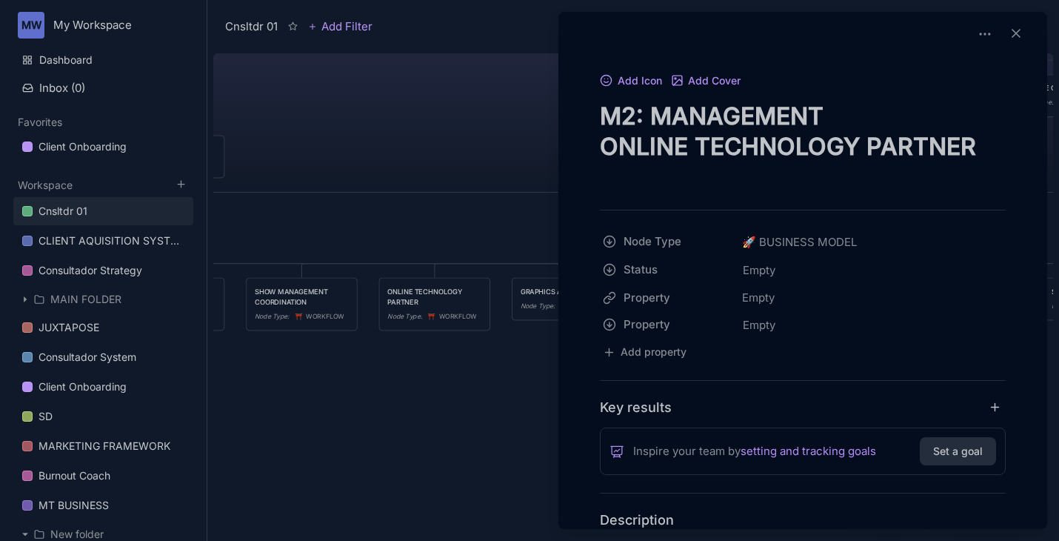
type textarea "M2: MANAGEMENT ONLINE TECHNOLOGY PARTNER"
click at [483, 432] on div at bounding box center [529, 270] width 1059 height 541
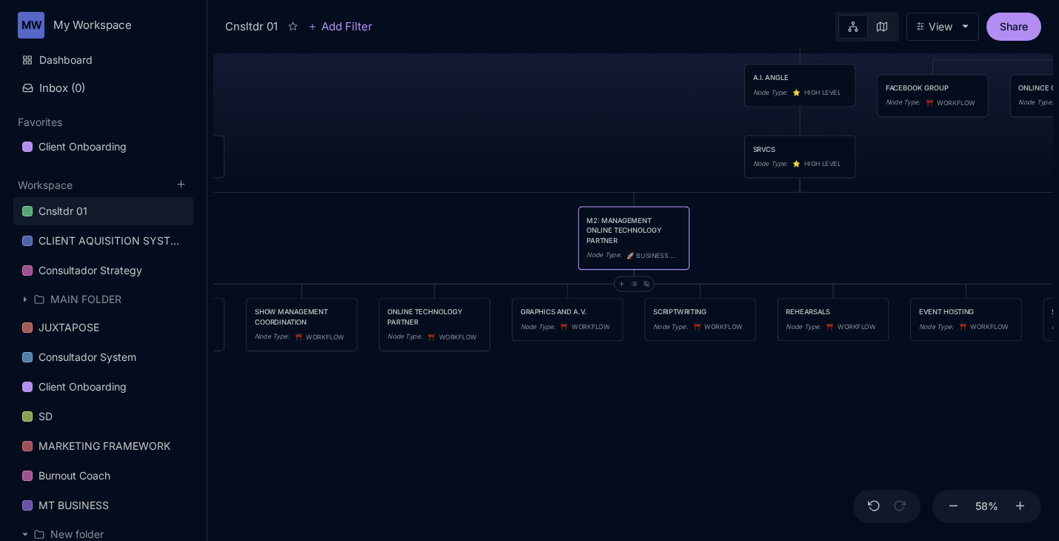
click at [624, 233] on div "M2: MANAGEMENT ONLINE TECHNOLOGY PARTNER" at bounding box center [633, 230] width 94 height 31
click at [624, 233] on div at bounding box center [529, 270] width 1059 height 541
click at [629, 253] on icon "🚀" at bounding box center [631, 255] width 10 height 8
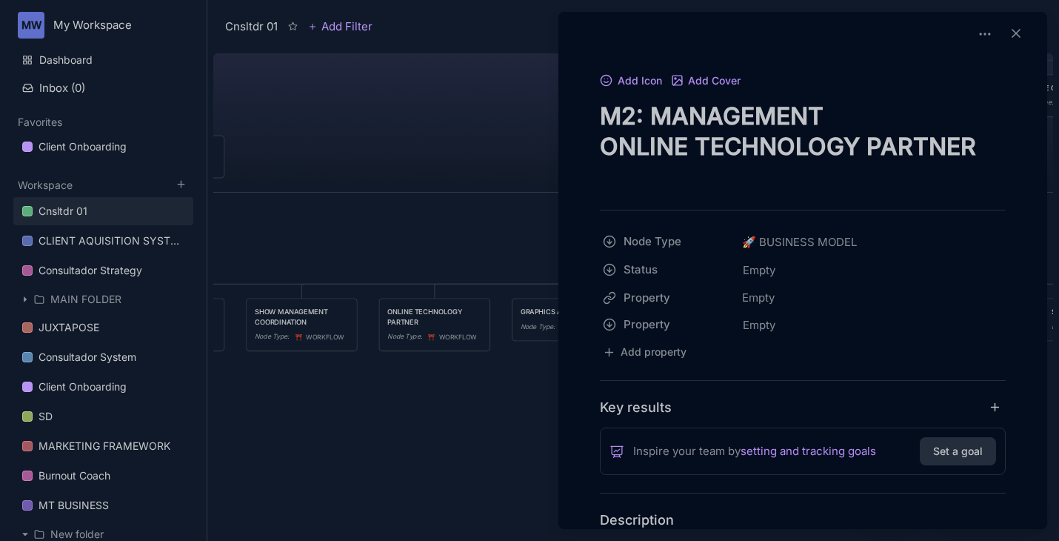
click at [823, 126] on textarea "M2: MANAGEMENT ONLINE TECHNOLOGY PARTNER" at bounding box center [803, 146] width 406 height 91
type textarea "M2: MANAGEMENT: ONLINE TECHNOLOGY PARTNER"
click at [404, 450] on div at bounding box center [529, 270] width 1059 height 541
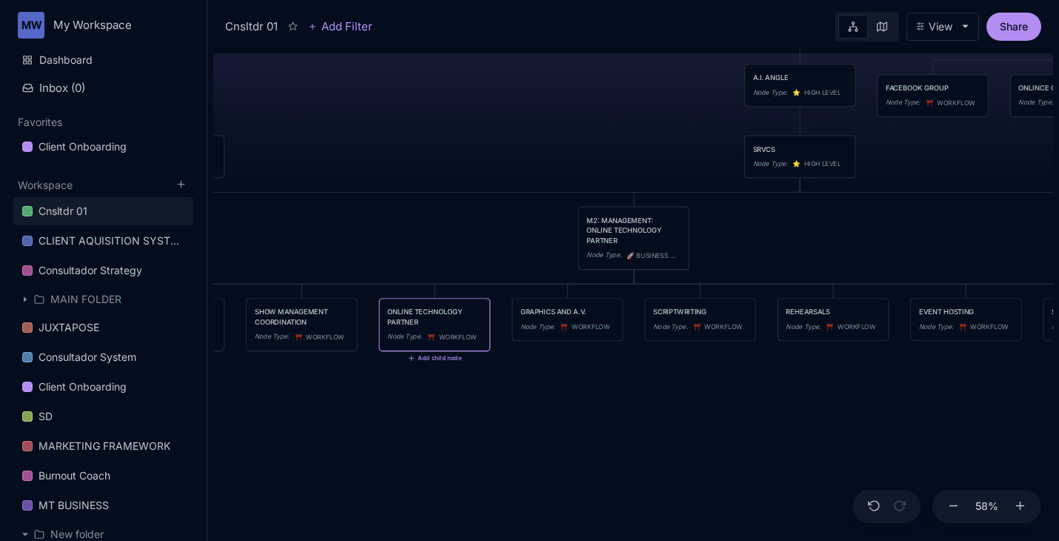
click at [433, 320] on div "ONLINE TECHNOLOGY PARTNER" at bounding box center [434, 317] width 94 height 21
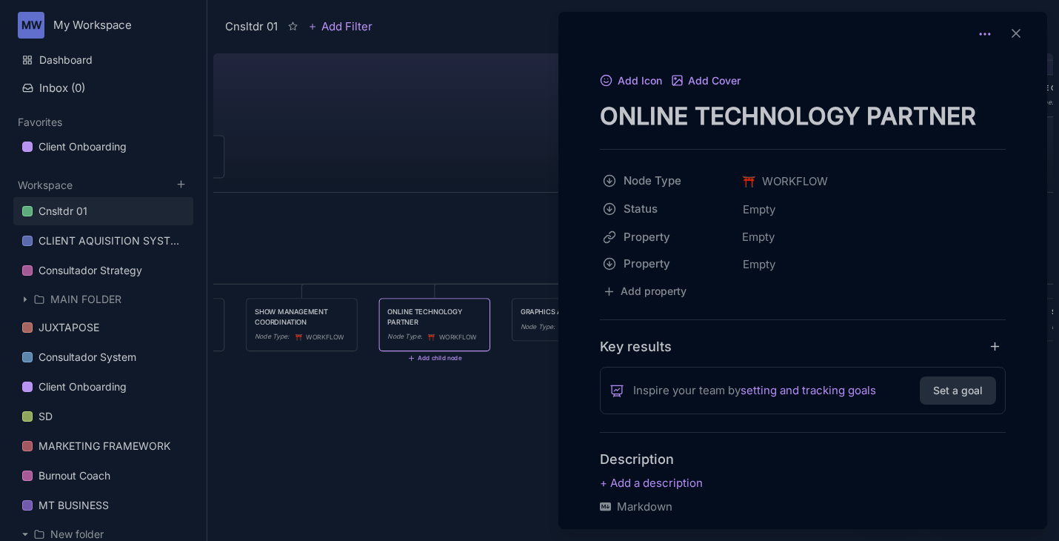
click at [984, 36] on icon at bounding box center [984, 34] width 15 height 15
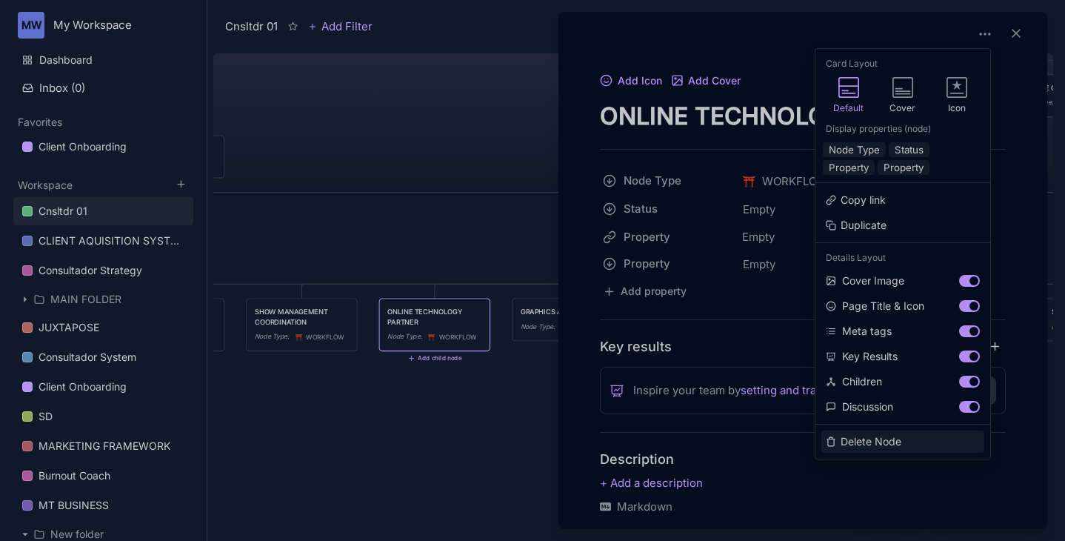
click at [889, 448] on button "Delete Node" at bounding box center [902, 441] width 163 height 22
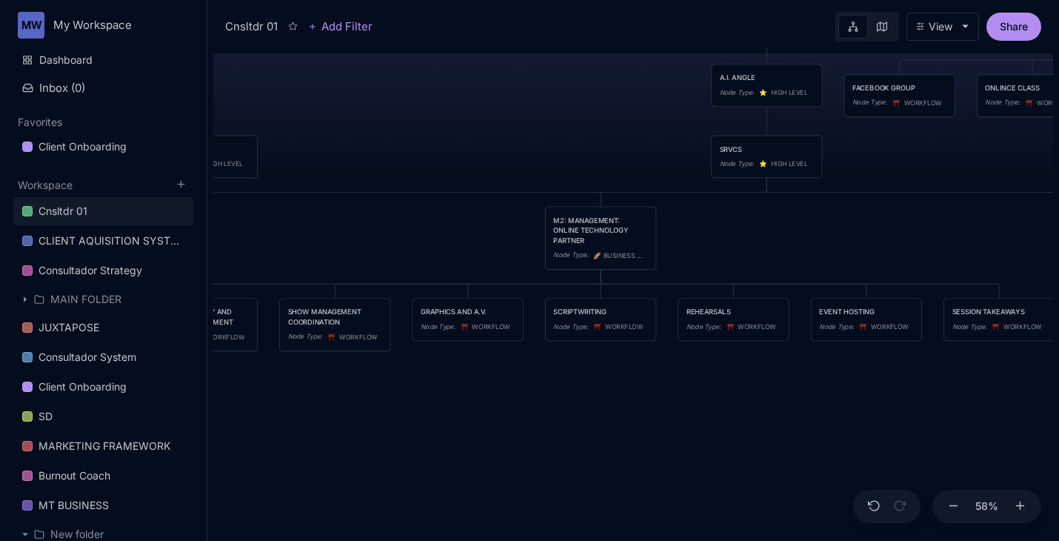
click at [543, 436] on div "Cnsltdr 01 TEAM Node Type : ⭐ ️ HIGH LEVEL CULTURE Node Type : ⭐ ️ HIGH LEVEL P…" at bounding box center [633, 293] width 840 height 493
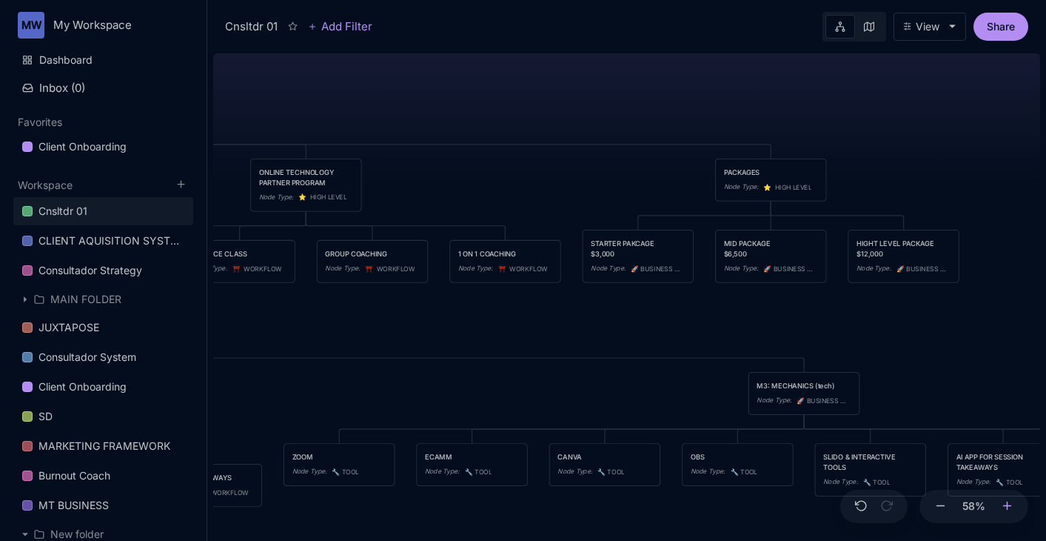
click at [1006, 500] on icon at bounding box center [1007, 505] width 13 height 13
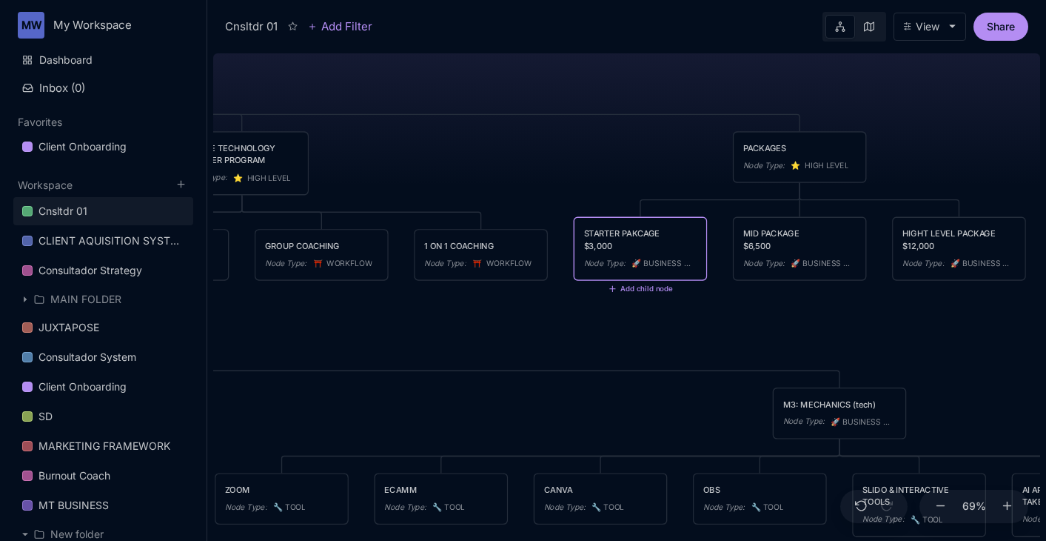
click at [646, 231] on div "STARTER PAKCAGE $3,000" at bounding box center [640, 239] width 113 height 24
click at [646, 231] on div at bounding box center [523, 270] width 1046 height 541
click at [646, 231] on div "STARTER PAKCAGE $3,000" at bounding box center [640, 239] width 113 height 24
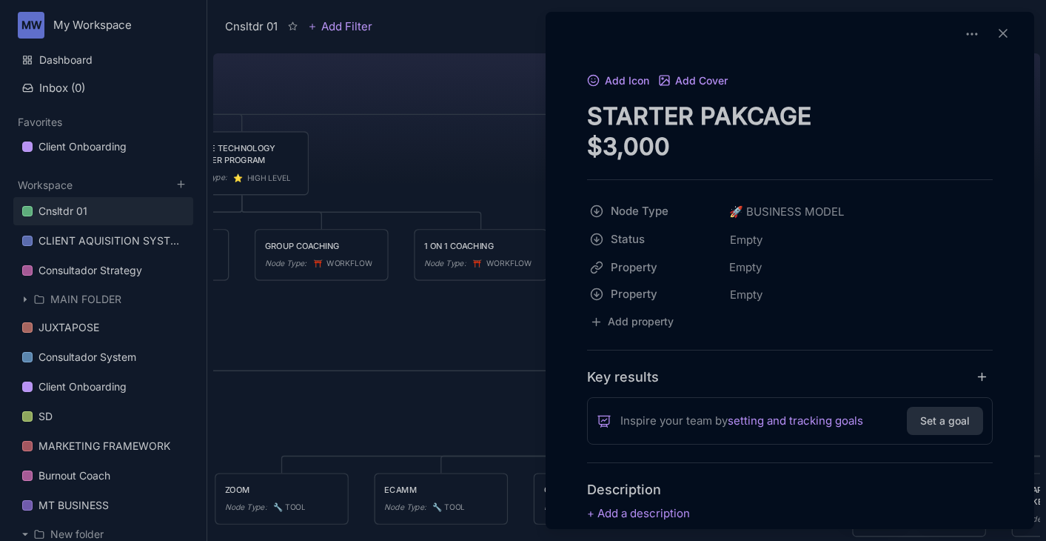
click at [783, 118] on textarea "STARTER PAKCAGE $3,000" at bounding box center [790, 131] width 406 height 61
type textarea "STARTER PACKAGE $3,000"
click at [433, 300] on div at bounding box center [523, 270] width 1046 height 541
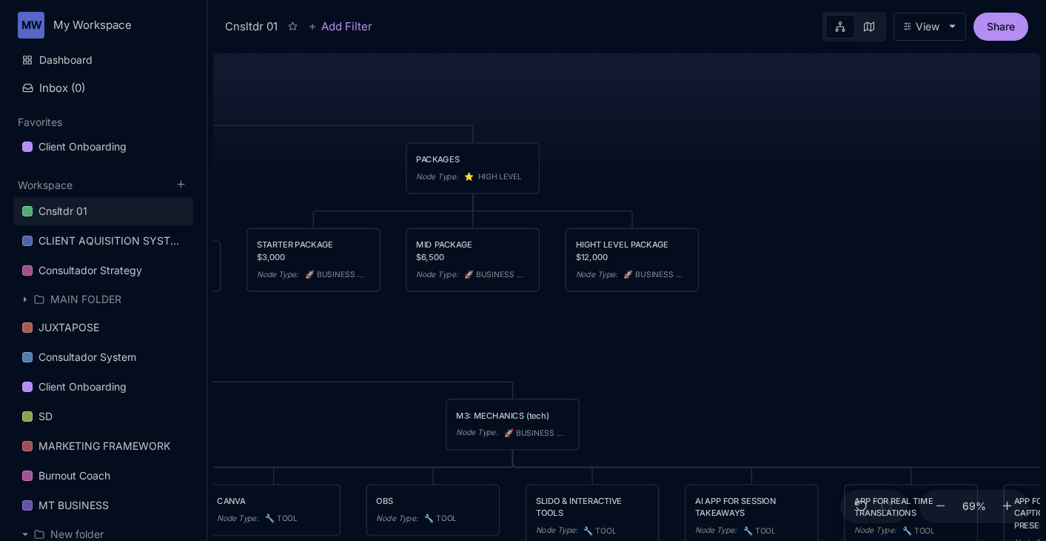
click at [942, 504] on icon at bounding box center [940, 505] width 13 height 13
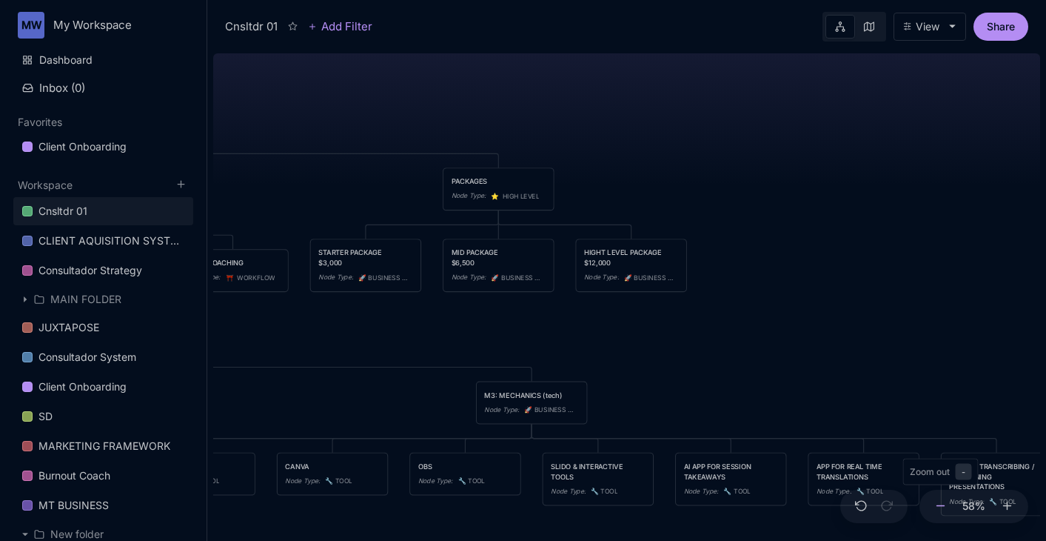
click at [942, 504] on icon at bounding box center [940, 505] width 13 height 13
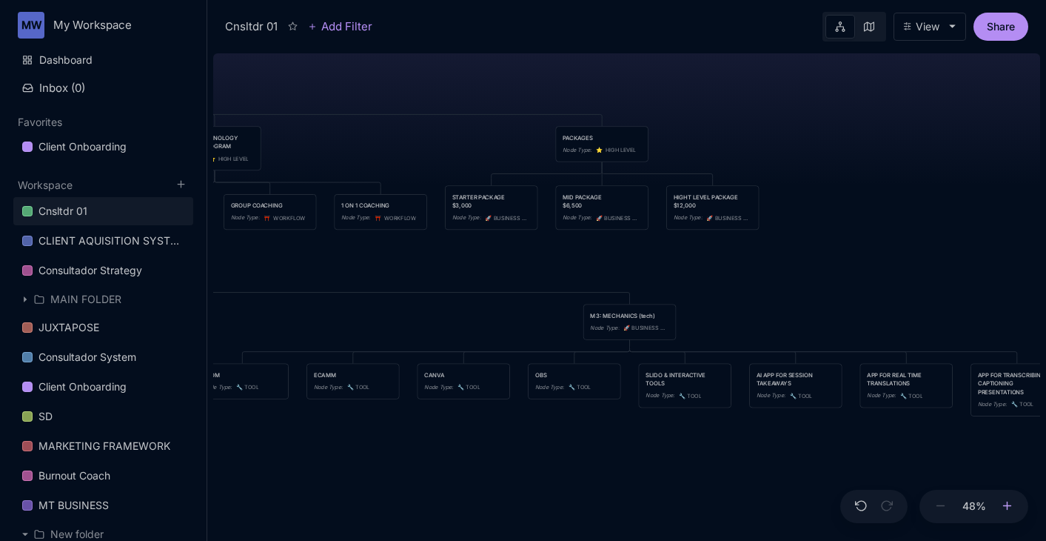
click at [1015, 516] on button at bounding box center [1007, 506] width 19 height 34
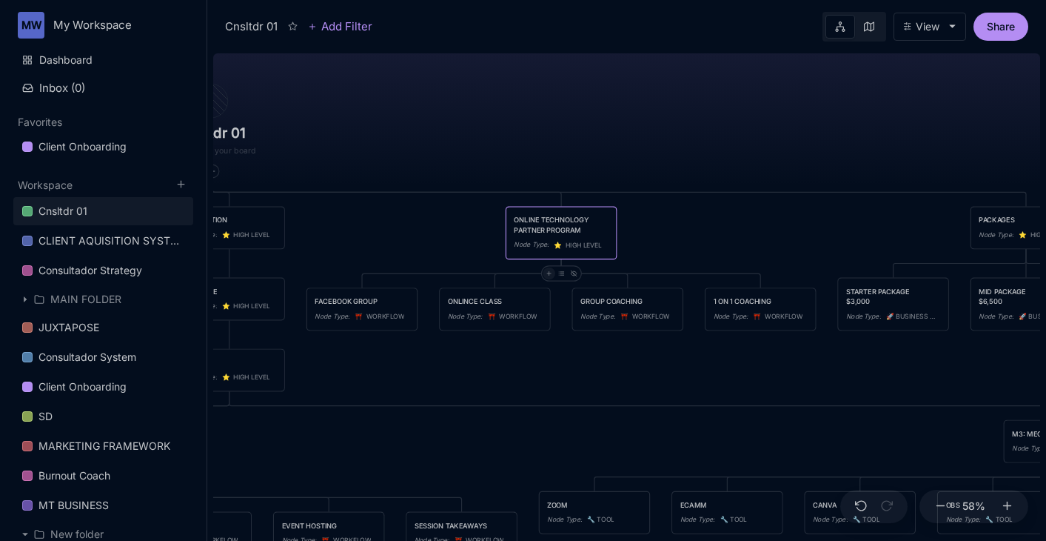
click at [549, 274] on line at bounding box center [549, 274] width 0 height 4
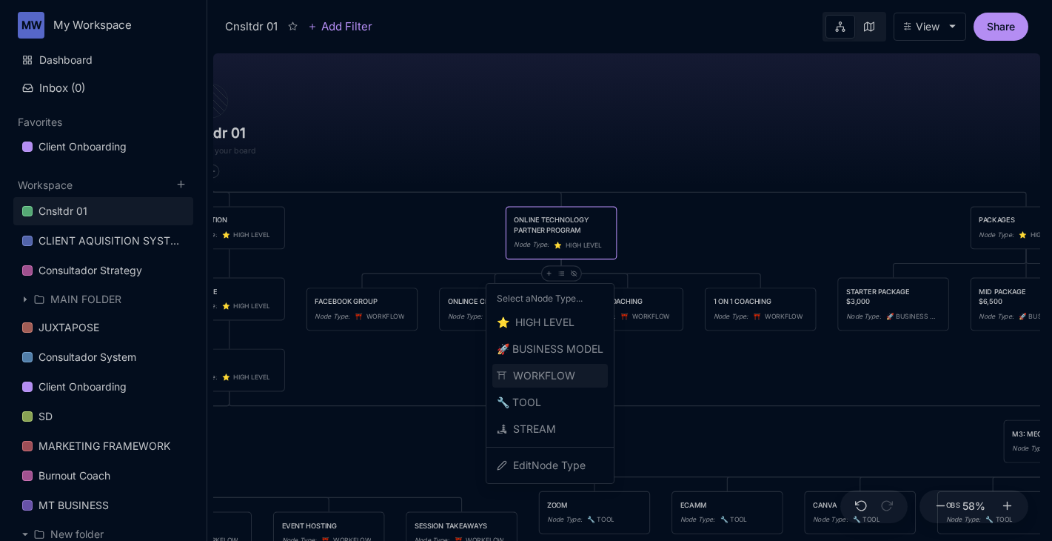
click at [558, 373] on span "⛩ ️ WORKFLOW" at bounding box center [536, 376] width 78 height 18
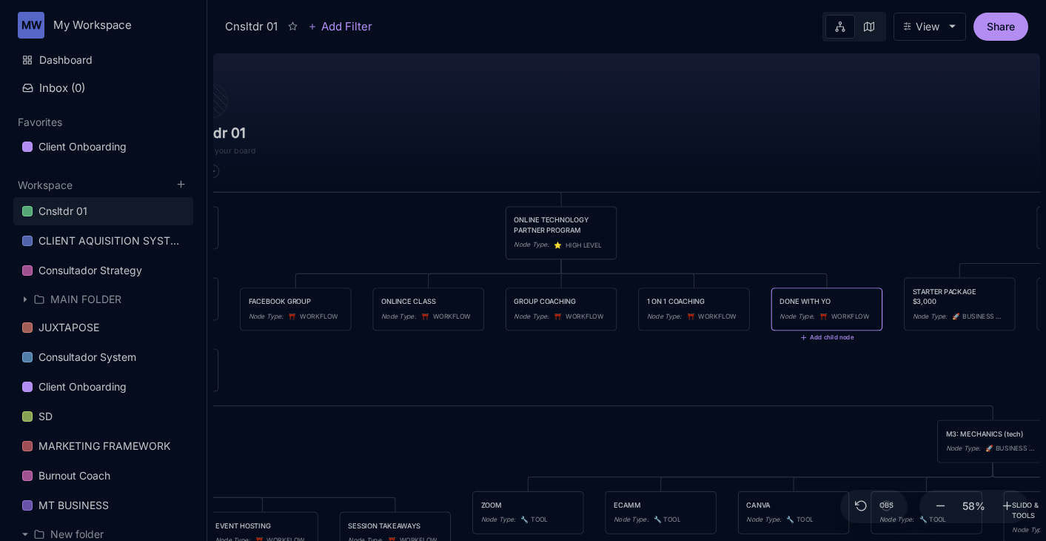
type textarea "DONE WITH YOU"
click at [620, 373] on div "Cnsltdr 01 TEAM Node Type : ⭐ ️ HIGH LEVEL CULTURE Node Type : ⭐ ️ HIGH LEVEL P…" at bounding box center [626, 293] width 827 height 493
click at [824, 301] on div "DONE WITH YOU" at bounding box center [827, 301] width 94 height 10
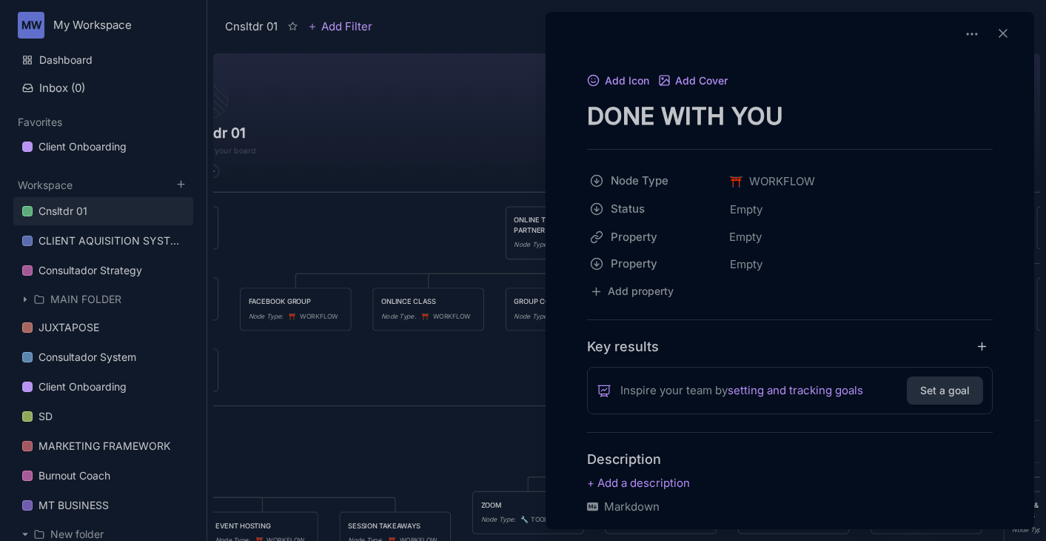
click at [812, 113] on textarea "DONE WITH YOU" at bounding box center [790, 116] width 406 height 30
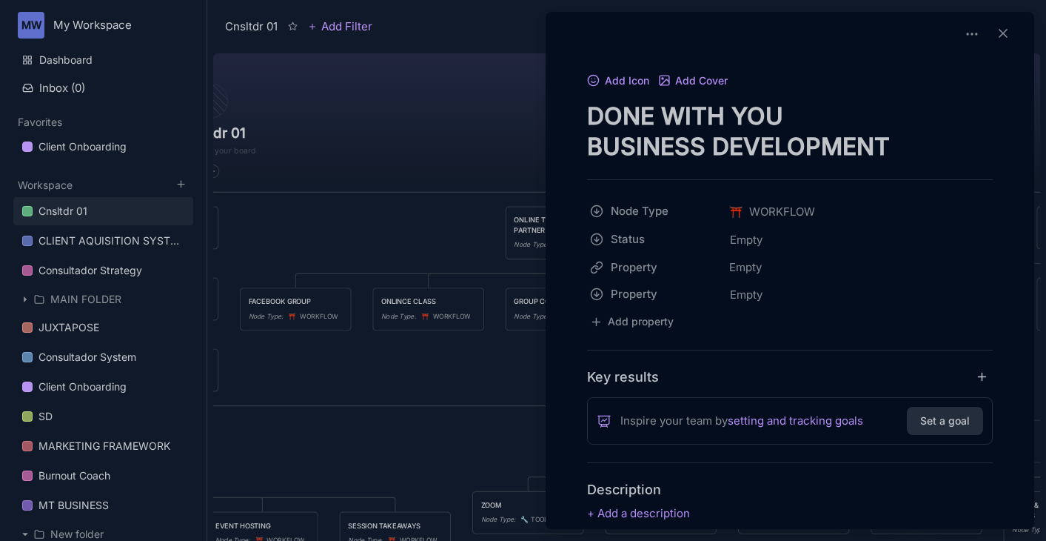
type textarea "DONE WITH YOU BUSINESS DEVELOPMENT"
click at [501, 371] on div at bounding box center [523, 270] width 1046 height 541
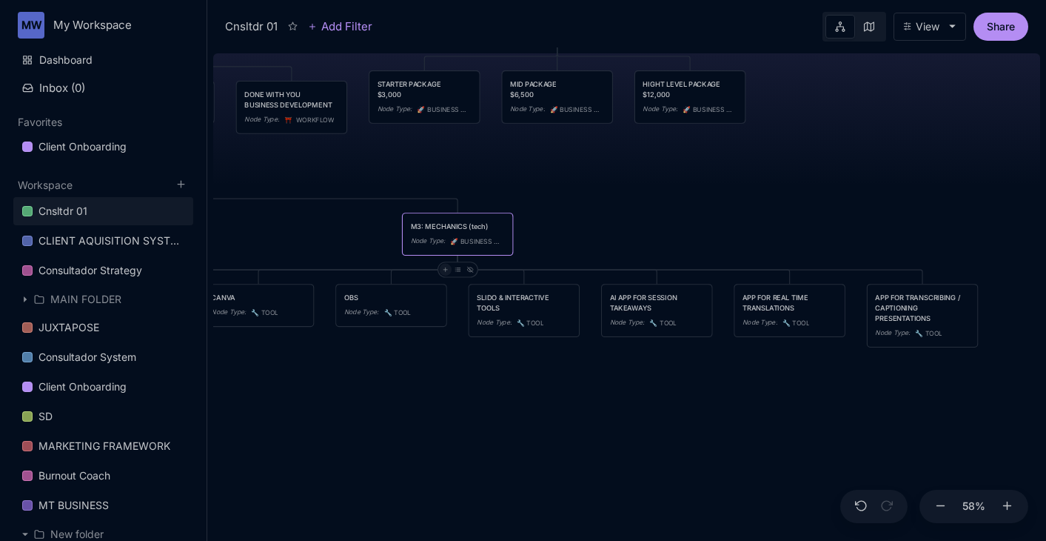
click at [447, 272] on icon at bounding box center [445, 270] width 7 height 7
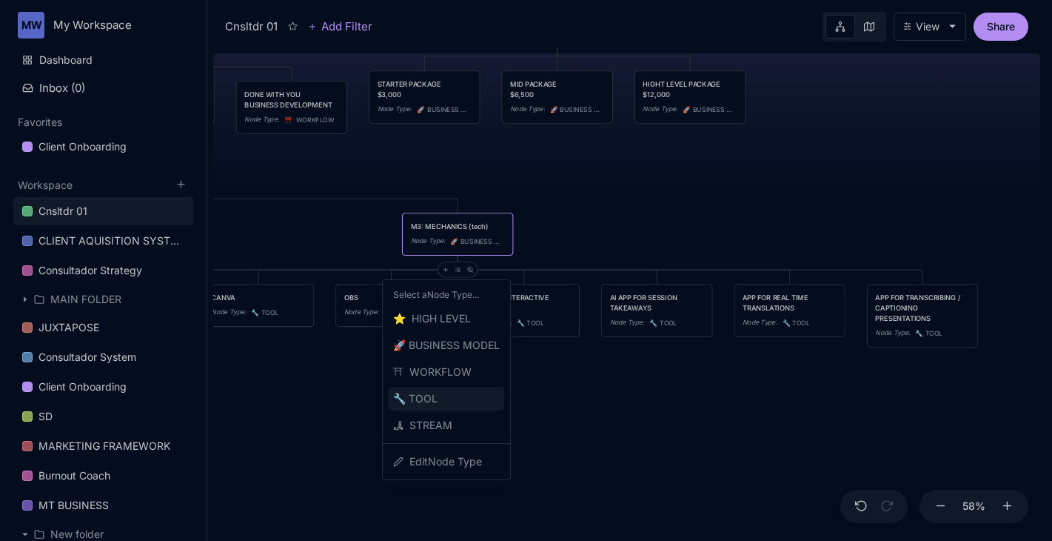
click at [449, 398] on div "🔧 TOOL" at bounding box center [447, 398] width 116 height 24
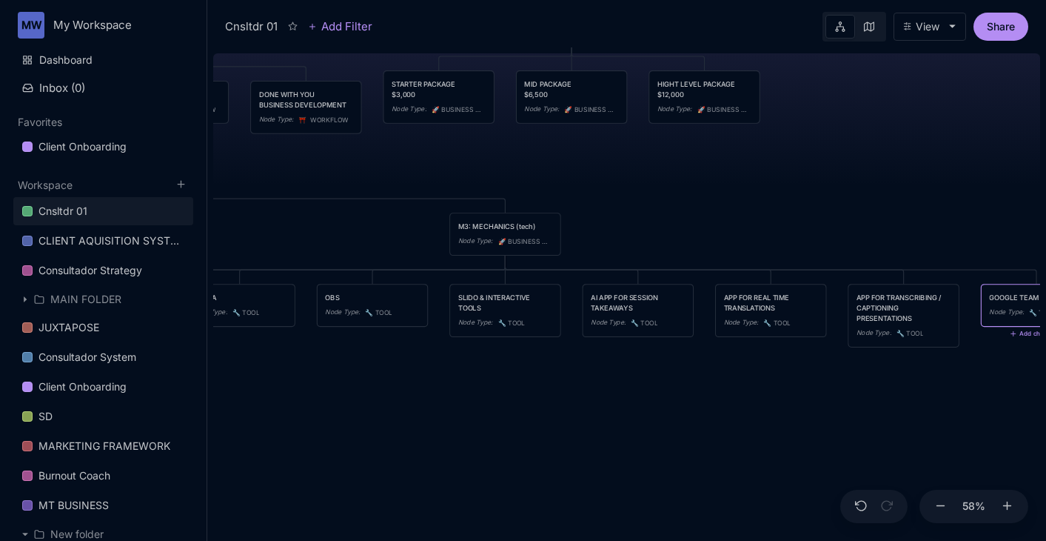
type textarea "GOOGLE TEAMS"
click at [486, 270] on icon at bounding box center [488, 270] width 7 height 7
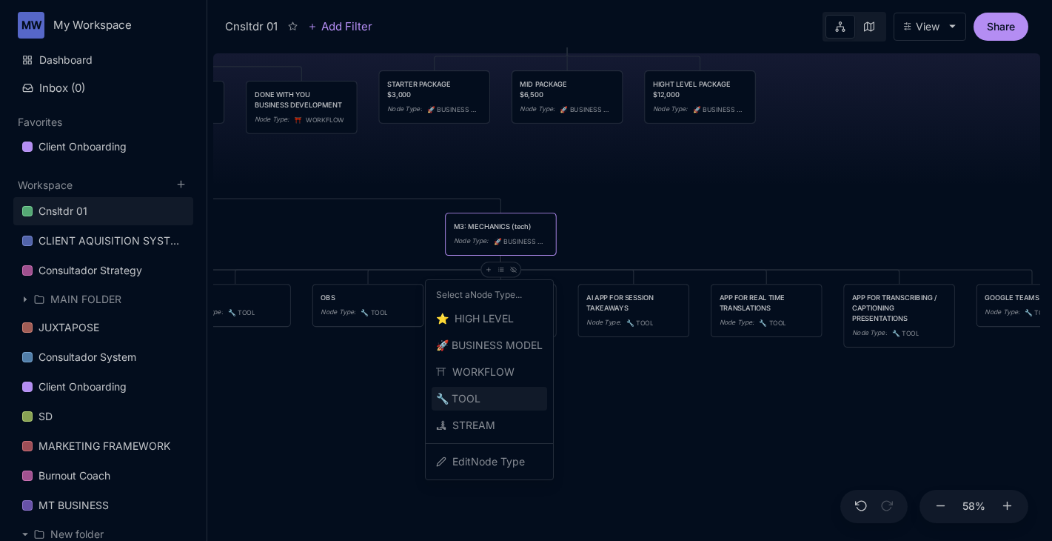
click at [487, 392] on div "🔧 TOOL" at bounding box center [490, 398] width 116 height 24
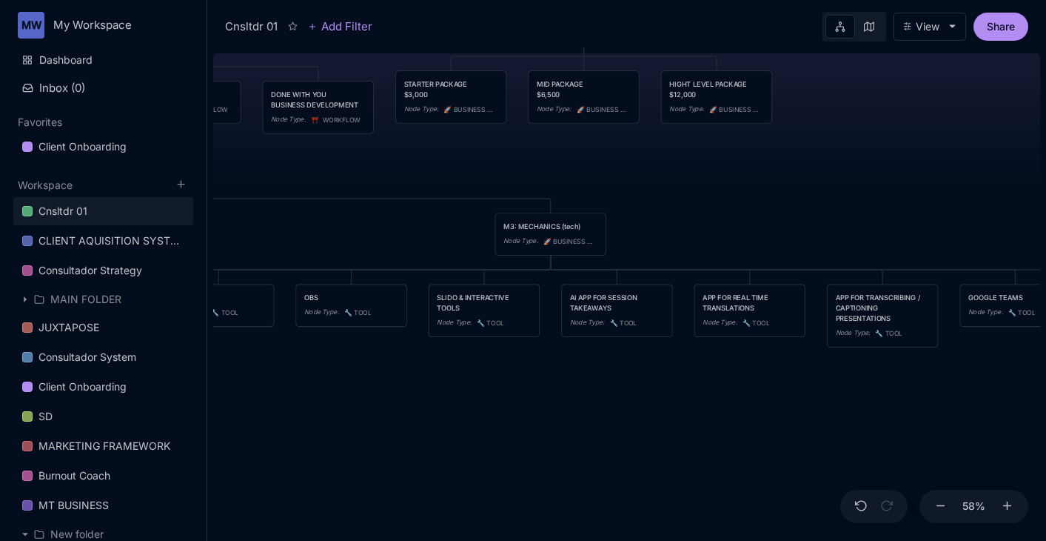
scroll to position [0, 78]
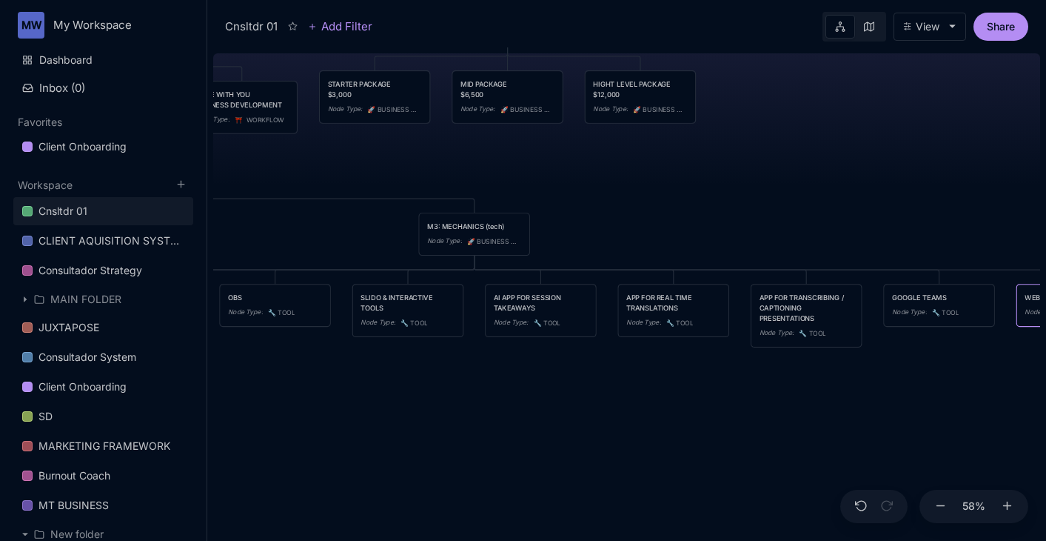
type textarea "WEBX"
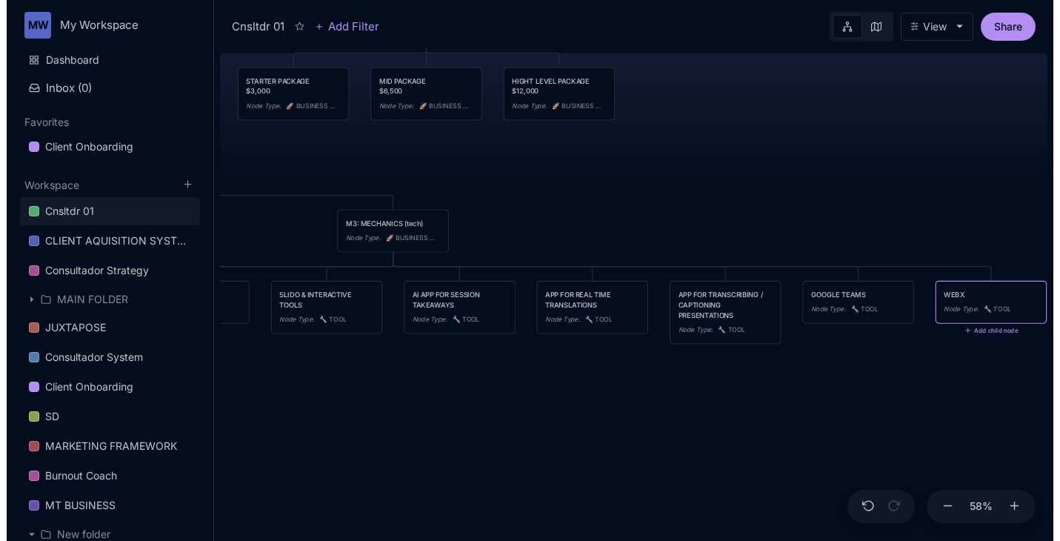
scroll to position [0, 10]
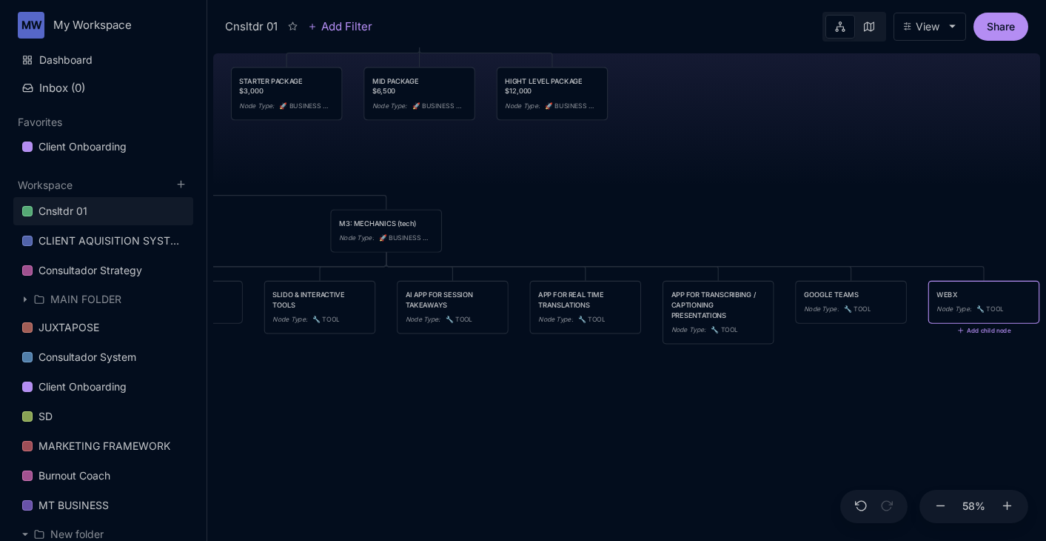
click at [572, 468] on div "Cnsltdr 01 TEAM Node Type : ⭐ ️ HIGH LEVEL CULTURE Node Type : ⭐ ️ HIGH LEVEL P…" at bounding box center [617, 293] width 827 height 493
click at [954, 292] on div "WEBX" at bounding box center [984, 294] width 94 height 10
click at [954, 292] on div "Cnsltdr 01 Add Filter View Share WEBX Node Type : 🔧 TOOL Add child node Cnsltdr…" at bounding box center [626, 270] width 839 height 541
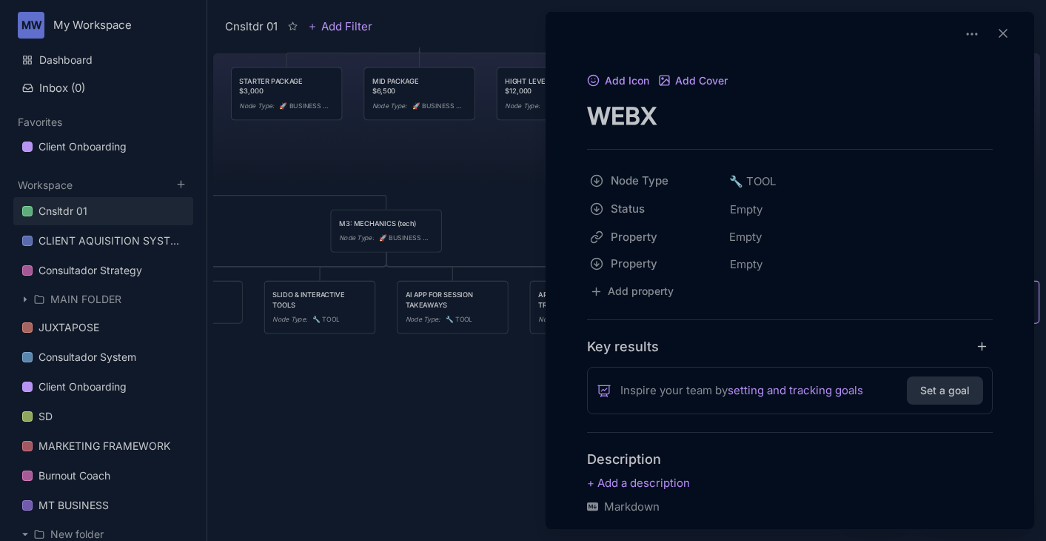
click at [642, 121] on textarea "WEBX" at bounding box center [790, 116] width 406 height 30
type textarea "WebEx"
click at [457, 403] on div at bounding box center [523, 270] width 1046 height 541
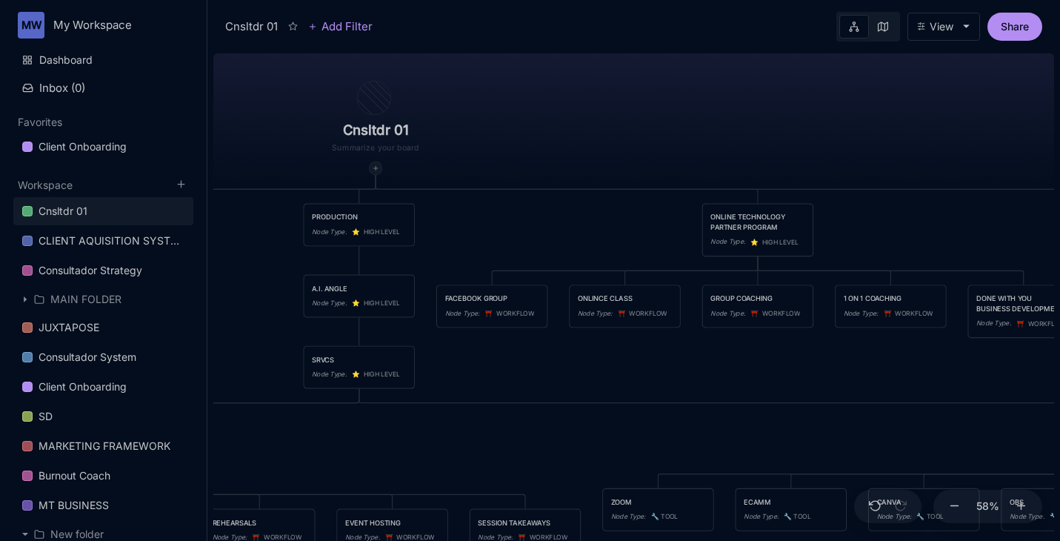
click at [374, 170] on icon at bounding box center [375, 167] width 7 height 7
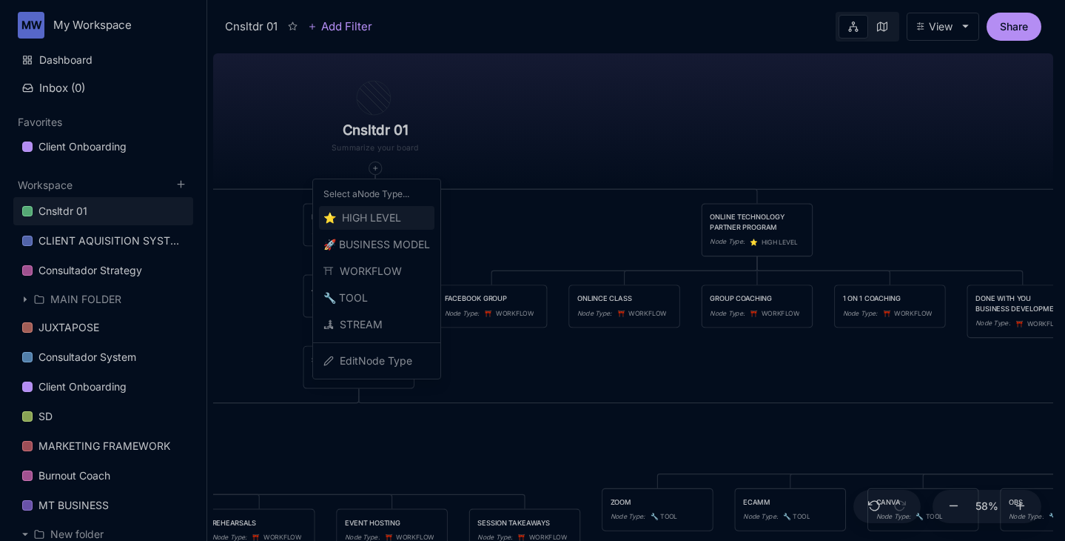
click at [365, 210] on span "⭐ ️ HIGH LEVEL" at bounding box center [363, 218] width 78 height 18
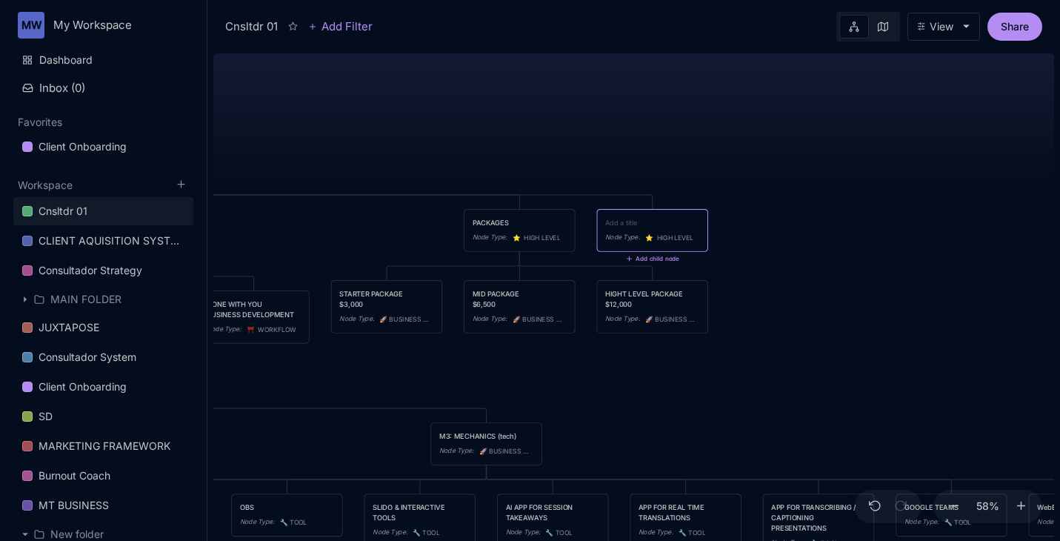
click at [626, 221] on textarea at bounding box center [652, 223] width 94 height 10
type textarea "s"
type textarea "SALES FOCUSED"
click at [757, 199] on div "Cnsltdr 01 TEAM Node Type : ⭐ ️ HIGH LEVEL CULTURE Node Type : ⭐ ️ HIGH LEVEL P…" at bounding box center [624, 293] width 840 height 493
click at [665, 218] on div "SALES FOCUSED" at bounding box center [652, 223] width 94 height 10
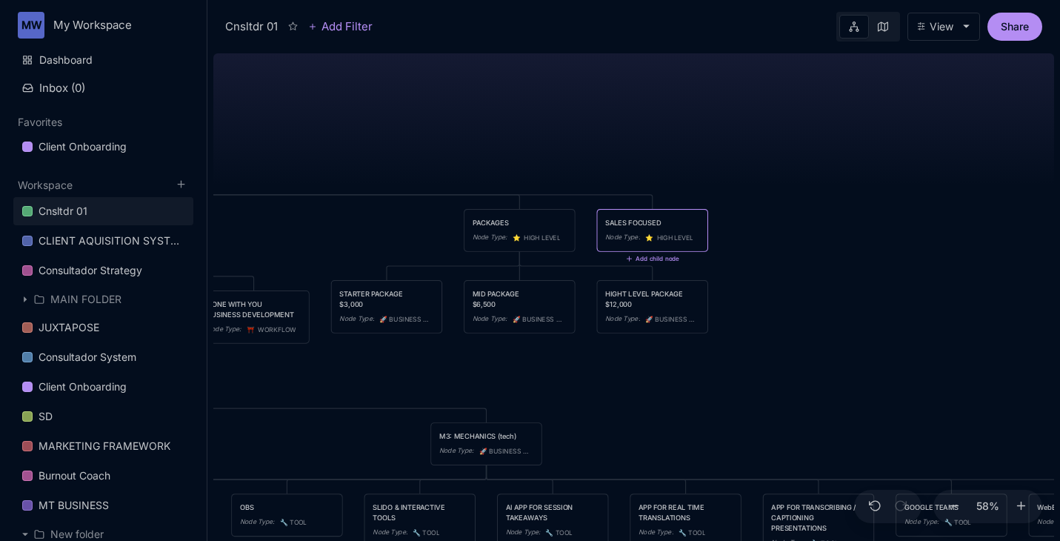
click at [665, 218] on div at bounding box center [530, 270] width 1060 height 541
click at [702, 136] on div "Cnsltdr 01 TEAM Node Type : ⭐ ️ HIGH LEVEL CULTURE Node Type : ⭐ ️ HIGH LEVEL P…" at bounding box center [624, 293] width 840 height 493
